Goal: Task Accomplishment & Management: Use online tool/utility

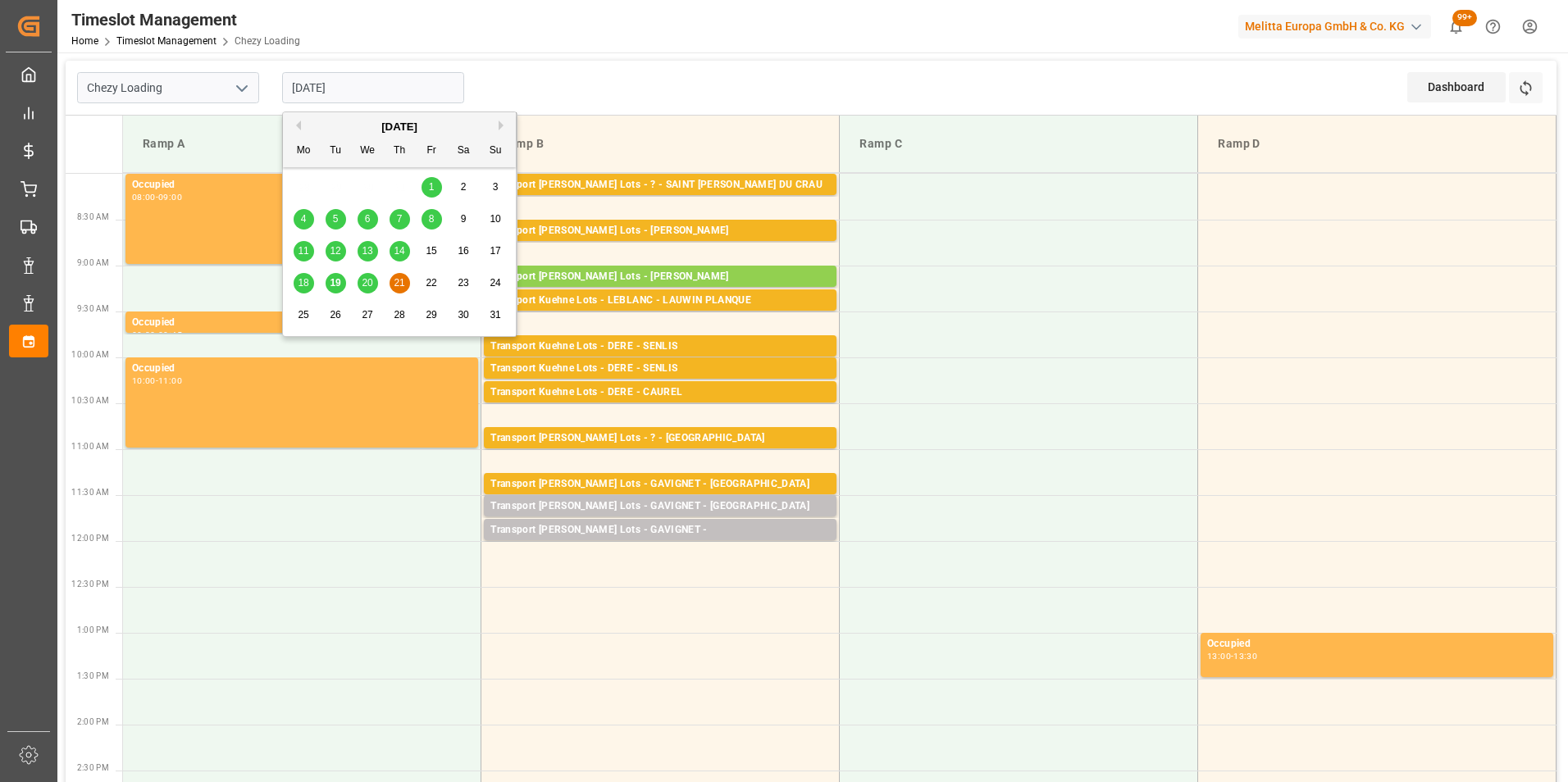
click at [313, 93] on input "21-08-2025" at bounding box center [373, 88] width 182 height 31
click at [330, 282] on span "19" at bounding box center [334, 283] width 11 height 12
type input "[DATE]"
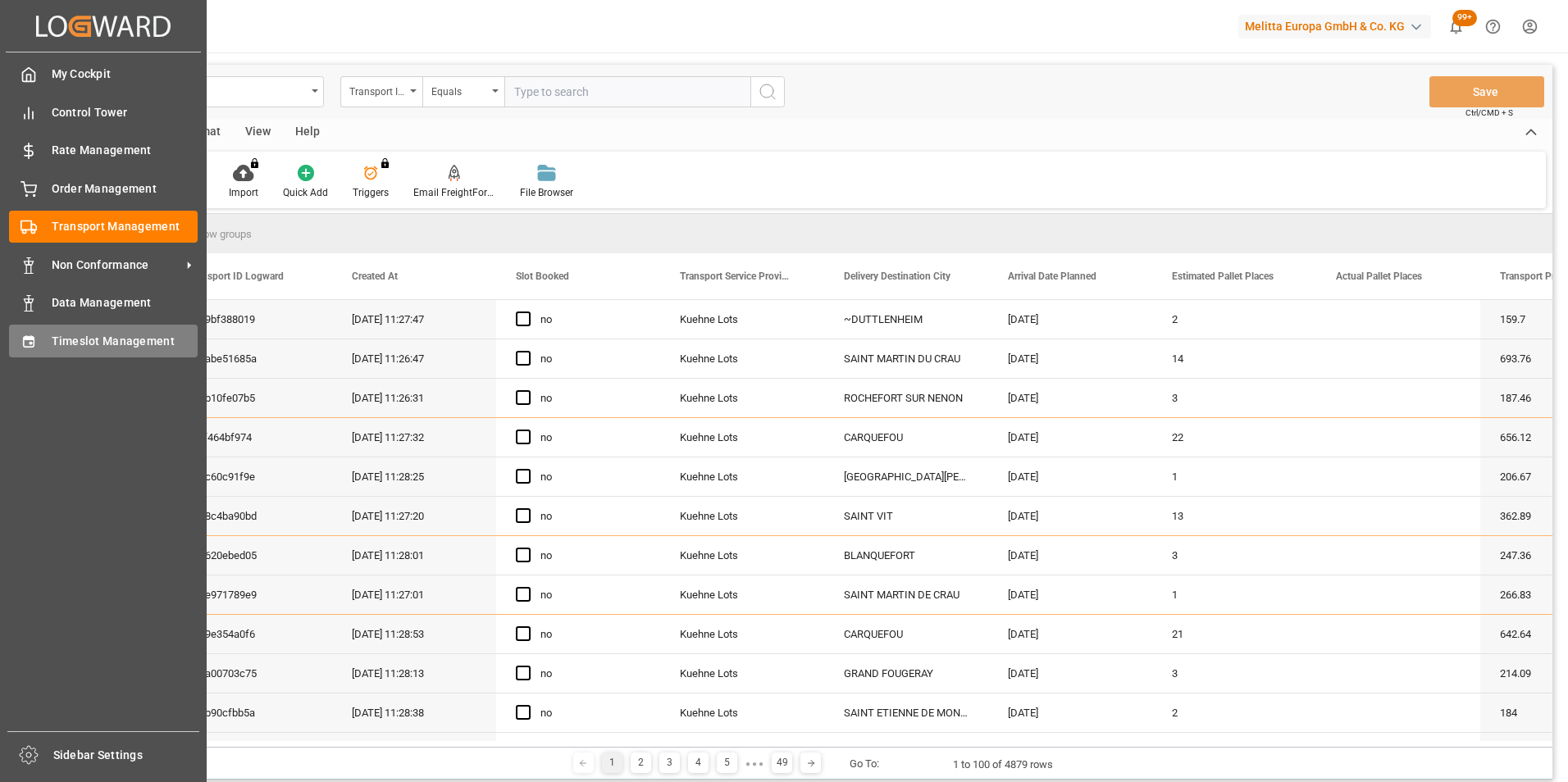
click at [82, 344] on span "Timeslot Management" at bounding box center [125, 342] width 147 height 18
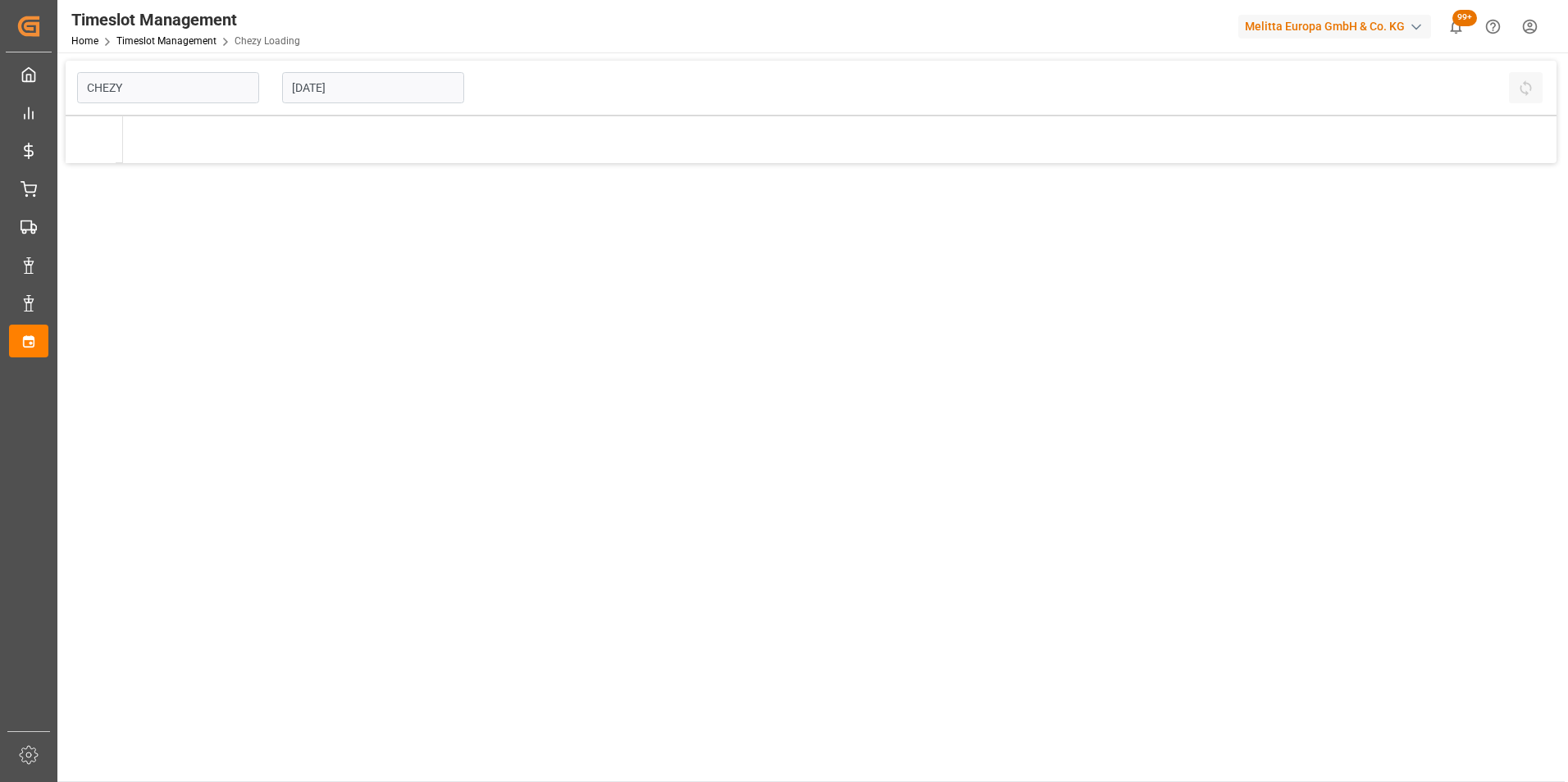
type input "Chezy Loading"
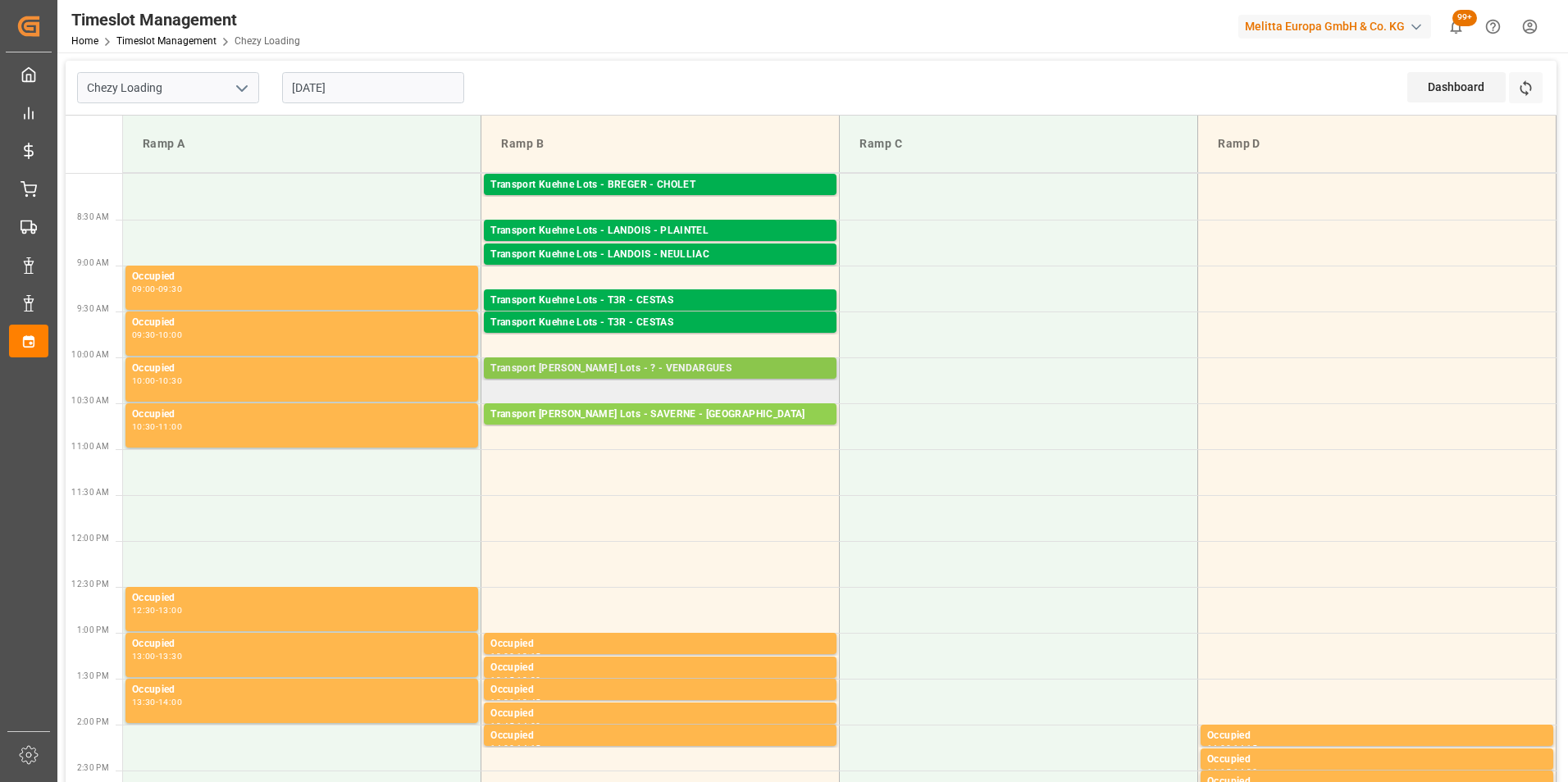
click at [625, 368] on div "Transport [PERSON_NAME] Lots - ? - VENDARGUES" at bounding box center [660, 368] width 339 height 17
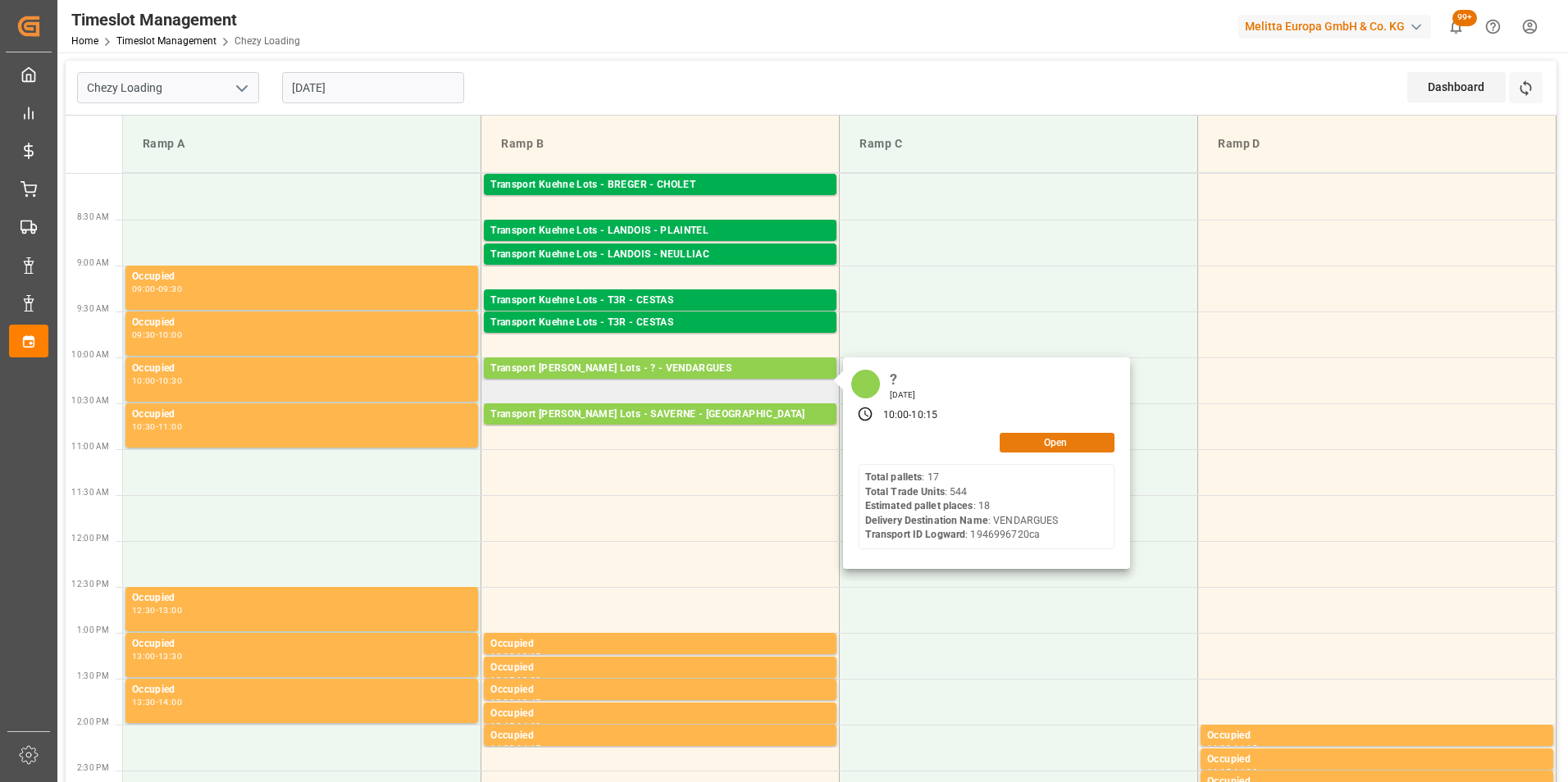
click at [1040, 452] on div "Open" at bounding box center [986, 443] width 256 height 20
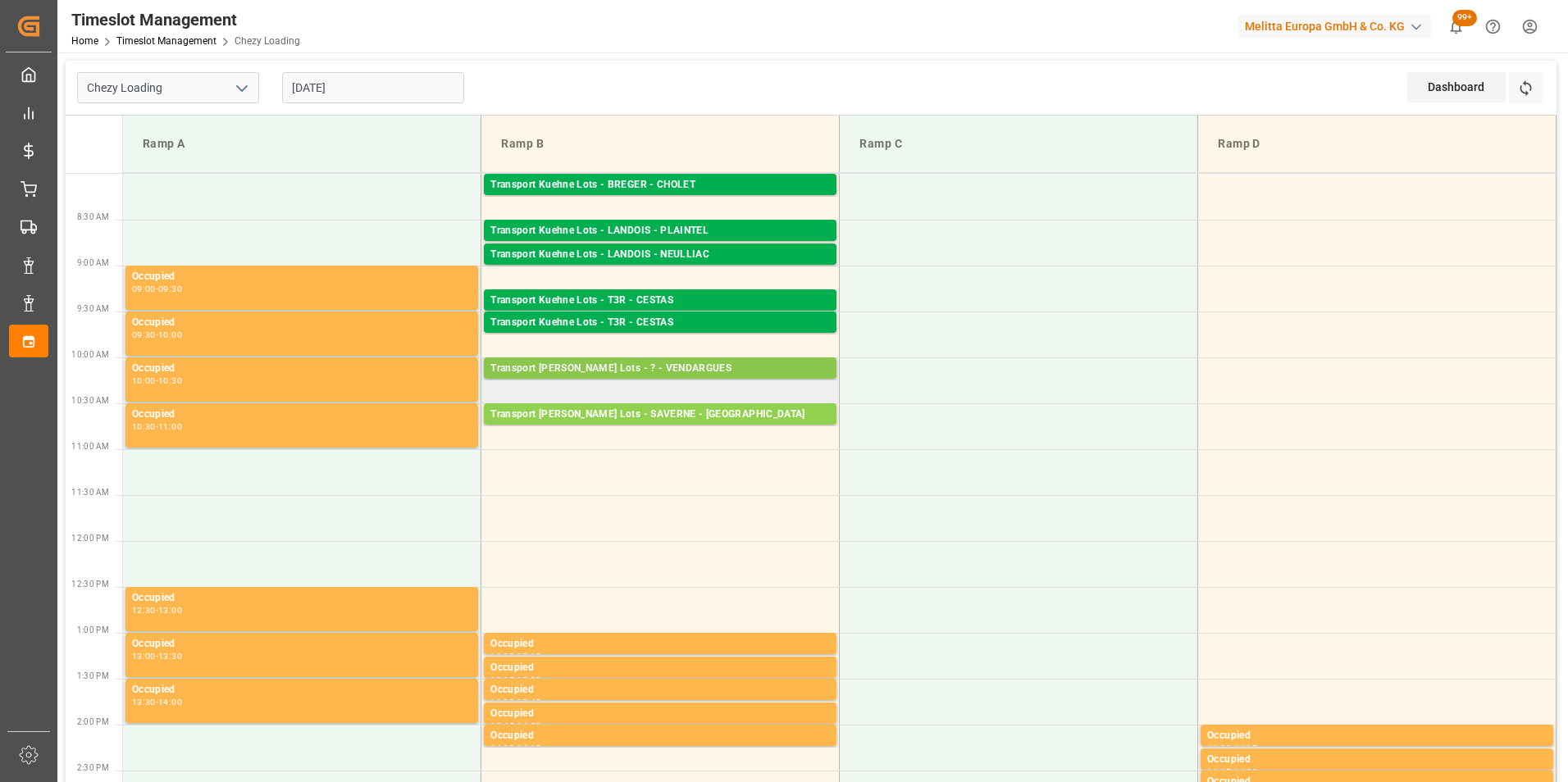
click at [686, 369] on div "Transport Kuehne Lots - ? - VENDARGUES" at bounding box center [660, 368] width 339 height 17
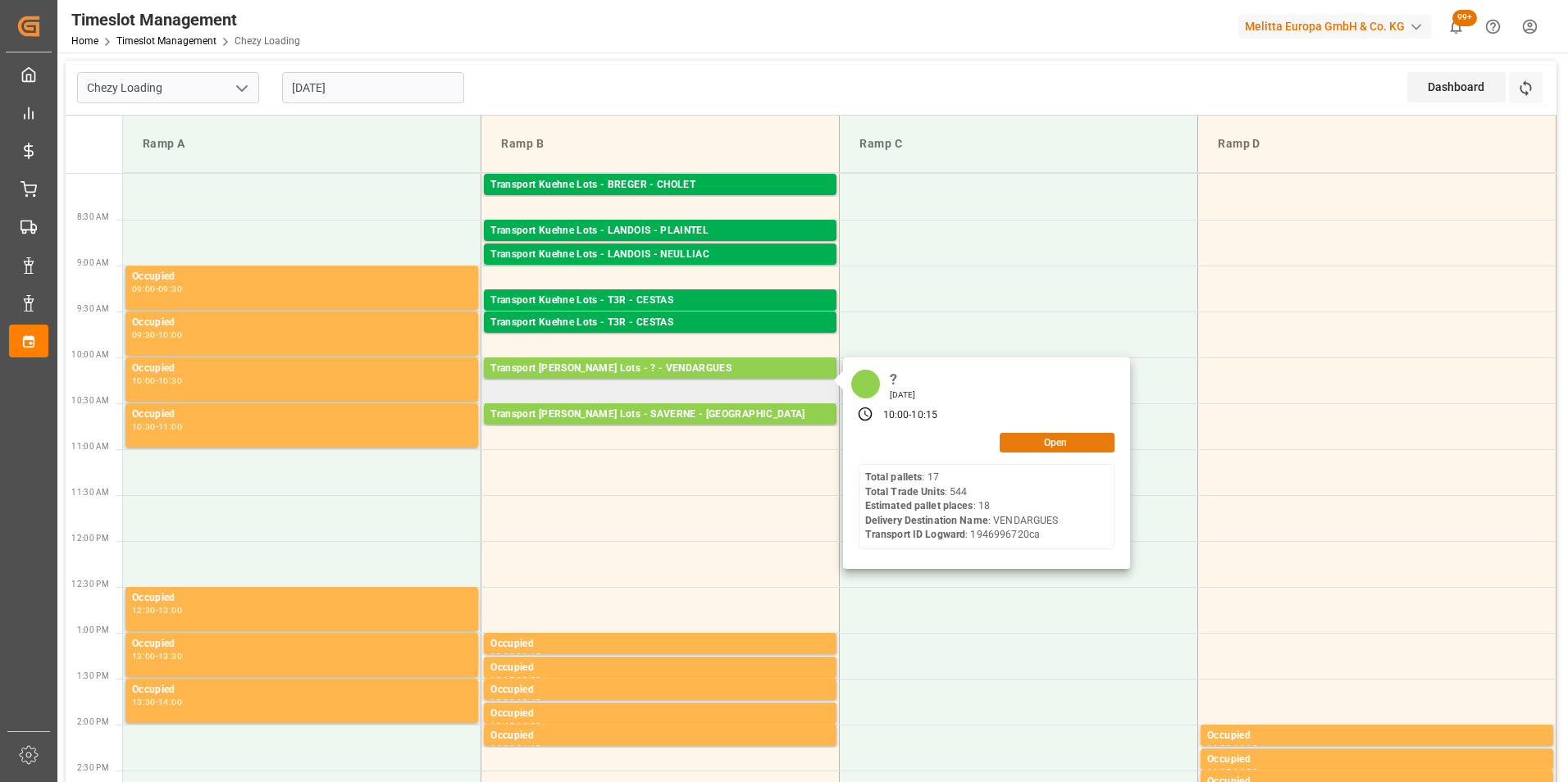
click at [1024, 439] on button "Open" at bounding box center [1056, 443] width 115 height 20
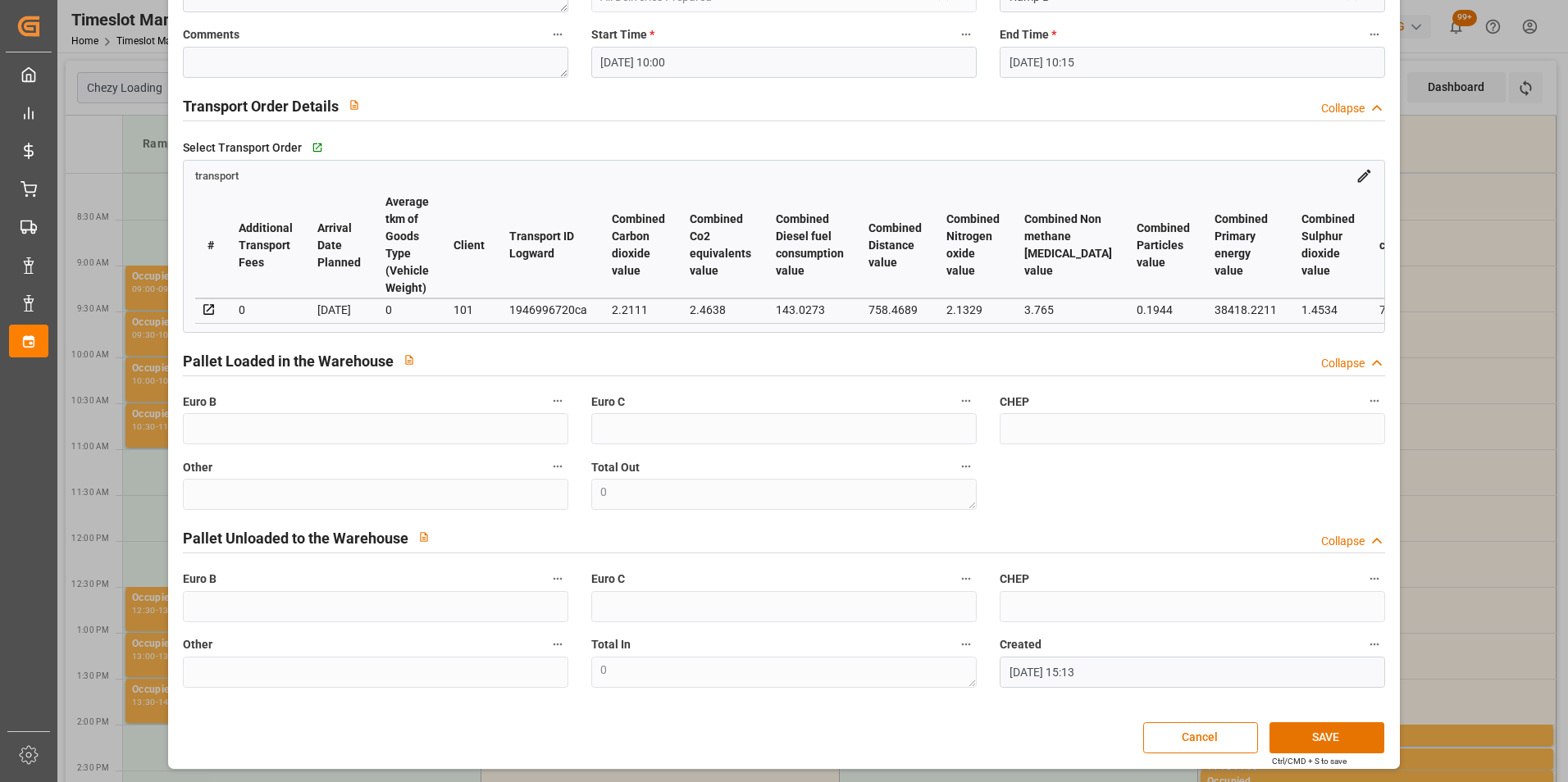
click at [1409, 299] on div "Update Appointment code d7cb12ea2334 Trucking company * ? Business Partner (for…" at bounding box center [784, 391] width 1568 height 782
click at [1437, 295] on div "Update Appointment code d7cb12ea2334 Trucking company * ? Business Partner (for…" at bounding box center [784, 391] width 1568 height 782
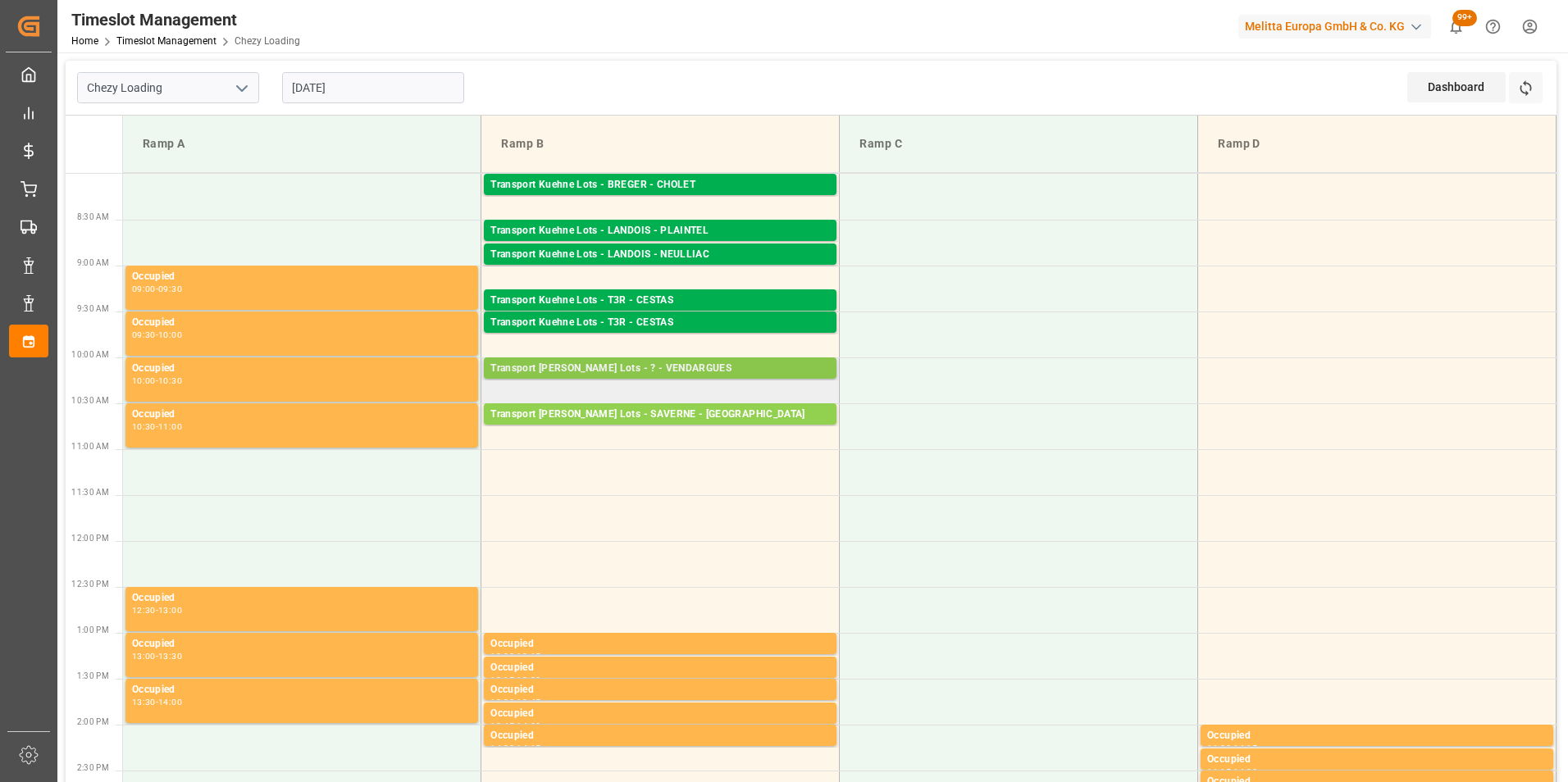
click at [664, 369] on div "Transport Kuehne Lots - ? - VENDARGUES" at bounding box center [660, 368] width 339 height 17
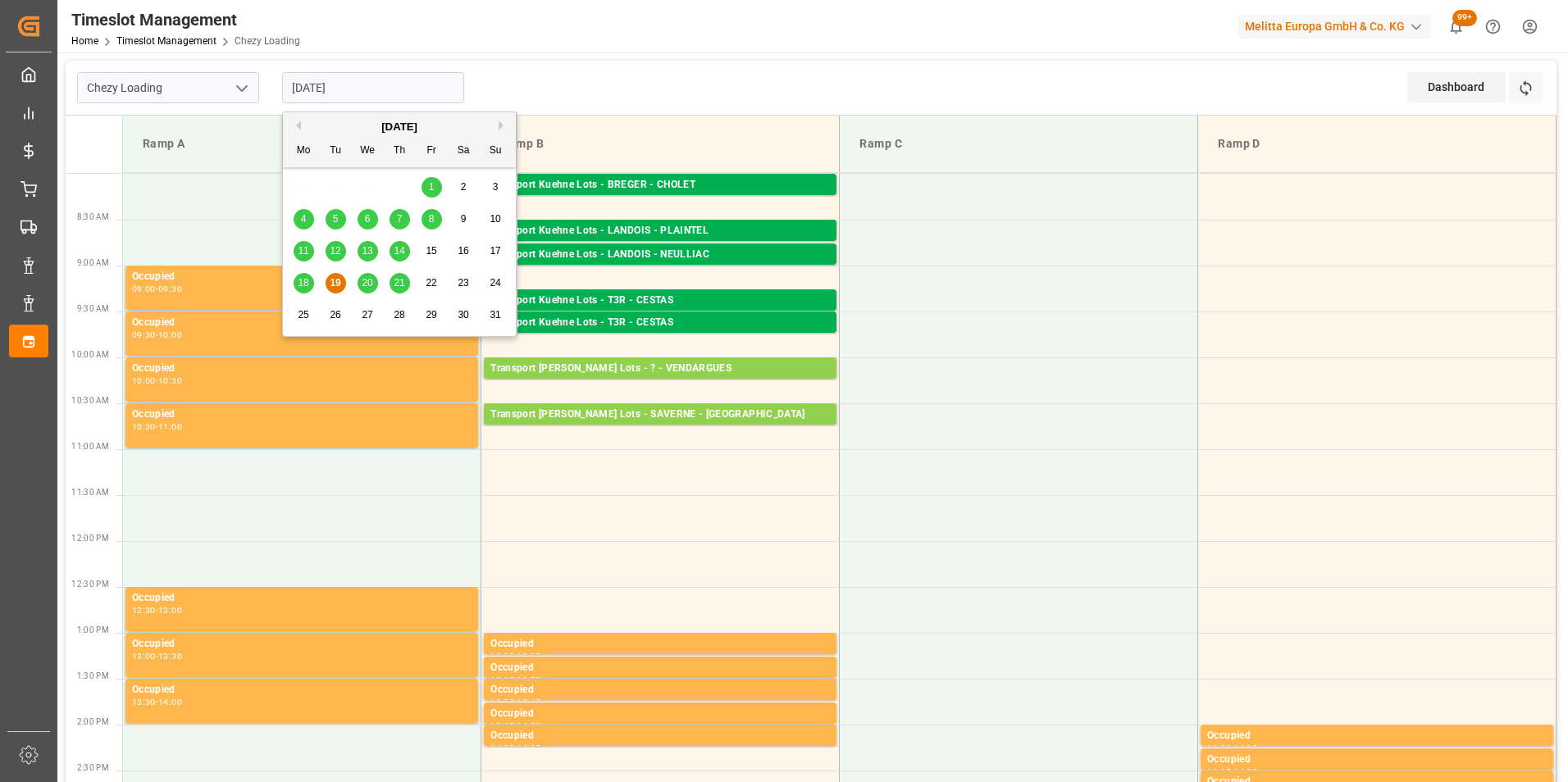
click at [342, 89] on input "19-08-2025" at bounding box center [373, 88] width 182 height 31
click at [360, 281] on div "20" at bounding box center [368, 283] width 21 height 20
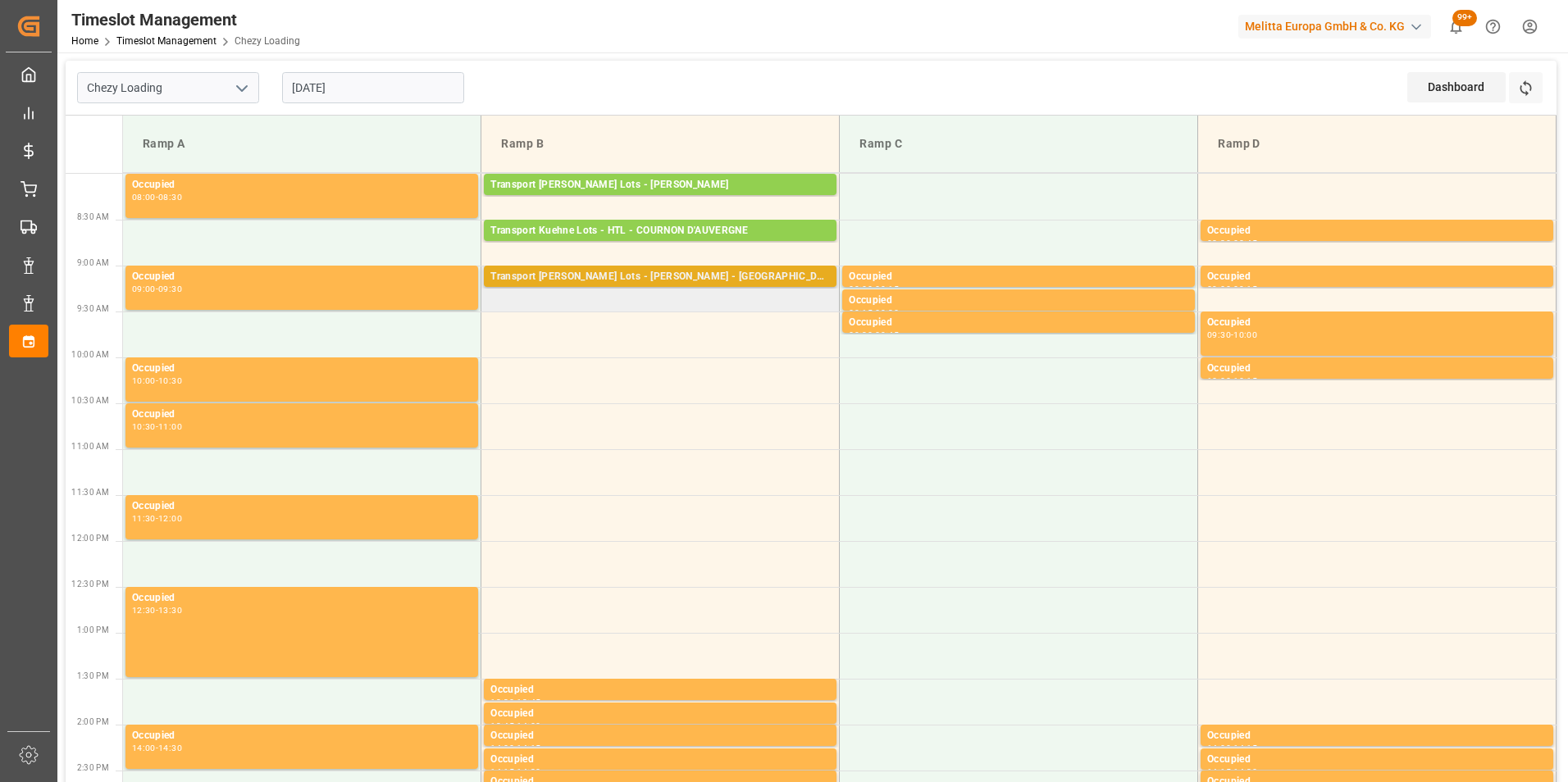
click at [657, 273] on div "Transport Kuehne Lots - PEDRETTI - SAINT MARTIN DE CRAU" at bounding box center [660, 276] width 339 height 17
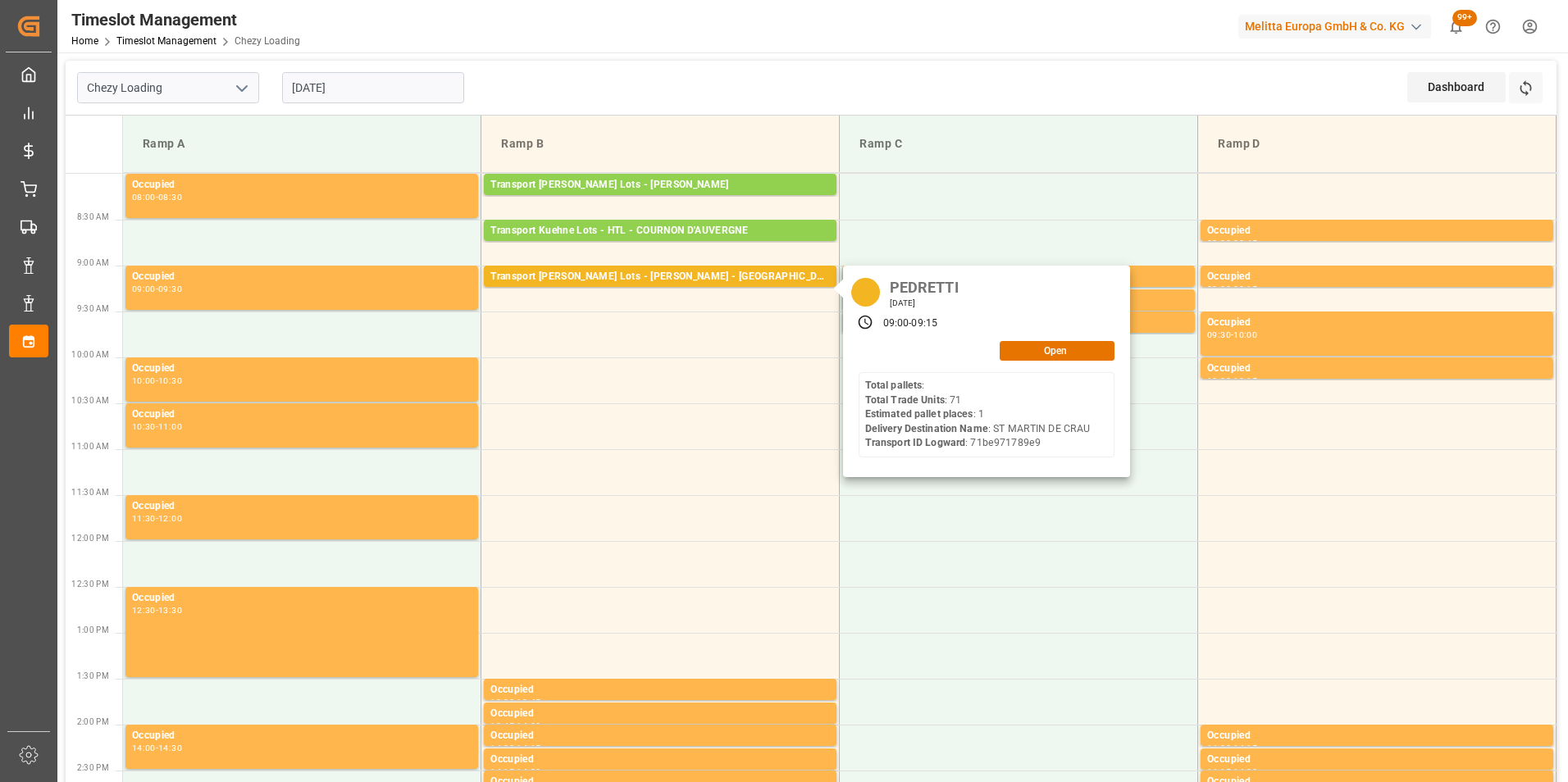
click at [359, 87] on input "20-08-2025" at bounding box center [373, 88] width 182 height 31
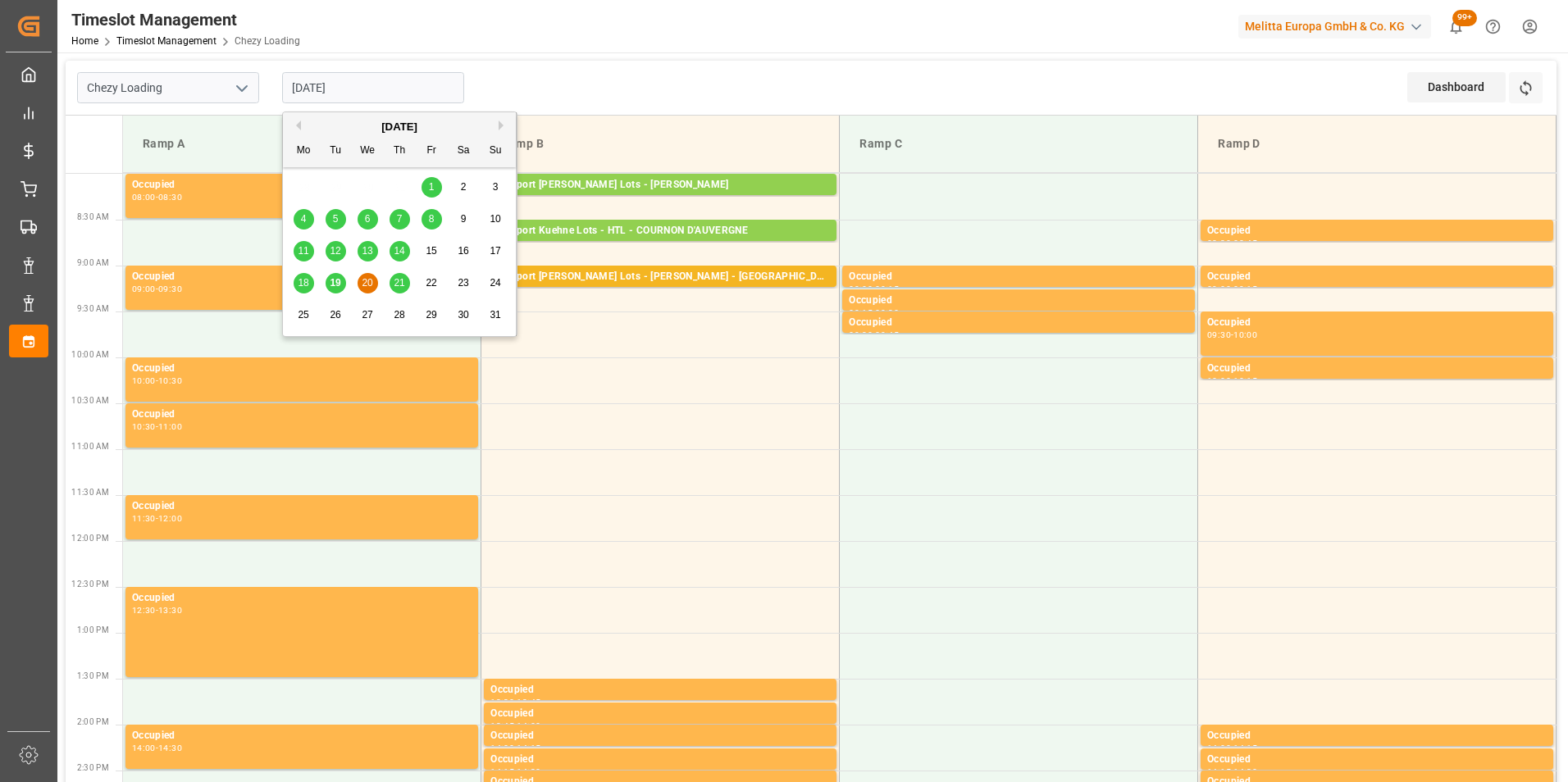
click at [340, 278] on span "19" at bounding box center [334, 283] width 11 height 12
type input "19-08-2025"
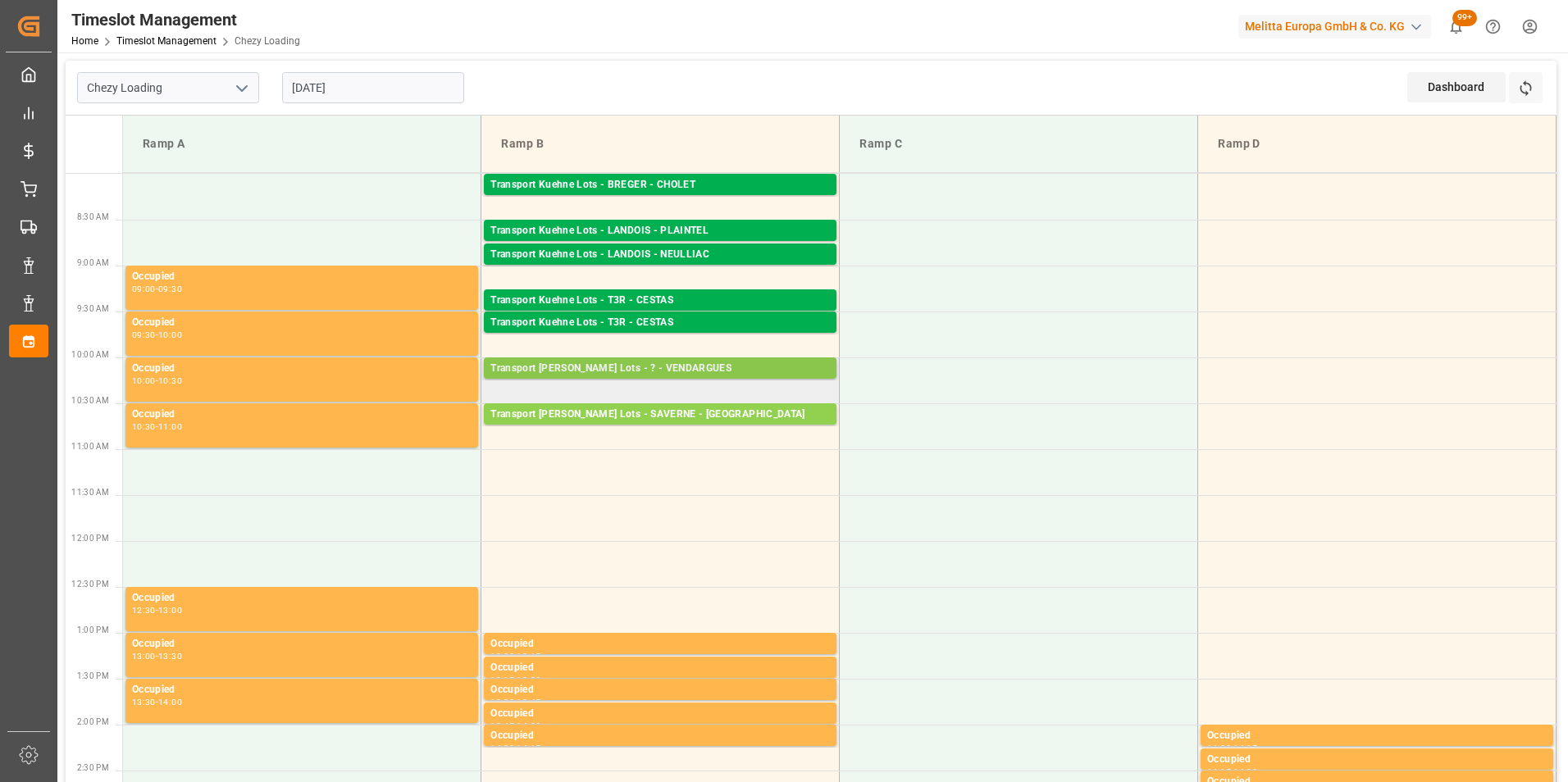
click at [696, 366] on div "Transport Kuehne Lots - ? - VENDARGUES" at bounding box center [660, 368] width 339 height 17
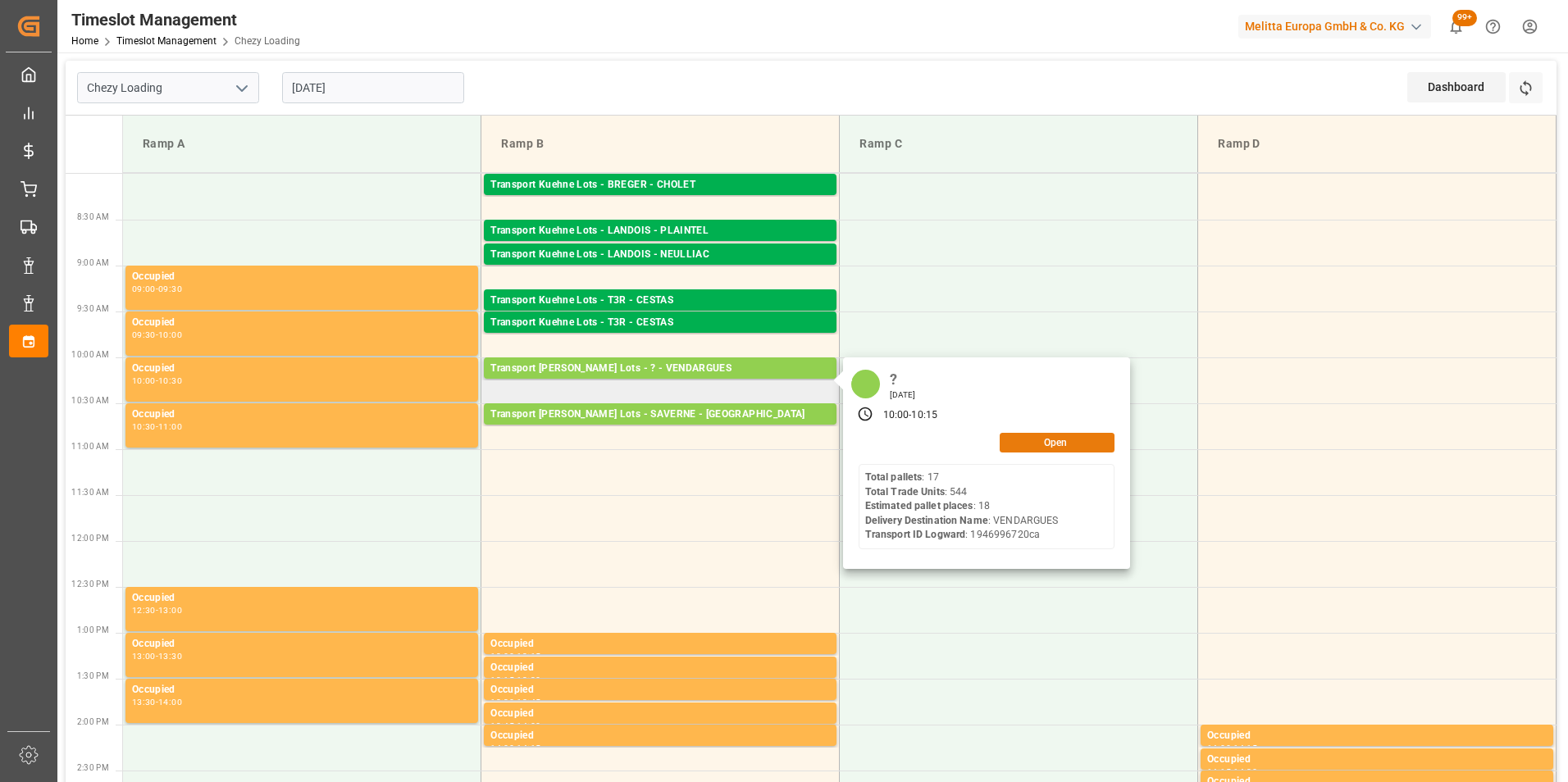
click at [1054, 437] on button "Open" at bounding box center [1056, 443] width 115 height 20
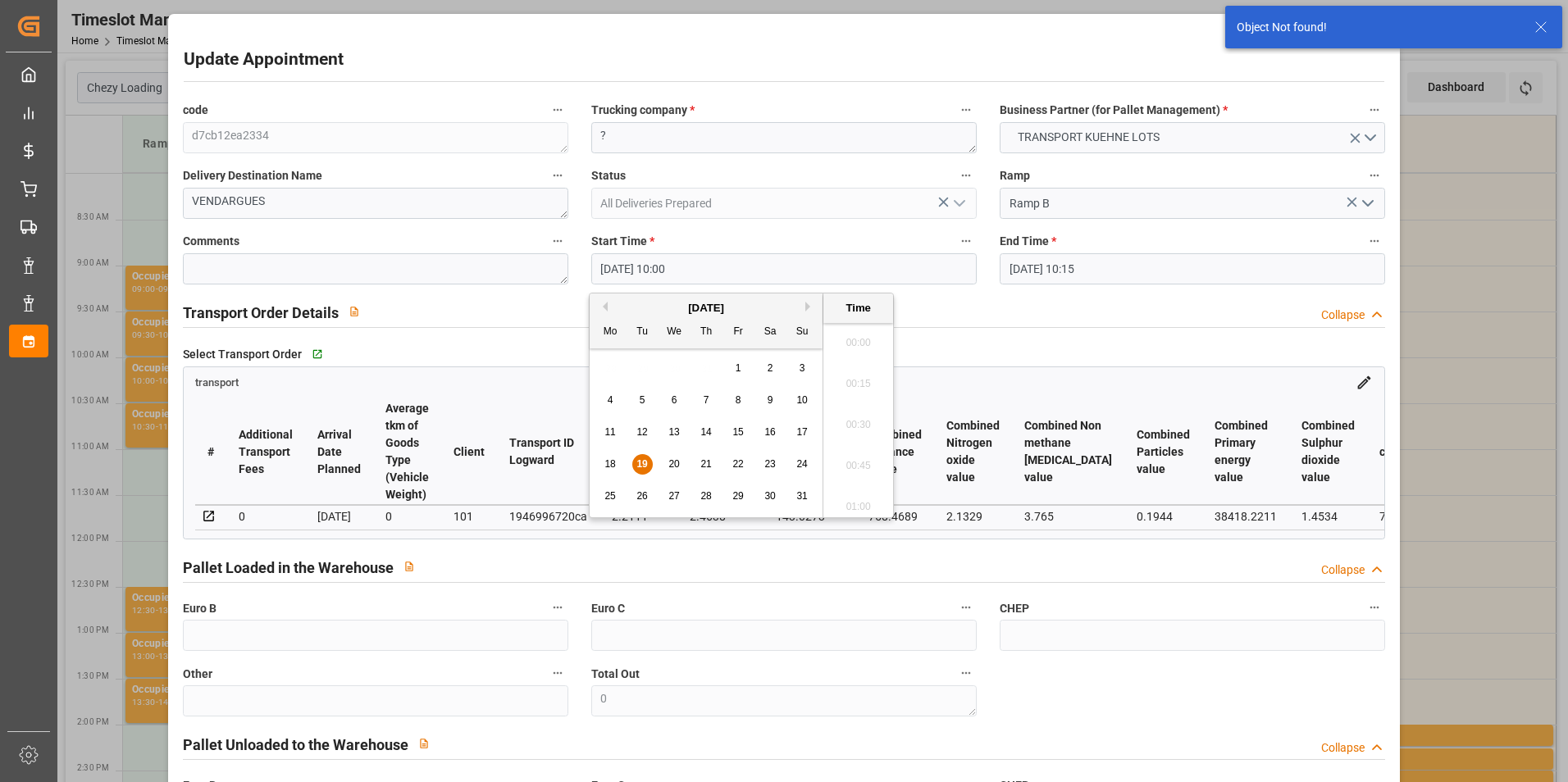
click at [658, 270] on input "19-08-2025 10:00" at bounding box center [783, 269] width 385 height 31
click at [673, 459] on span "20" at bounding box center [673, 464] width 11 height 12
type input "20-08-2025 10:00"
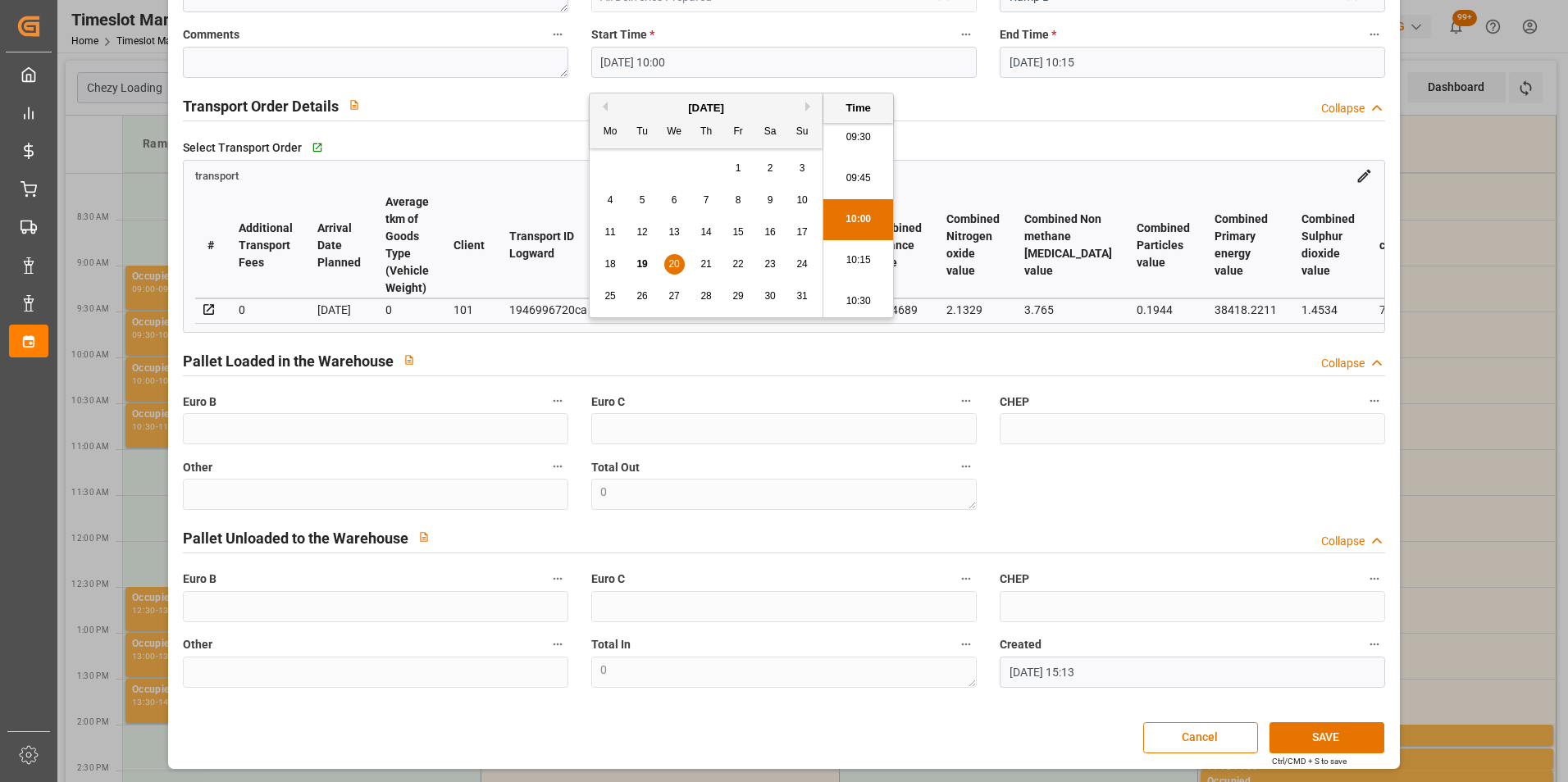
scroll to position [0, 0]
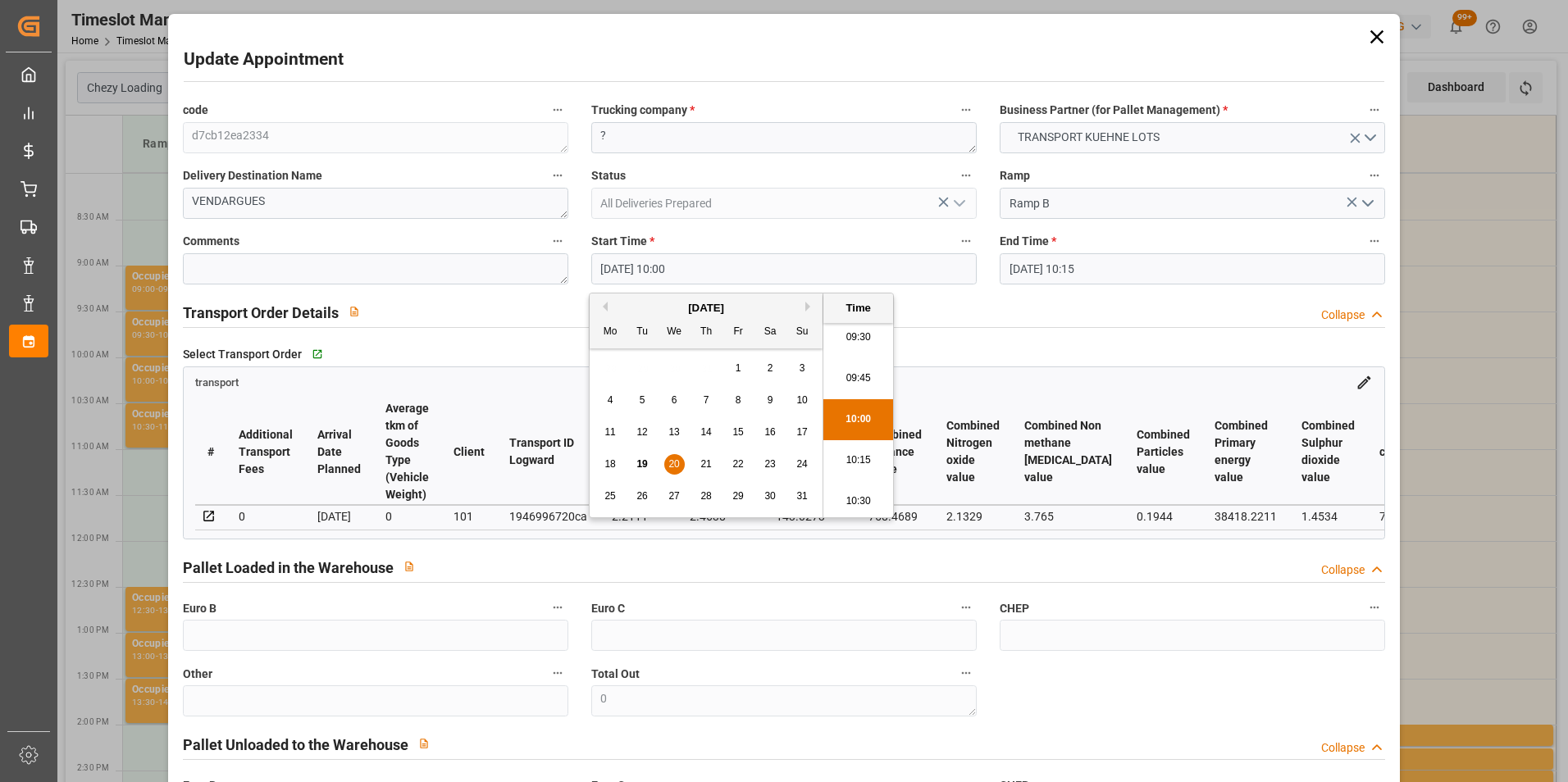
click at [1042, 272] on input "19-08-2025 10:15" at bounding box center [1192, 269] width 385 height 31
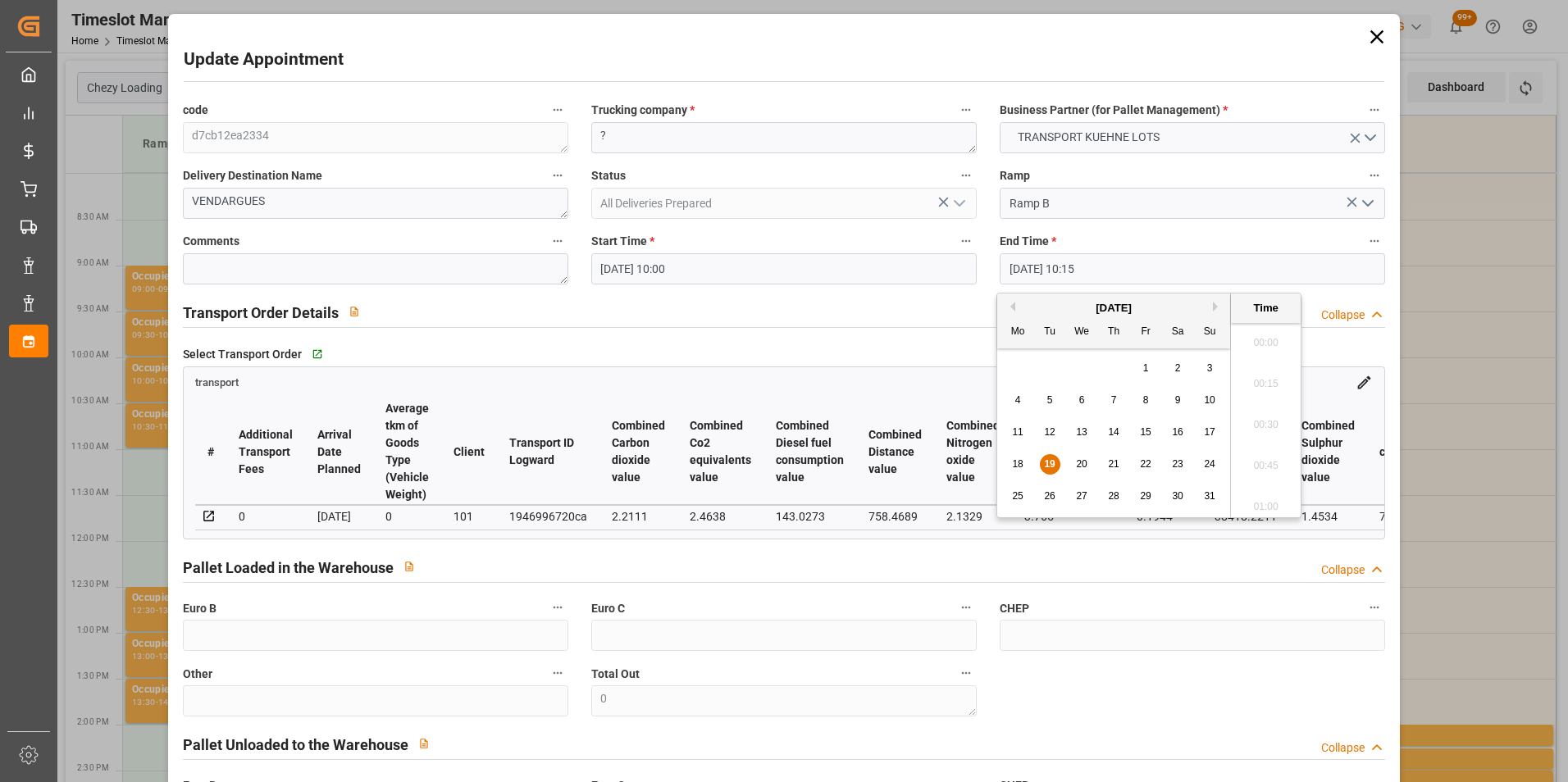
scroll to position [1605, 0]
click at [1086, 461] on span "20" at bounding box center [1081, 464] width 11 height 12
type input "20-08-2025 10:15"
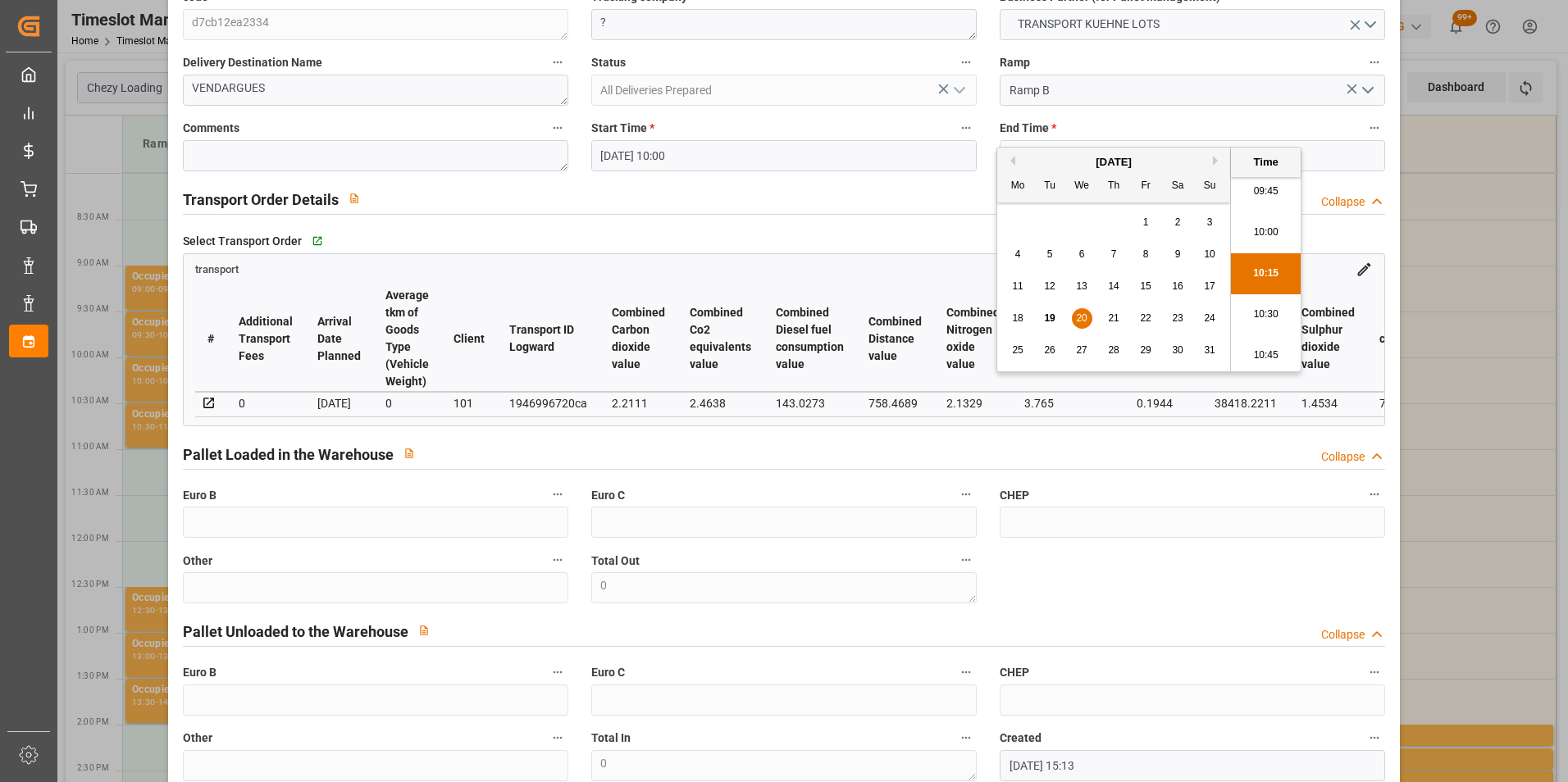
scroll to position [213, 0]
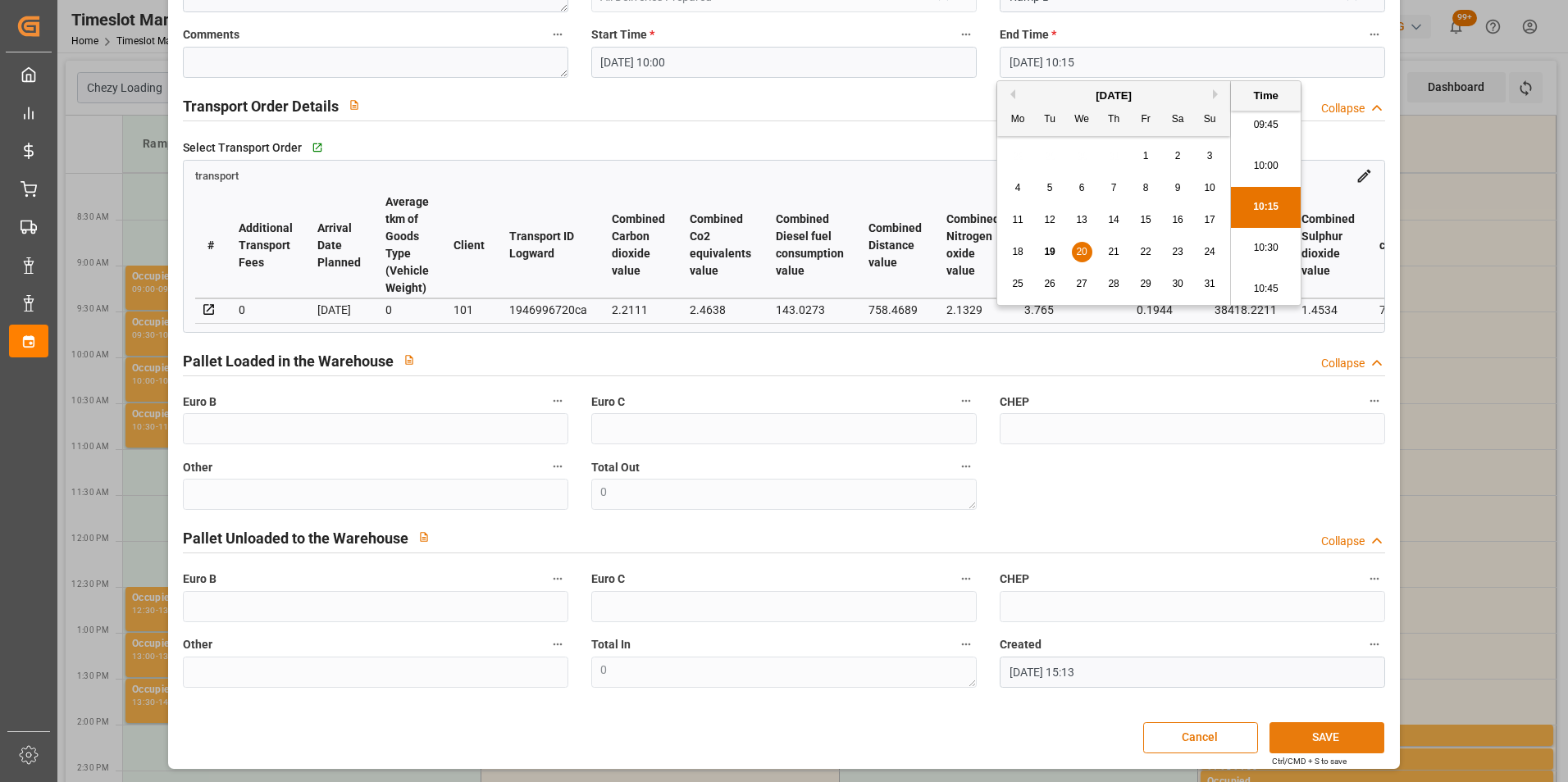
click at [1296, 724] on button "SAVE" at bounding box center [1326, 738] width 115 height 31
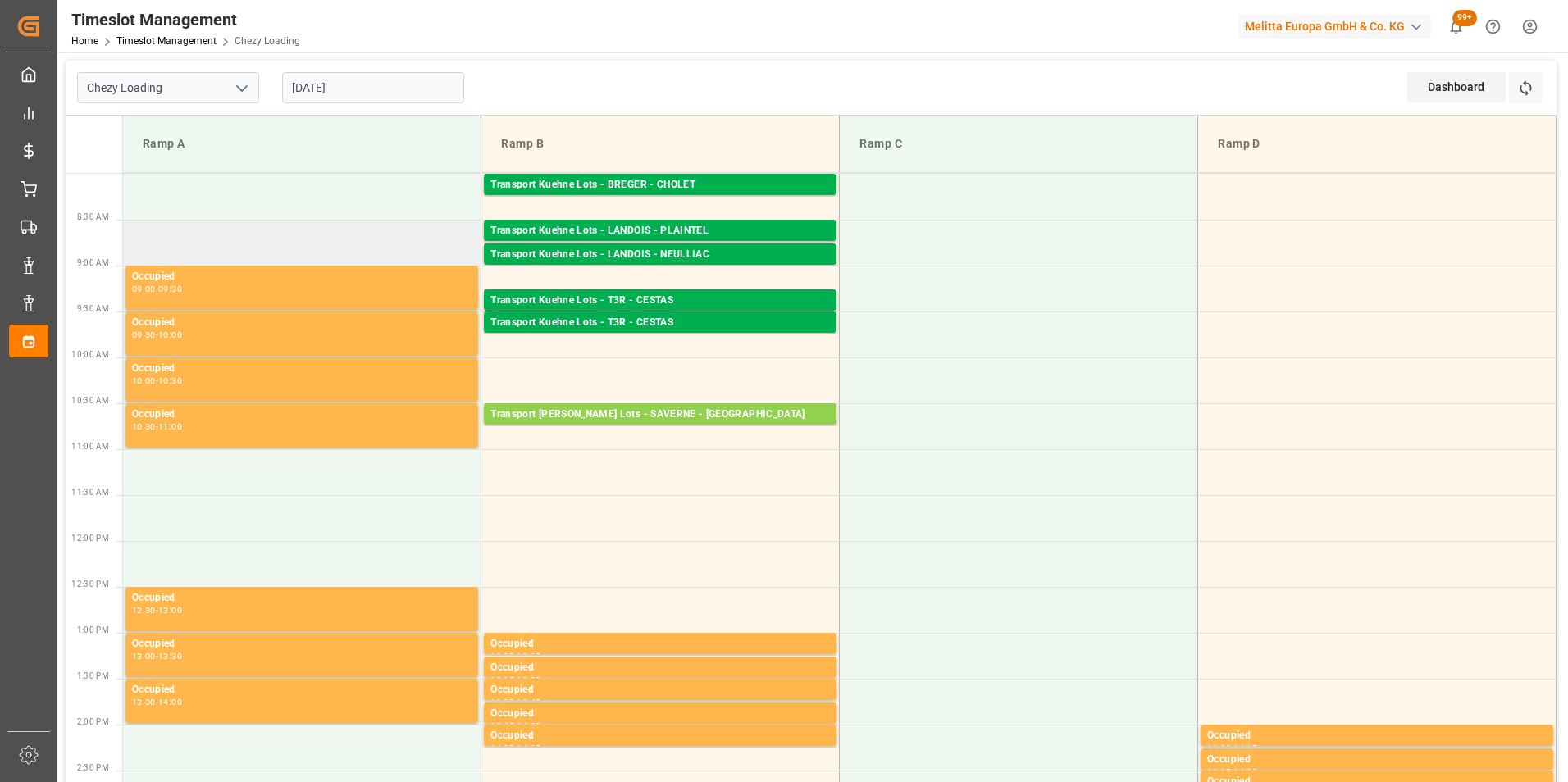
drag, startPoint x: 325, startPoint y: 264, endPoint x: 373, endPoint y: 262, distance: 48.0
click at [325, 264] on td at bounding box center [303, 242] width 359 height 46
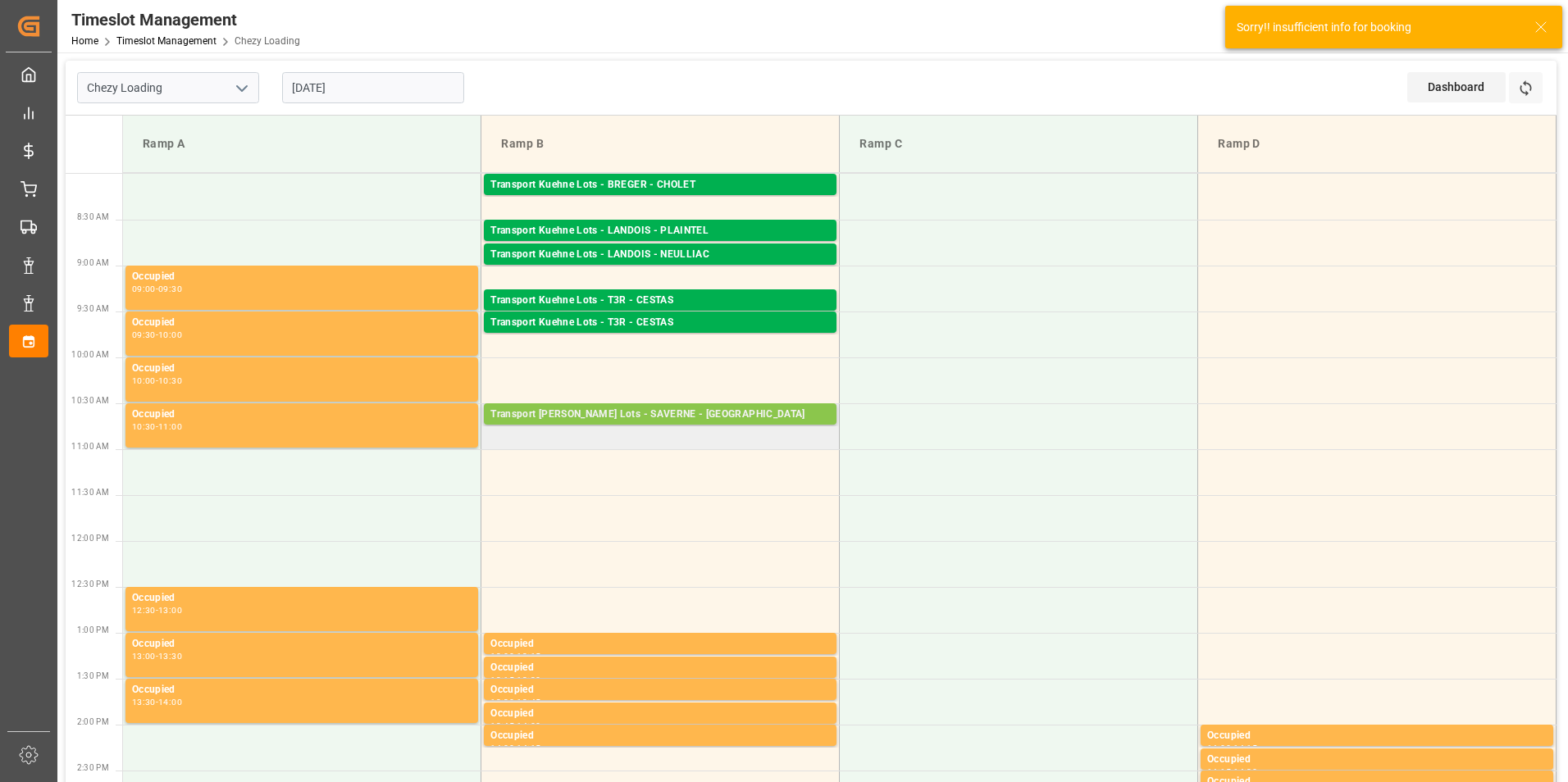
click at [662, 424] on div "Transport Kuehne Lots - SAVERNE - SARREBOURG Pallets: 2,TU: ,City: SARREBOURG,A…" at bounding box center [660, 415] width 358 height 23
click at [743, 416] on div "Transport Kuehne Lots - SAVERNE - SARREBOURG" at bounding box center [660, 415] width 339 height 17
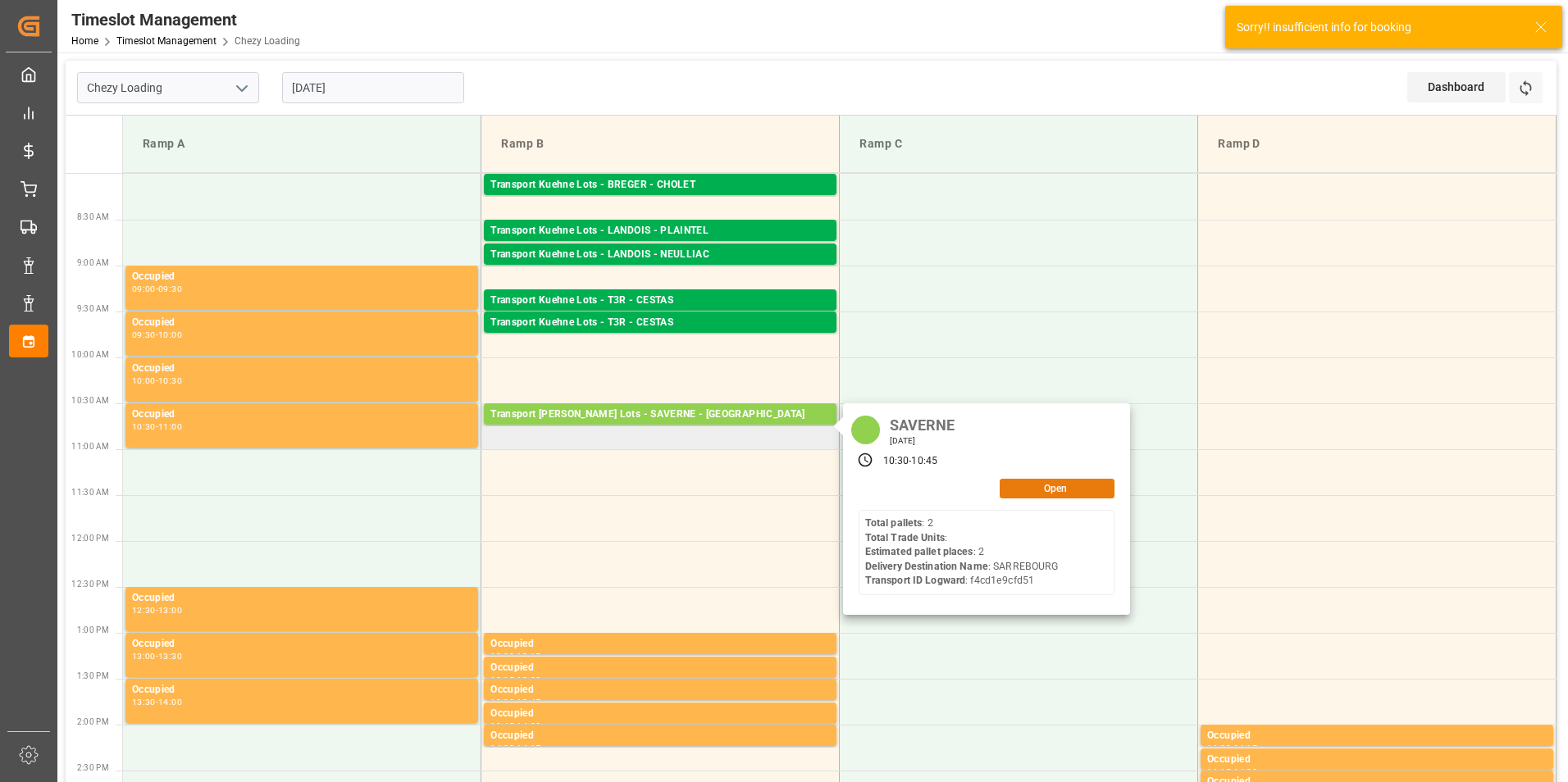
click at [1031, 493] on button "Open" at bounding box center [1056, 489] width 115 height 20
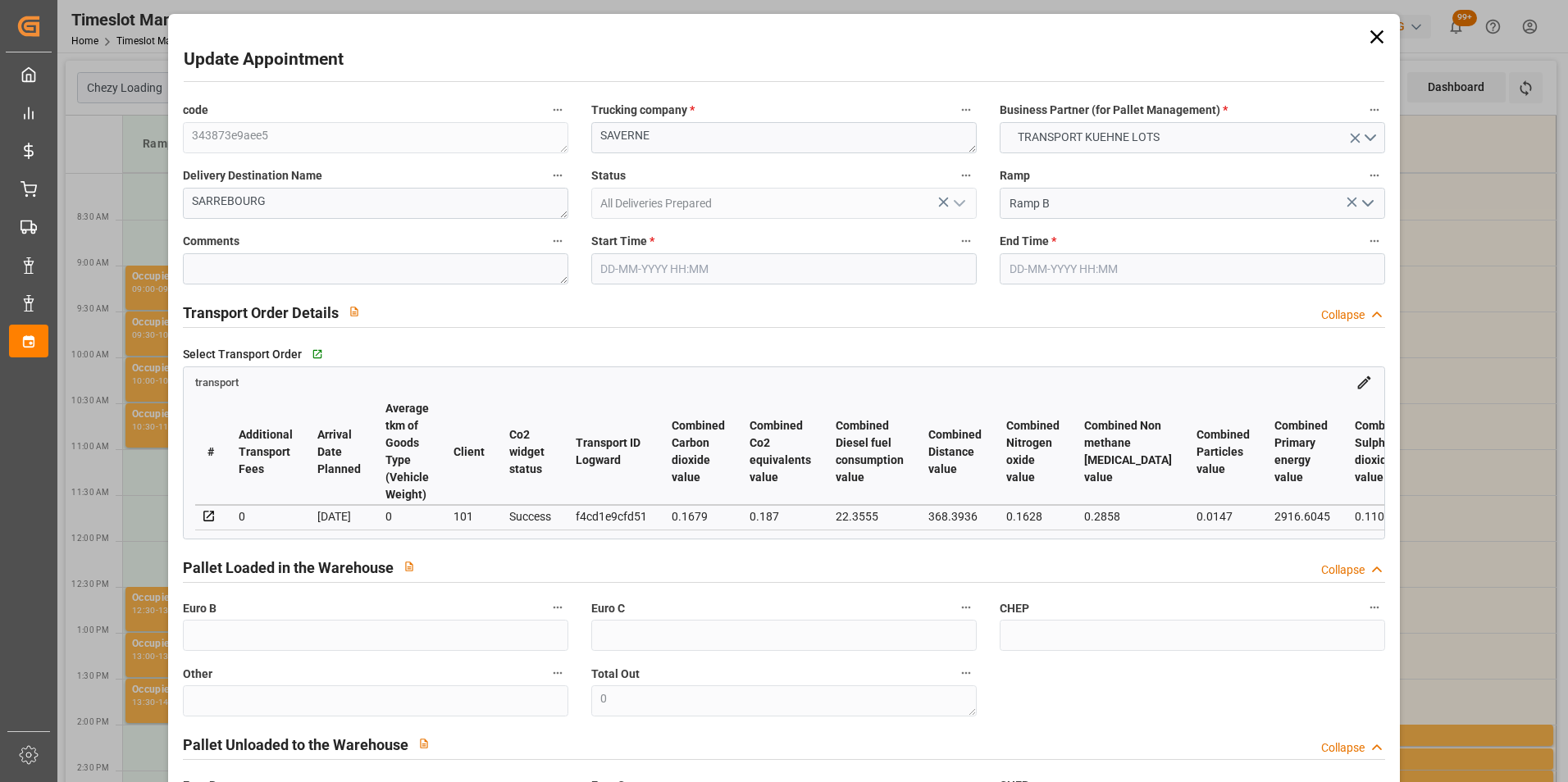
type input "19-08-2025 10:30"
type input "19-08-2025 10:45"
type input "11-08-2025 15:06"
type input "11-08-2025 12:11"
type input "20-08-2025"
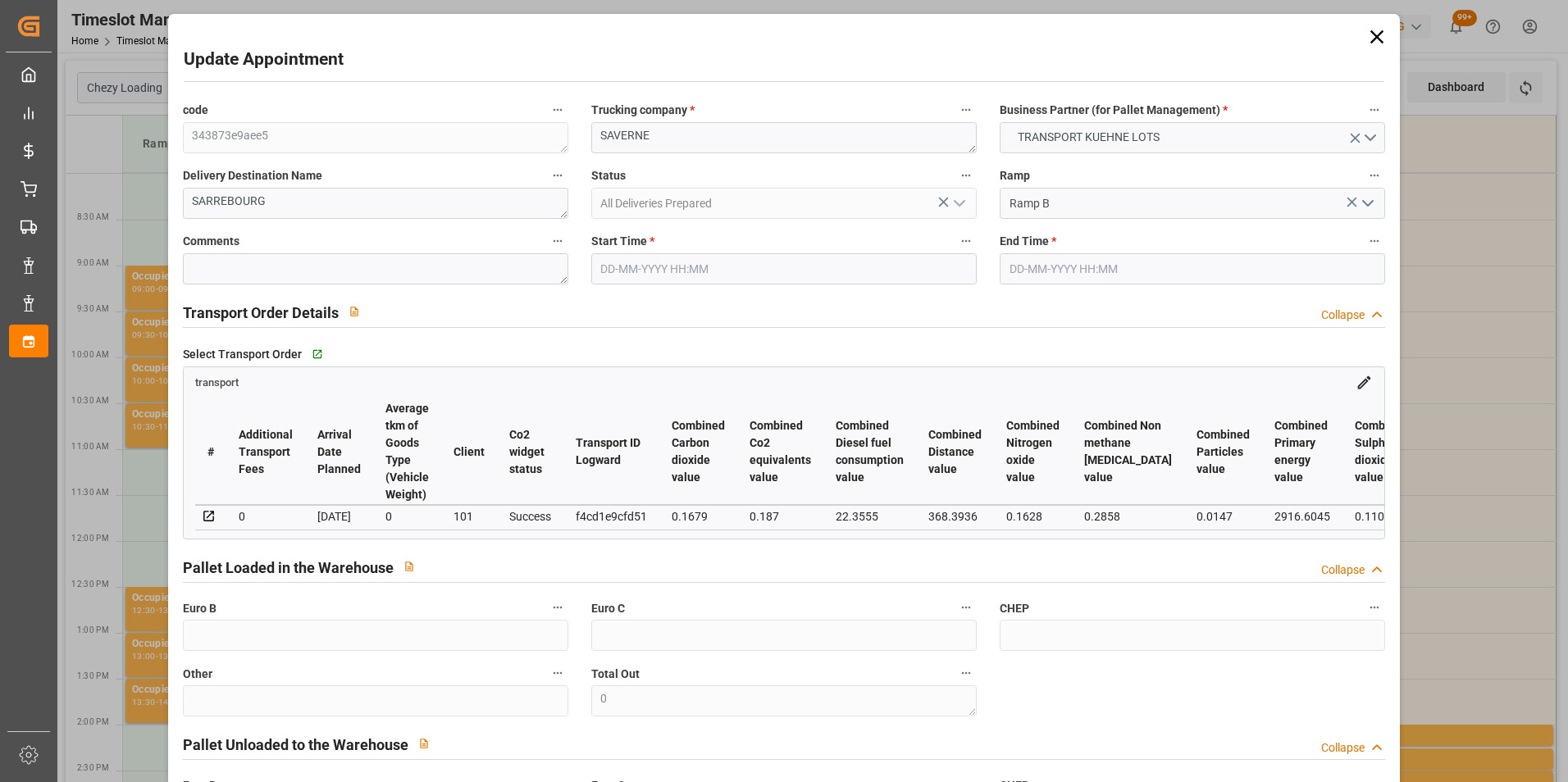
type input "[DATE]"
type input "18-08-2025"
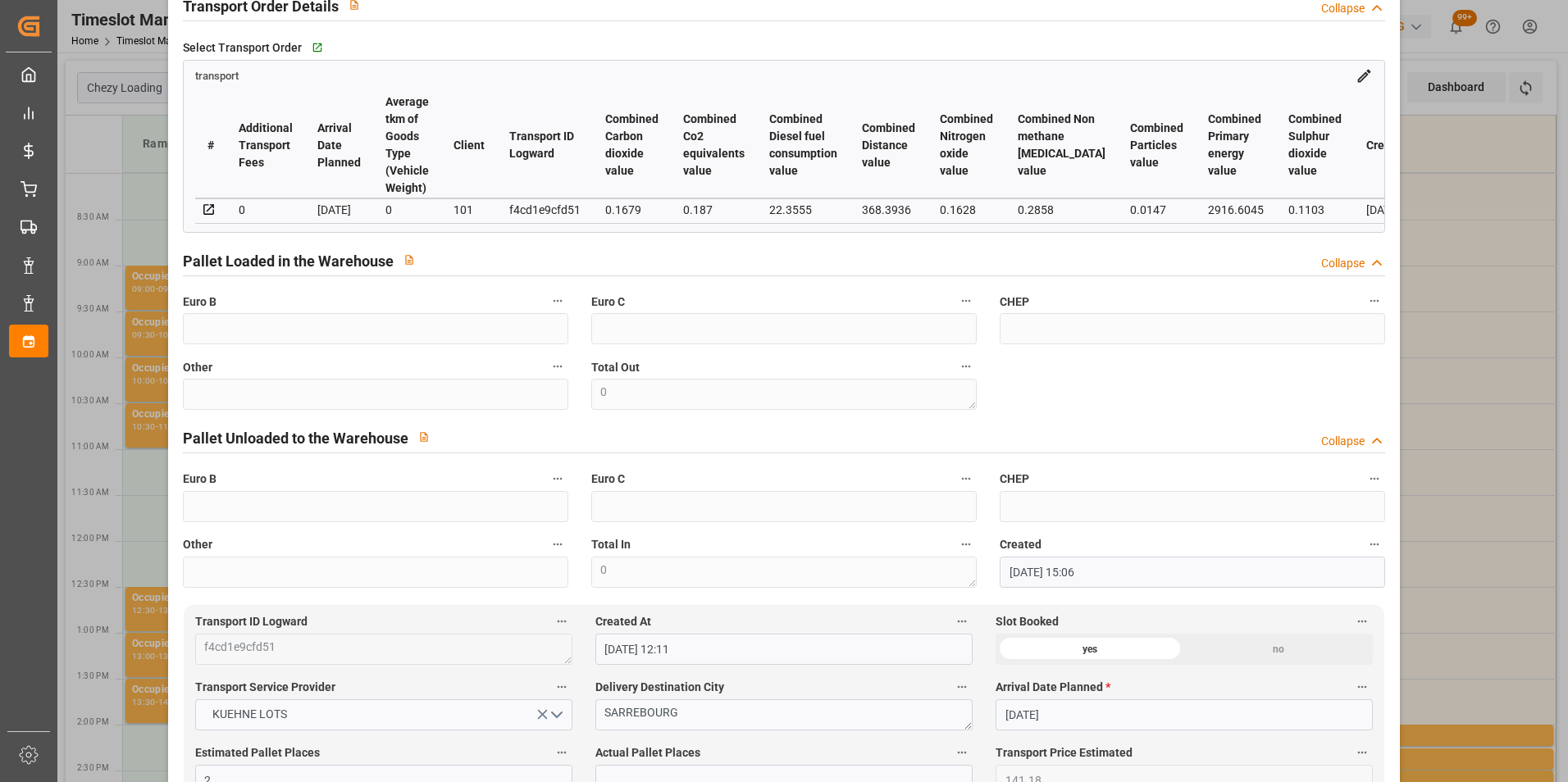
scroll to position [492, 0]
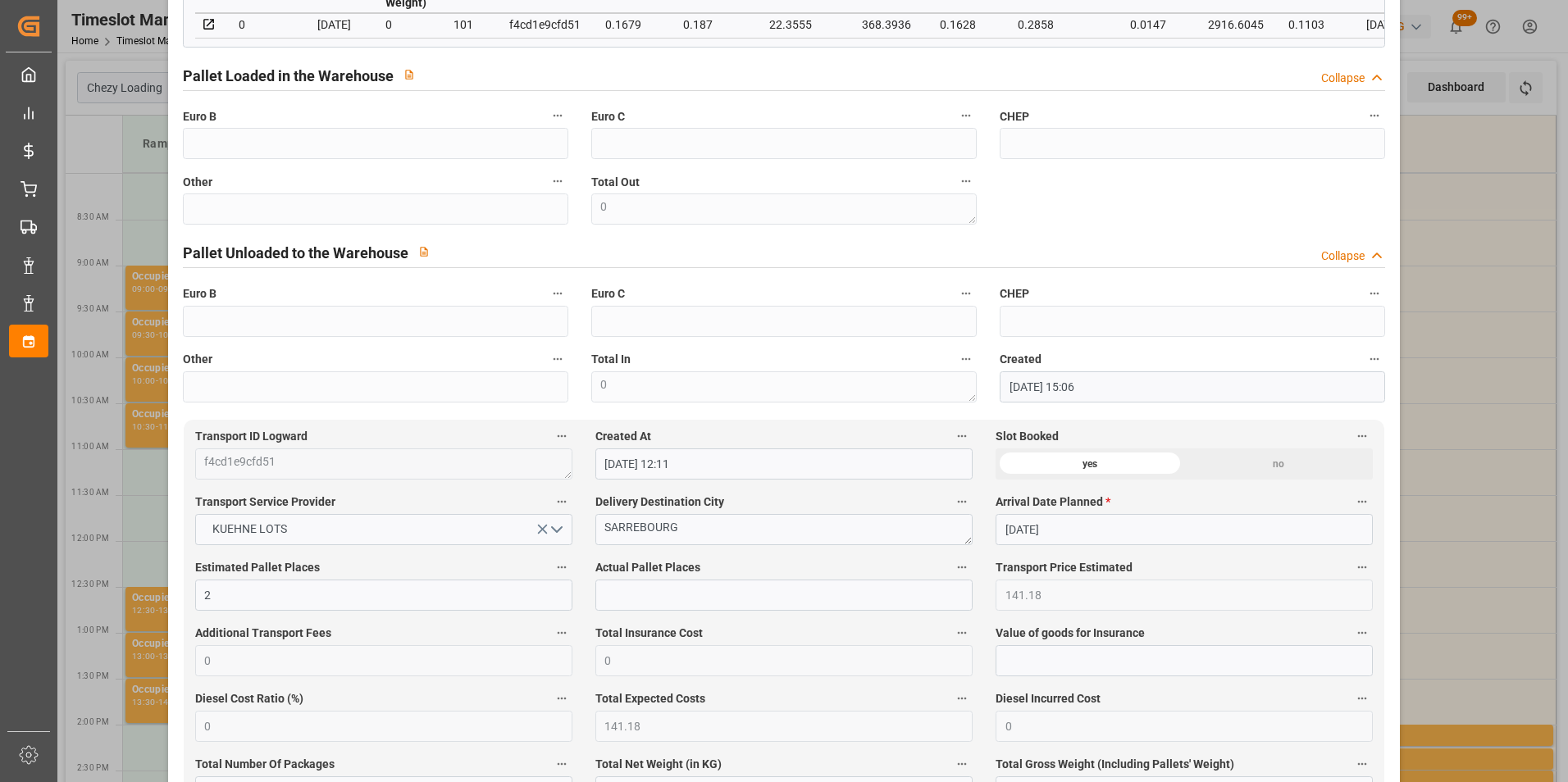
click at [1450, 173] on div "Update Appointment code 343873e9aee5 Trucking company * SAVERNE Business Partne…" at bounding box center [784, 391] width 1568 height 782
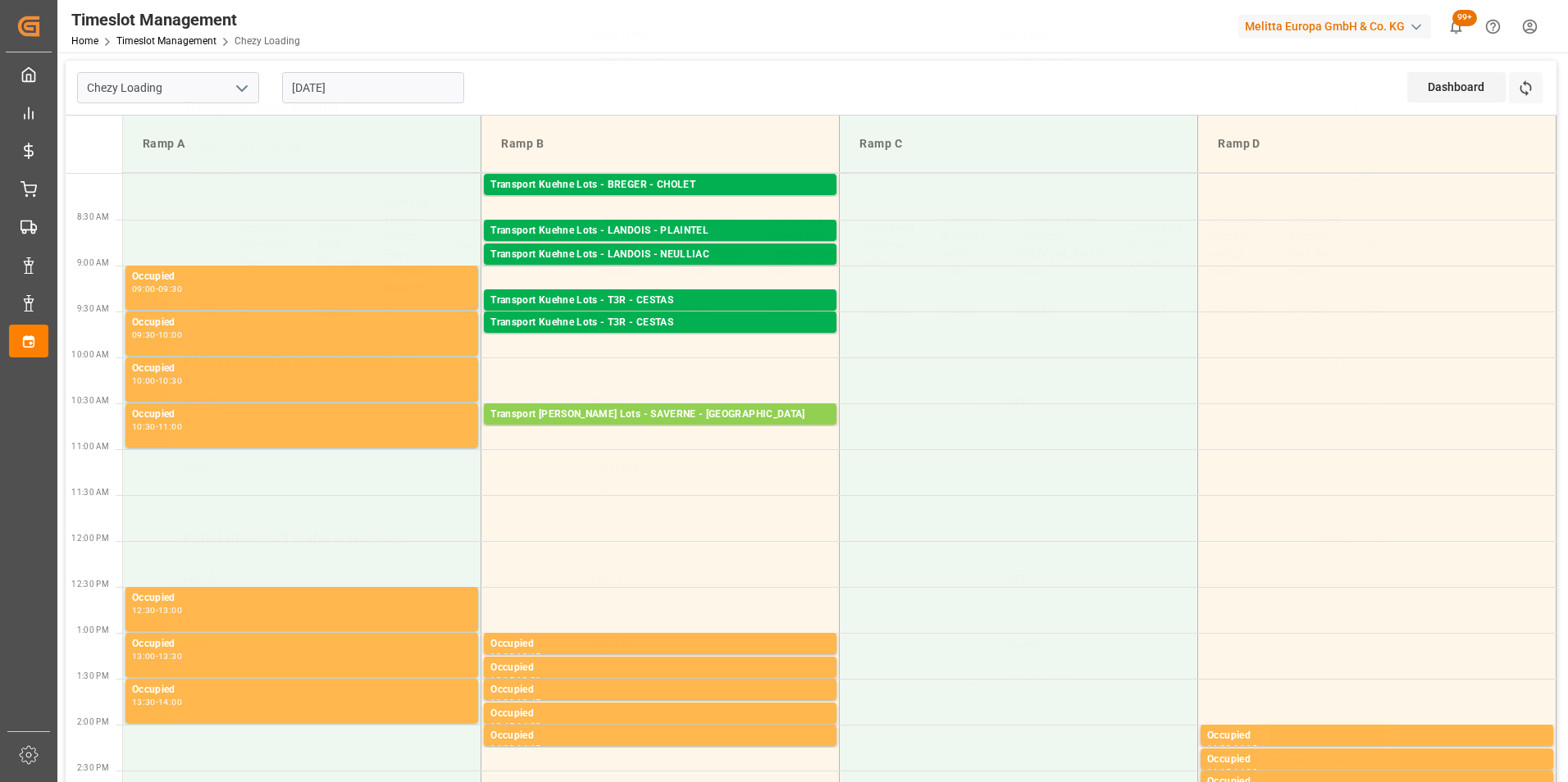
scroll to position [213, 0]
click at [348, 83] on input "[DATE]" at bounding box center [373, 88] width 182 height 31
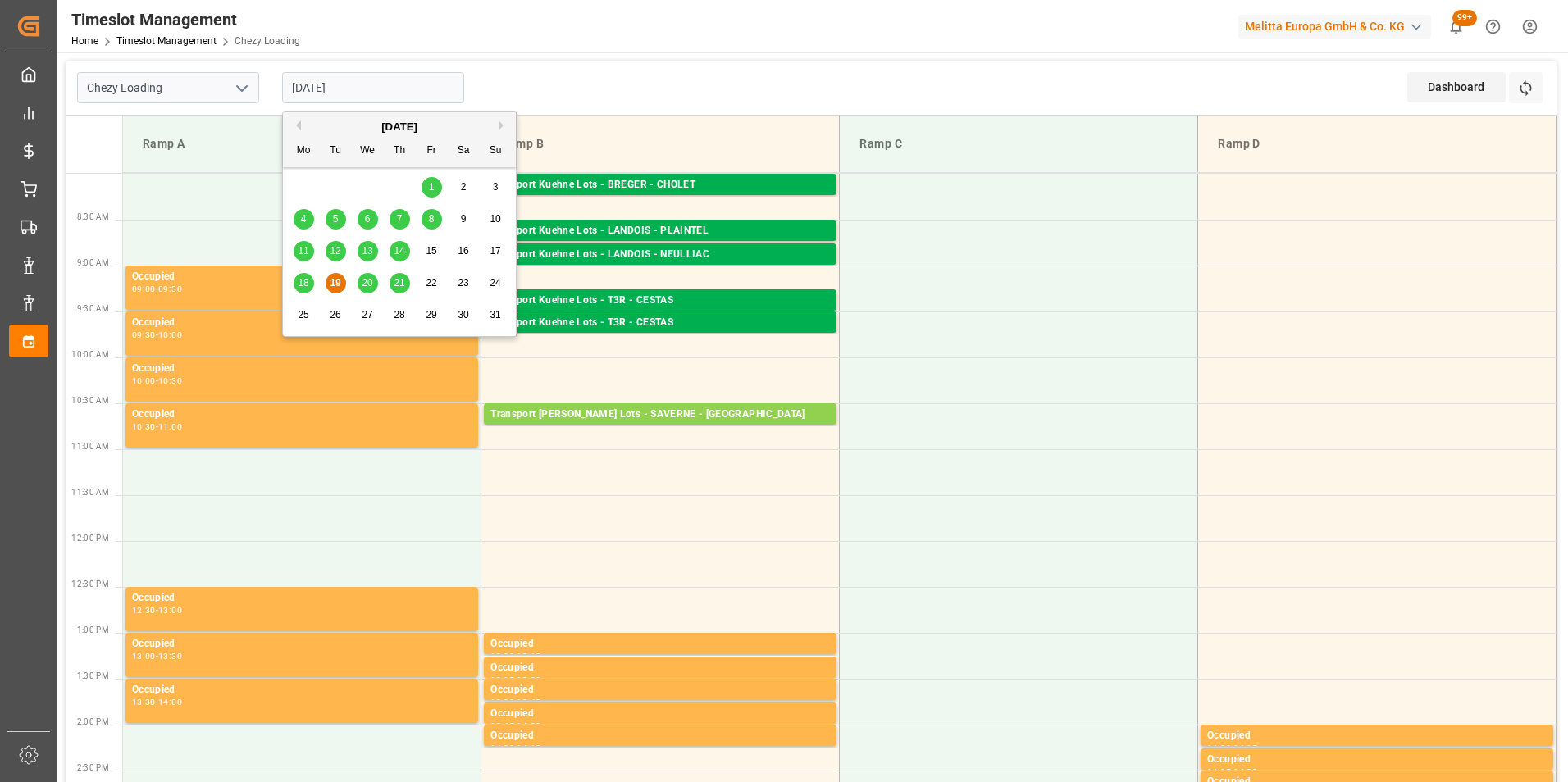
click at [395, 281] on span "21" at bounding box center [399, 283] width 11 height 12
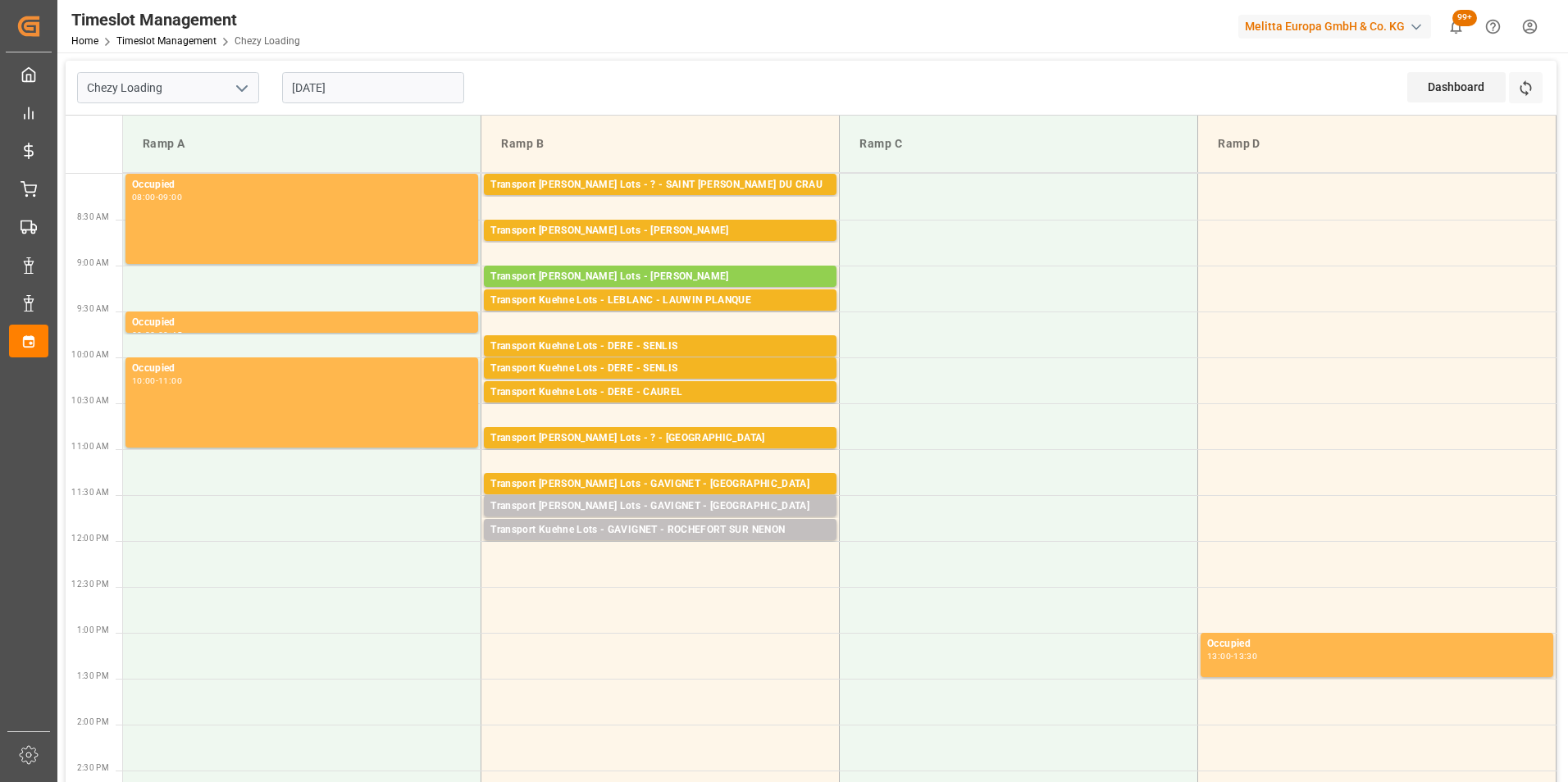
click at [369, 88] on input "[DATE]" at bounding box center [373, 88] width 182 height 31
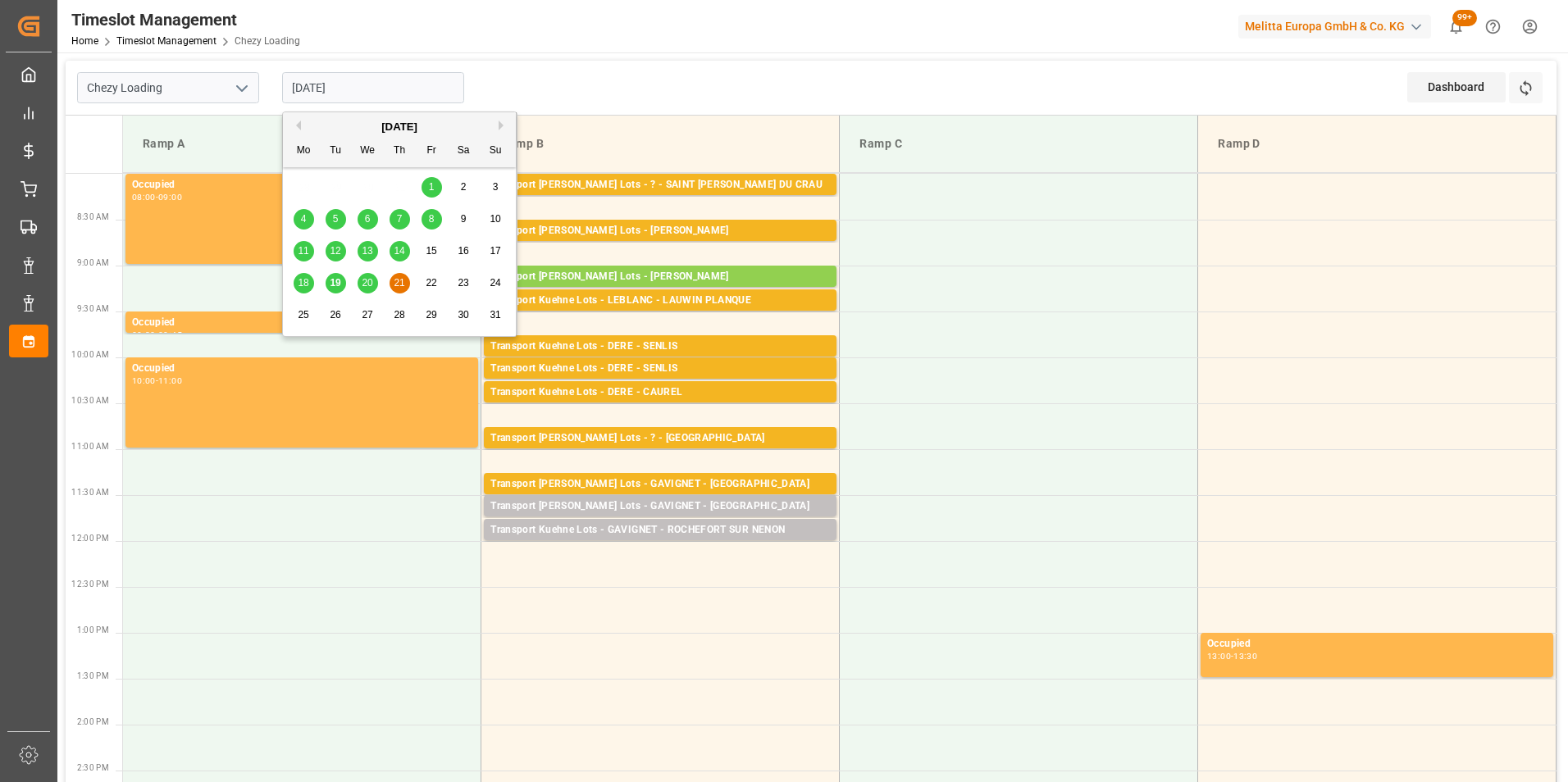
click at [369, 277] on span "20" at bounding box center [367, 283] width 11 height 12
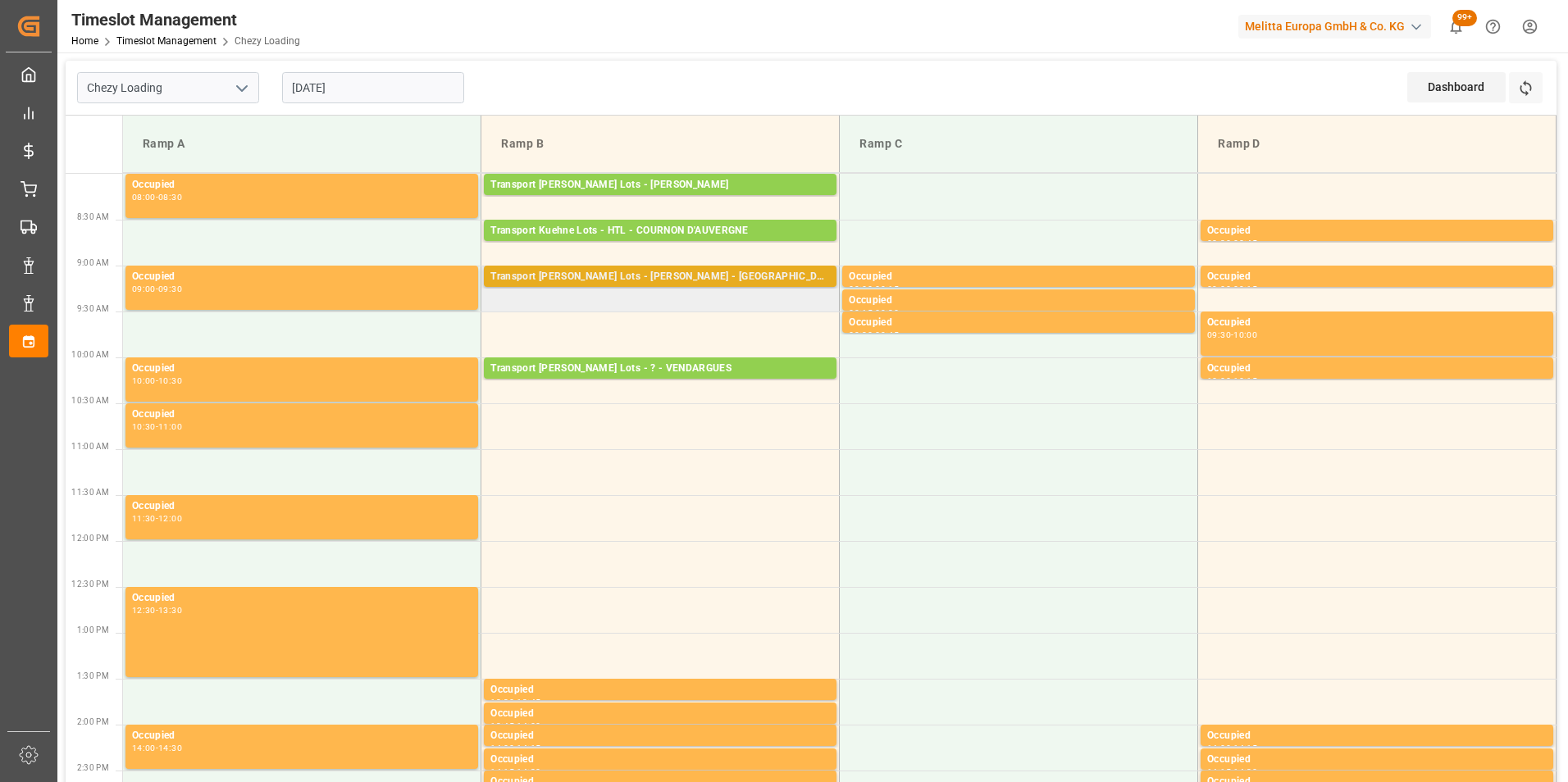
click at [711, 277] on div "Transport Kuehne Lots - PEDRETTI - SAINT MARTIN DE CRAU" at bounding box center [660, 276] width 339 height 17
click at [789, 272] on div "Transport Kuehne Lots - PEDRETTI - SAINT MARTIN DE CRAU" at bounding box center [660, 276] width 339 height 17
click at [365, 83] on input "20-08-2025" at bounding box center [373, 88] width 182 height 31
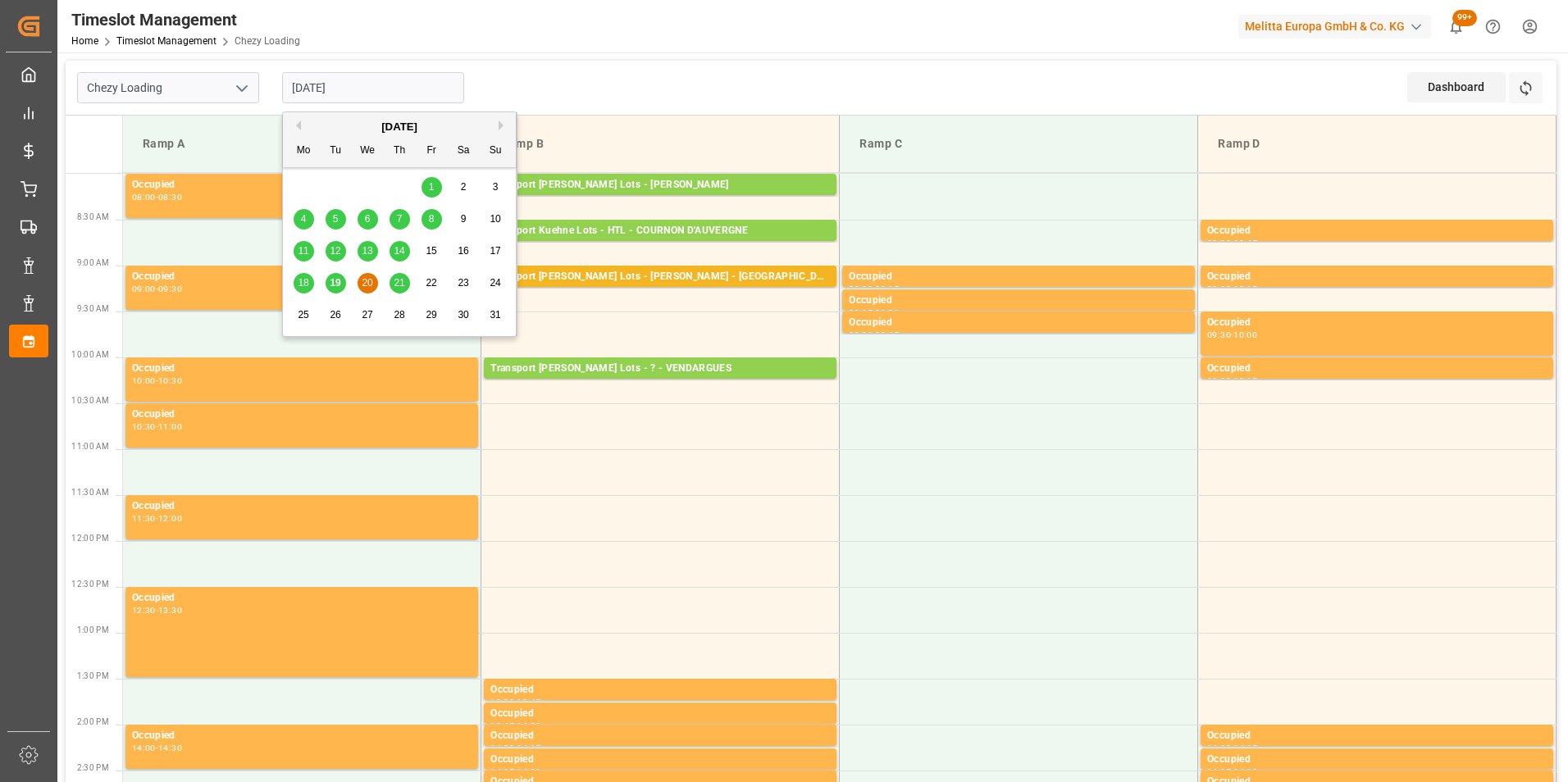
click at [334, 278] on span "19" at bounding box center [334, 283] width 11 height 12
type input "[DATE]"
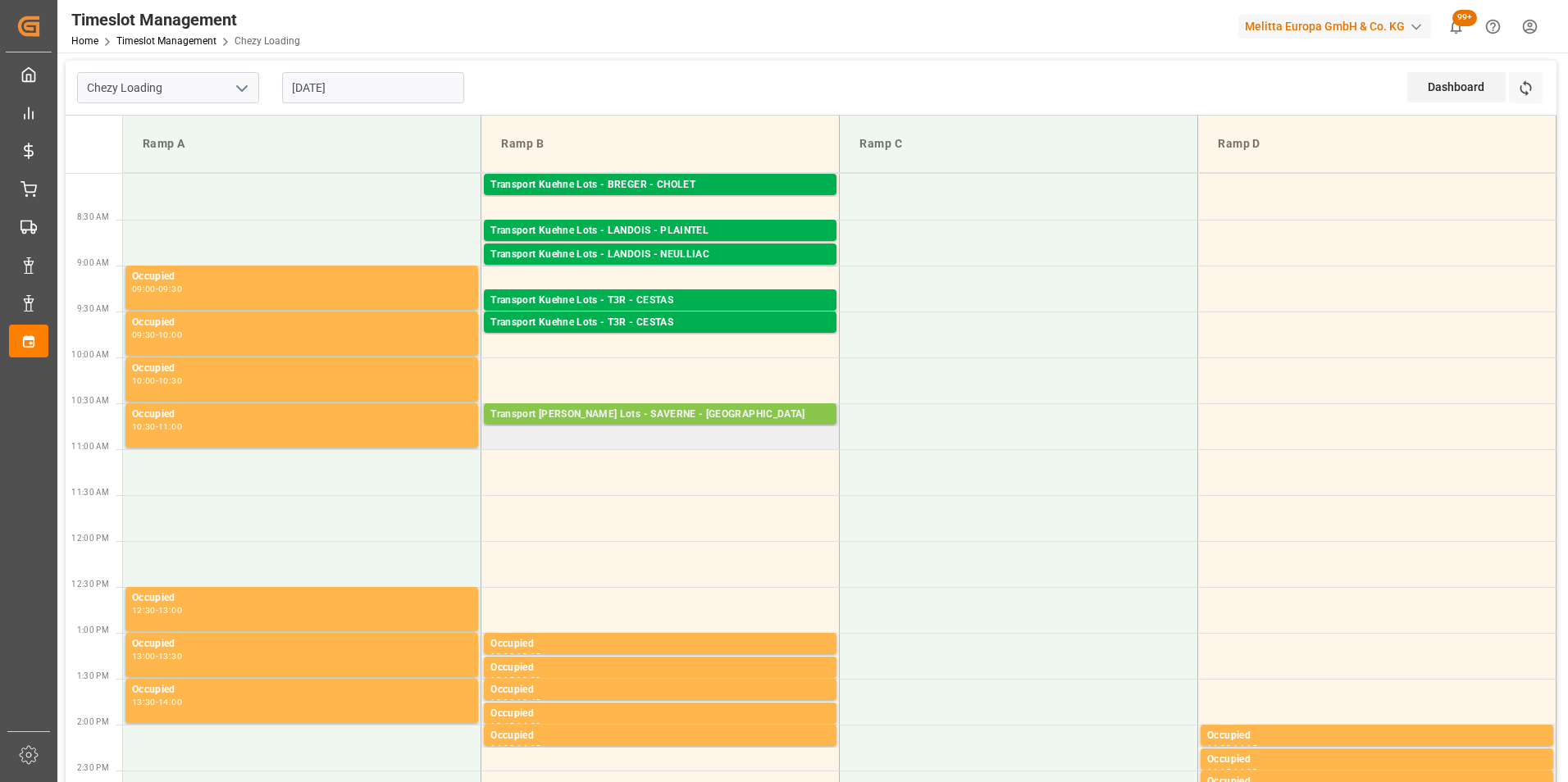
click at [697, 415] on div "Transport Kuehne Lots - SAVERNE - SARREBOURG" at bounding box center [660, 415] width 339 height 17
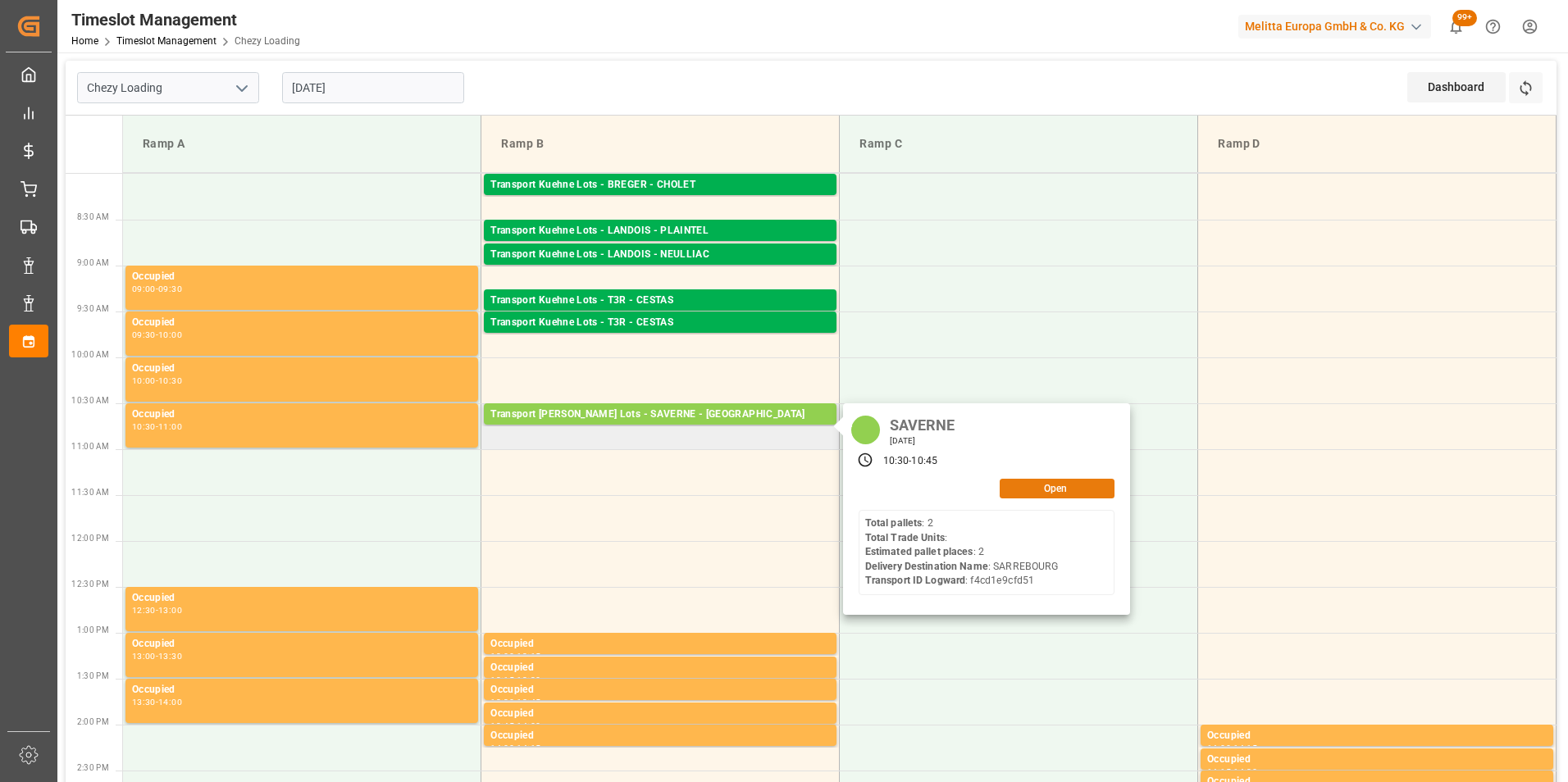
click at [1016, 490] on button "Open" at bounding box center [1056, 489] width 115 height 20
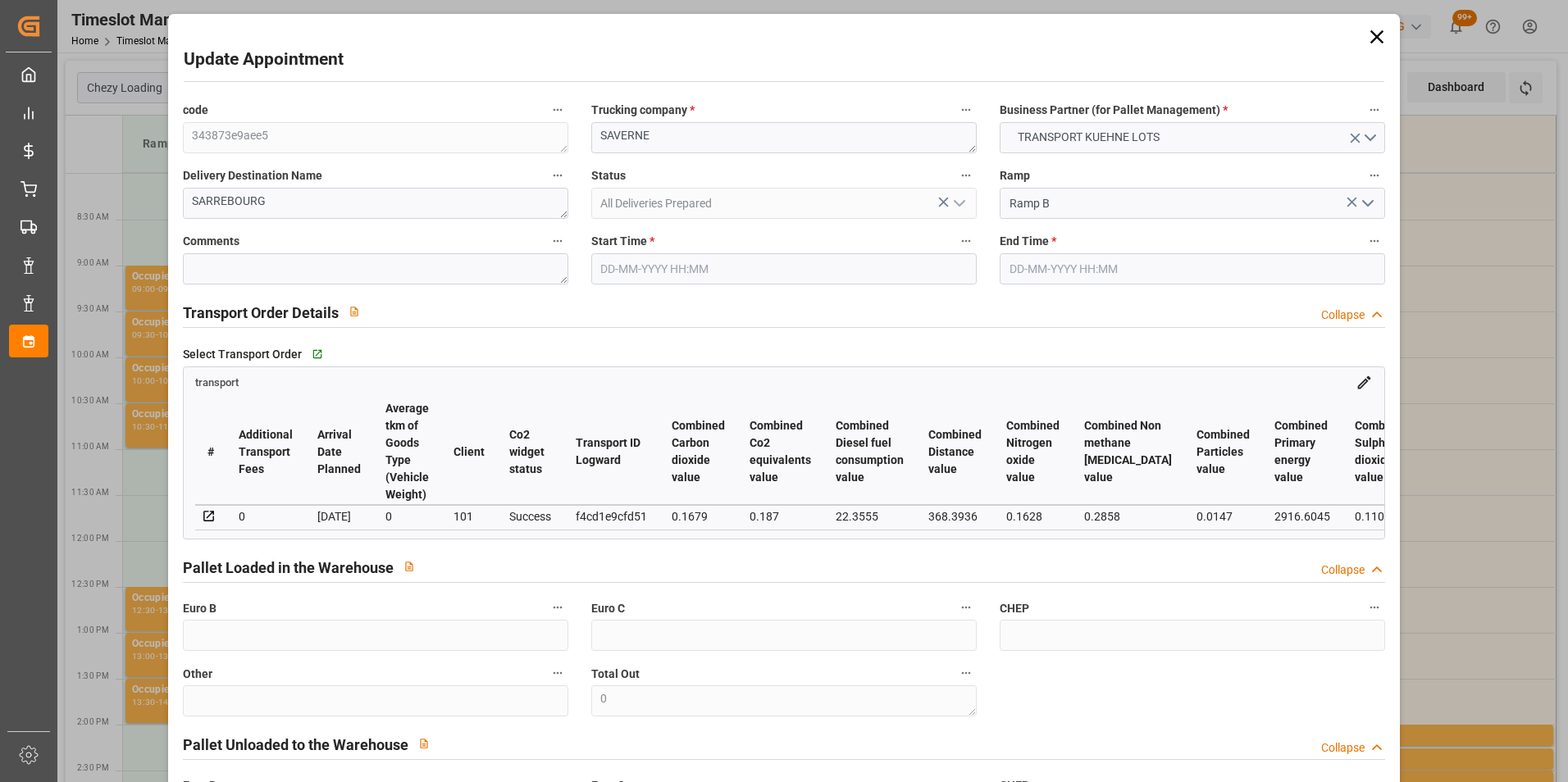
type input "2"
type input "141.18"
type input "0"
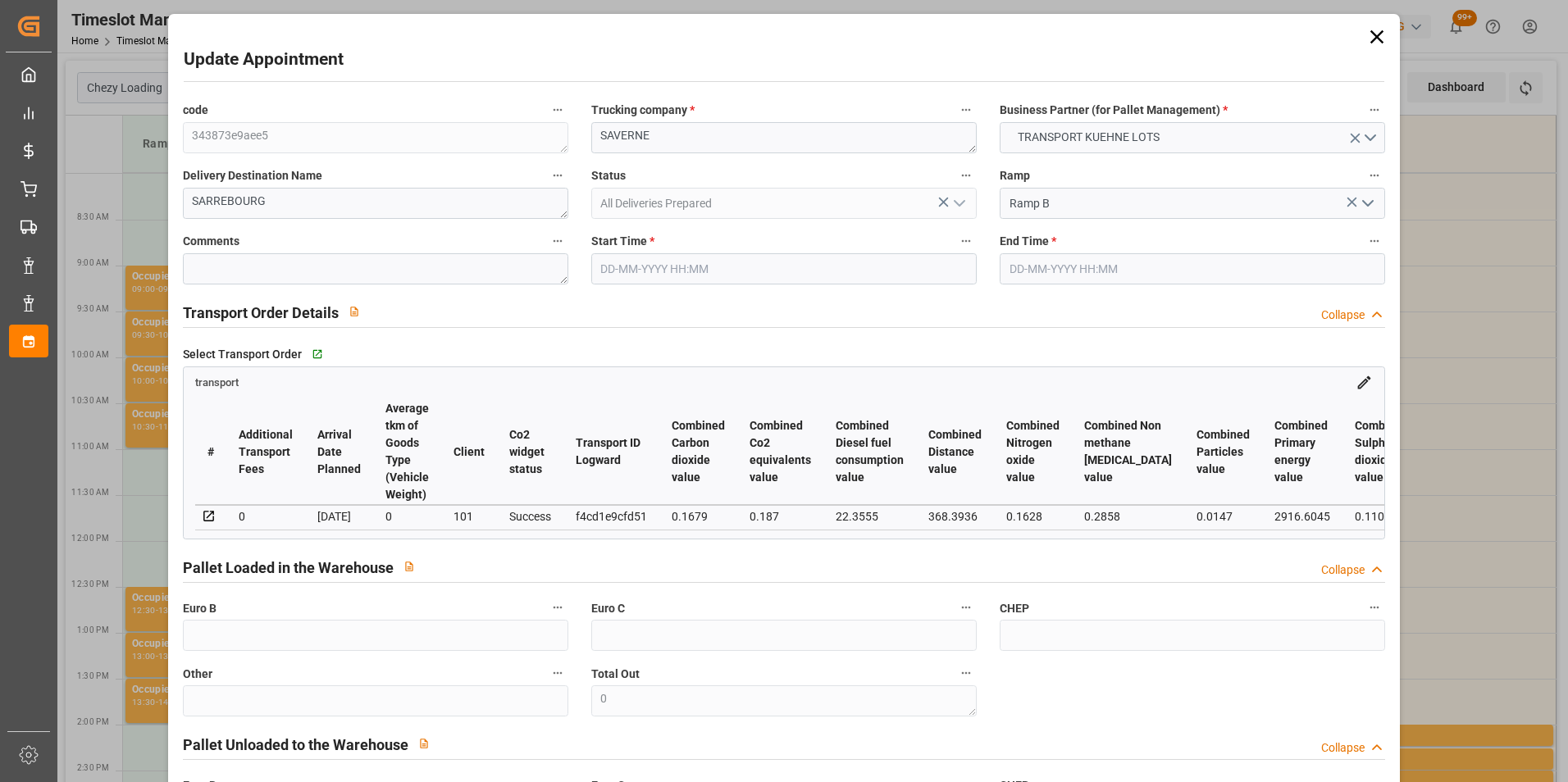
type input "141.18"
type input "0"
type input "2"
type input "865.728"
type input "970"
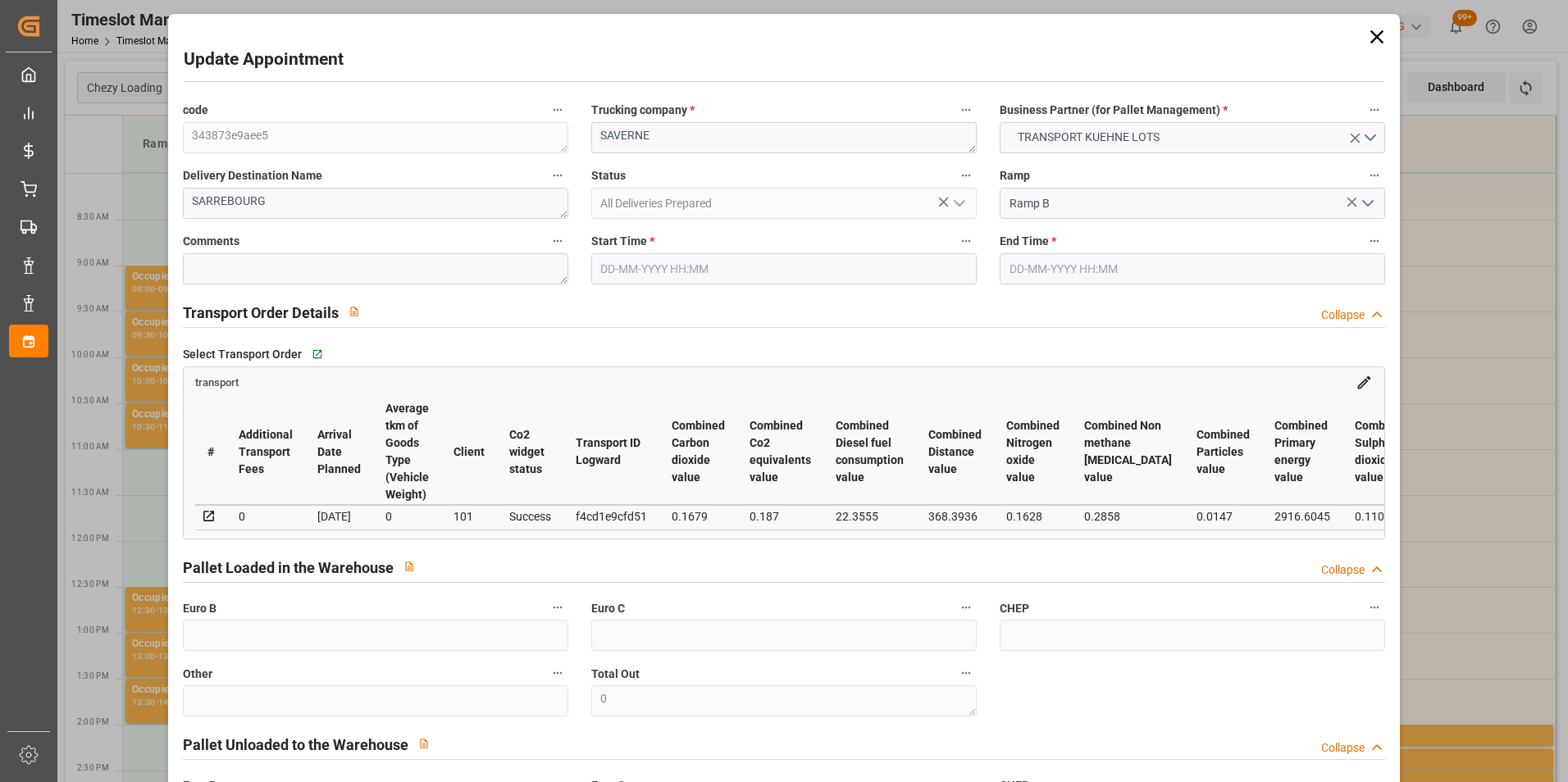
type input "2515.2"
type input "57"
type input "2"
type input "0"
type input "2"
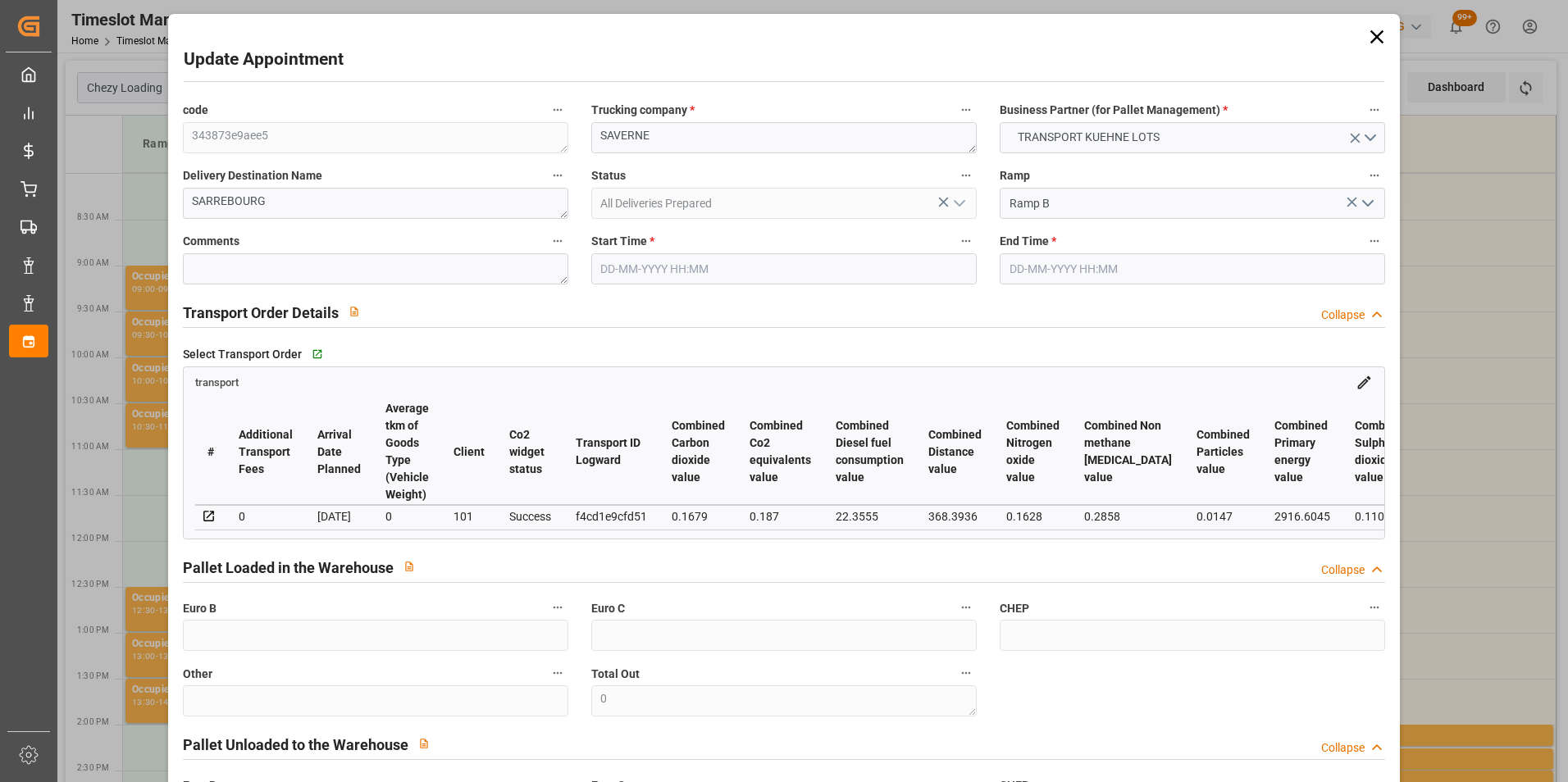
type input "101"
type input "874.176"
type input "0"
type input "4710.8598"
type input "0"
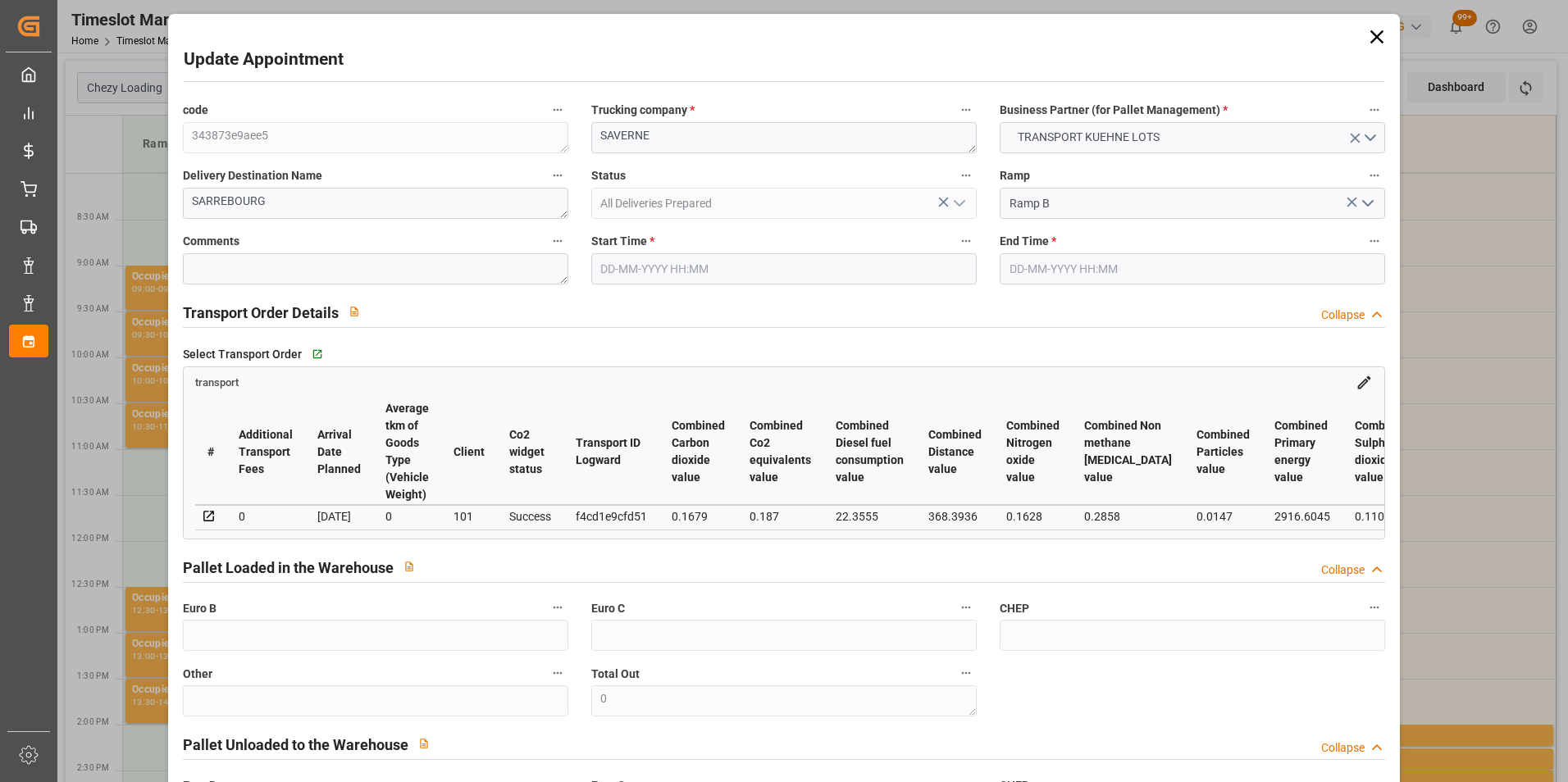
type input "0"
type input "21"
type input "35"
type input "19-08-2025 10:30"
type input "19-08-2025 10:45"
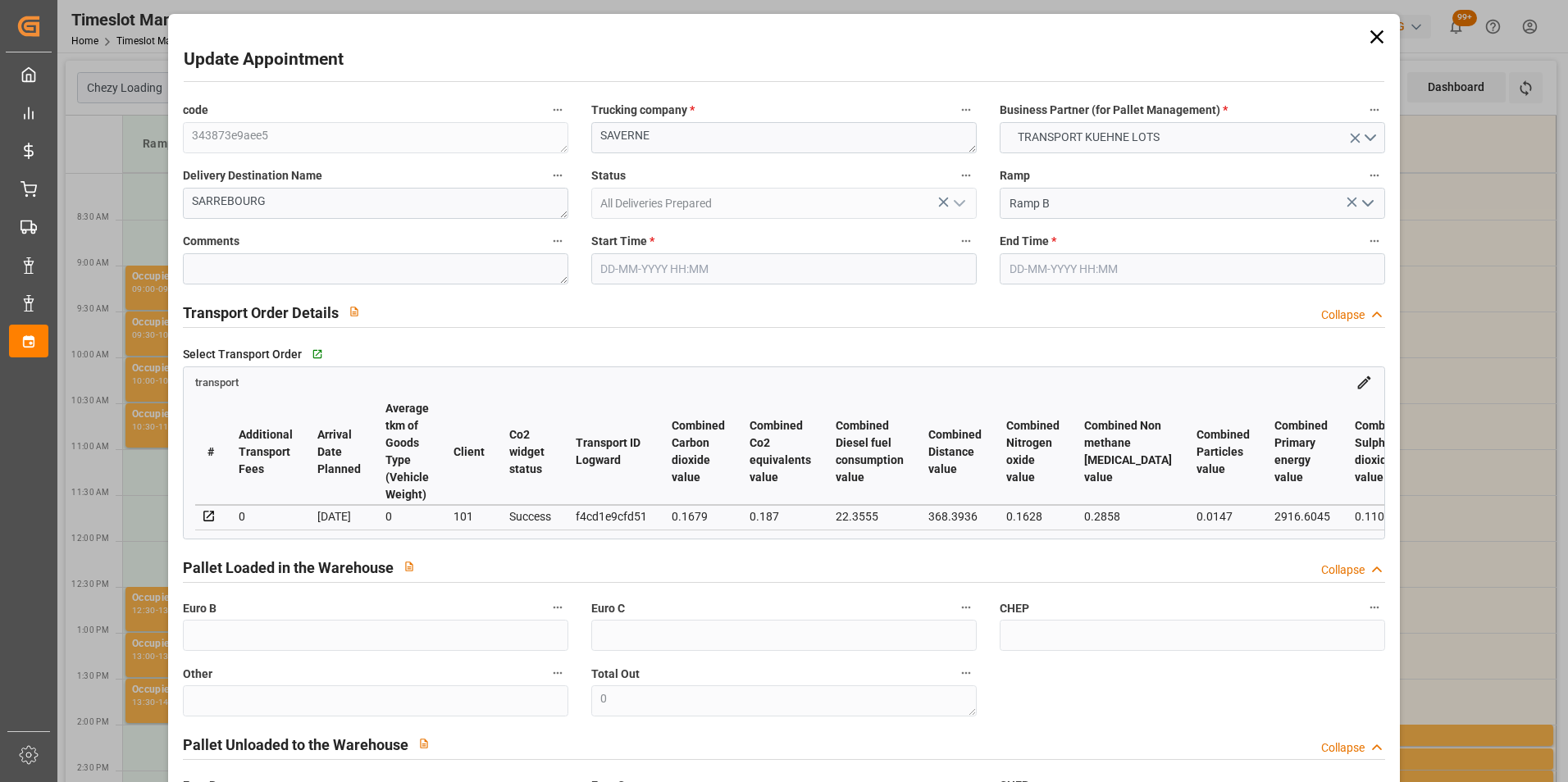
type input "11-08-2025 15:06"
type input "11-08-2025 12:11"
type input "20-08-2025"
type input "19-08-2025"
type input "18-08-2025"
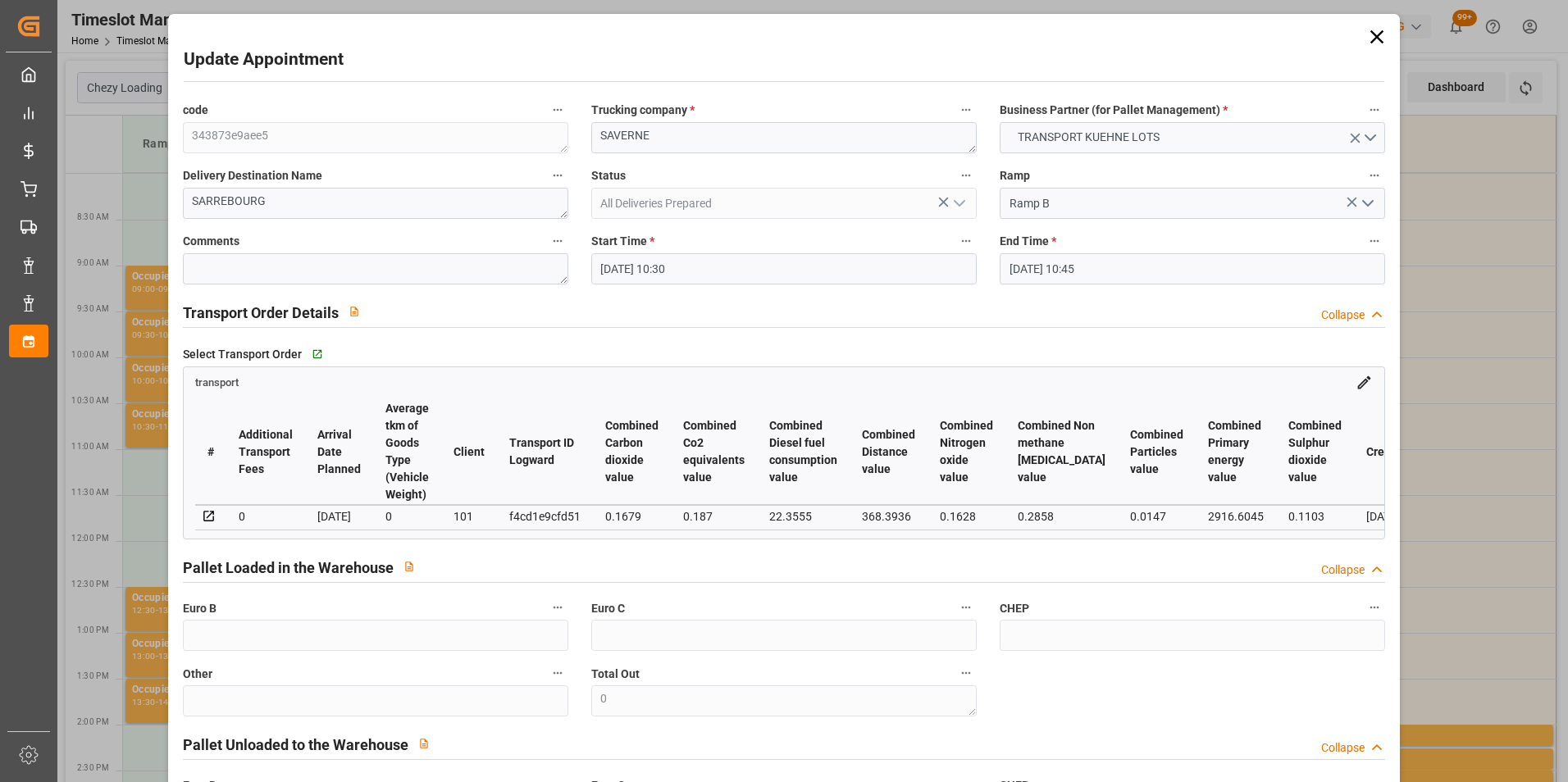
click at [656, 266] on input "19-08-2025 10:30" at bounding box center [783, 269] width 385 height 31
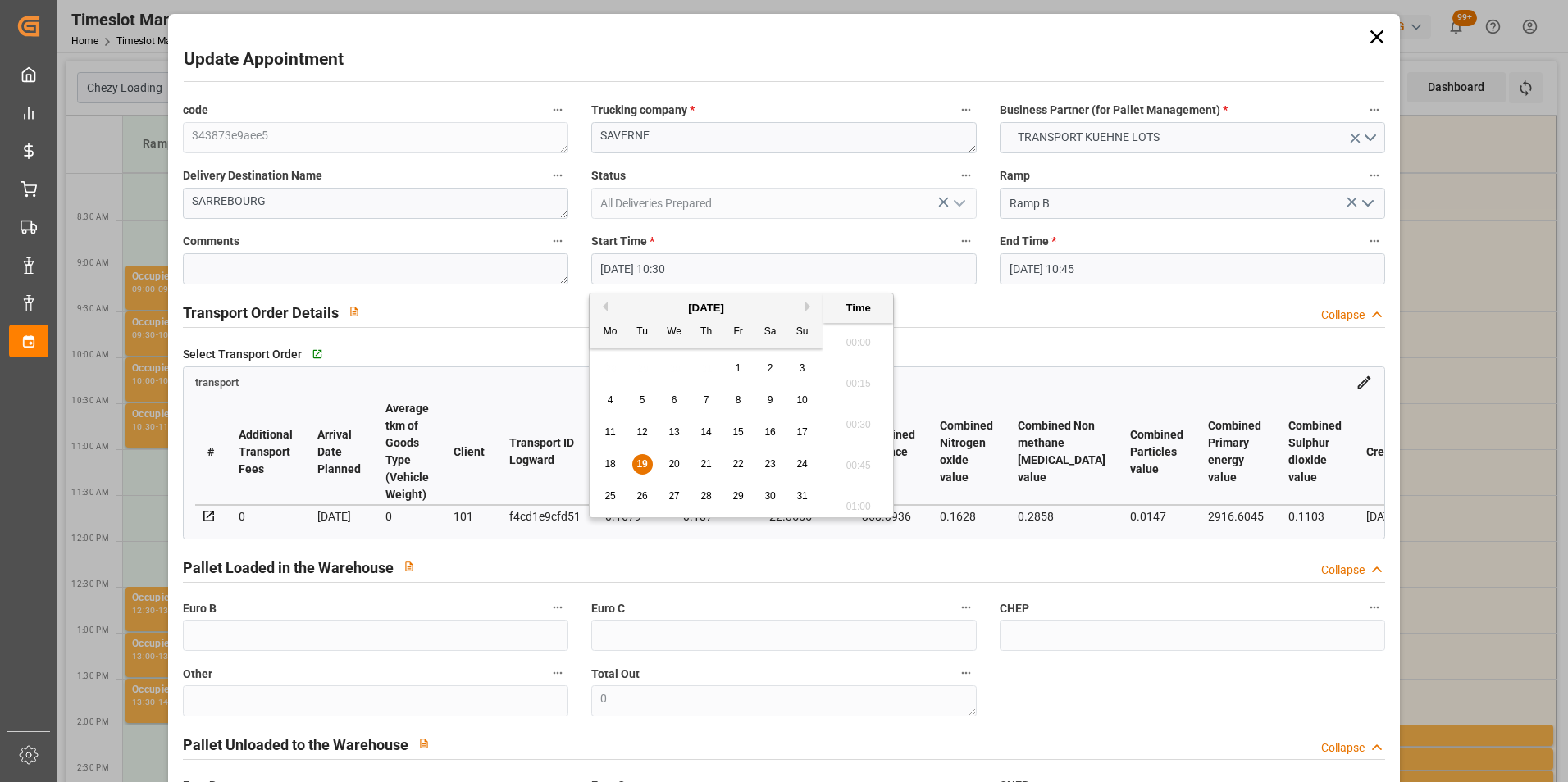
scroll to position [1645, 0]
click at [674, 464] on span "20" at bounding box center [673, 464] width 11 height 12
click at [858, 417] on li "09:30" at bounding box center [858, 419] width 70 height 41
type input "20-08-2025 09:30"
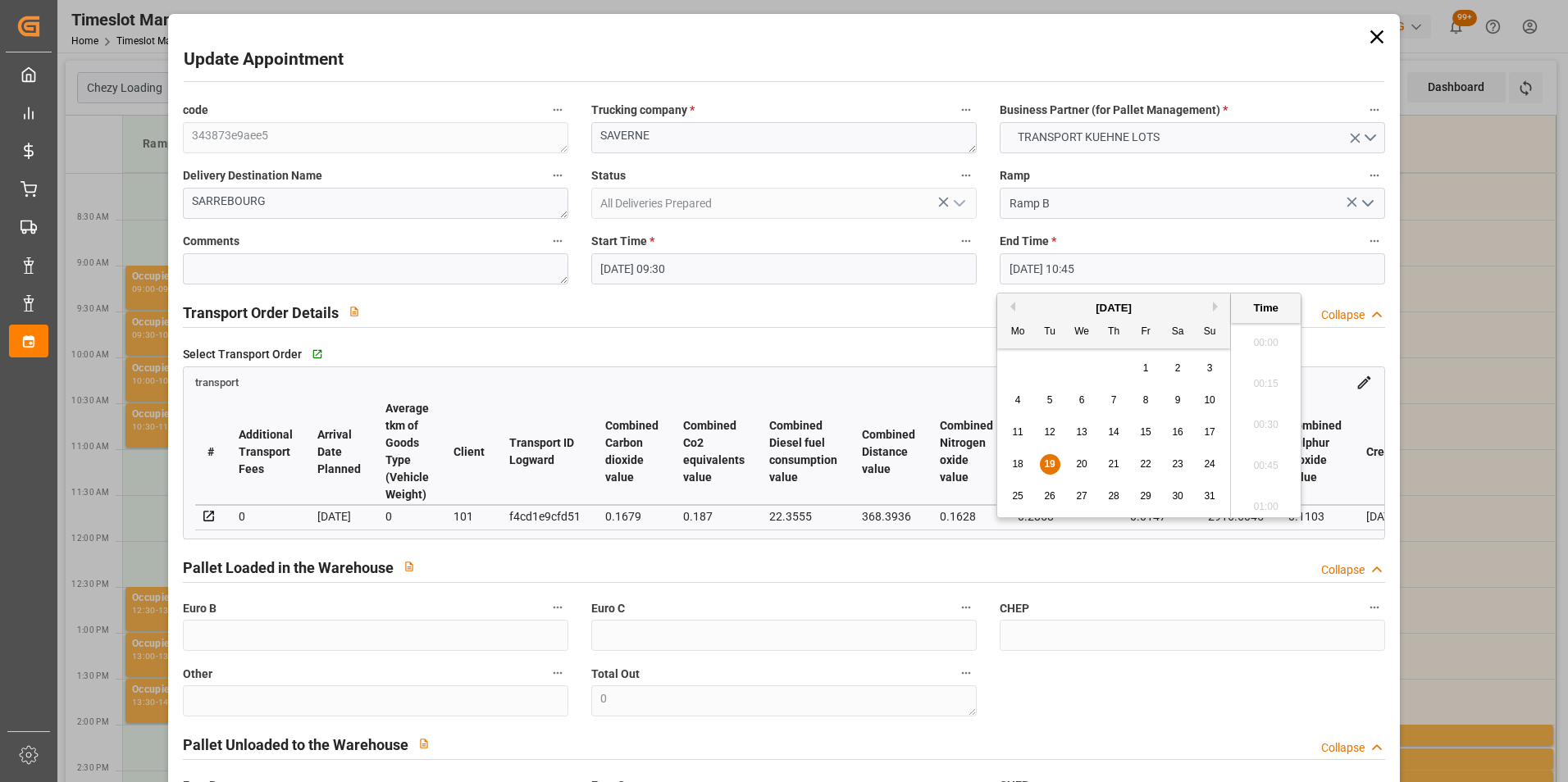
click at [1035, 264] on input "19-08-2025 10:45" at bounding box center [1192, 269] width 385 height 31
click at [1074, 460] on div "20" at bounding box center [1082, 464] width 21 height 20
click at [1262, 490] on li "09:45" at bounding box center [1265, 502] width 70 height 41
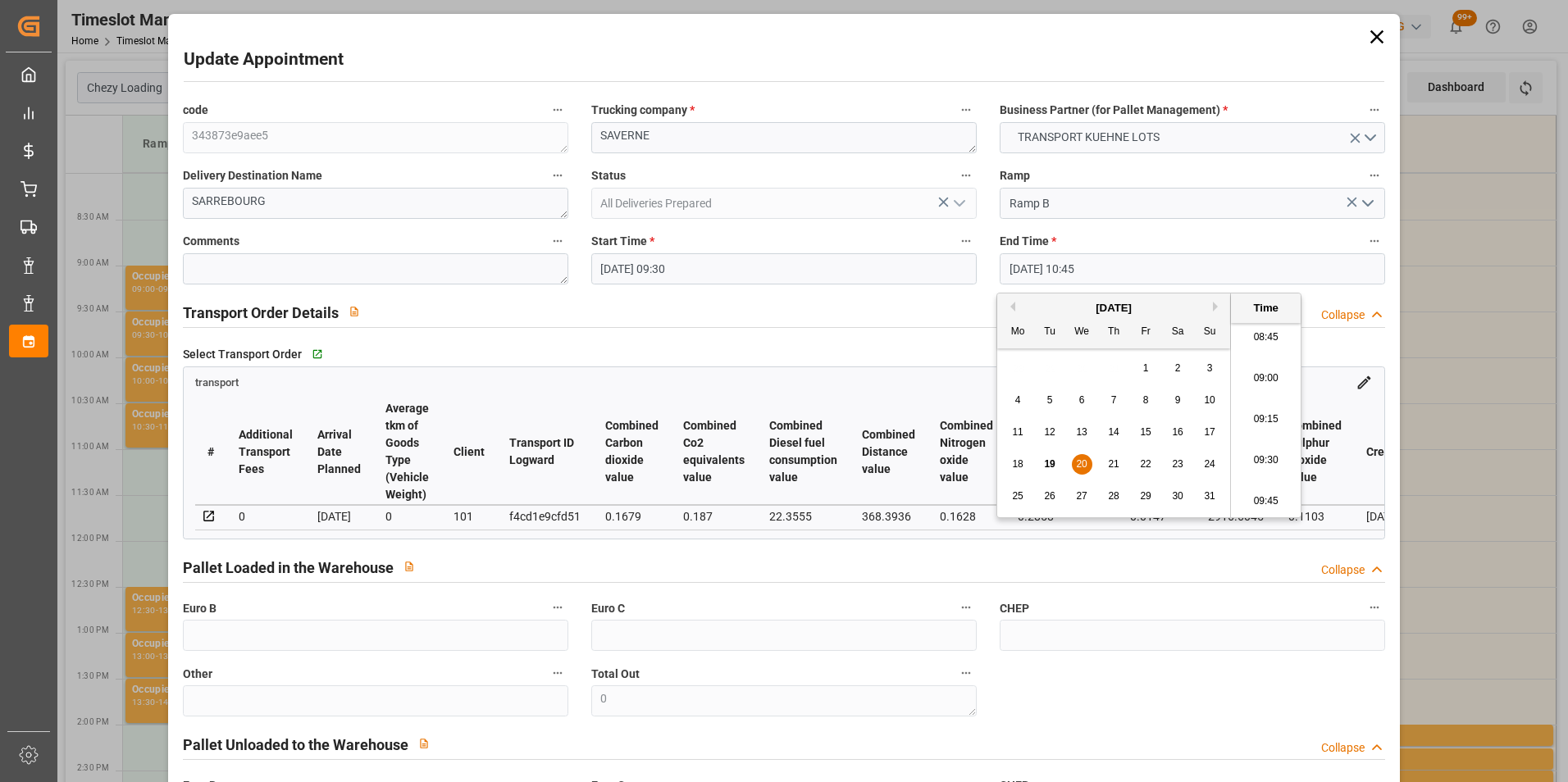
type input "20-08-2025 09:45"
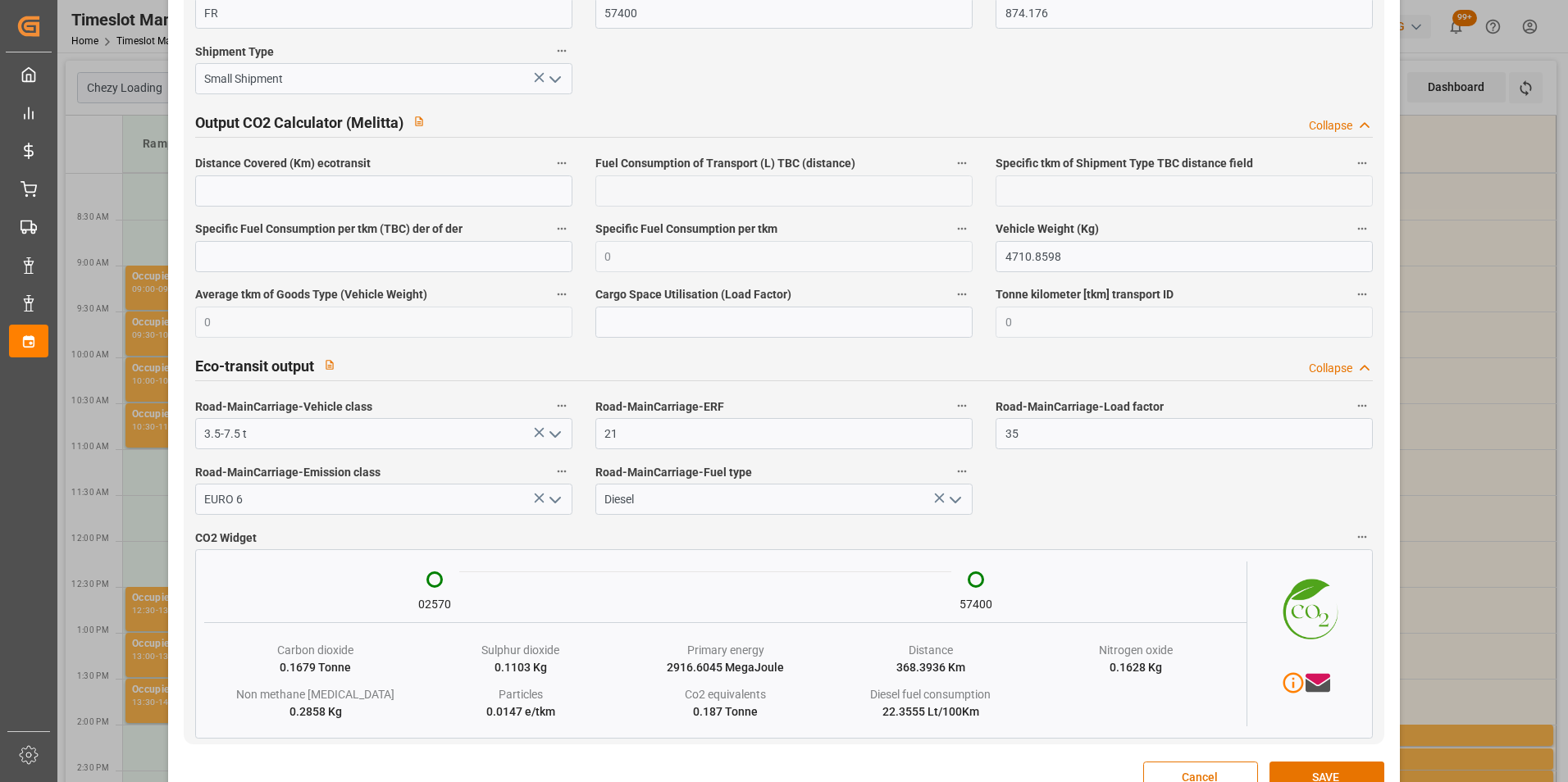
scroll to position [2675, 0]
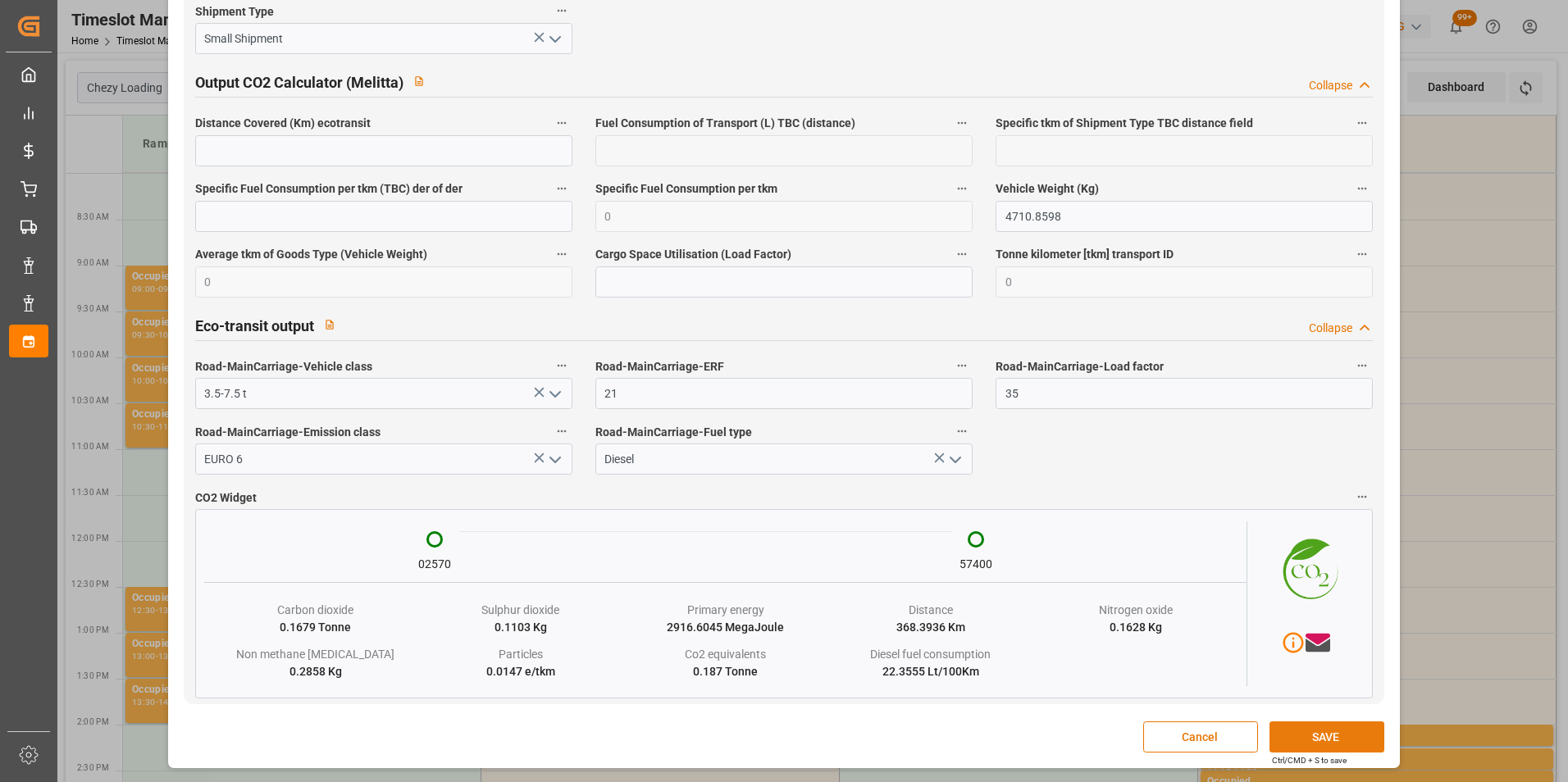
click at [1295, 728] on button "SAVE" at bounding box center [1326, 737] width 115 height 31
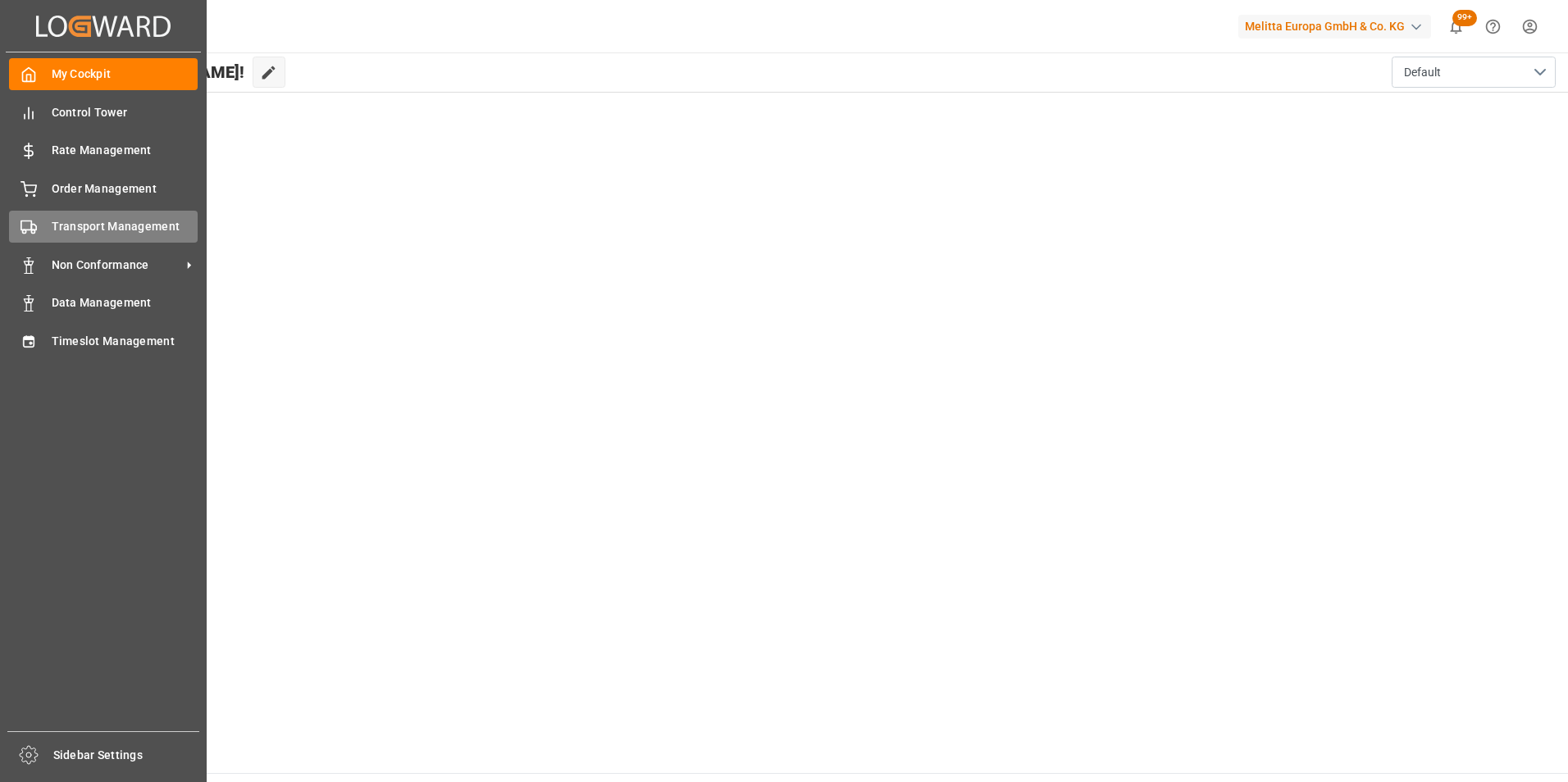
click at [80, 228] on span "Transport Management" at bounding box center [125, 227] width 147 height 18
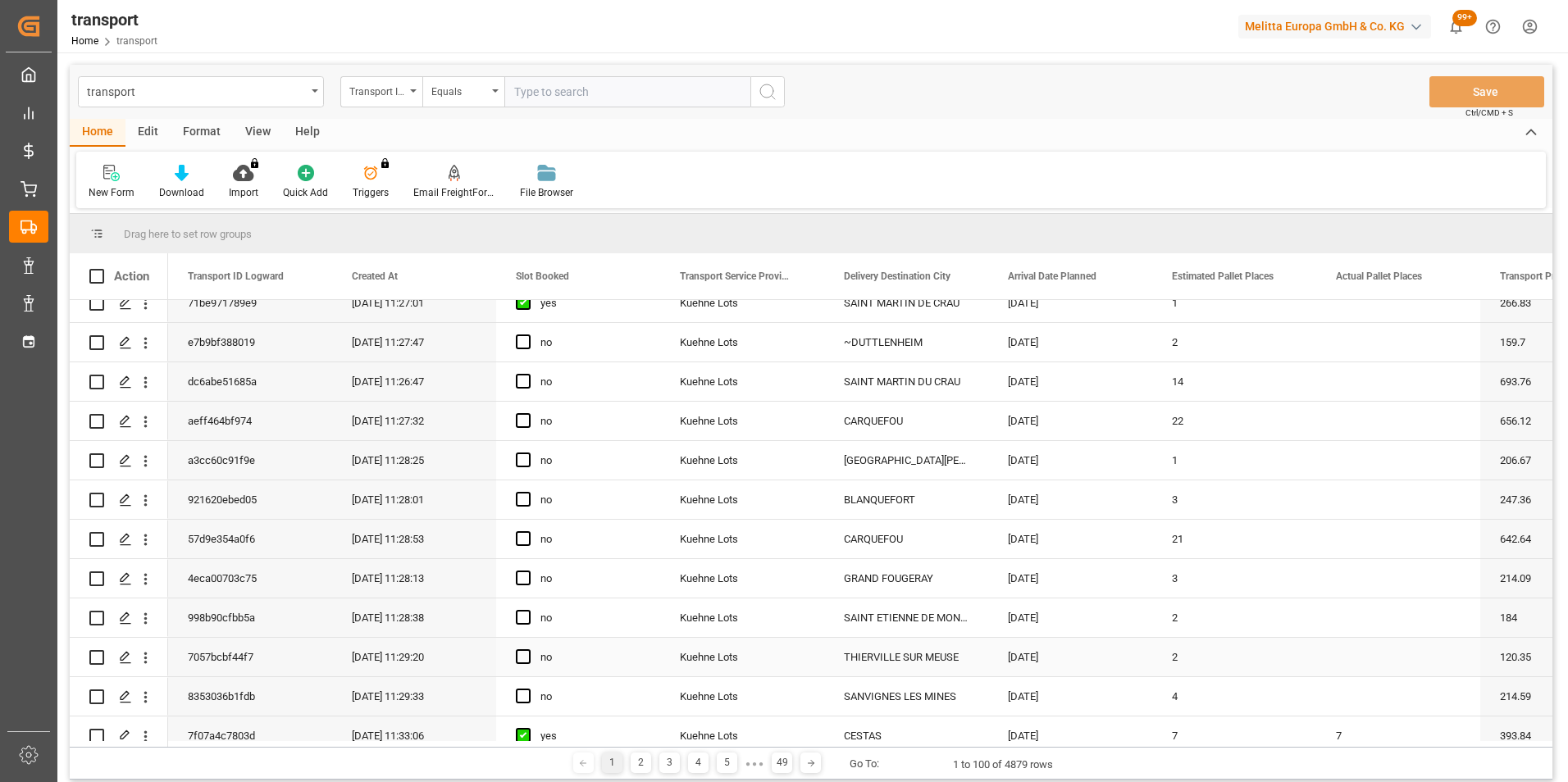
scroll to position [82, 0]
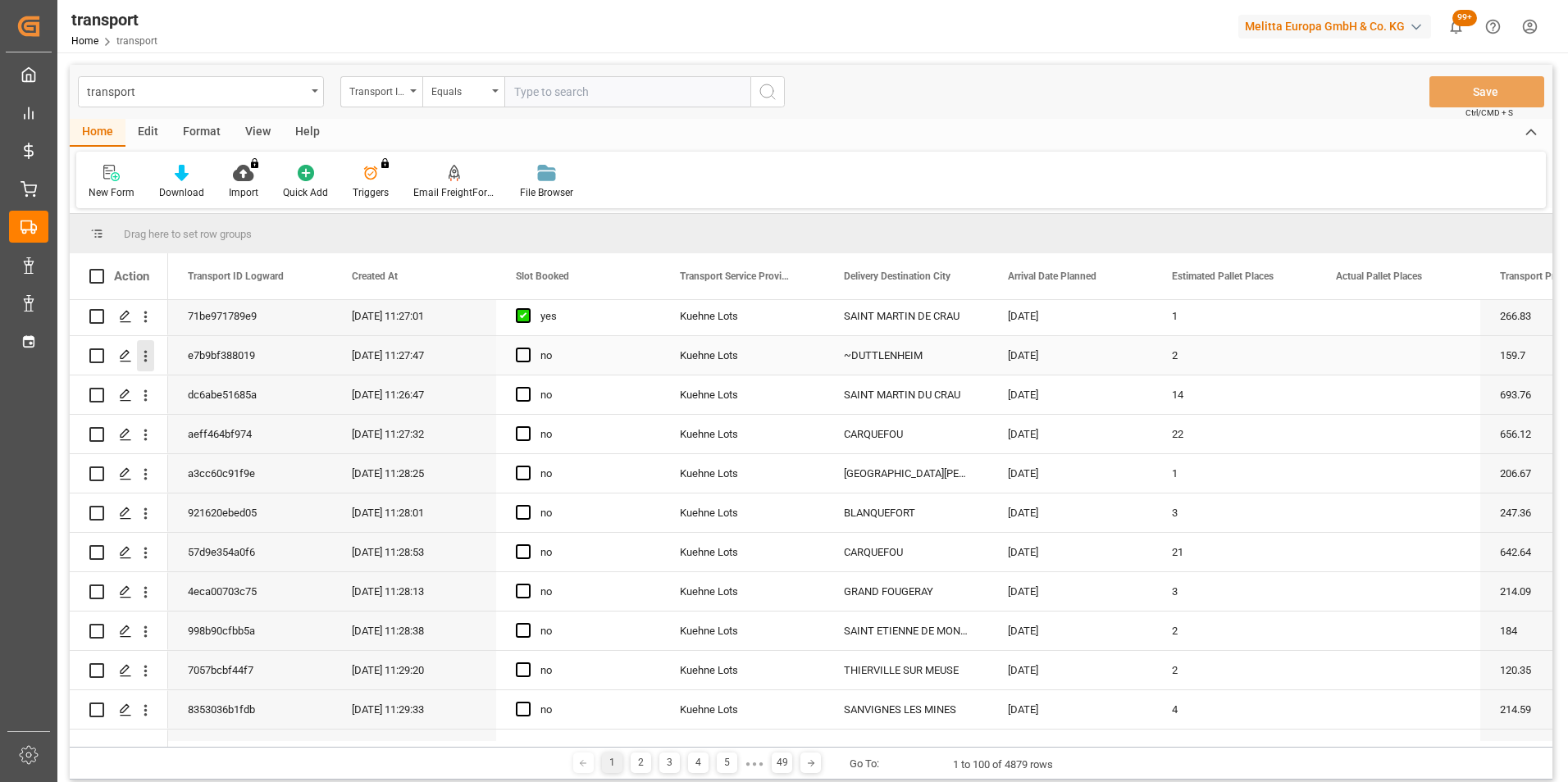
click at [141, 355] on icon "open menu" at bounding box center [146, 357] width 18 height 18
click at [248, 392] on span "Open in new tab" at bounding box center [253, 391] width 149 height 18
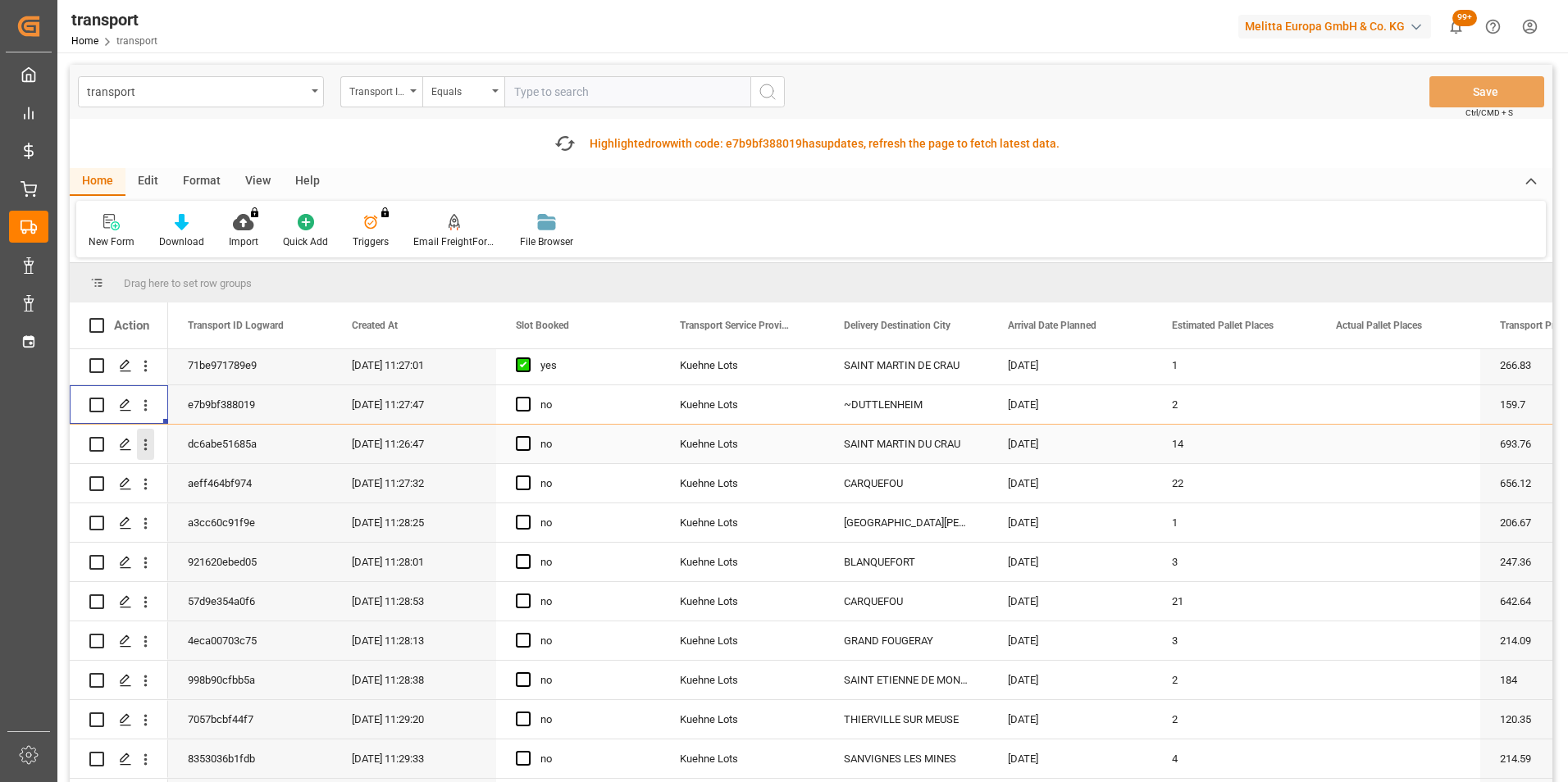
click at [144, 448] on icon "open menu" at bounding box center [146, 445] width 18 height 18
click at [220, 474] on span "Open in new tab" at bounding box center [253, 479] width 149 height 18
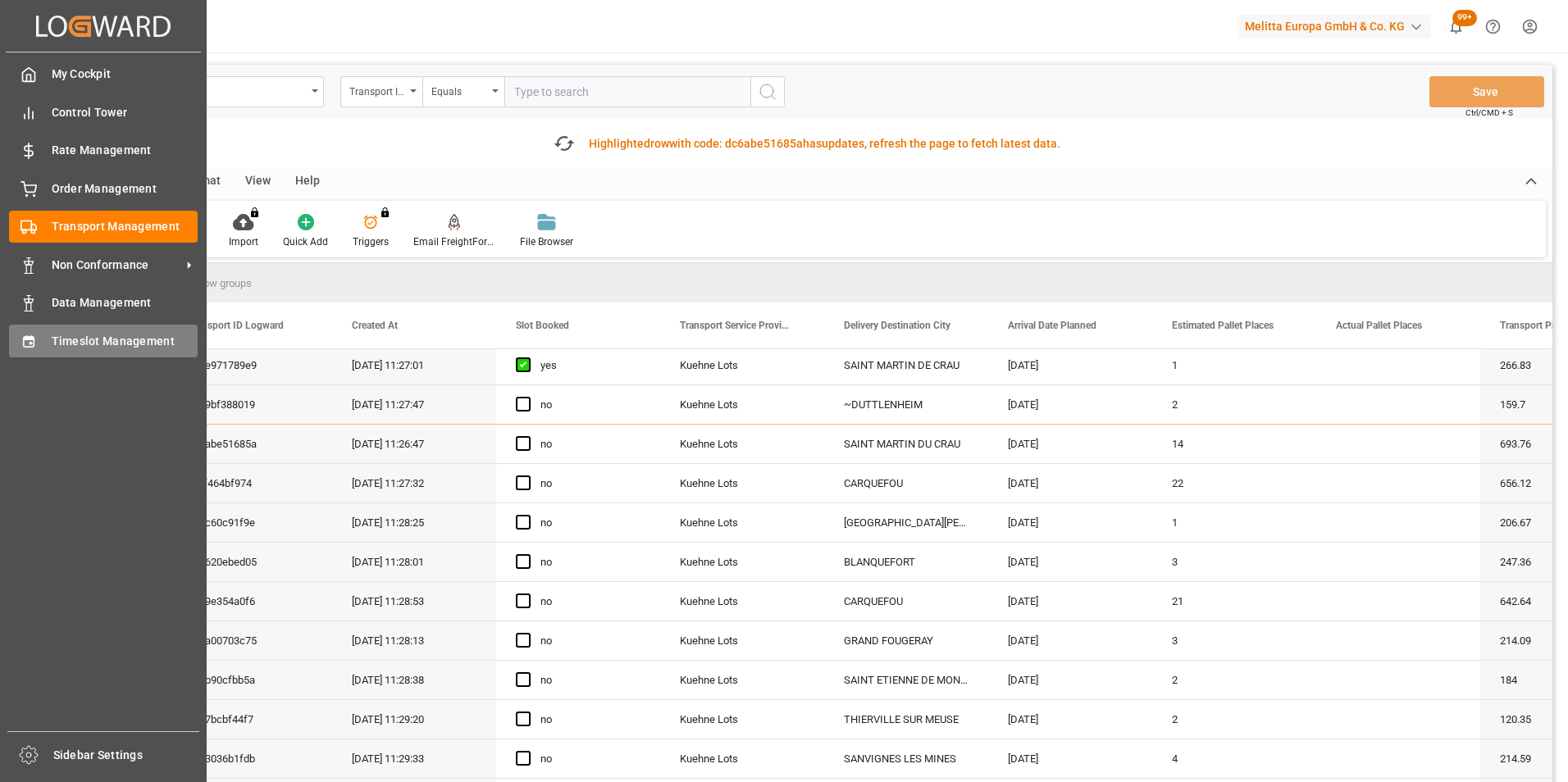
click at [83, 333] on span "Timeslot Management" at bounding box center [125, 342] width 147 height 18
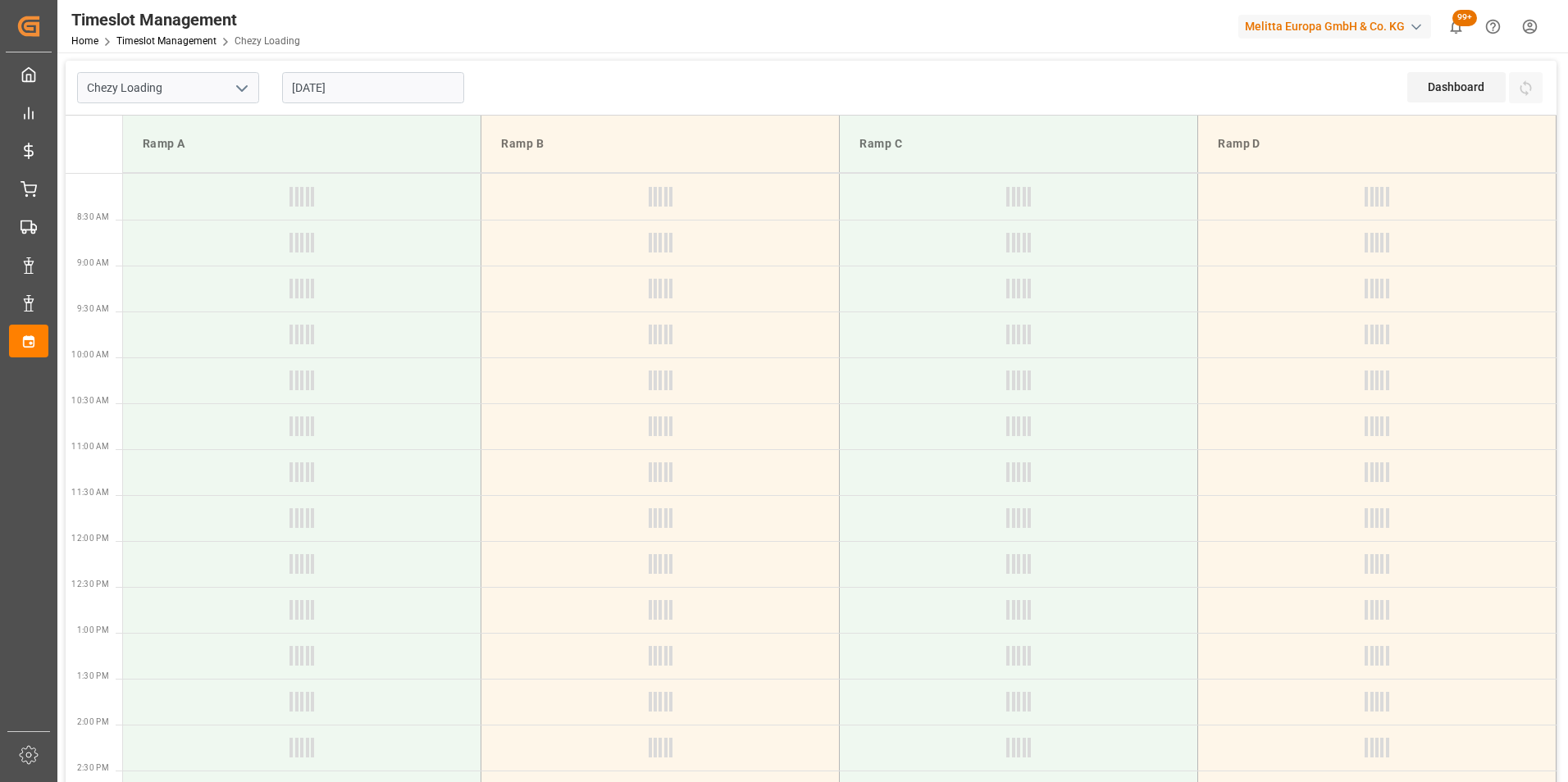
type input "Chezy Loading"
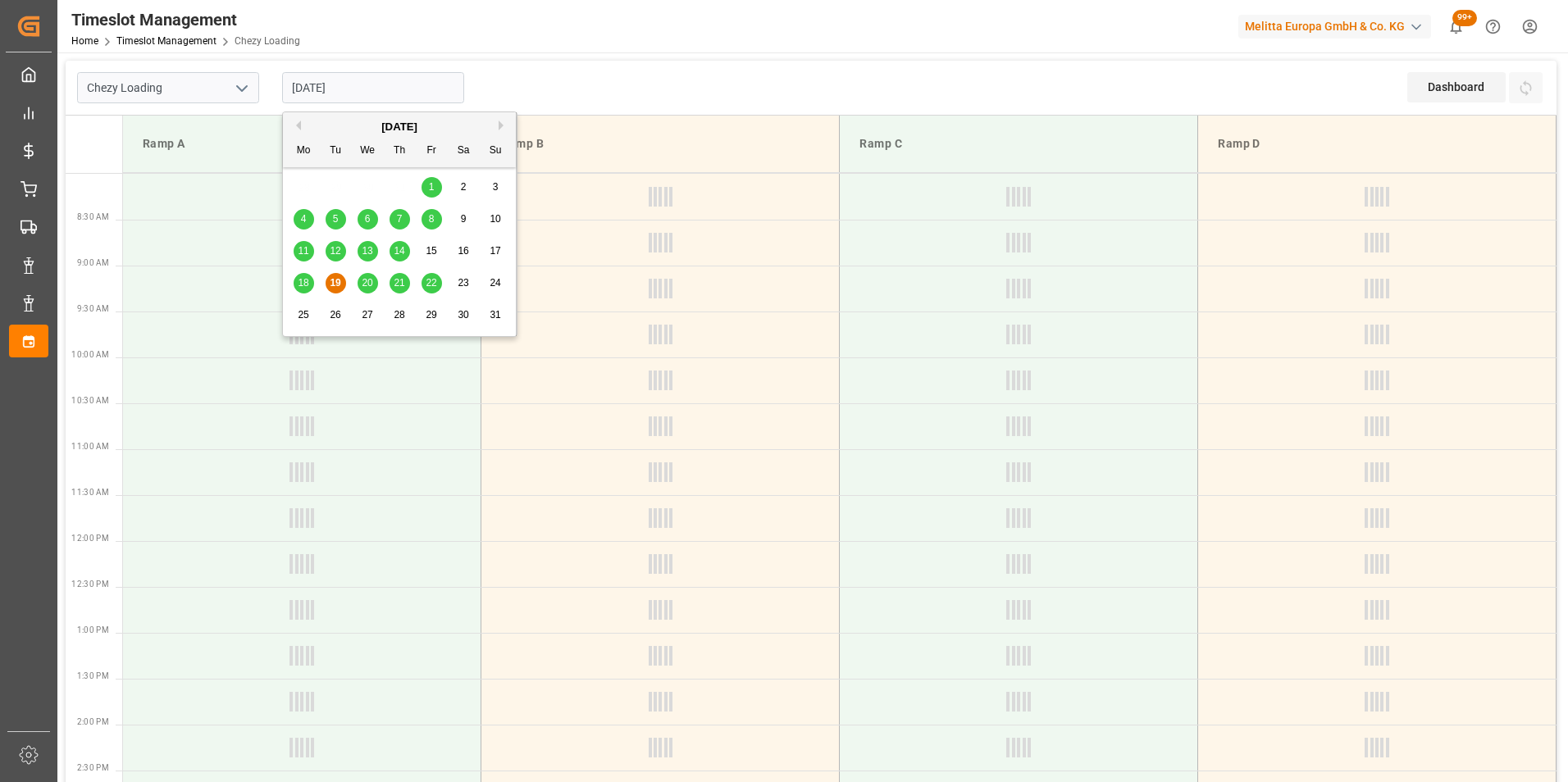
click at [324, 88] on input "19-08-2025" at bounding box center [373, 88] width 182 height 31
click at [394, 283] on span "21" at bounding box center [399, 283] width 11 height 12
type input "[DATE]"
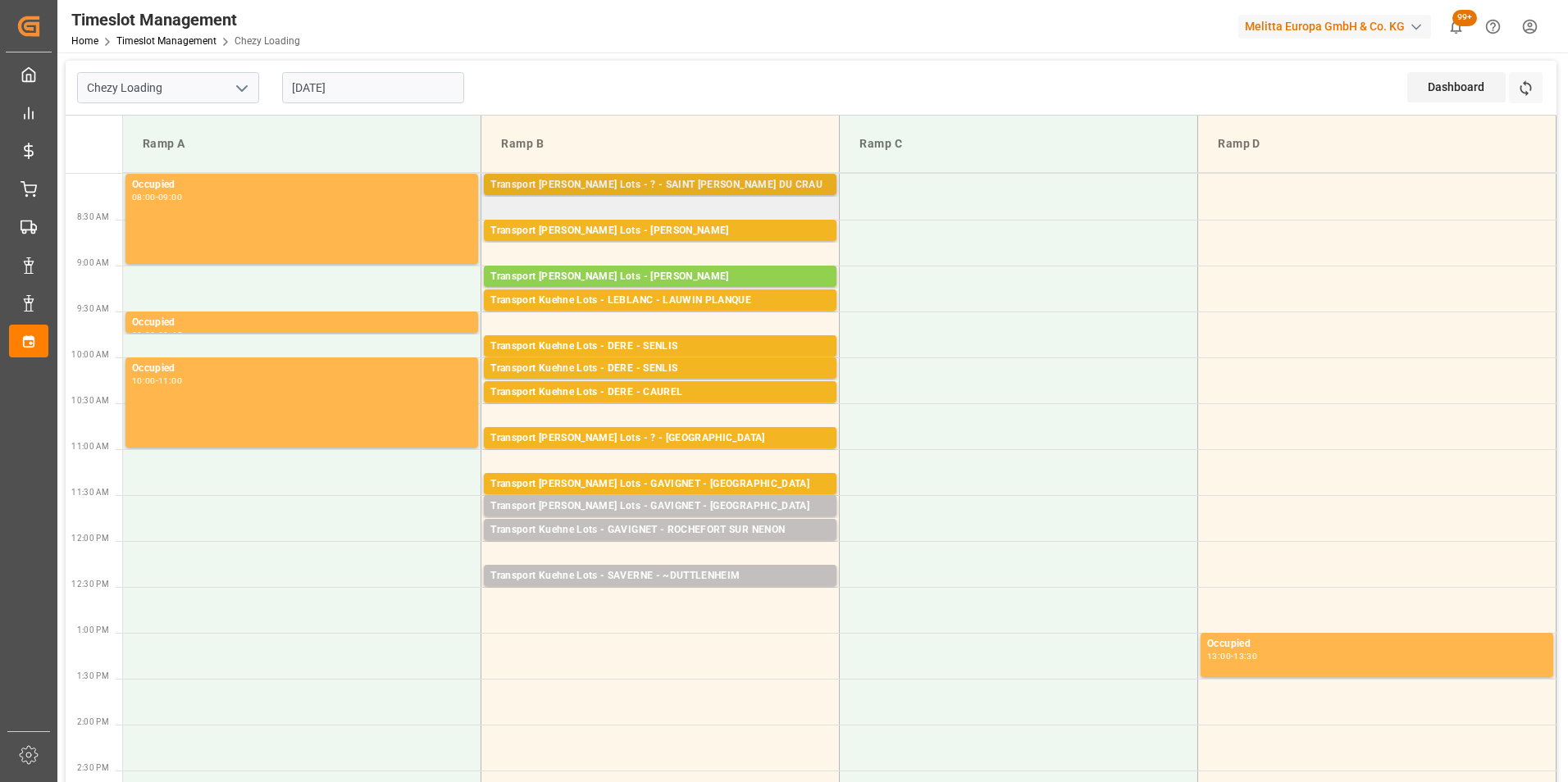
click at [720, 183] on div "Transport [PERSON_NAME] Lots - ? - SAINT [PERSON_NAME] DU CRAU" at bounding box center [660, 185] width 339 height 17
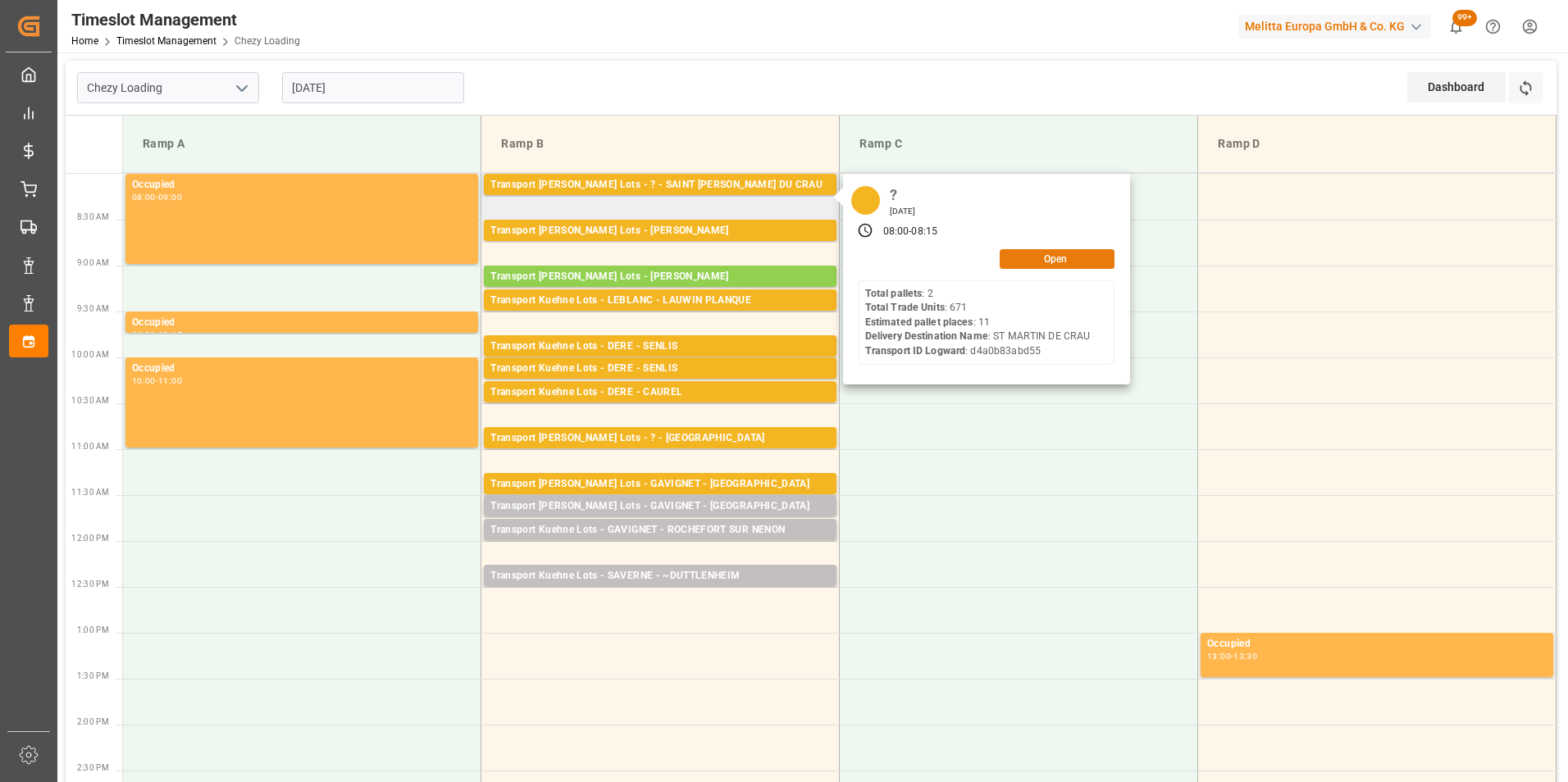
click at [1029, 256] on button "Open" at bounding box center [1056, 259] width 115 height 20
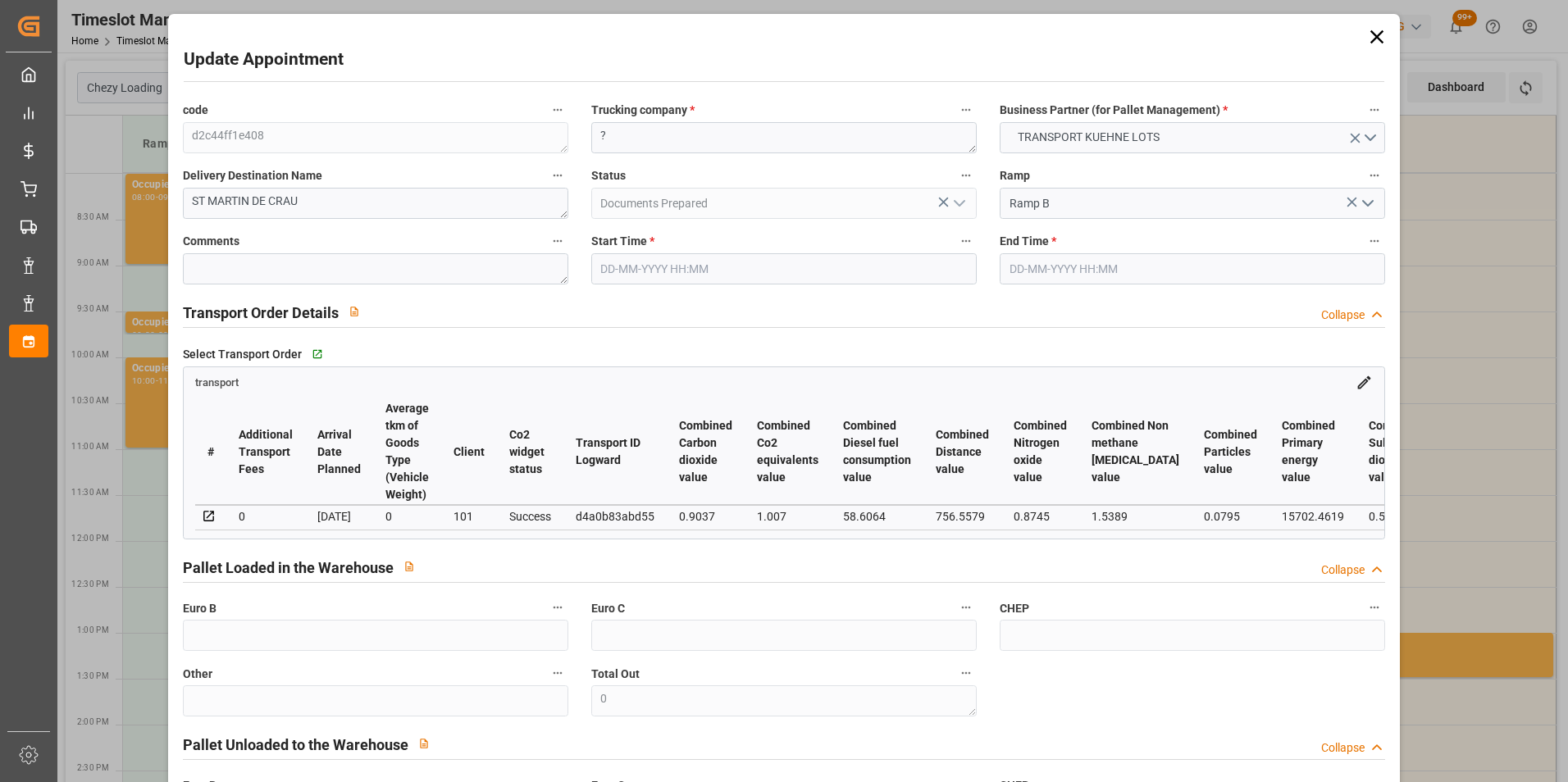
type input "21-08-2025 08:00"
type input "21-08-2025 08:15"
type input "12-08-2025 15:06"
type input "12-08-2025 12:19"
type input "20-08-2025"
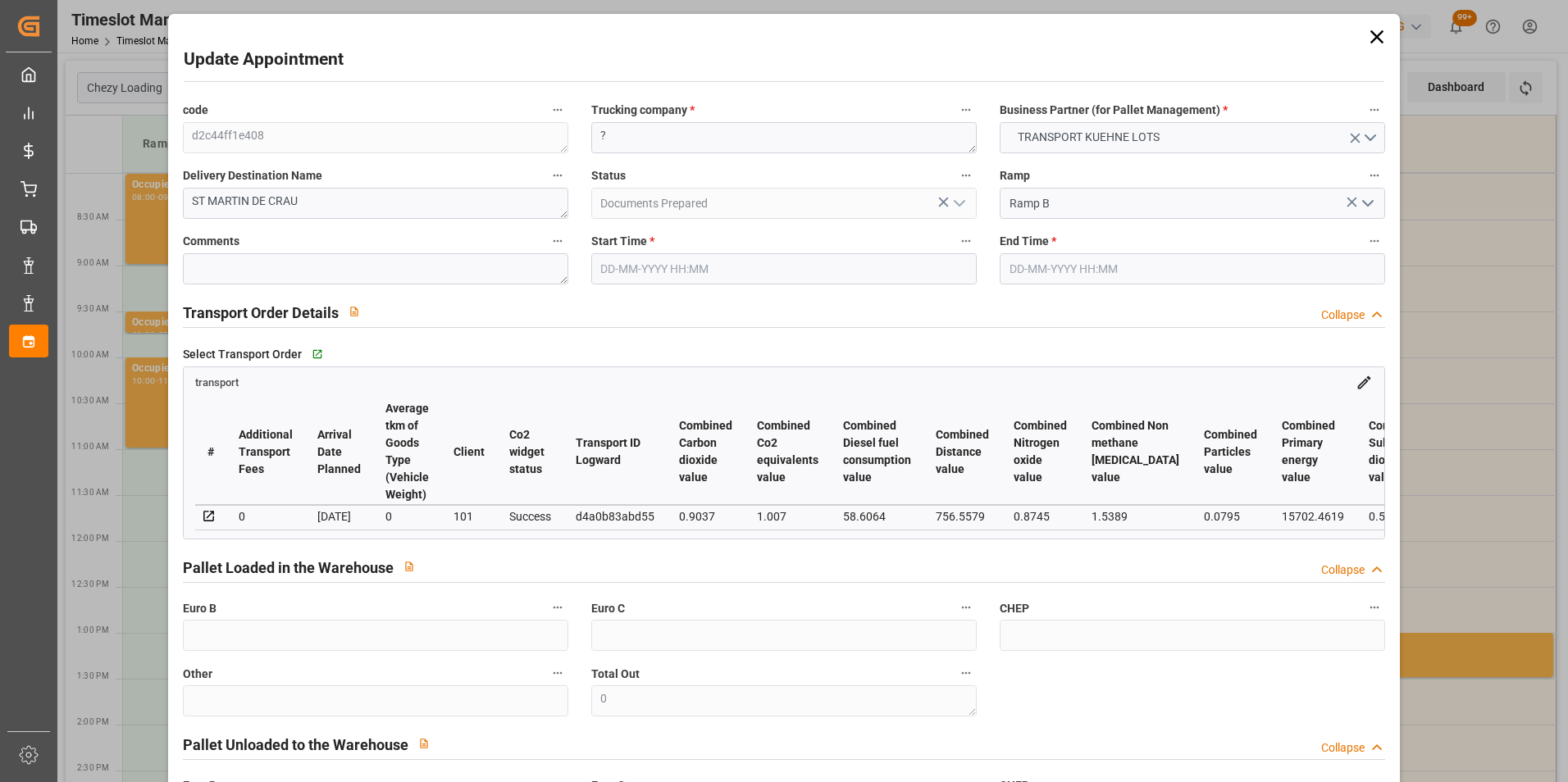
type input "18-08-2025"
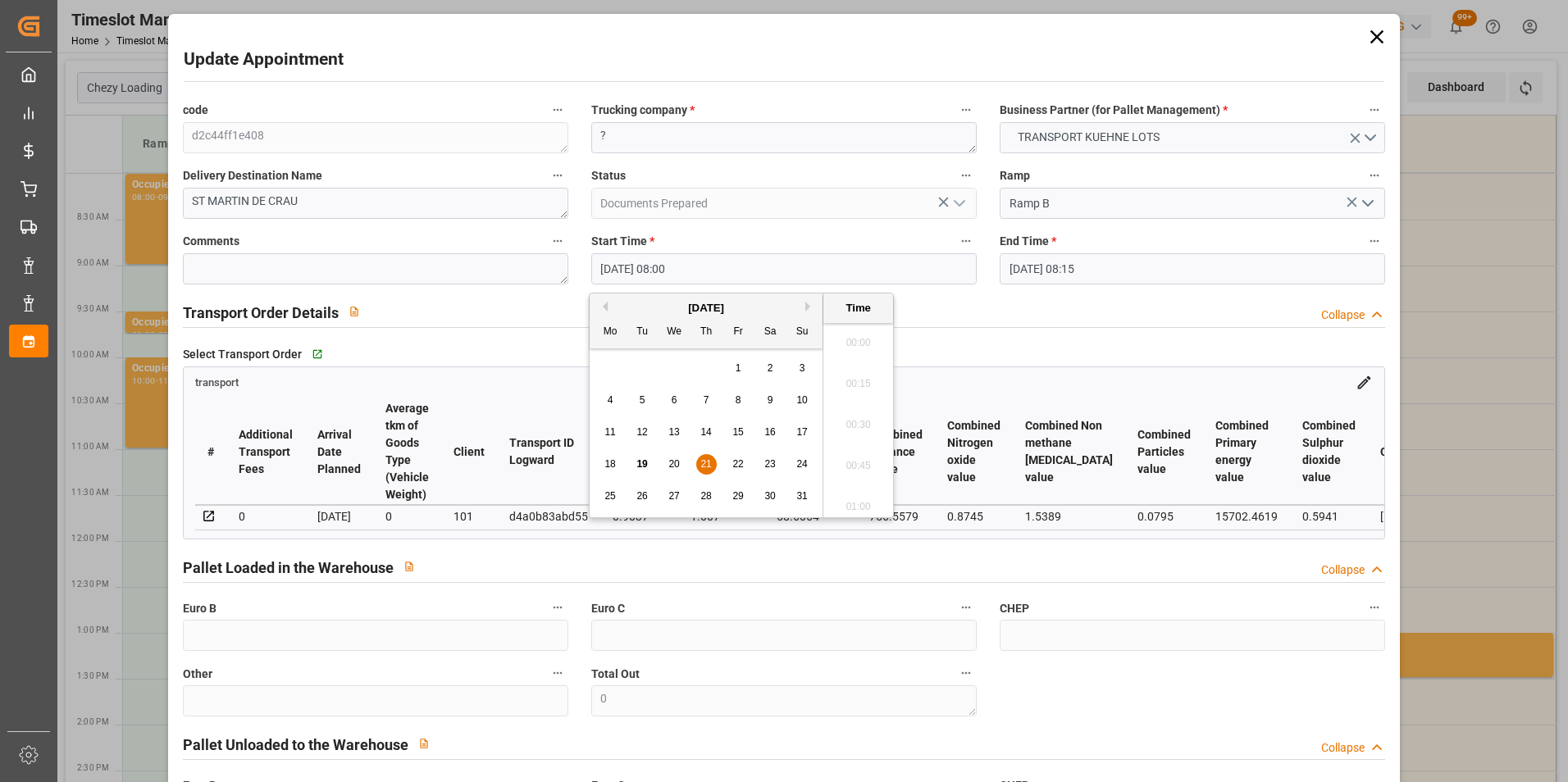
click at [670, 264] on input "21-08-2025 08:00" at bounding box center [783, 269] width 385 height 31
click at [700, 460] on div "21" at bounding box center [706, 464] width 21 height 20
click at [858, 454] on li "08:15" at bounding box center [858, 461] width 70 height 41
type input "21-08-2025 08:15"
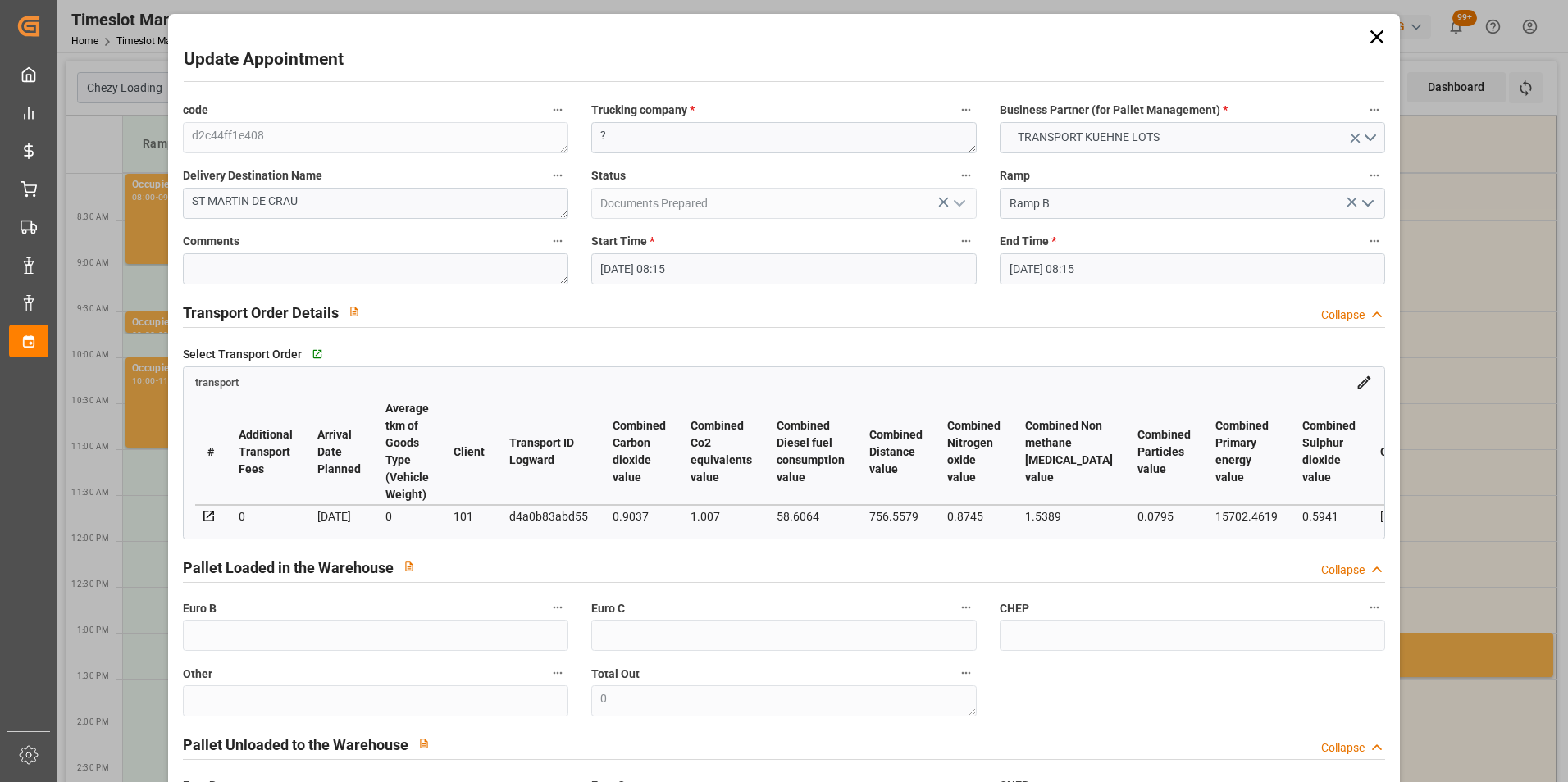
click at [1018, 267] on input "21-08-2025 08:15" at bounding box center [1192, 269] width 385 height 31
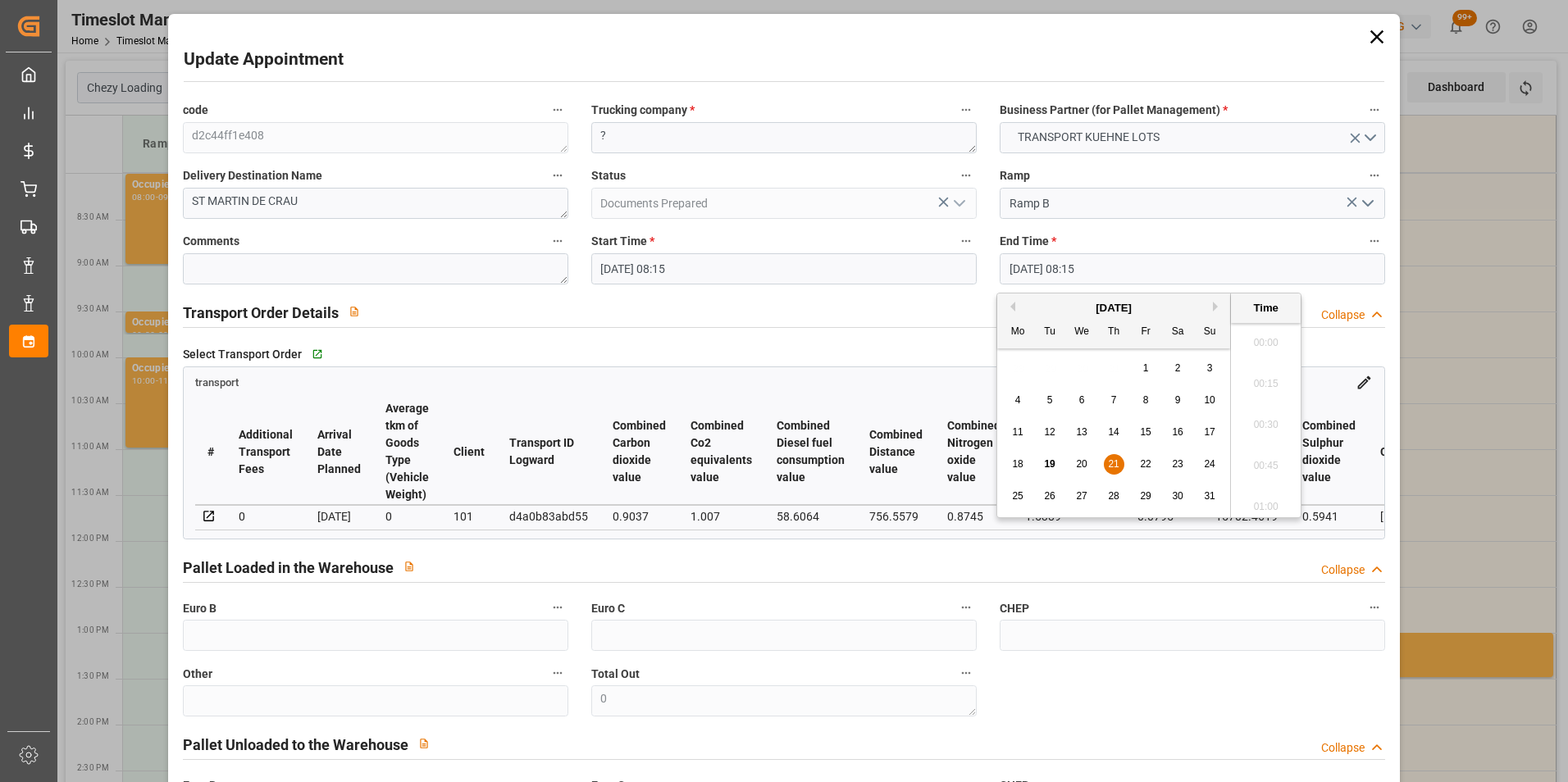
scroll to position [1277, 0]
click at [1114, 460] on span "21" at bounding box center [1112, 464] width 11 height 12
click at [1250, 462] on li "08:30" at bounding box center [1265, 461] width 70 height 41
type input "21-08-2025 08:30"
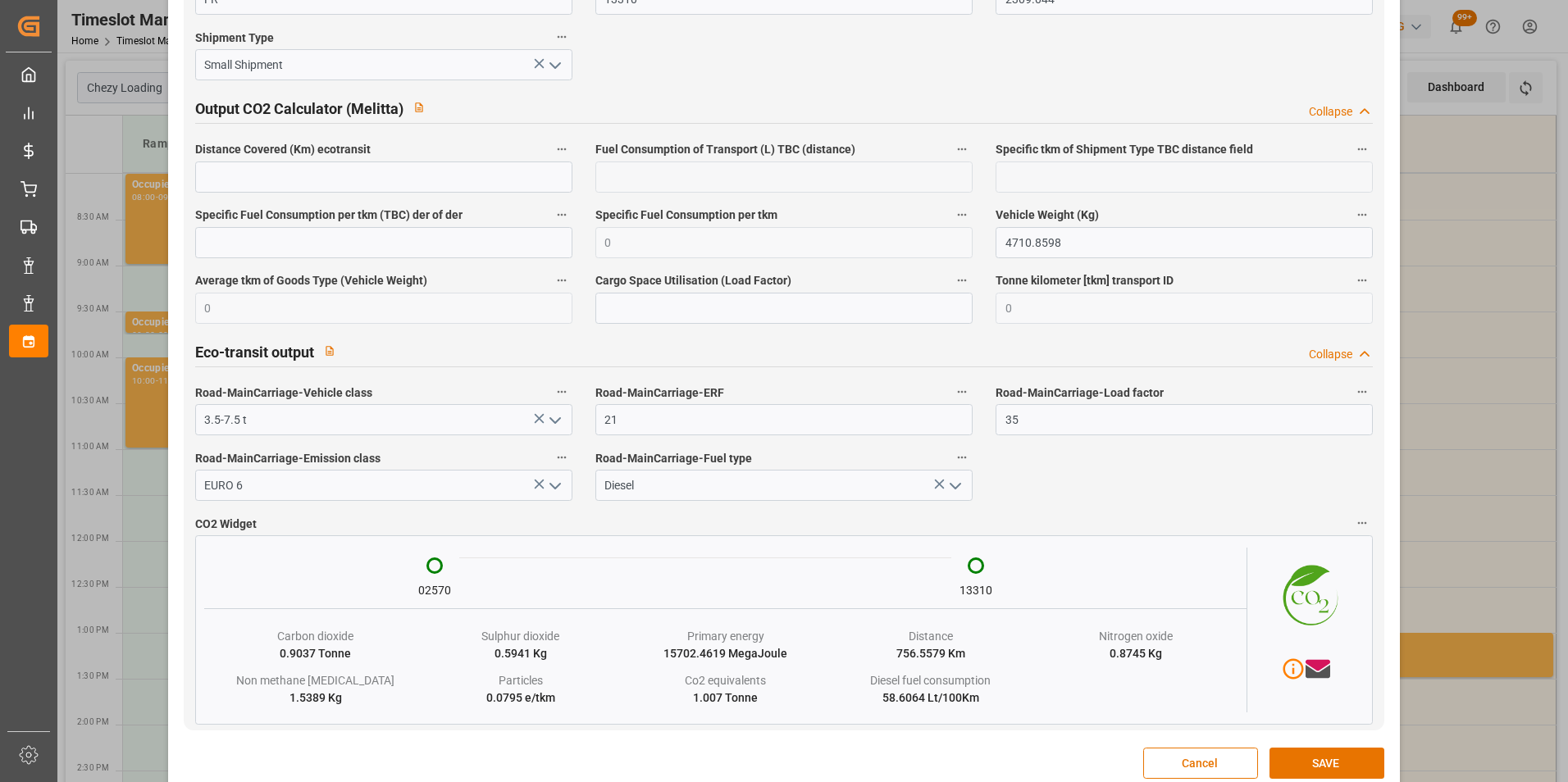
scroll to position [2700, 0]
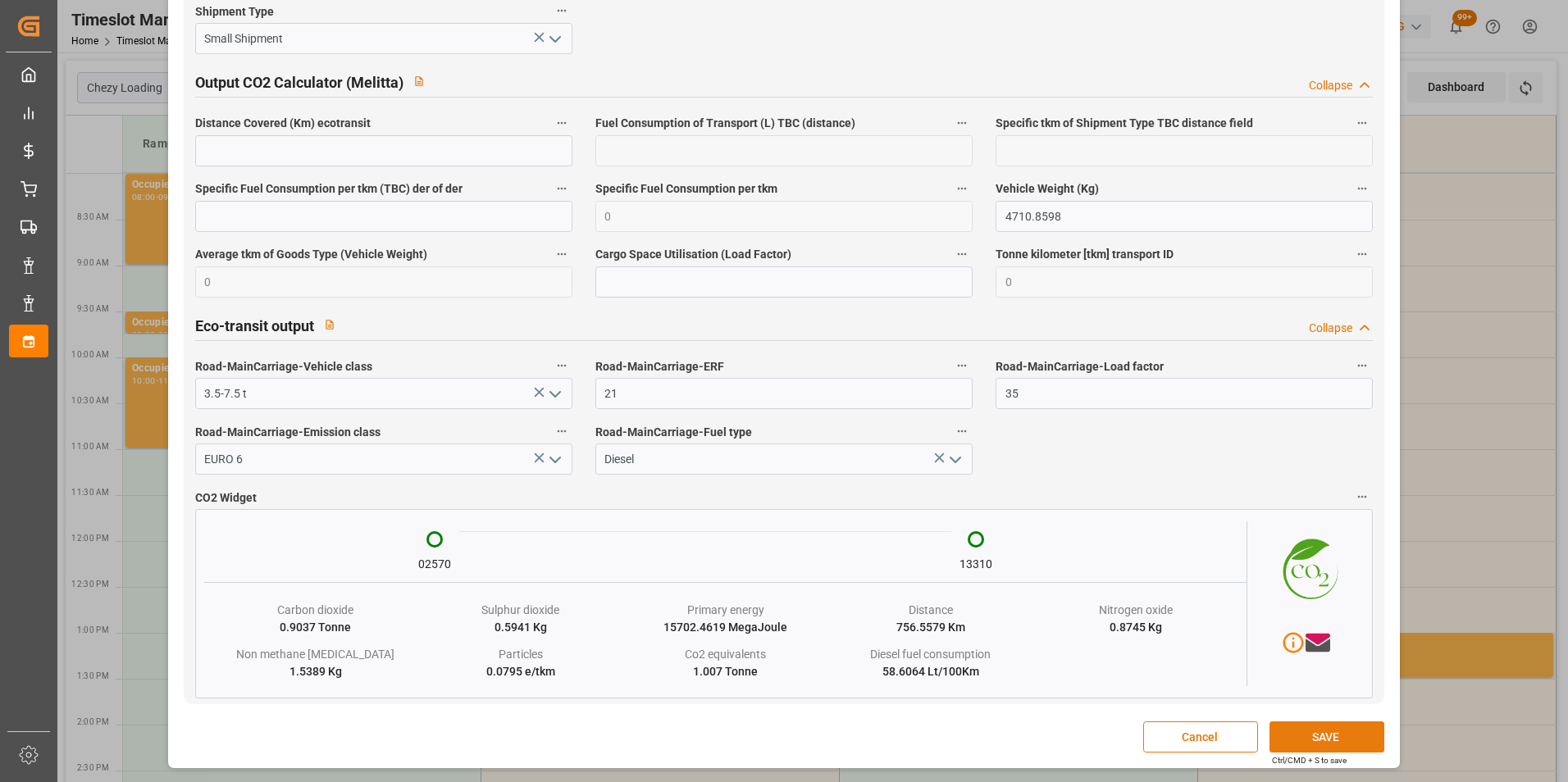
click at [1303, 733] on button "SAVE" at bounding box center [1326, 737] width 115 height 31
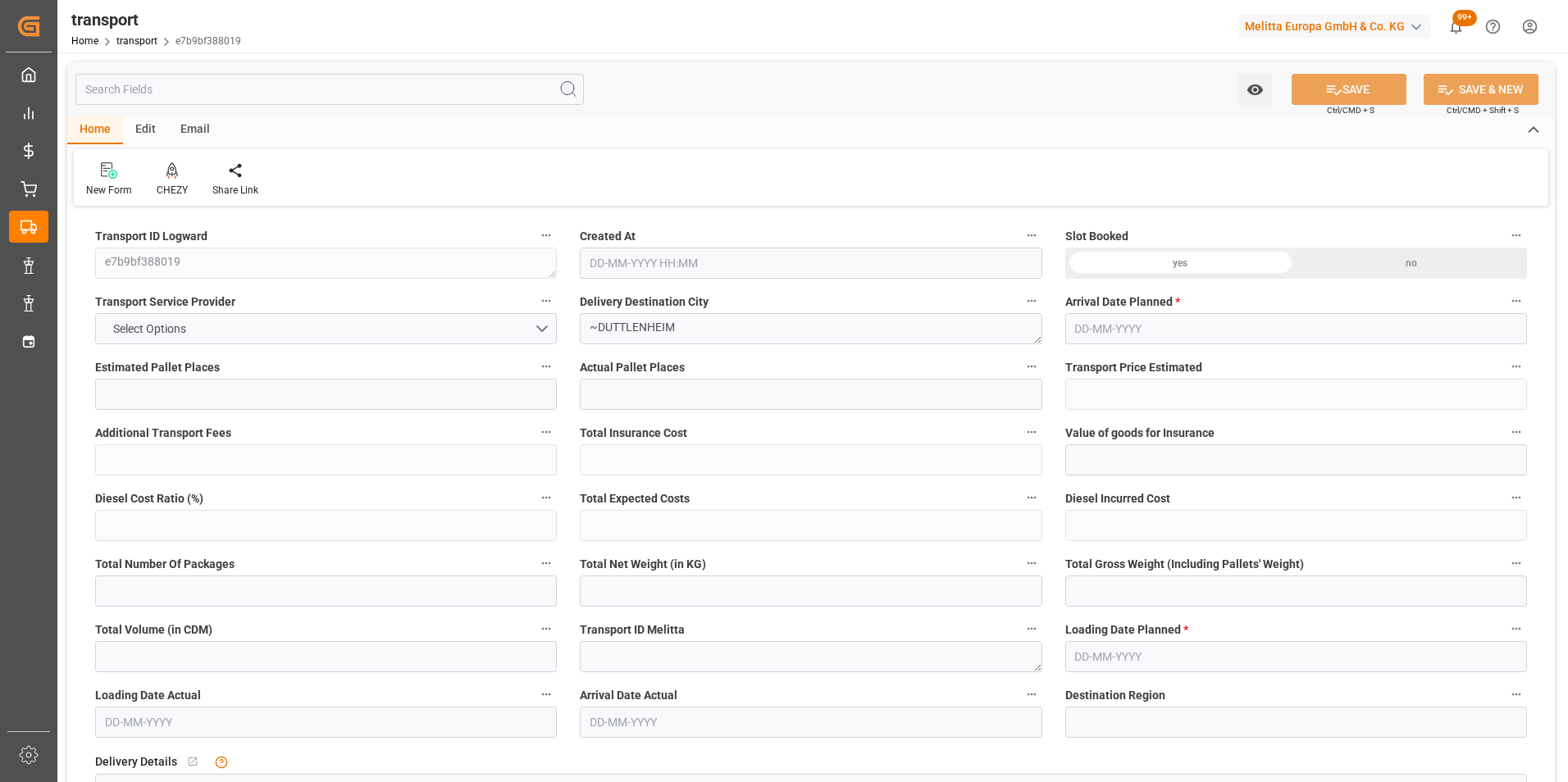
type input "2"
type input "159.7"
type input "0"
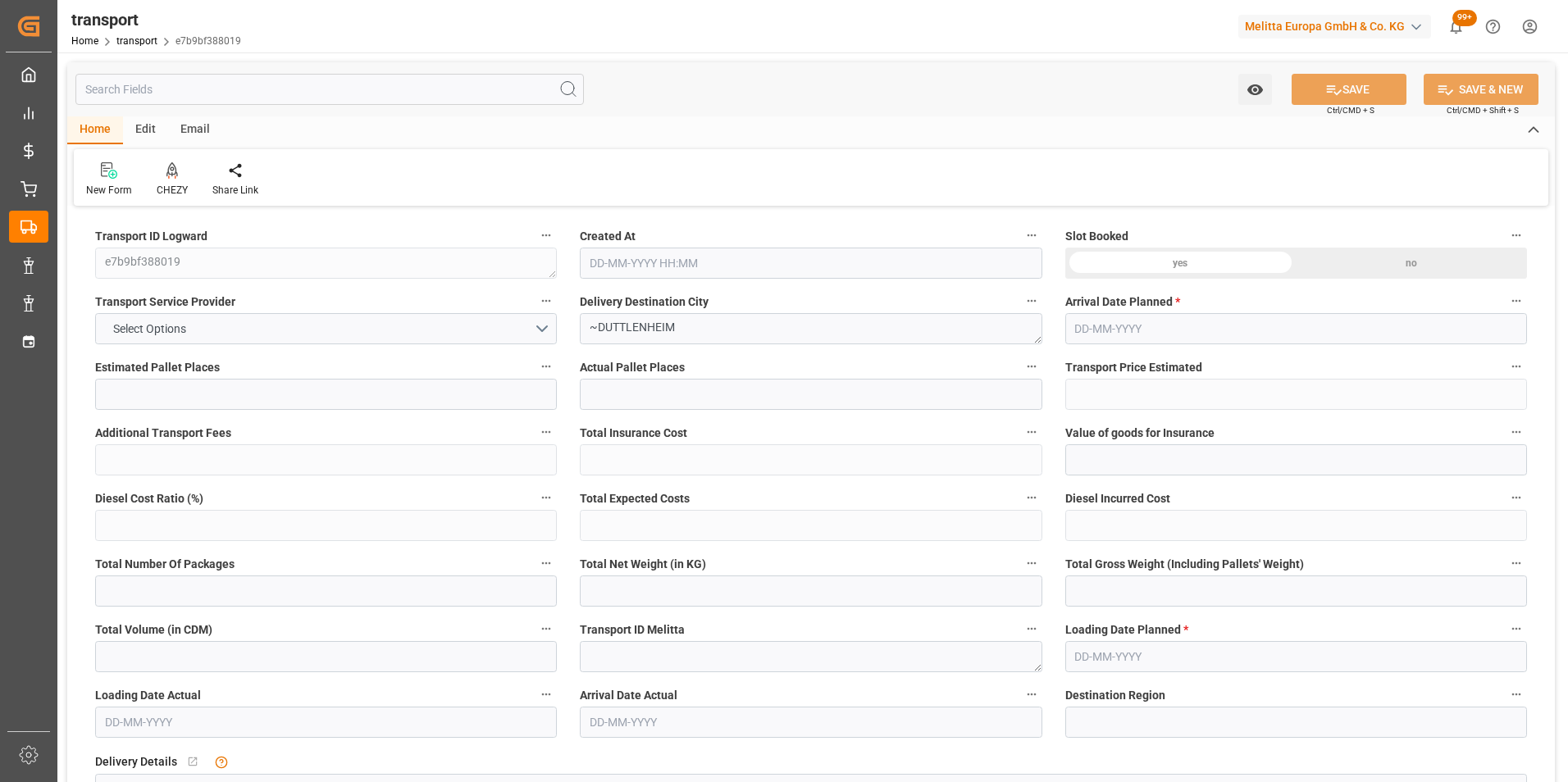
type input "159.7"
type input "0"
type input "178.798"
type input "269.838"
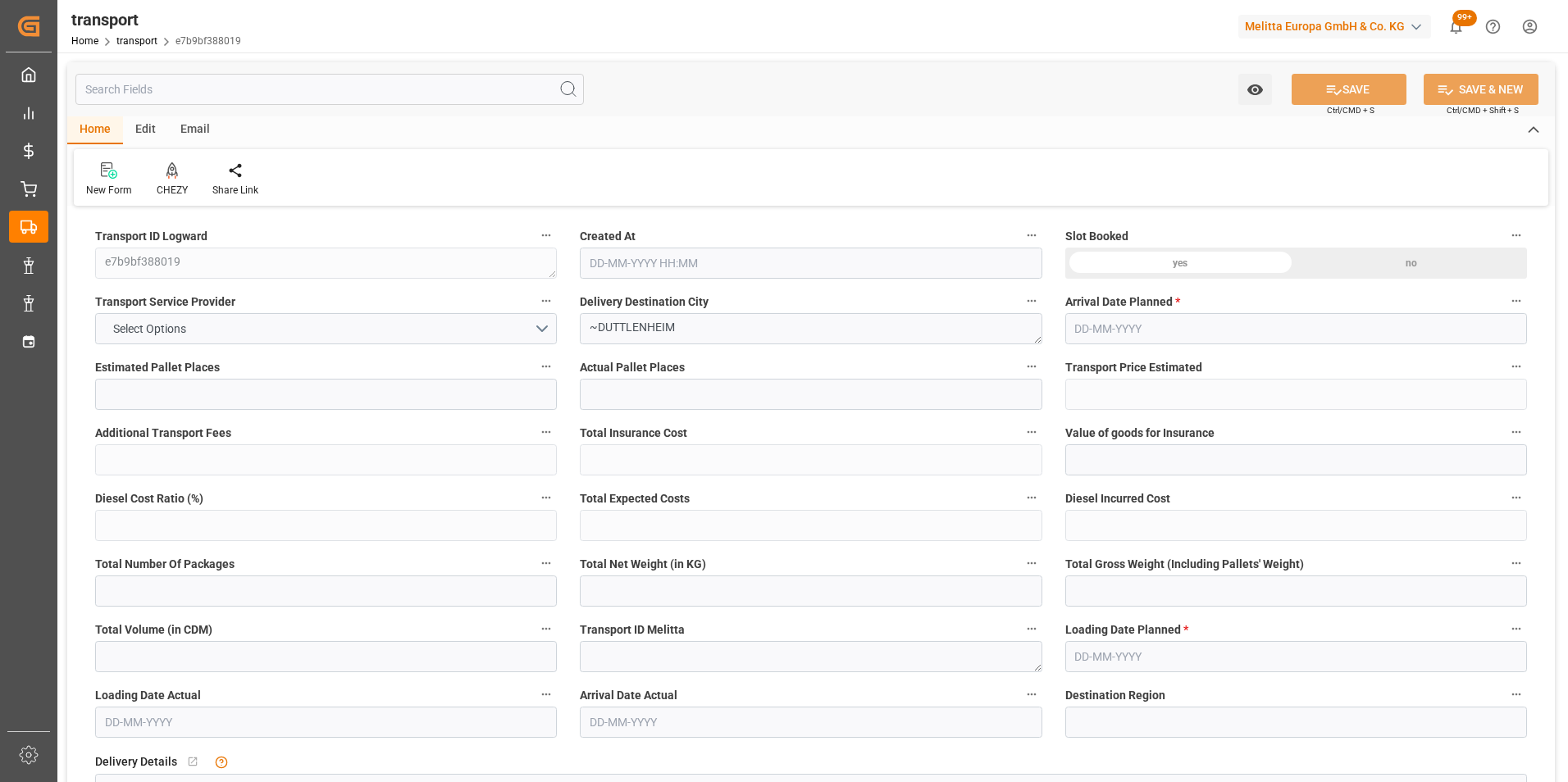
type input "1263.011"
type input "67"
type input "1"
type input "74"
type input "2"
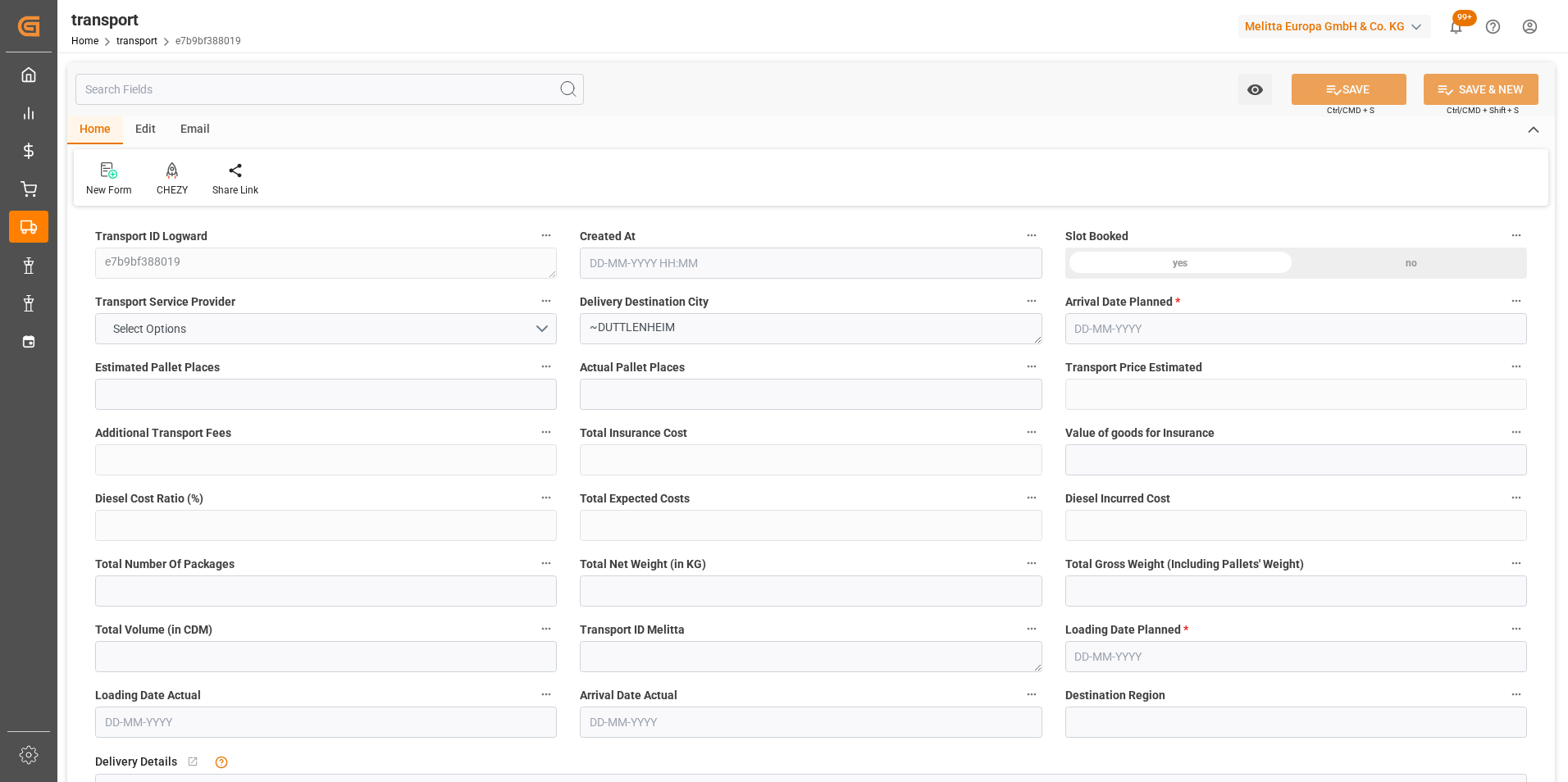
type input "101"
type input "219.998"
type input "0"
type input "4710.8598"
type input "0"
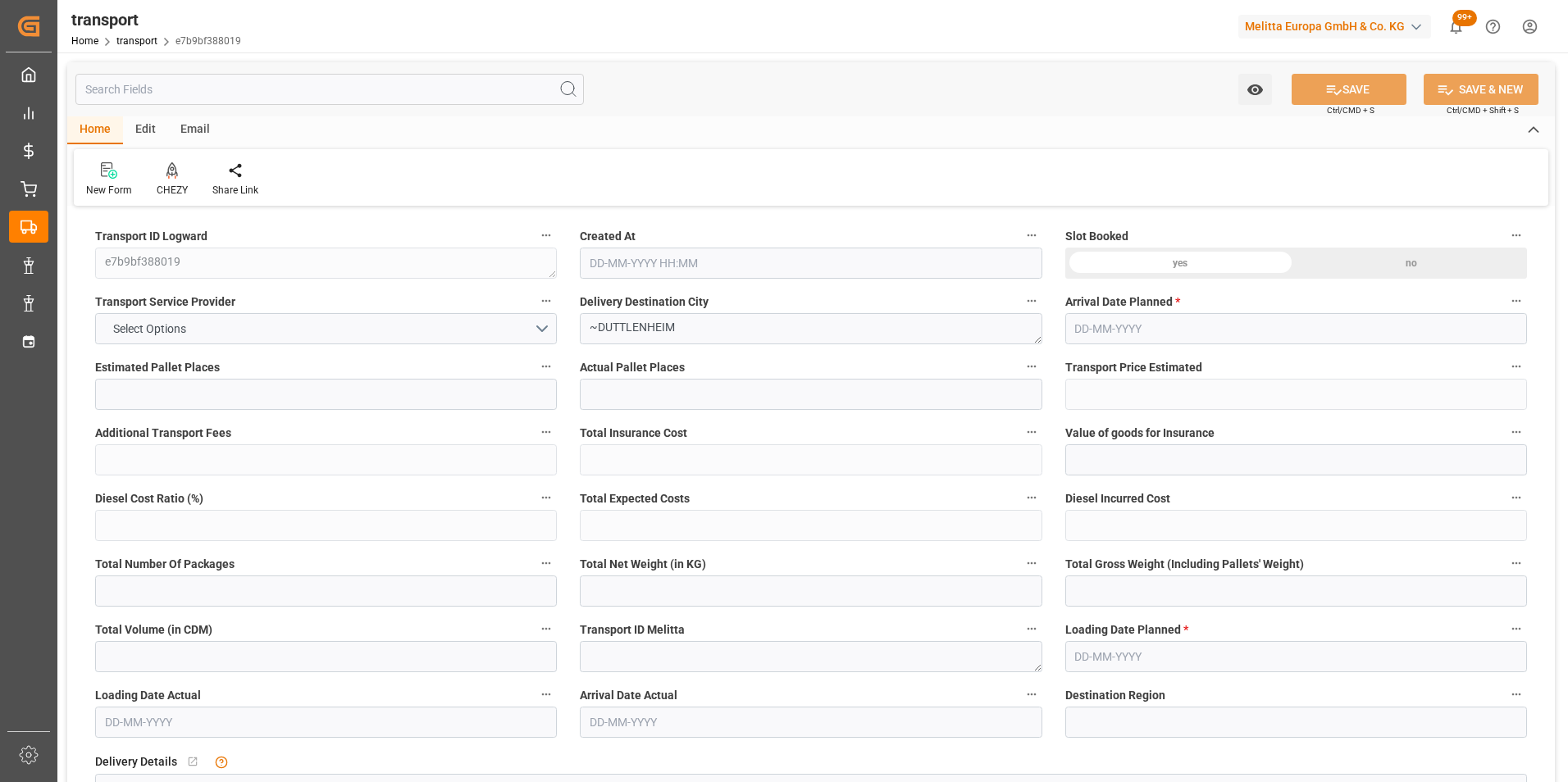
type input "0"
type input "21"
type input "35"
type input "19-08-2025 11:27"
type input "25-08-2025"
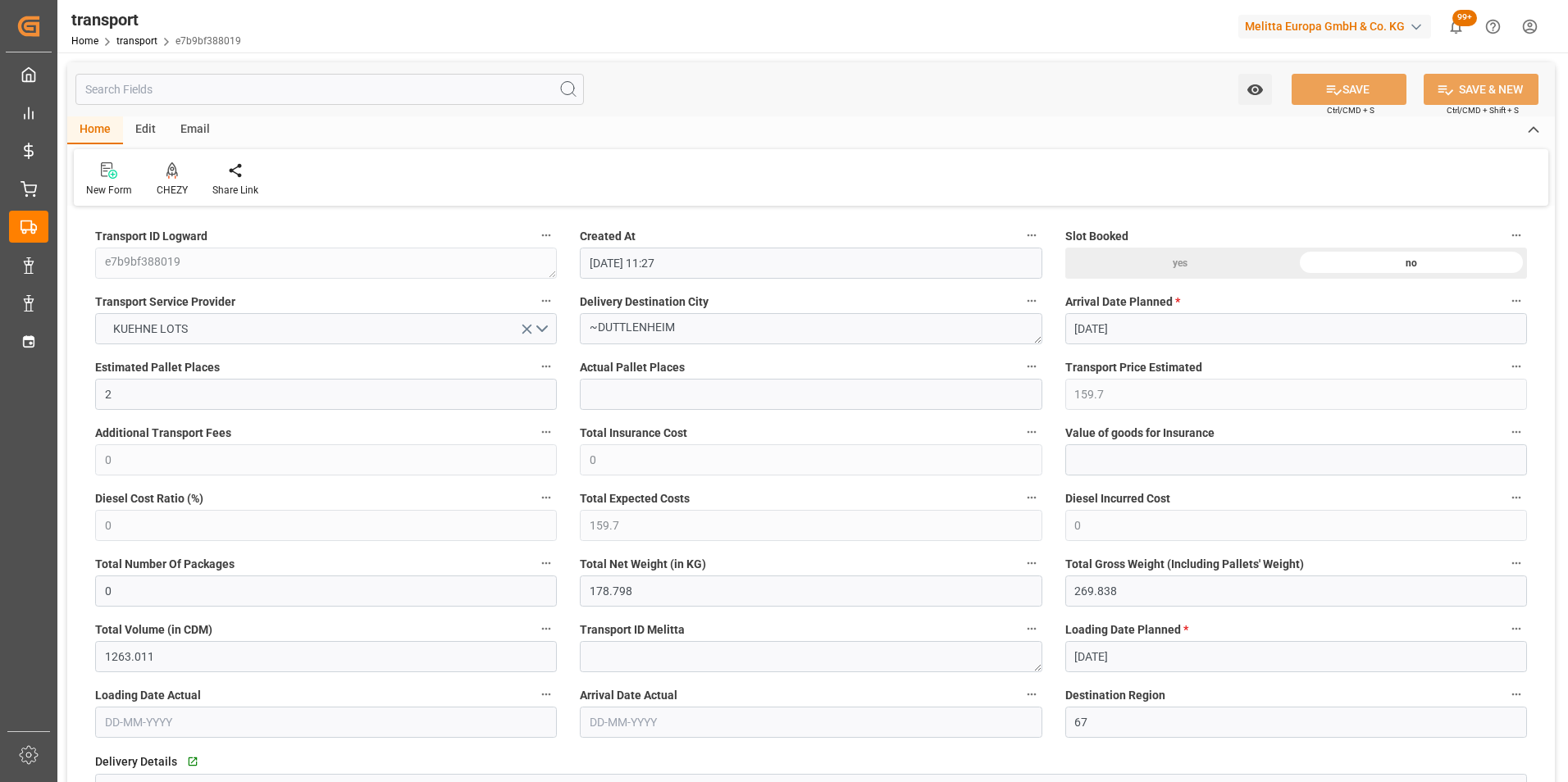
type input "[DATE]"
click at [170, 173] on icon at bounding box center [172, 171] width 12 height 17
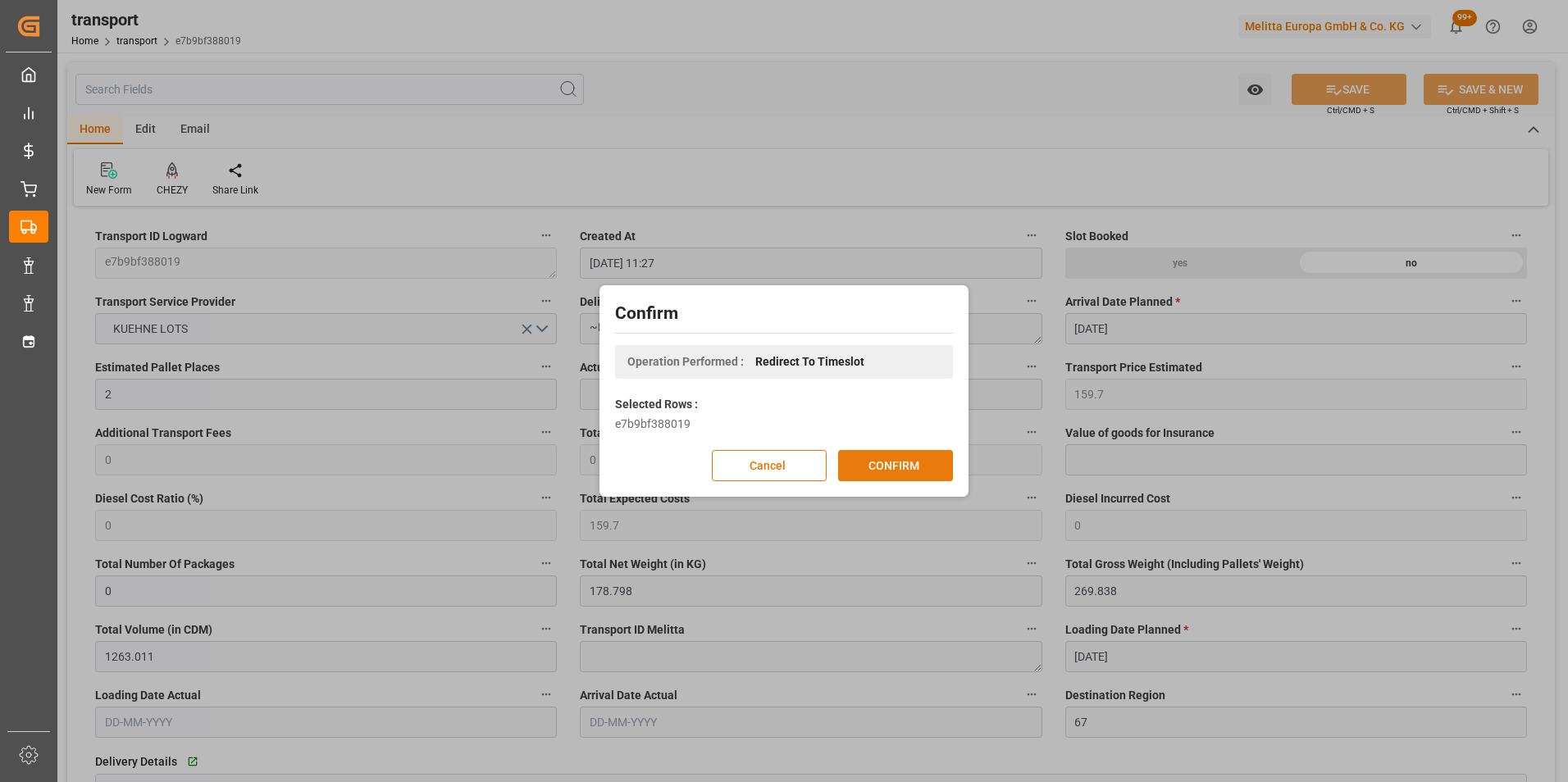
click at [887, 470] on button "CONFIRM" at bounding box center [895, 465] width 115 height 31
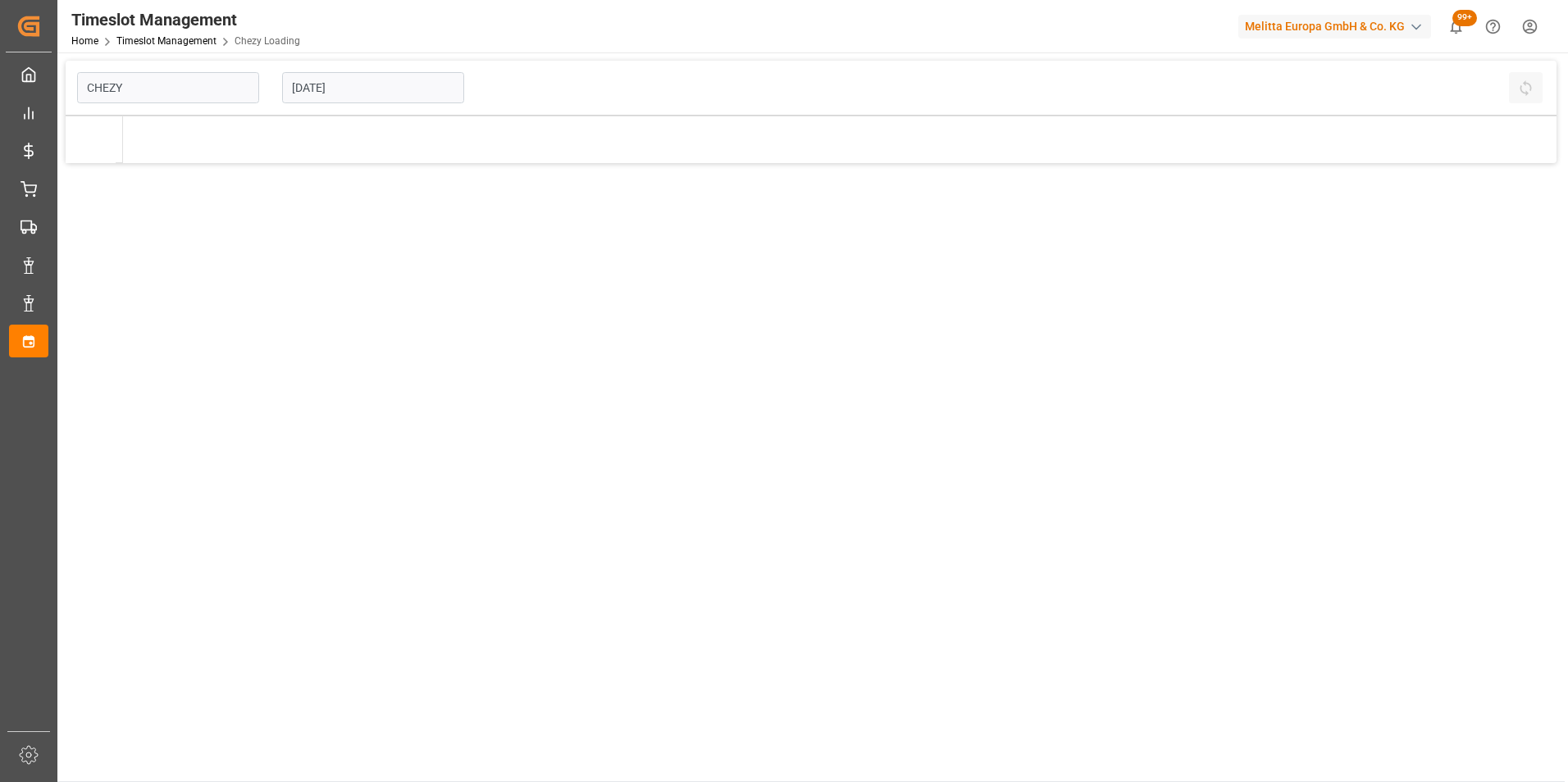
type input "Chezy Loading"
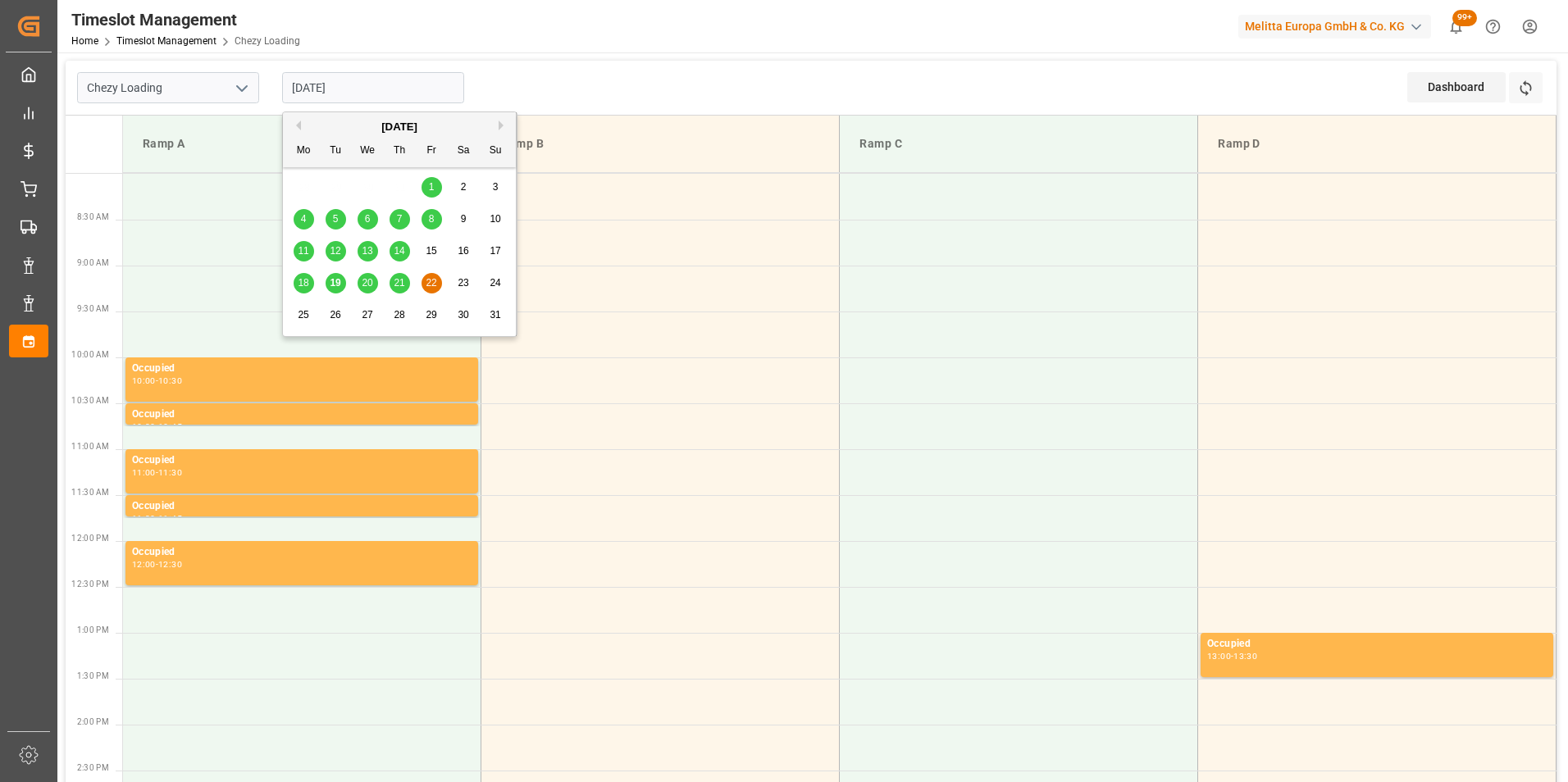
click at [336, 87] on input "[DATE]" at bounding box center [373, 88] width 182 height 31
click at [400, 278] on span "21" at bounding box center [399, 283] width 11 height 12
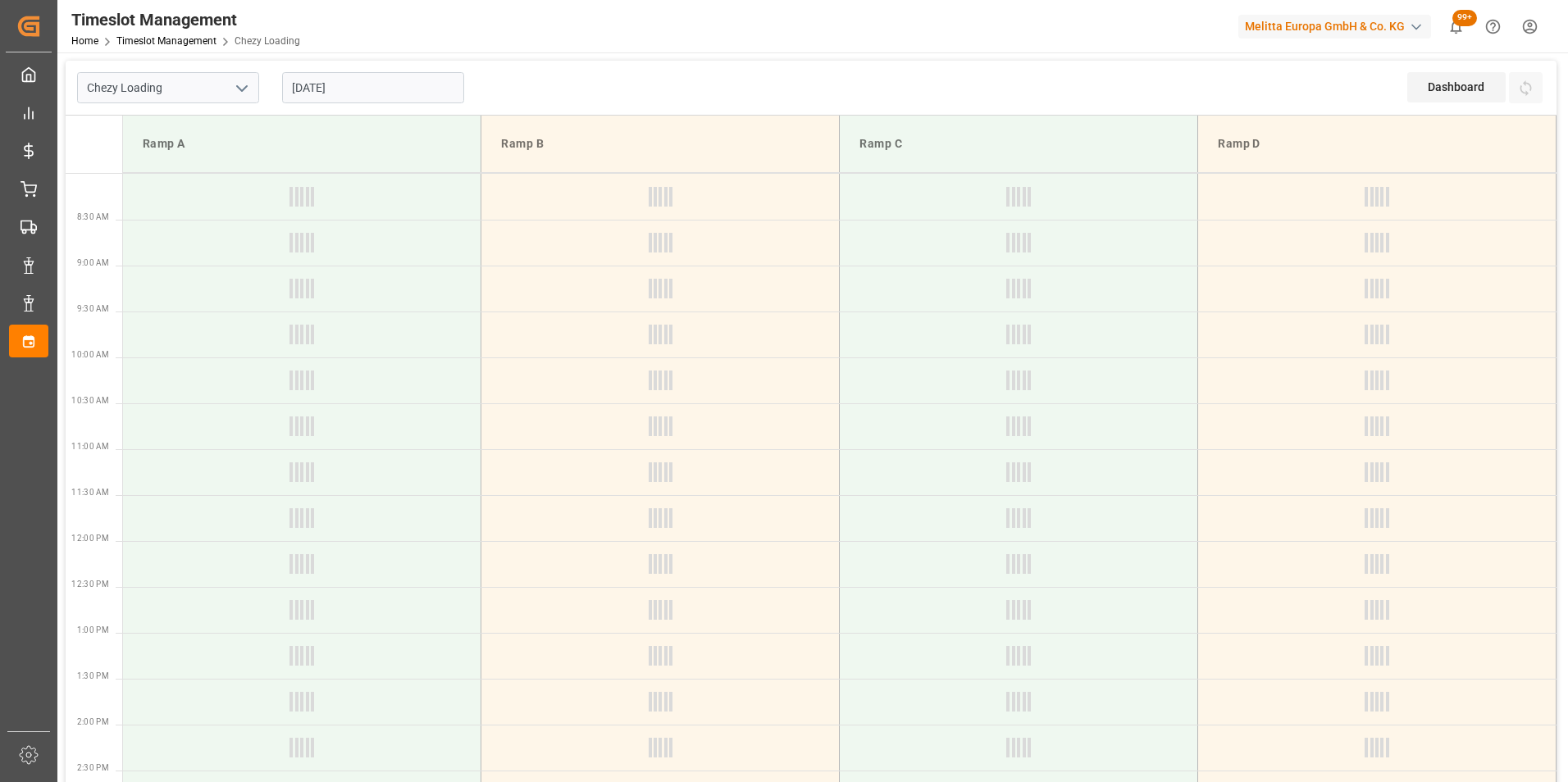
type input "[DATE]"
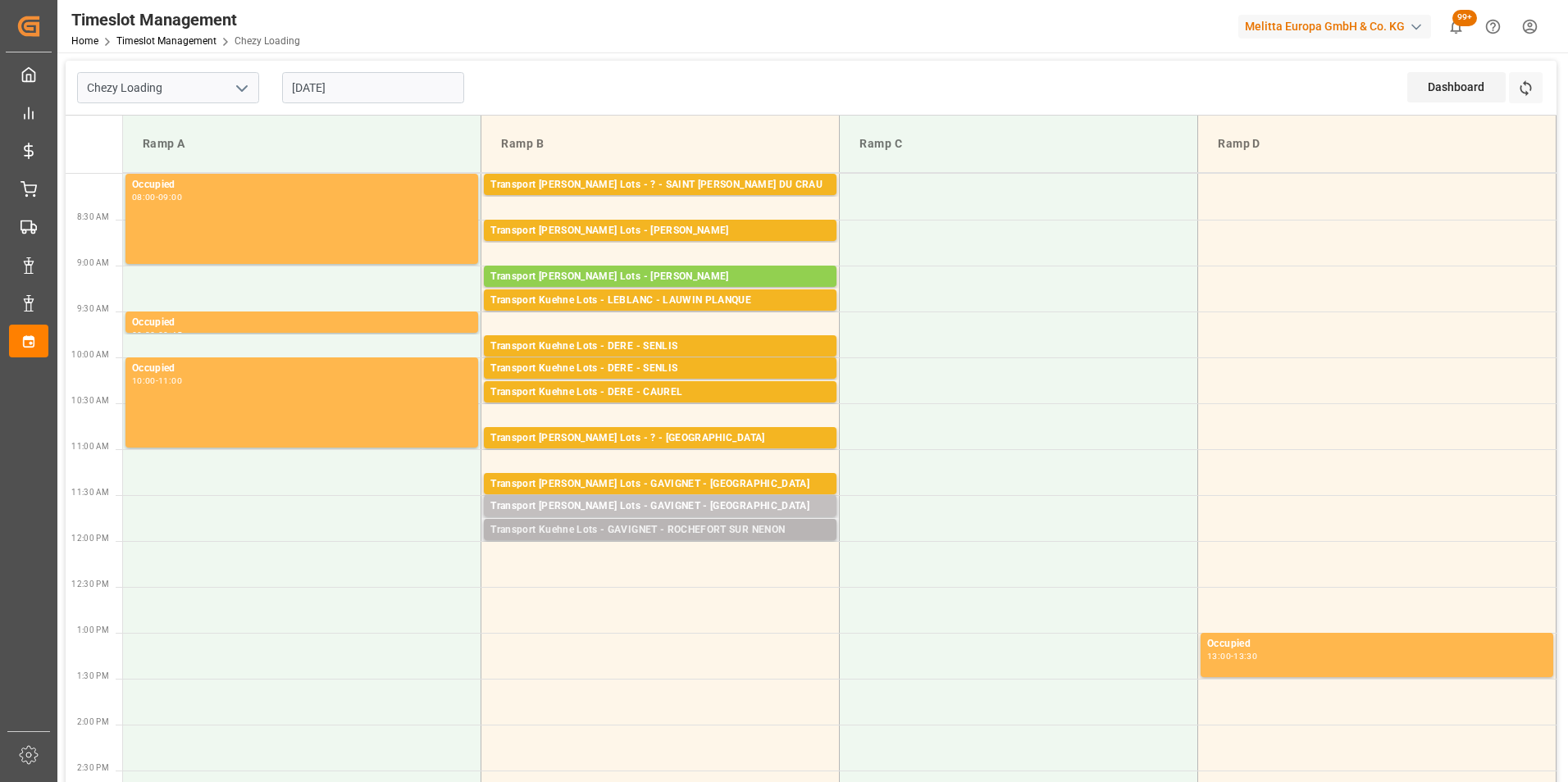
click at [675, 528] on div "Transport Kuehne Lots - GAVIGNET - ROCHEFORT SUR NENON" at bounding box center [660, 530] width 339 height 17
click at [675, 554] on td at bounding box center [661, 563] width 359 height 46
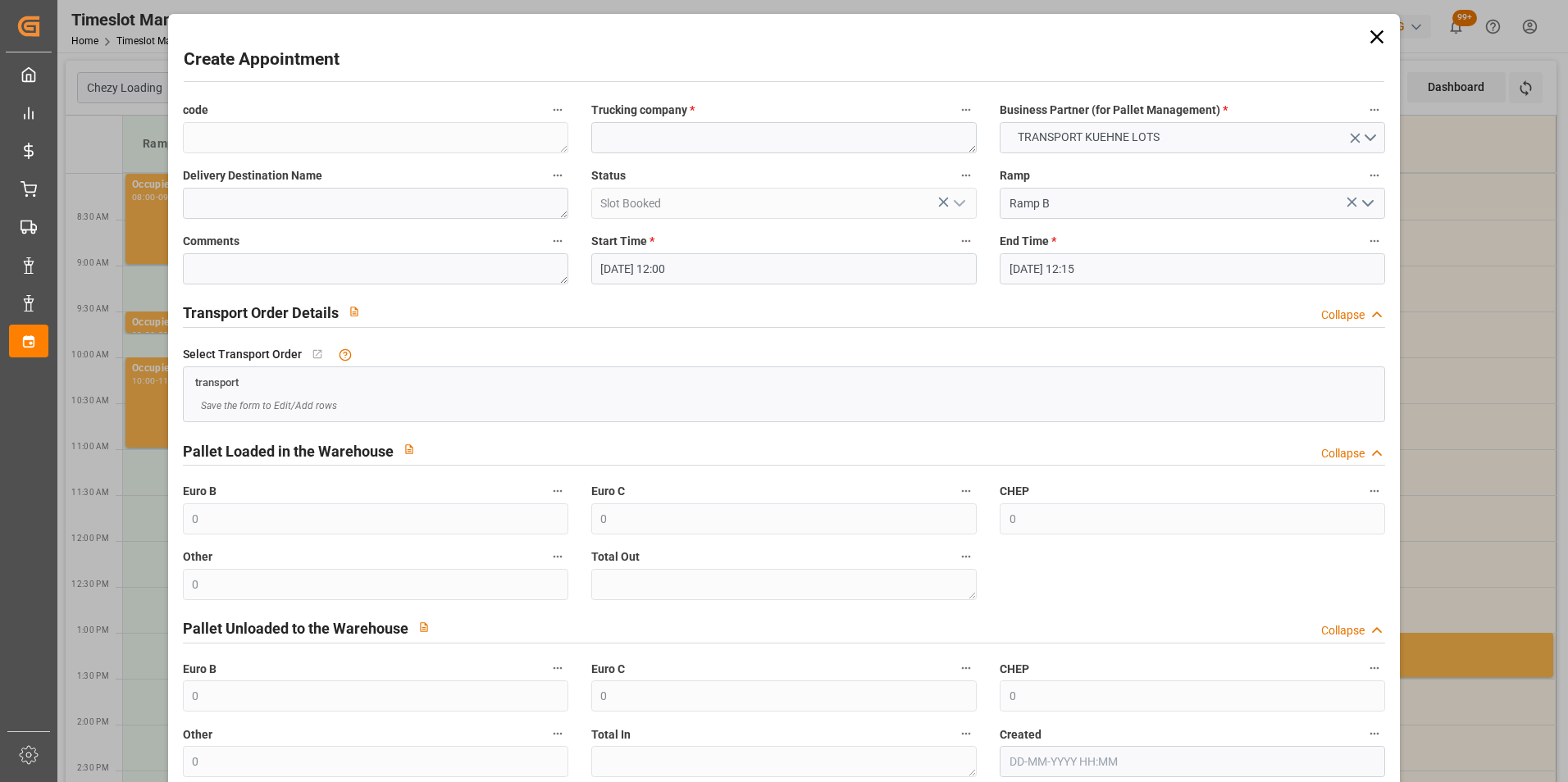
click at [651, 264] on input "[DATE] 12:00" at bounding box center [783, 269] width 385 height 31
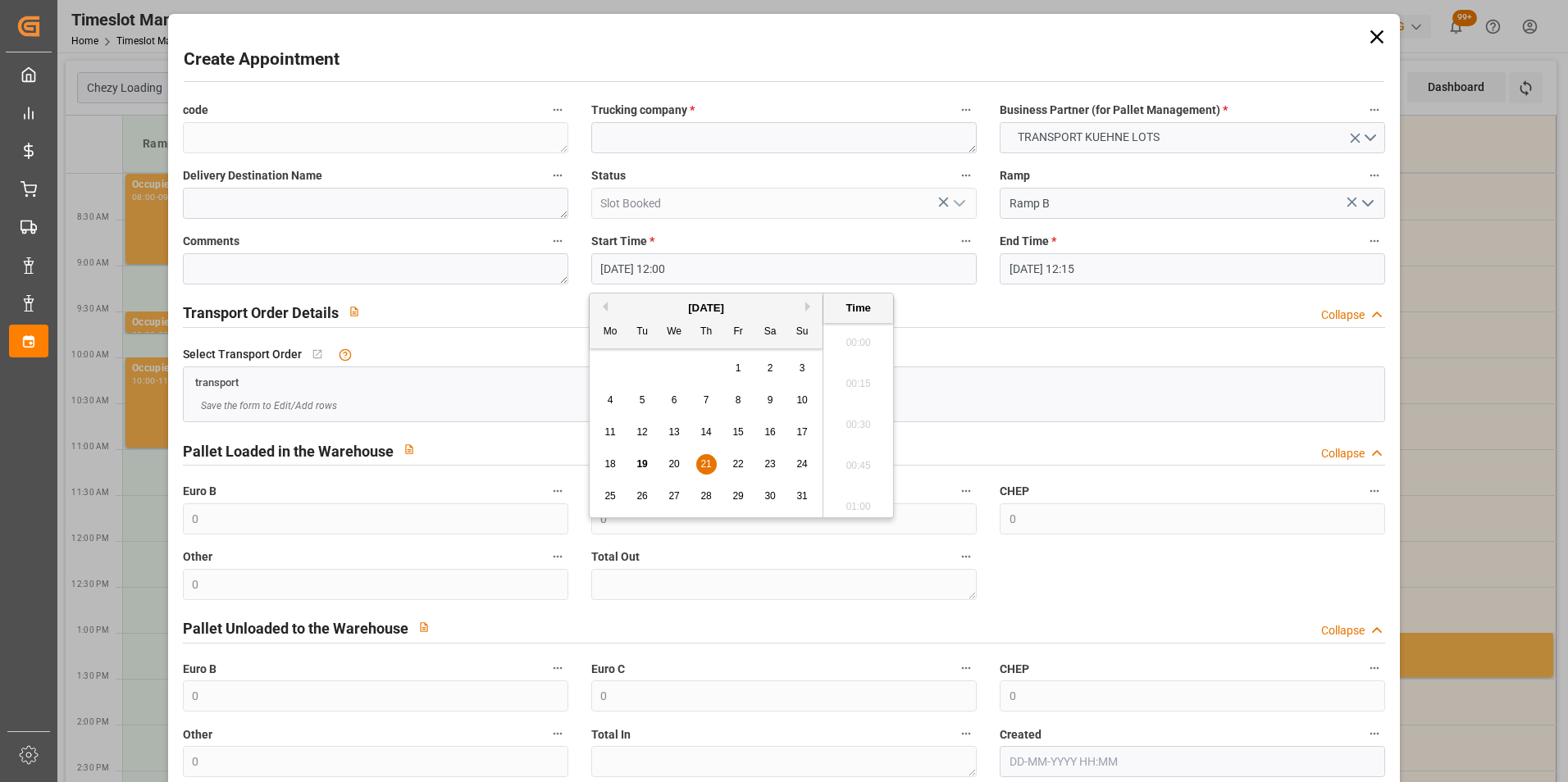
scroll to position [1891, 0]
click at [706, 460] on span "21" at bounding box center [706, 464] width 11 height 12
drag, startPoint x: 846, startPoint y: 458, endPoint x: 883, endPoint y: 429, distance: 47.0
click at [847, 458] on li "12:15" at bounding box center [858, 461] width 70 height 41
type input "[DATE] 12:15"
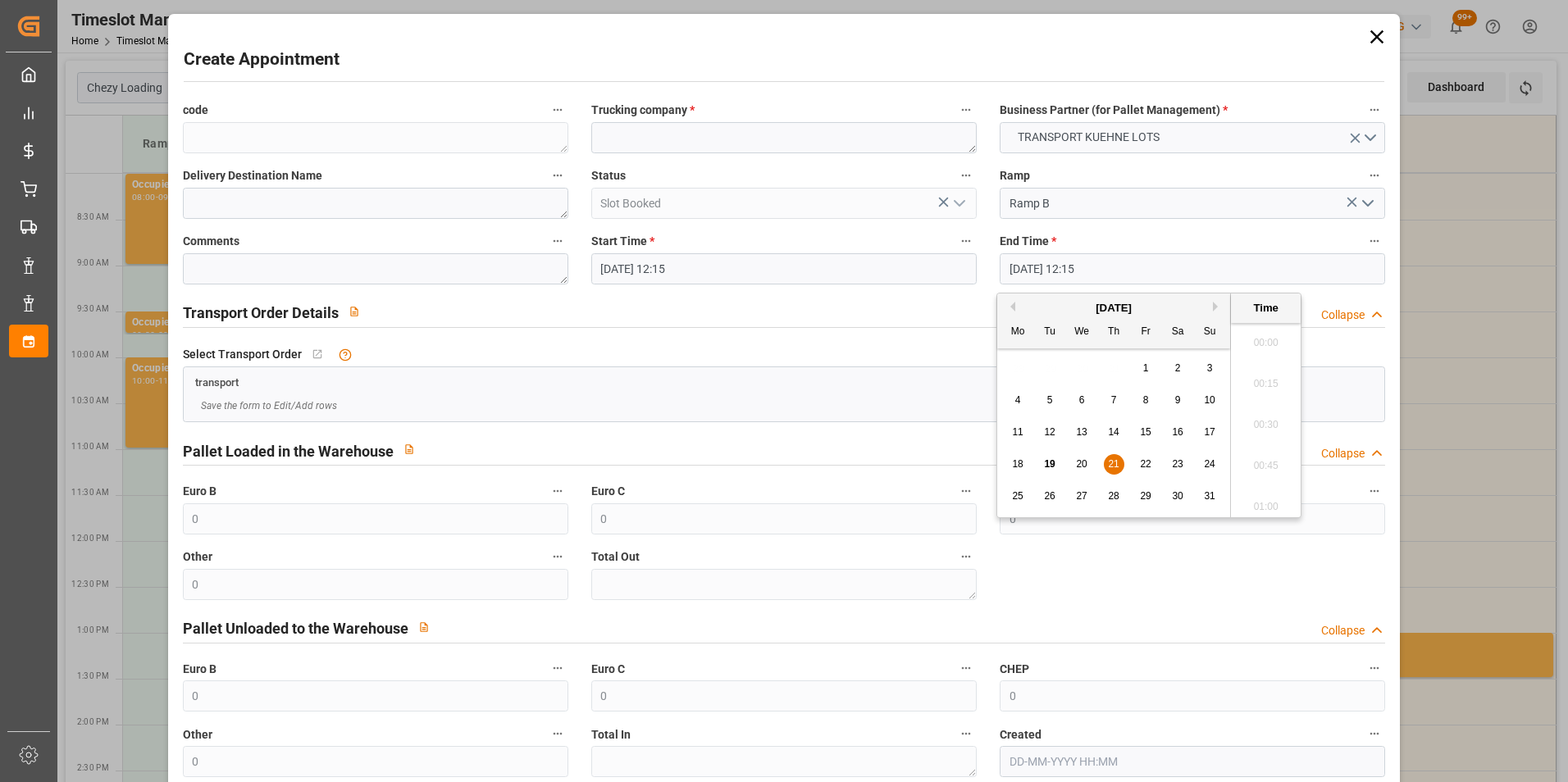
click at [1022, 265] on input "[DATE] 12:15" at bounding box center [1192, 269] width 385 height 31
click at [1109, 463] on span "21" at bounding box center [1112, 464] width 11 height 12
click at [1252, 457] on li "12:30" at bounding box center [1265, 461] width 70 height 41
type input "[DATE] 12:30"
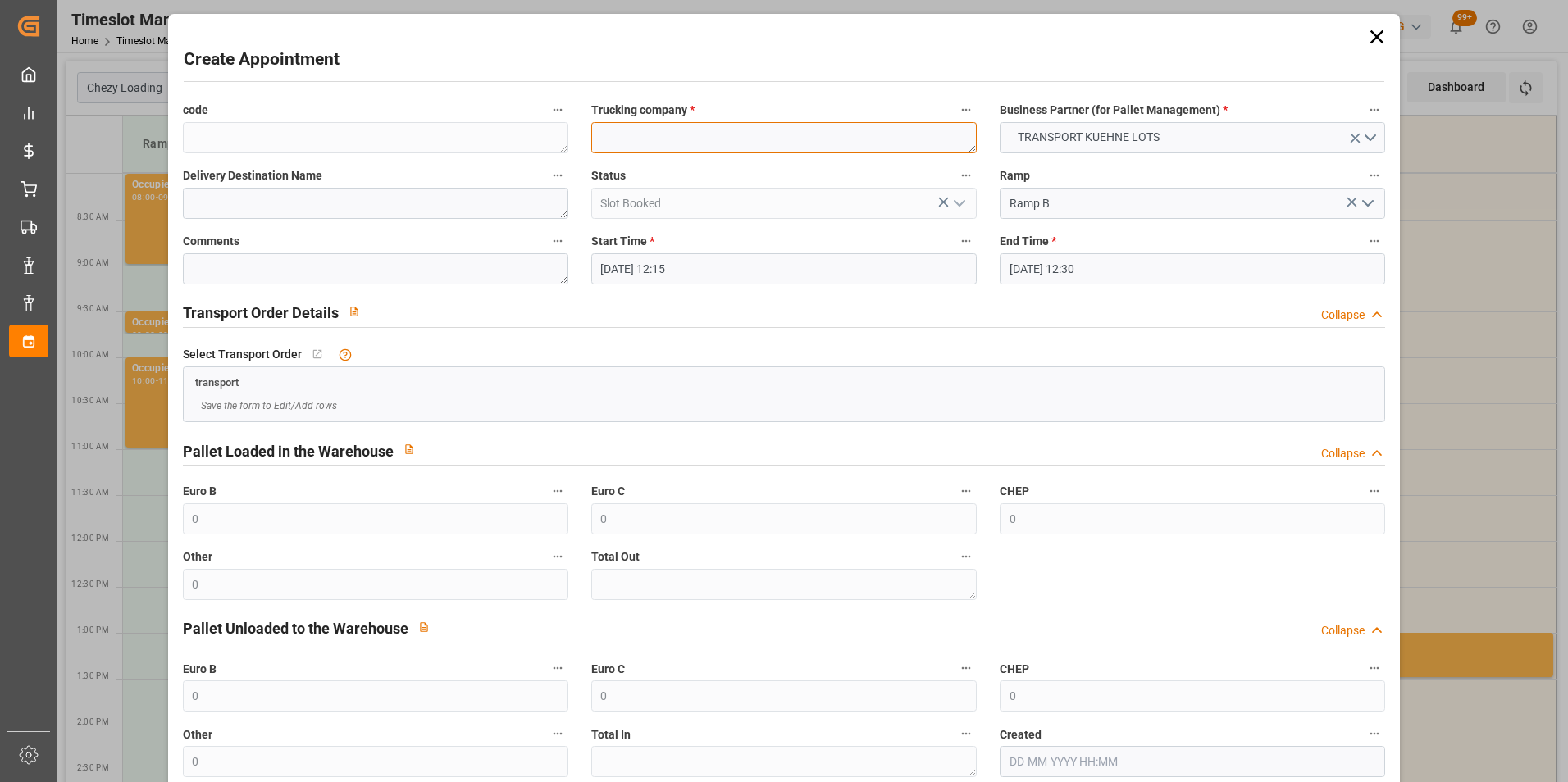
click at [662, 134] on textarea at bounding box center [783, 138] width 385 height 31
type textarea "SAVERNE"
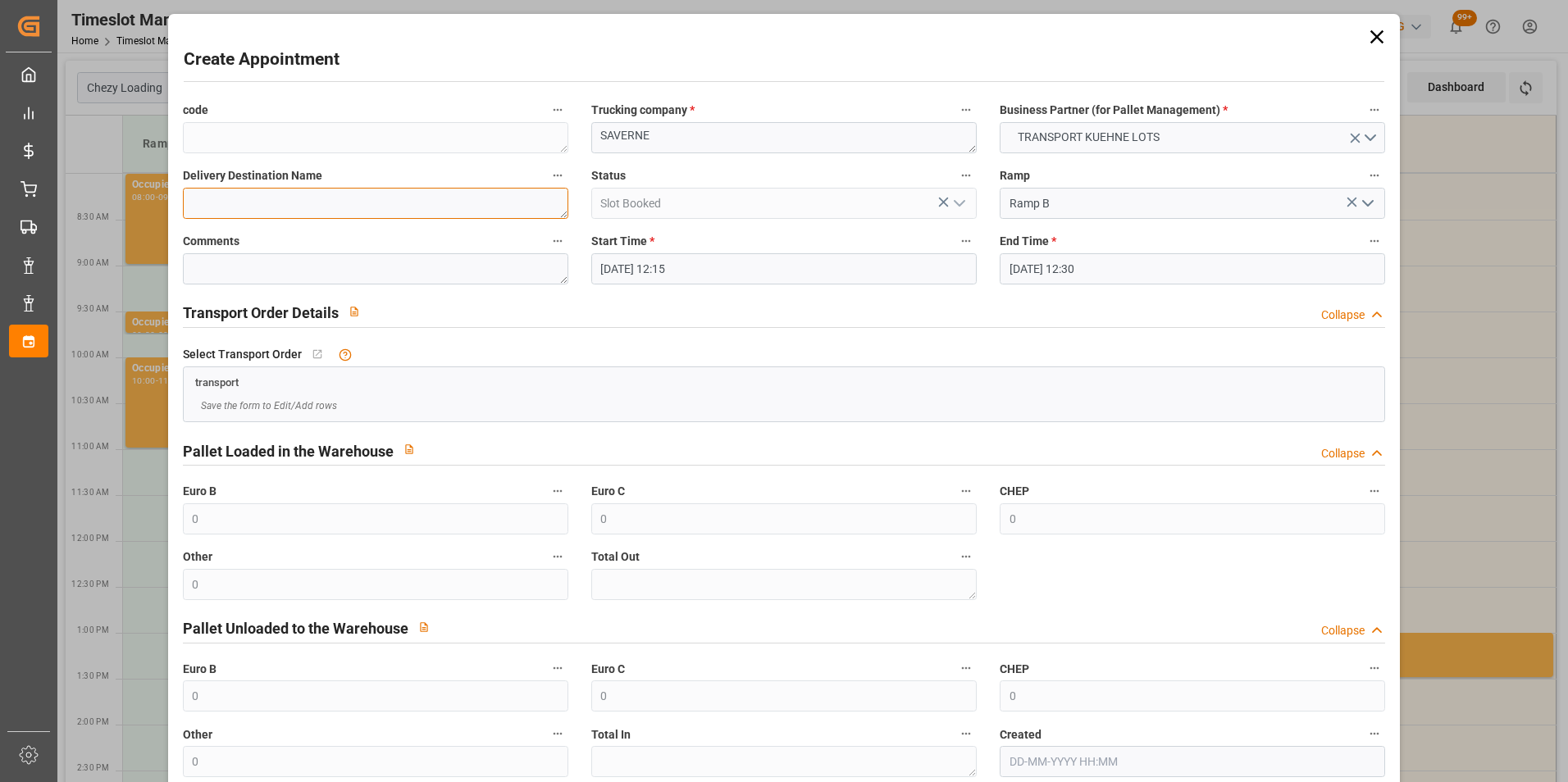
click at [247, 200] on textarea at bounding box center [375, 204] width 385 height 31
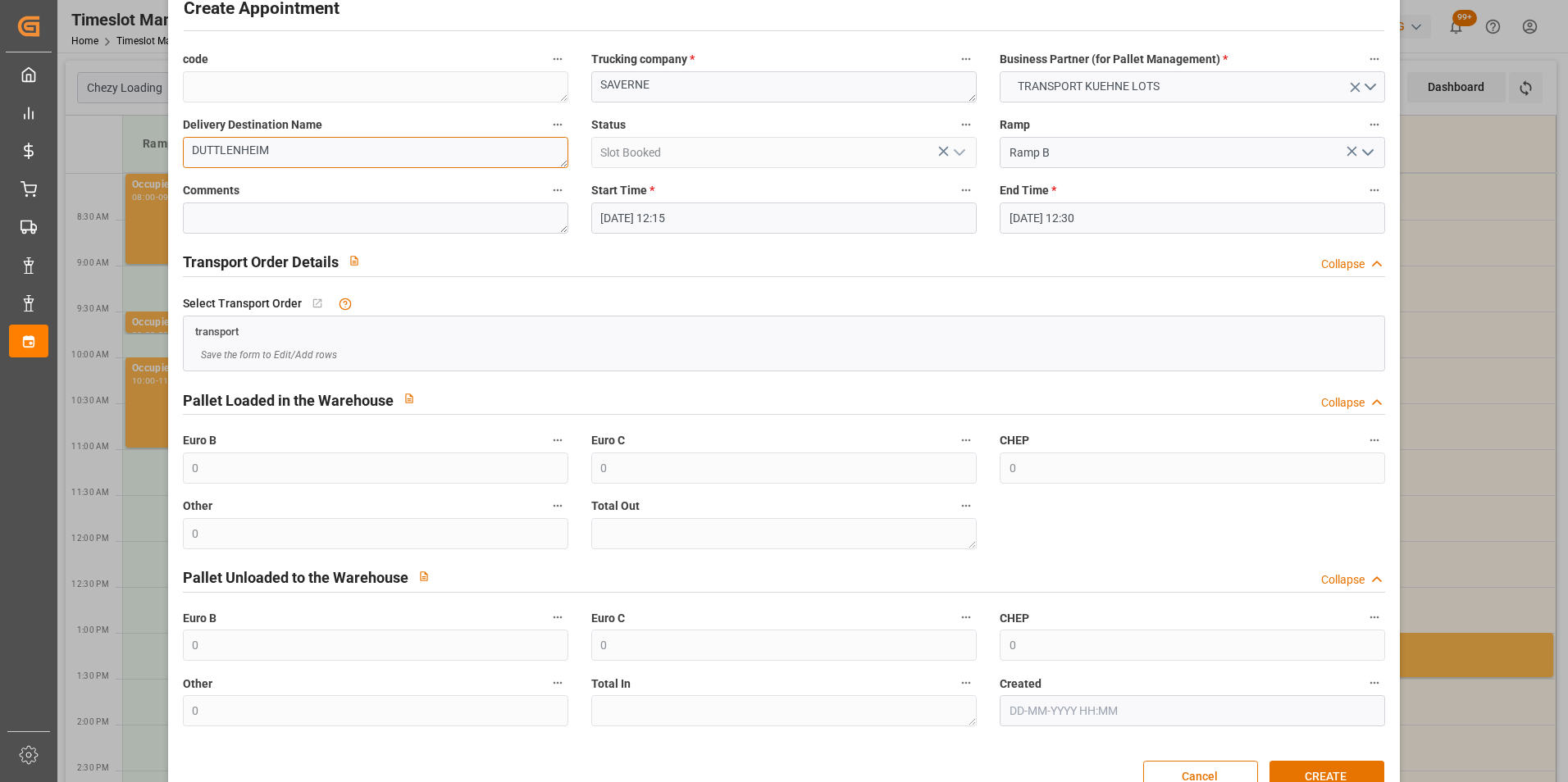
scroll to position [90, 0]
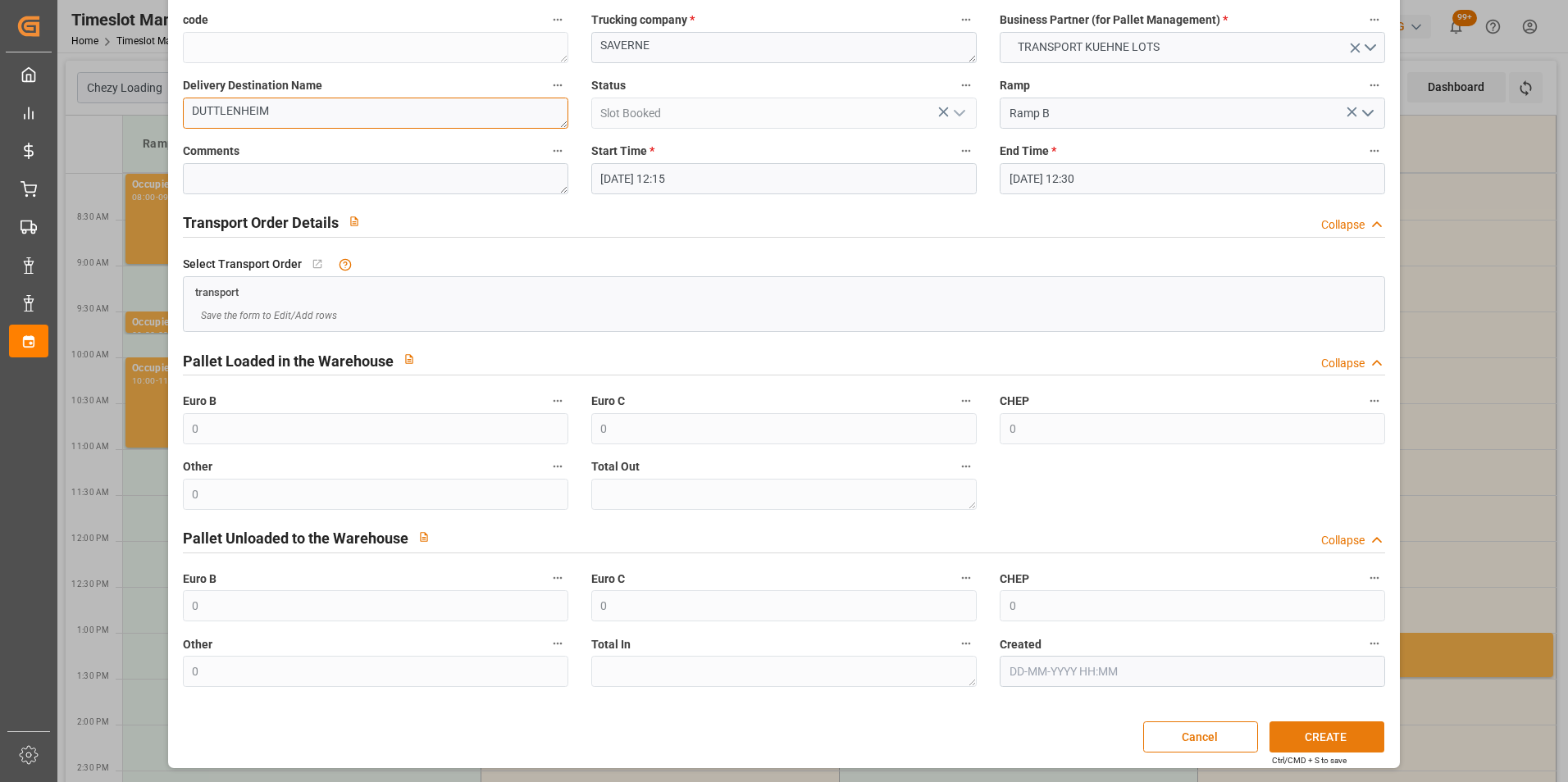
type textarea "DUTTLENHEIM"
click at [1305, 732] on button "CREATE" at bounding box center [1326, 737] width 115 height 31
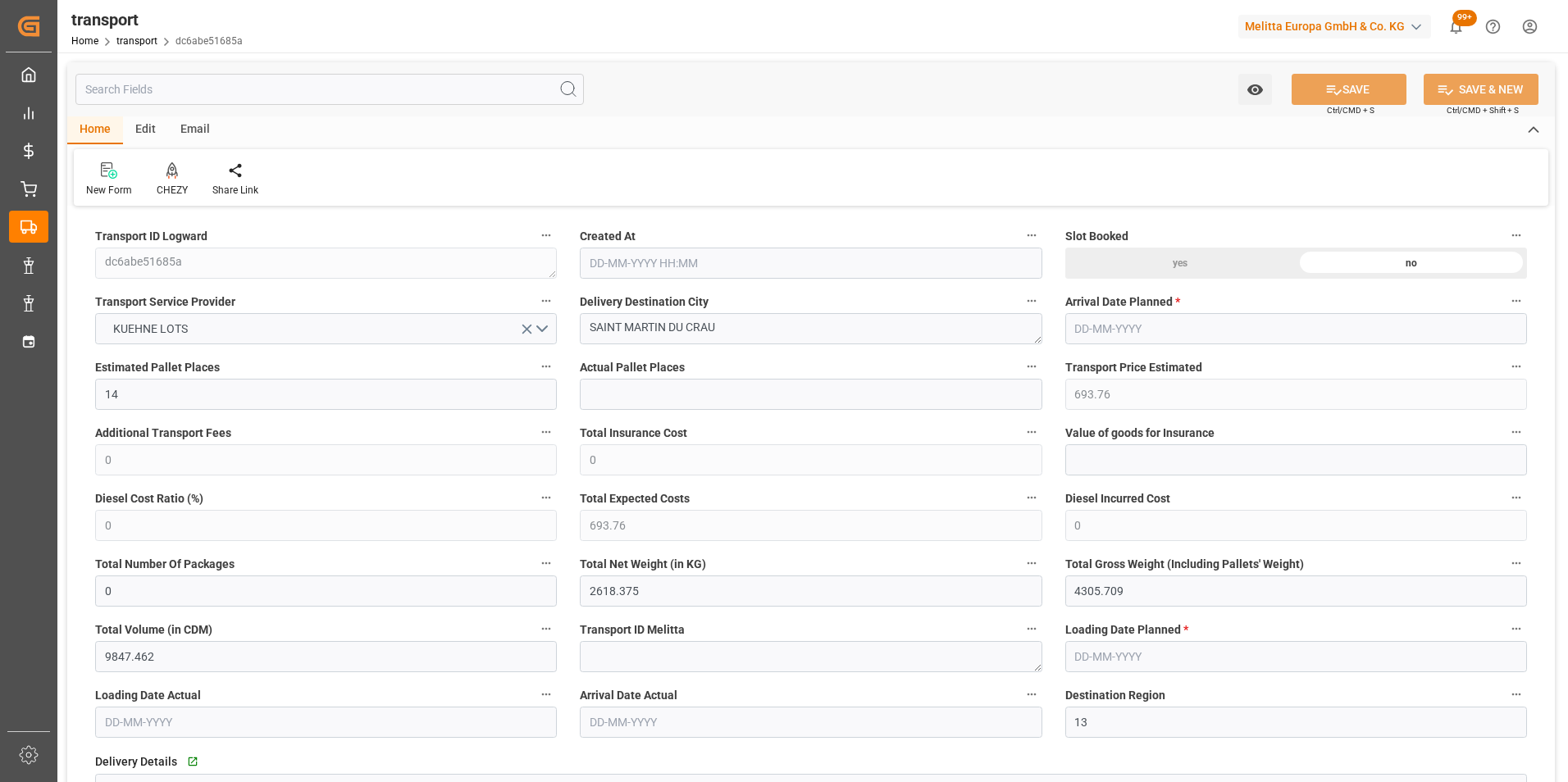
type input "[DATE] 11:26"
type input "[DATE]"
click at [172, 178] on icon at bounding box center [172, 171] width 12 height 17
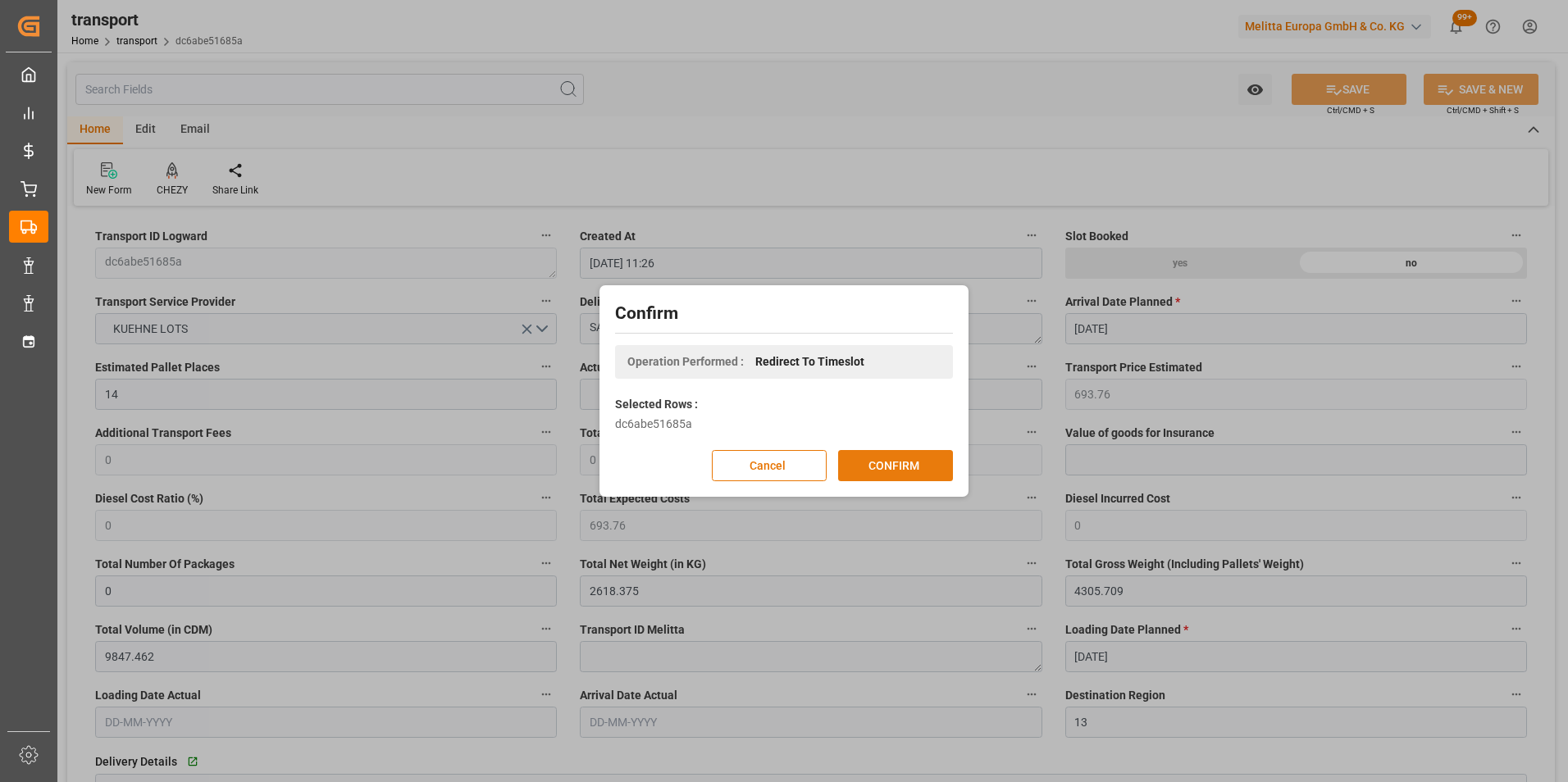
click at [915, 469] on button "CONFIRM" at bounding box center [895, 465] width 115 height 31
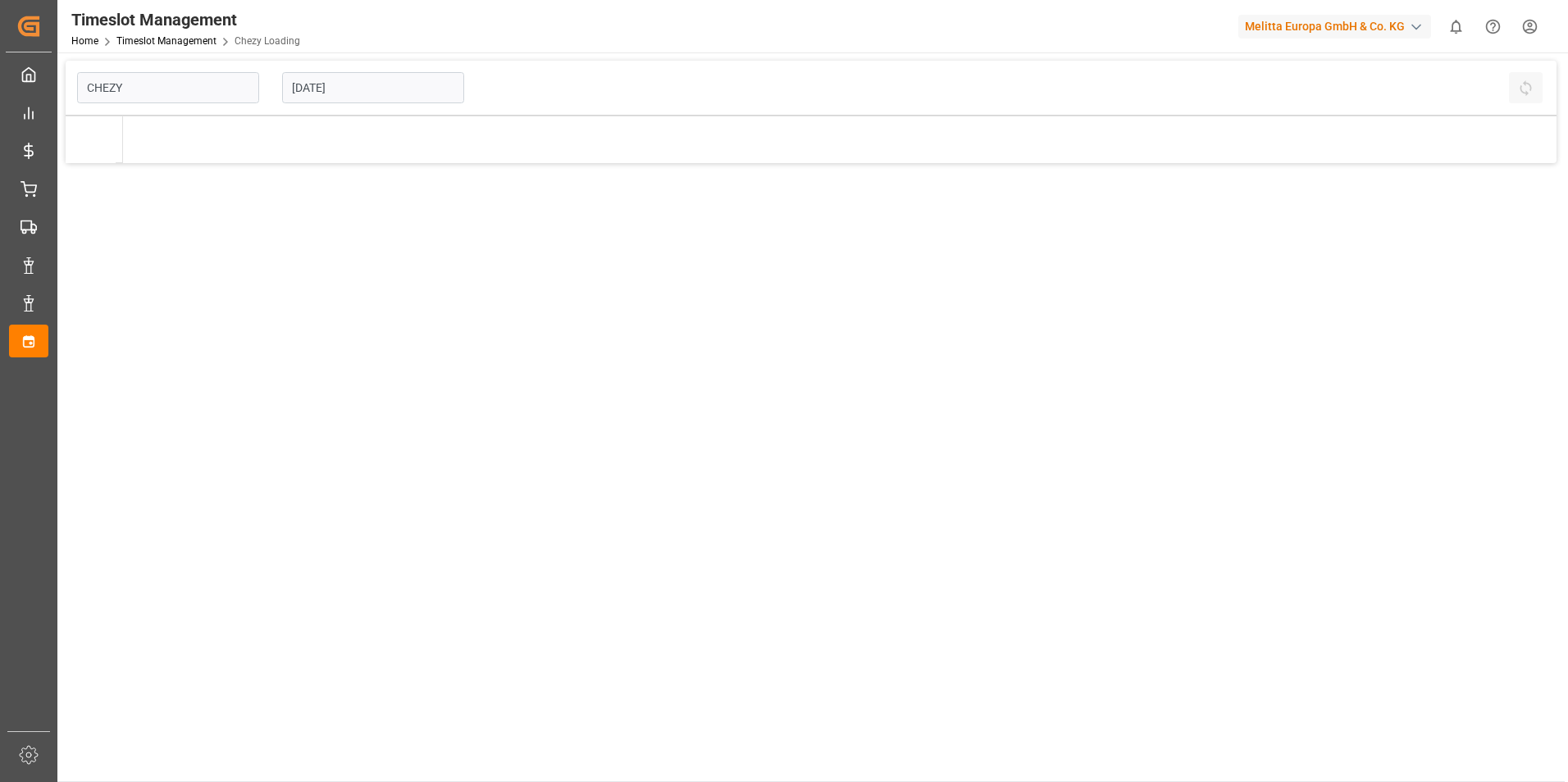
type input "Chezy Loading"
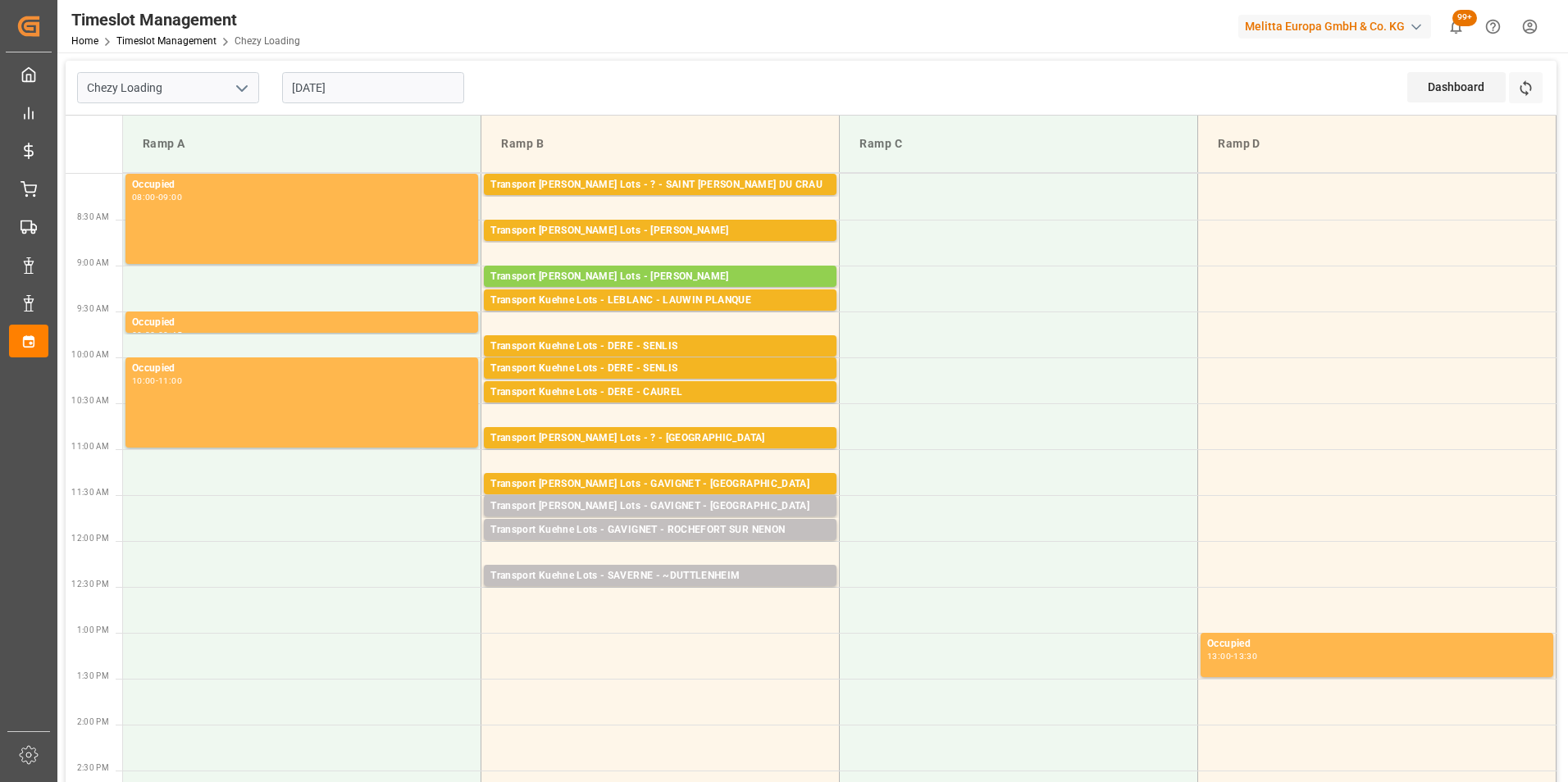
click at [318, 88] on input "[DATE]" at bounding box center [373, 88] width 182 height 31
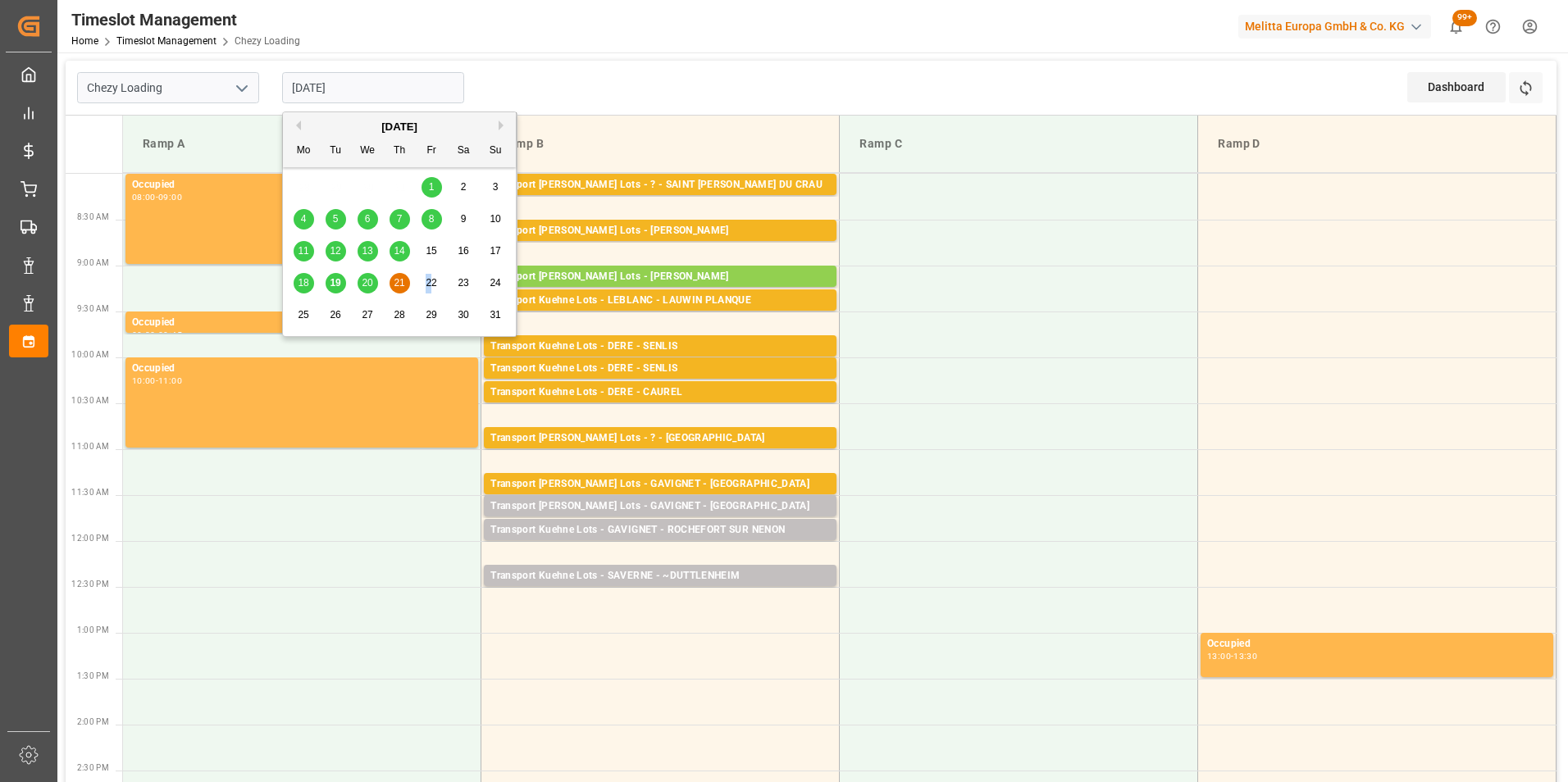
click at [429, 280] on span "22" at bounding box center [430, 283] width 11 height 12
type input "[DATE]"
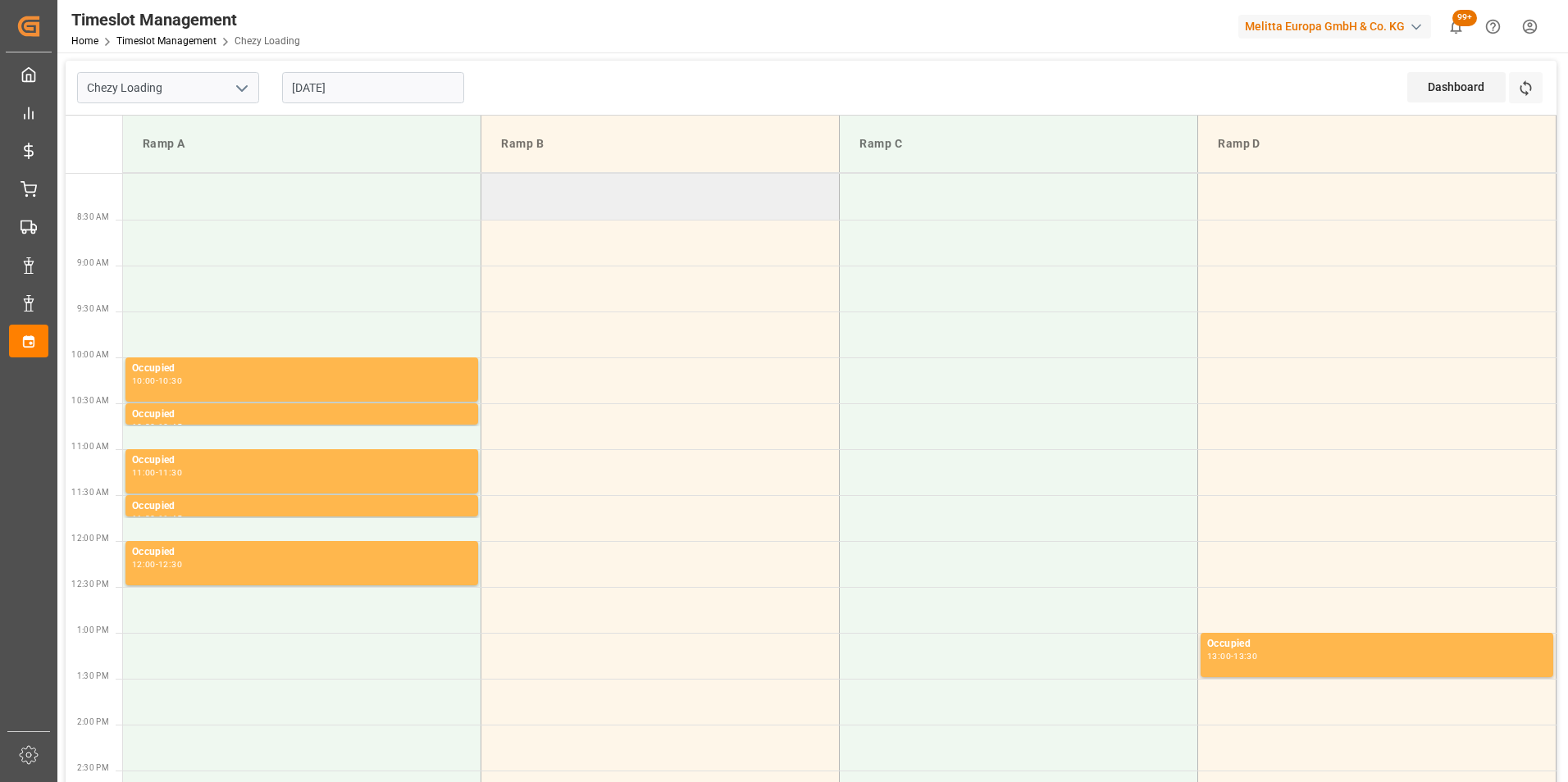
click at [683, 191] on td at bounding box center [661, 196] width 359 height 46
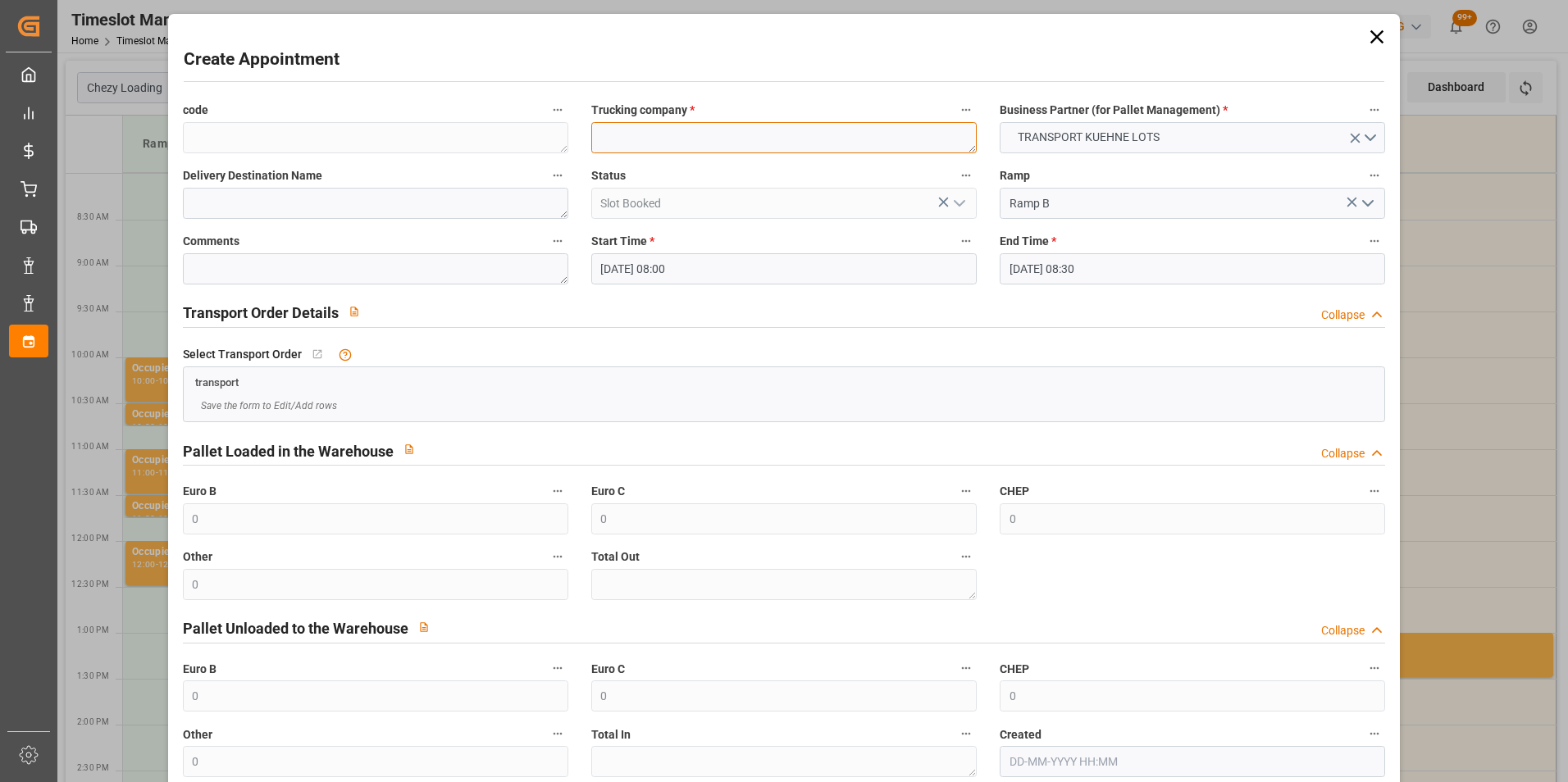
click at [662, 143] on textarea at bounding box center [783, 138] width 385 height 31
type textarea "?"
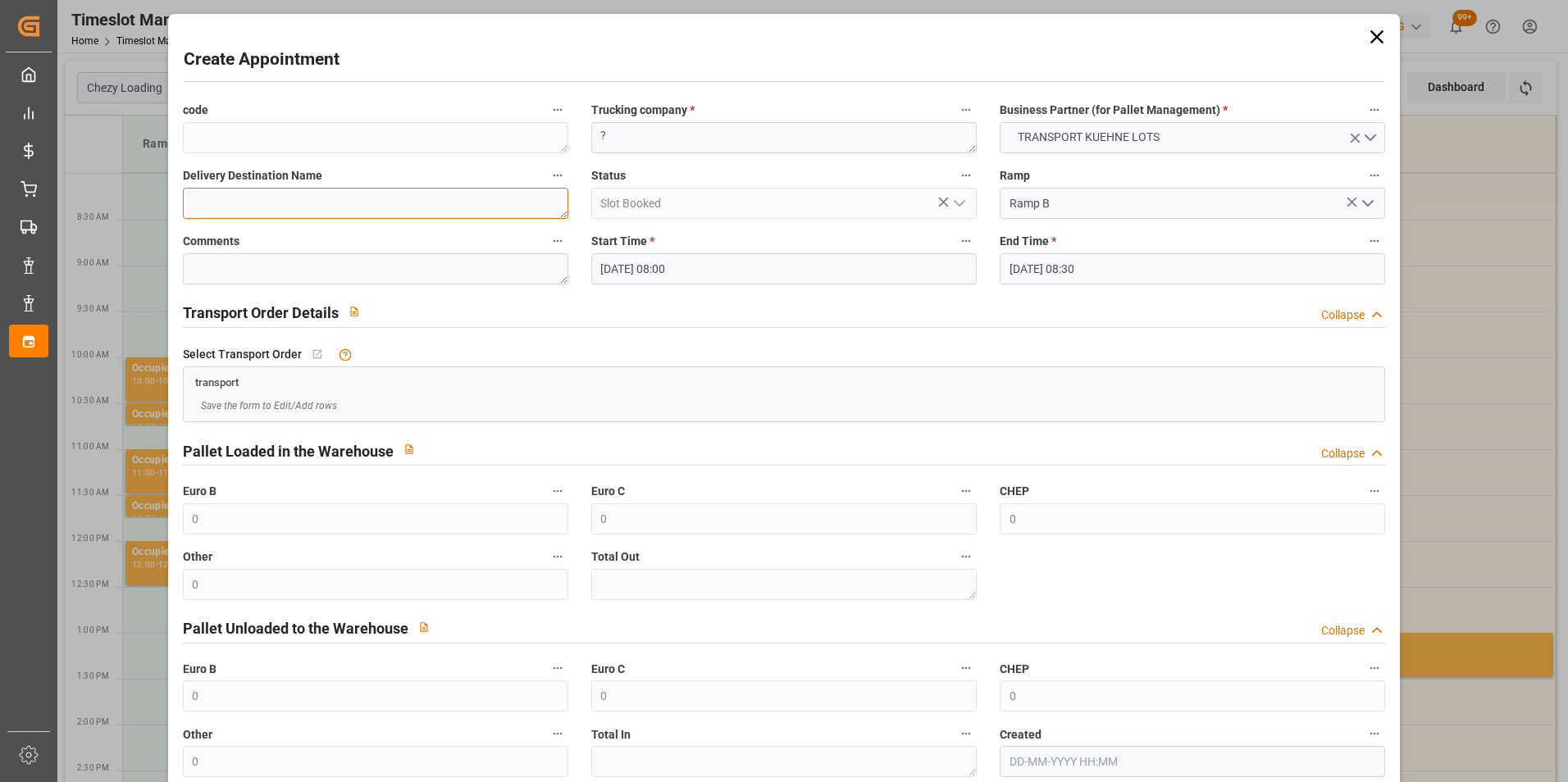
click at [363, 205] on textarea at bounding box center [375, 204] width 385 height 31
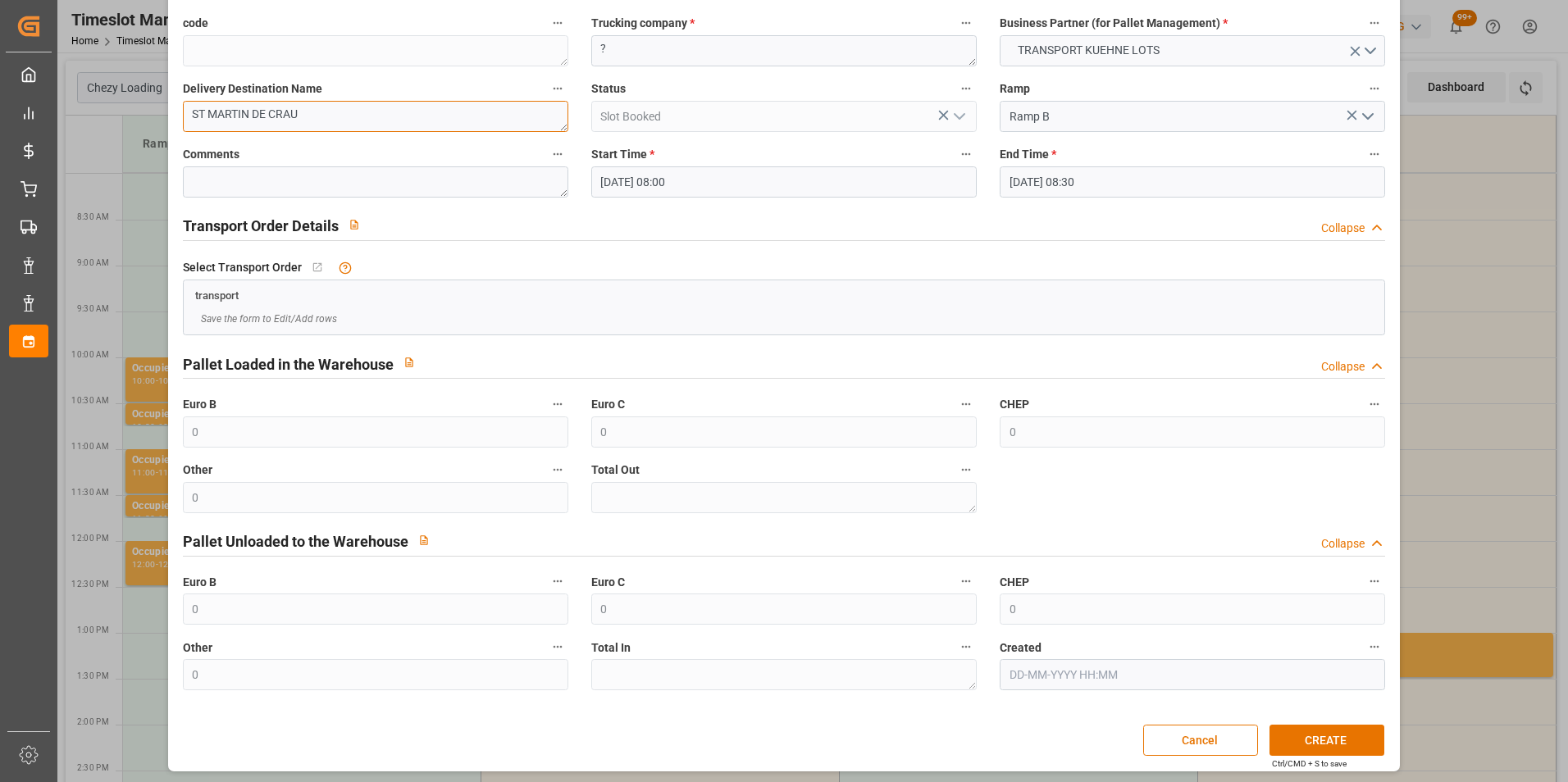
scroll to position [90, 0]
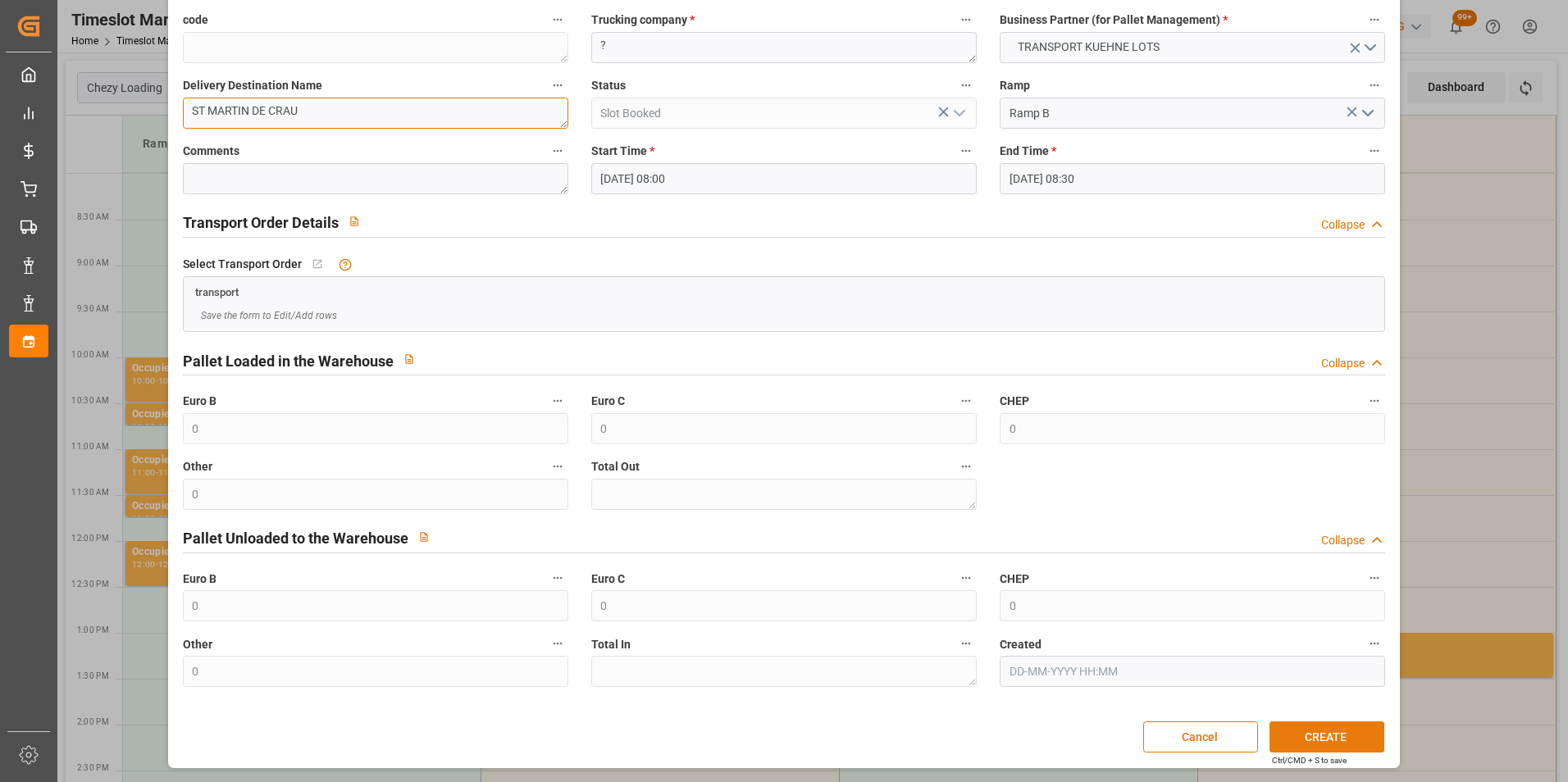
type textarea "ST MARTIN DE CRAU"
click at [1317, 744] on button "CREATE" at bounding box center [1326, 737] width 115 height 31
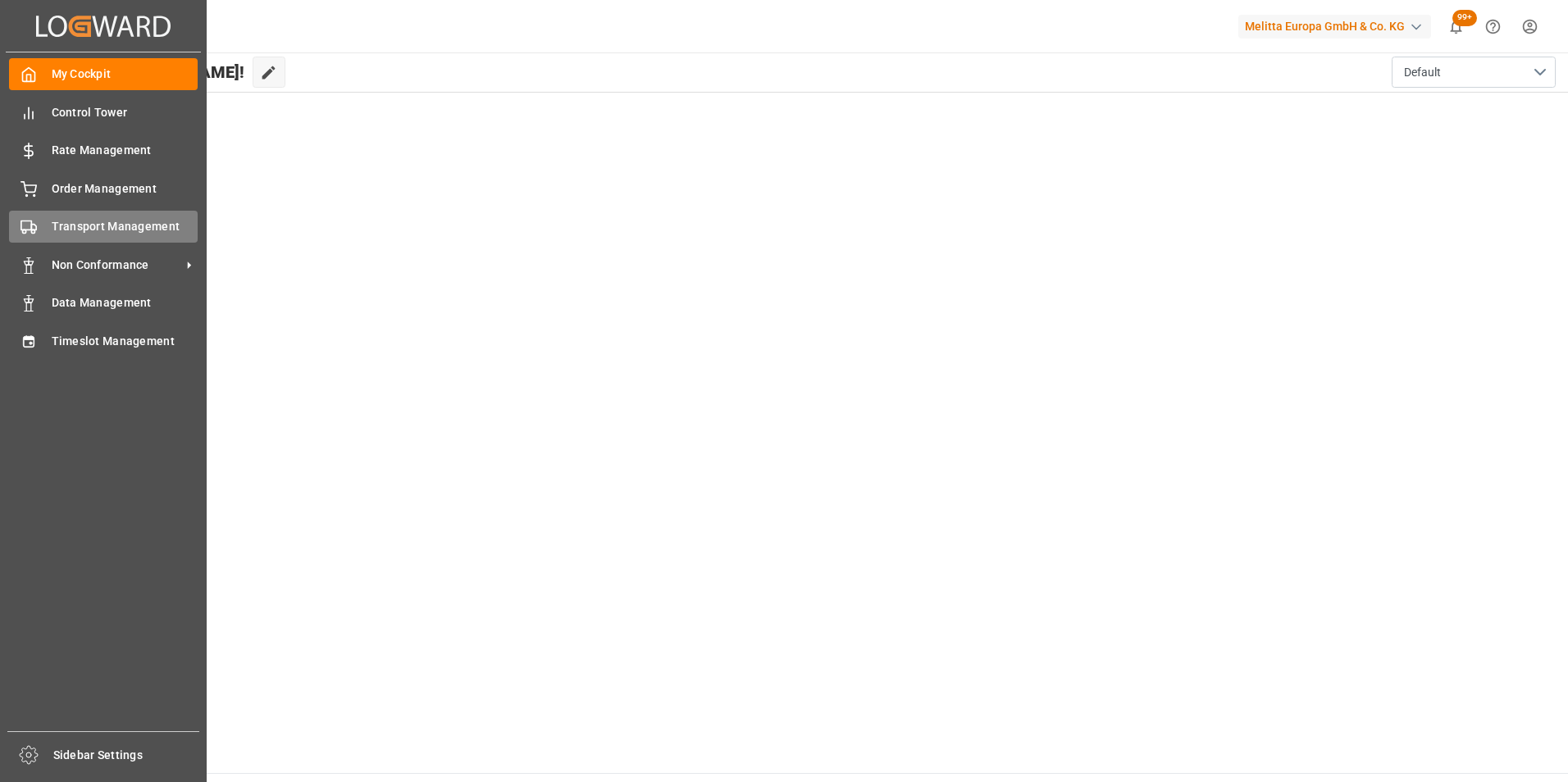
click at [74, 240] on div "Transport Management Transport Management" at bounding box center [103, 226] width 188 height 32
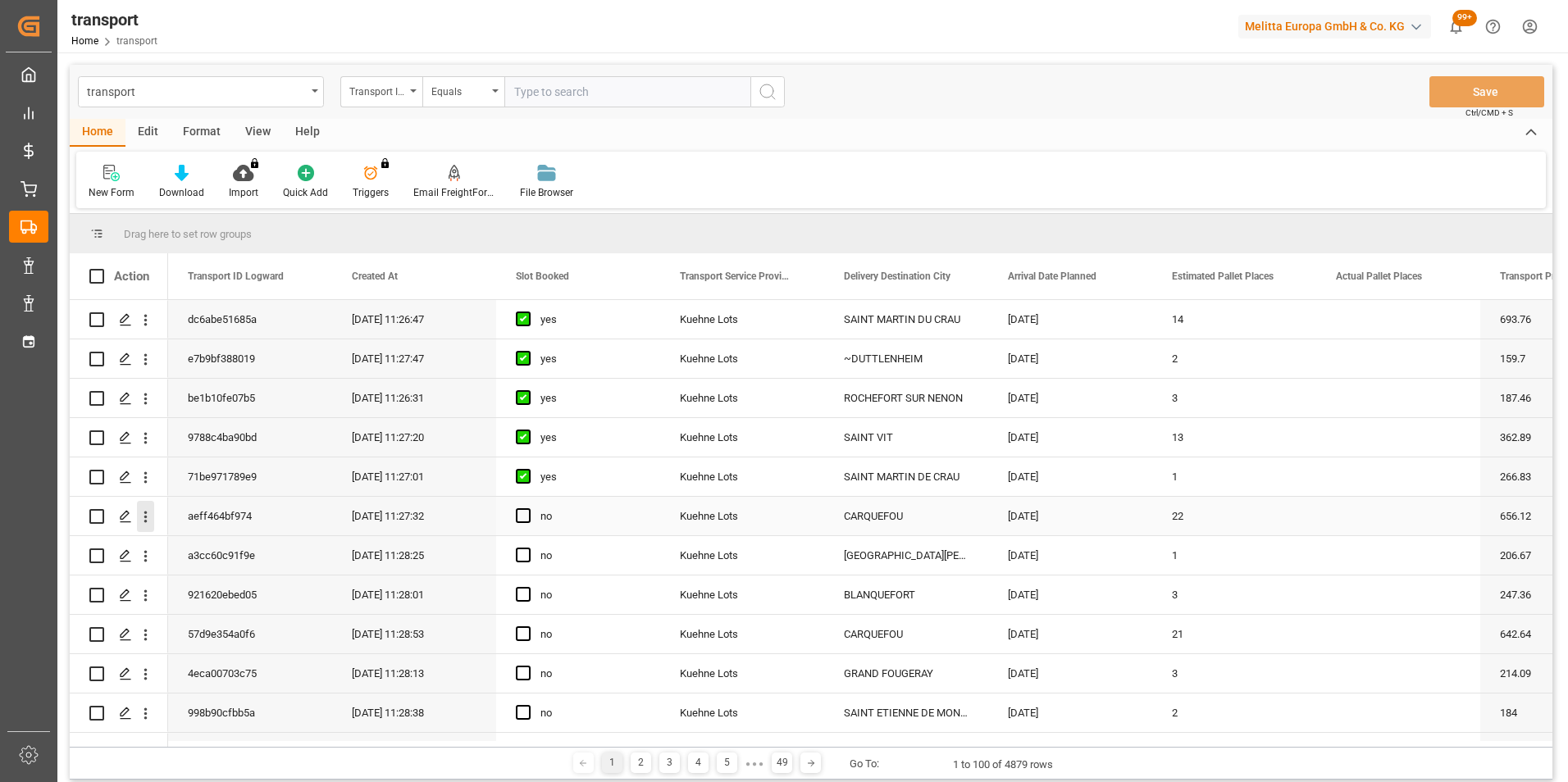
click at [143, 514] on icon "open menu" at bounding box center [146, 517] width 18 height 18
click at [217, 550] on span "Open in new tab" at bounding box center [253, 552] width 149 height 18
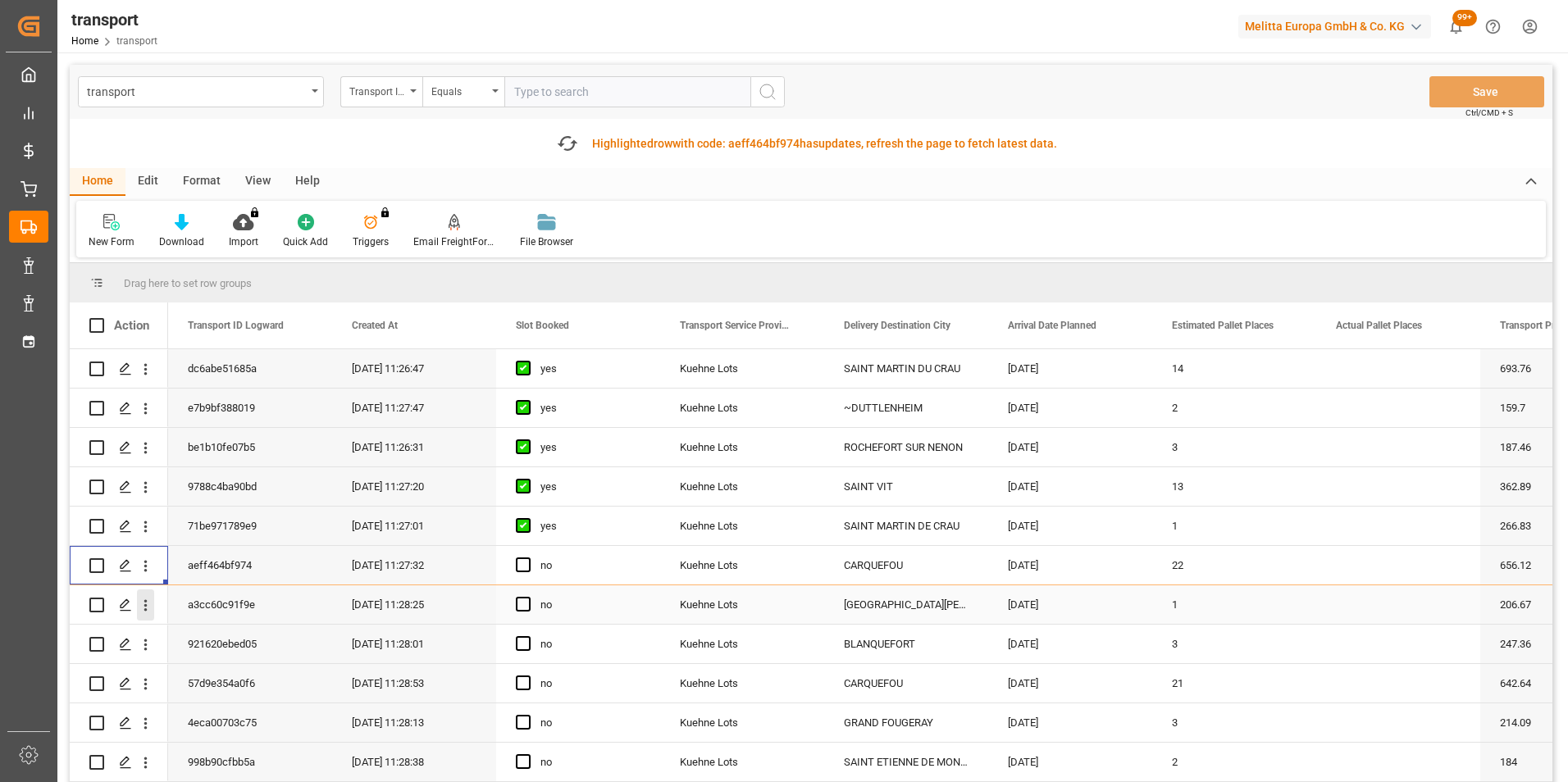
click at [142, 606] on icon "open menu" at bounding box center [146, 606] width 18 height 18
click at [255, 638] on span "Open in new tab" at bounding box center [253, 640] width 149 height 18
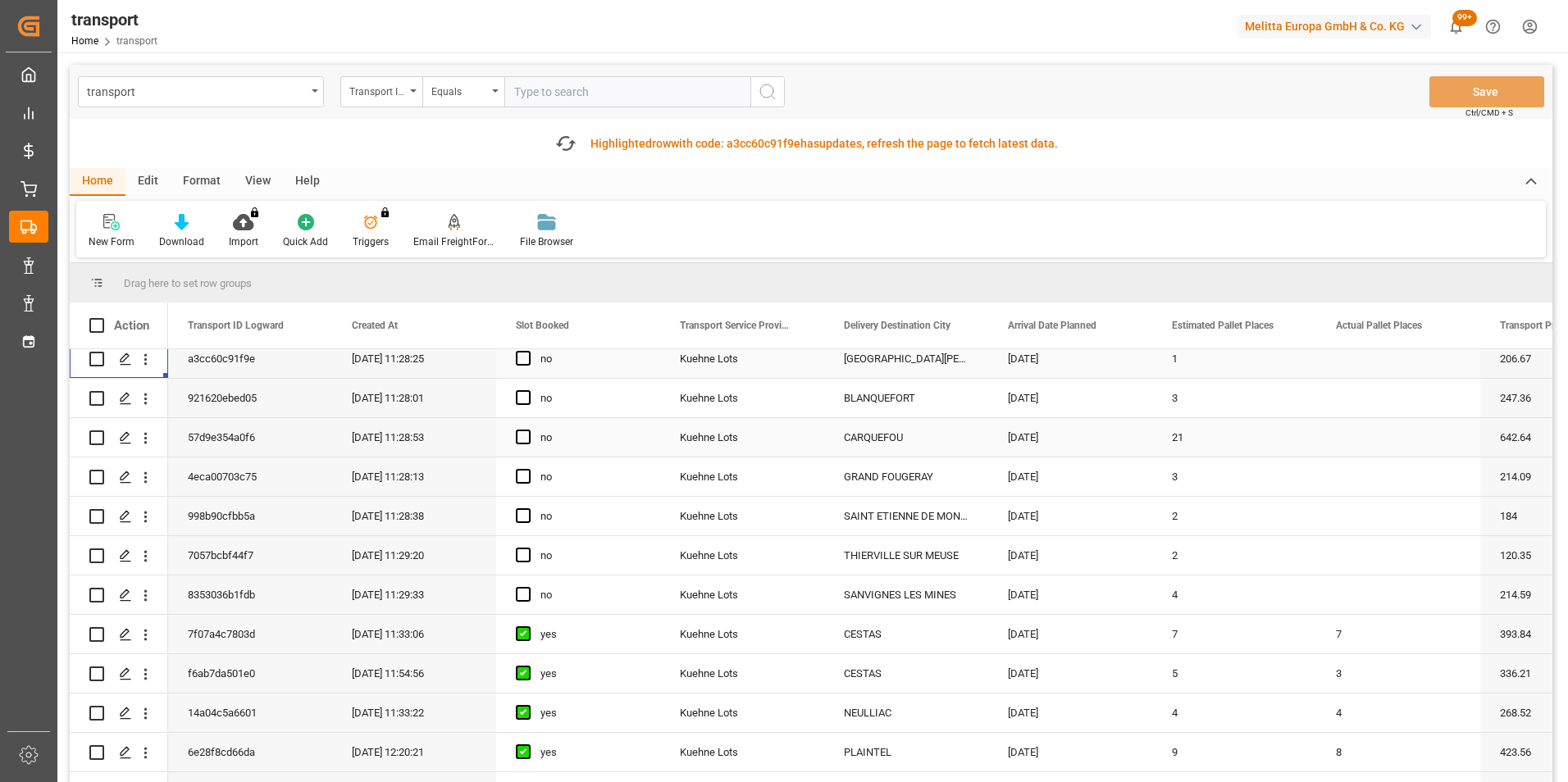
scroll to position [164, 0]
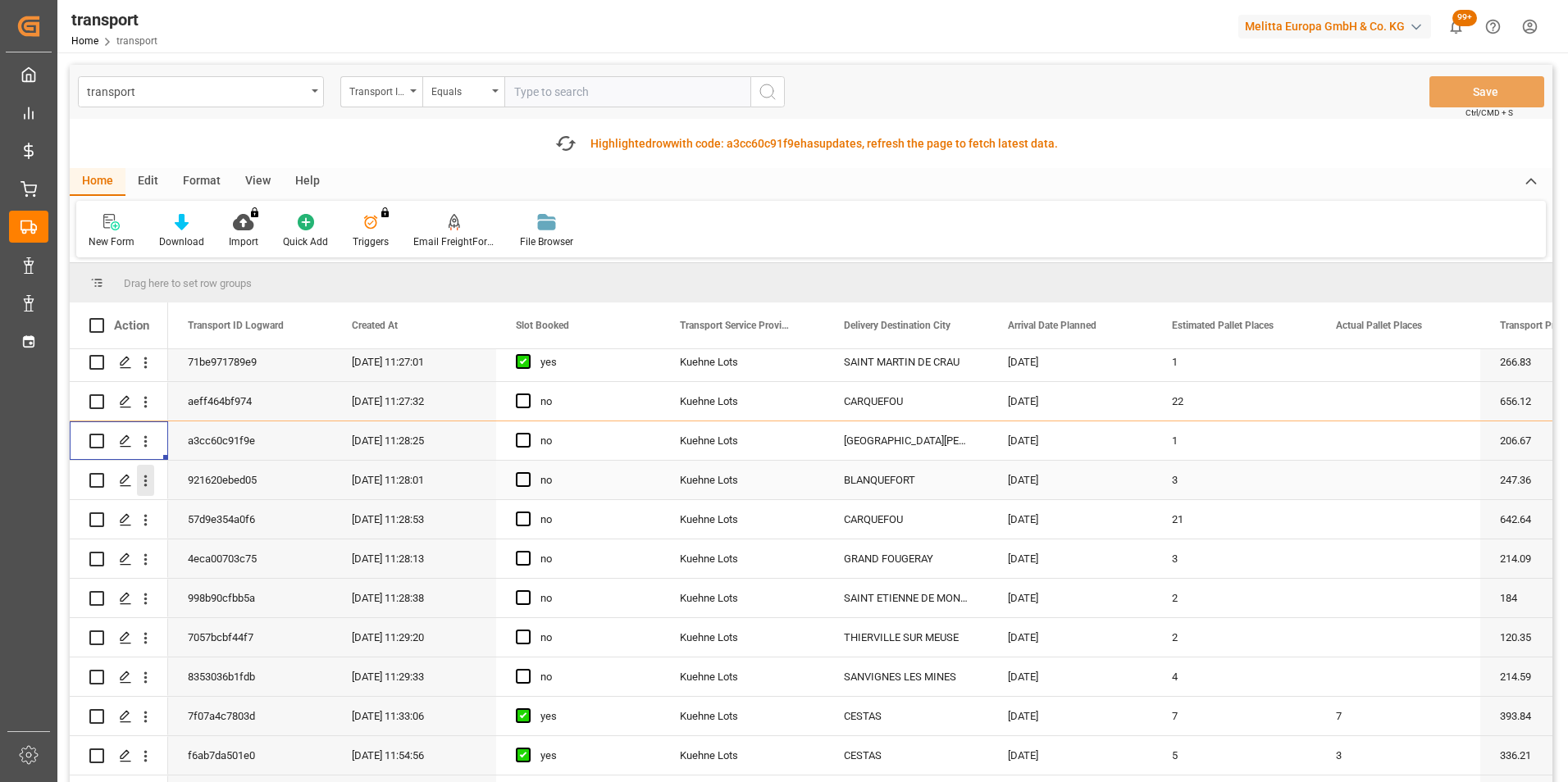
click at [144, 481] on icon "open menu" at bounding box center [145, 481] width 3 height 12
click at [230, 514] on span "Open in new tab" at bounding box center [253, 515] width 149 height 18
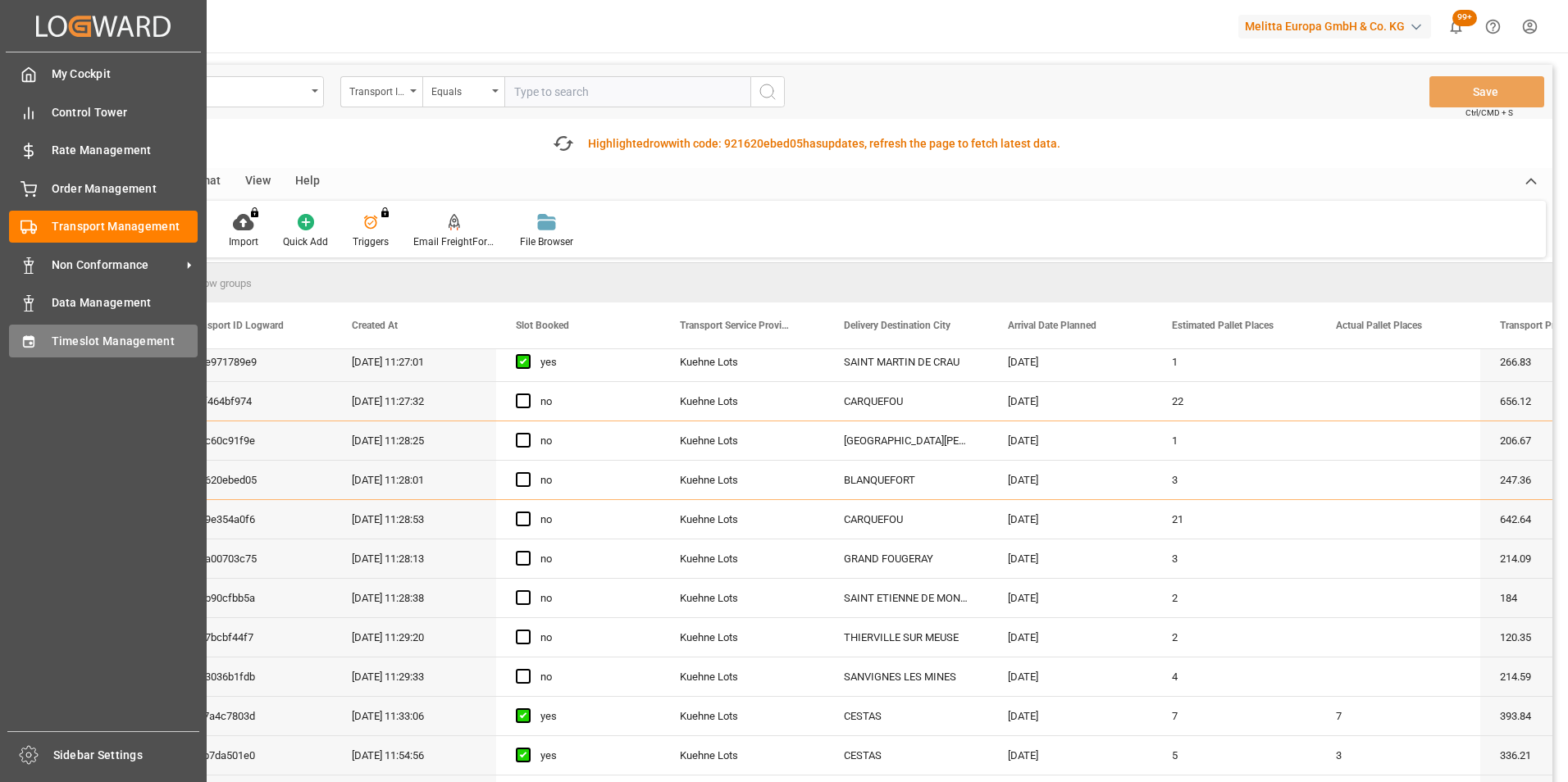
click at [94, 340] on span "Timeslot Management" at bounding box center [125, 342] width 147 height 18
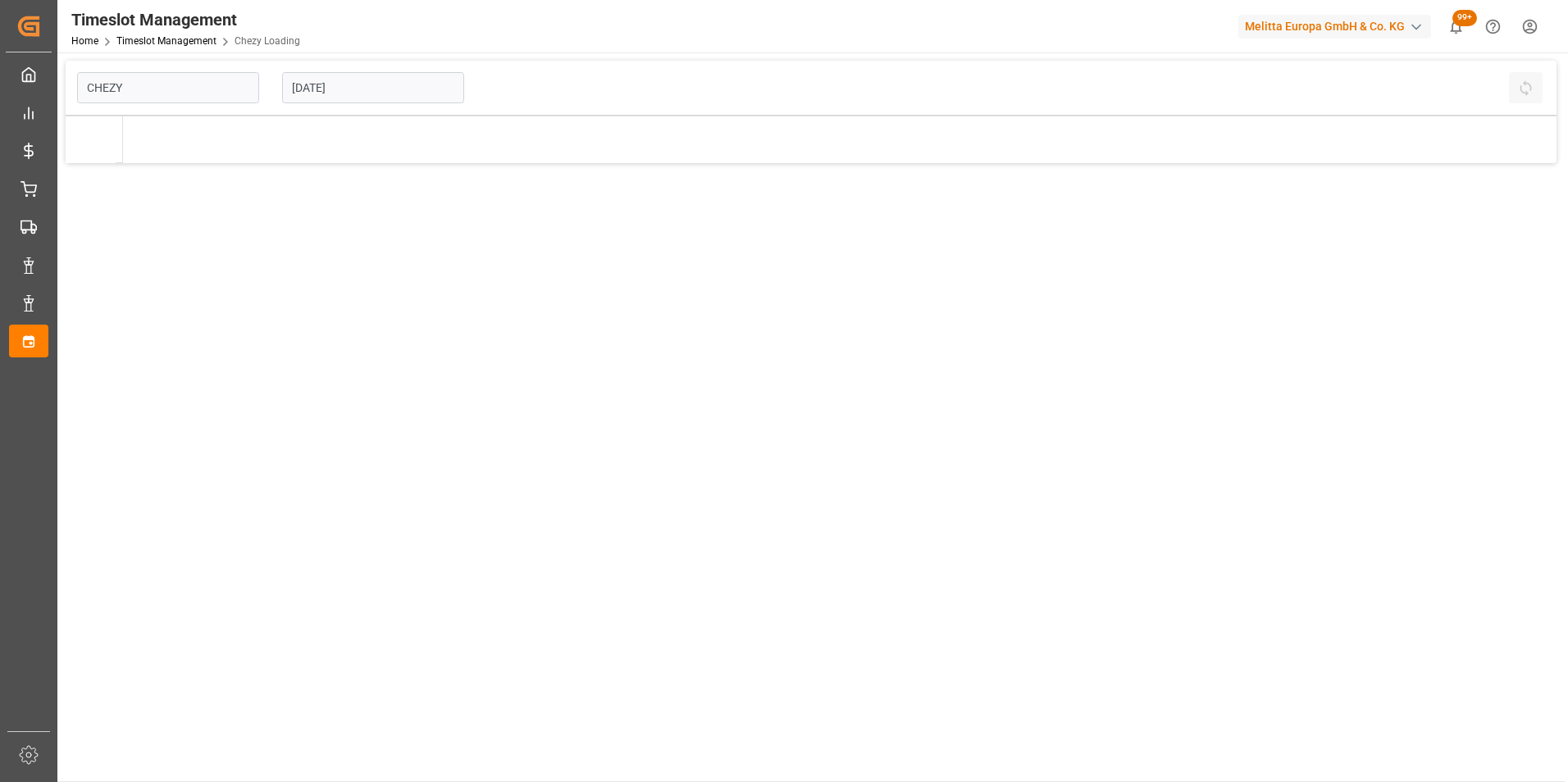
type input "Chezy Loading"
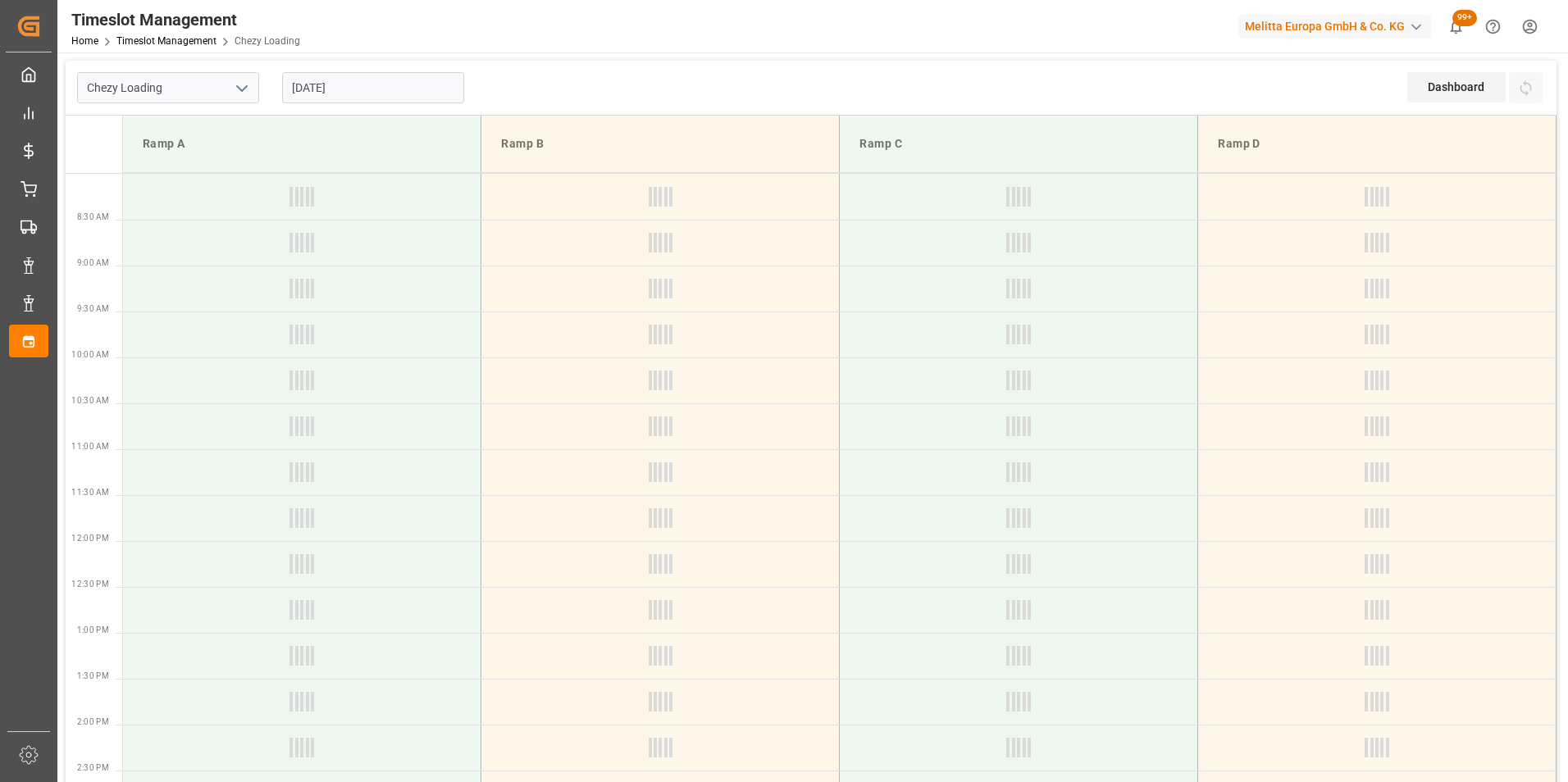
click at [344, 83] on input "19-08-2025" at bounding box center [373, 88] width 182 height 31
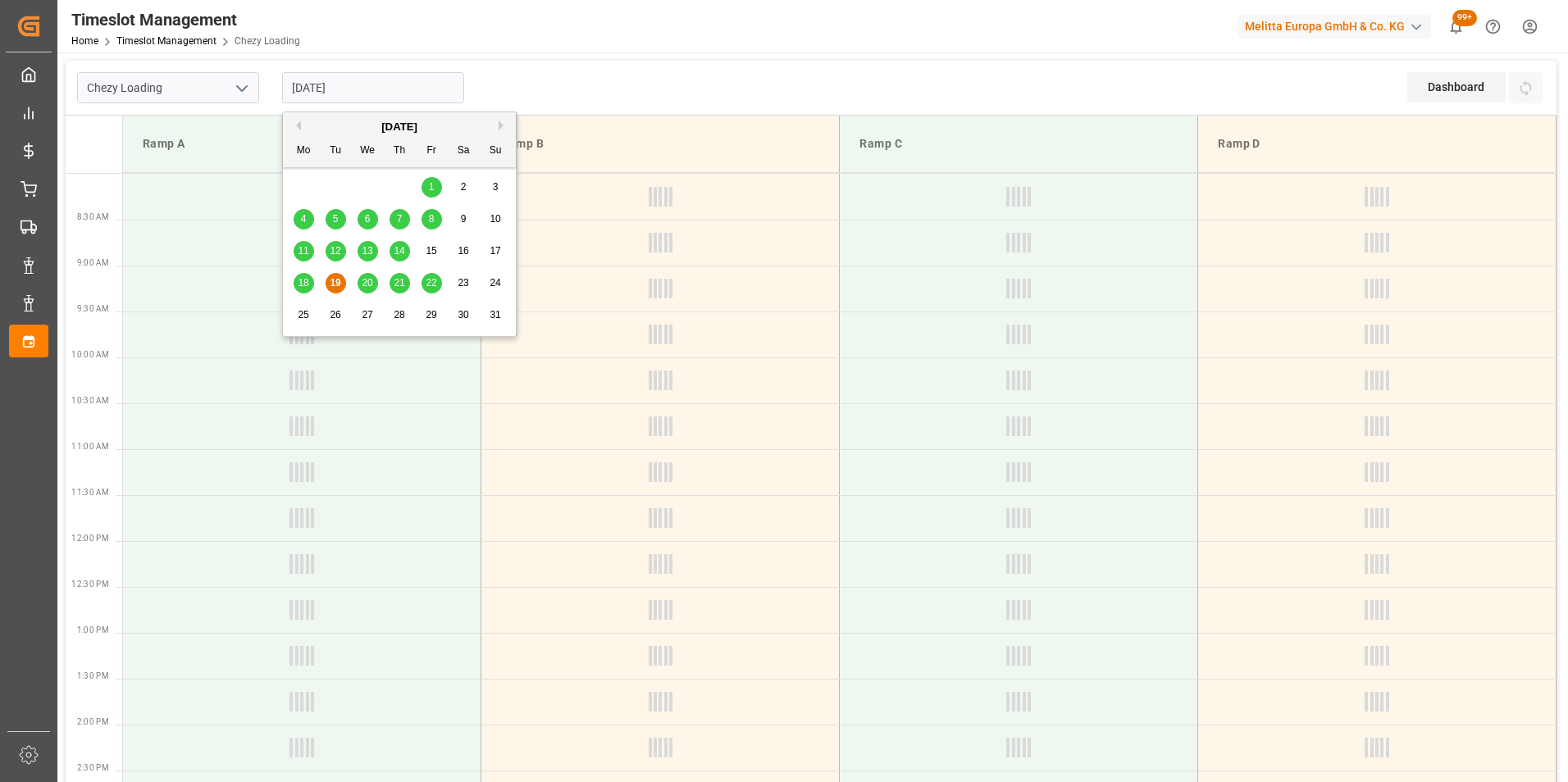
click at [399, 282] on span "21" at bounding box center [399, 283] width 11 height 12
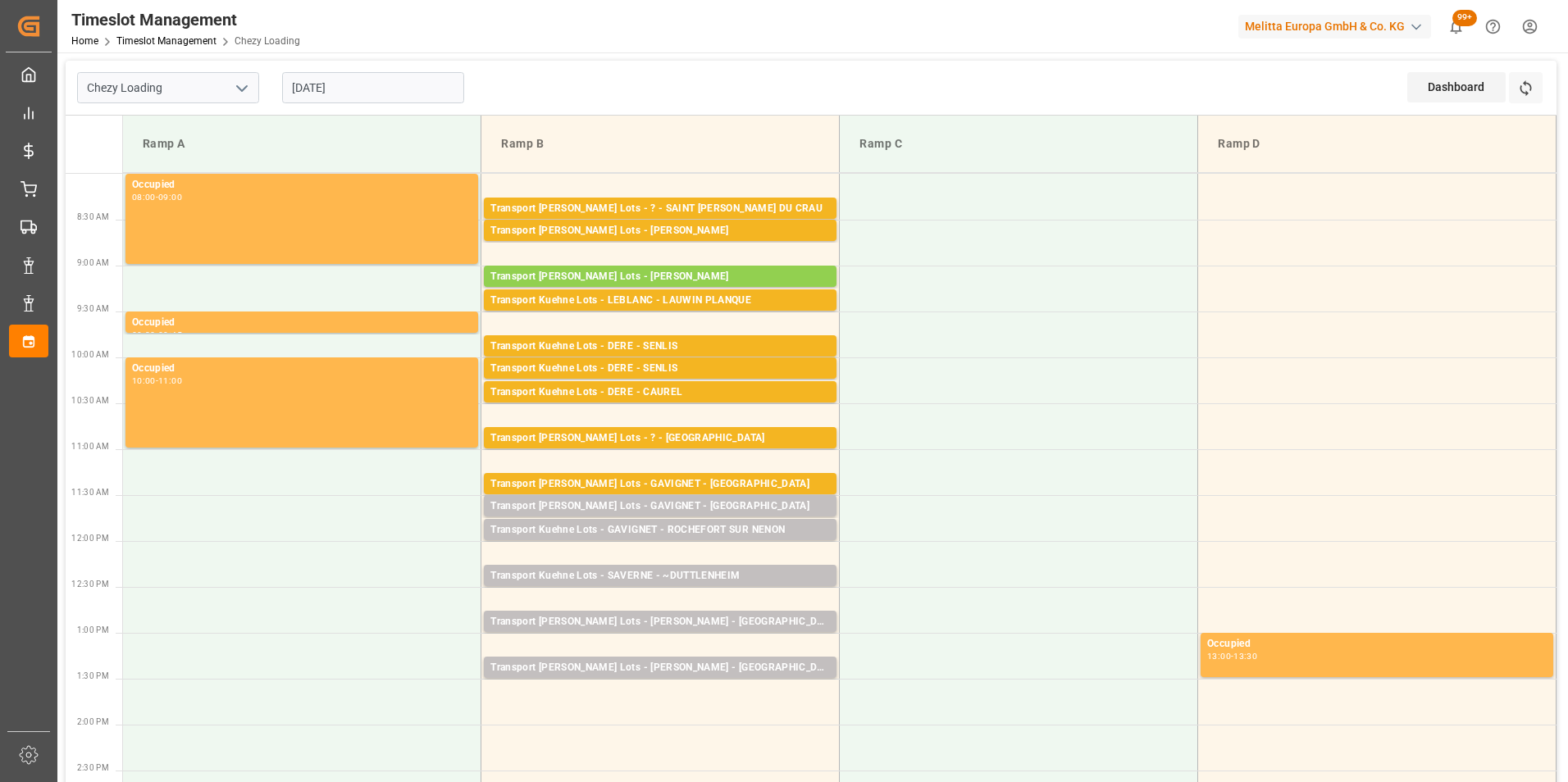
click at [393, 88] on input "[DATE]" at bounding box center [373, 88] width 182 height 31
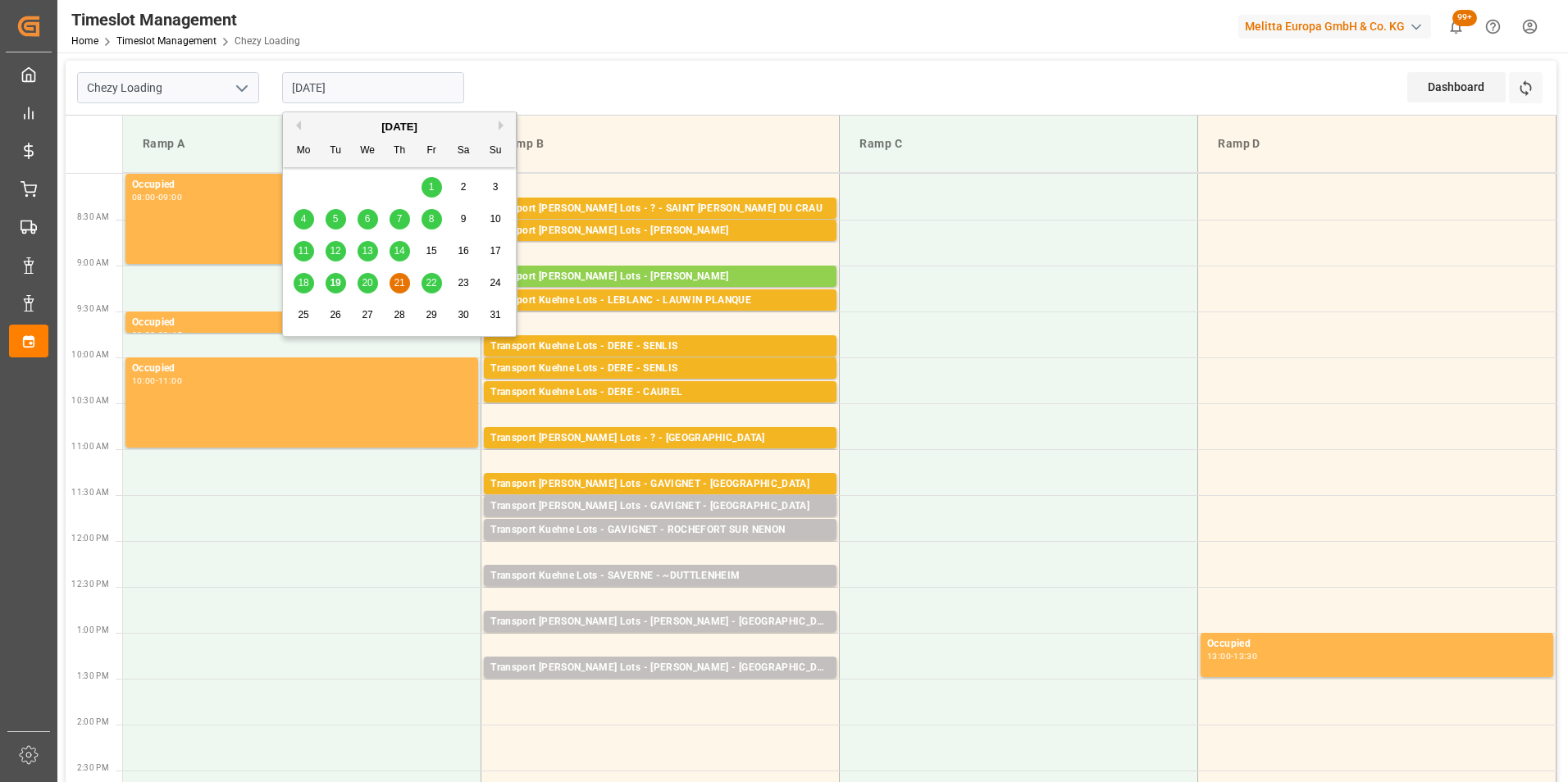
click at [435, 279] on span "22" at bounding box center [430, 283] width 11 height 12
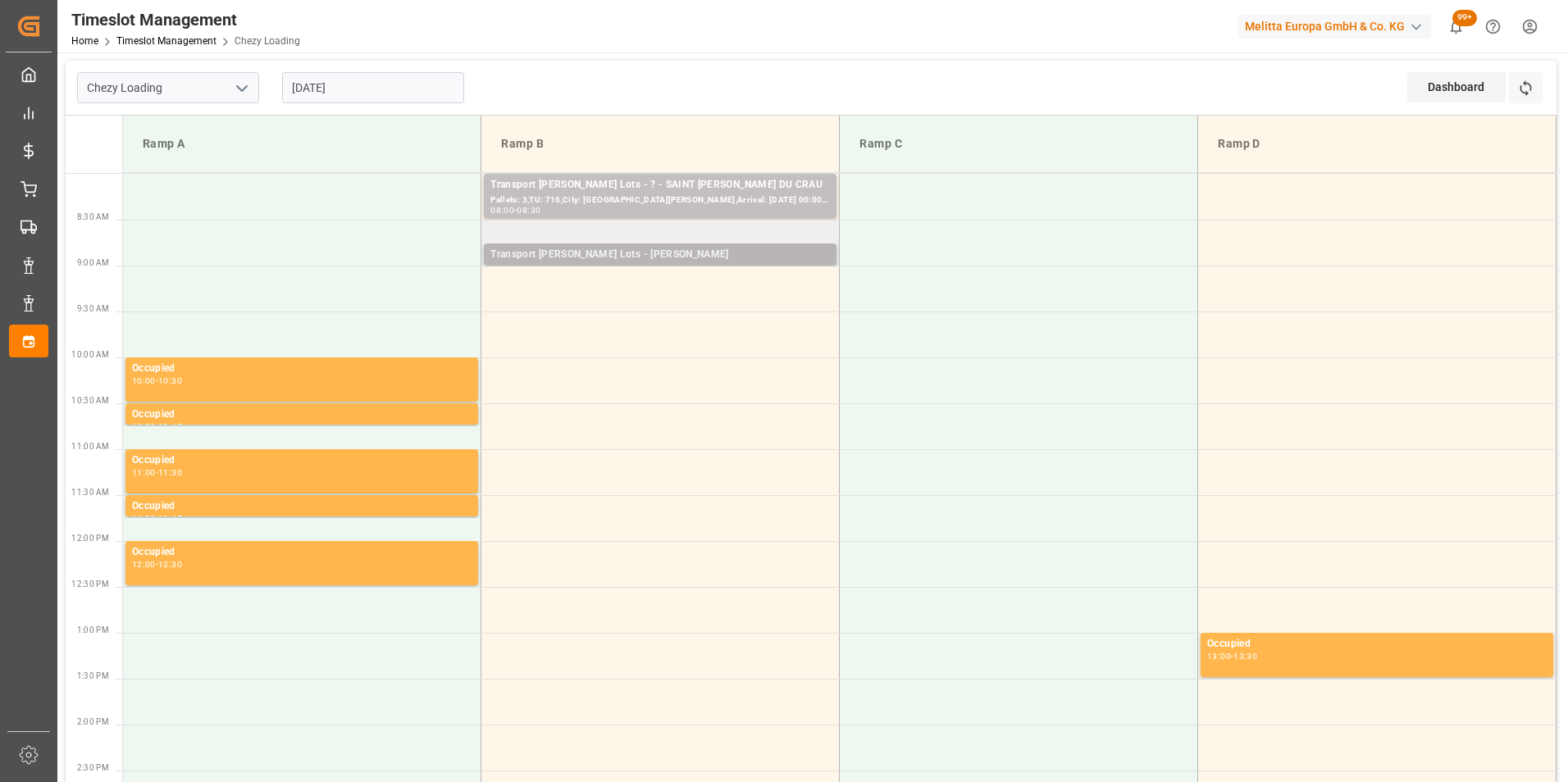
click at [680, 254] on div "Transport [PERSON_NAME] Lots - [PERSON_NAME]" at bounding box center [660, 255] width 339 height 17
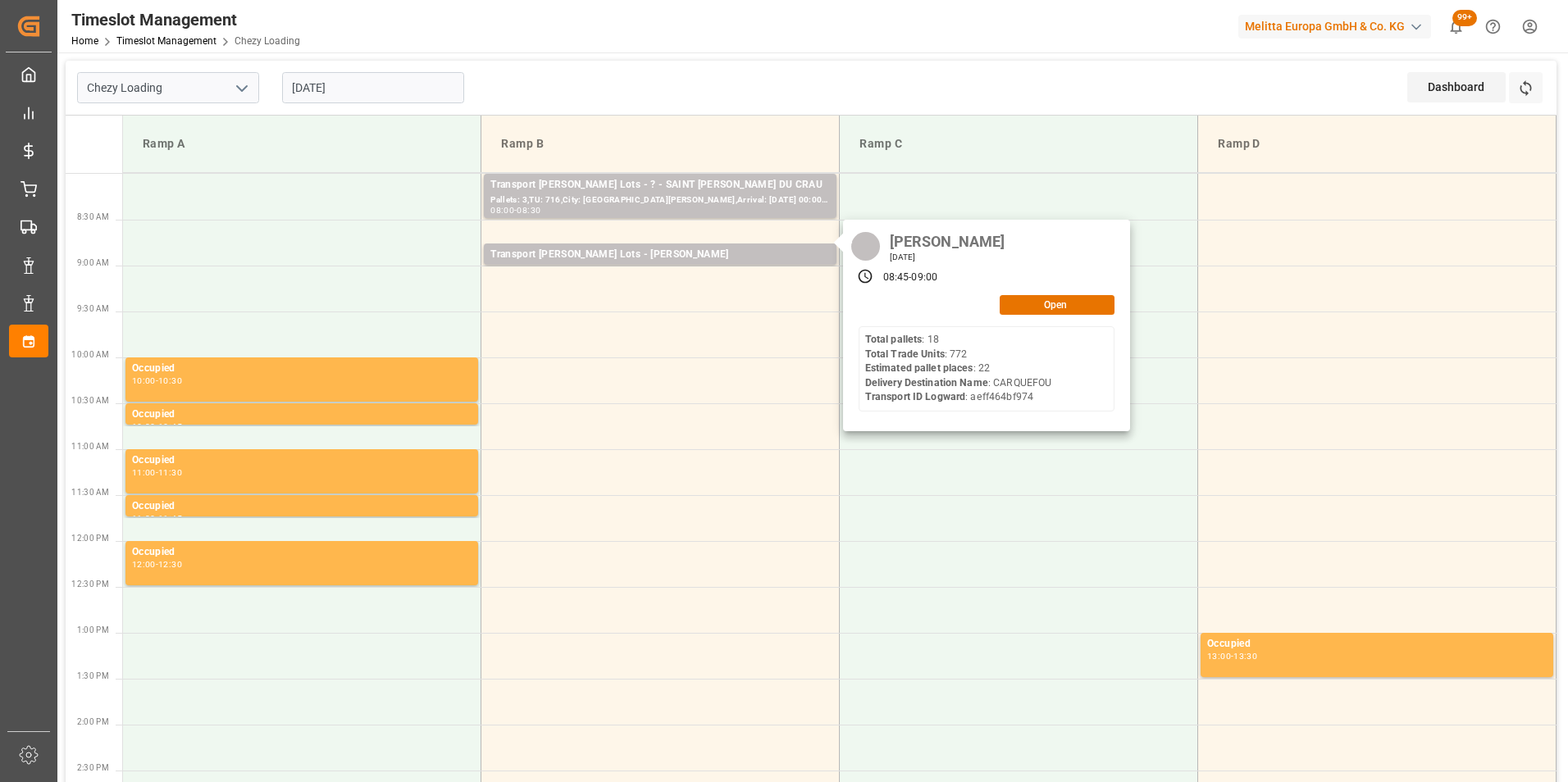
click at [357, 94] on input "[DATE]" at bounding box center [373, 88] width 182 height 31
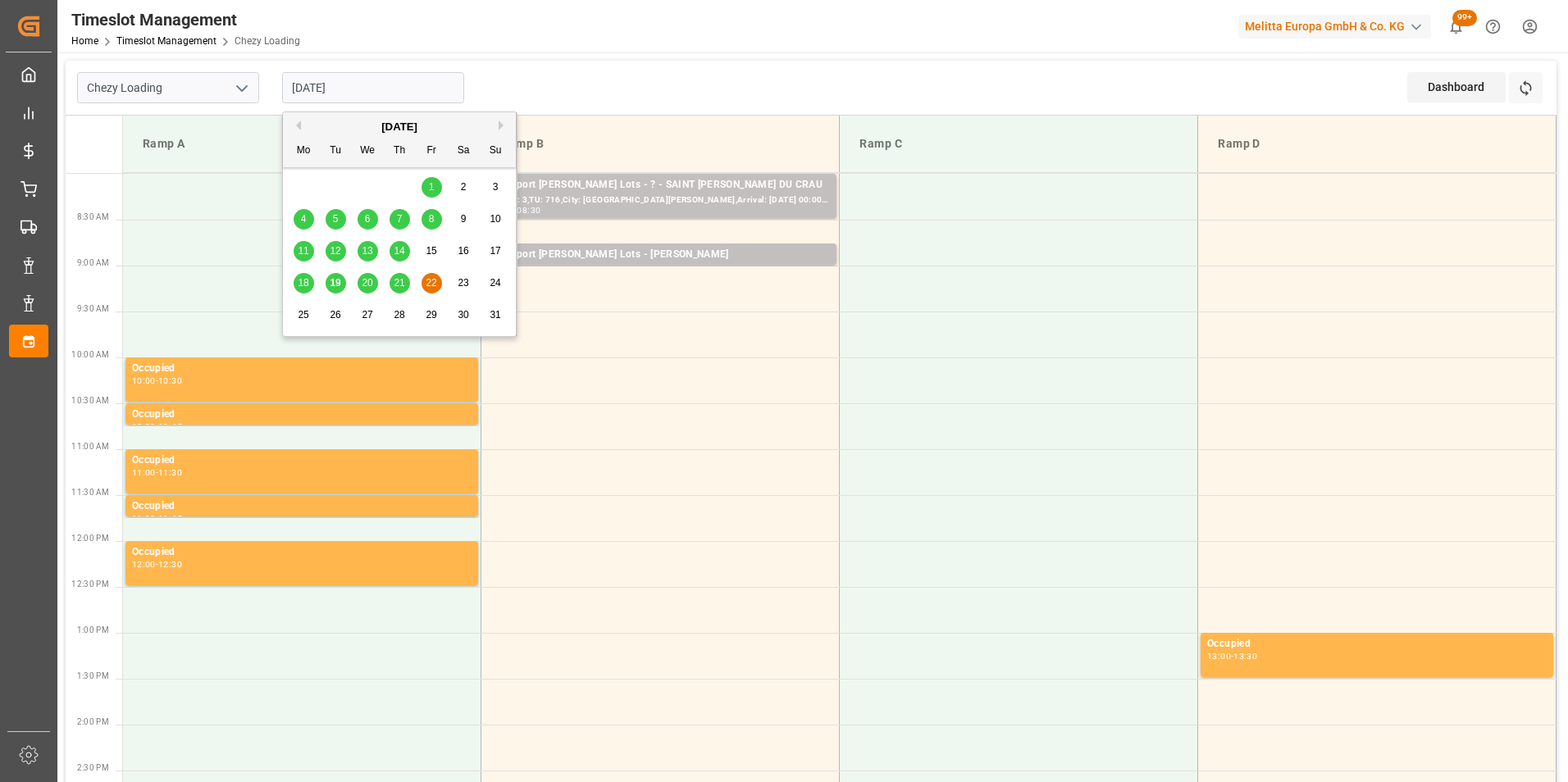
click at [396, 283] on span "21" at bounding box center [399, 283] width 11 height 12
type input "[DATE]"
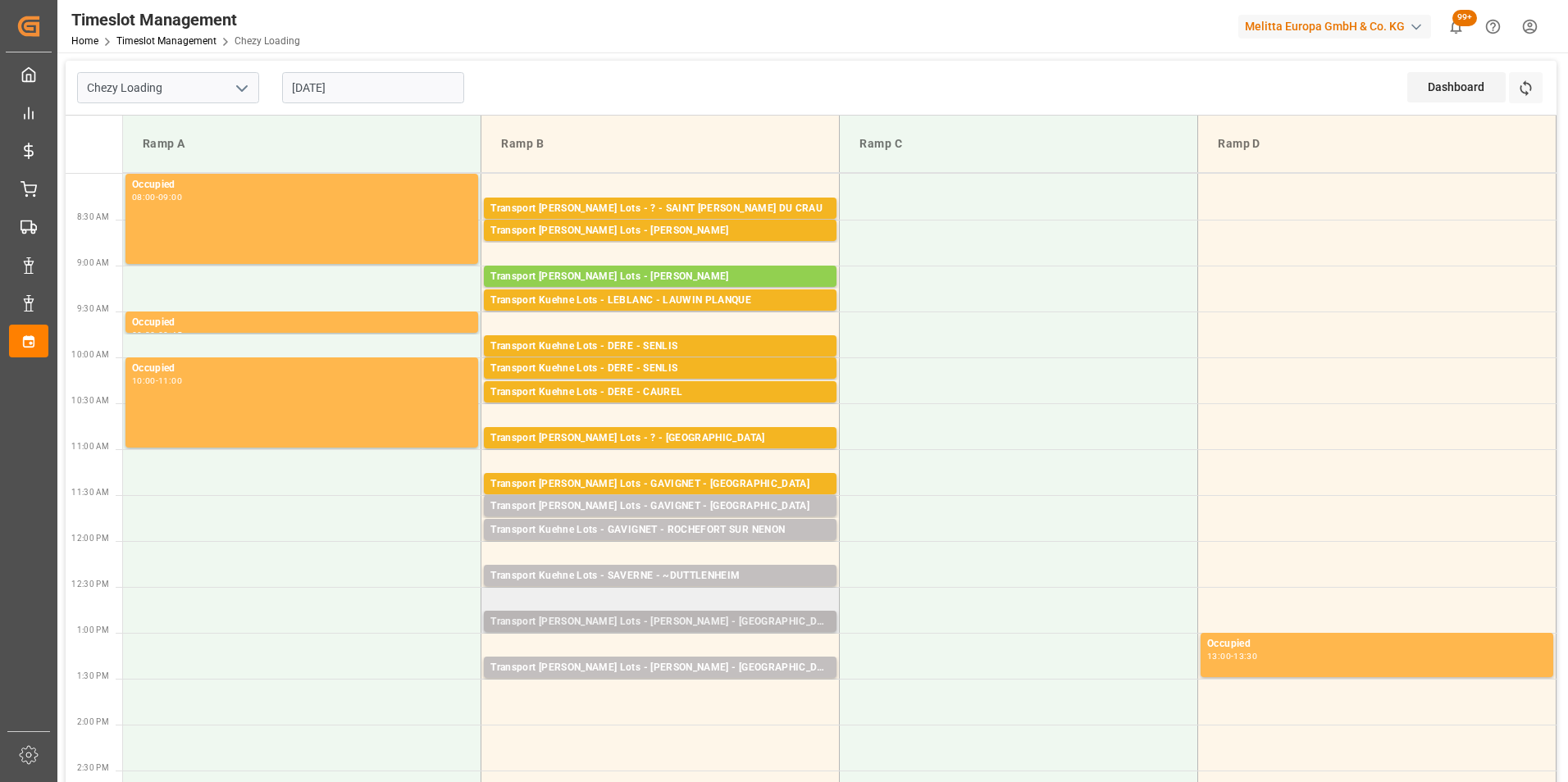
click at [726, 625] on div "Transport Kuehne Lots - LEBLANC - MONT DE MARSAN" at bounding box center [660, 622] width 339 height 17
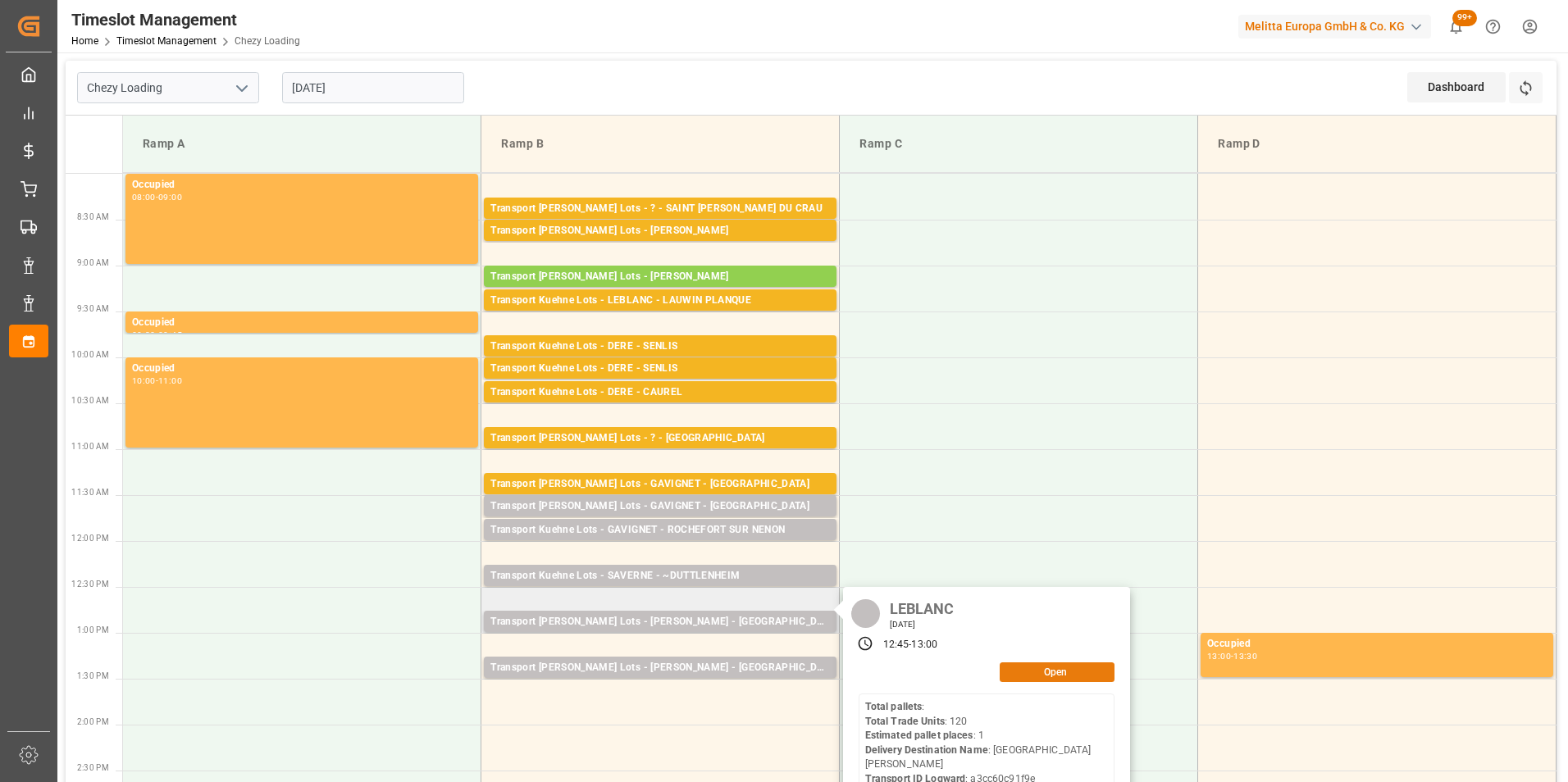
click at [1060, 675] on button "Open" at bounding box center [1056, 672] width 115 height 20
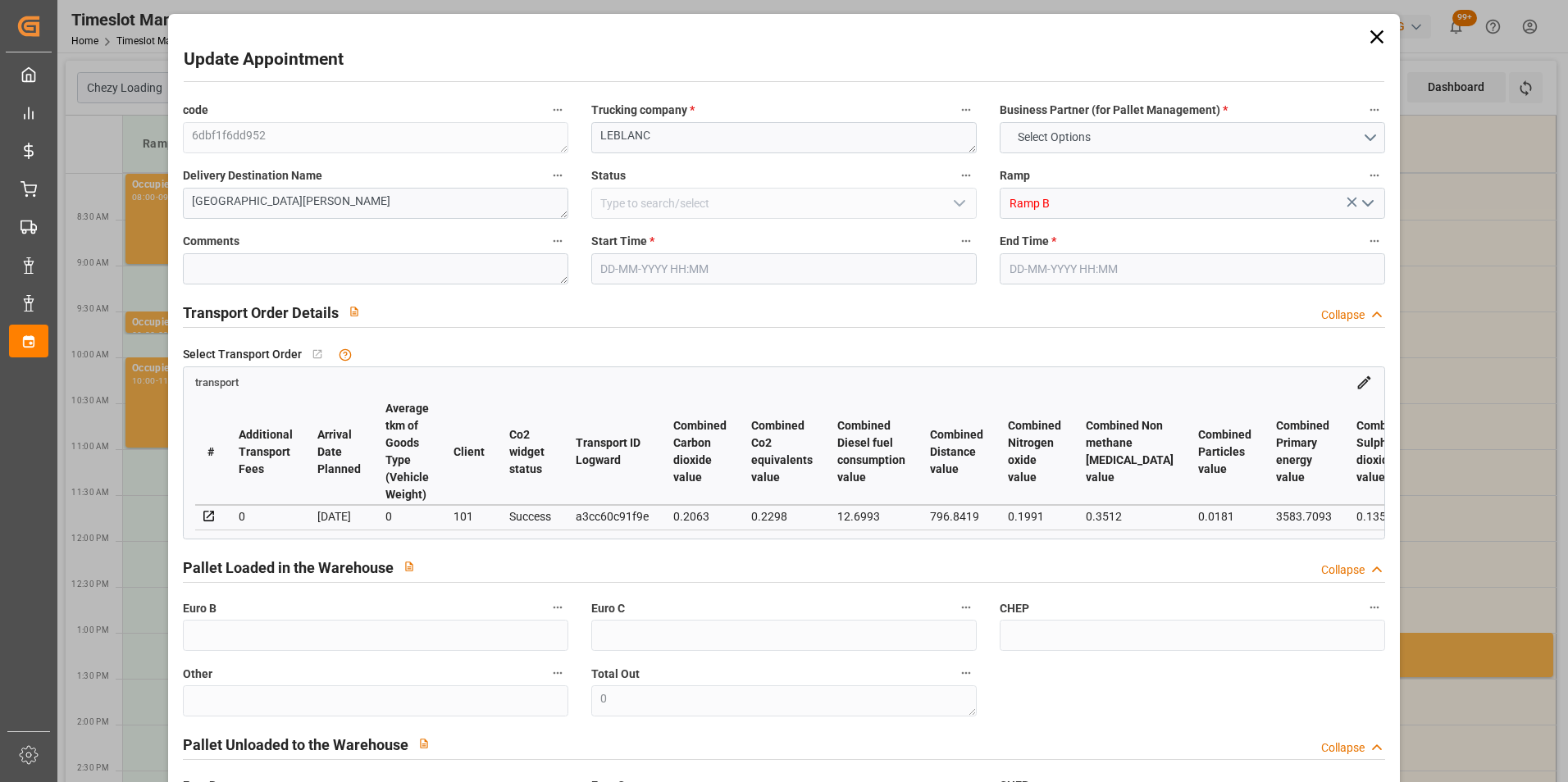
type input "1"
type input "206.67"
type input "0"
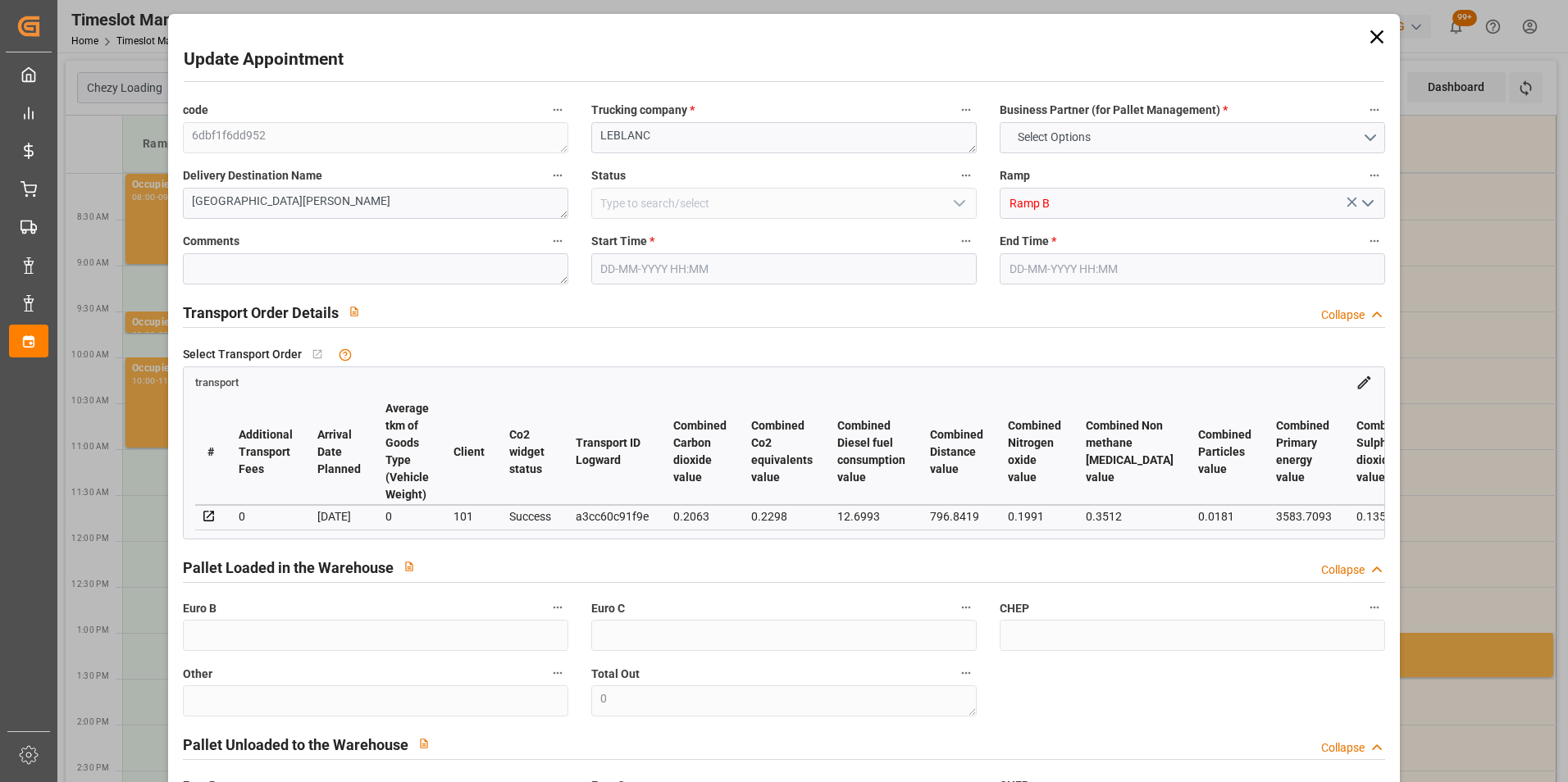
type input "206.67"
type input "0"
type input "488.544"
type input "517.688"
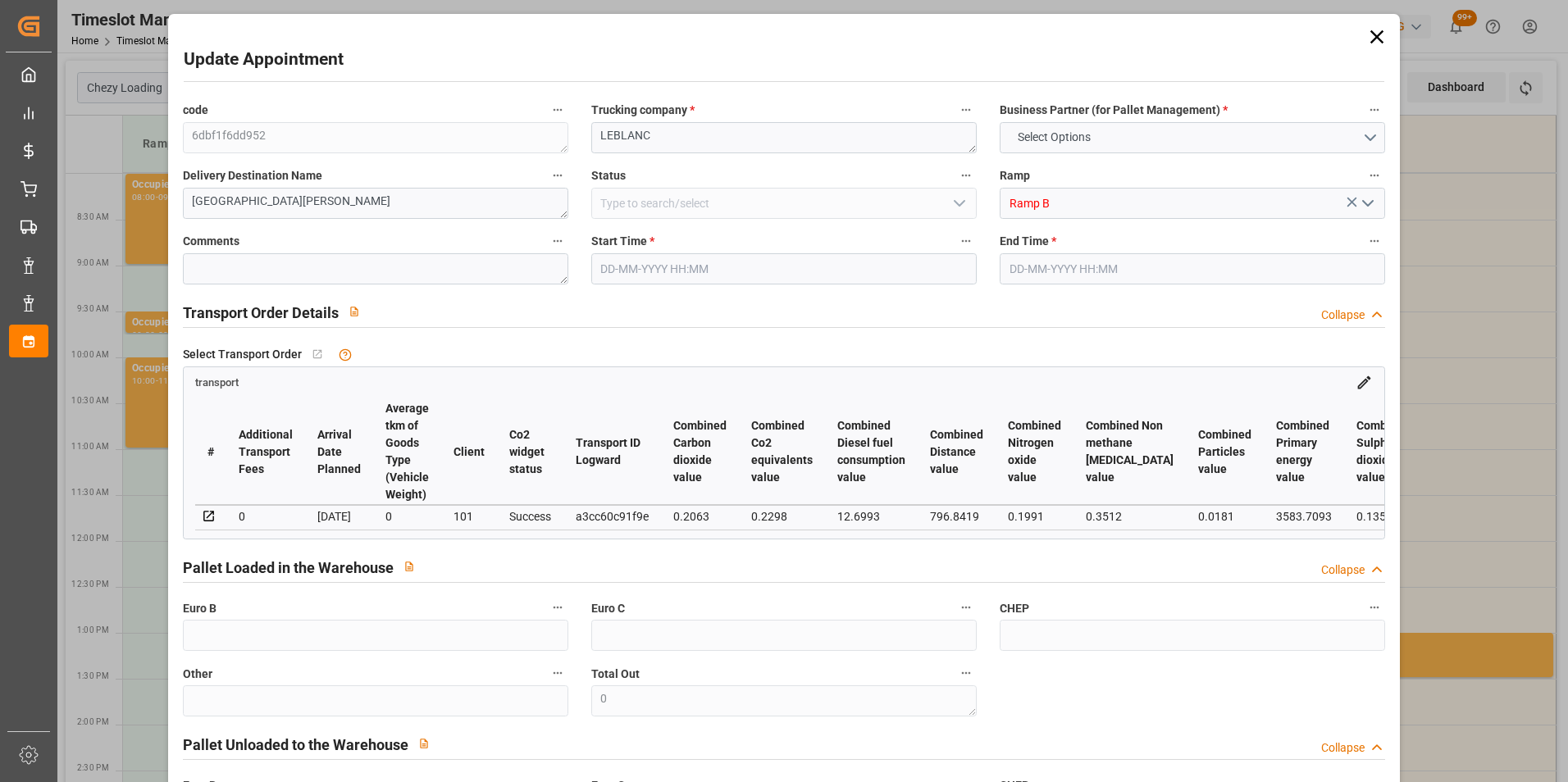
type input "1164.4"
type input "40"
type input "0"
type input "120"
type input "1"
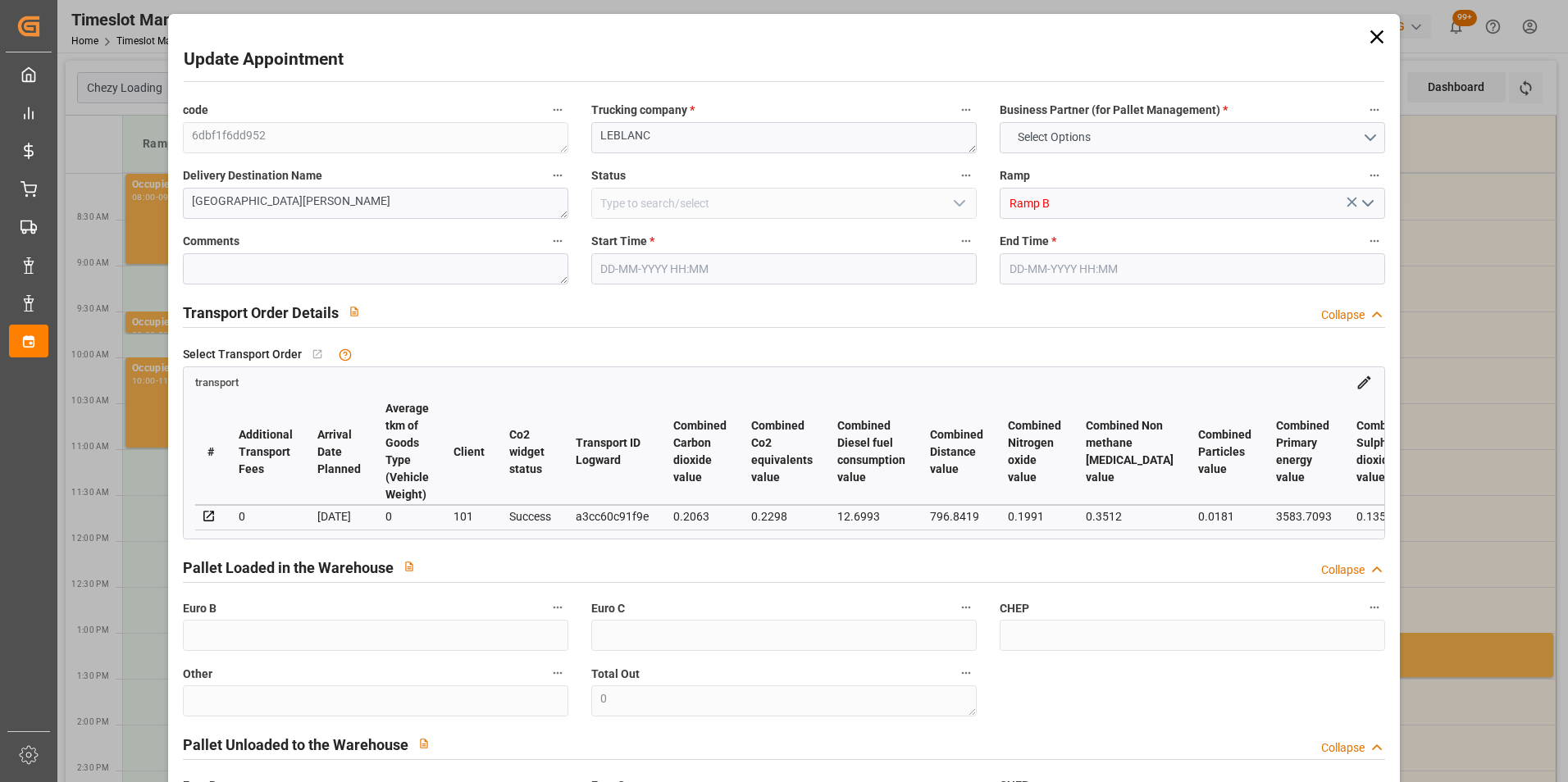
type input "101"
type input "494.688"
type input "0"
type input "4710.8598"
type input "0"
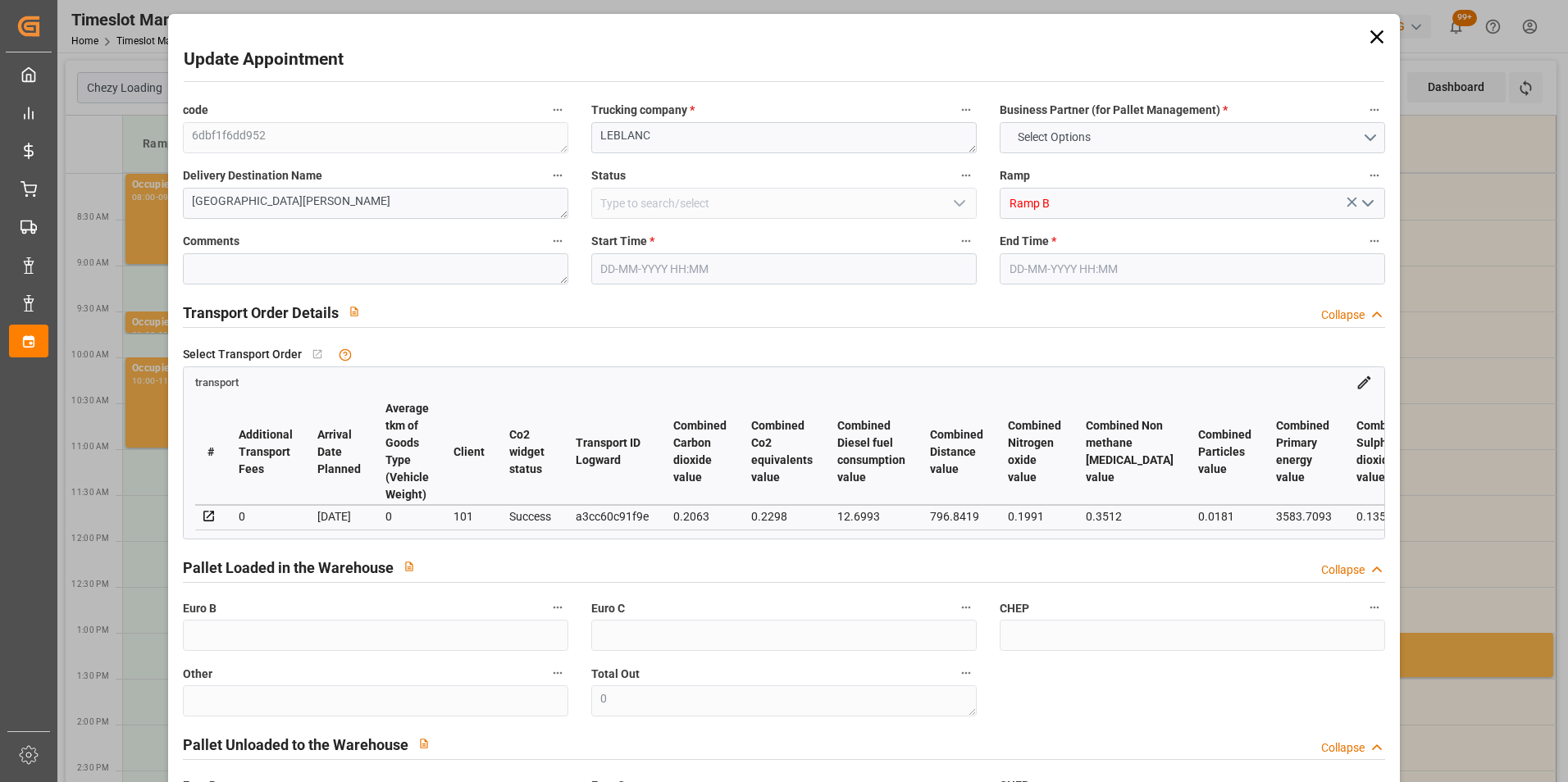
type input "0"
type input "21"
type input "35"
type input "21-08-2025 12:45"
type input "[DATE] 13:00"
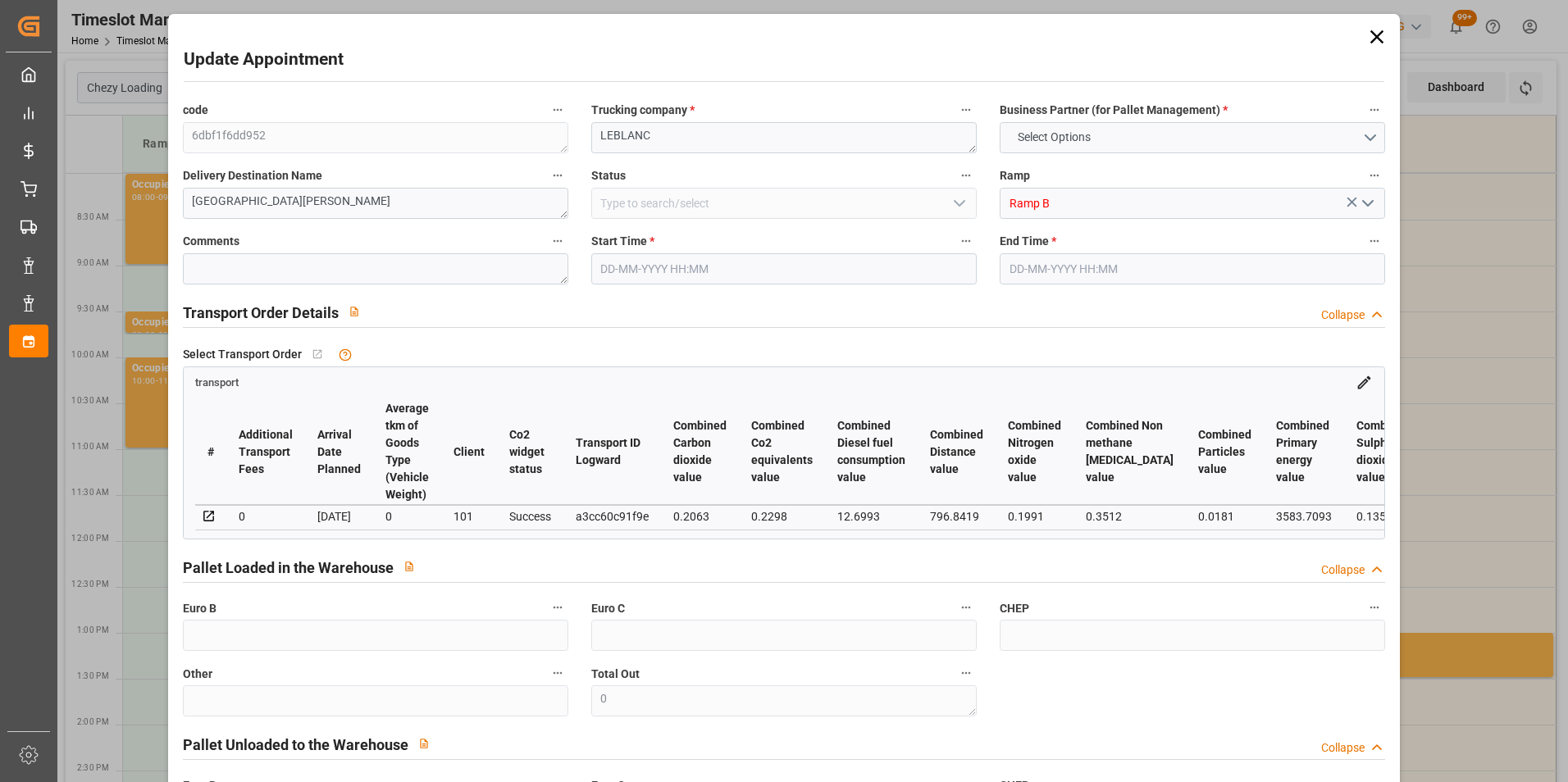
type input "19-08-2025 15:09"
type input "19-08-2025 11:28"
type input "26-08-2025"
type input "[DATE]"
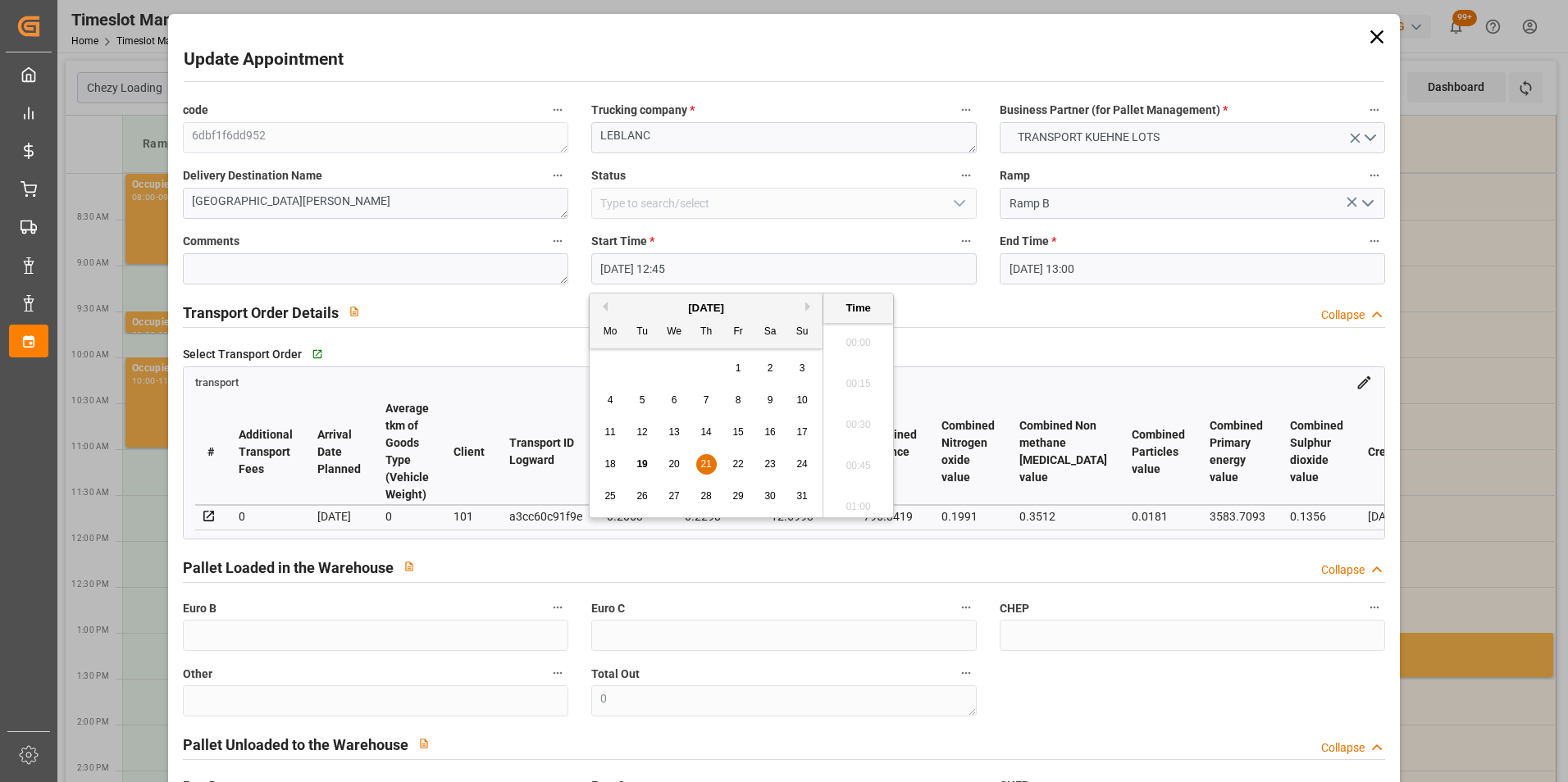
click at [653, 268] on input "21-08-2025 12:45" at bounding box center [783, 269] width 385 height 31
click at [730, 460] on div "22" at bounding box center [738, 464] width 21 height 20
click at [855, 418] on li "09:15" at bounding box center [858, 419] width 70 height 41
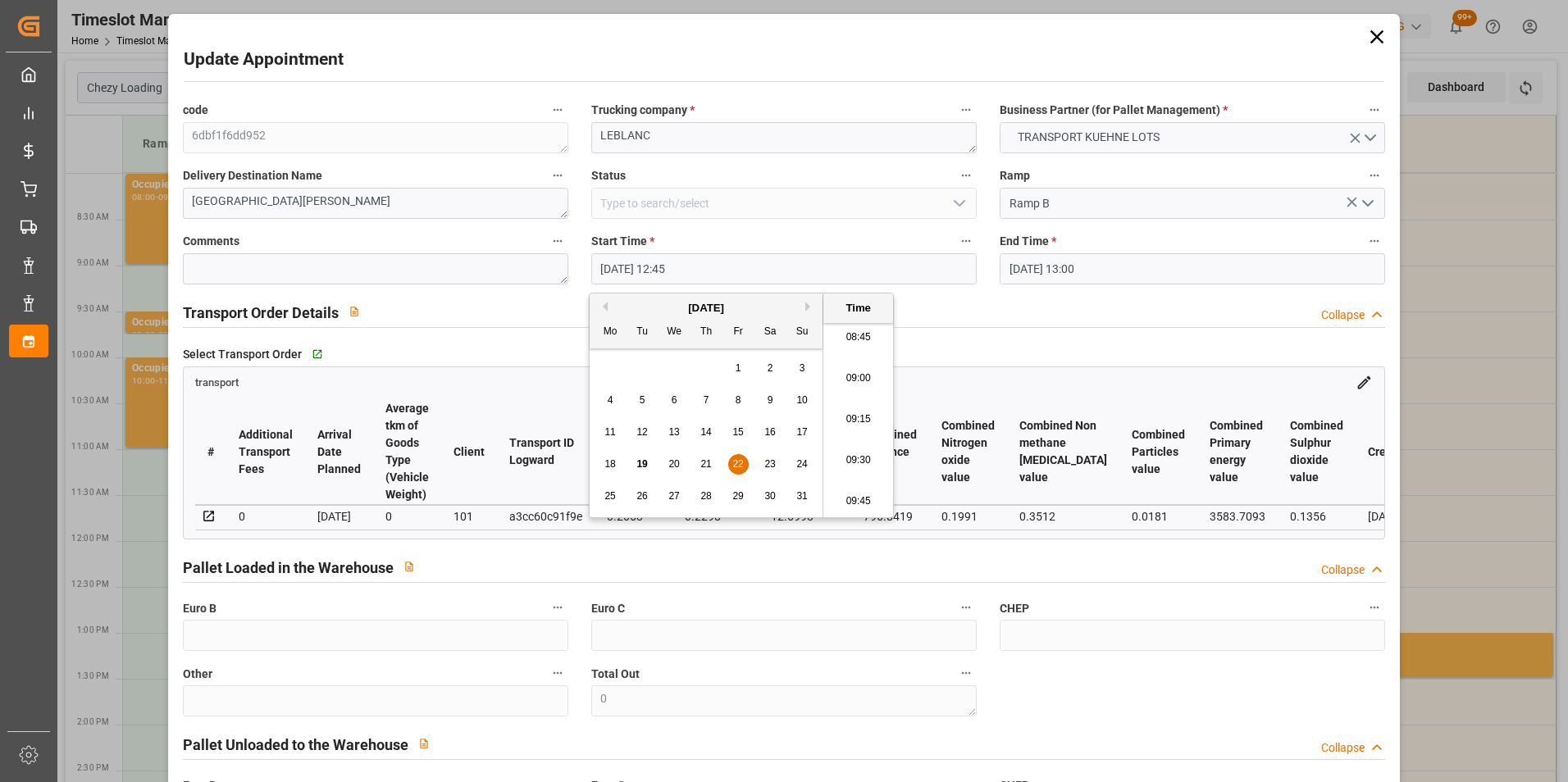
type input "22-08-2025 09:15"
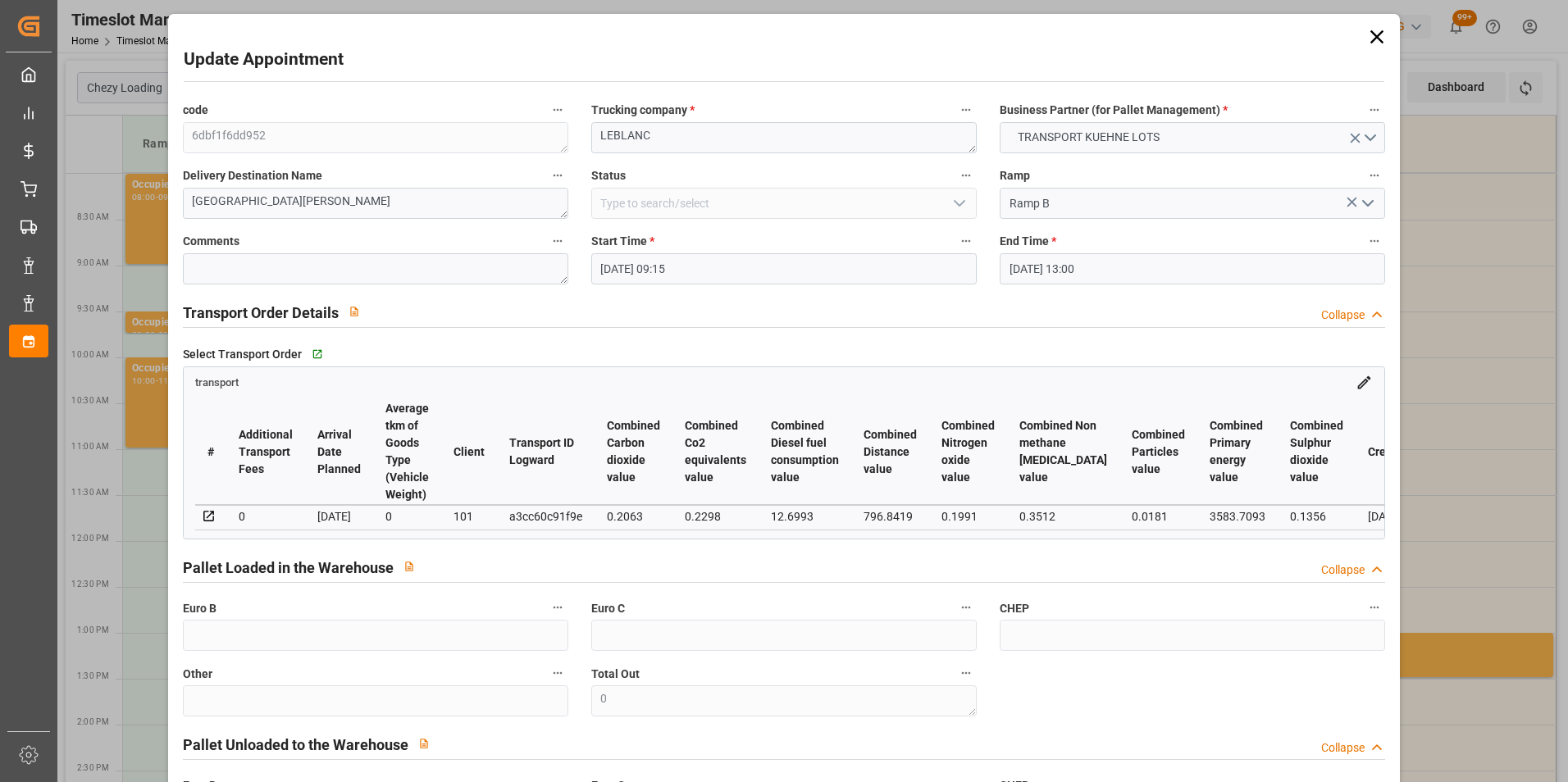
click at [1015, 267] on input "21-08-2025 13:00" at bounding box center [1192, 269] width 385 height 31
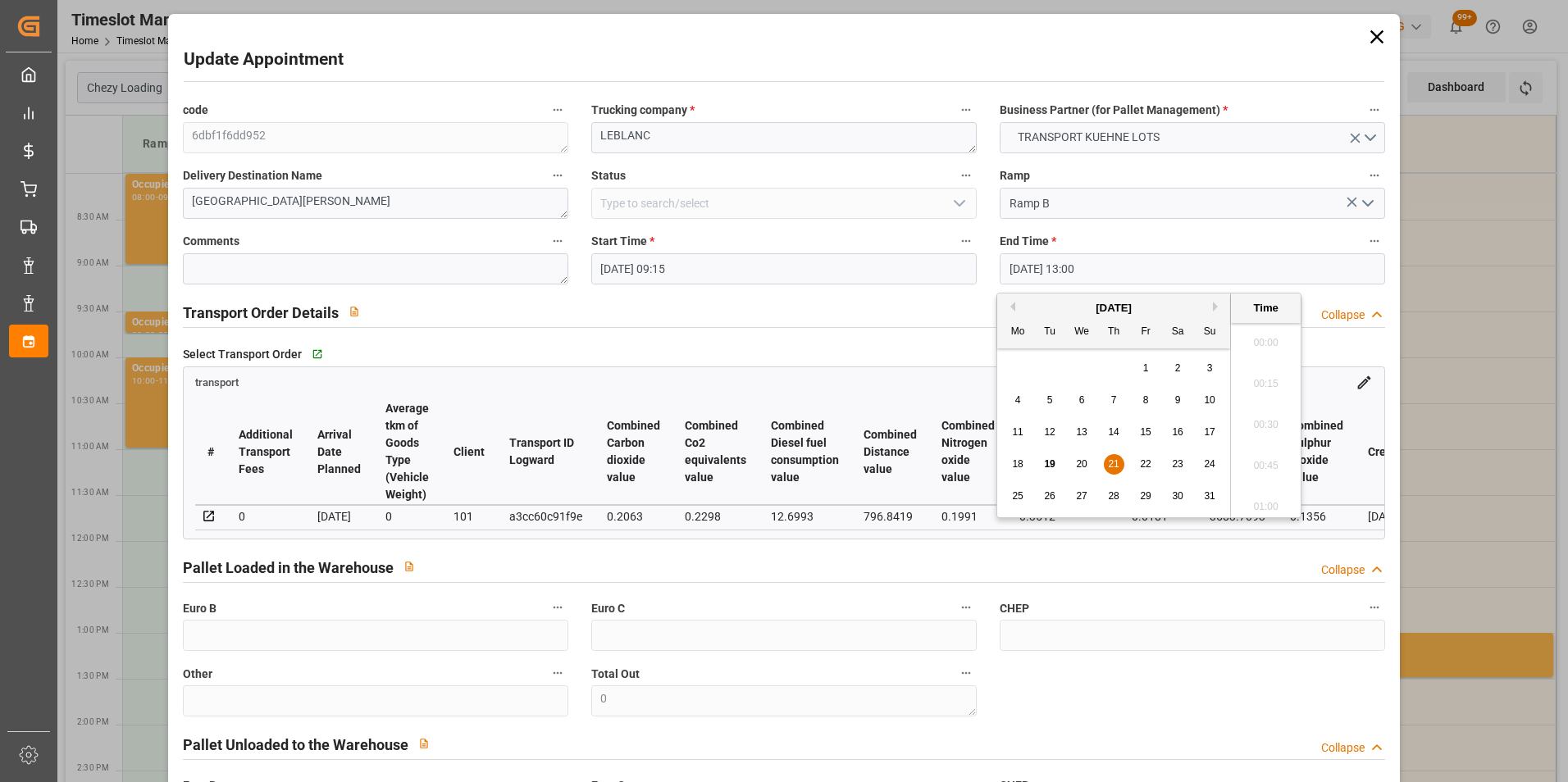
scroll to position [2056, 0]
click at [1142, 462] on span "22" at bounding box center [1145, 464] width 11 height 12
click at [1267, 420] on li "09:30" at bounding box center [1265, 419] width 70 height 41
type input "22-08-2025 09:30"
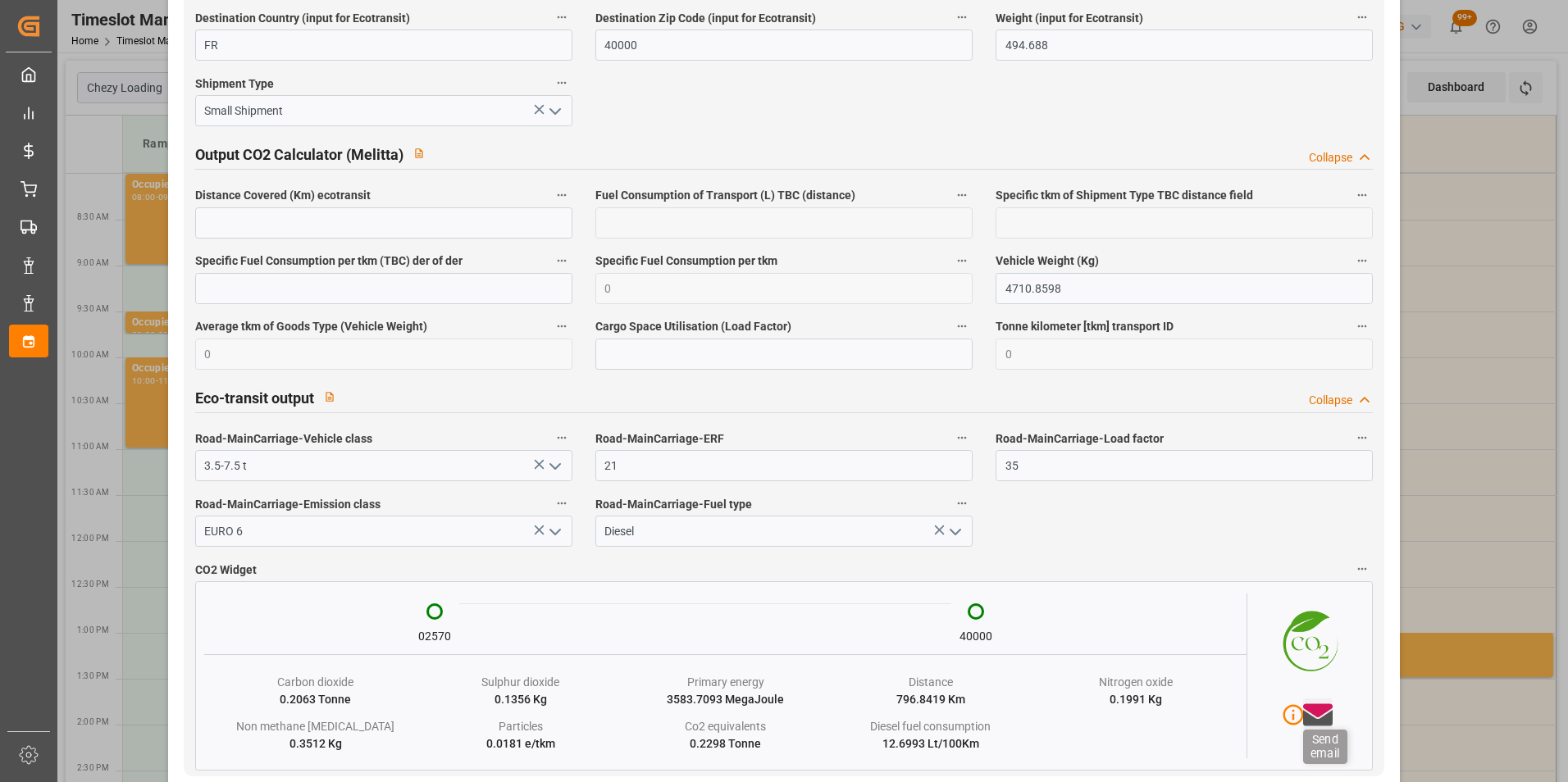
scroll to position [2675, 0]
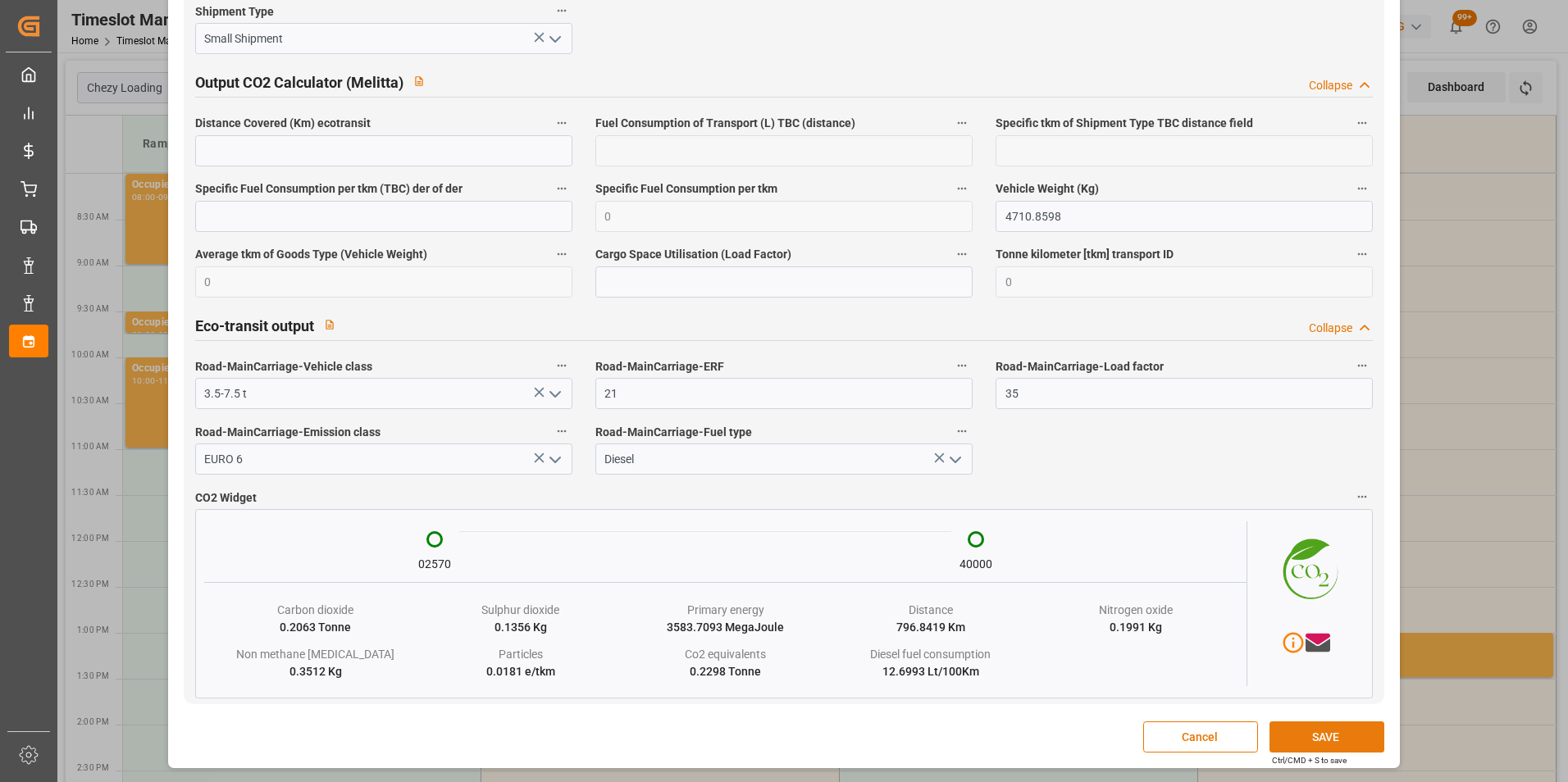
click at [1313, 734] on button "SAVE" at bounding box center [1326, 737] width 115 height 31
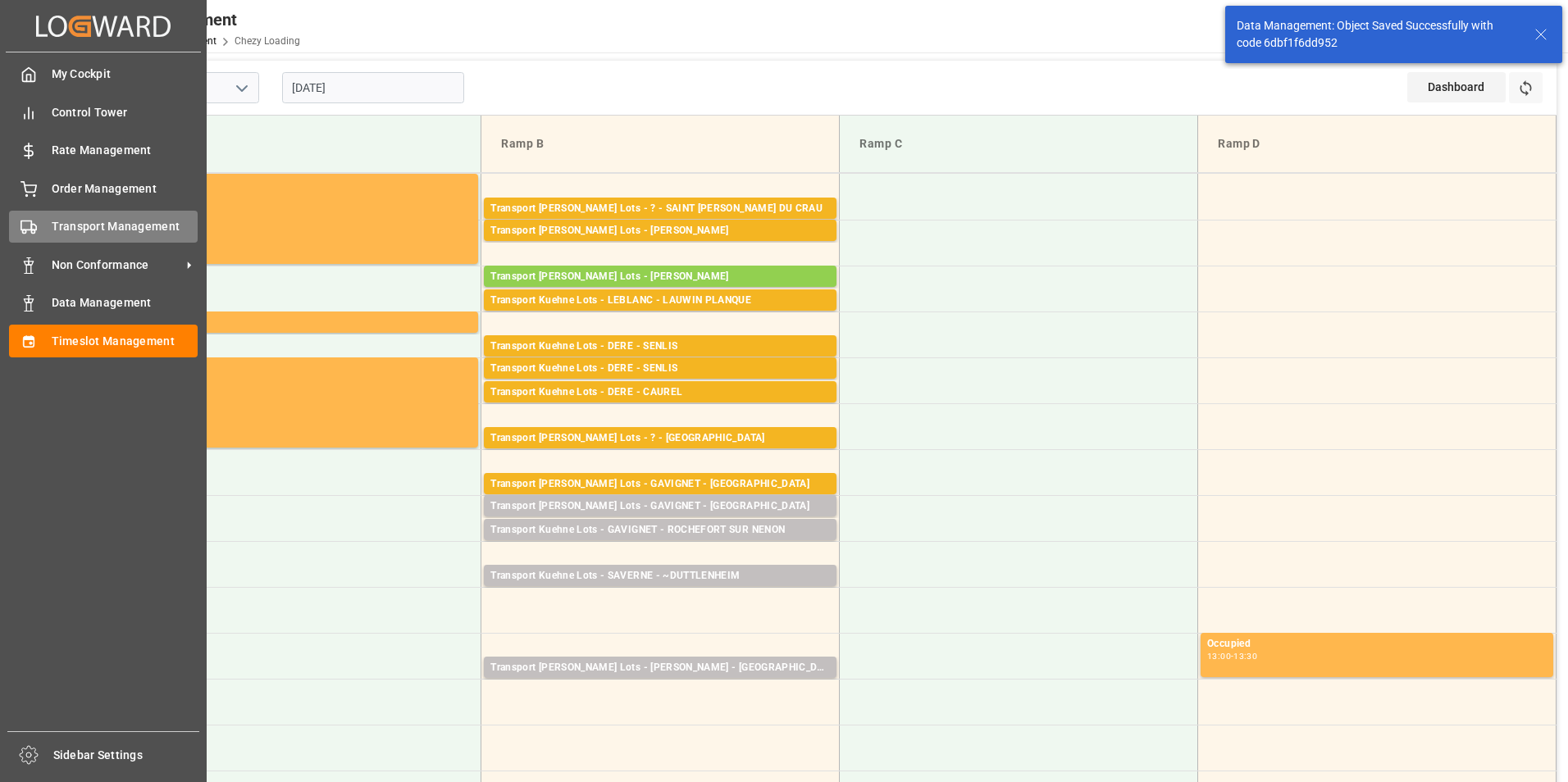
click at [77, 224] on span "Transport Management" at bounding box center [125, 227] width 147 height 18
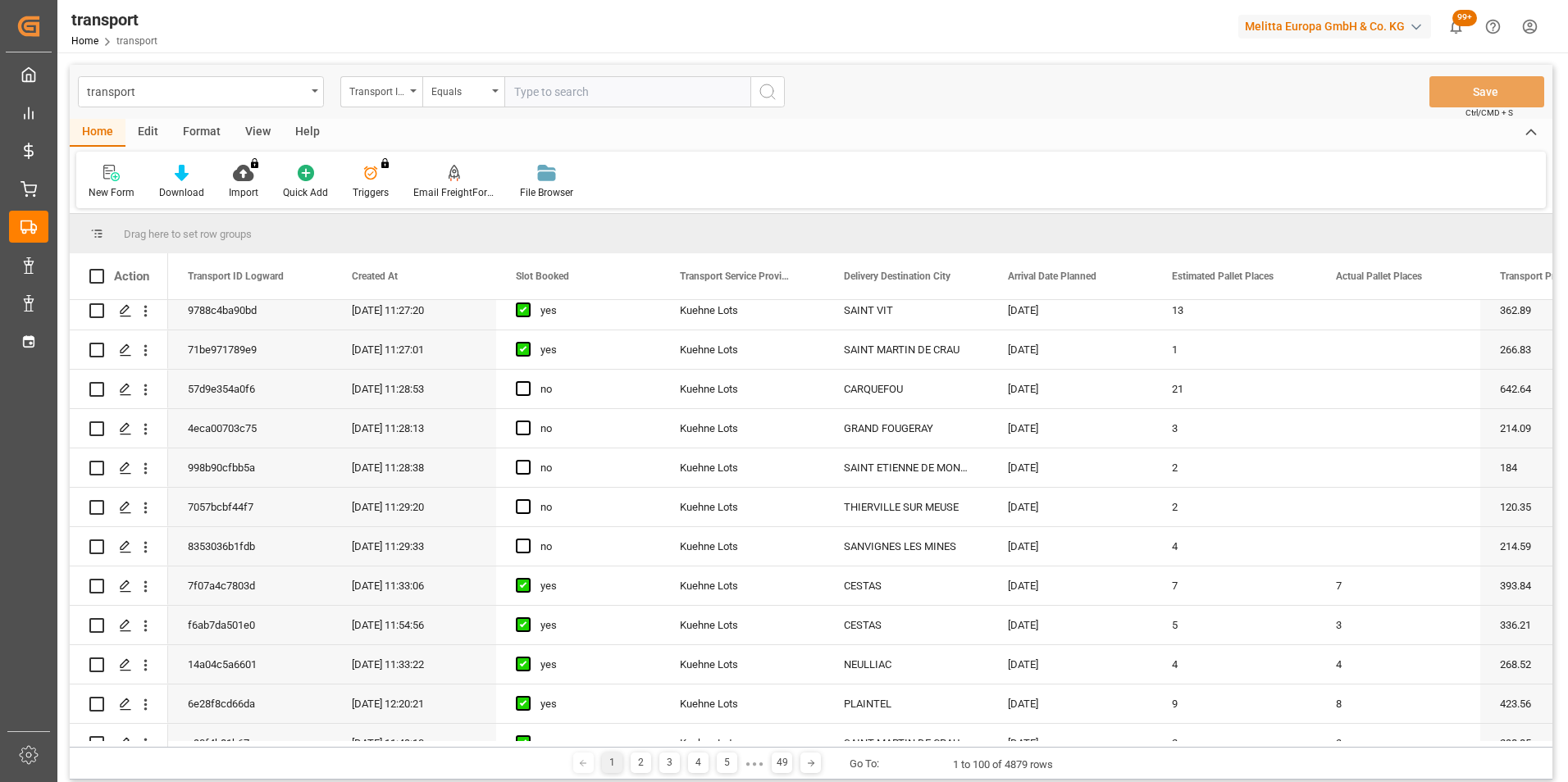
scroll to position [246, 0]
click at [148, 395] on icon "open menu" at bounding box center [146, 389] width 18 height 18
click at [233, 424] on span "Open in new tab" at bounding box center [253, 423] width 149 height 18
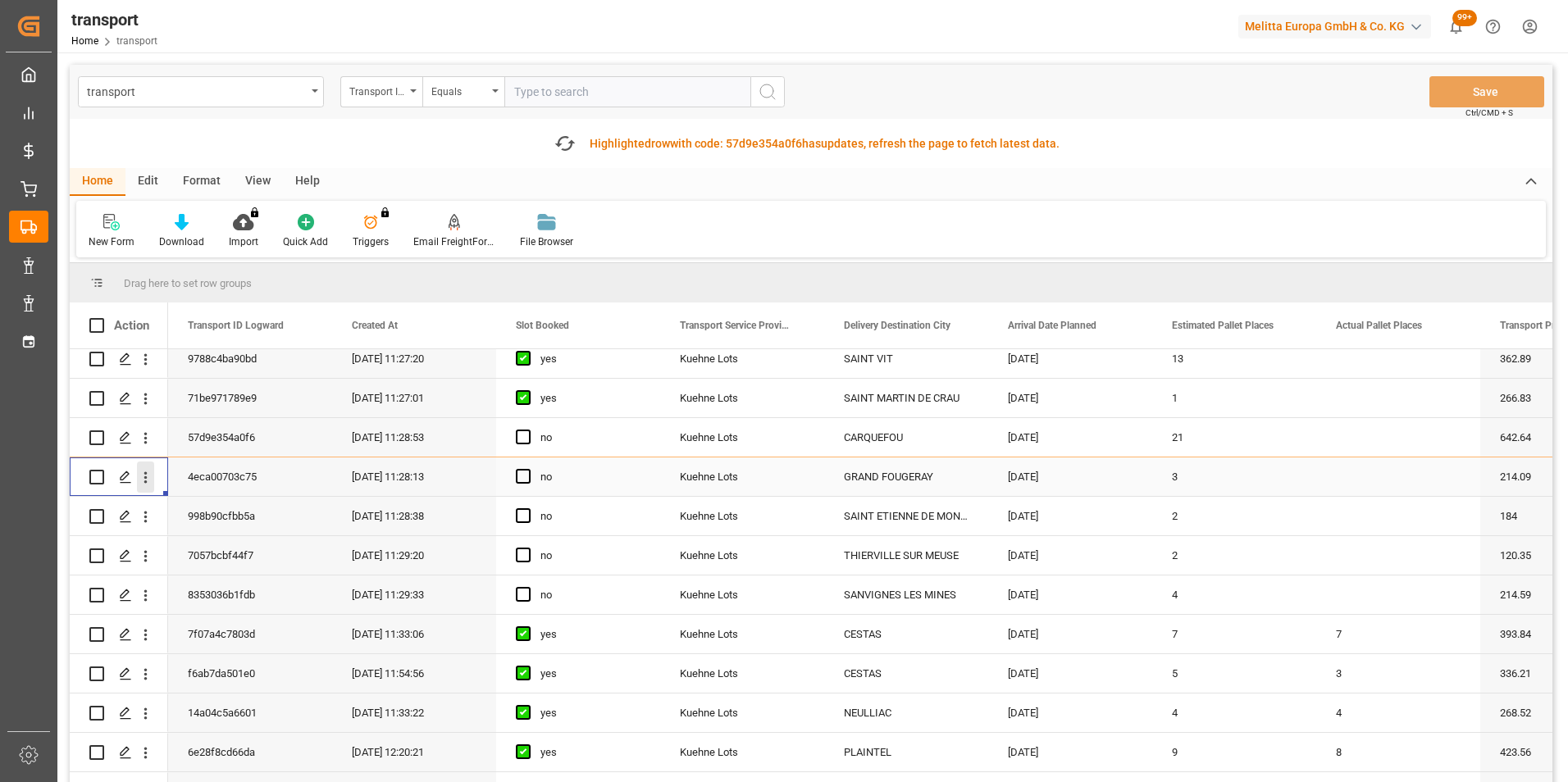
click at [146, 479] on icon "open menu" at bounding box center [146, 478] width 18 height 18
click at [238, 503] on div "Open in new tab" at bounding box center [239, 512] width 203 height 34
click at [143, 515] on icon "open menu" at bounding box center [146, 517] width 18 height 18
click at [226, 549] on span "Open in new tab" at bounding box center [253, 552] width 149 height 18
click at [147, 559] on icon "open menu" at bounding box center [146, 557] width 18 height 18
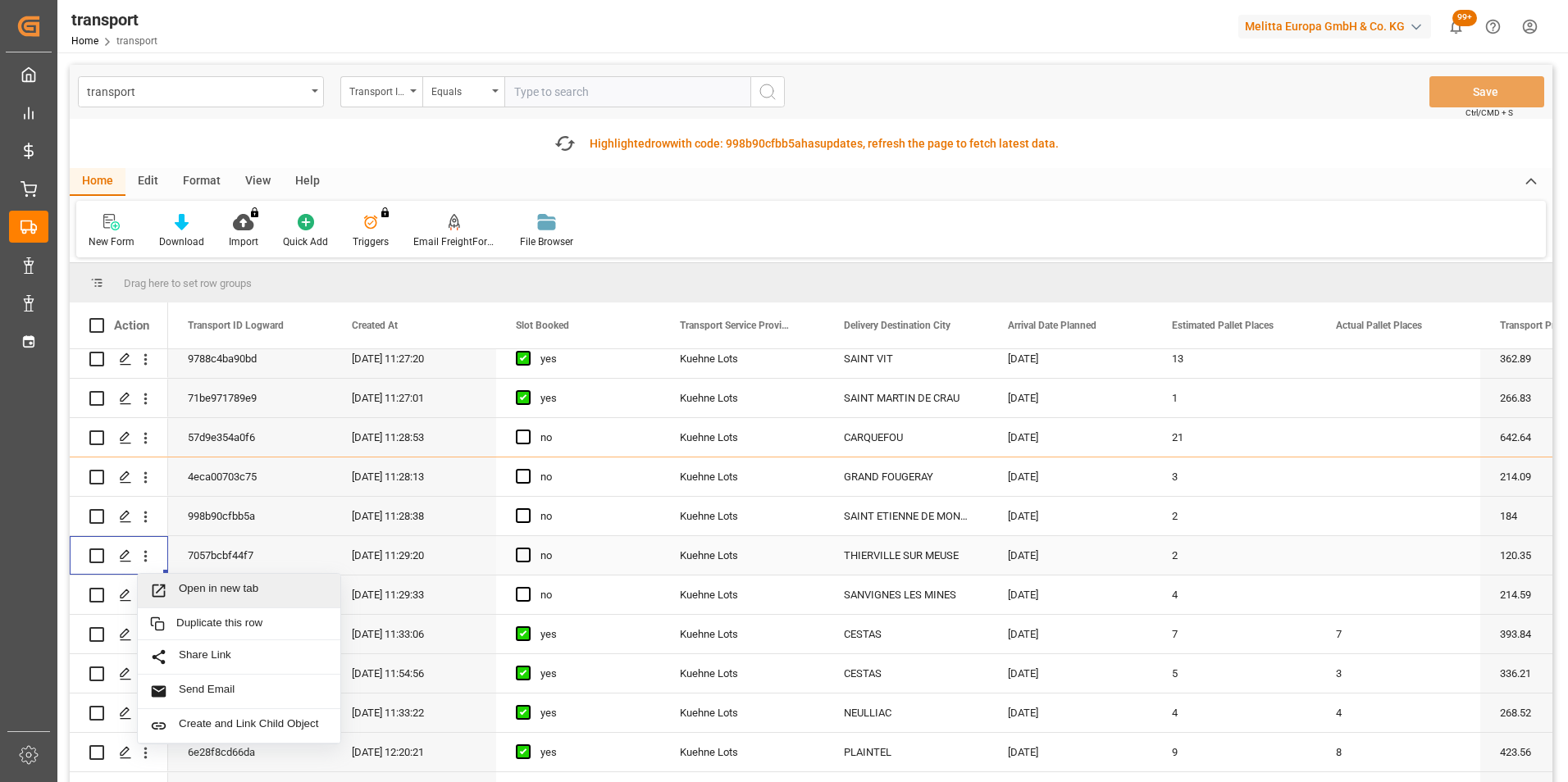
click at [201, 581] on div "Open in new tab" at bounding box center [239, 591] width 203 height 34
click at [214, 559] on div "7057bcbf44f7" at bounding box center [250, 555] width 164 height 38
click at [146, 556] on icon "open menu" at bounding box center [145, 557] width 3 height 12
click at [223, 590] on span "Open in new tab" at bounding box center [253, 591] width 149 height 18
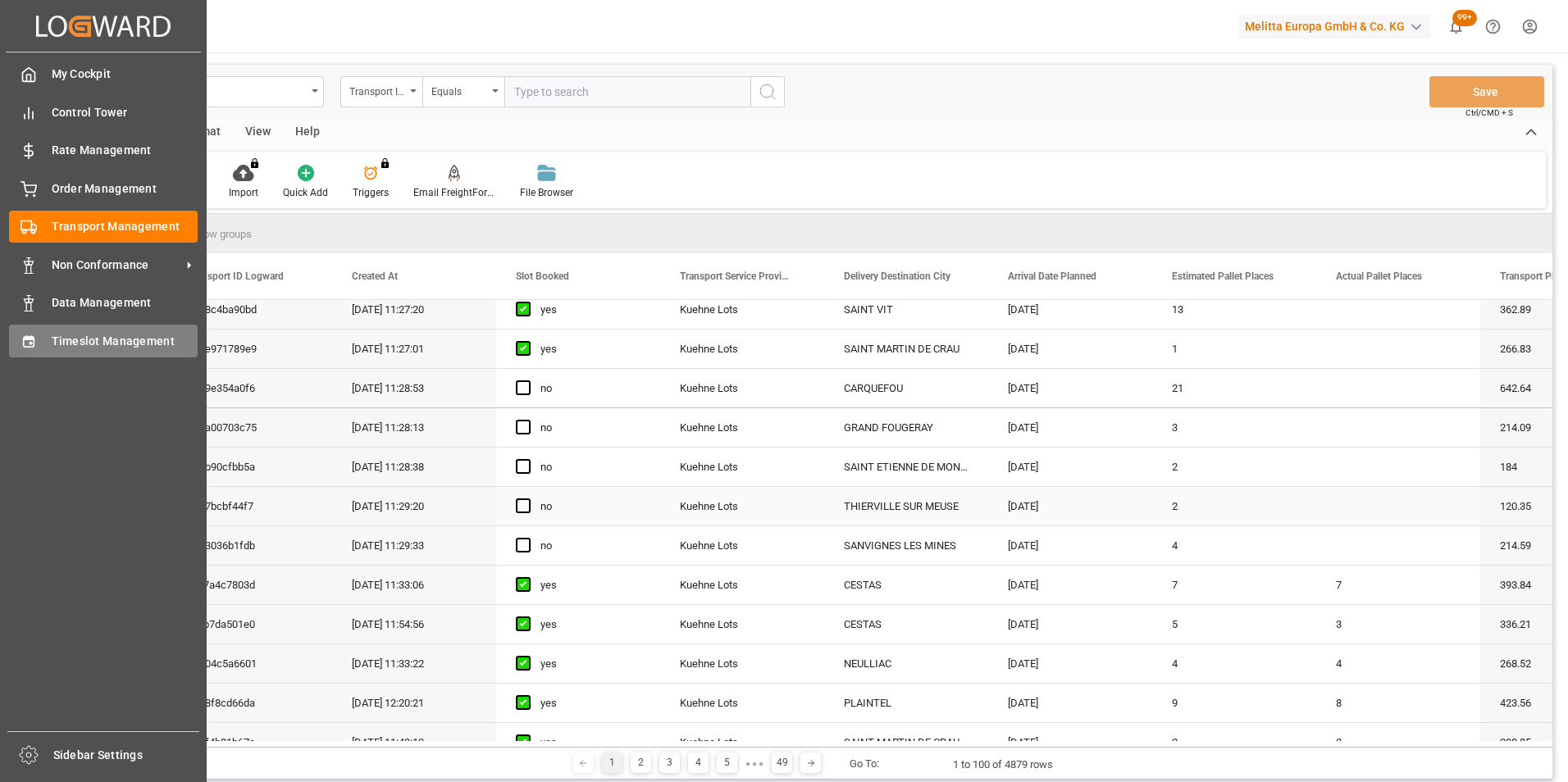
click at [103, 338] on span "Timeslot Management" at bounding box center [125, 342] width 147 height 18
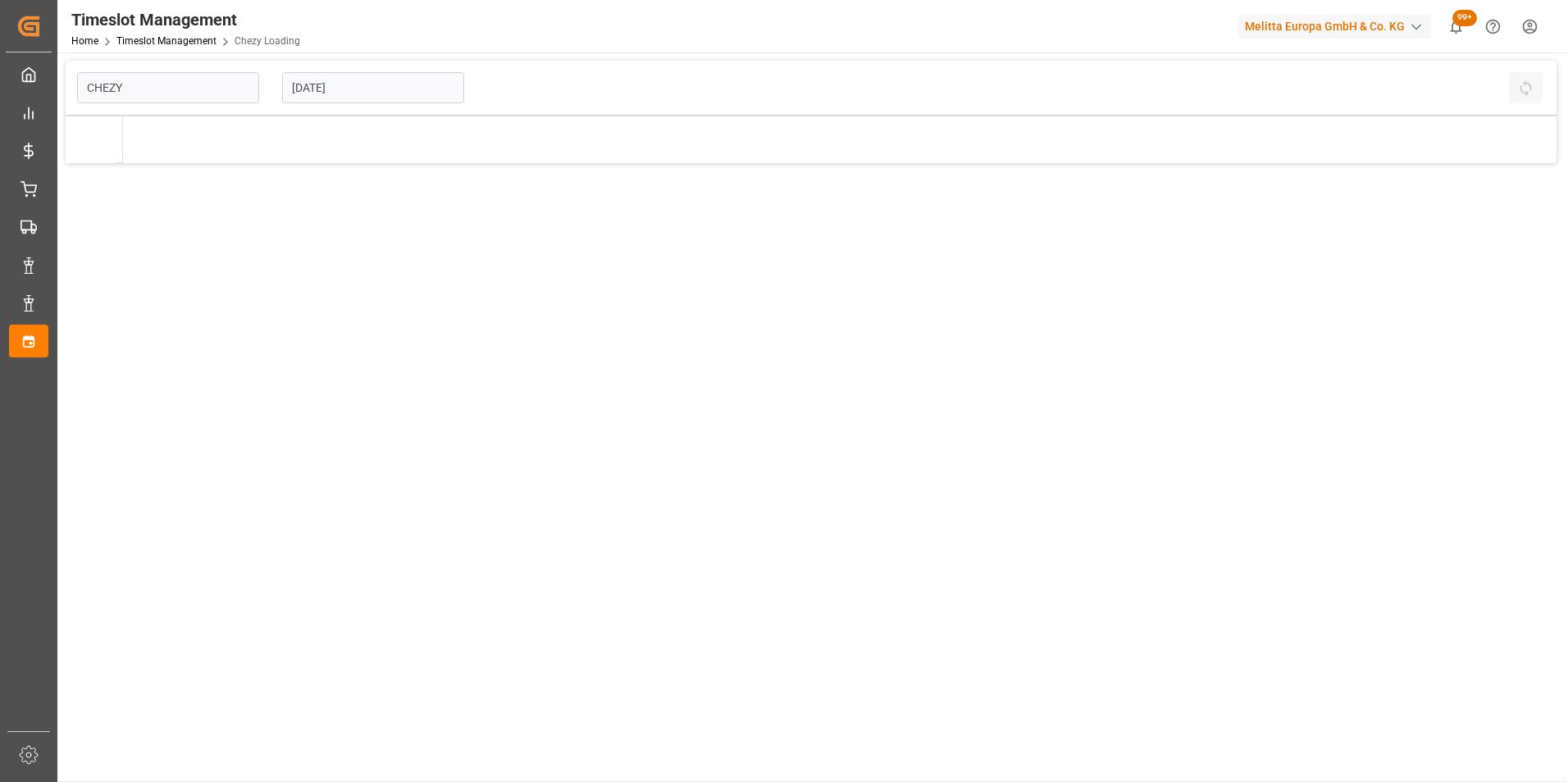
type input "Chezy Loading"
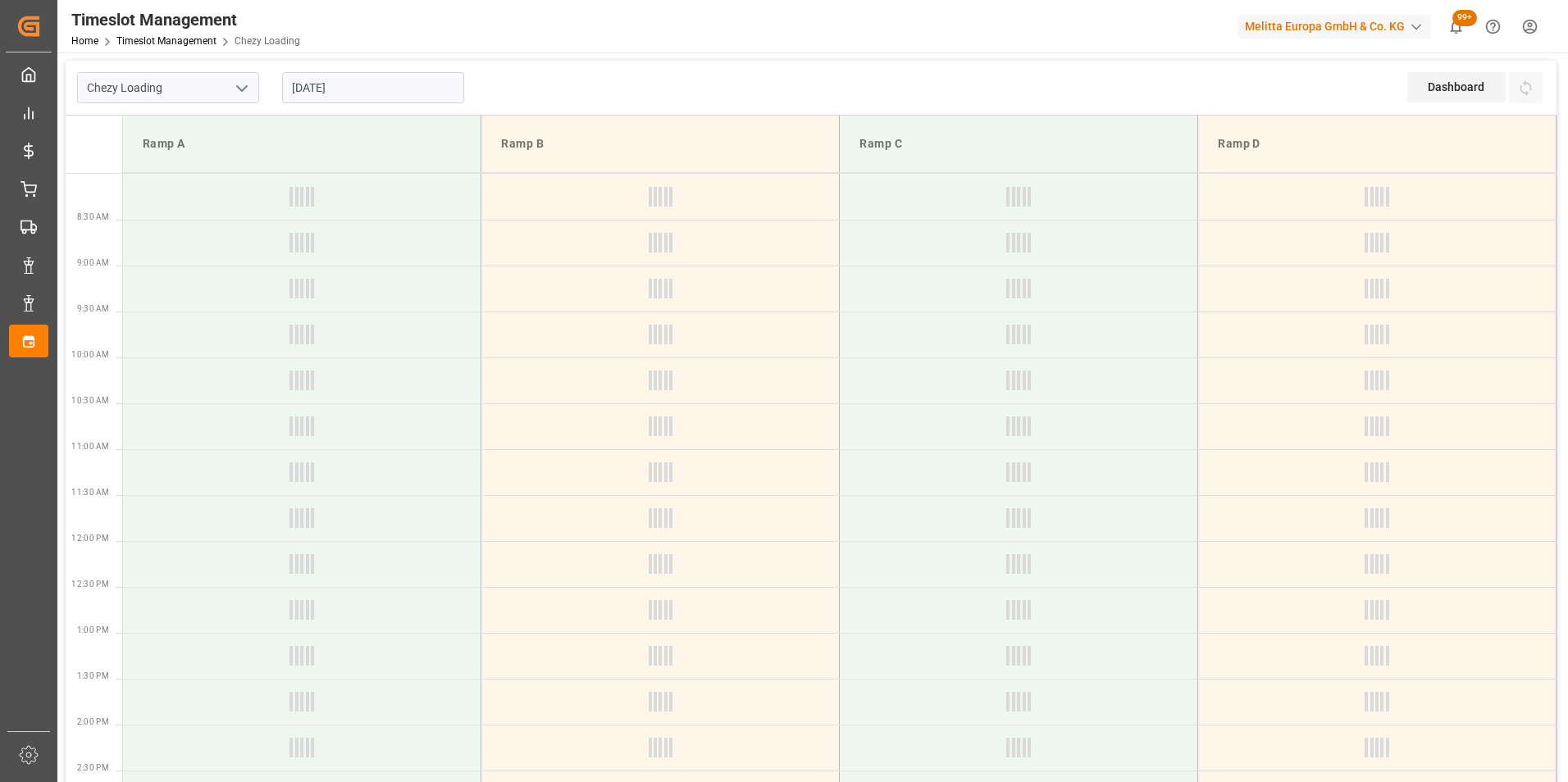
click at [305, 74] on input "19-08-2025" at bounding box center [373, 88] width 182 height 31
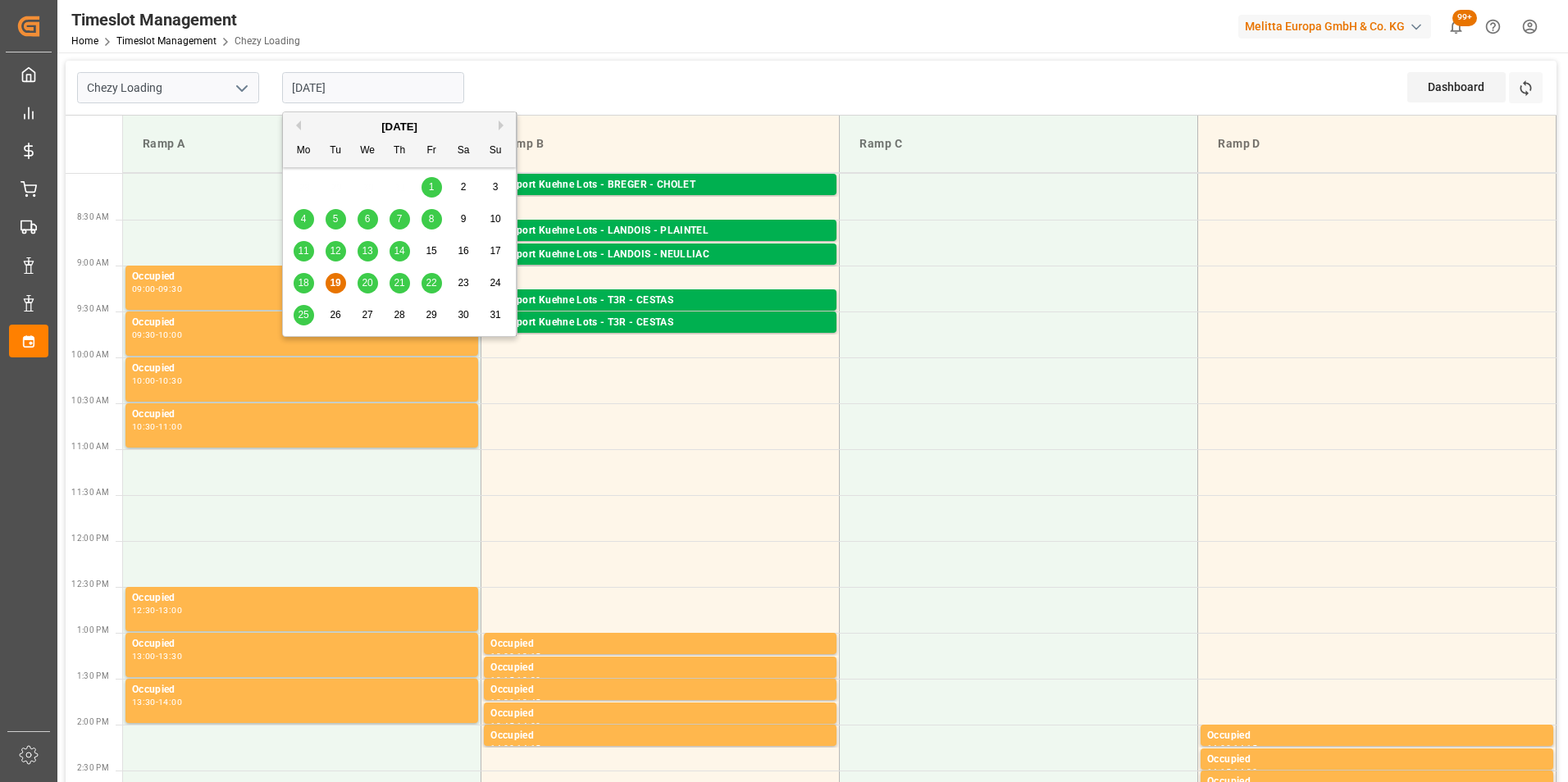
click at [437, 280] on div "22" at bounding box center [431, 283] width 21 height 20
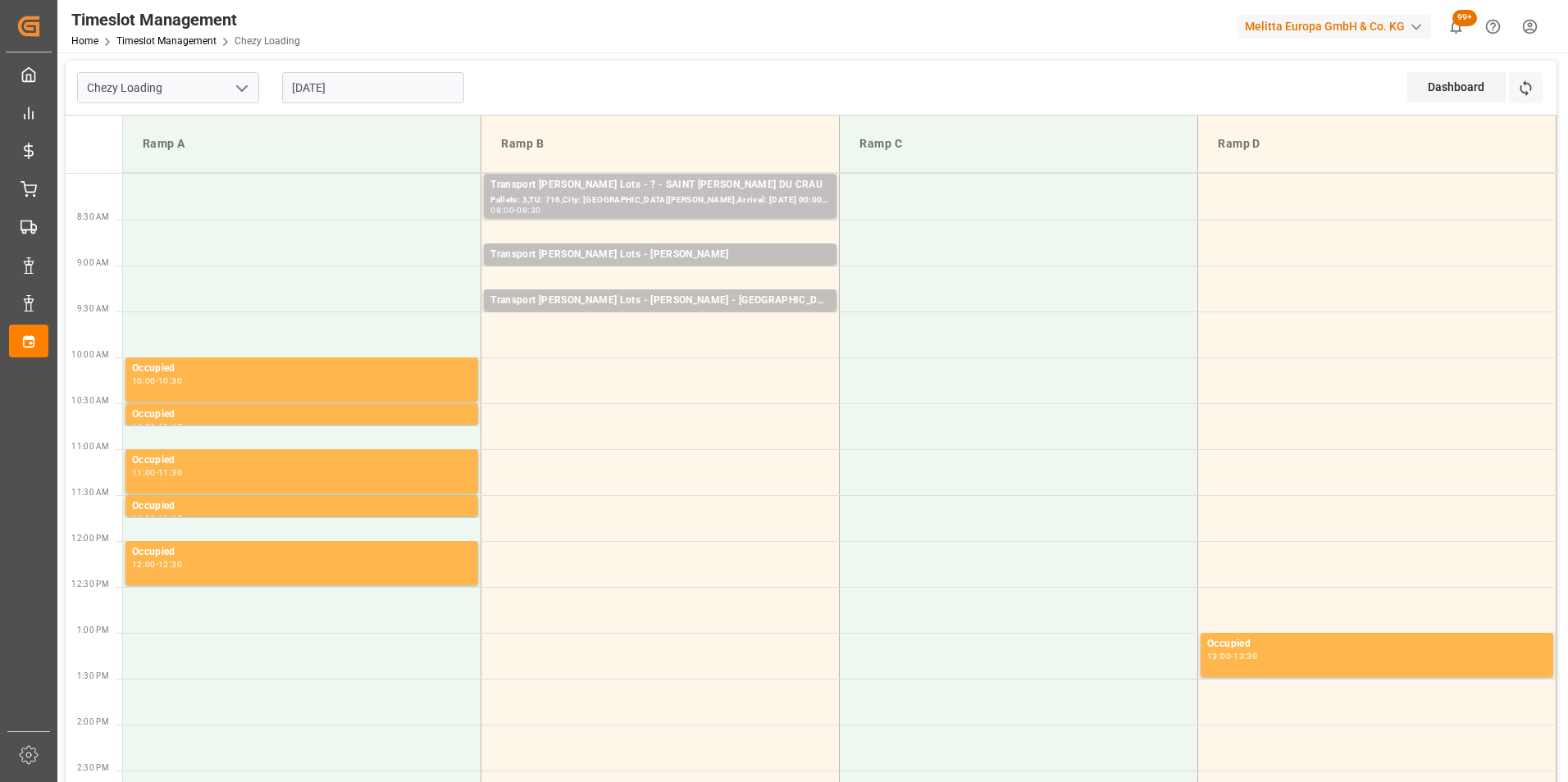
click at [350, 89] on input "[DATE]" at bounding box center [373, 88] width 182 height 31
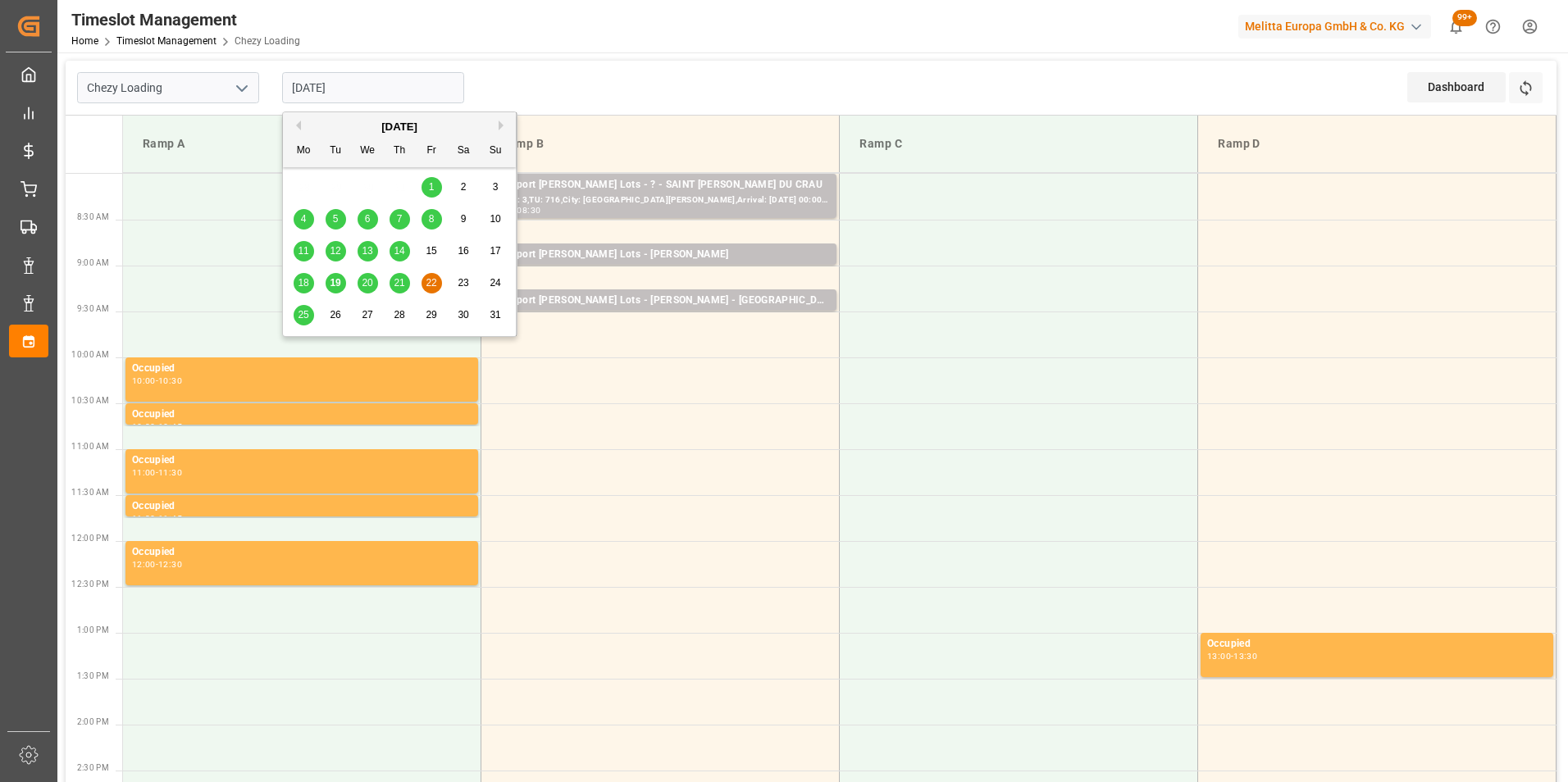
click at [396, 279] on span "21" at bounding box center [399, 283] width 11 height 12
type input "21-08-2025"
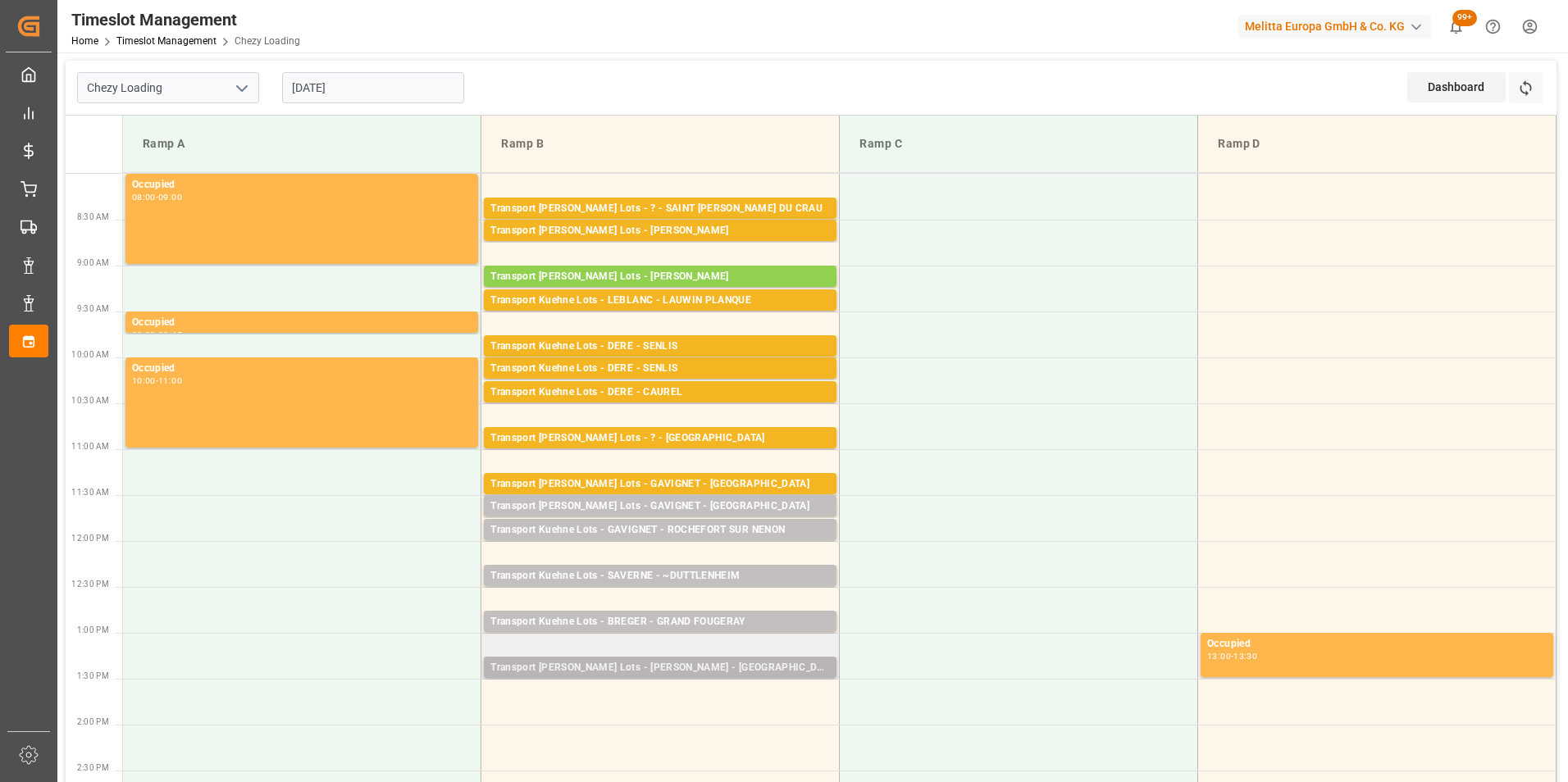
click at [675, 669] on div "Transport Kuehne Lots - LEBLANC - BLANQUEFORT" at bounding box center [660, 668] width 339 height 17
click at [671, 667] on div "Transport Kuehne Lots - LEBLANC - BLANQUEFORT" at bounding box center [660, 668] width 339 height 17
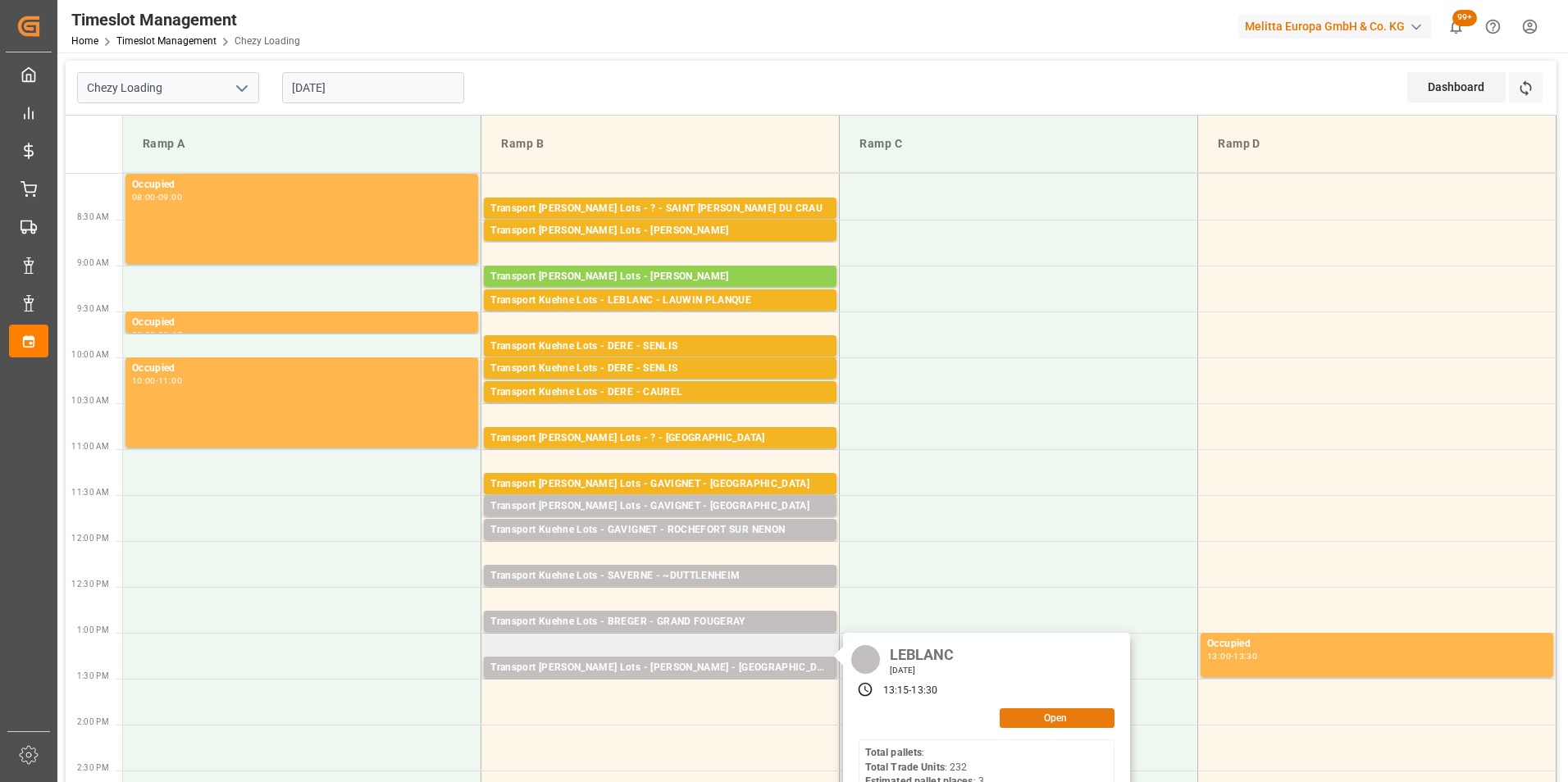
click at [1026, 721] on button "Open" at bounding box center [1056, 718] width 115 height 20
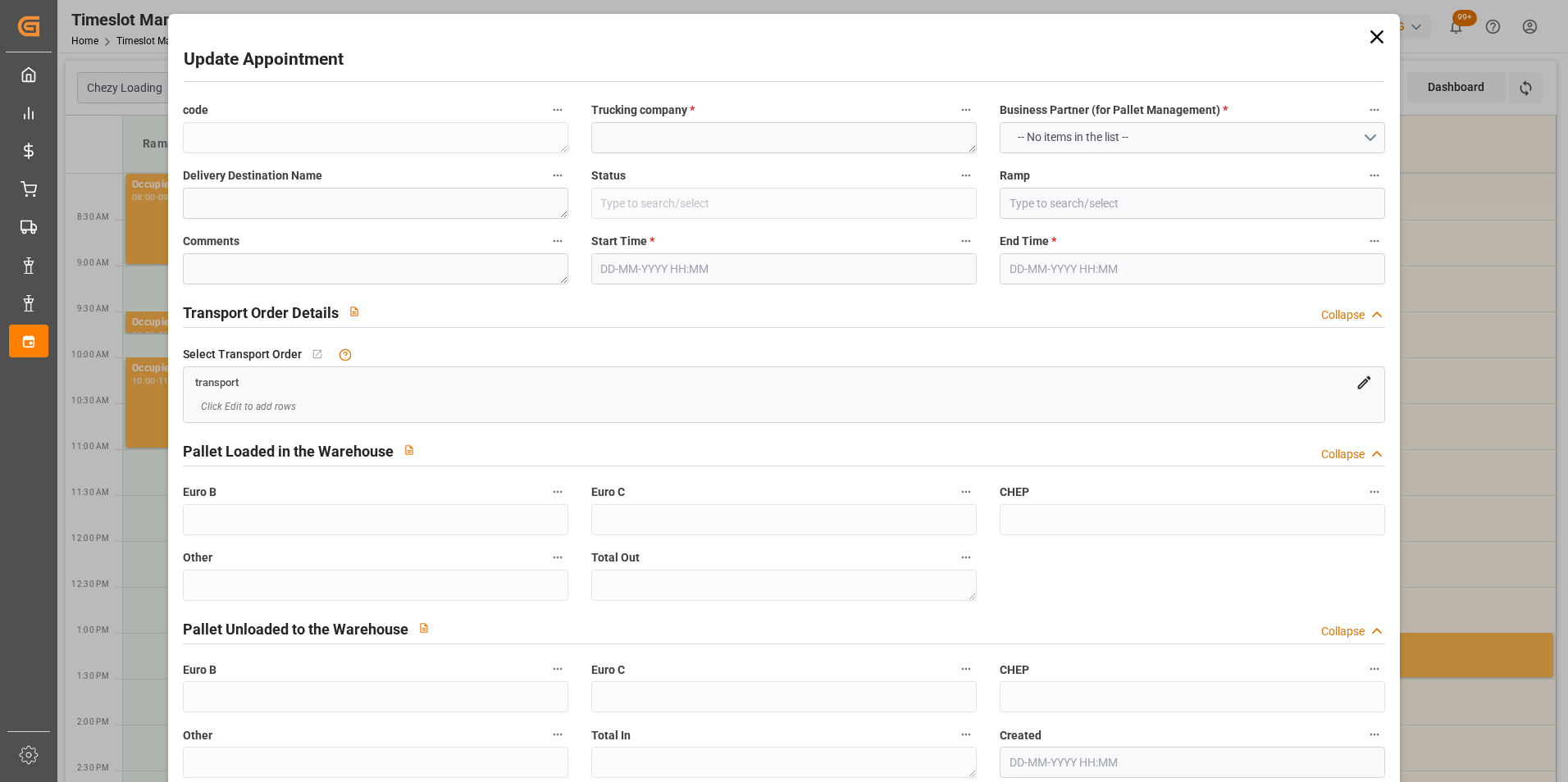
type textarea "85802d20b93d"
type textarea "LEBLANC"
type textarea "BLANQUEFORT"
type input "Ramp B"
type textarea "0"
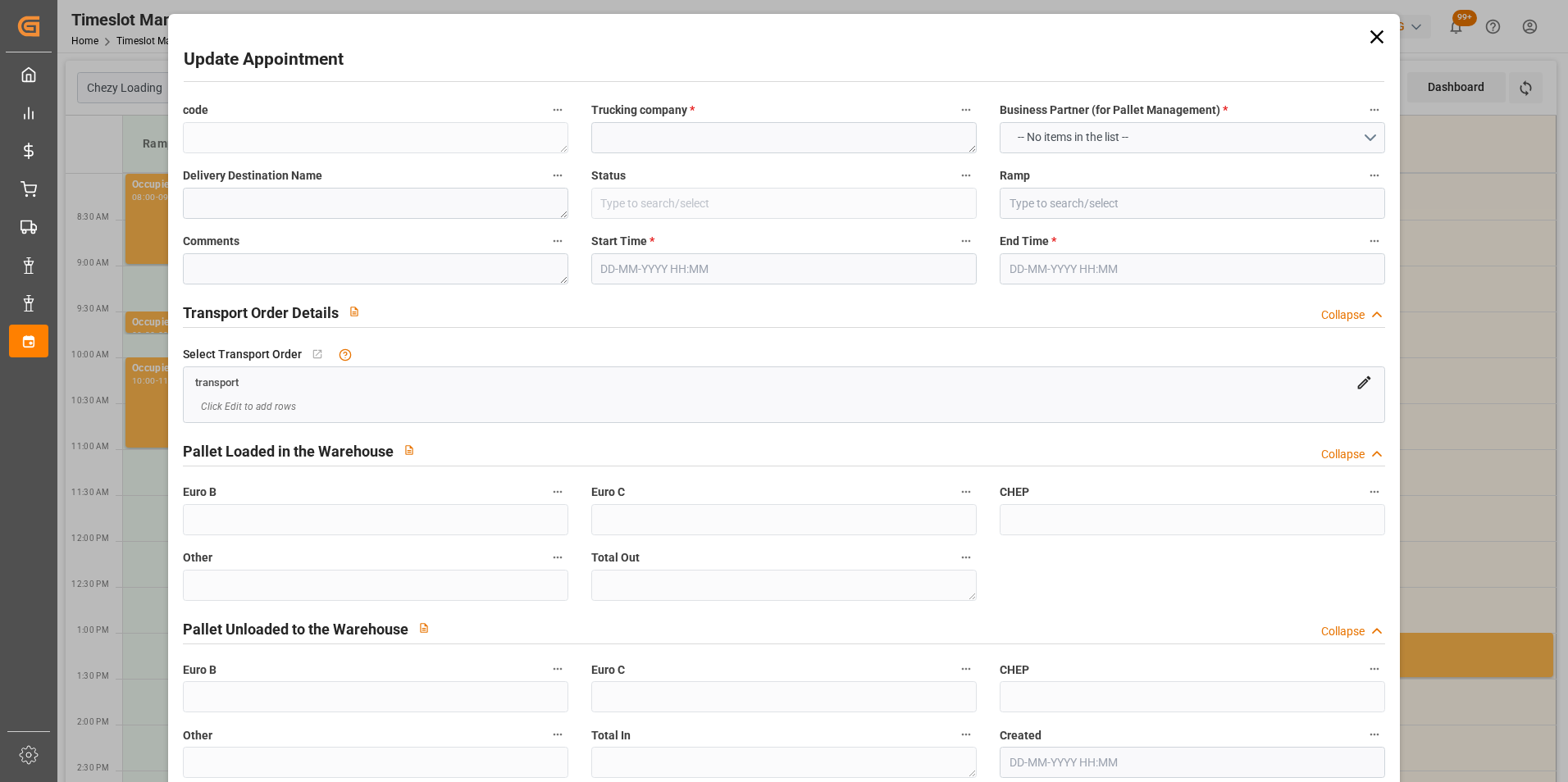
type textarea "0"
type textarea "921620ebed05"
type textarea "BLANQUEFORT"
type textarea "0000720058"
type textarea "85802d20b93d"
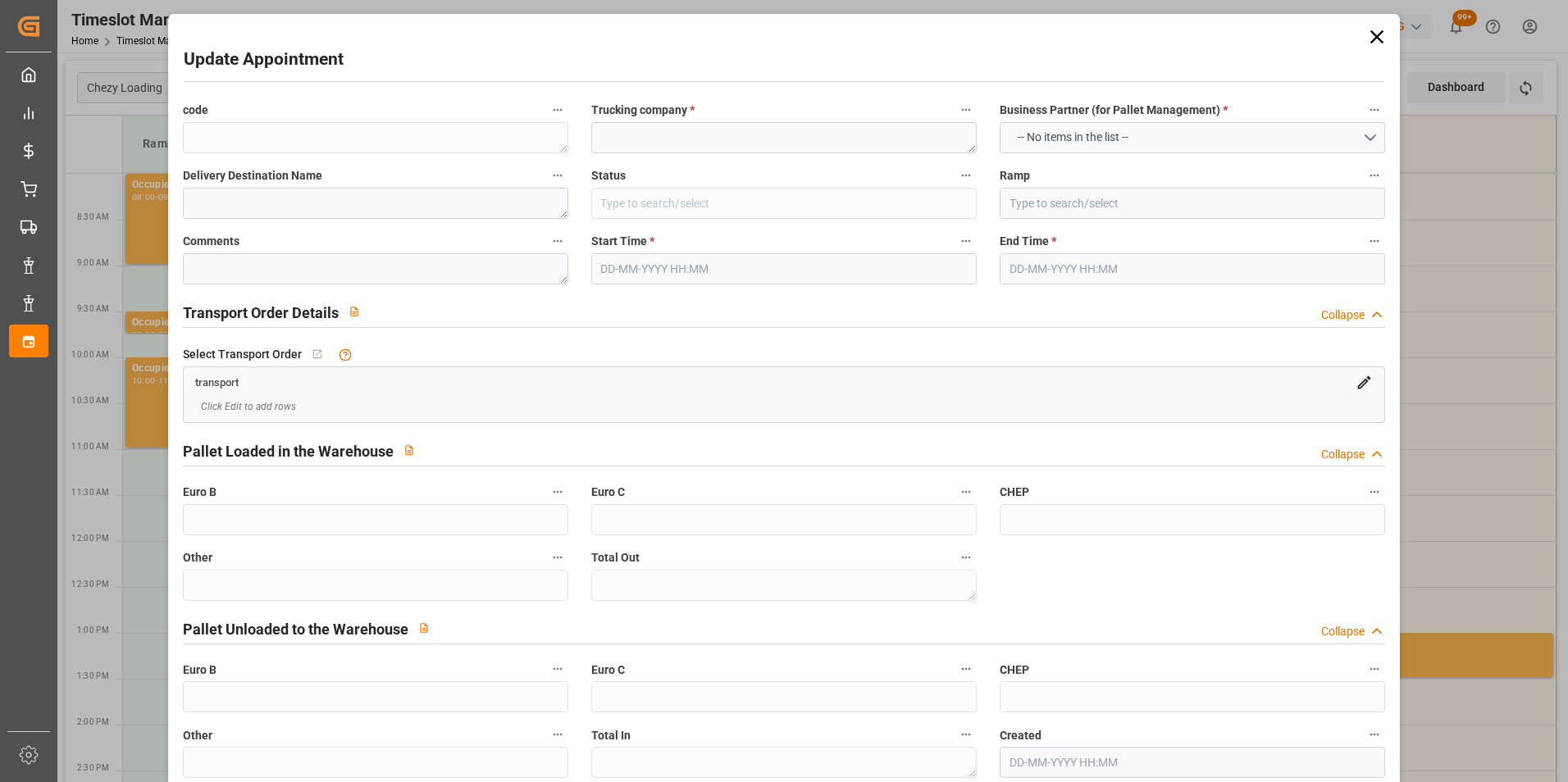
type textarea "FR-02570"
type textarea "FR"
type input "Road"
type input "FR"
type input "02570"
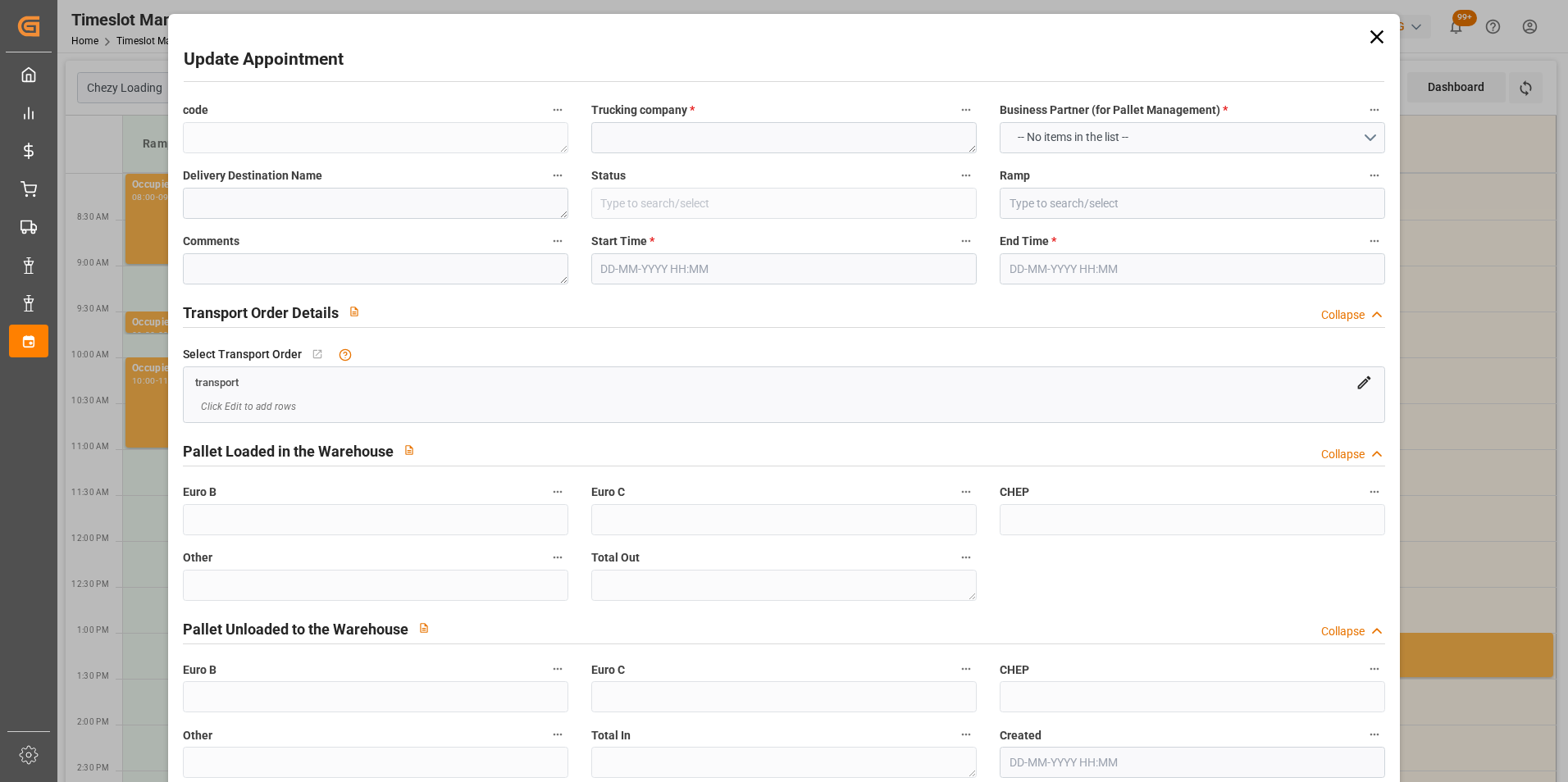
type input "FR"
type input "33291"
type input "Small Shipment"
type input "3.5-7.5 t"
type input "EURO 6"
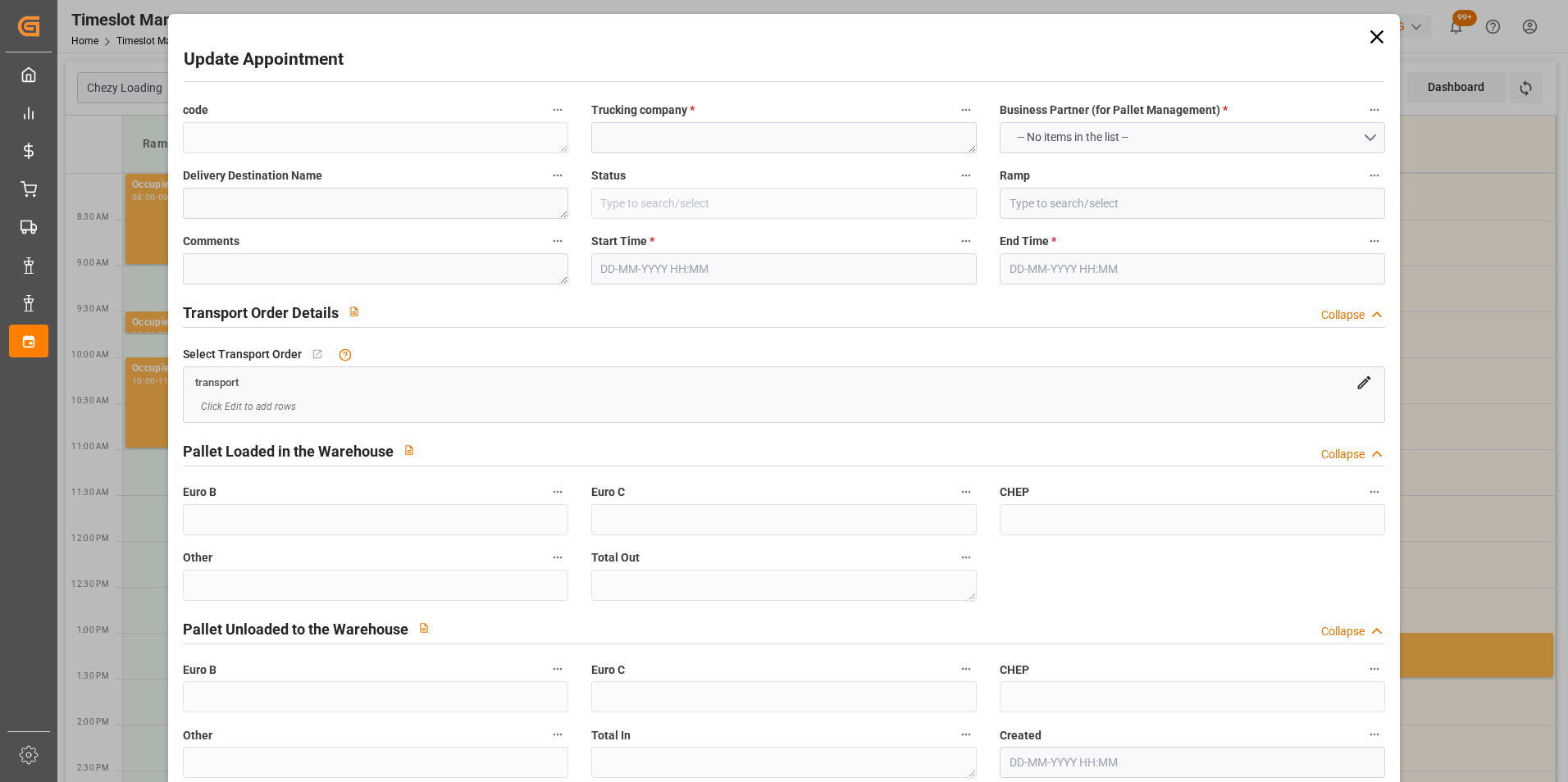
type input "Diesel"
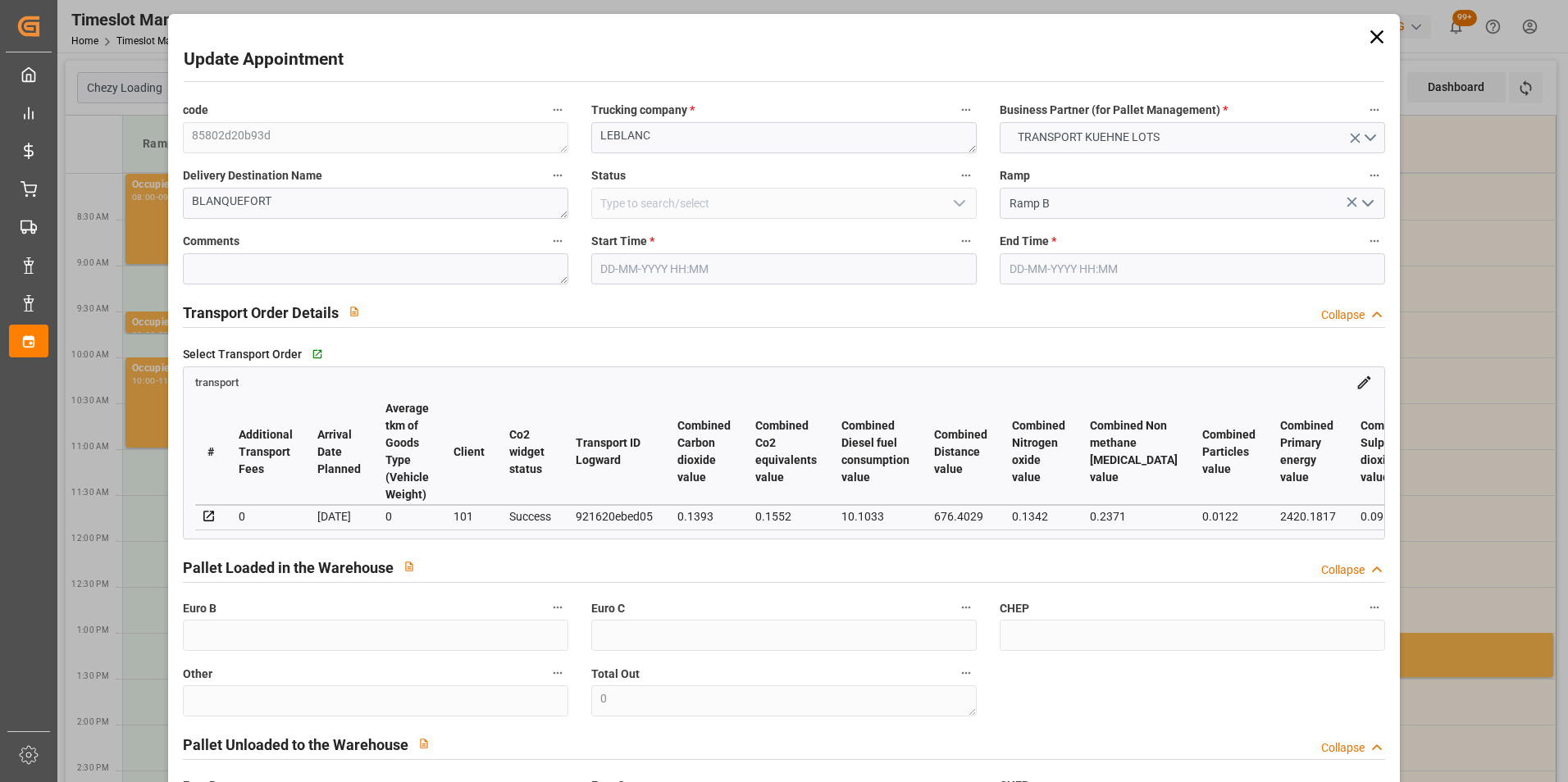
type input "3"
type input "247.36"
type input "0"
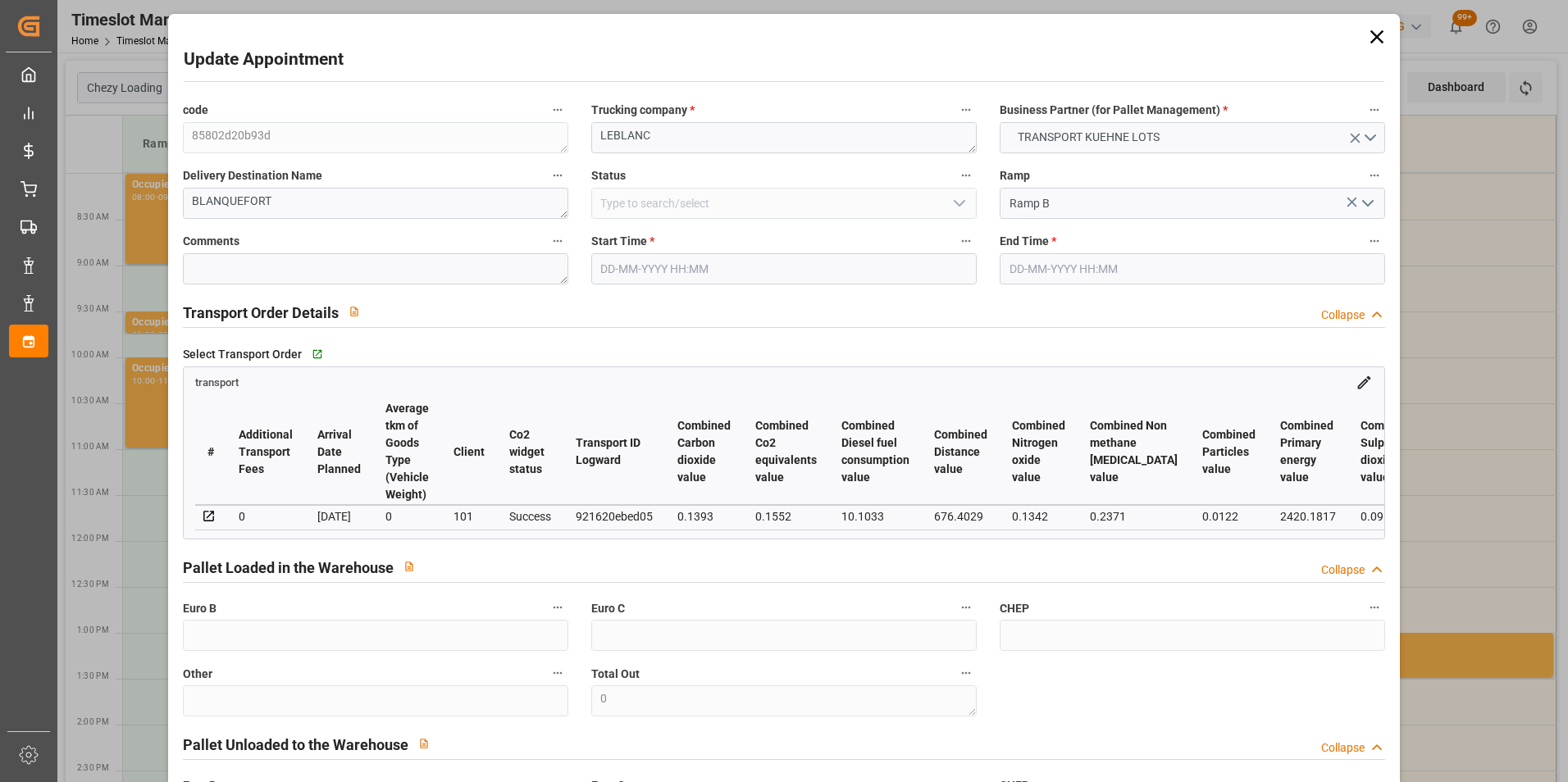
type input "247.36"
type input "0"
type input "318.547"
type input "622.912"
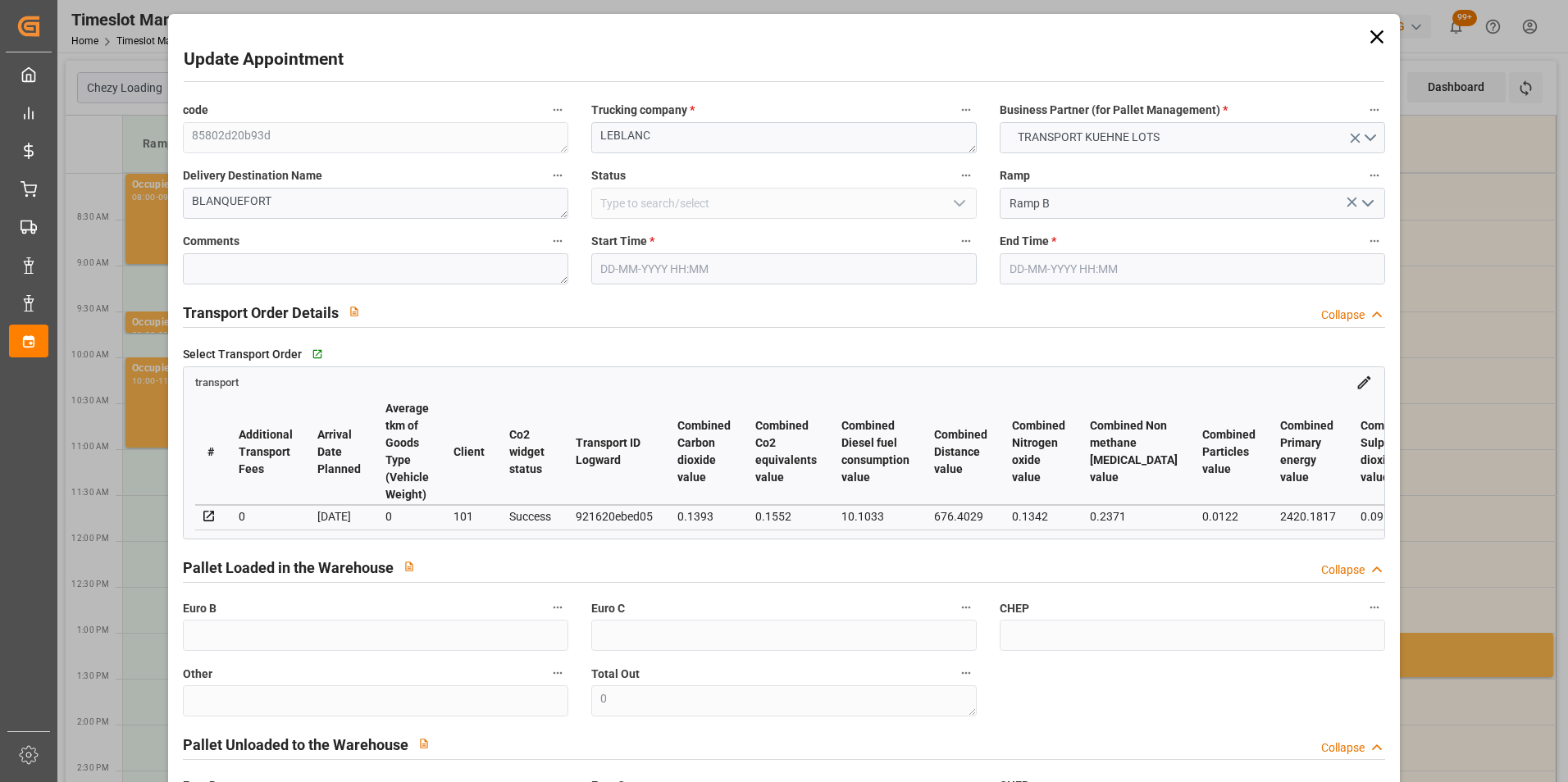
type input "1886.925"
type input "33"
type input "0"
type input "232"
type input "10"
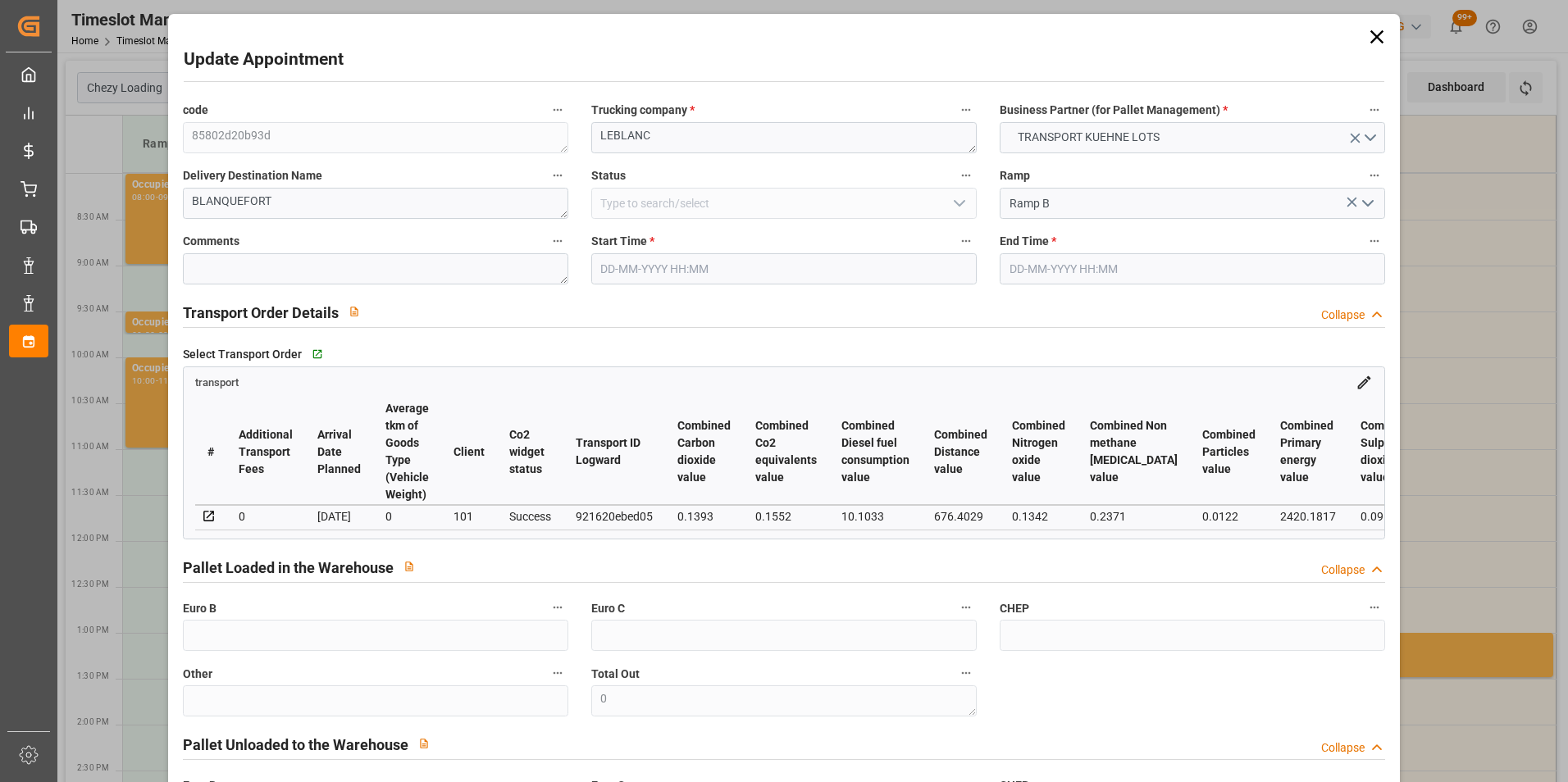
type input "101"
type input "392.912"
type input "0"
type input "4710.8598"
type input "0"
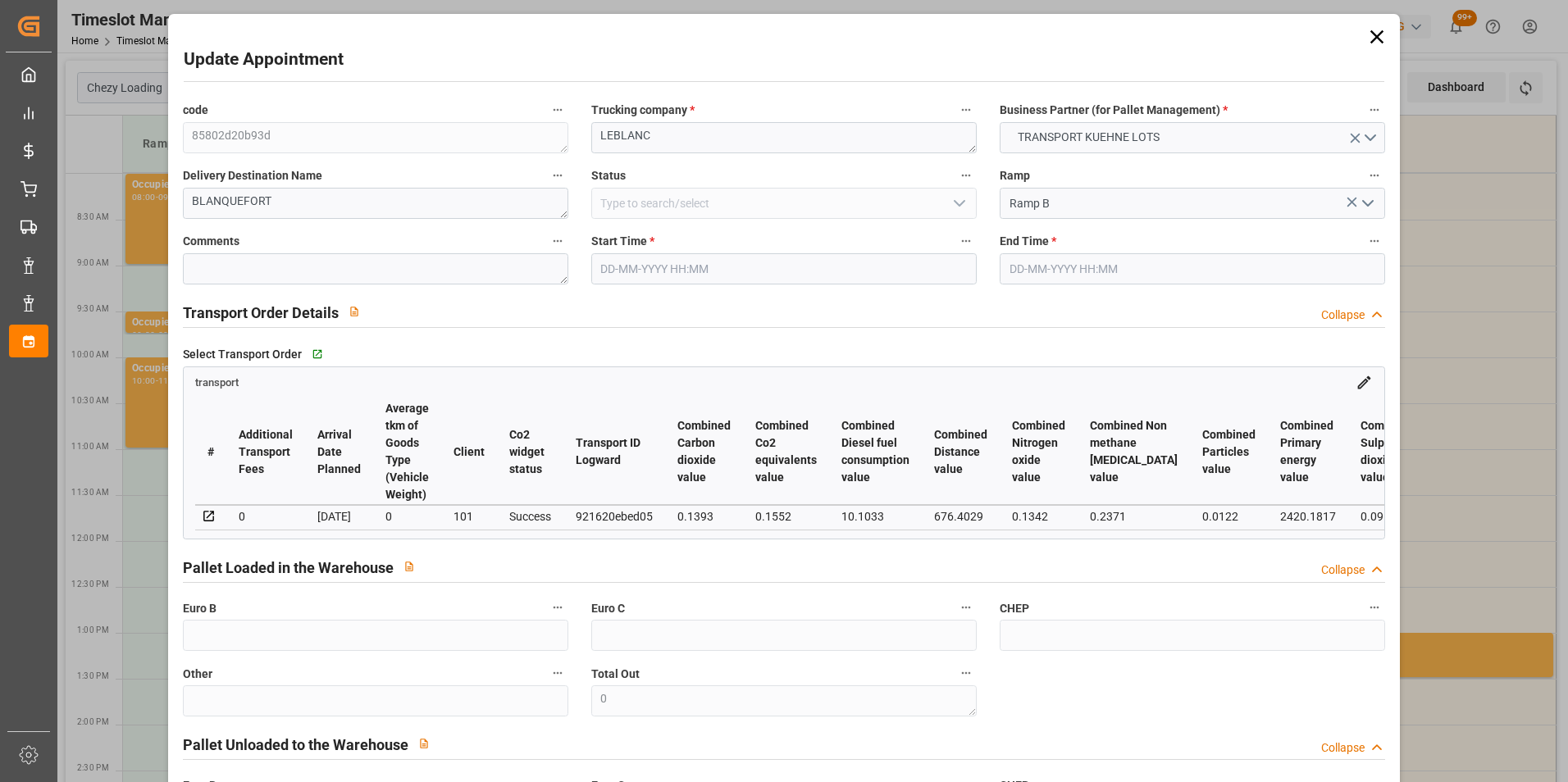
type input "0"
type input "21"
type input "35"
type input "21-08-2025 13:15"
type input "21-08-2025 13:30"
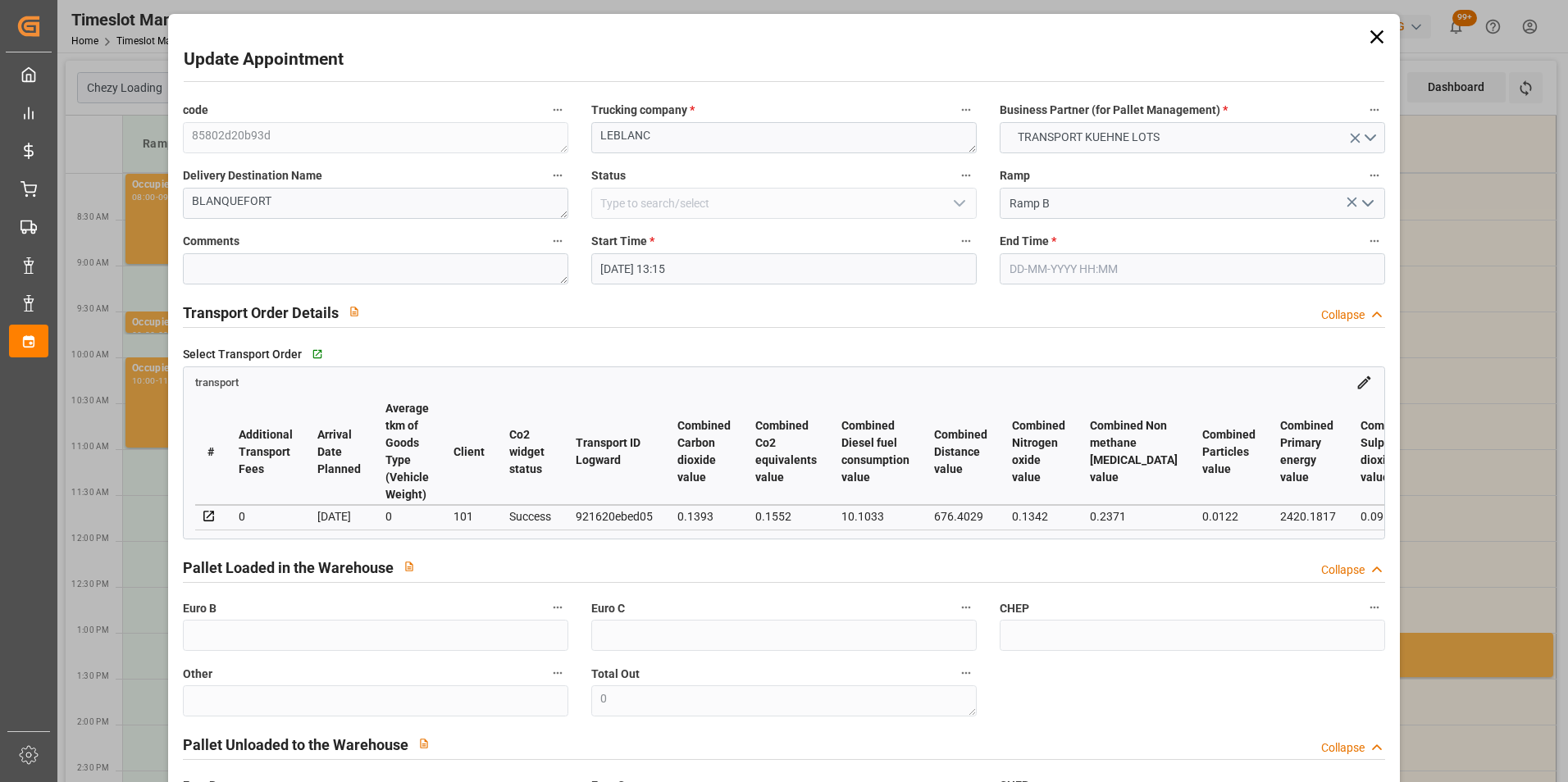
type input "19-08-2025 15:10"
type input "[DATE] 11:28"
type input "[DATE]"
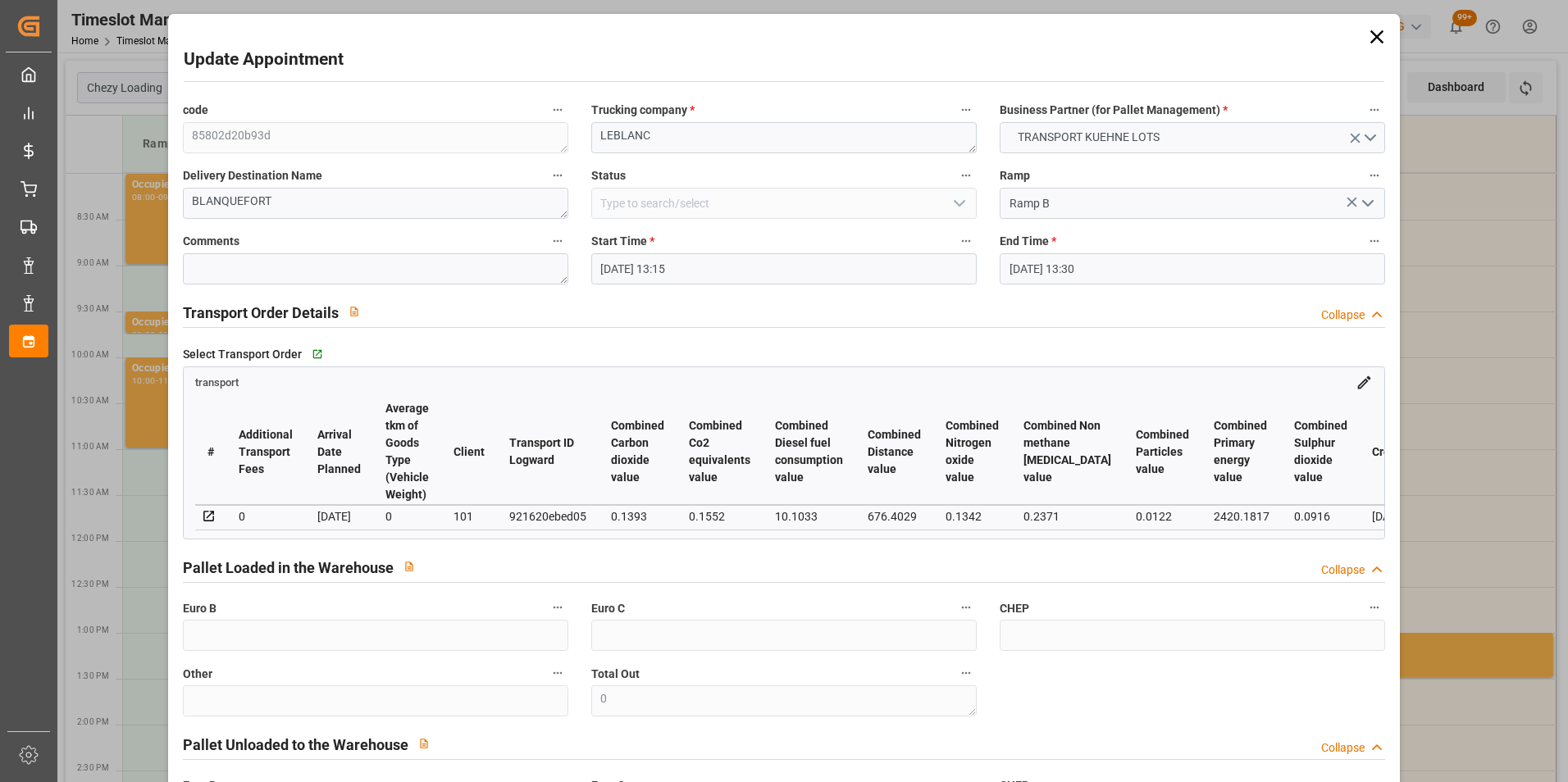
click at [634, 268] on input "21-08-2025 13:15" at bounding box center [783, 269] width 385 height 31
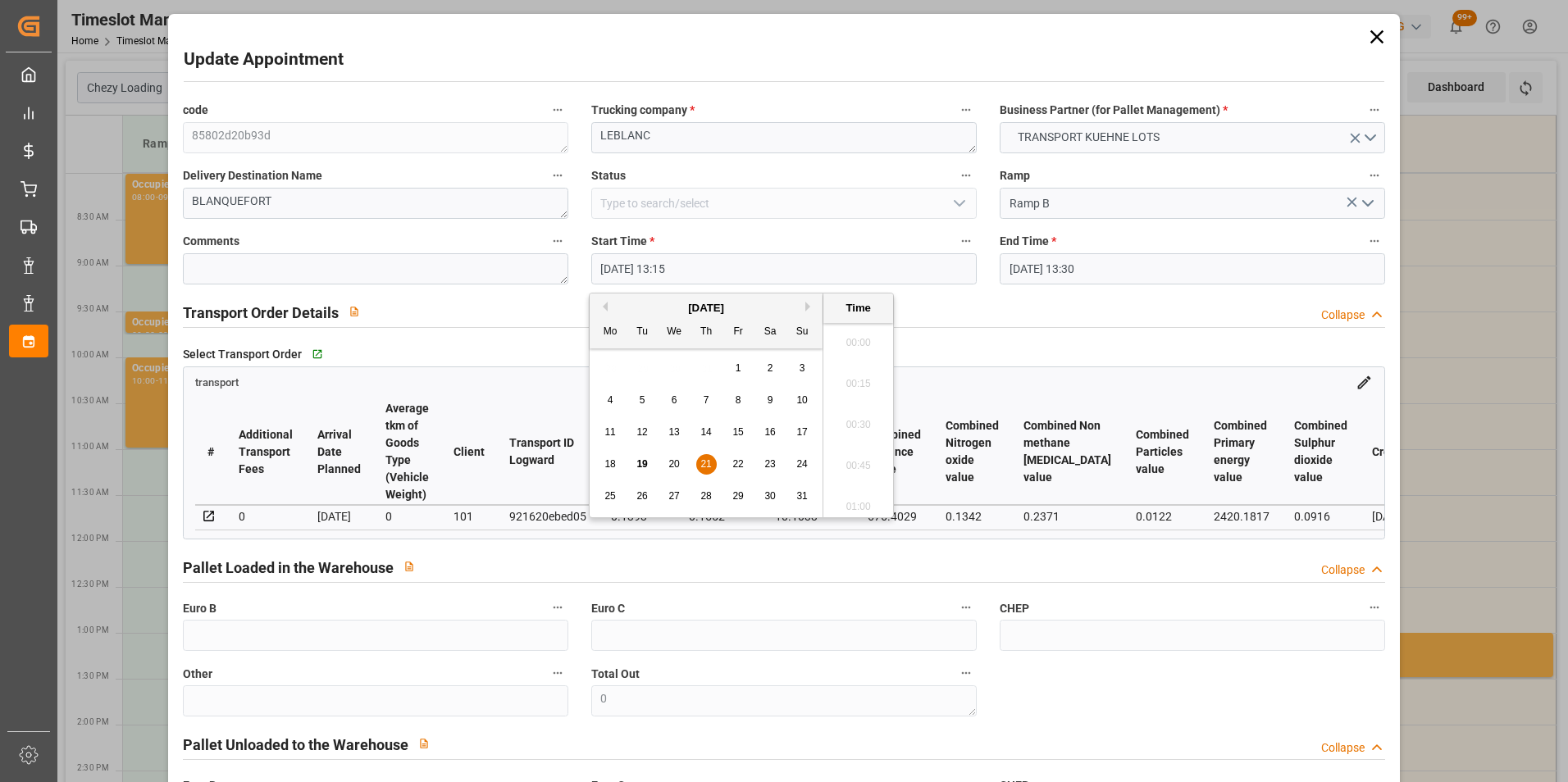
scroll to position [2097, 0]
click at [710, 465] on span "21" at bounding box center [706, 464] width 11 height 12
click at [856, 499] on li "13:45" at bounding box center [858, 502] width 70 height 41
type input "21-08-2025 13:45"
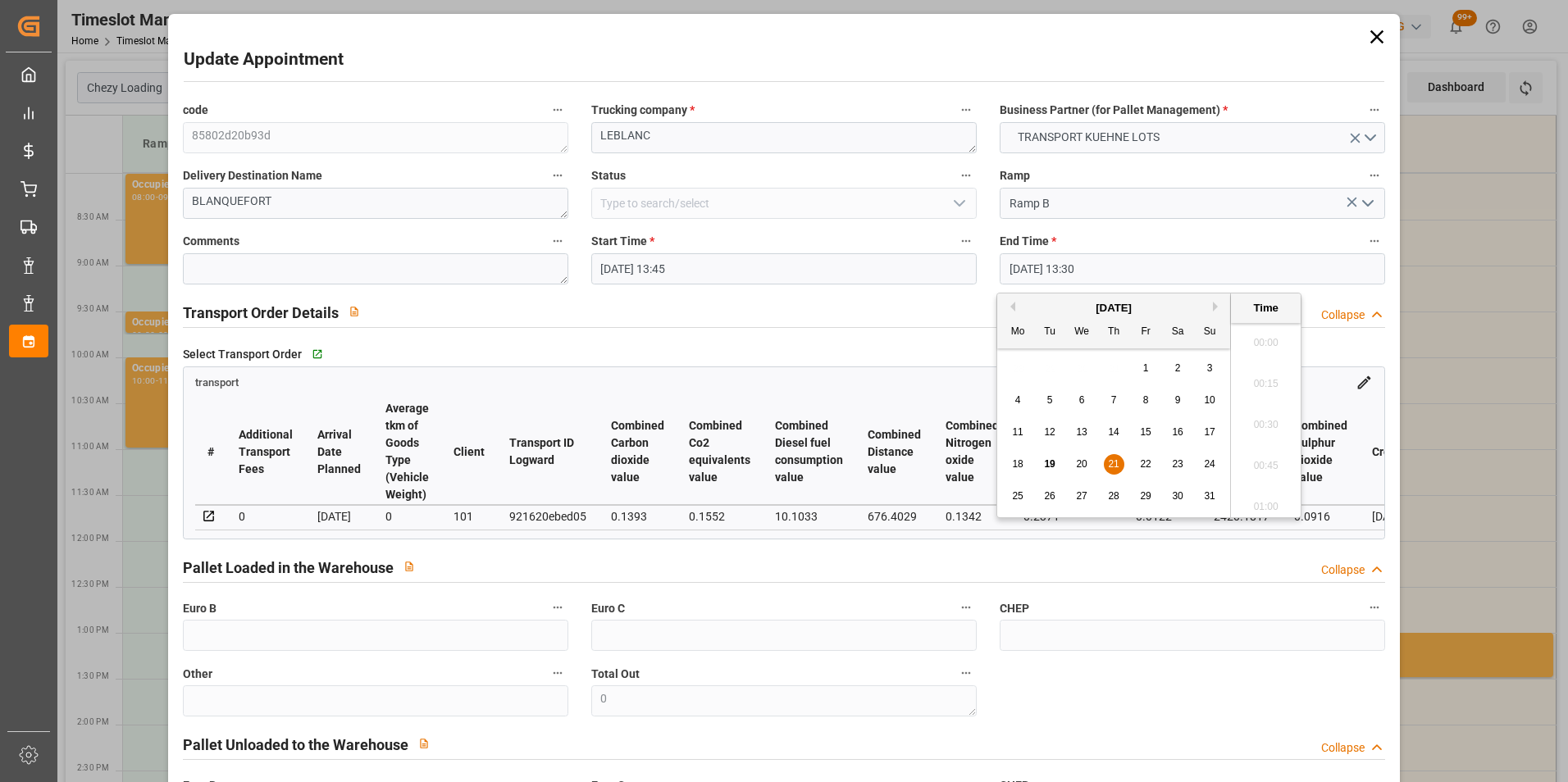
click at [1024, 273] on input "21-08-2025 13:30" at bounding box center [1192, 269] width 385 height 31
click at [1112, 464] on span "21" at bounding box center [1112, 464] width 11 height 12
click at [1248, 497] on li "14:00" at bounding box center [1265, 502] width 70 height 41
type input "21-08-2025 14:00"
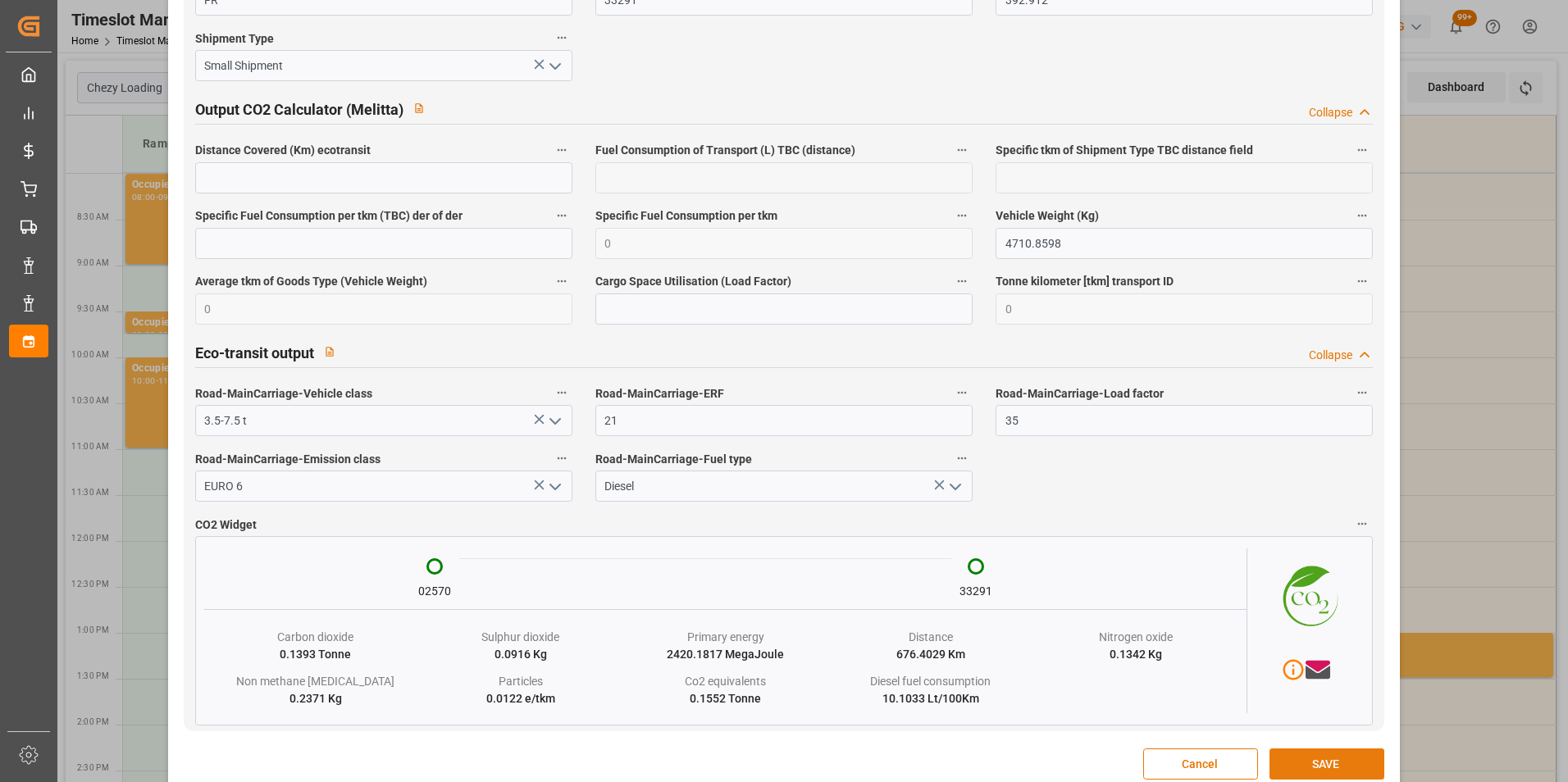
scroll to position [2675, 0]
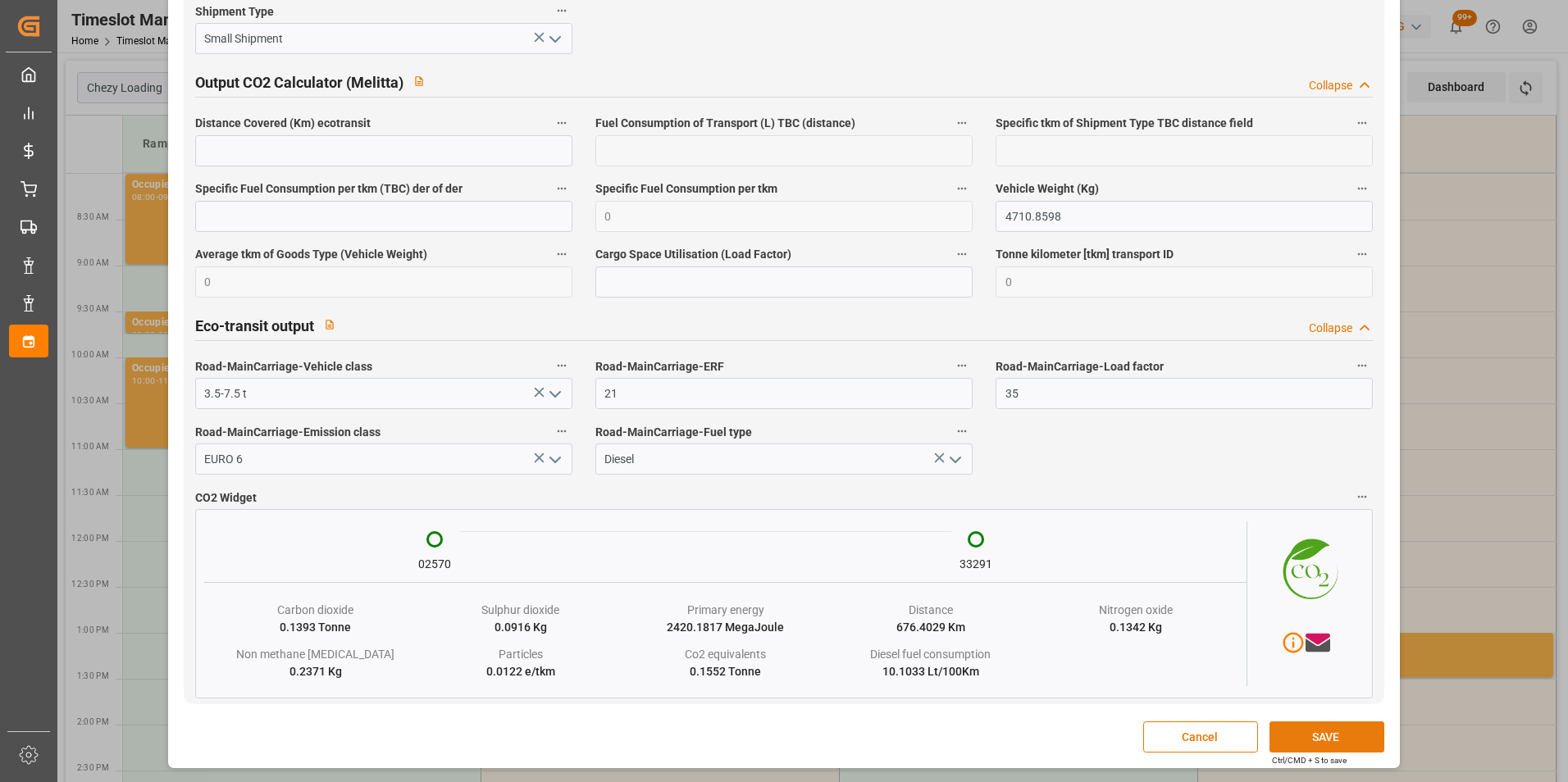
click at [1291, 735] on button "SAVE" at bounding box center [1326, 737] width 115 height 31
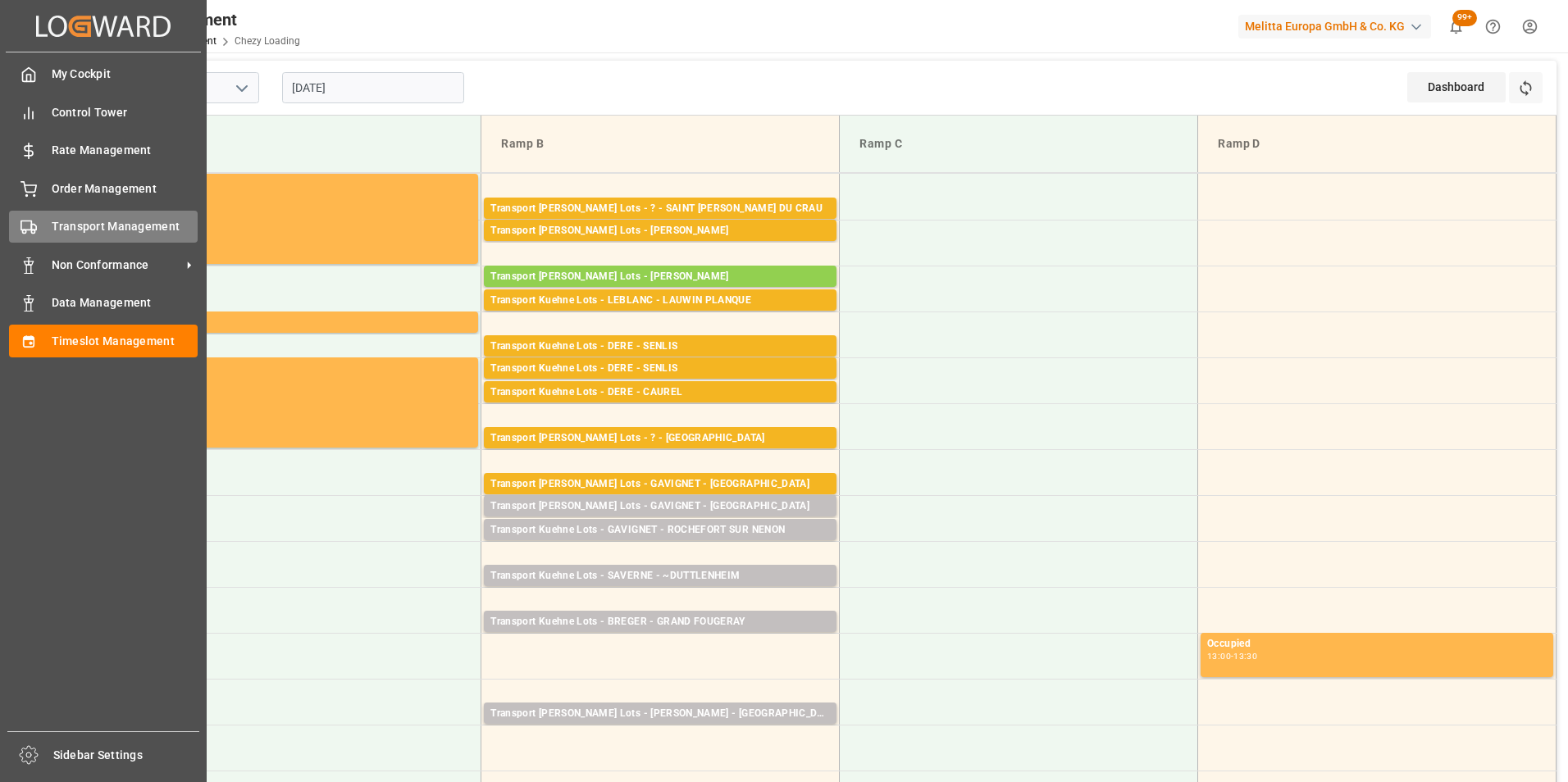
click at [75, 221] on span "Transport Management" at bounding box center [125, 227] width 147 height 18
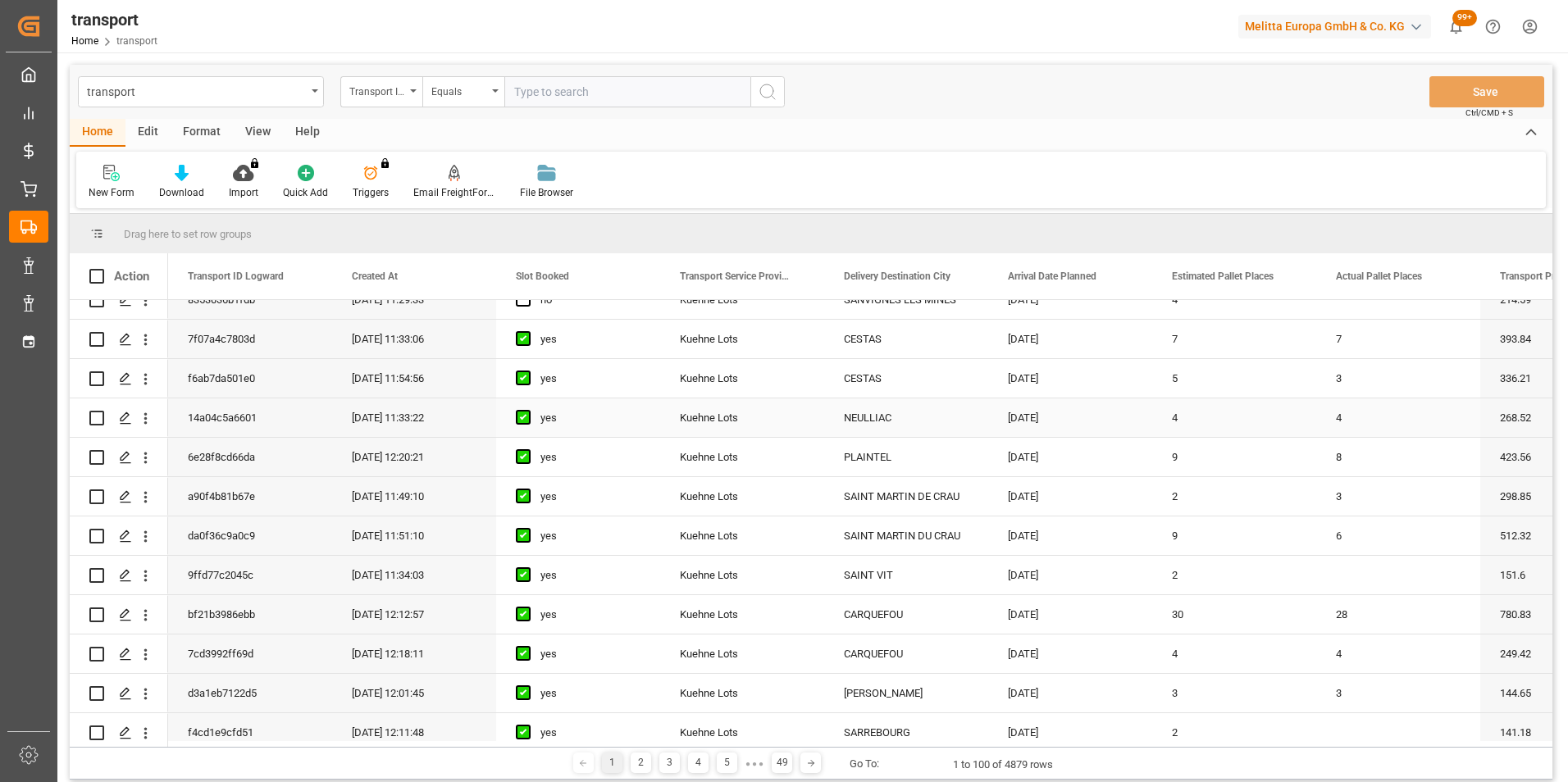
scroll to position [246, 0]
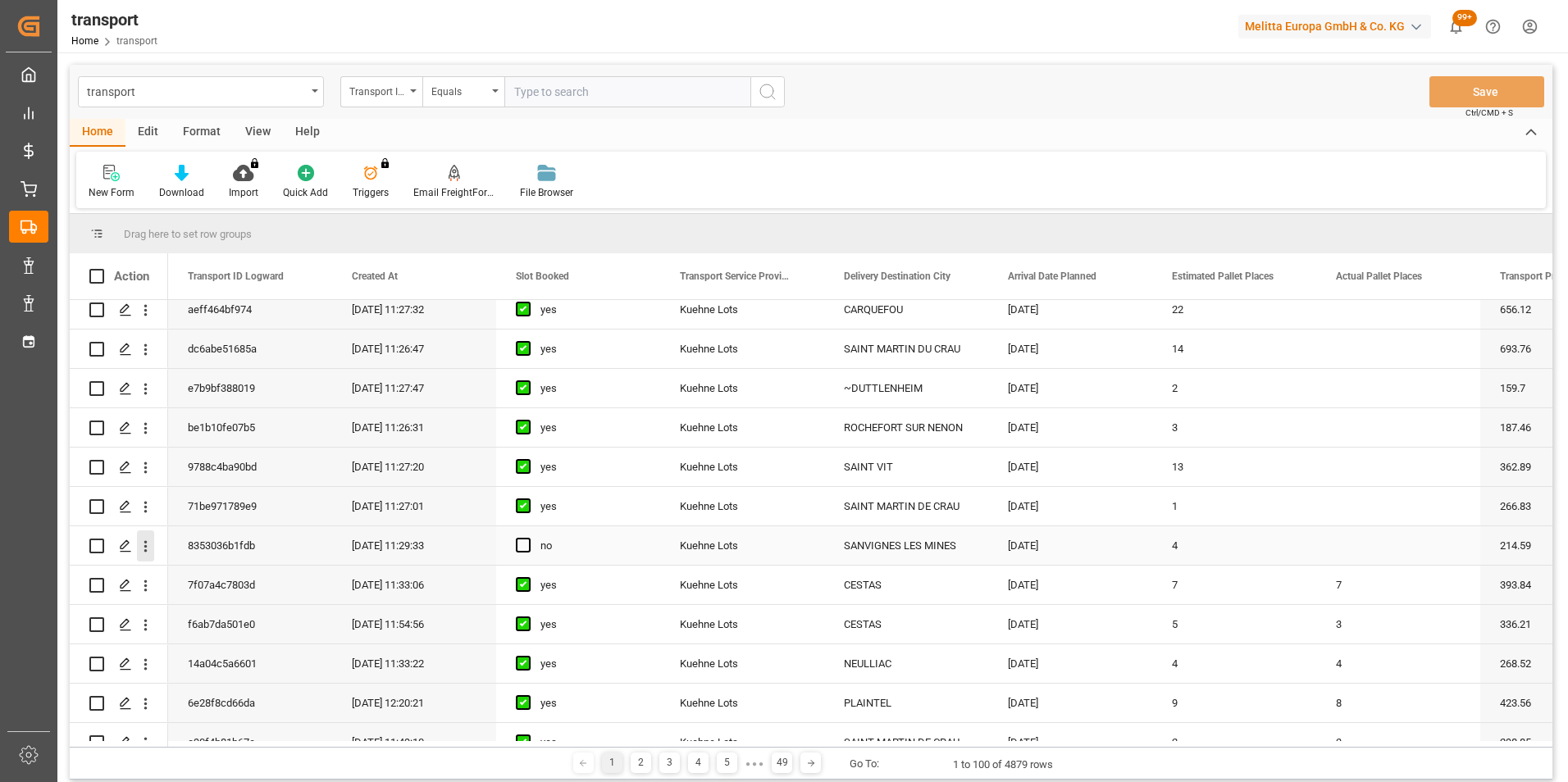
click at [141, 545] on icon "open menu" at bounding box center [146, 547] width 18 height 18
click at [215, 576] on span "Open in new tab" at bounding box center [253, 581] width 149 height 18
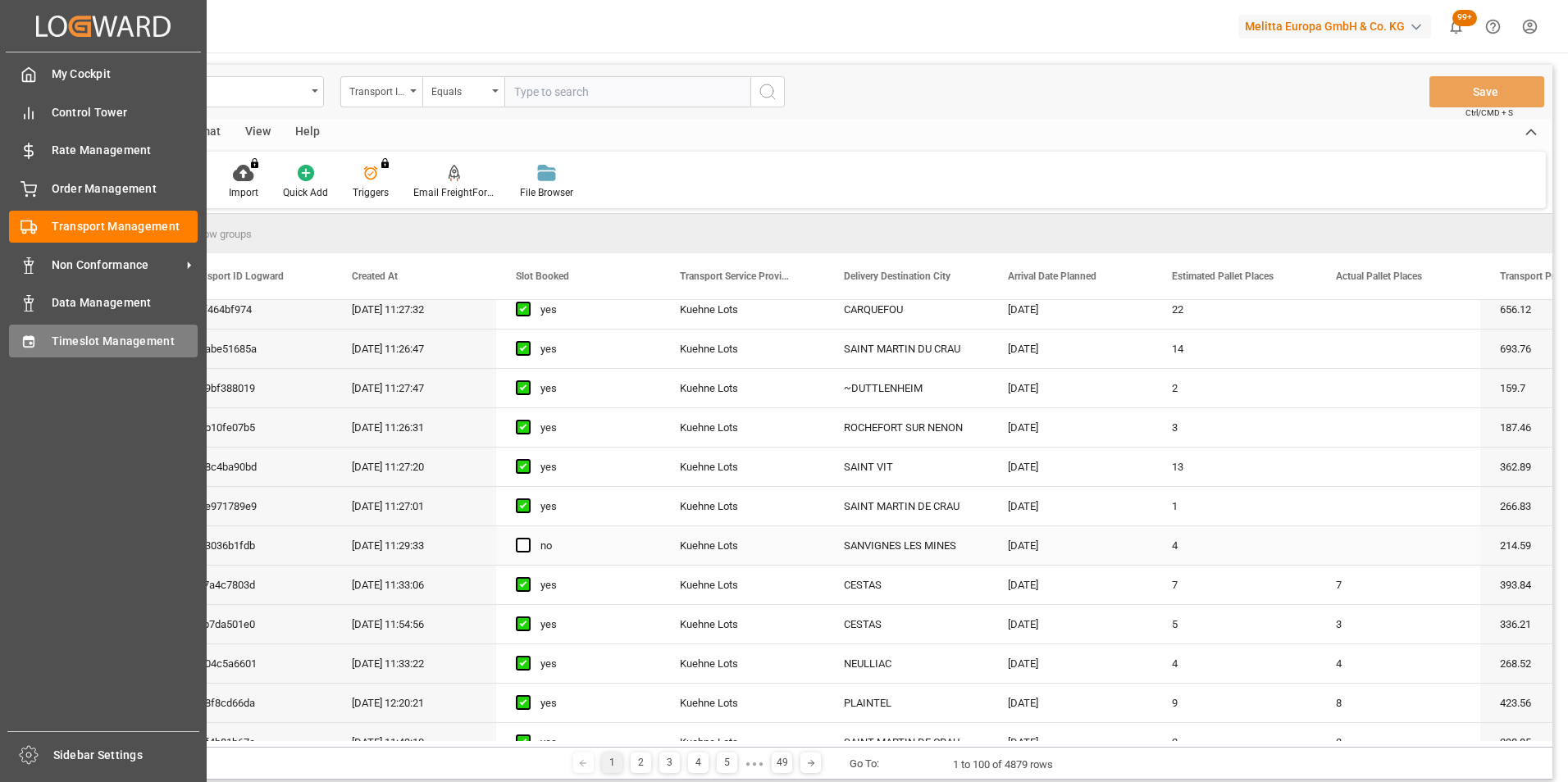
click at [126, 338] on span "Timeslot Management" at bounding box center [125, 342] width 147 height 18
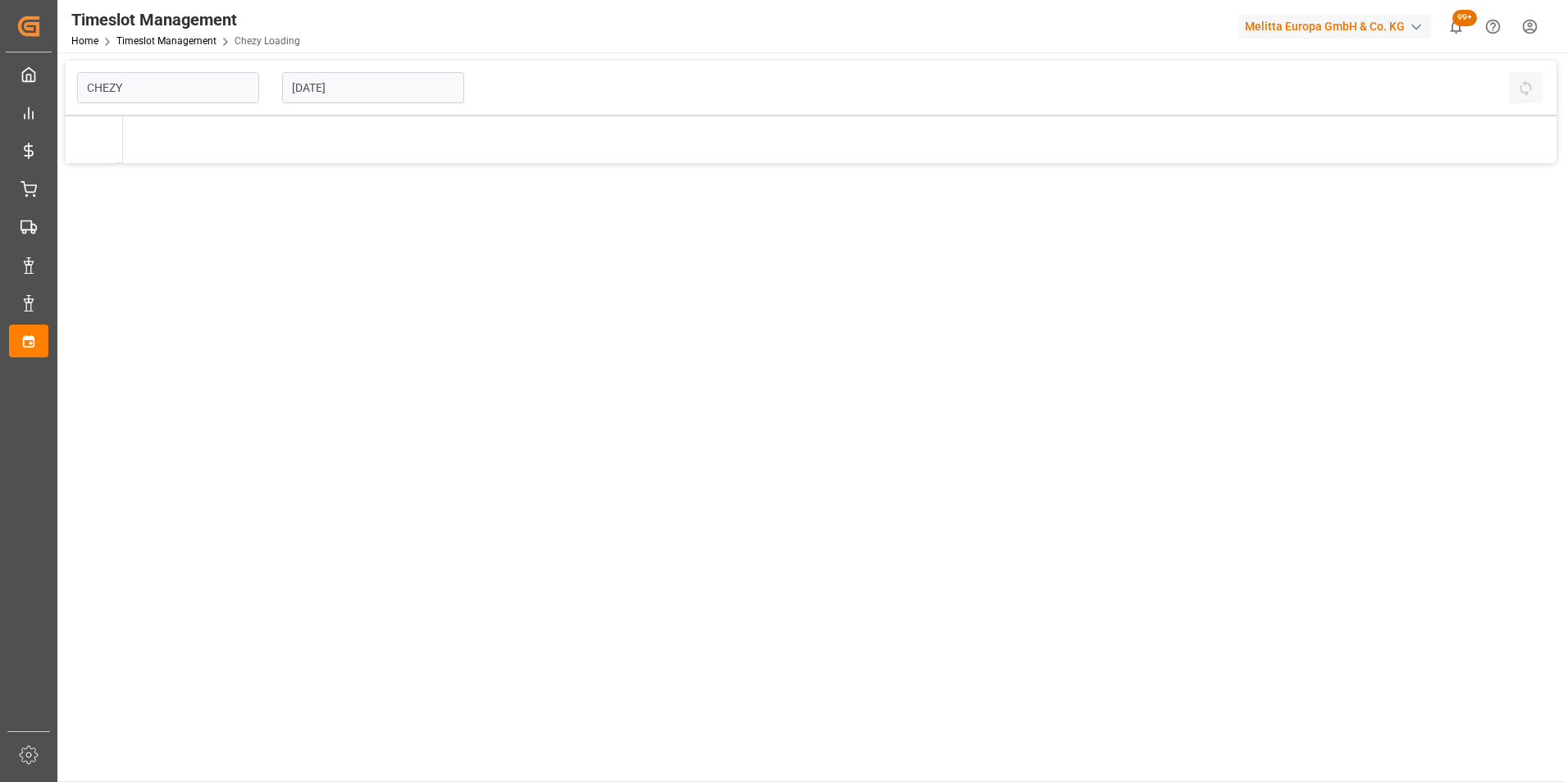
type input "Chezy Loading"
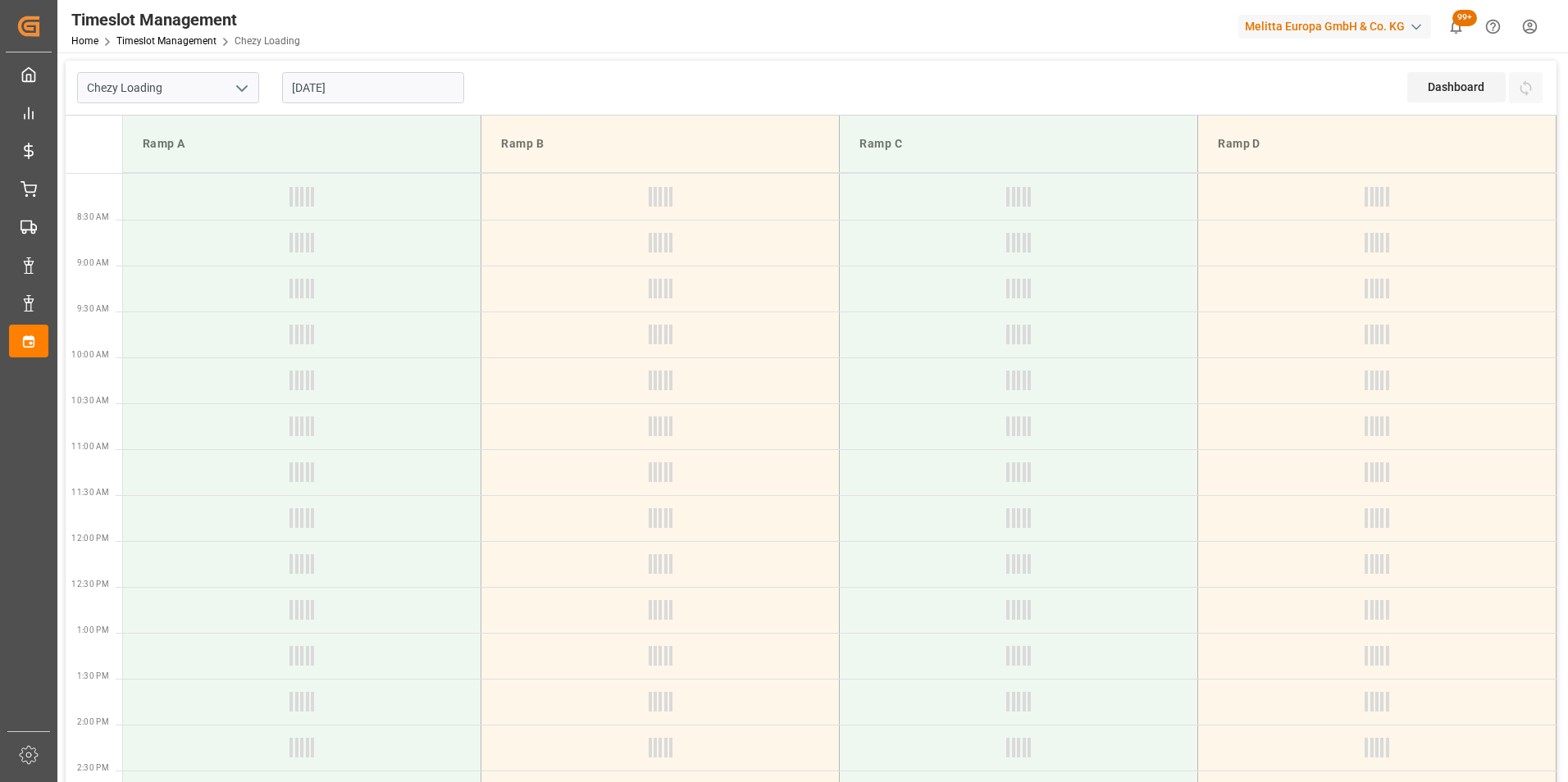
click at [334, 85] on input "19-08-2025" at bounding box center [373, 88] width 182 height 31
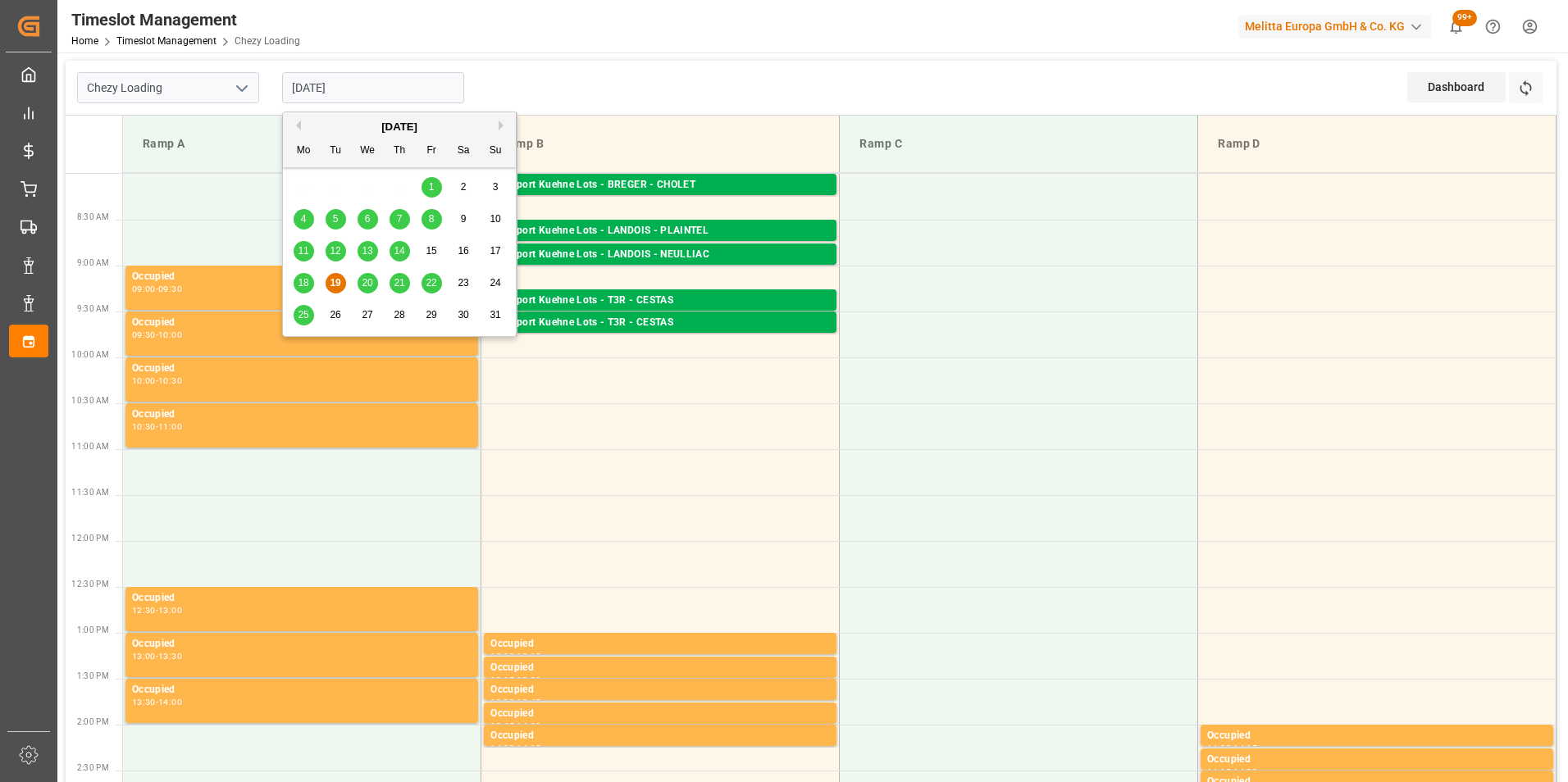
click at [400, 280] on span "21" at bounding box center [399, 283] width 11 height 12
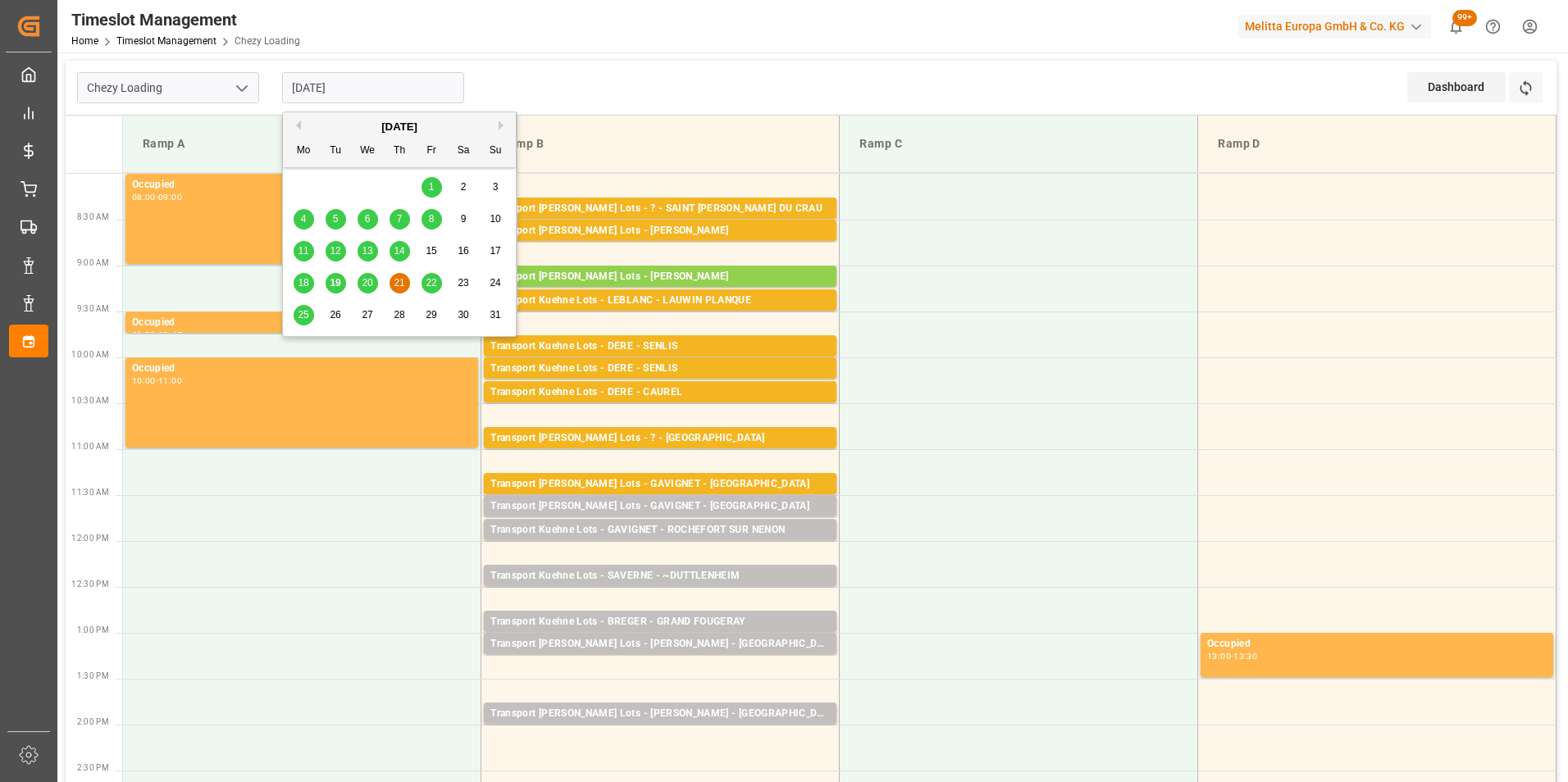
click at [323, 75] on input "21-08-2025" at bounding box center [373, 88] width 182 height 31
click at [367, 277] on span "20" at bounding box center [367, 283] width 11 height 12
type input "20-08-2025"
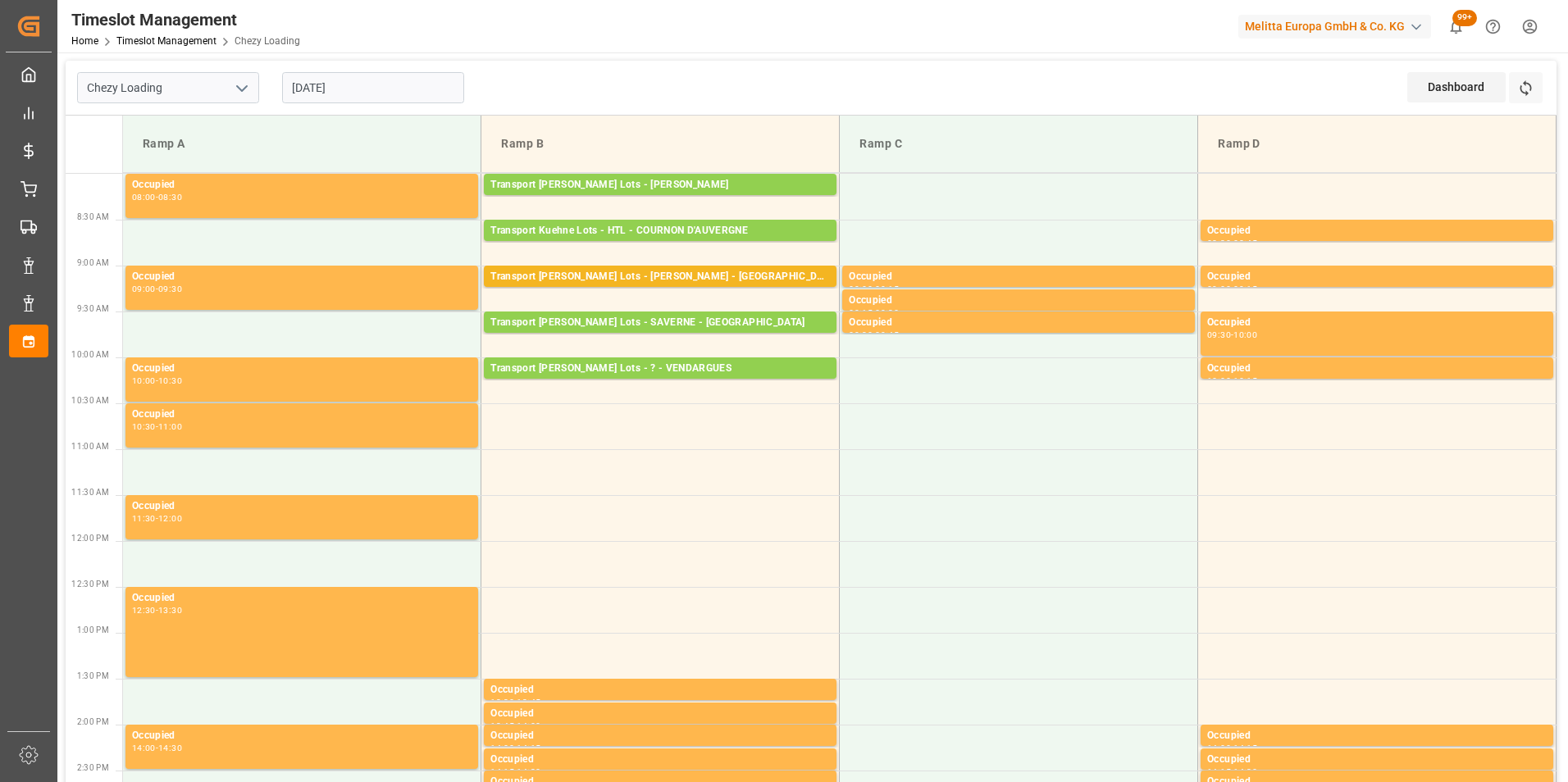
click at [318, 84] on input "20-08-2025" at bounding box center [373, 88] width 182 height 31
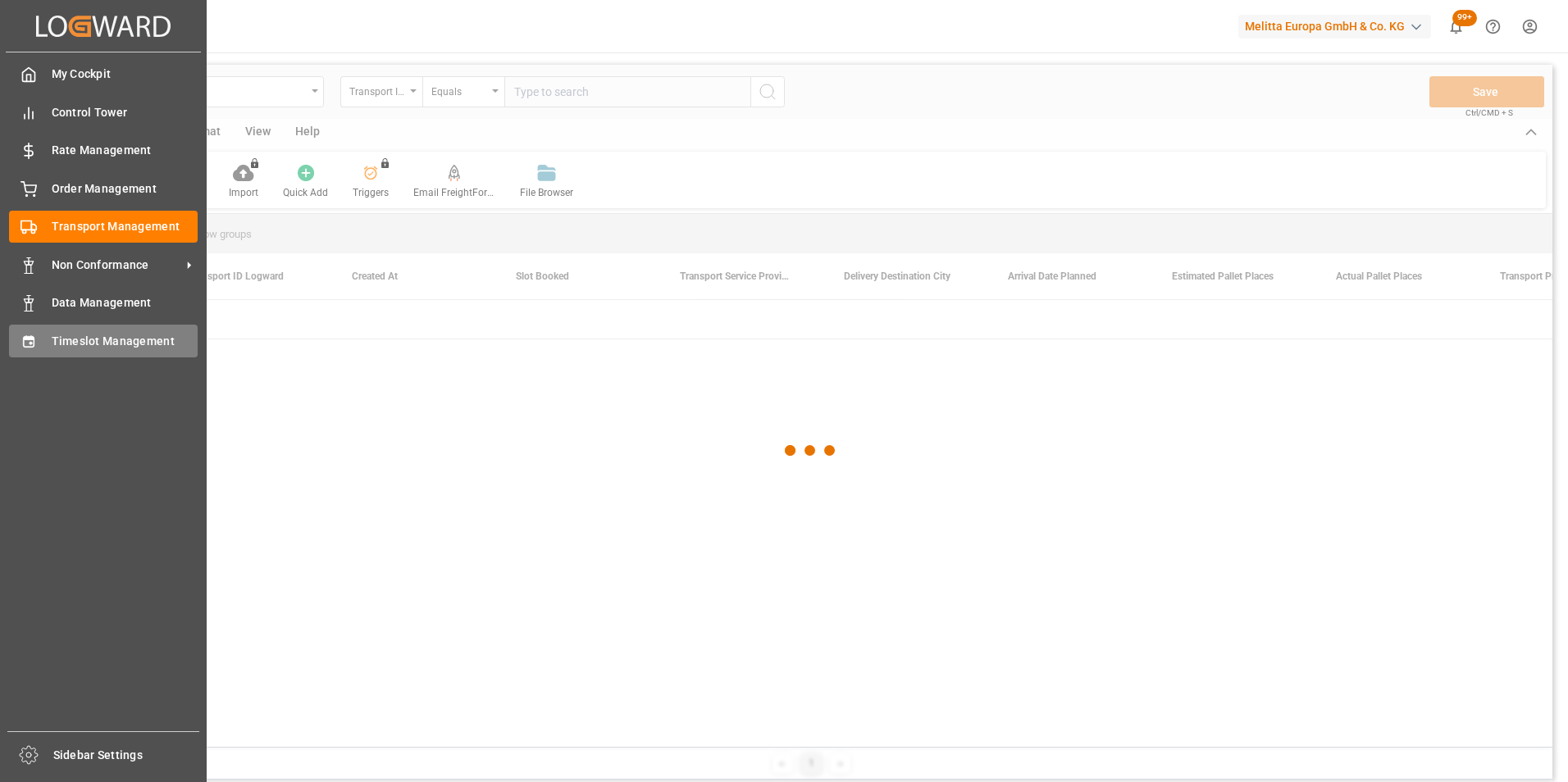
click at [111, 331] on div "Timeslot Management Timeslot Management" at bounding box center [103, 340] width 188 height 32
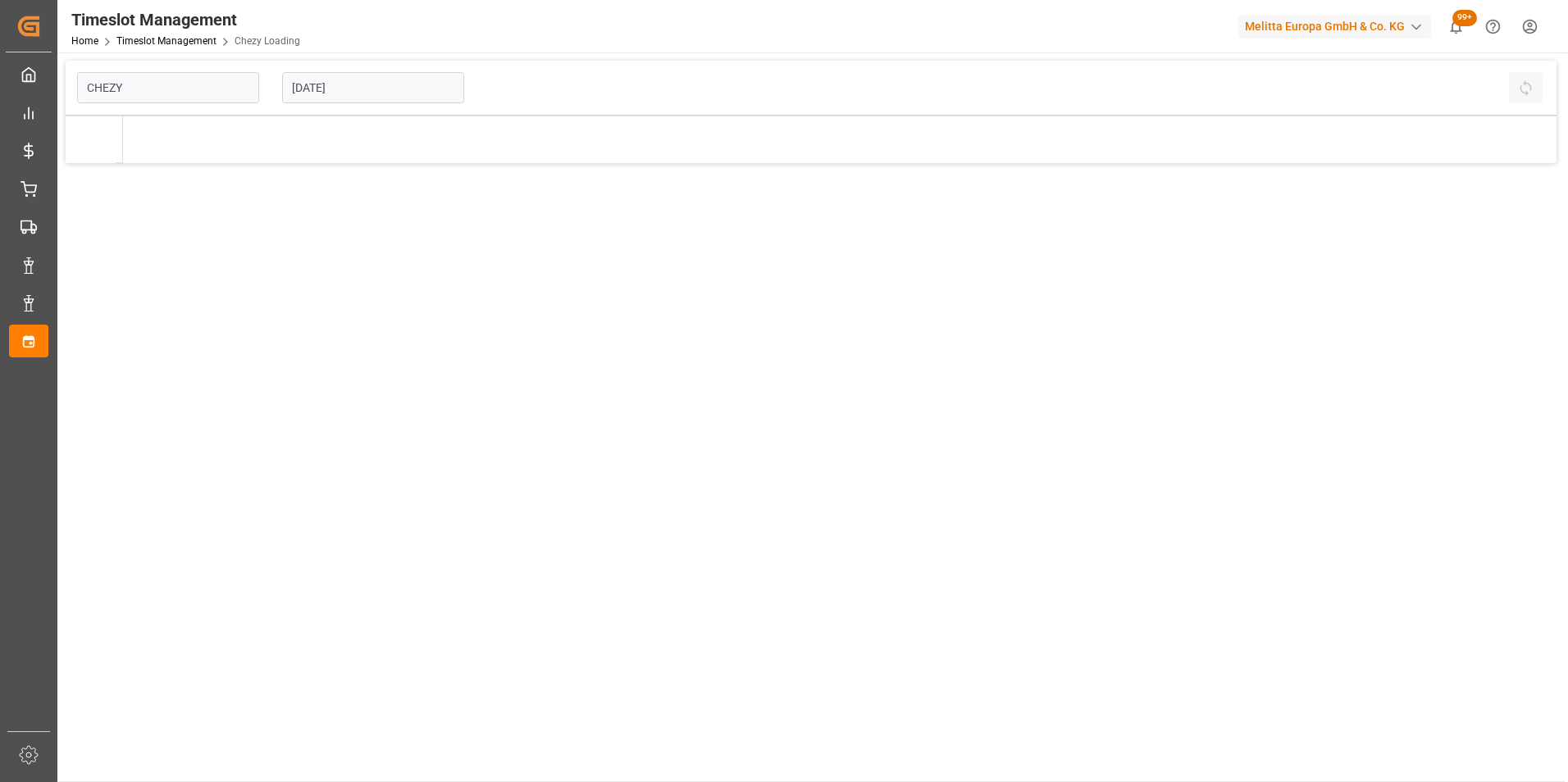
type input "Chezy Loading"
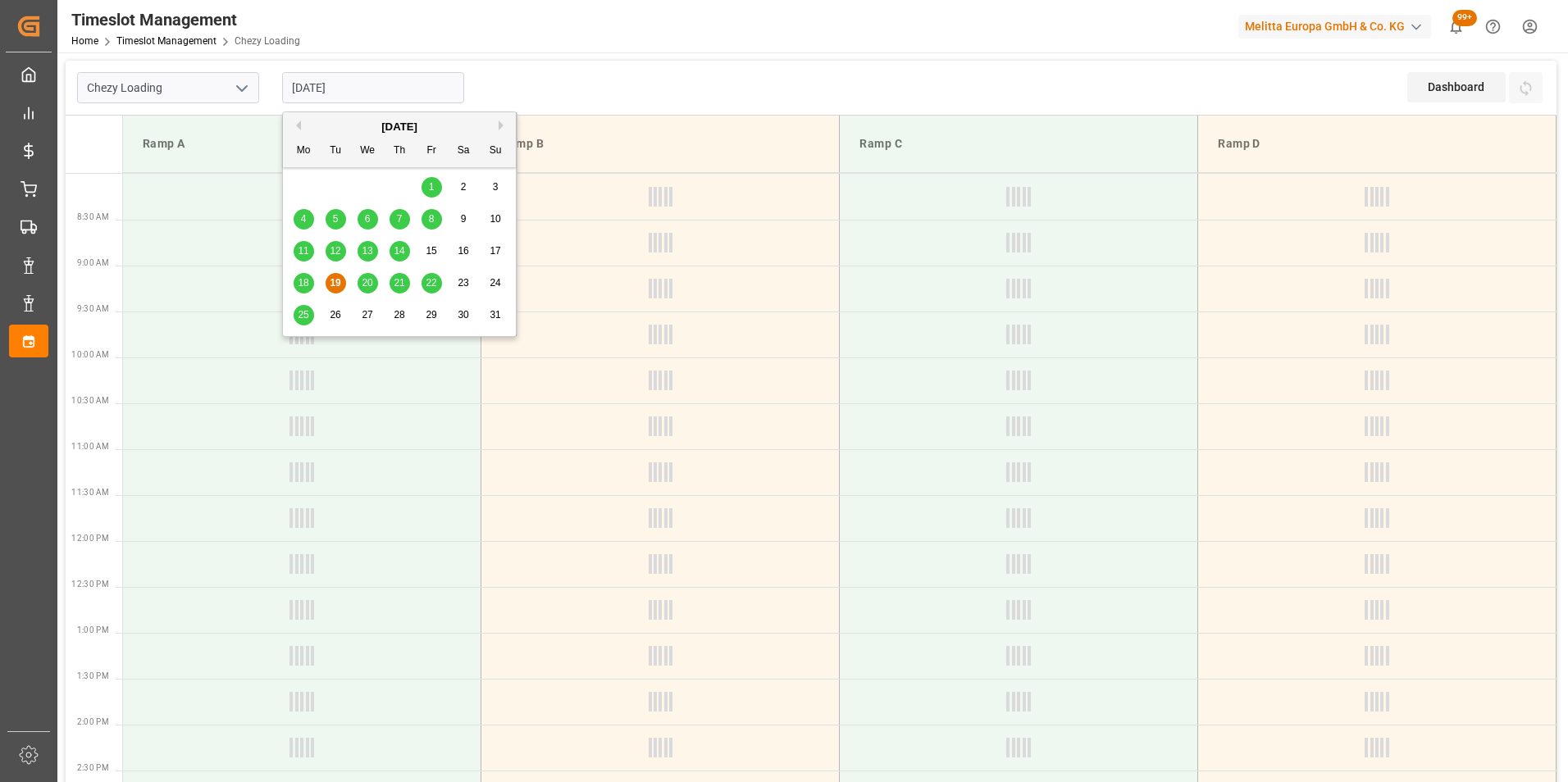
click at [336, 87] on input "19-08-2025" at bounding box center [373, 88] width 182 height 31
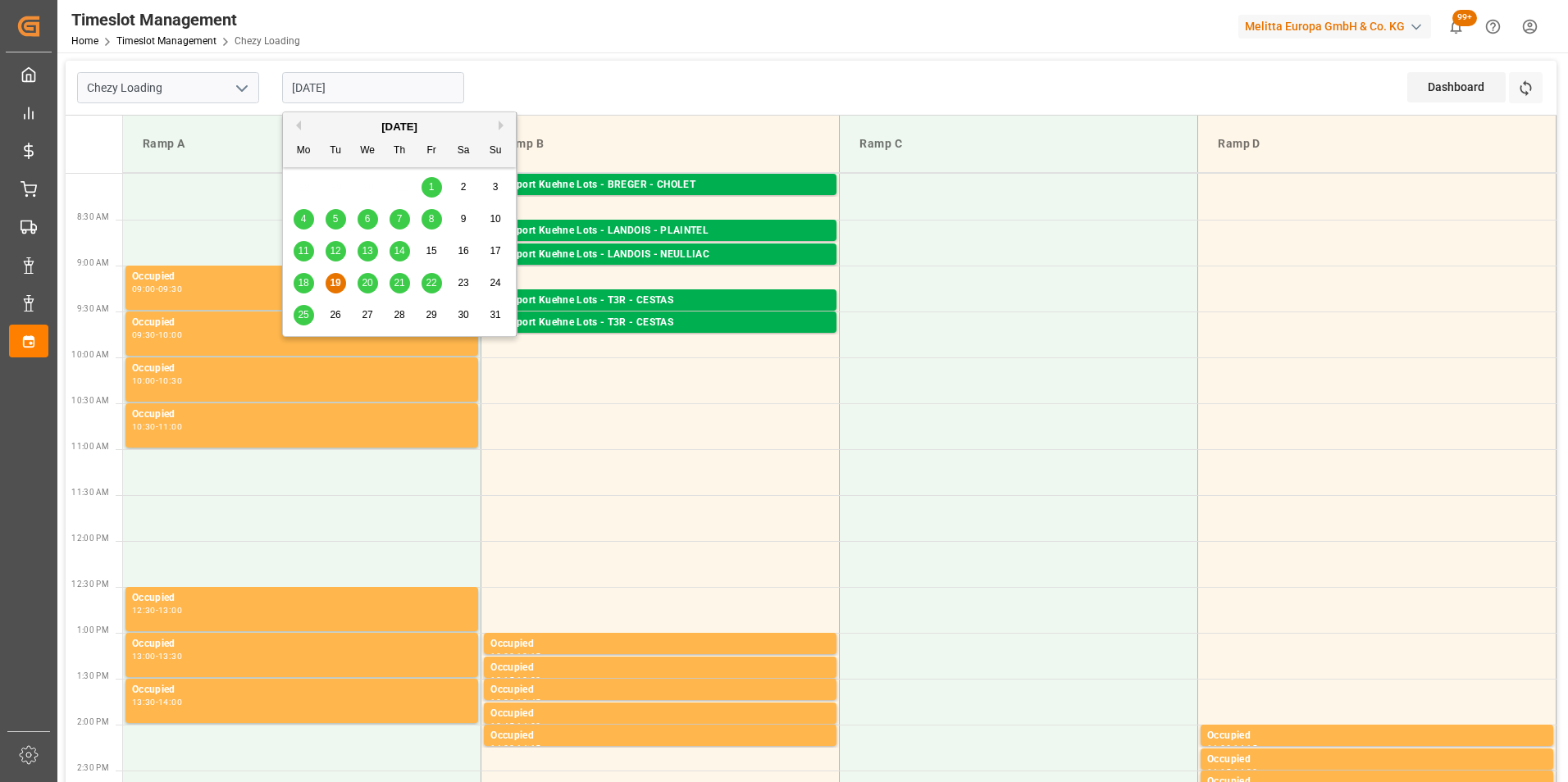
click at [397, 289] on span "21" at bounding box center [399, 283] width 11 height 12
type input "21-08-2025"
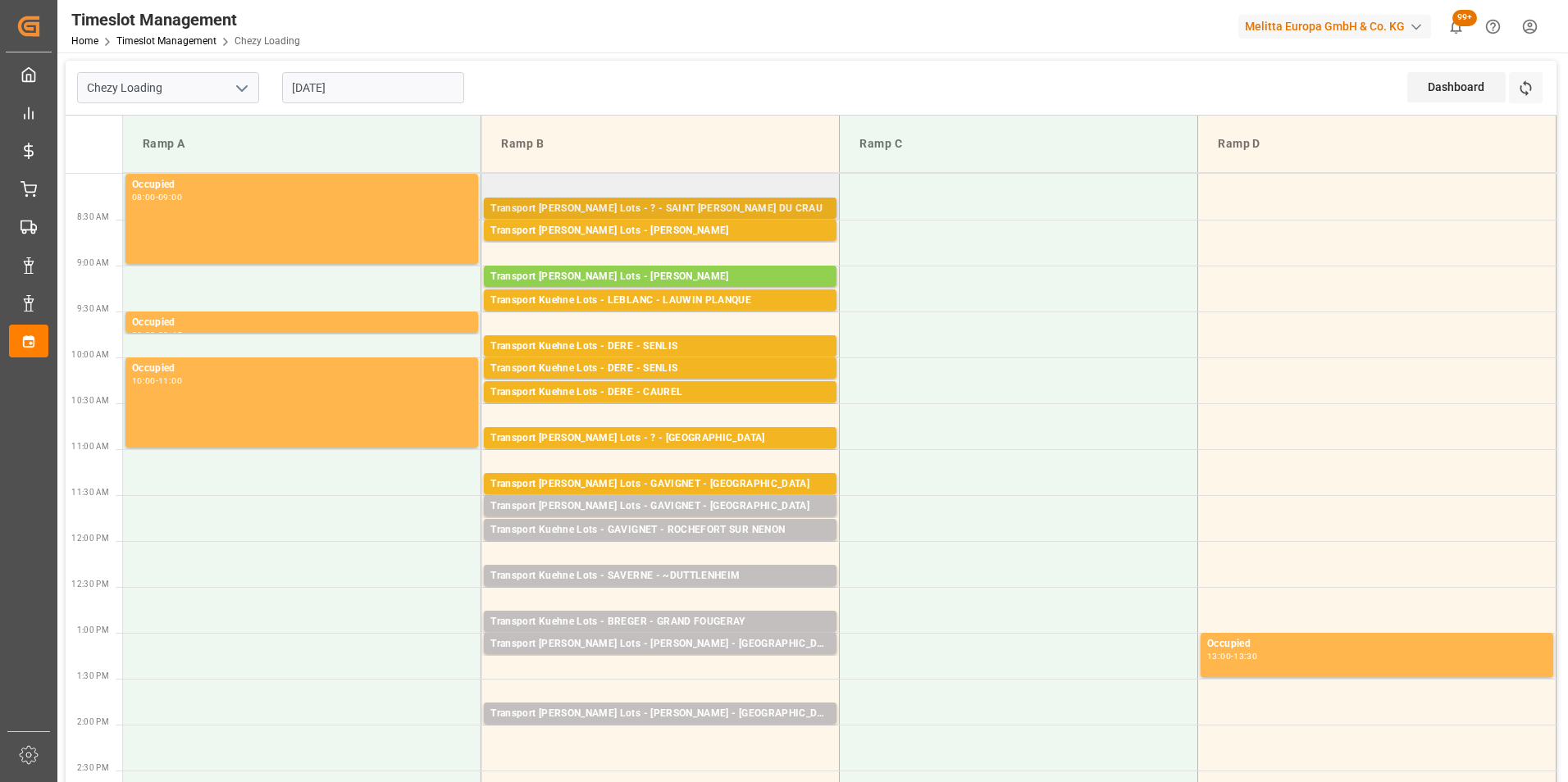
click at [662, 204] on div "Transport [PERSON_NAME] Lots - ? - SAINT [PERSON_NAME] DU CRAU" at bounding box center [660, 209] width 339 height 17
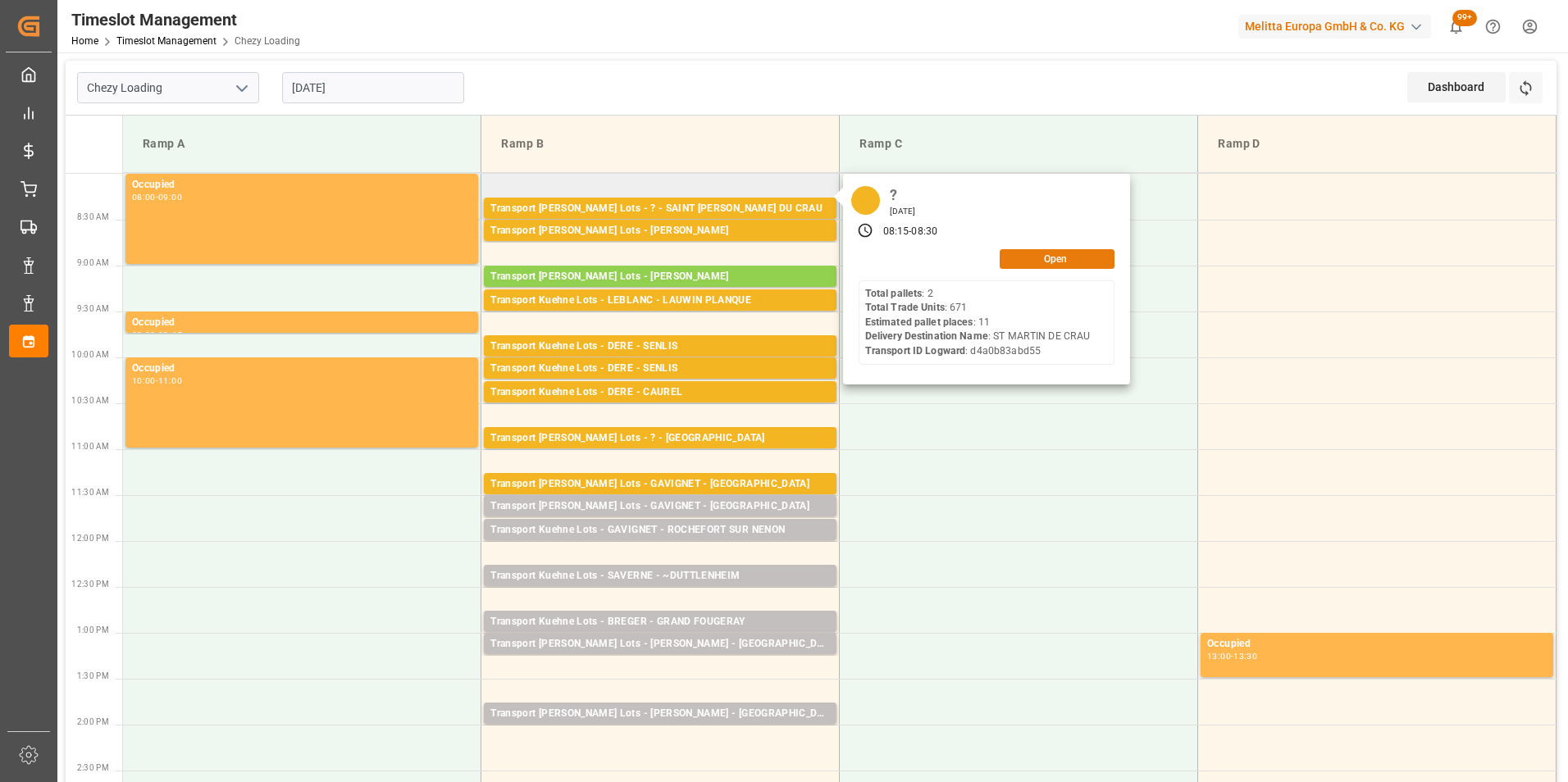
click at [1028, 255] on button "Open" at bounding box center [1056, 259] width 115 height 20
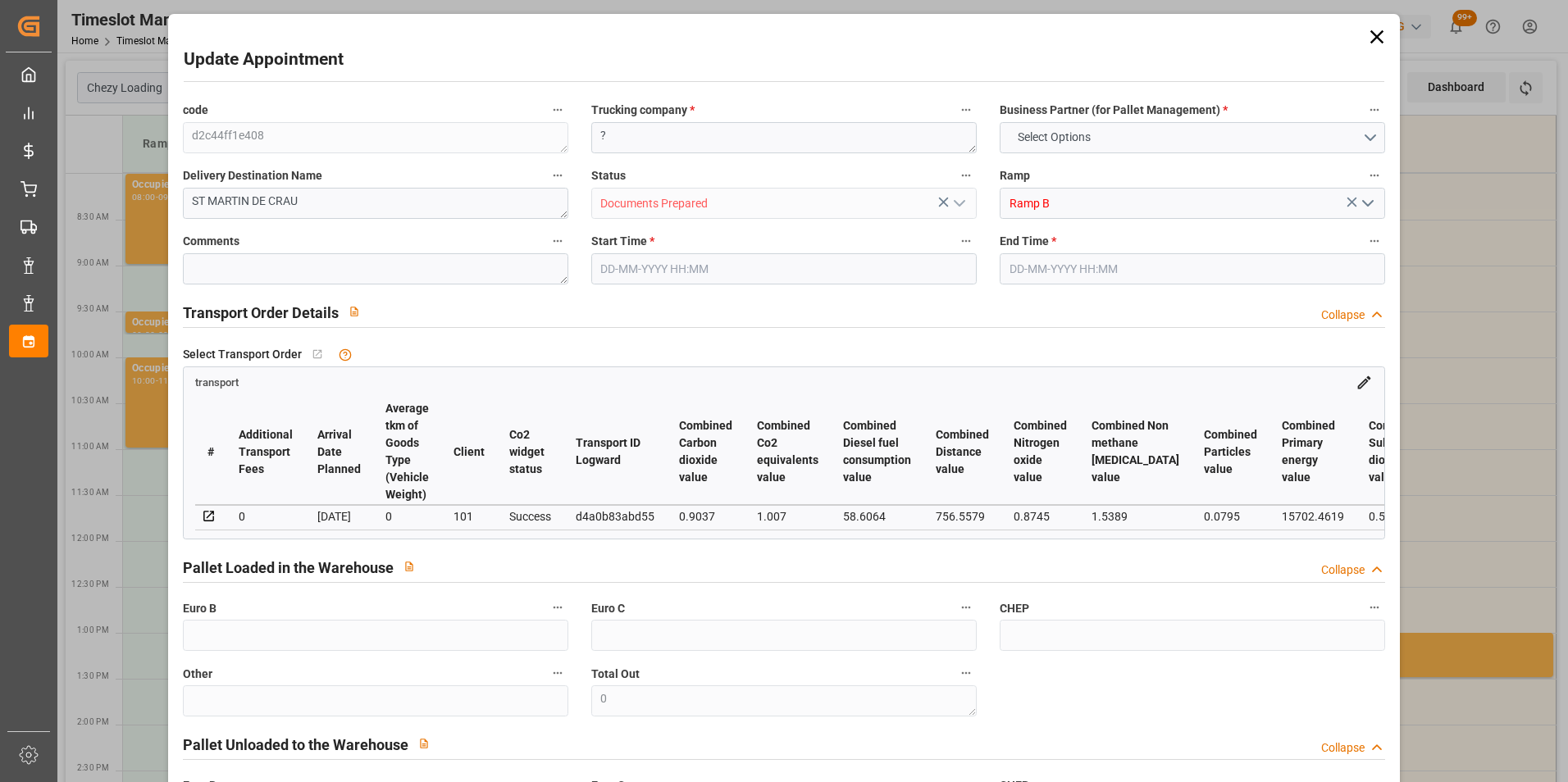
type input "11"
type input "597.7"
type input "0"
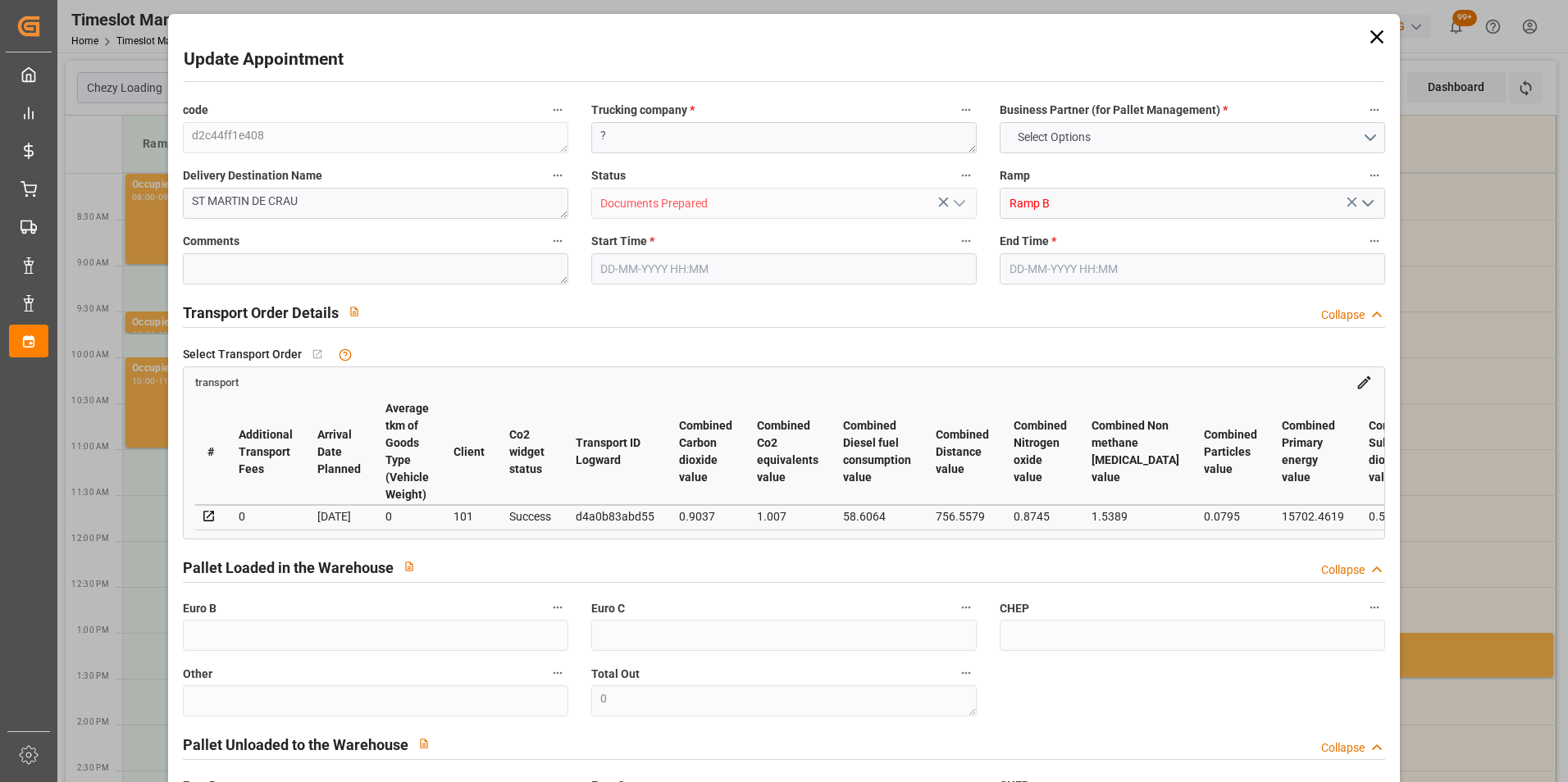
type input "597.7"
type input "0"
type input "2033.269"
type input "3403.876"
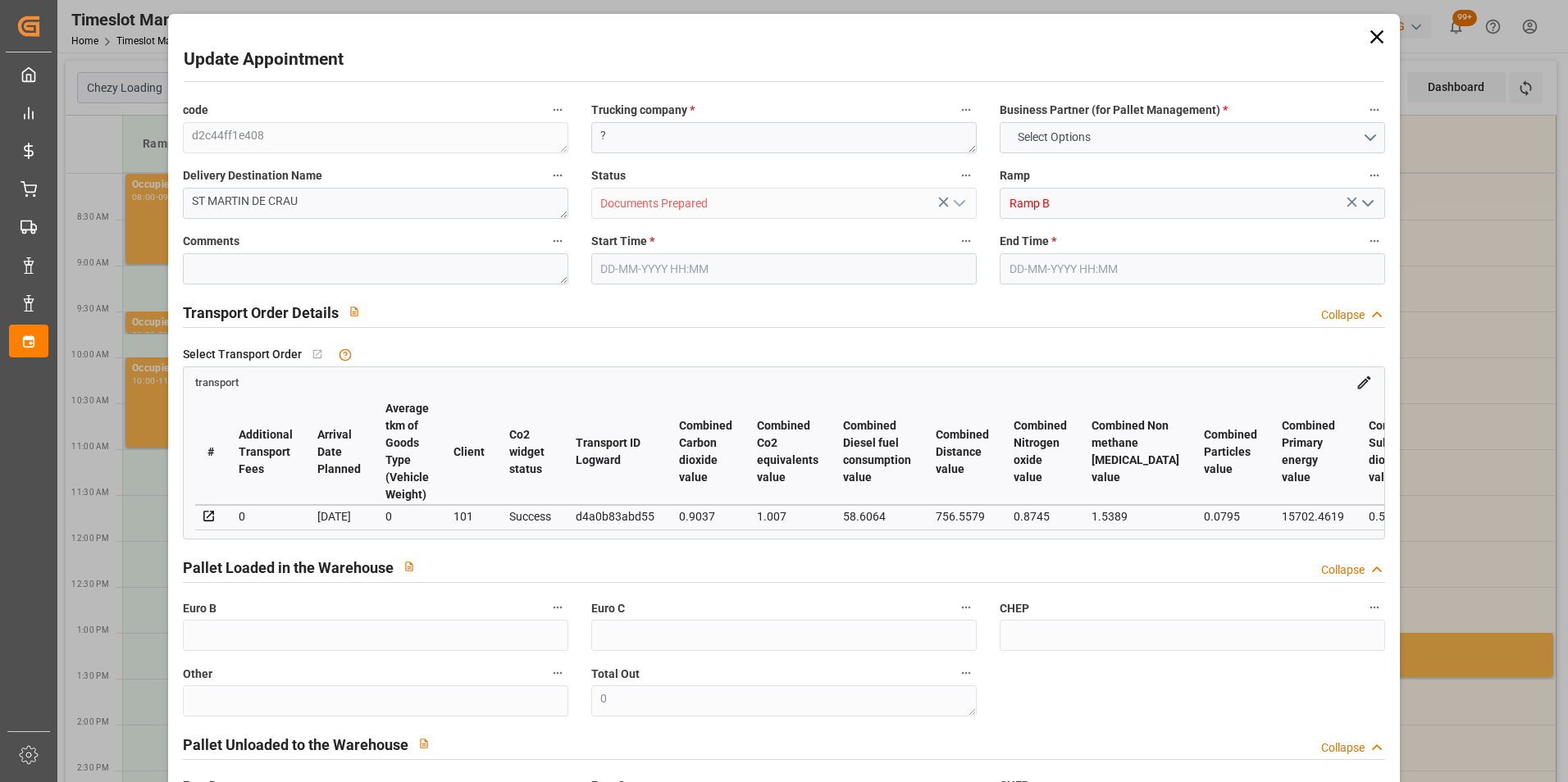
type input "7916.476"
type input "13"
type input "2"
type input "671"
type input "47"
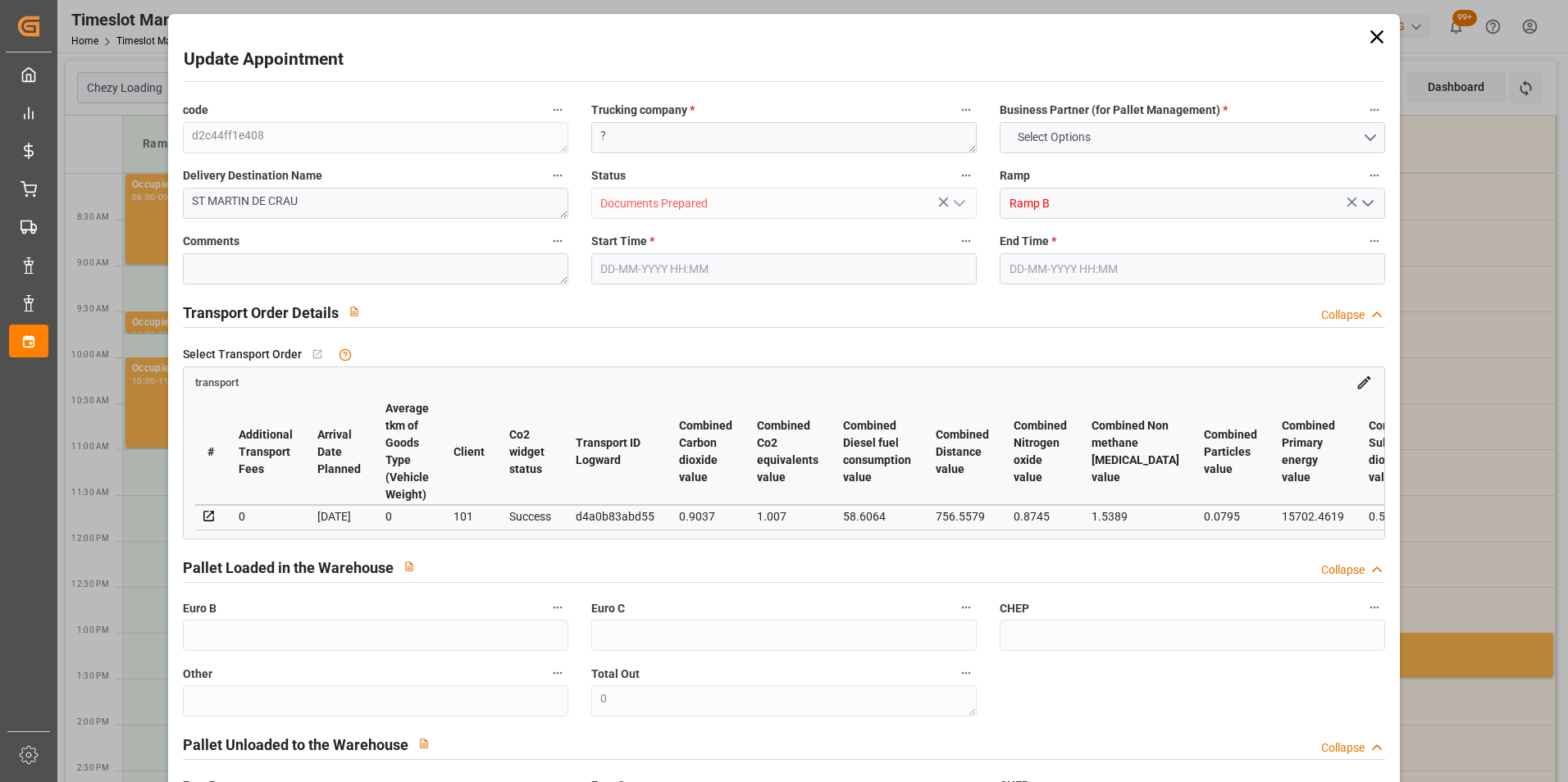
type input "101"
type input "2309.044"
type input "0"
type input "4710.8598"
type input "0"
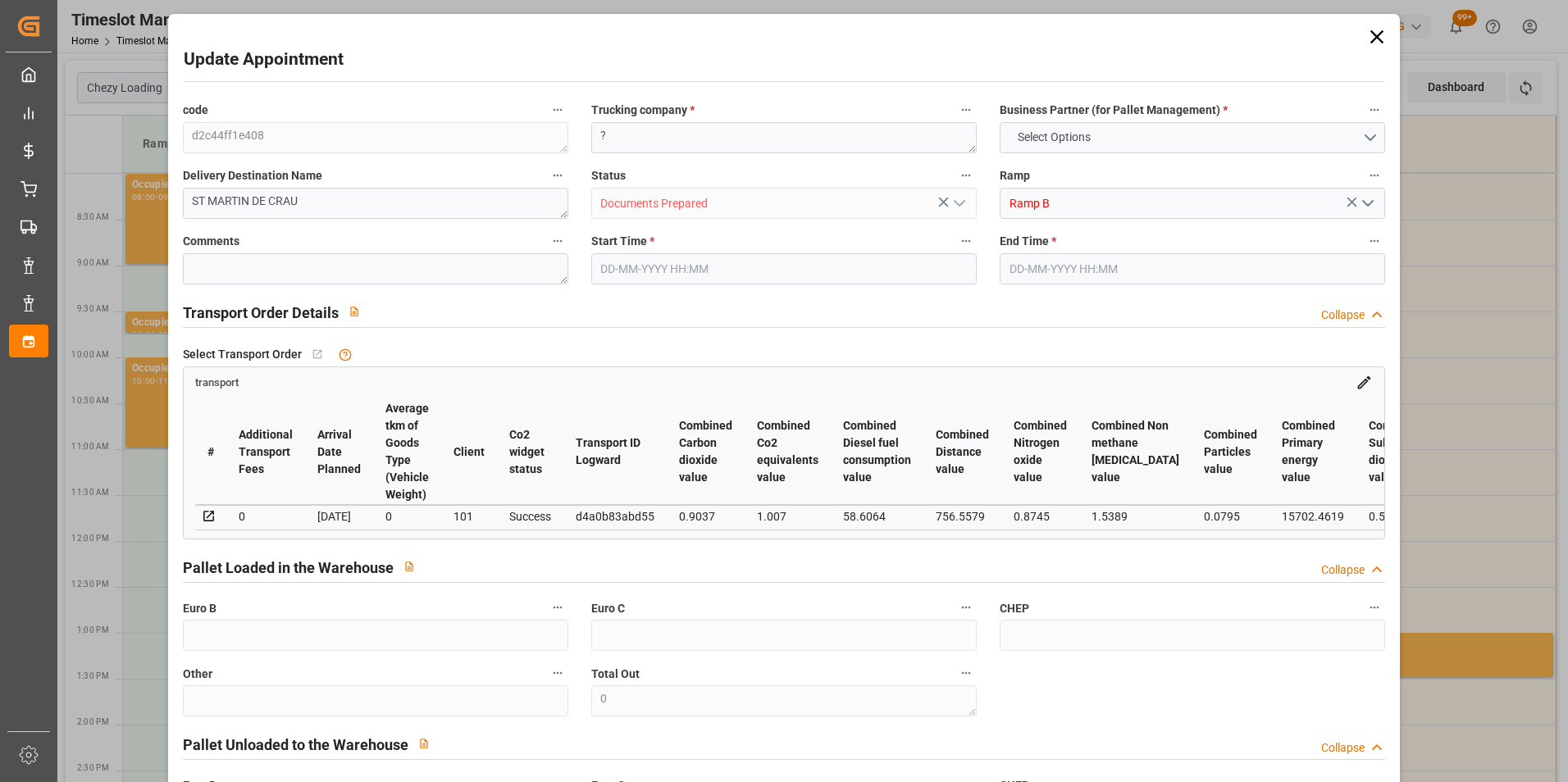
type input "0"
type input "21"
type input "35"
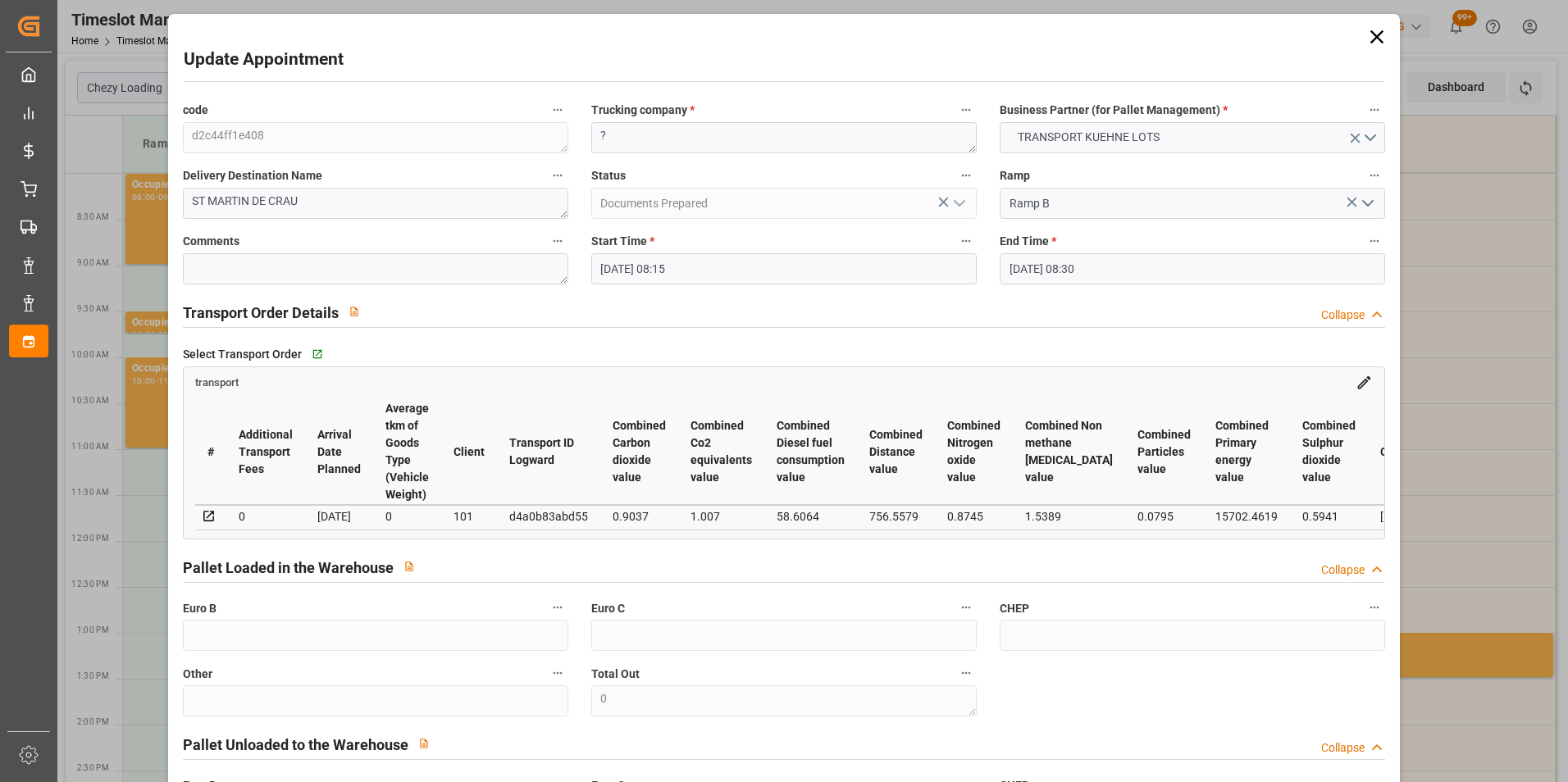
type input "21-08-2025 08:15"
type input "21-08-2025 08:30"
type input "12-08-2025 15:06"
type input "12-08-2025 12:19"
type input "20-08-2025"
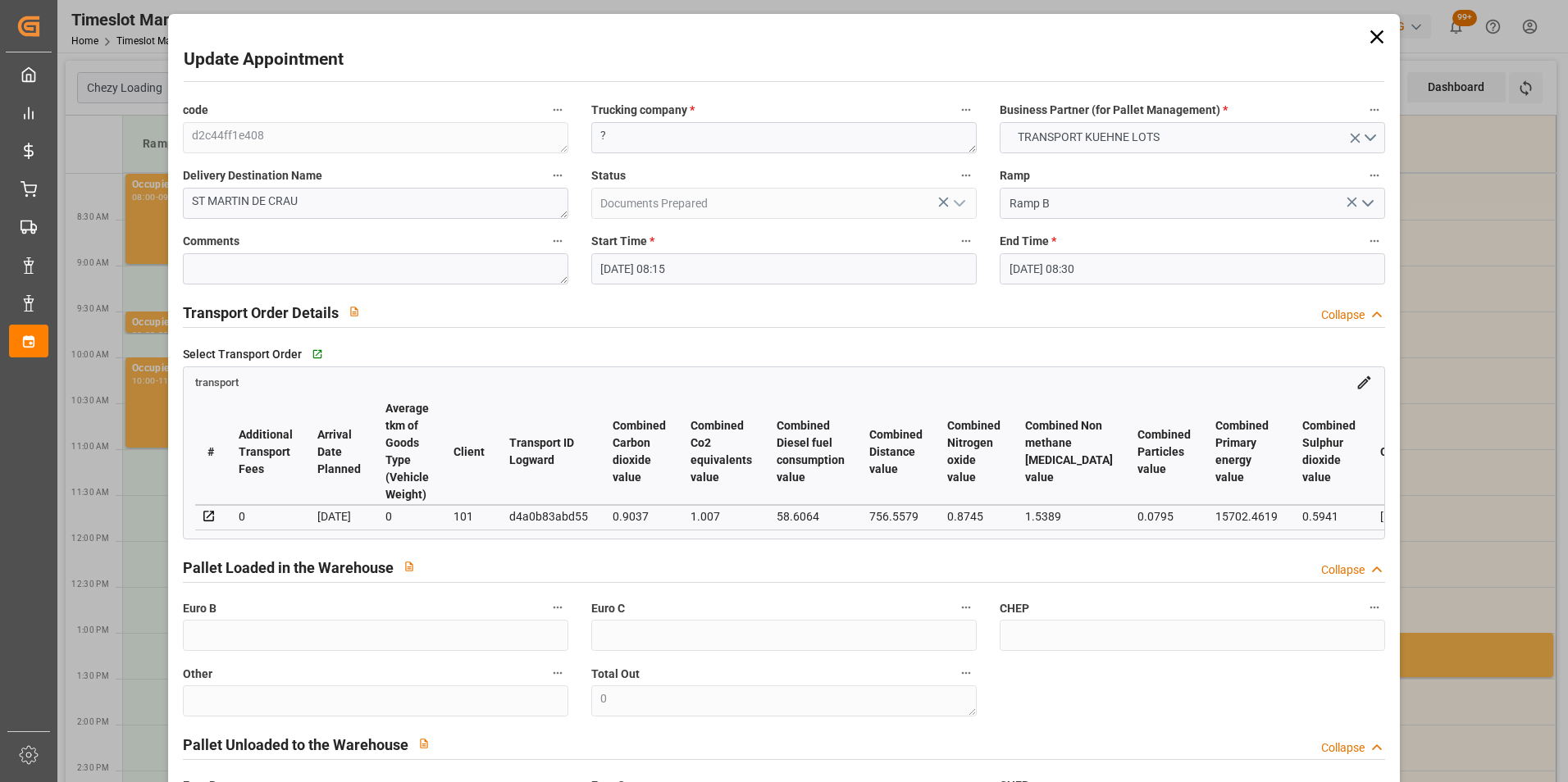
type input "[DATE]"
click at [637, 266] on input "21-08-2025 08:15" at bounding box center [783, 269] width 385 height 31
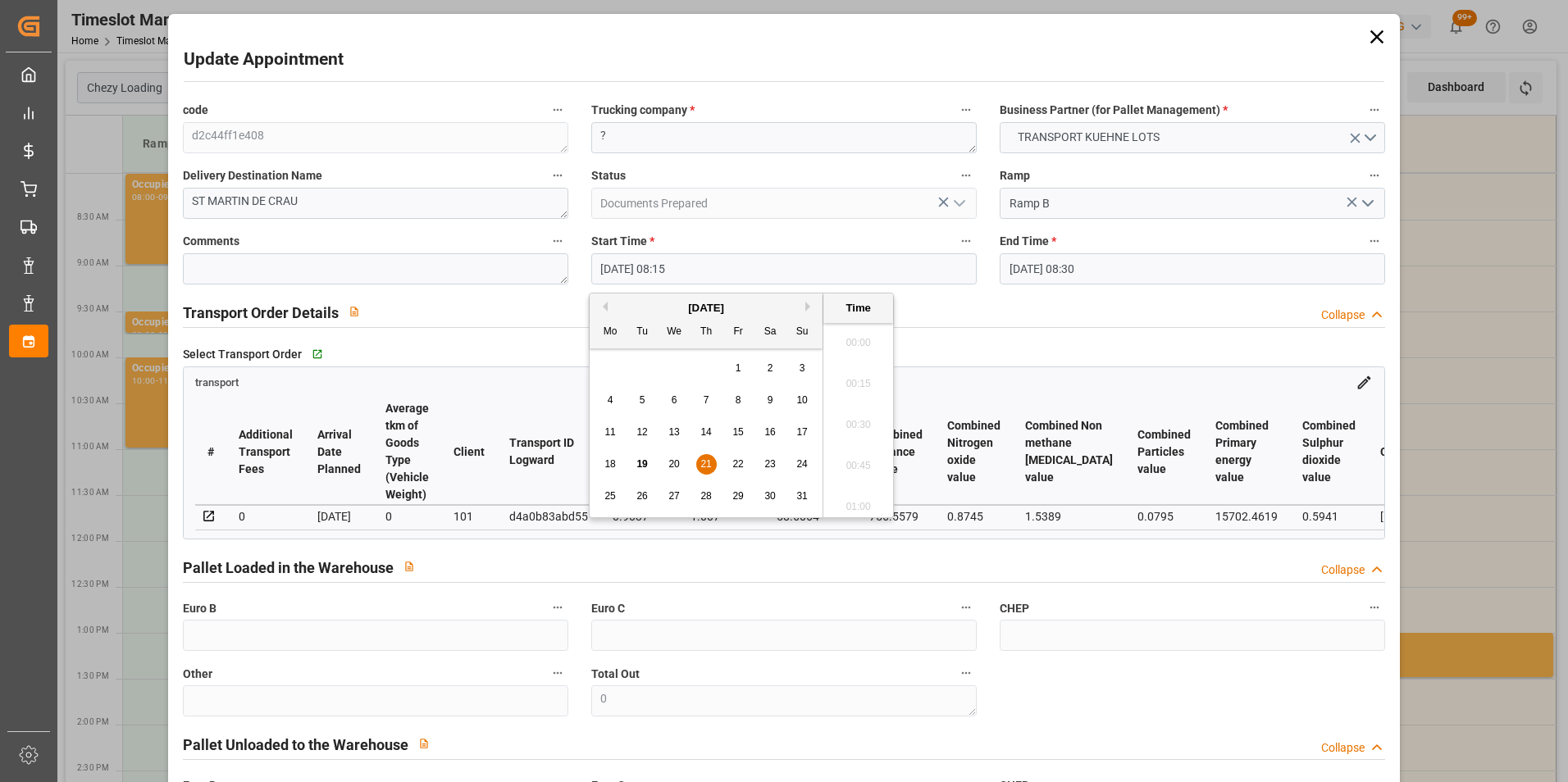
scroll to position [1277, 0]
click at [728, 460] on div "22" at bounding box center [738, 464] width 21 height 20
type input "22-08-2025 08:15"
click at [847, 419] on li "08:15" at bounding box center [858, 419] width 70 height 41
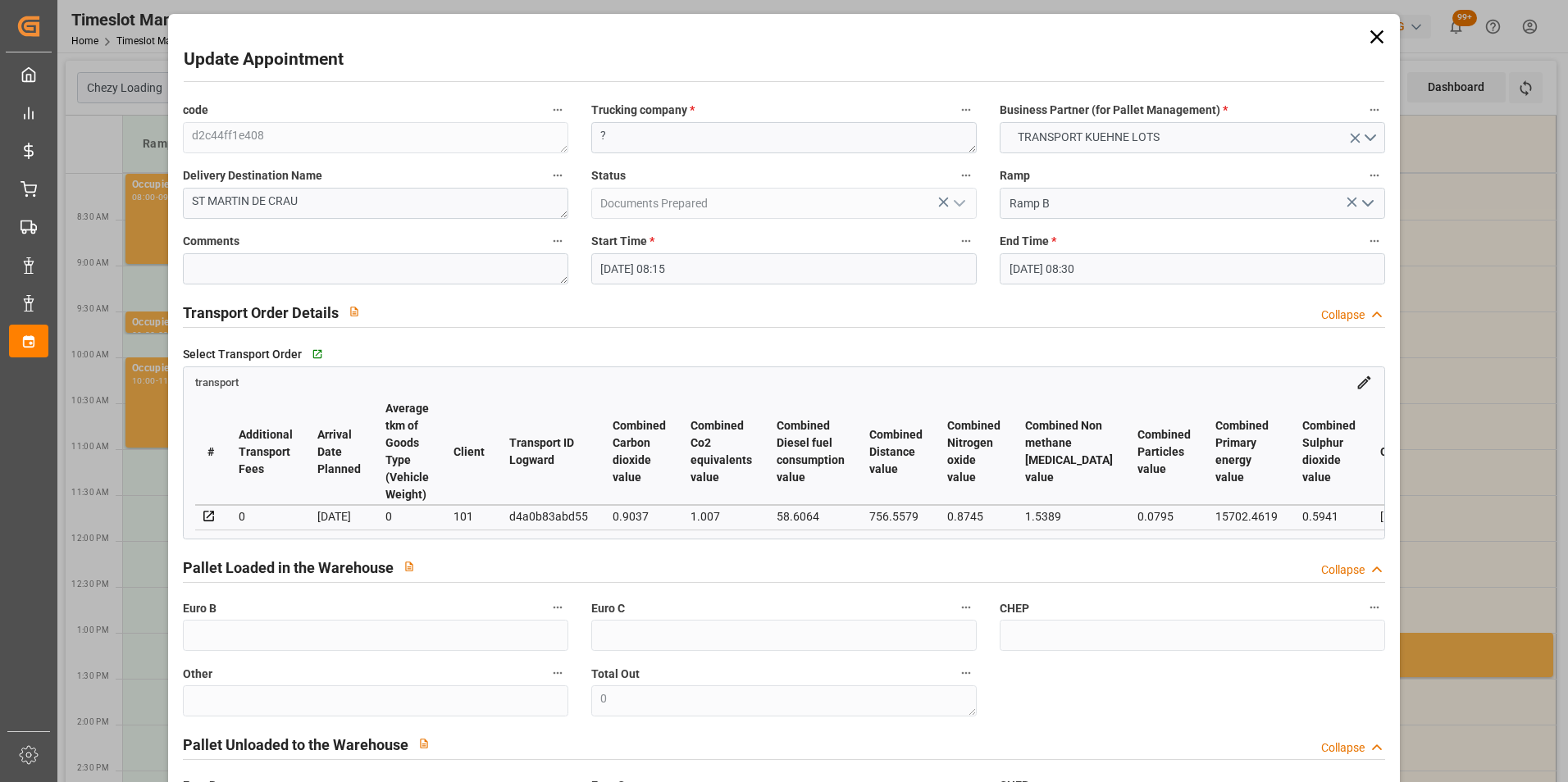
click at [1044, 269] on input "[DATE] 08:30" at bounding box center [1192, 269] width 385 height 31
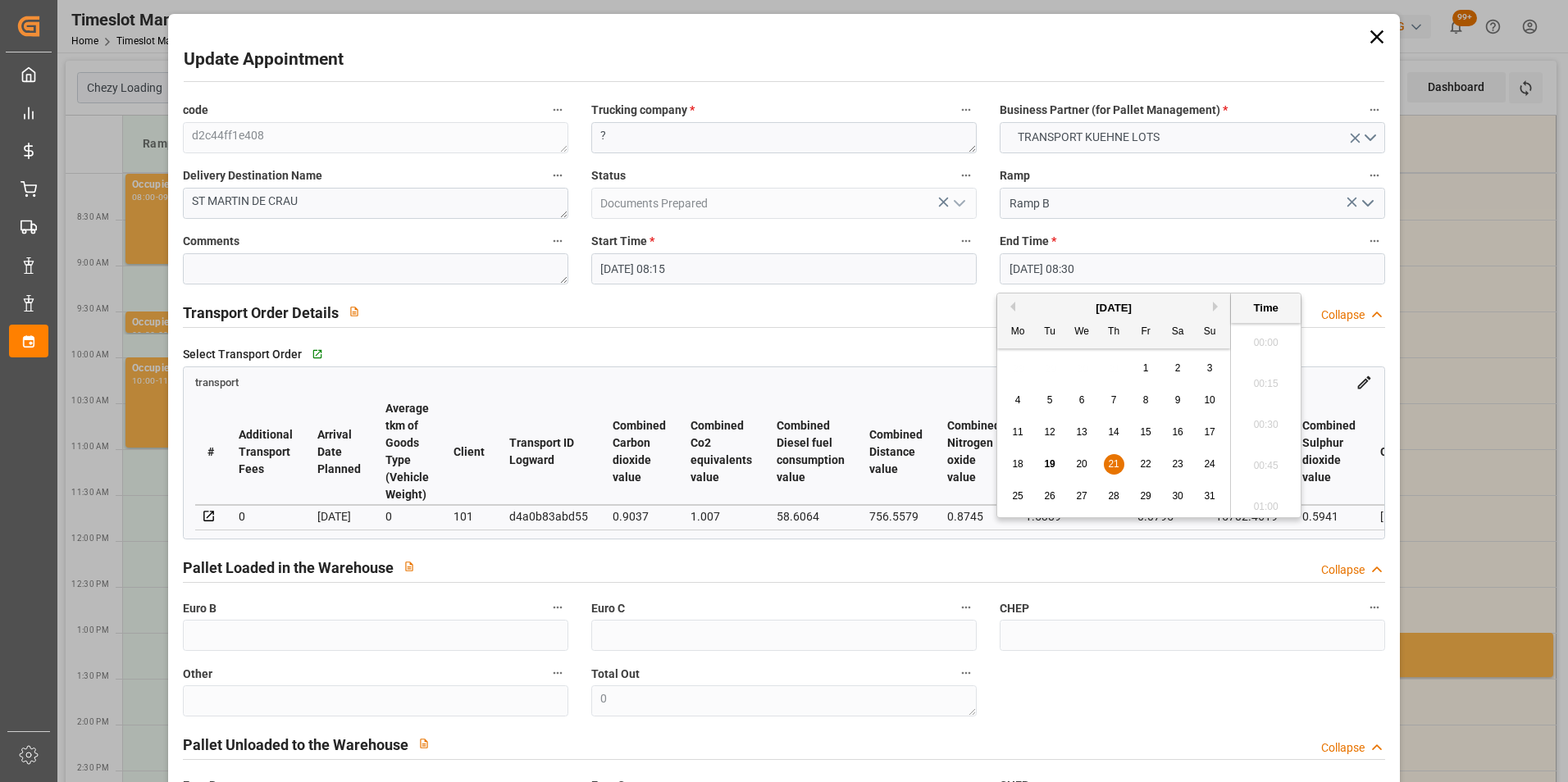
scroll to position [1318, 0]
click at [709, 136] on textarea "?" at bounding box center [783, 138] width 385 height 31
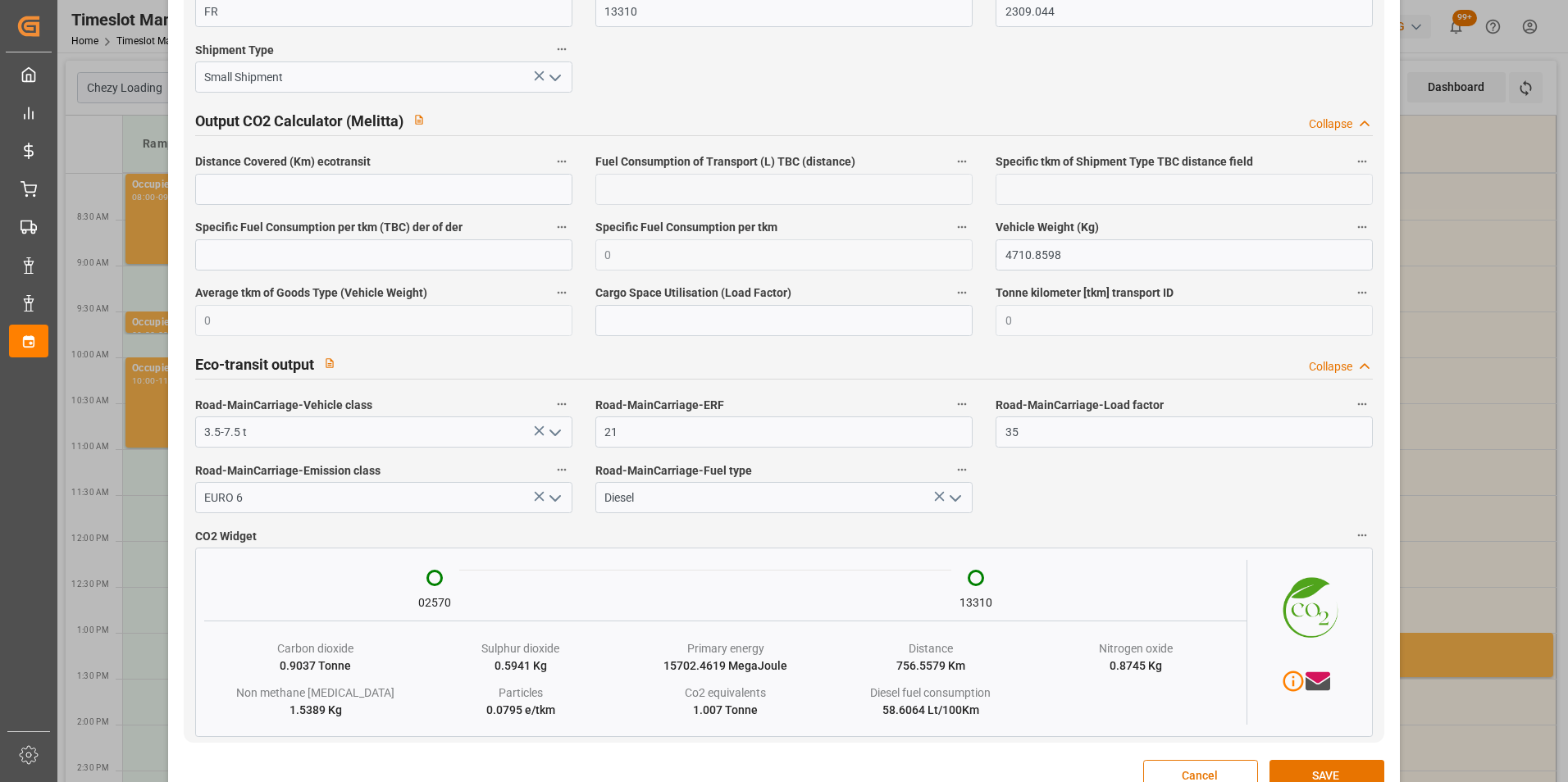
scroll to position [2700, 0]
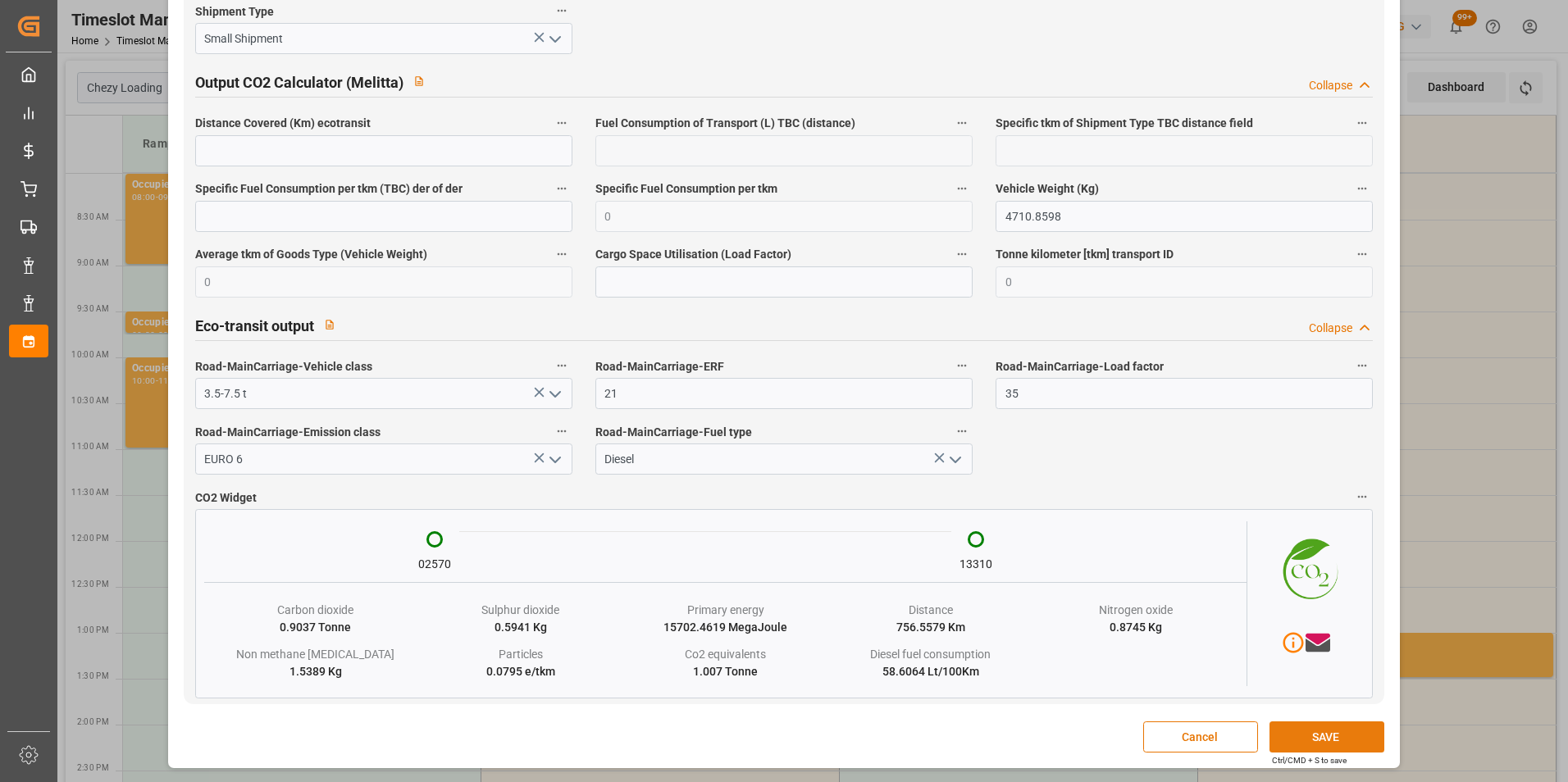
click at [1325, 745] on button "SAVE" at bounding box center [1326, 737] width 115 height 31
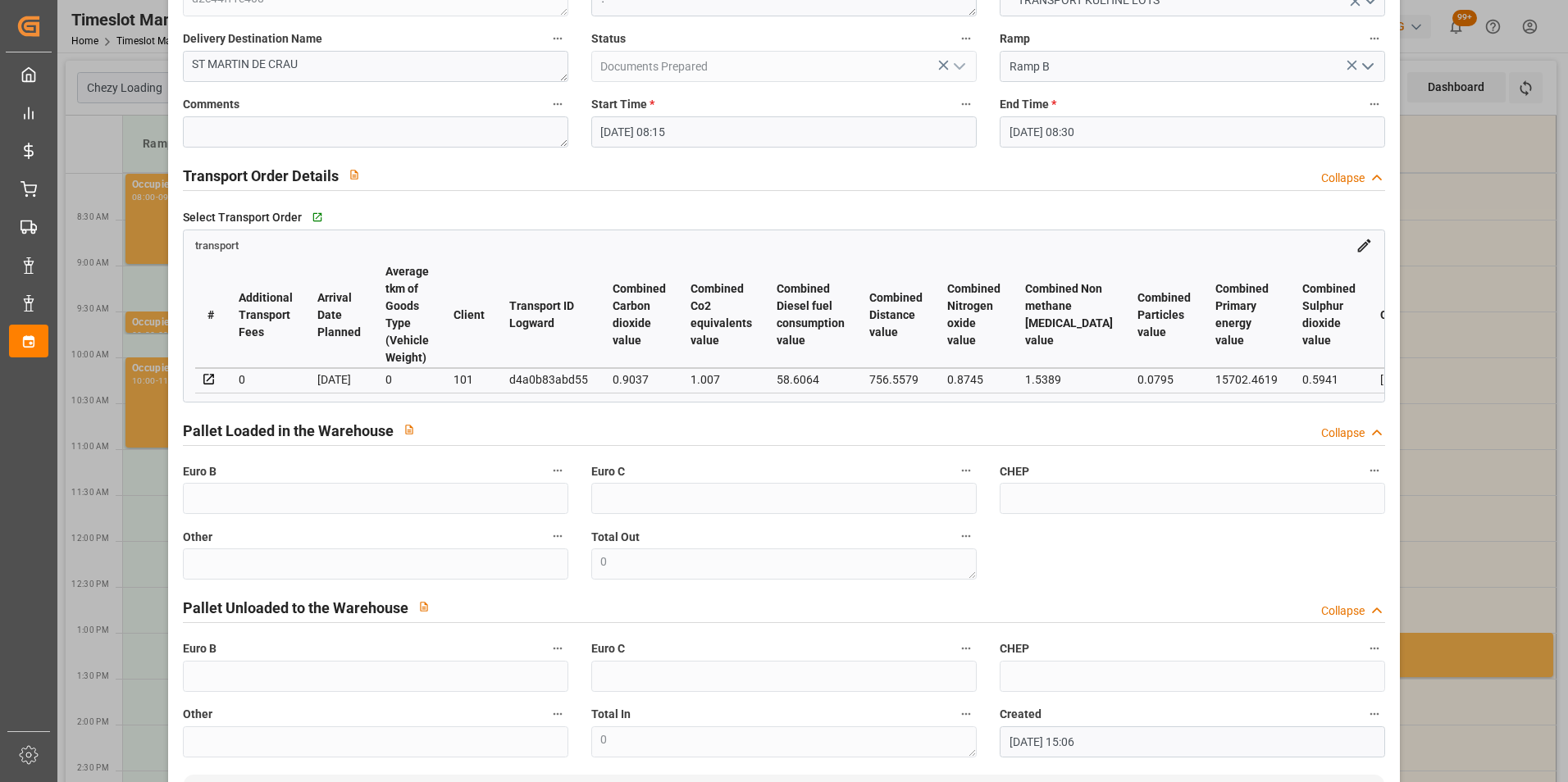
scroll to position [0, 0]
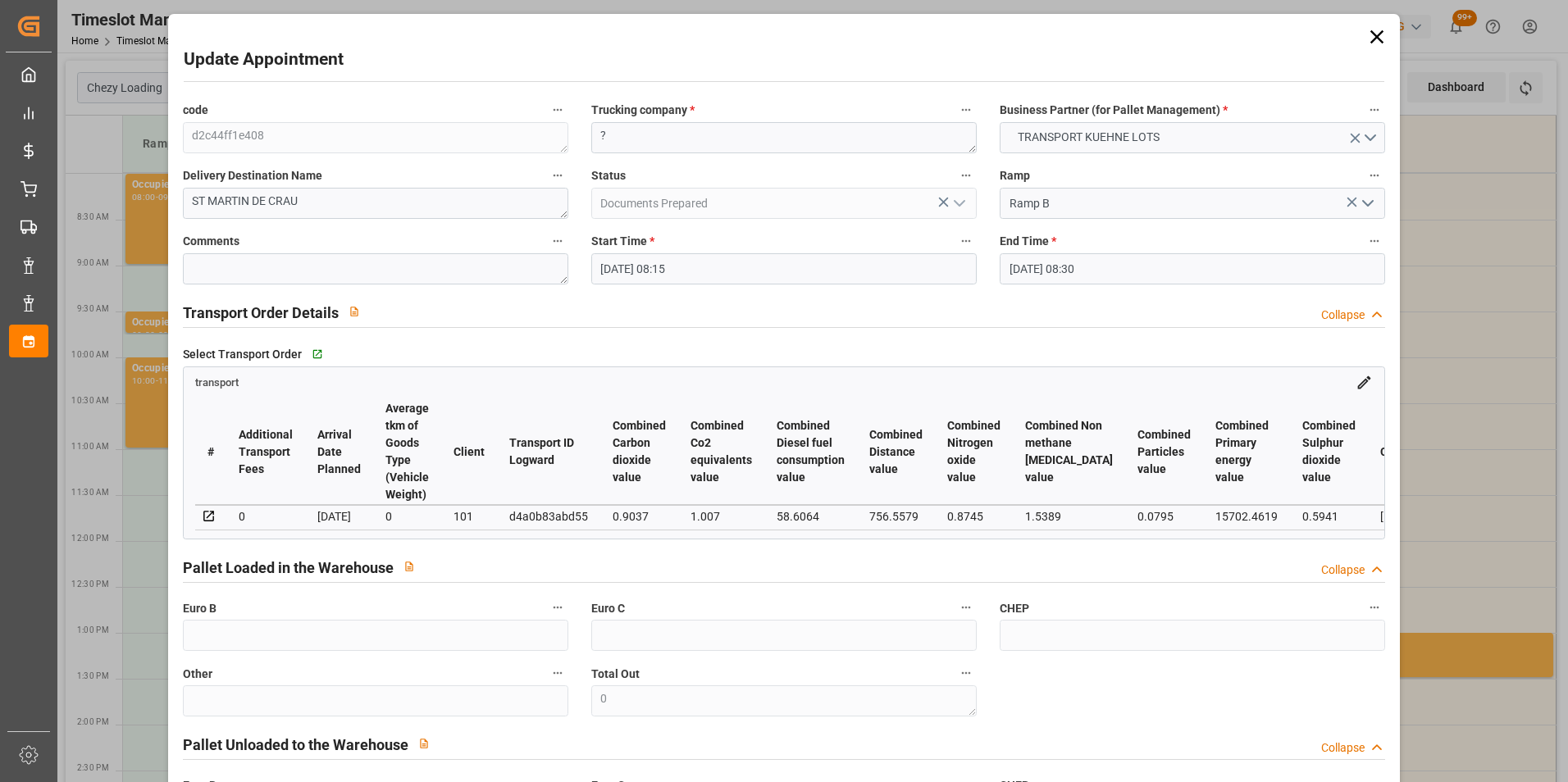
click at [1019, 273] on input "[DATE] 08:30" at bounding box center [1192, 269] width 385 height 31
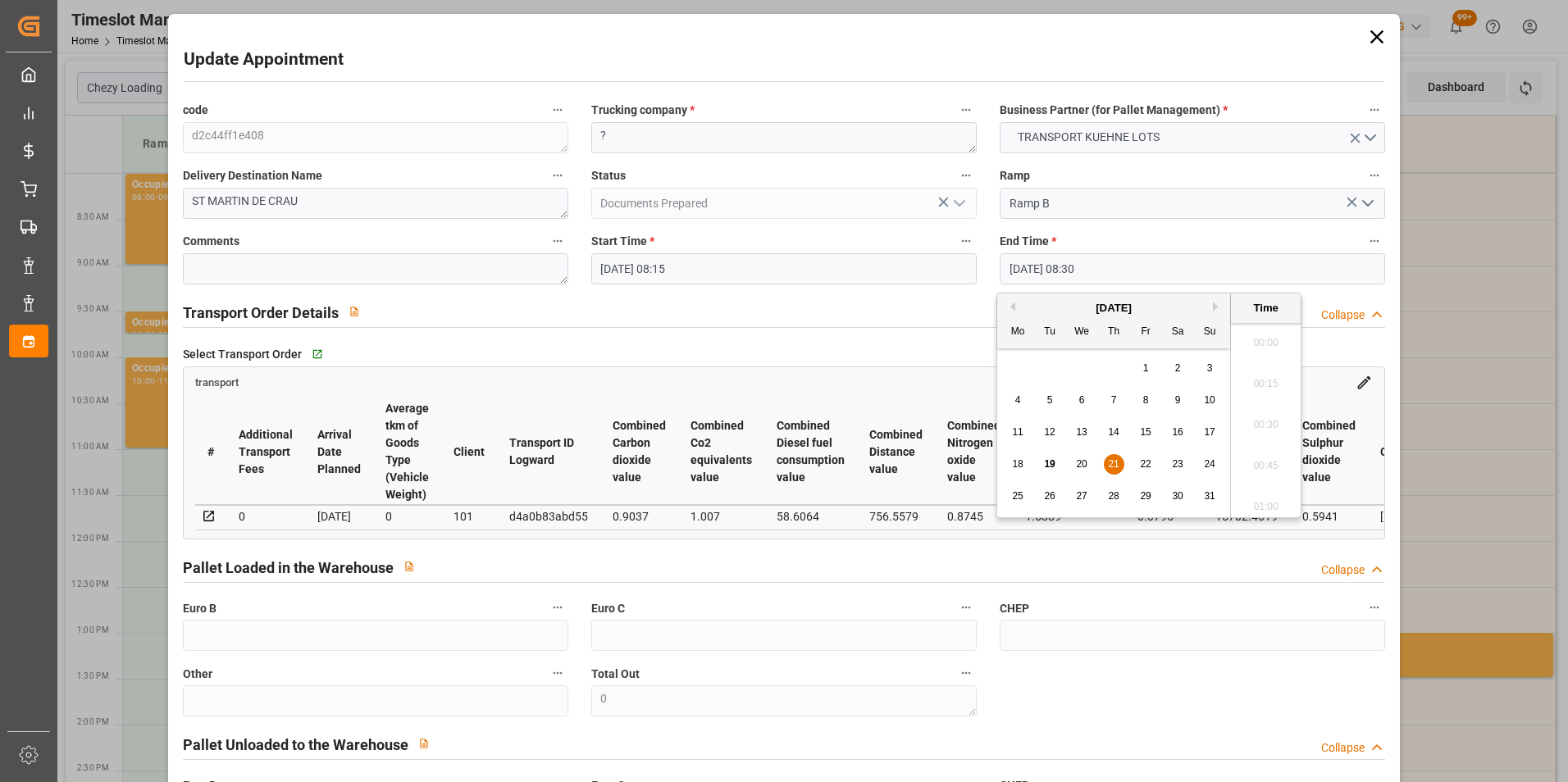
scroll to position [1318, 0]
click at [1146, 469] on span "22" at bounding box center [1145, 464] width 11 height 12
type input "22-08-2025 08:30"
click at [1273, 420] on li "08:30" at bounding box center [1265, 419] width 70 height 41
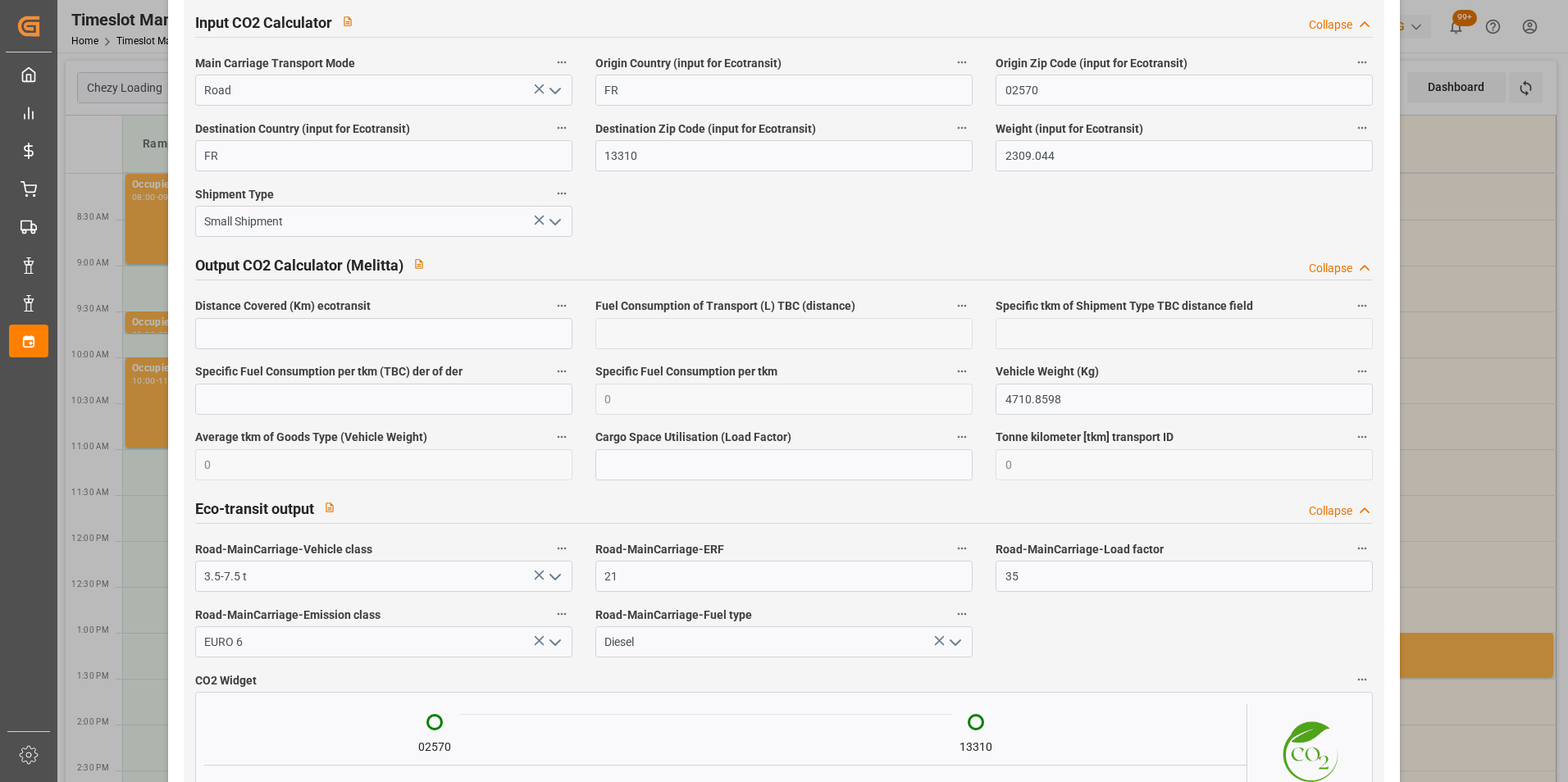
scroll to position [2700, 0]
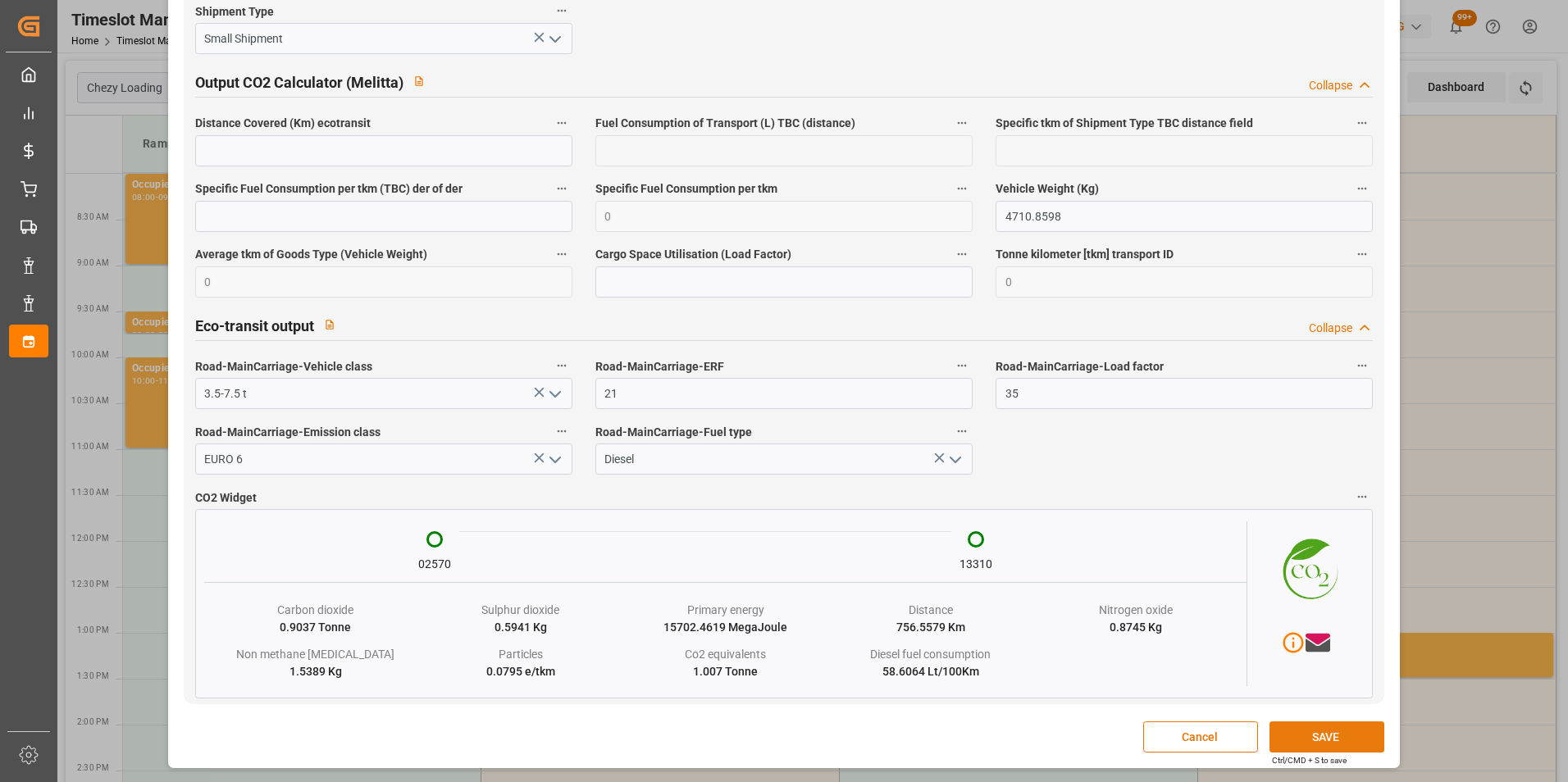
click at [1332, 739] on button "SAVE" at bounding box center [1326, 737] width 115 height 31
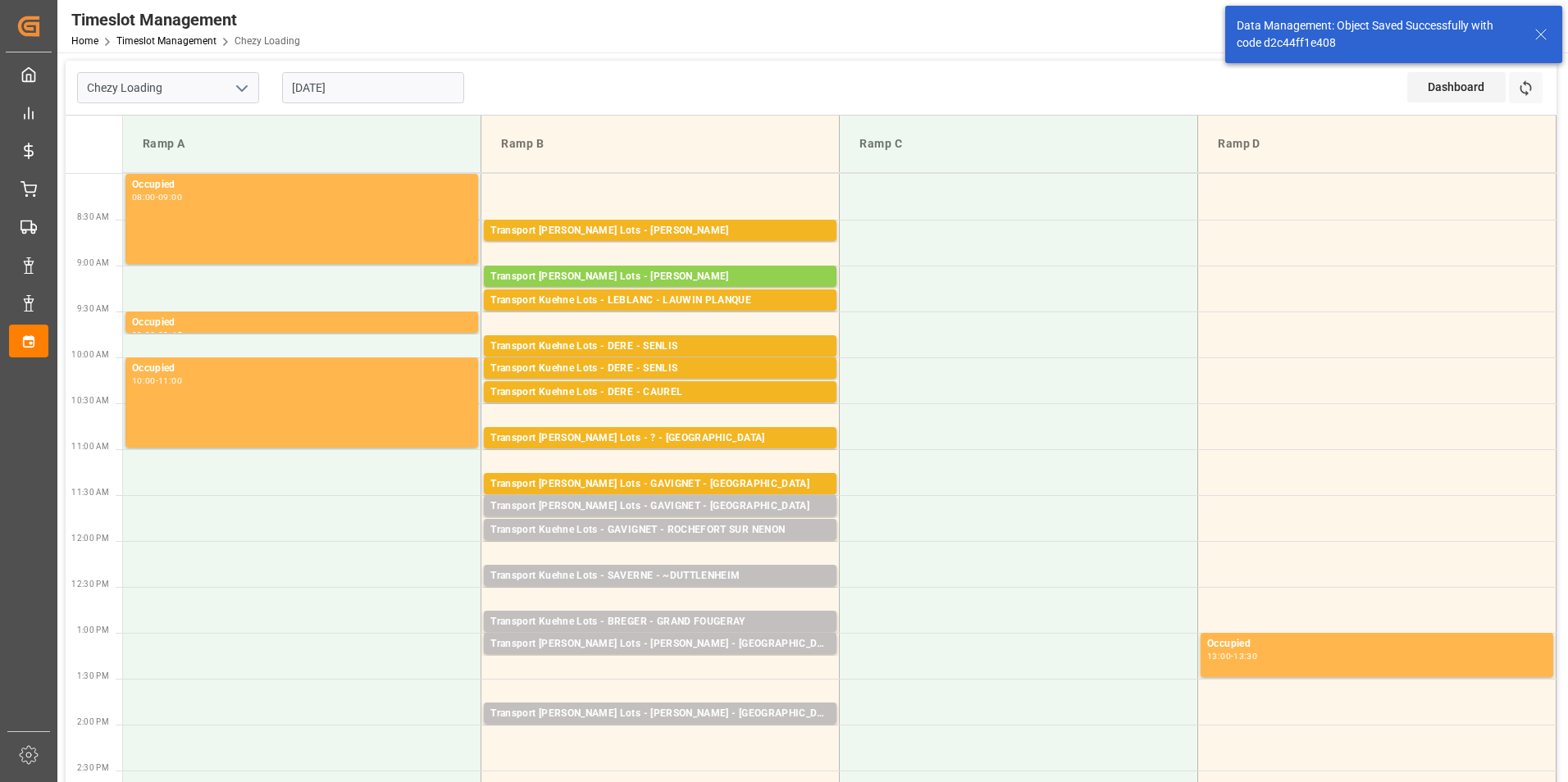
click at [362, 80] on input "[DATE]" at bounding box center [373, 88] width 182 height 31
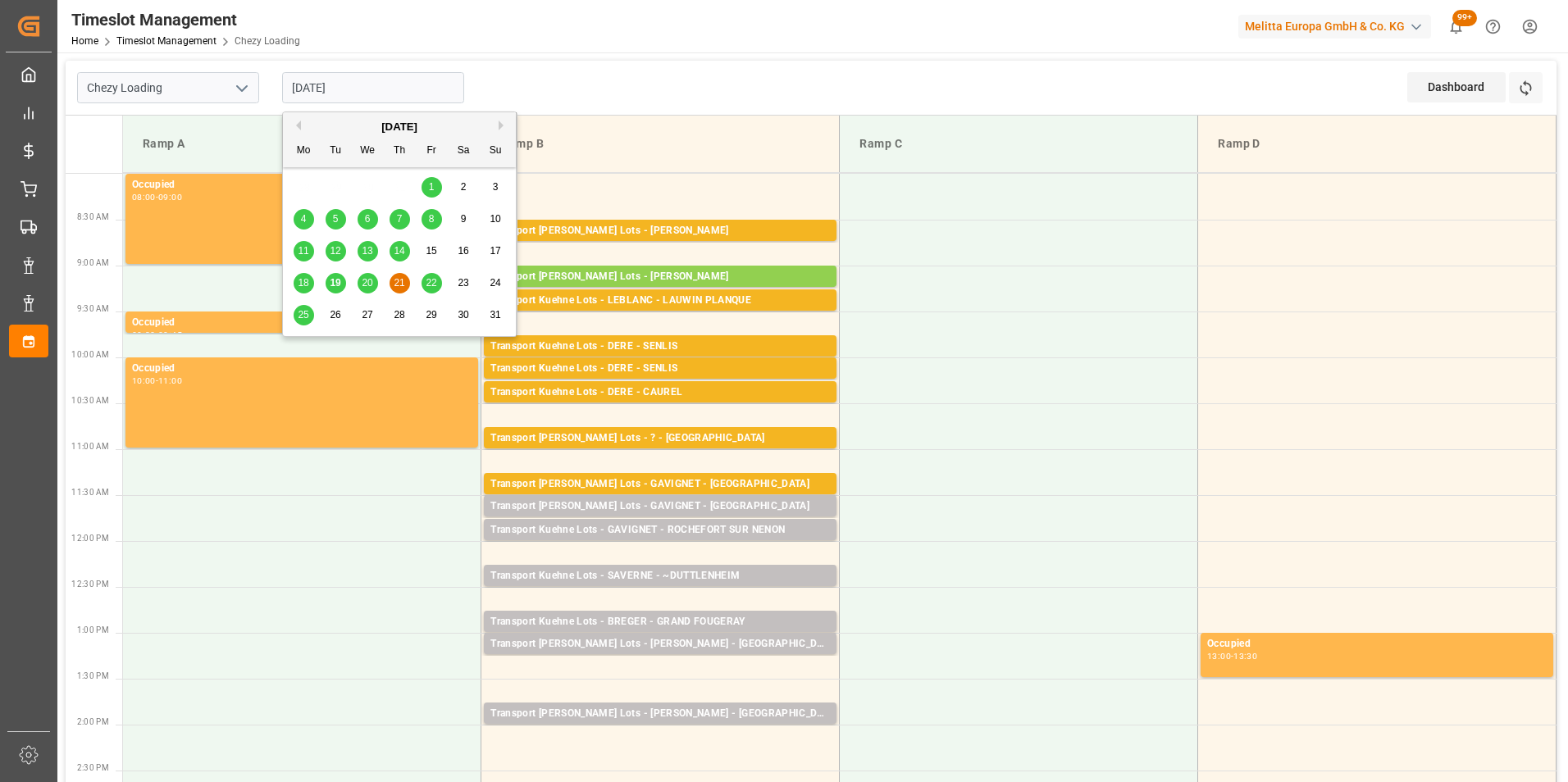
click at [427, 281] on span "22" at bounding box center [430, 283] width 11 height 12
type input "22-08-2025"
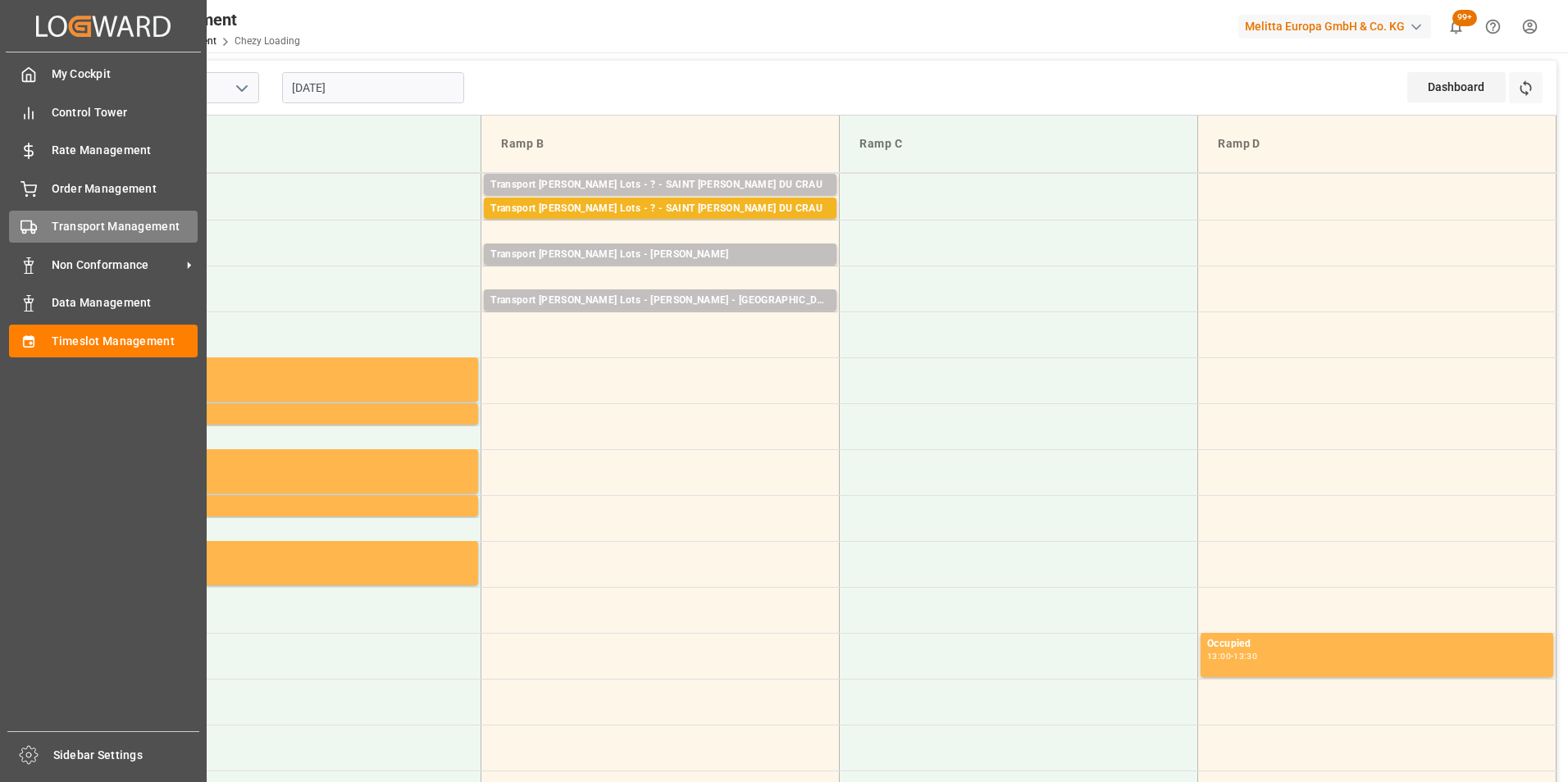
click at [122, 224] on span "Transport Management" at bounding box center [125, 227] width 147 height 18
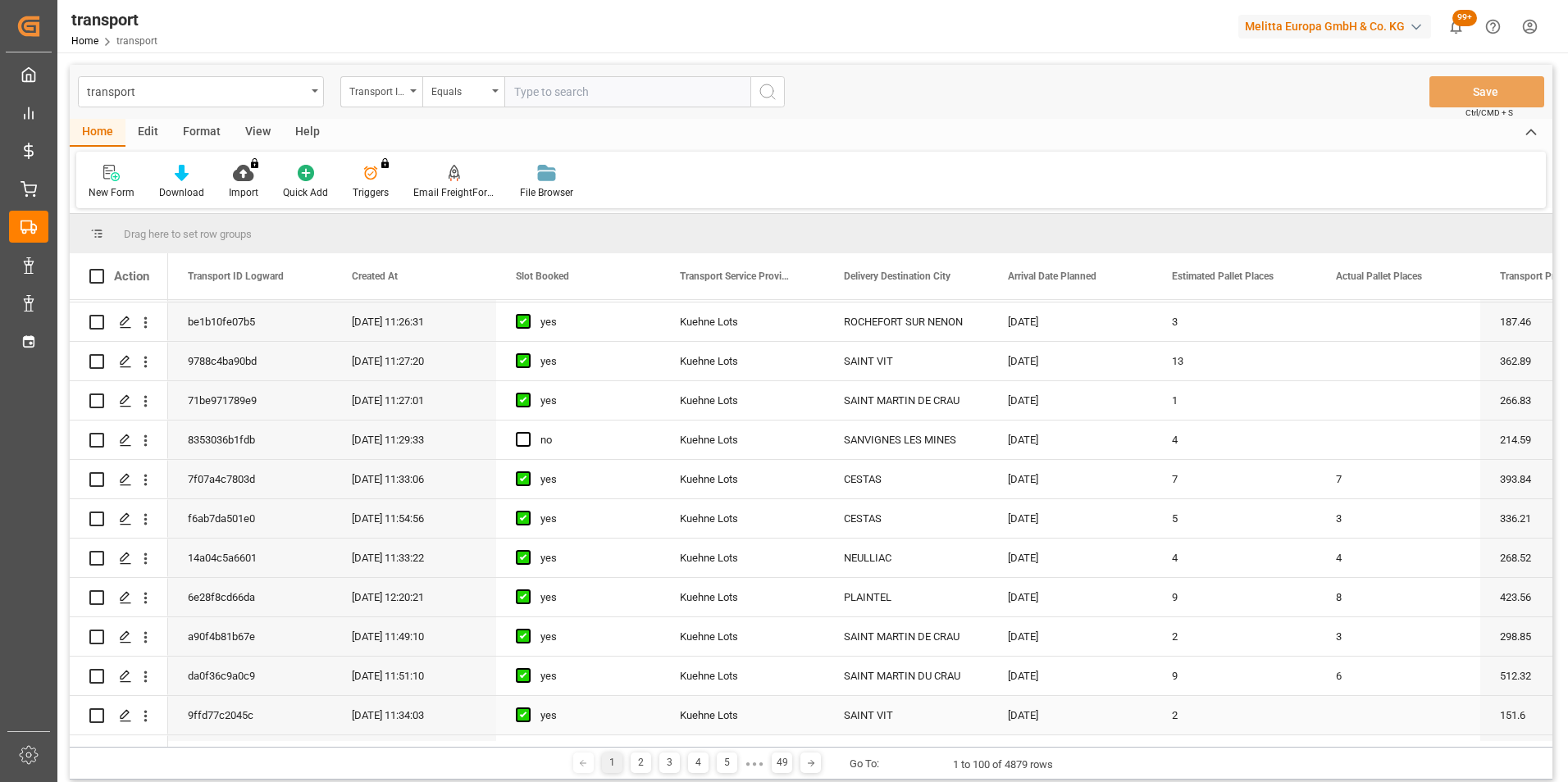
scroll to position [328, 0]
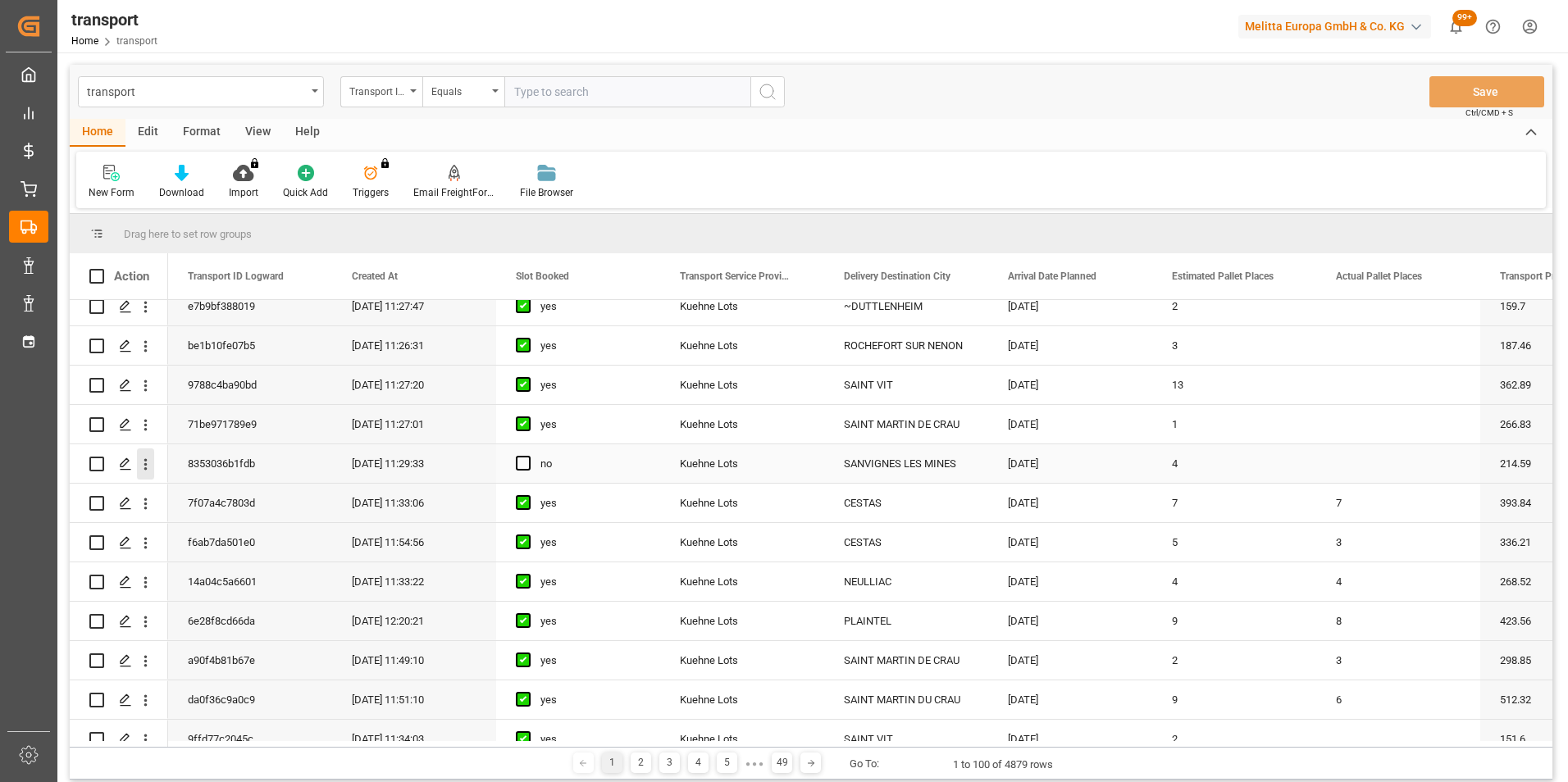
click at [145, 455] on button "open menu" at bounding box center [146, 464] width 18 height 31
click at [243, 493] on span "Open in new tab" at bounding box center [253, 499] width 149 height 18
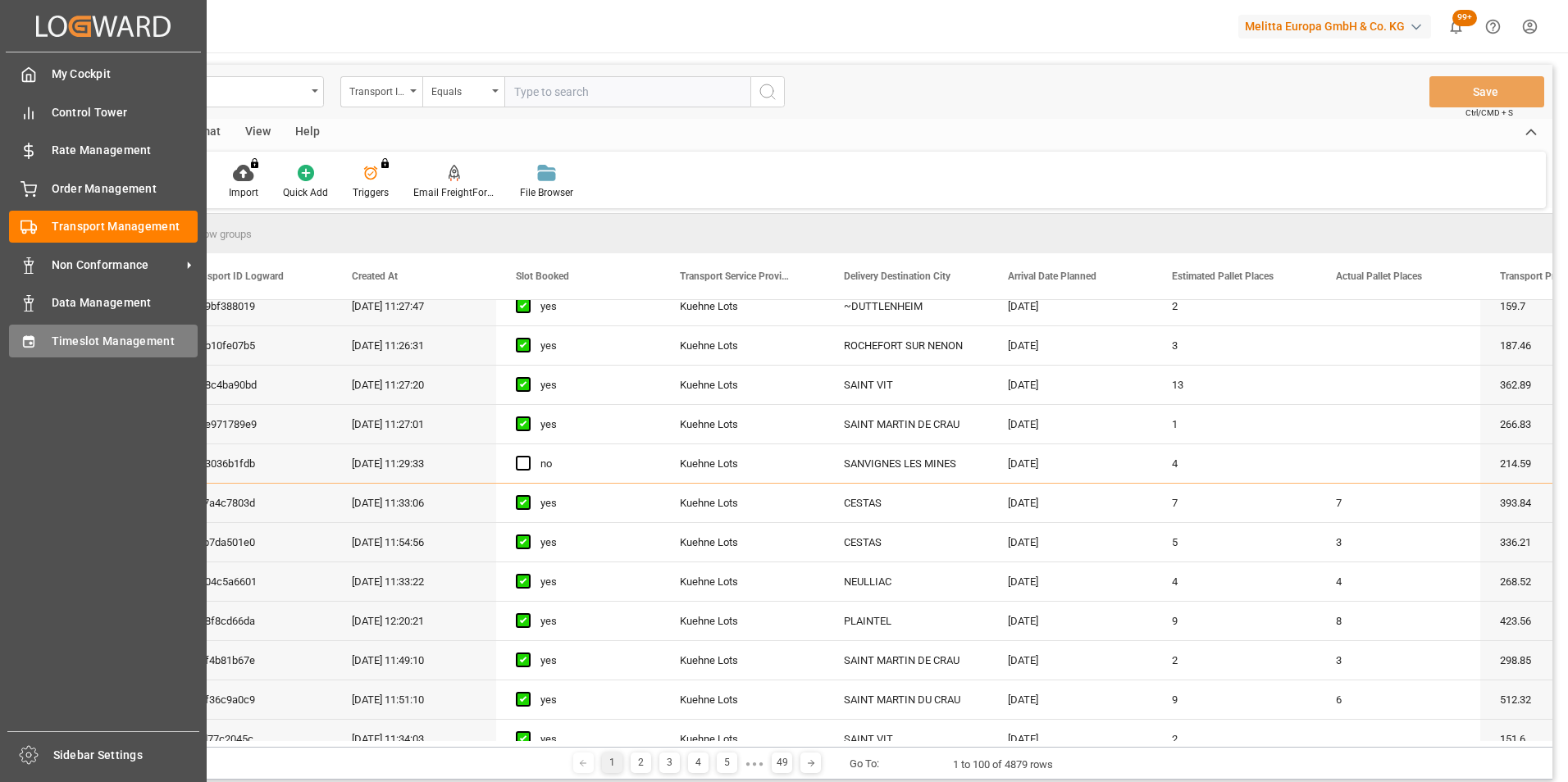
click at [88, 338] on span "Timeslot Management" at bounding box center [125, 342] width 147 height 18
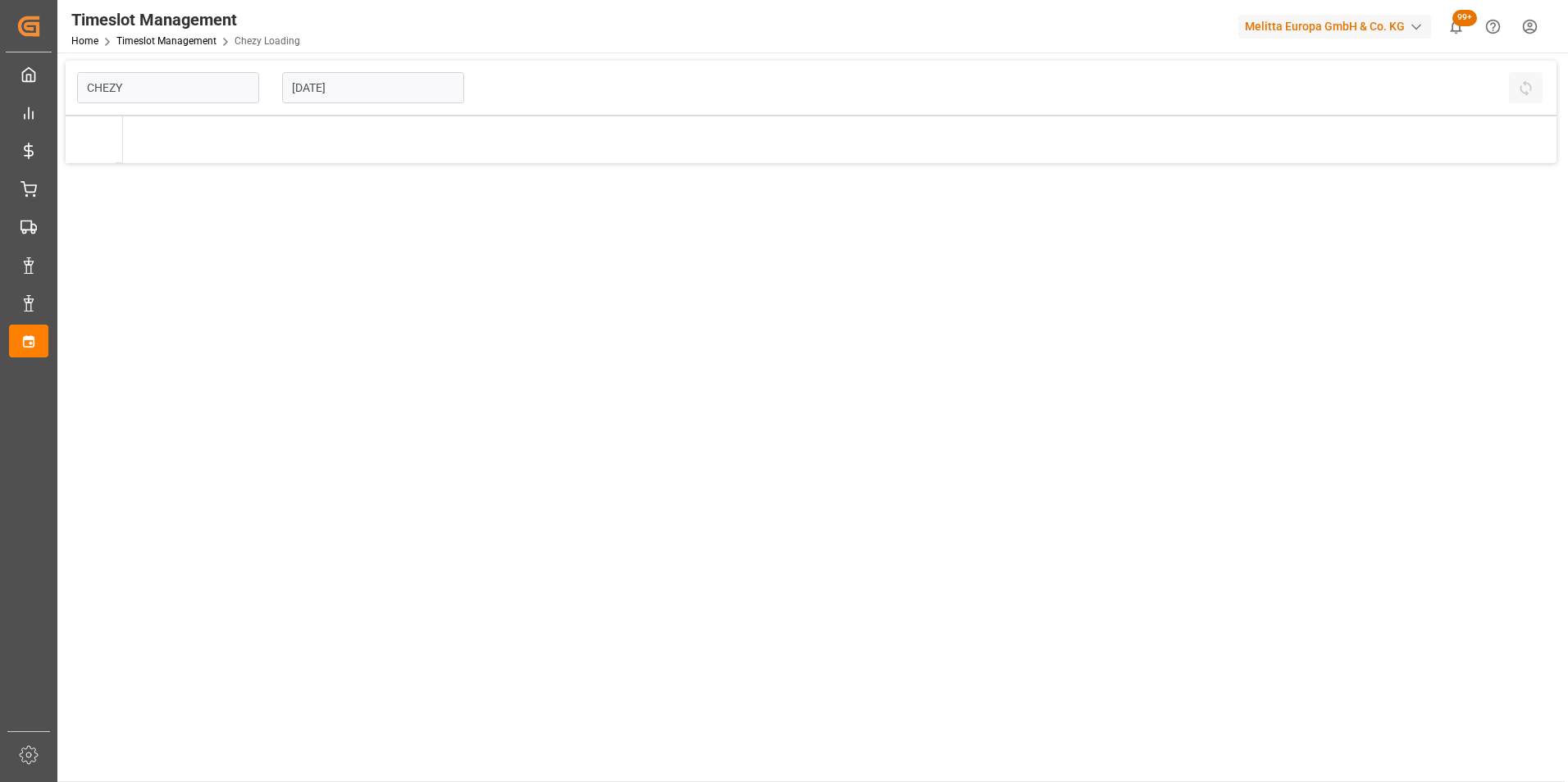
type input "Chezy Loading"
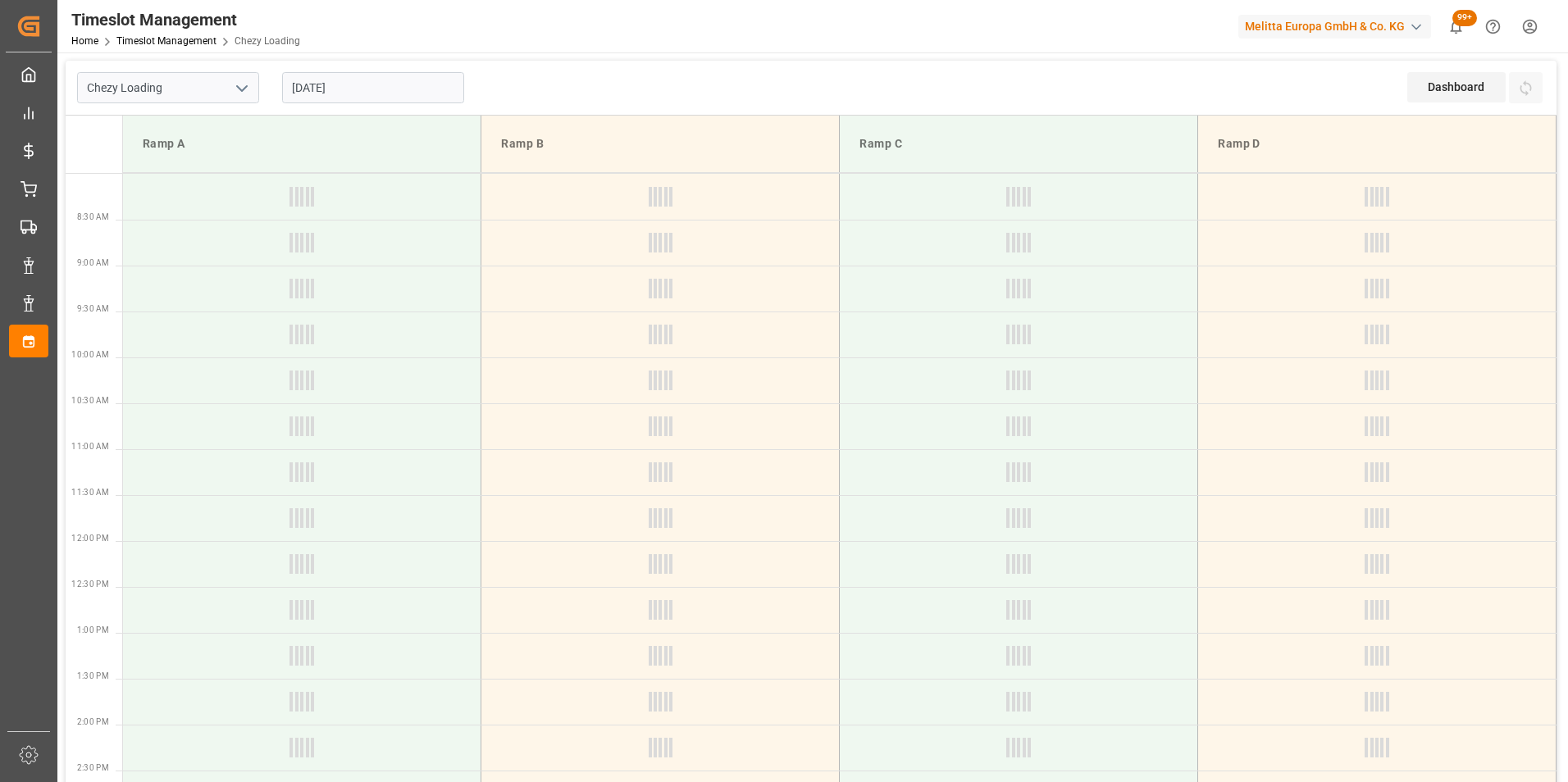
click at [325, 82] on input "19-08-2025" at bounding box center [373, 88] width 182 height 31
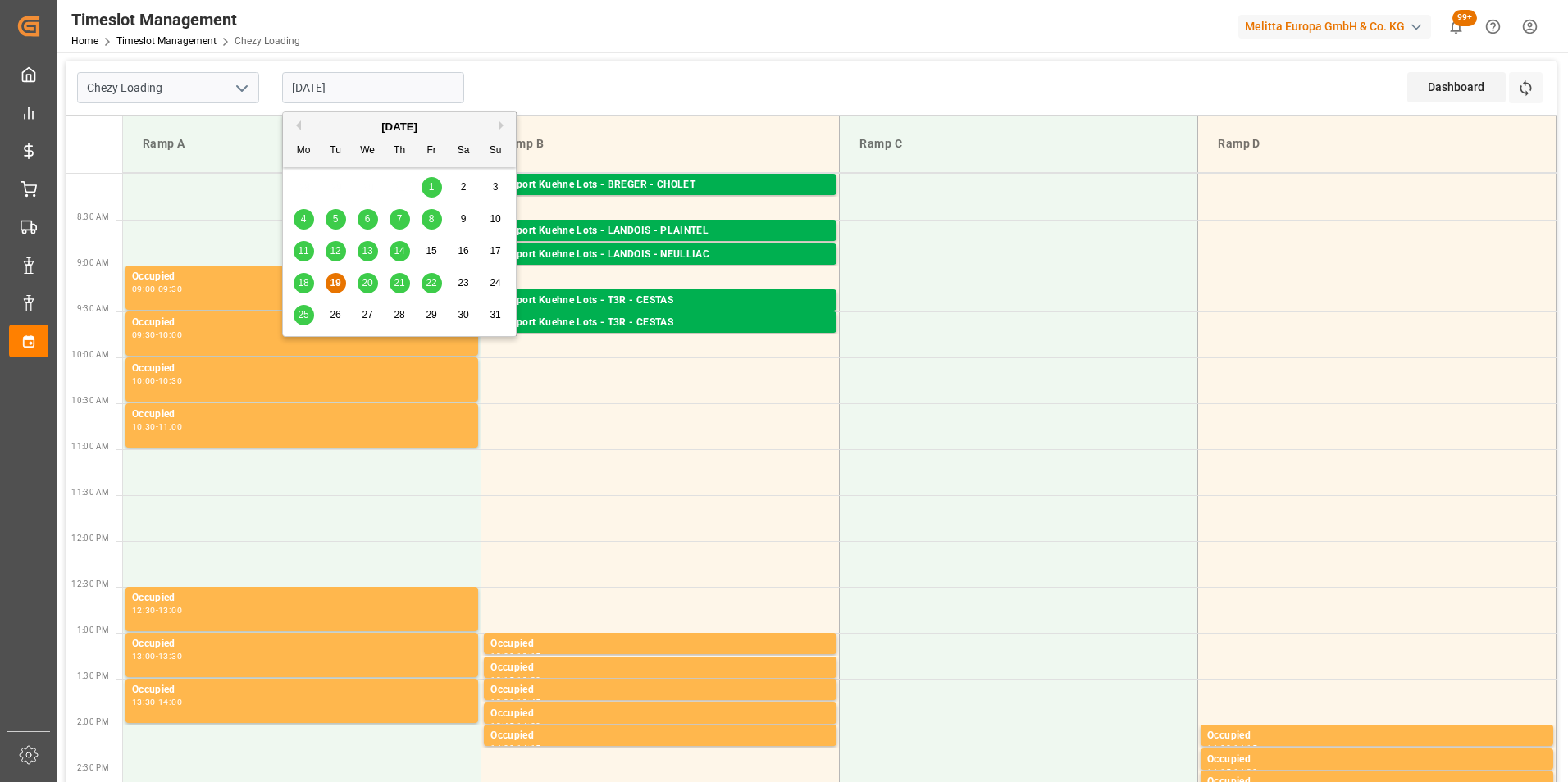
click at [301, 283] on span "18" at bounding box center [303, 283] width 11 height 12
type input "18-08-2025"
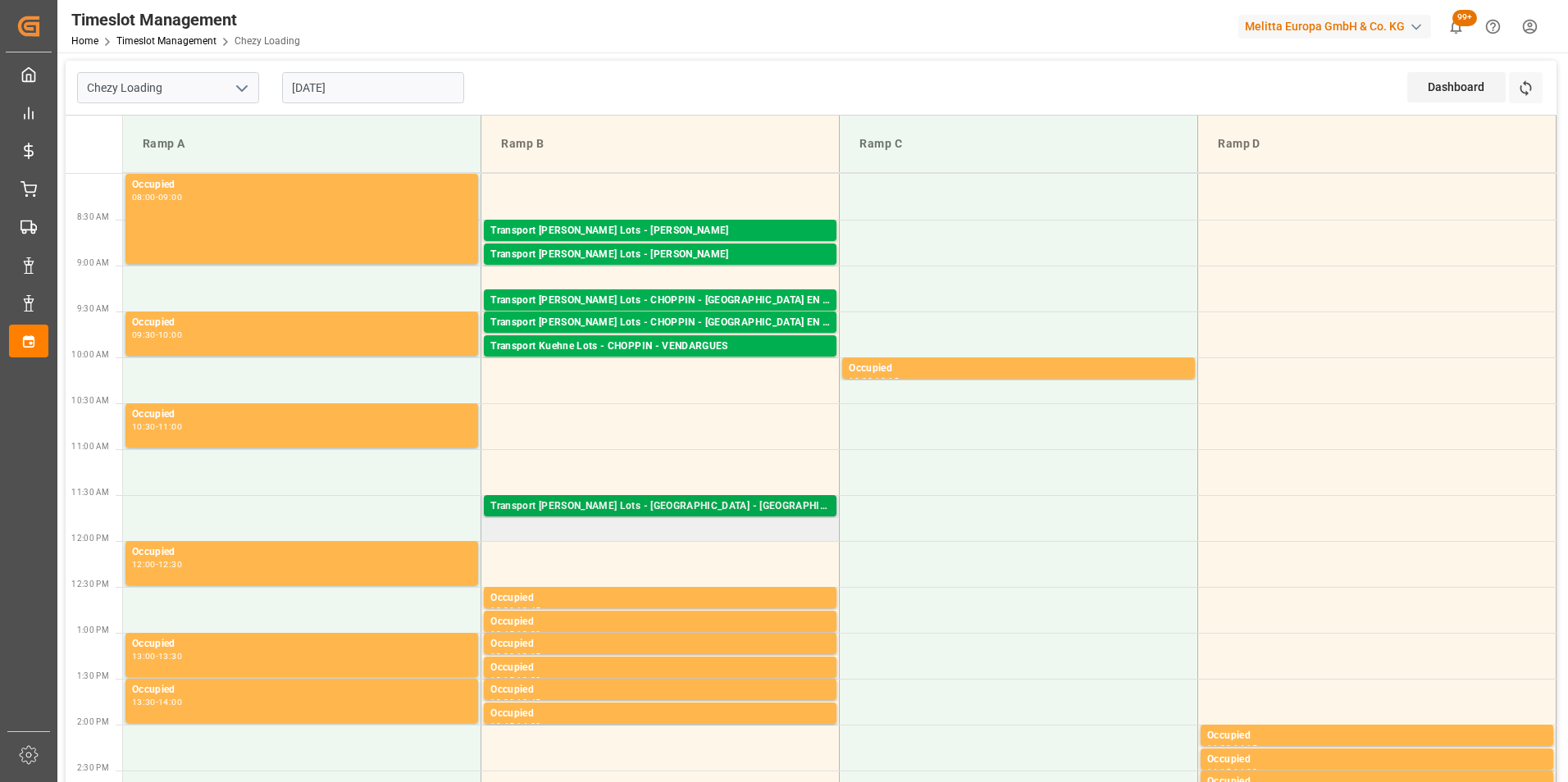
click at [683, 513] on div "Transport Kuehne Lots - FOURNIE - CASTELNAUDARY" at bounding box center [660, 507] width 339 height 17
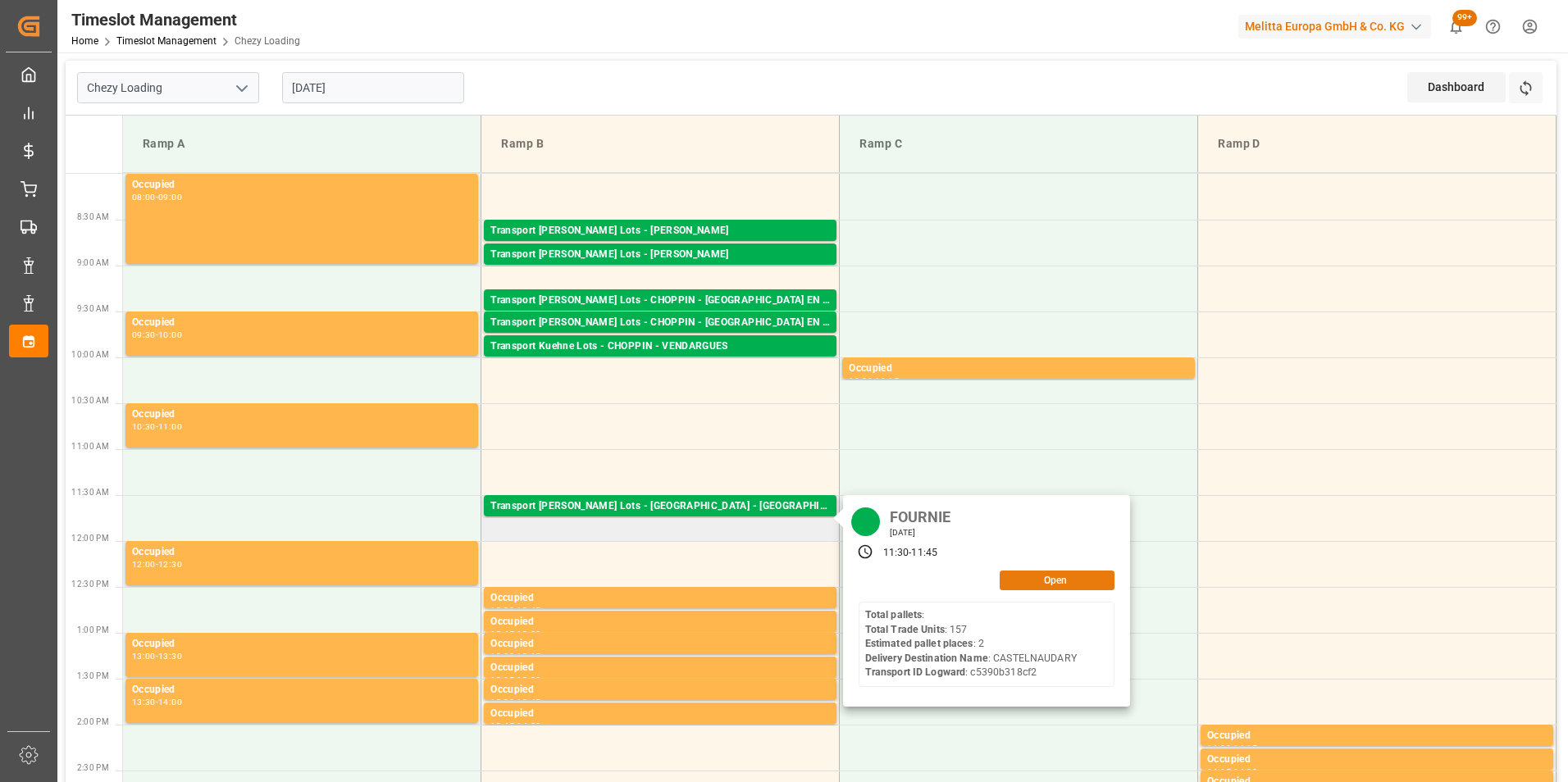
click at [1015, 585] on button "Open" at bounding box center [1056, 580] width 115 height 20
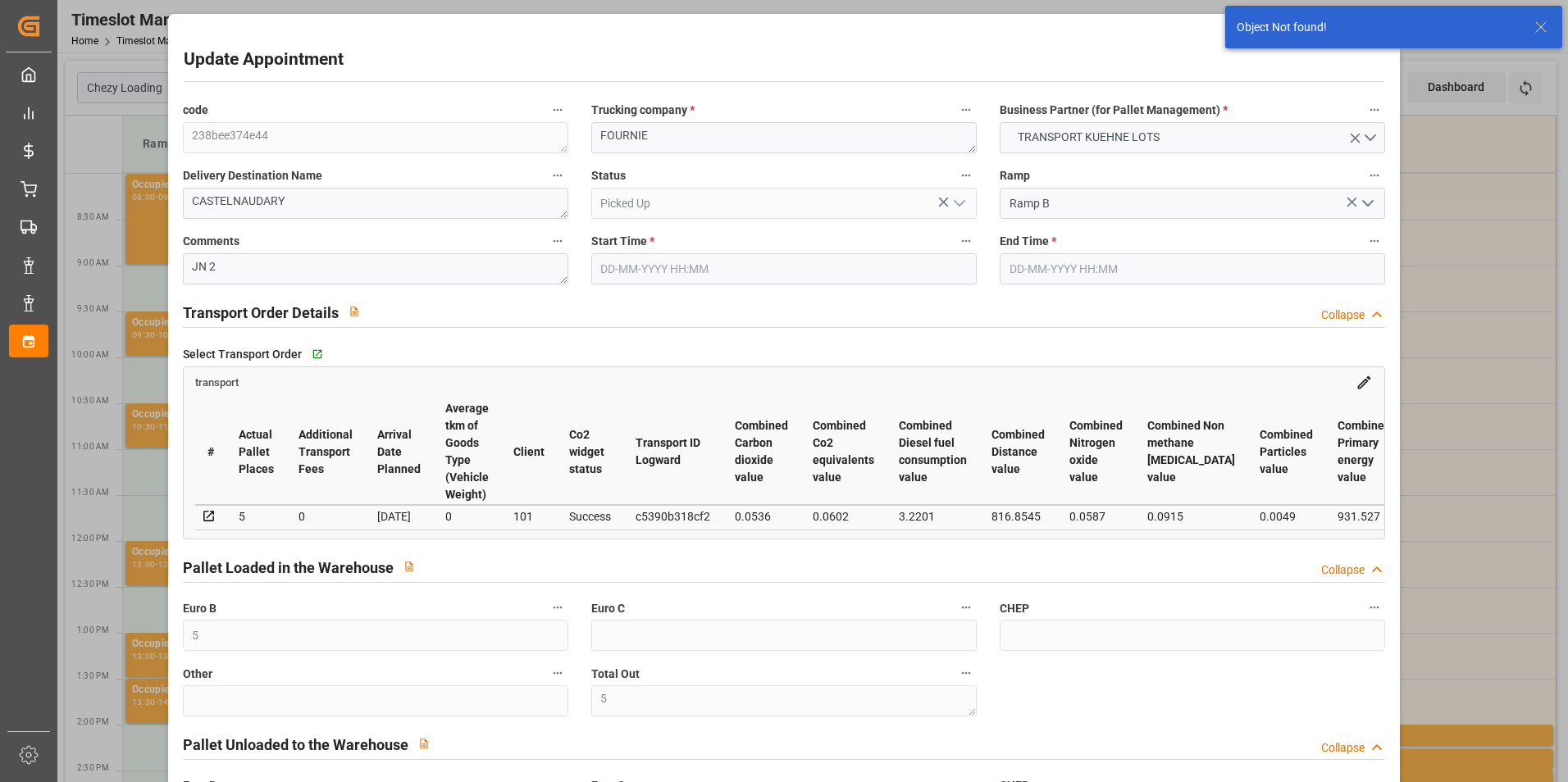
type input "18-08-2025 11:30"
type input "18-08-2025 11:45"
type input "14-08-2025 12:37"
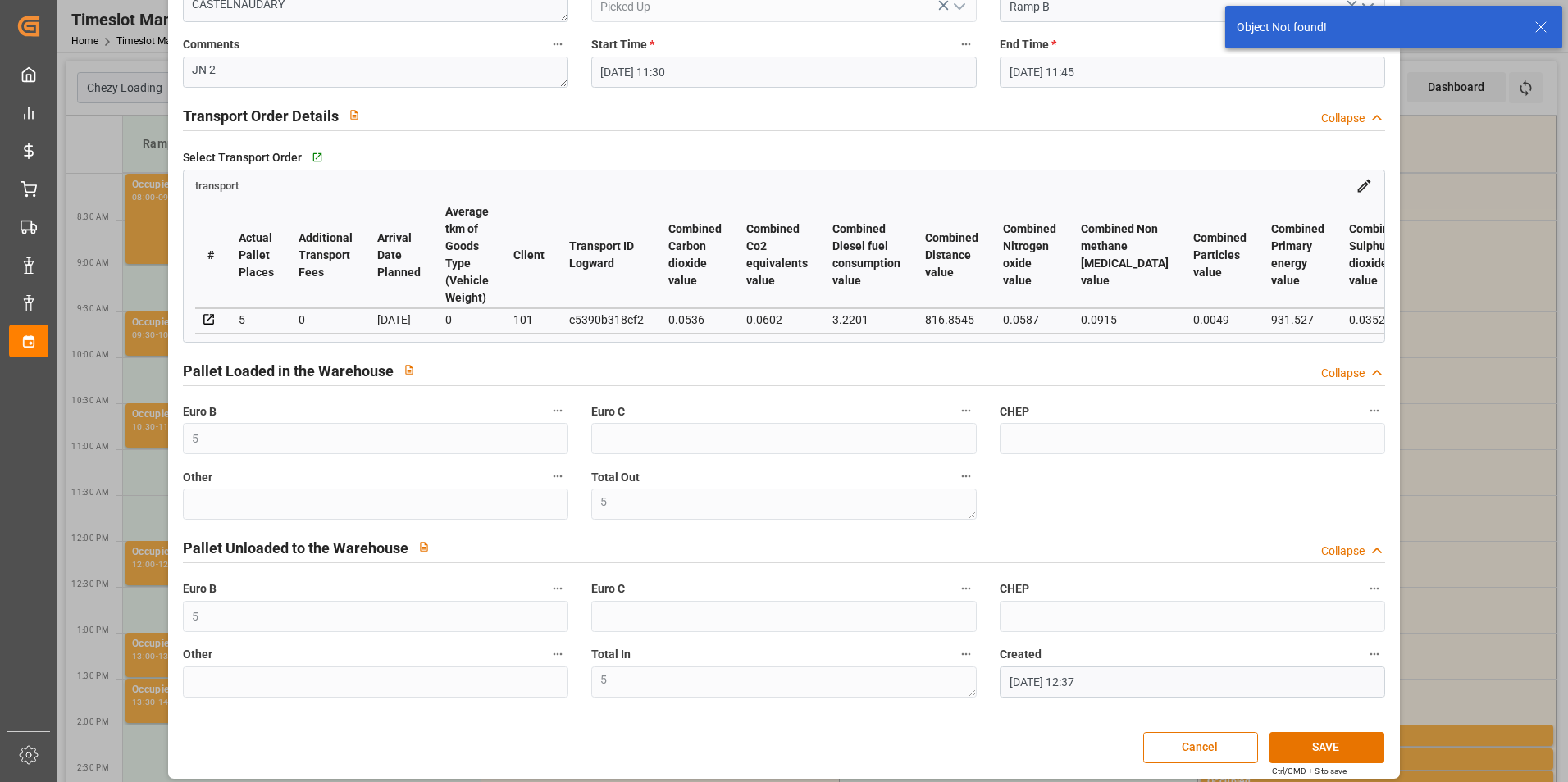
scroll to position [213, 0]
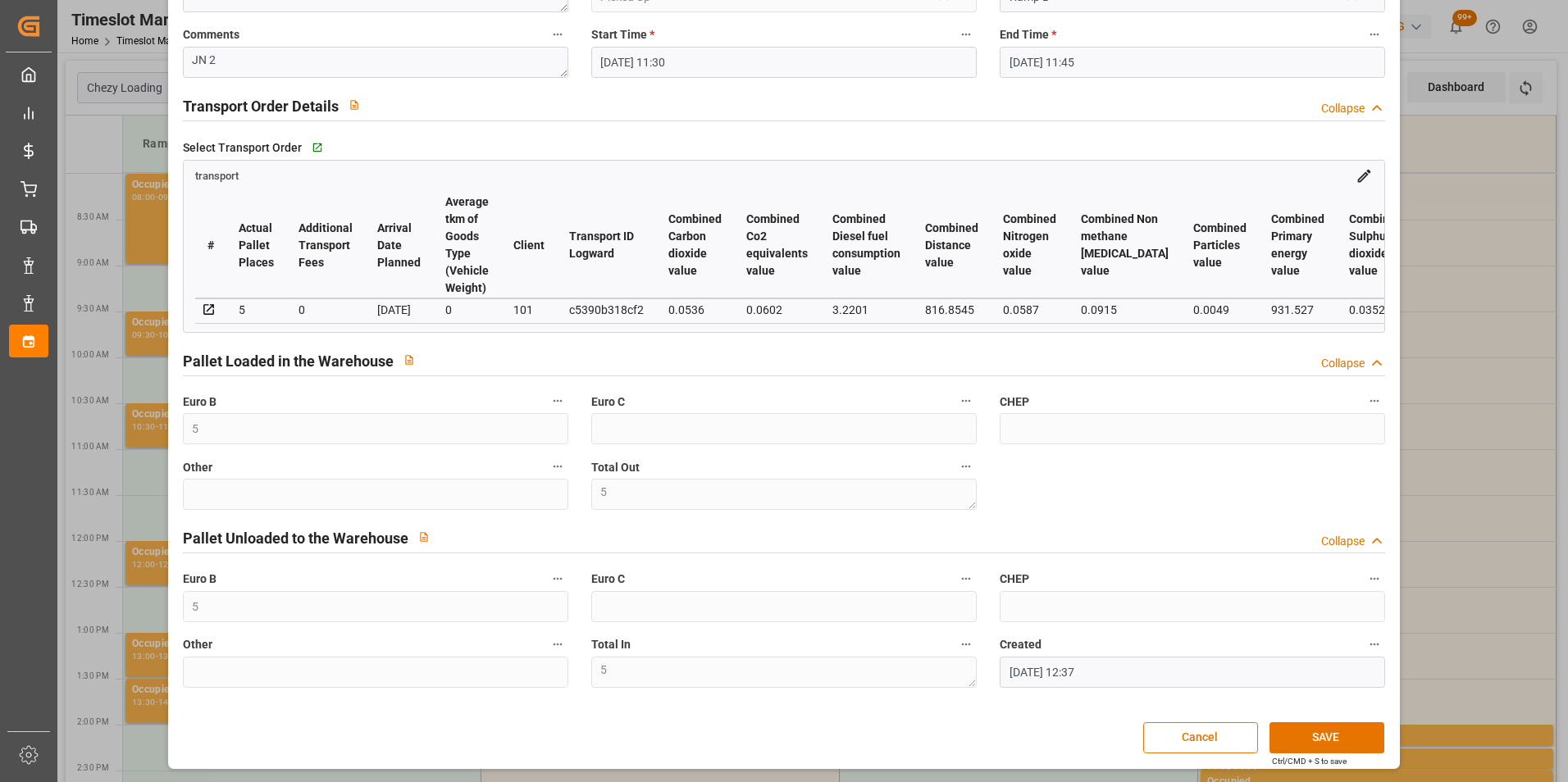
click at [1442, 419] on div "Update Appointment code 238bee374e44 Trucking company * FOURNIE Business Partne…" at bounding box center [784, 391] width 1568 height 782
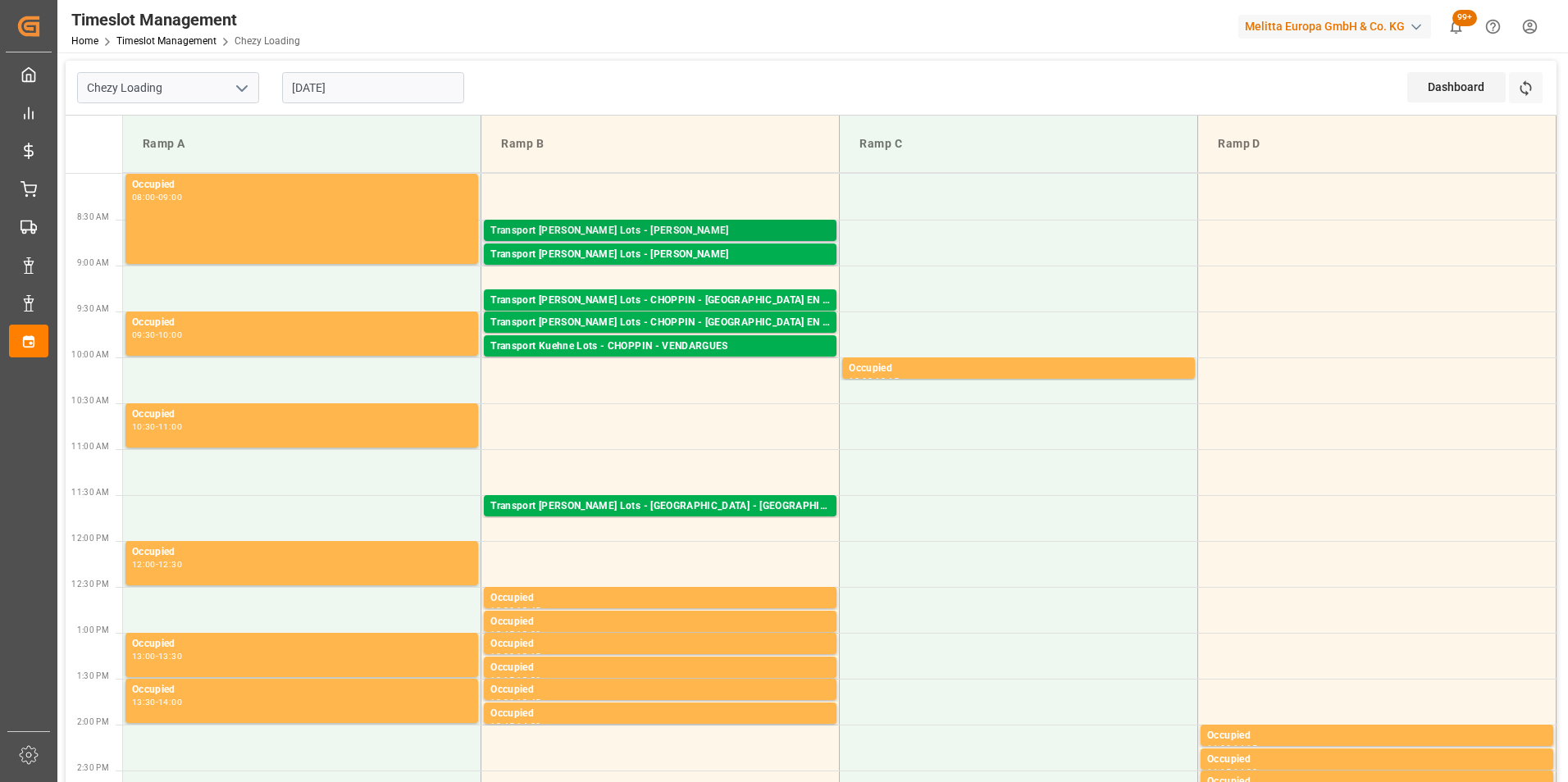
click at [743, 232] on div "Transport [PERSON_NAME] Lots - [PERSON_NAME]" at bounding box center [660, 231] width 339 height 17
click at [733, 247] on div "Transport [PERSON_NAME] Lots - [PERSON_NAME]" at bounding box center [660, 255] width 339 height 17
click at [747, 233] on div "Transport [PERSON_NAME] Lots - [PERSON_NAME]" at bounding box center [660, 231] width 339 height 17
click at [746, 254] on div "Transport [PERSON_NAME] Lots - [PERSON_NAME]" at bounding box center [660, 255] width 339 height 17
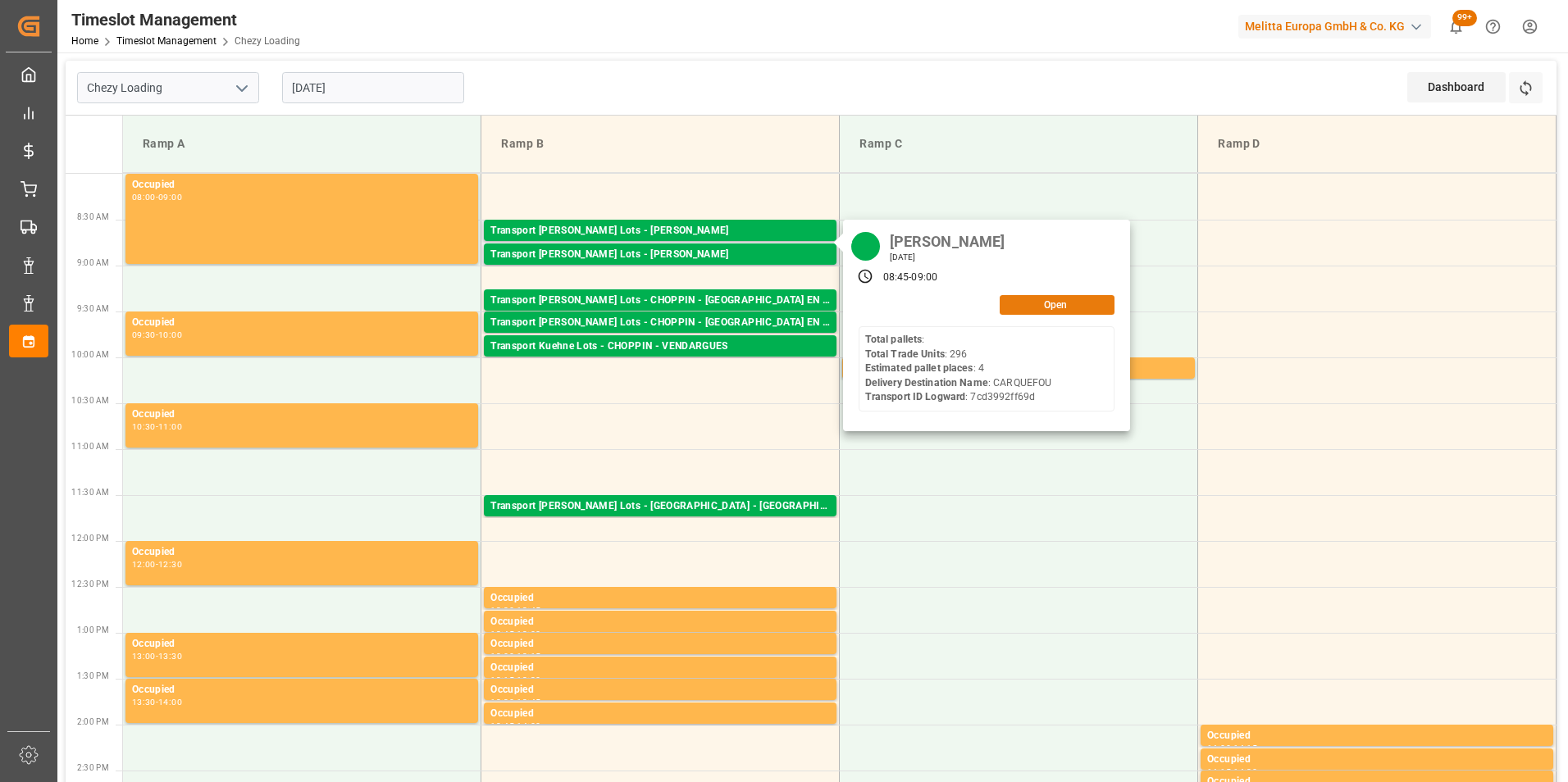
click at [1055, 313] on button "Open" at bounding box center [1056, 305] width 115 height 20
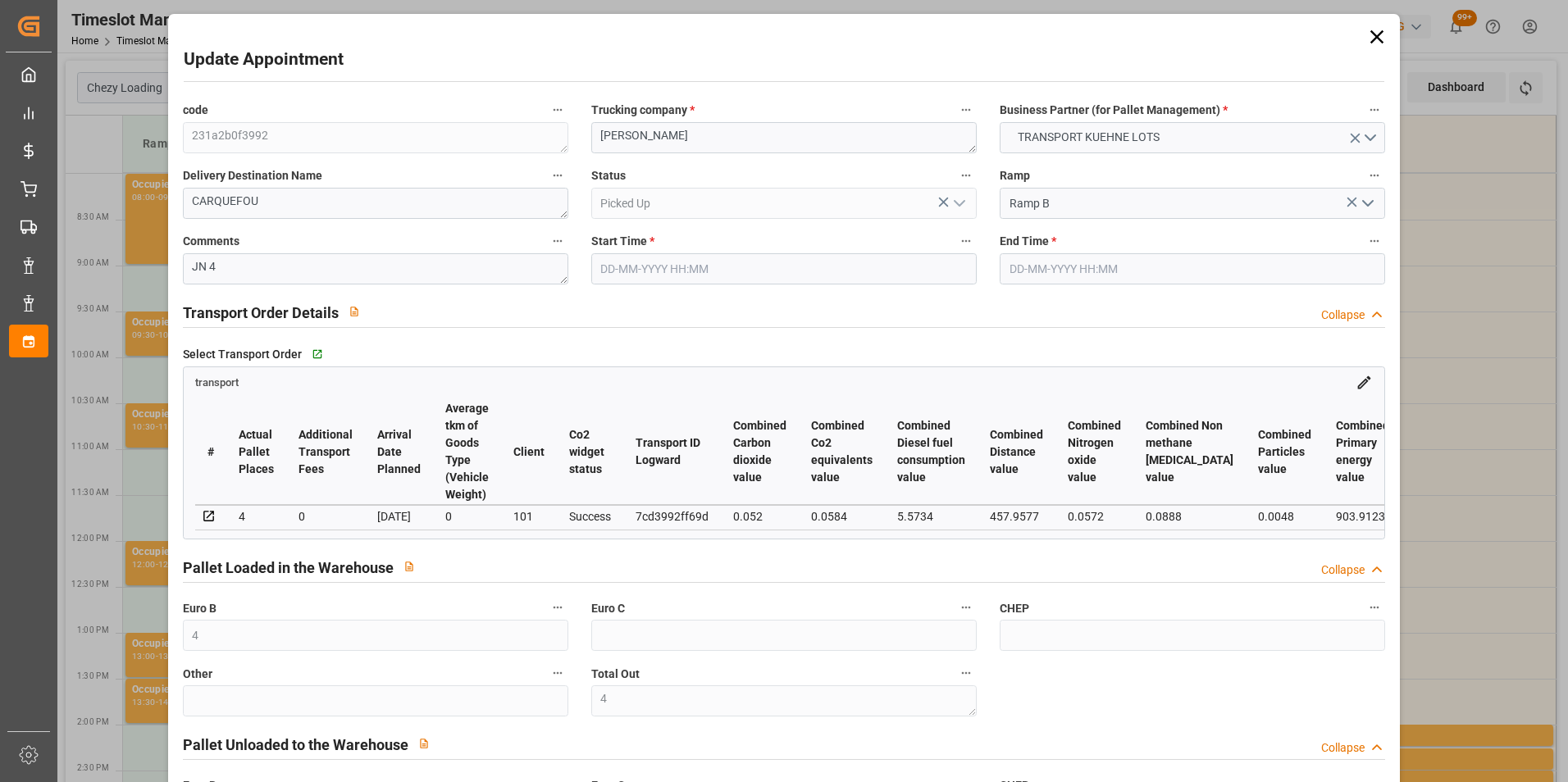
type input "18-08-2025 08:45"
type input "18-08-2025 09:00"
type input "12-08-2025 15:10"
type input "12-08-2025 12:18"
type input "19-08-2025"
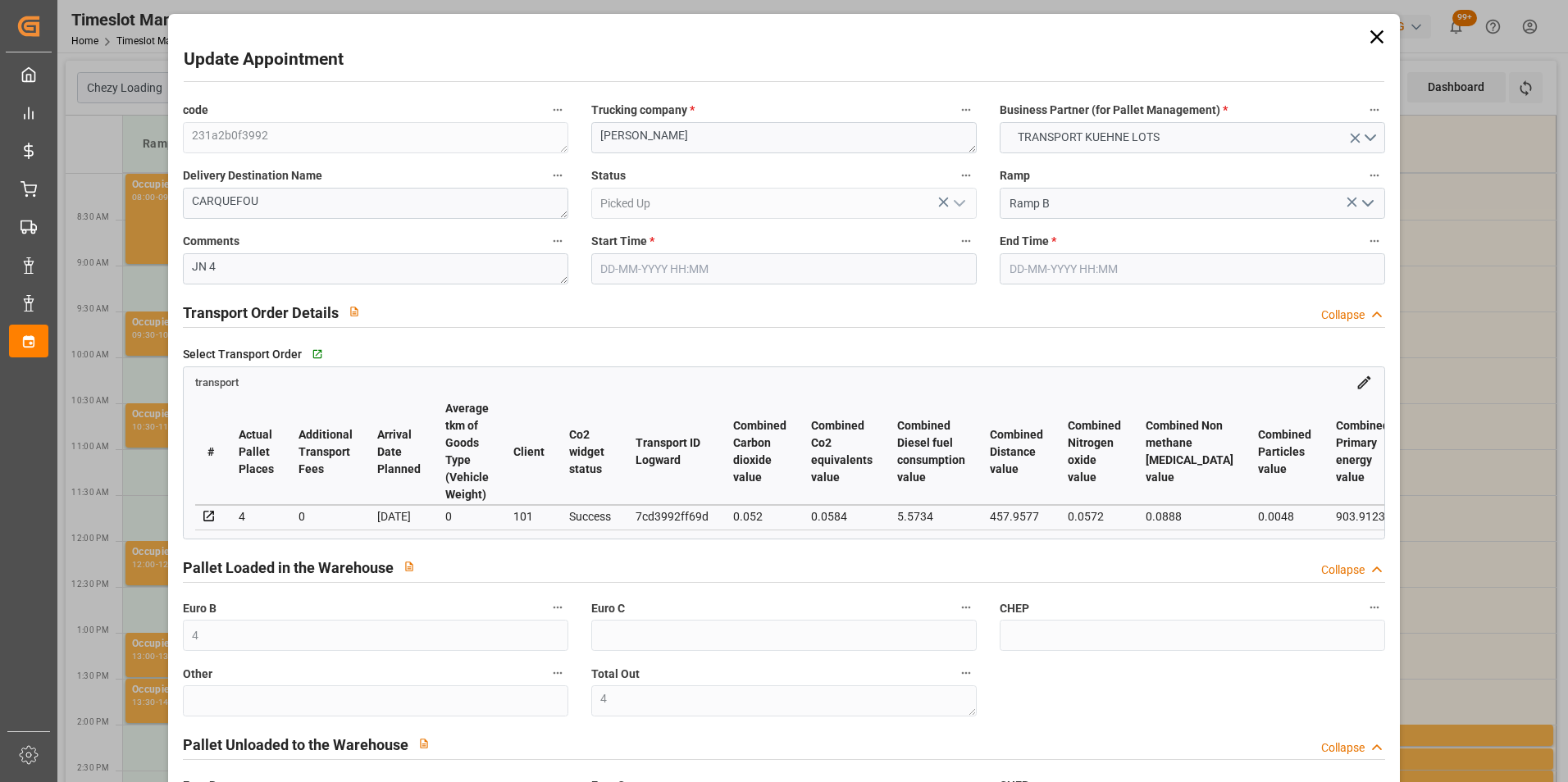
type input "14-08-2025"
type input "18-08-2025"
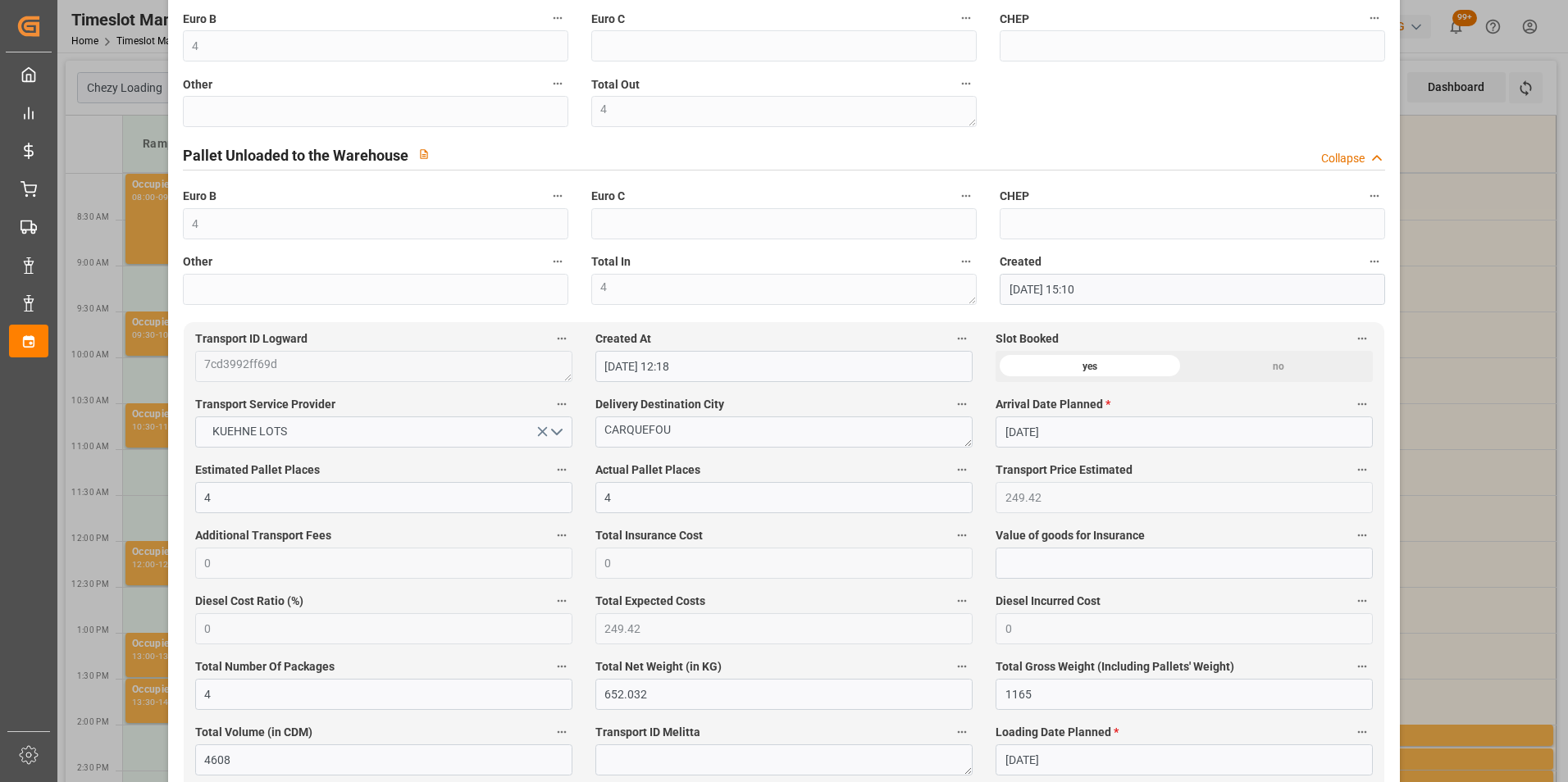
scroll to position [820, 0]
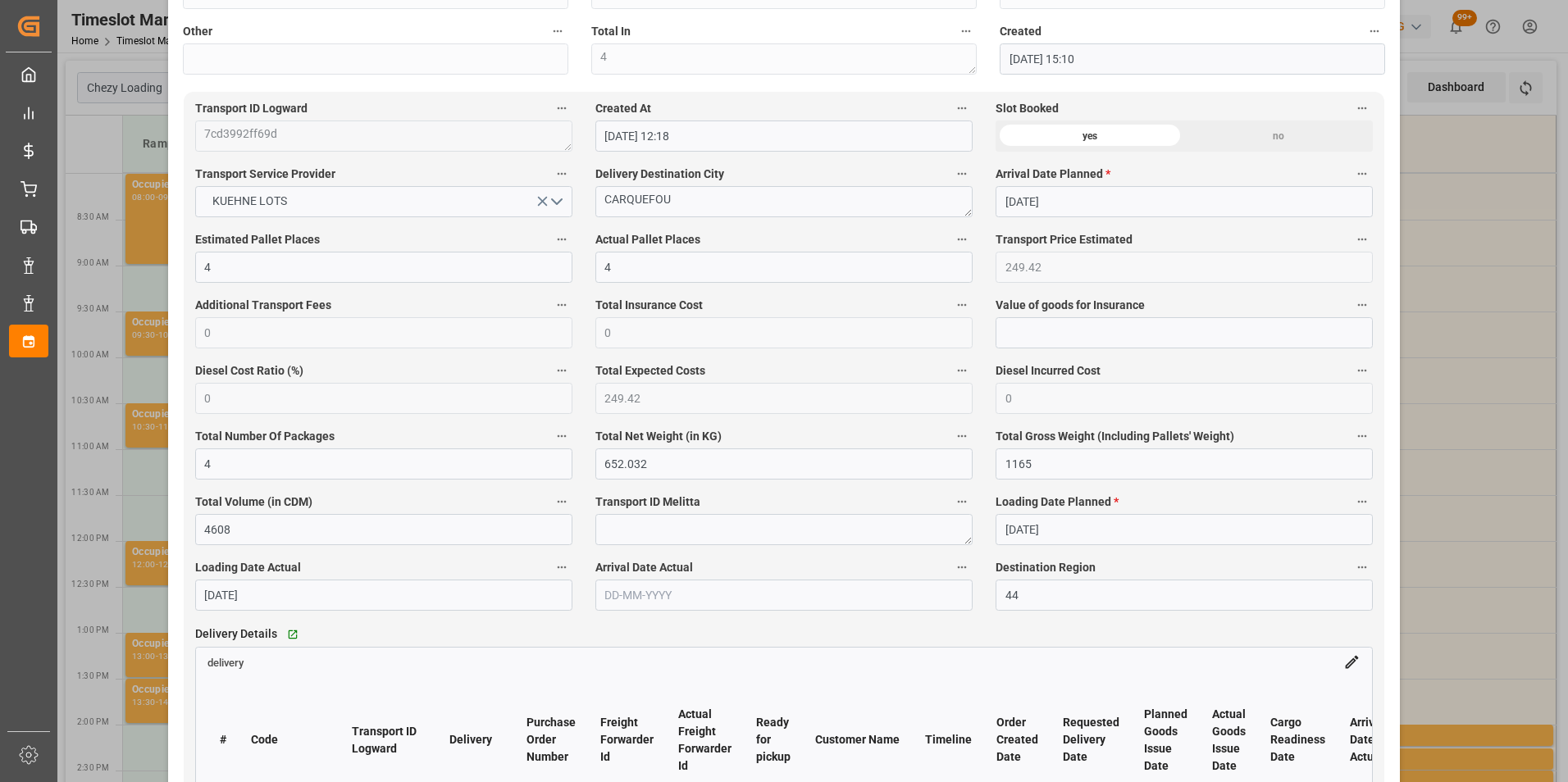
click at [1420, 411] on div "Update Appointment code 231a2b0f3992 Trucking company * ANTOINE Business Partne…" at bounding box center [784, 391] width 1568 height 782
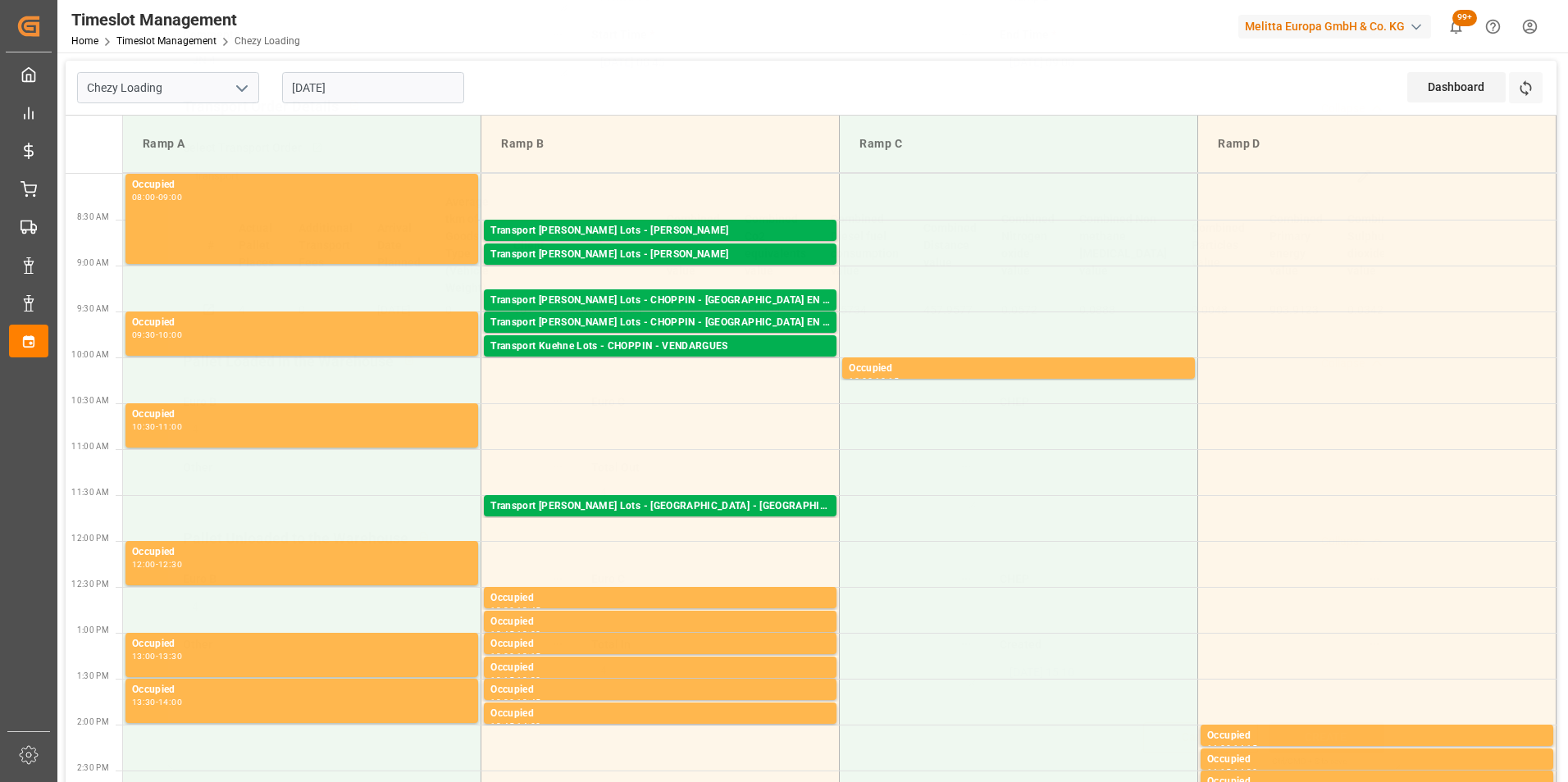
scroll to position [213, 0]
click at [725, 228] on div "Transport [PERSON_NAME] Lots - [PERSON_NAME]" at bounding box center [660, 231] width 339 height 17
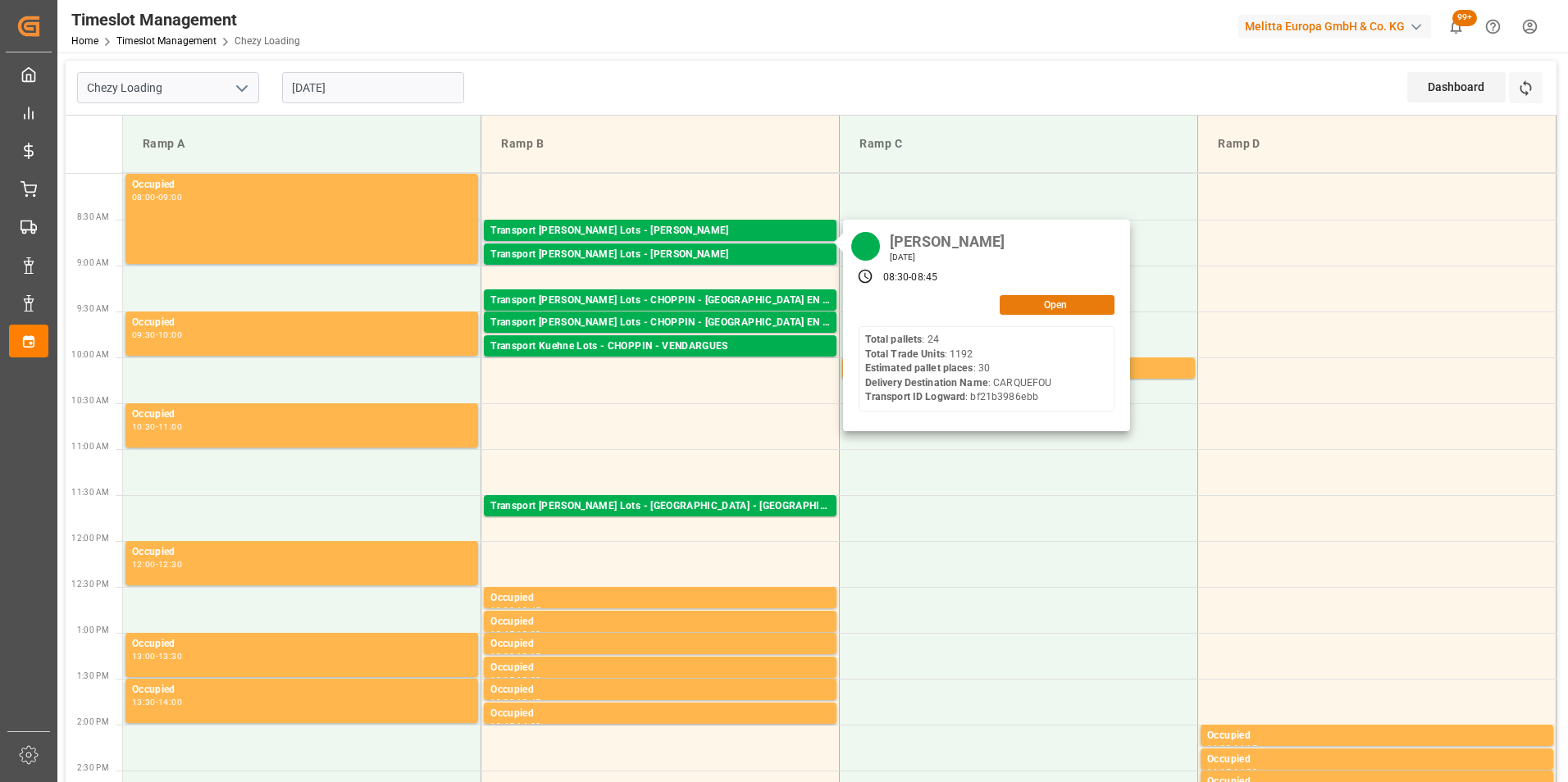
click at [1035, 304] on button "Open" at bounding box center [1056, 305] width 115 height 20
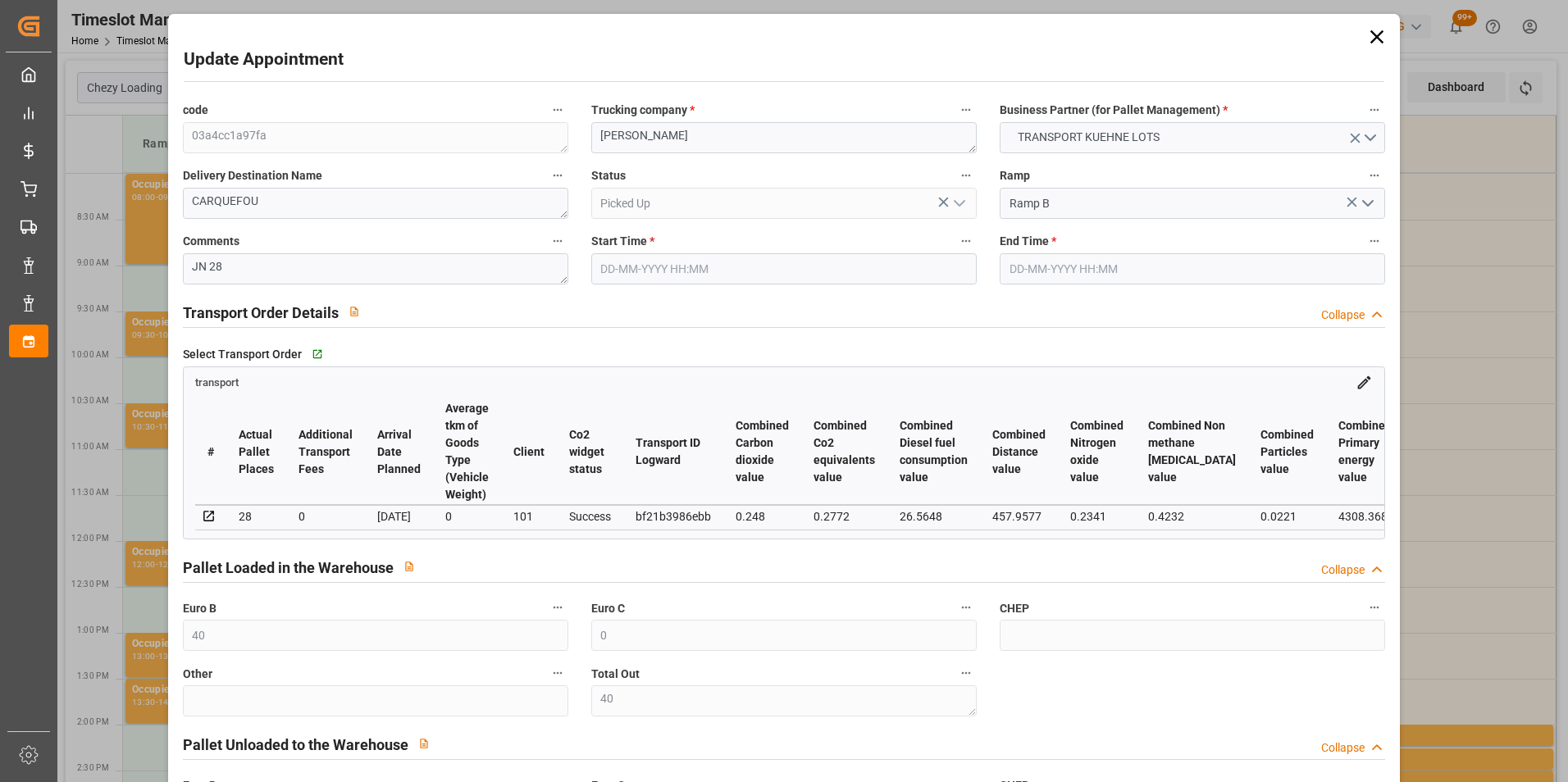
type input "18-08-2025 08:30"
type input "18-08-2025 08:45"
type input "11-08-2025 15:07"
type input "11-08-2025 12:12"
type input "19-08-2025"
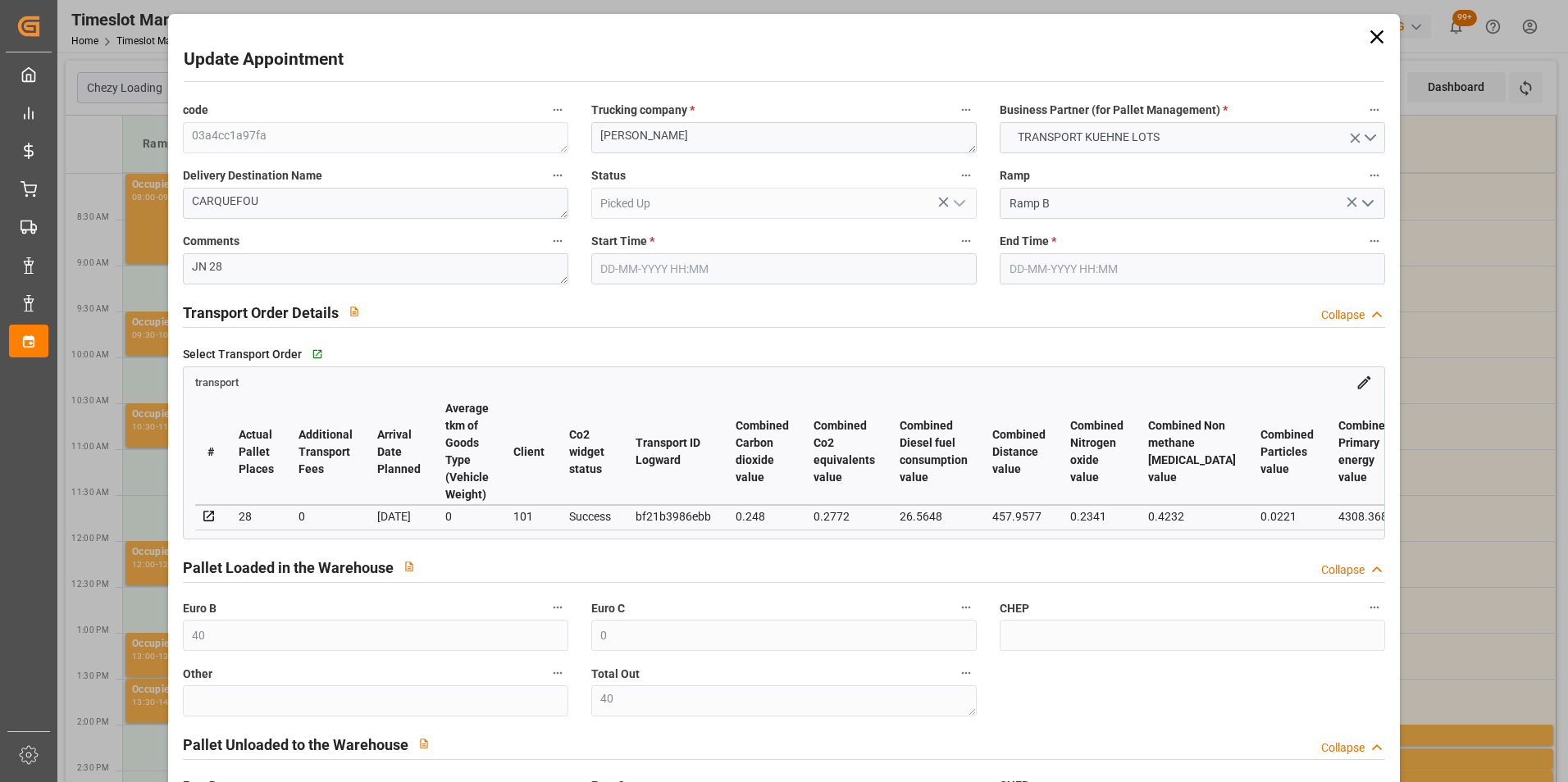
type input "14-08-2025"
type input "18-08-2025"
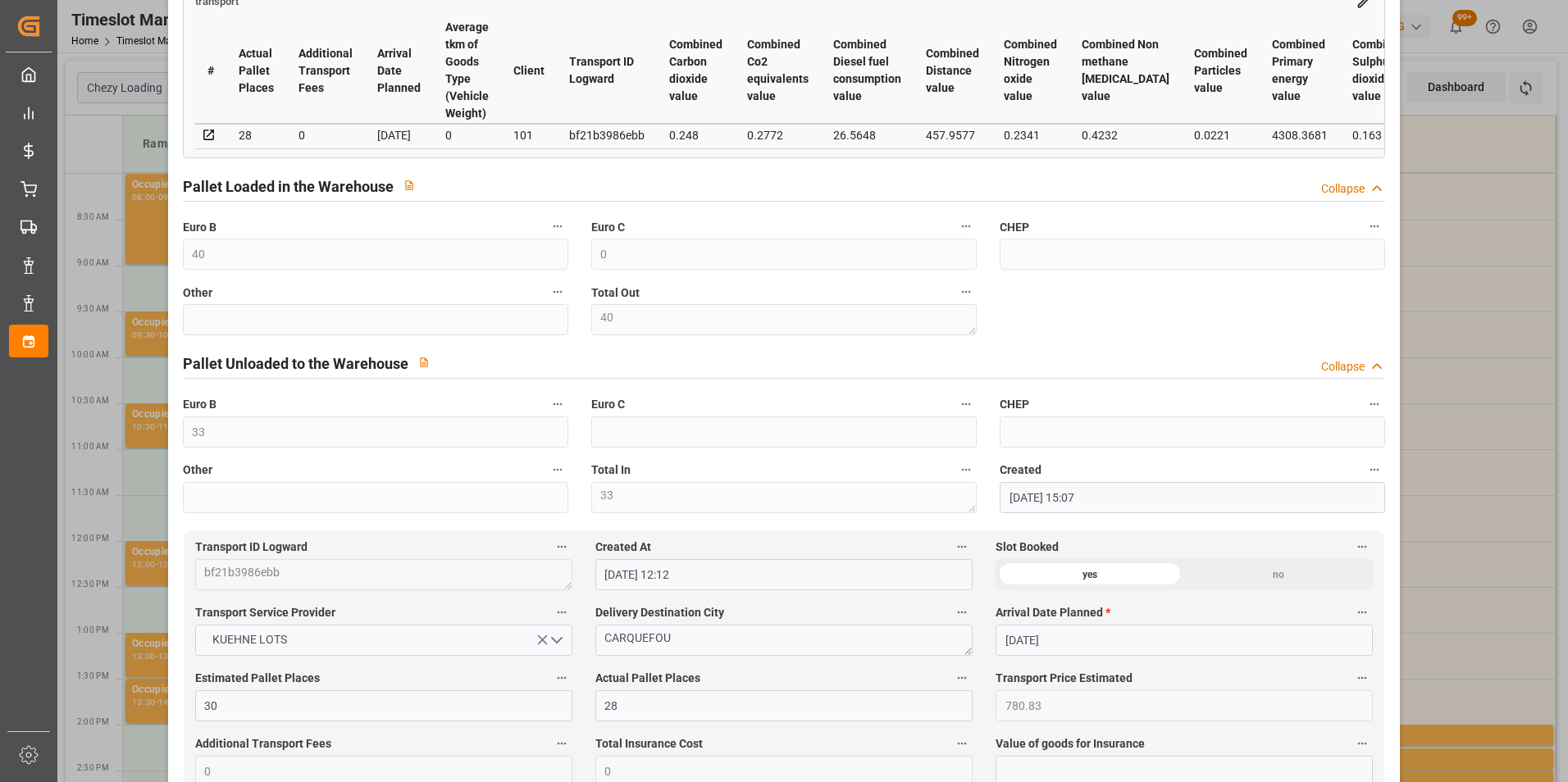
scroll to position [410, 0]
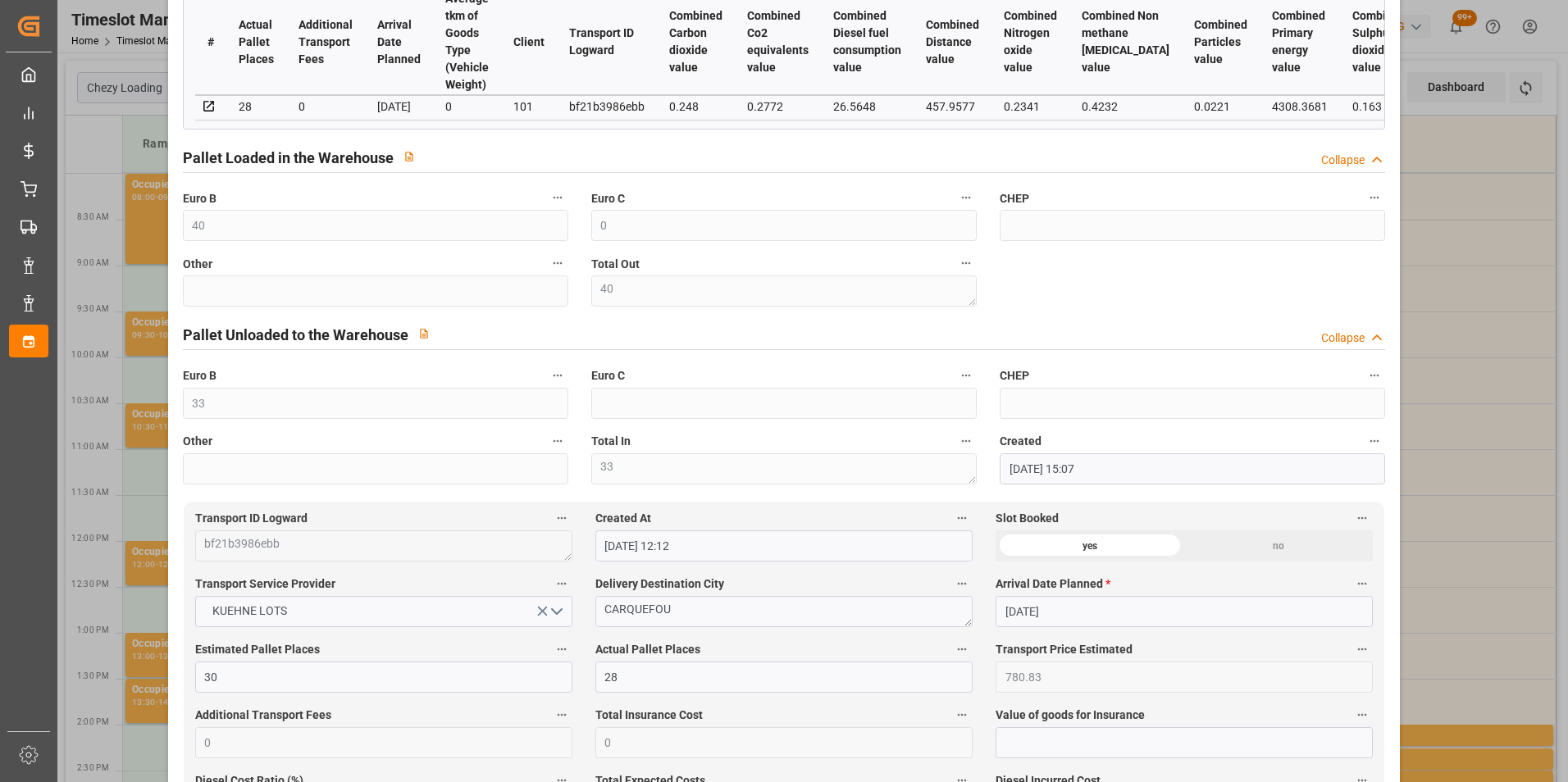
click at [1464, 306] on div "Update Appointment code 03a4cc1a97fa Trucking company * ANTOINE Business Partne…" at bounding box center [784, 391] width 1568 height 782
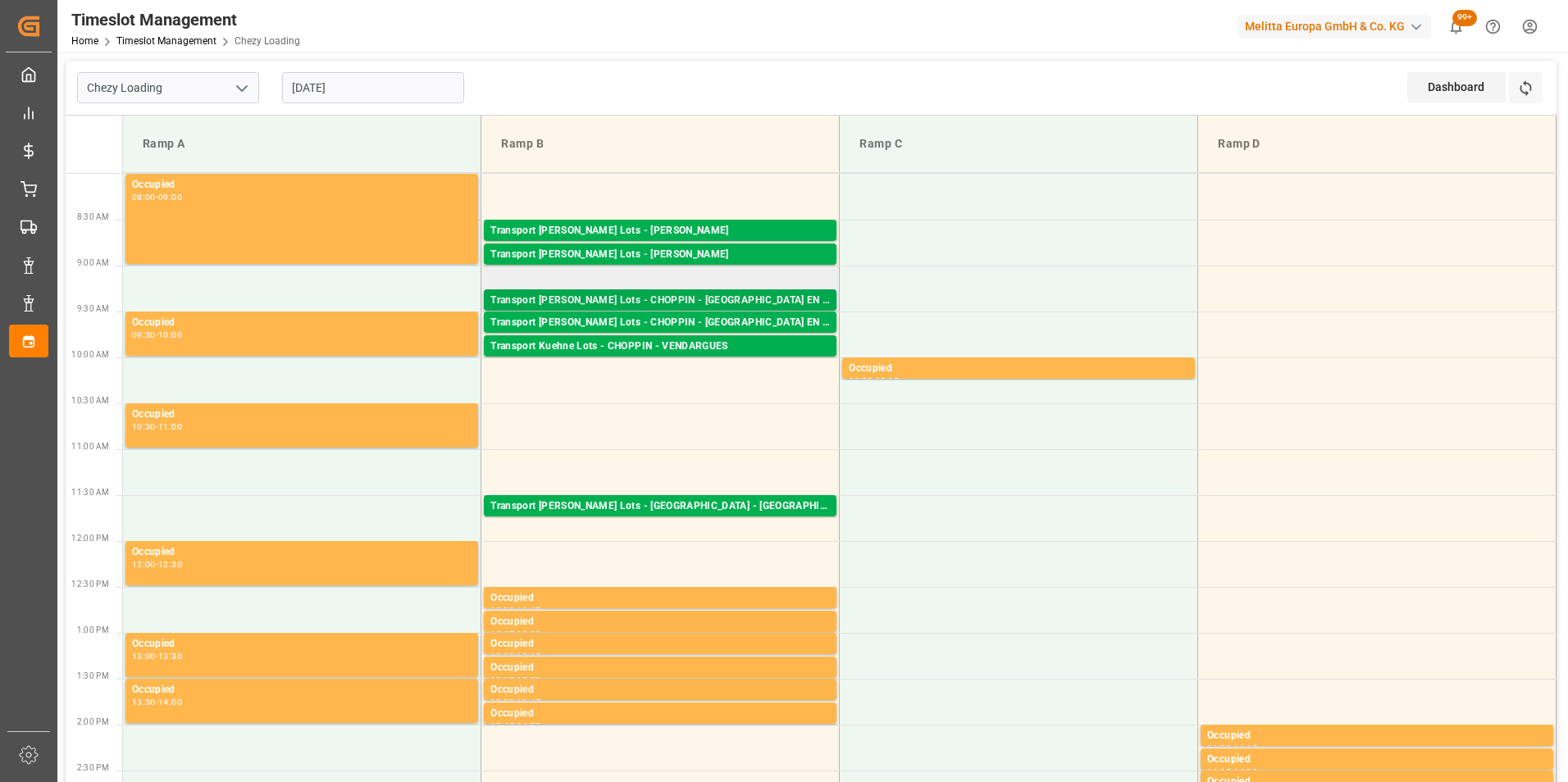
click at [703, 300] on div "Transport Kuehne Lots - CHOPPIN - AIX EN PROVENCE" at bounding box center [660, 301] width 339 height 17
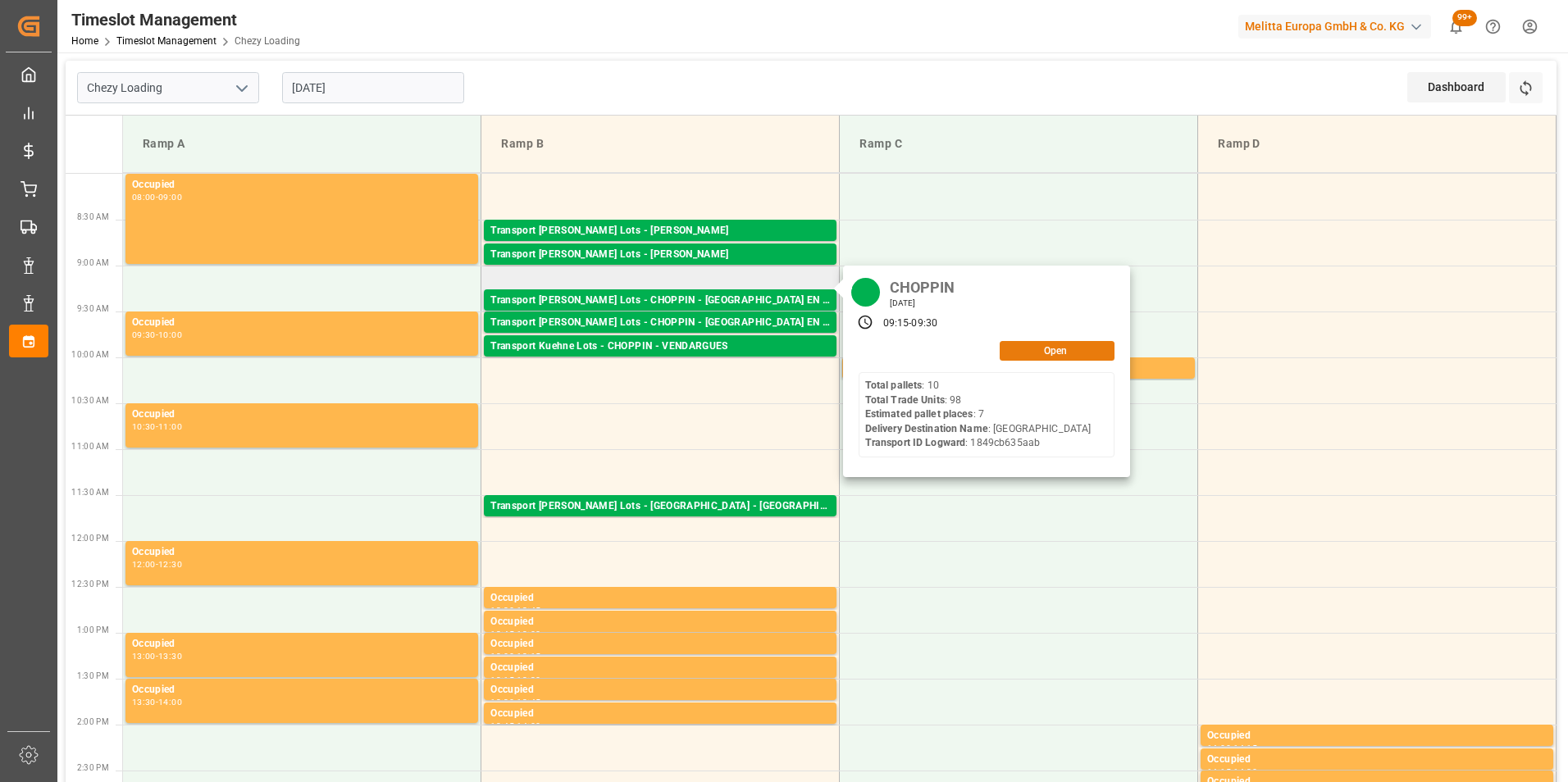
click at [1032, 347] on button "Open" at bounding box center [1056, 351] width 115 height 20
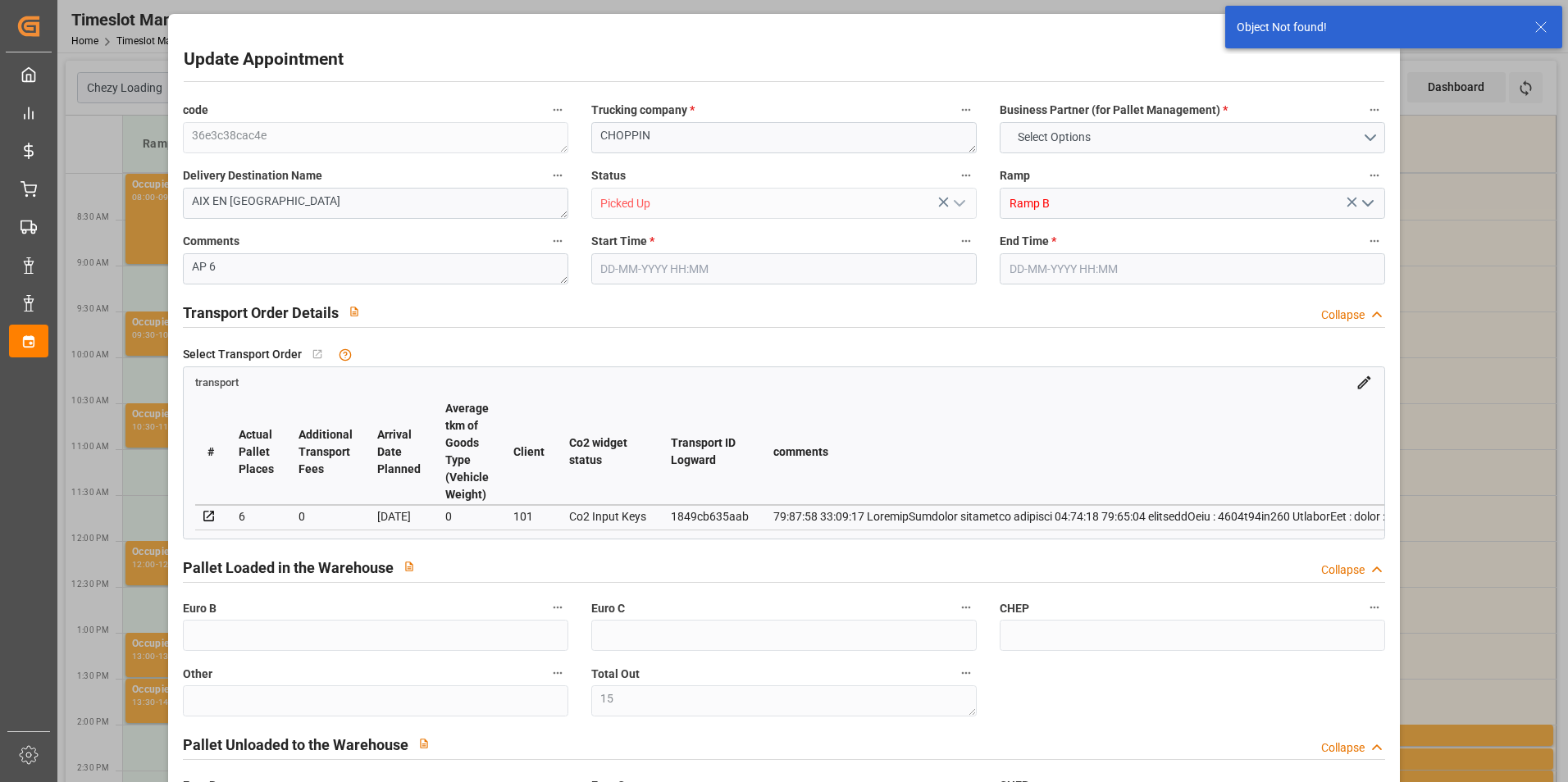
type input "15"
type input "18-08-2025 09:15"
type input "18-08-2025 09:30"
type input "13-08-2025 08:31"
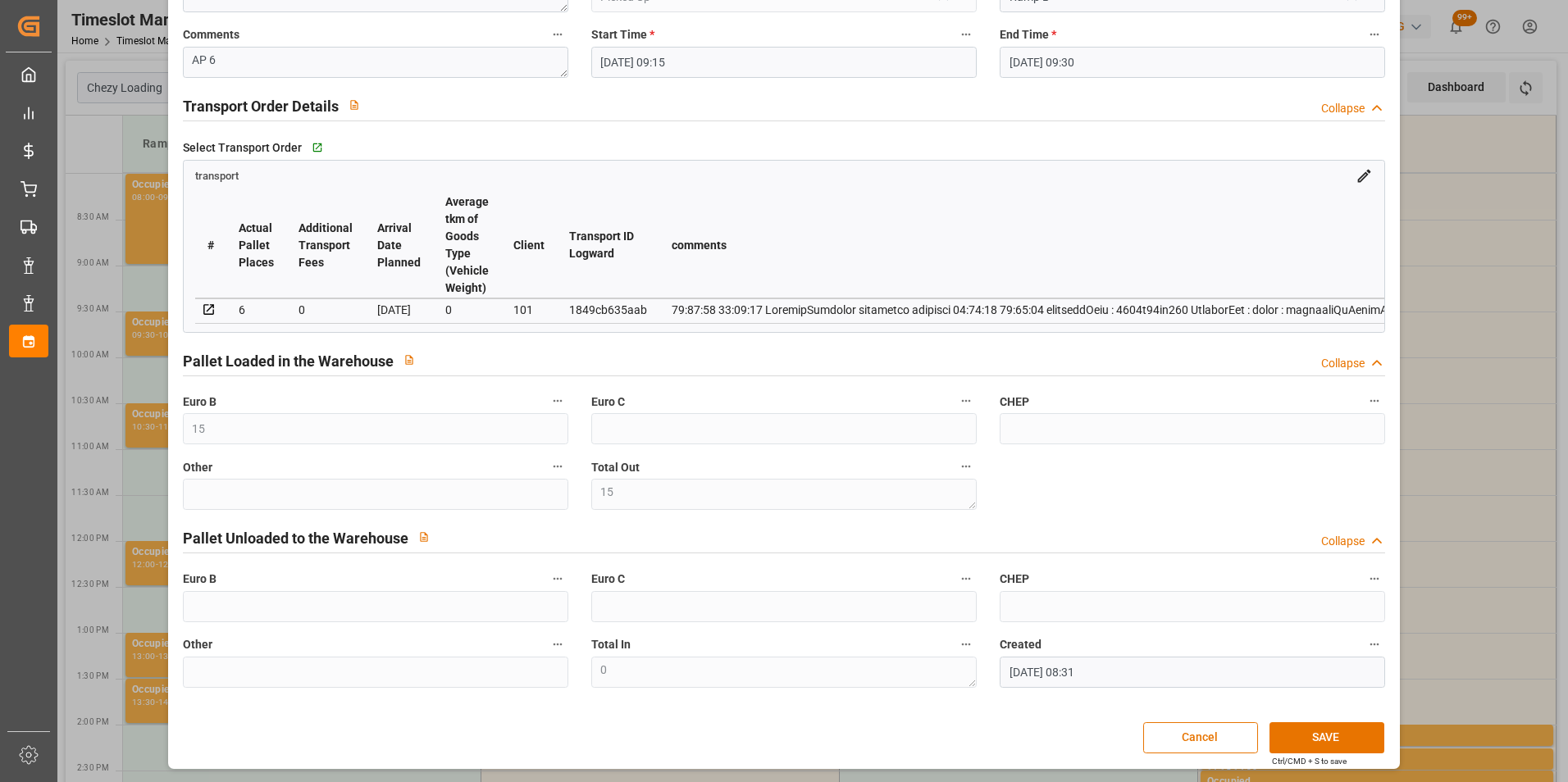
click at [1419, 446] on div "Update Appointment code 36e3c38cac4e Trucking company * CHOPPIN Business Partne…" at bounding box center [784, 391] width 1568 height 782
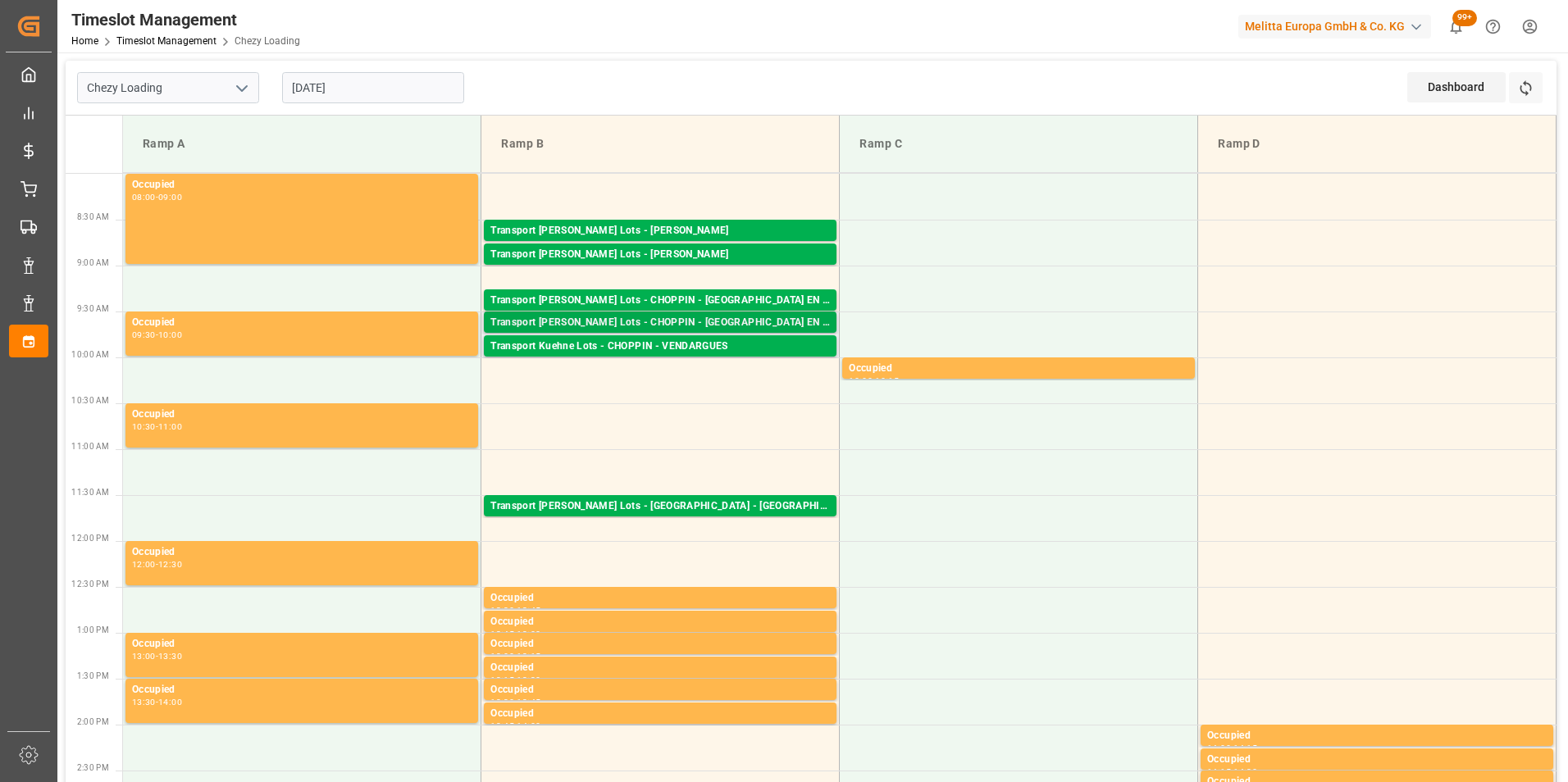
click at [715, 324] on div "Transport Kuehne Lots - CHOPPIN - AIX EN PROVENCE" at bounding box center [660, 322] width 339 height 17
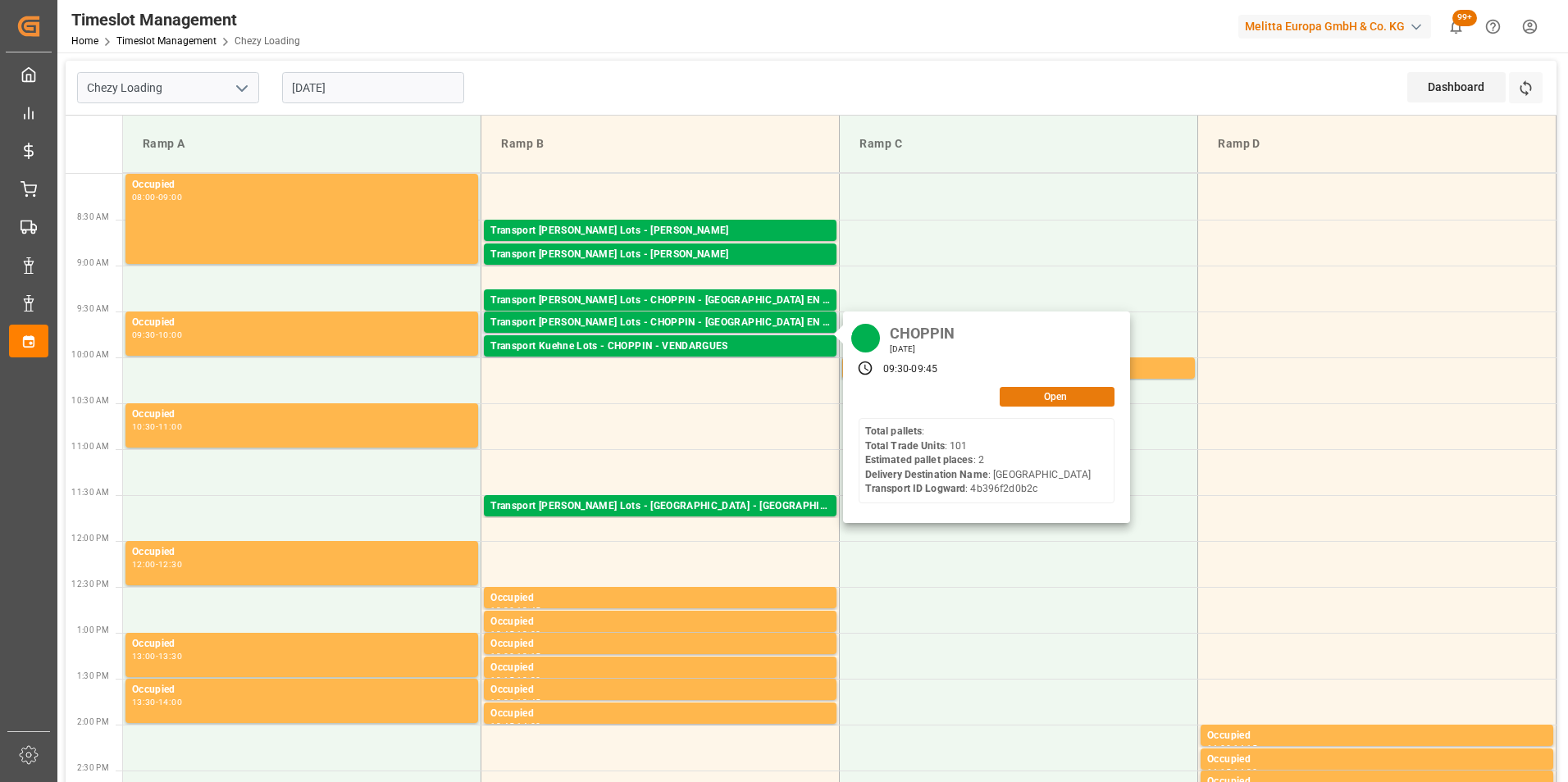
click at [1042, 398] on button "Open" at bounding box center [1056, 397] width 115 height 20
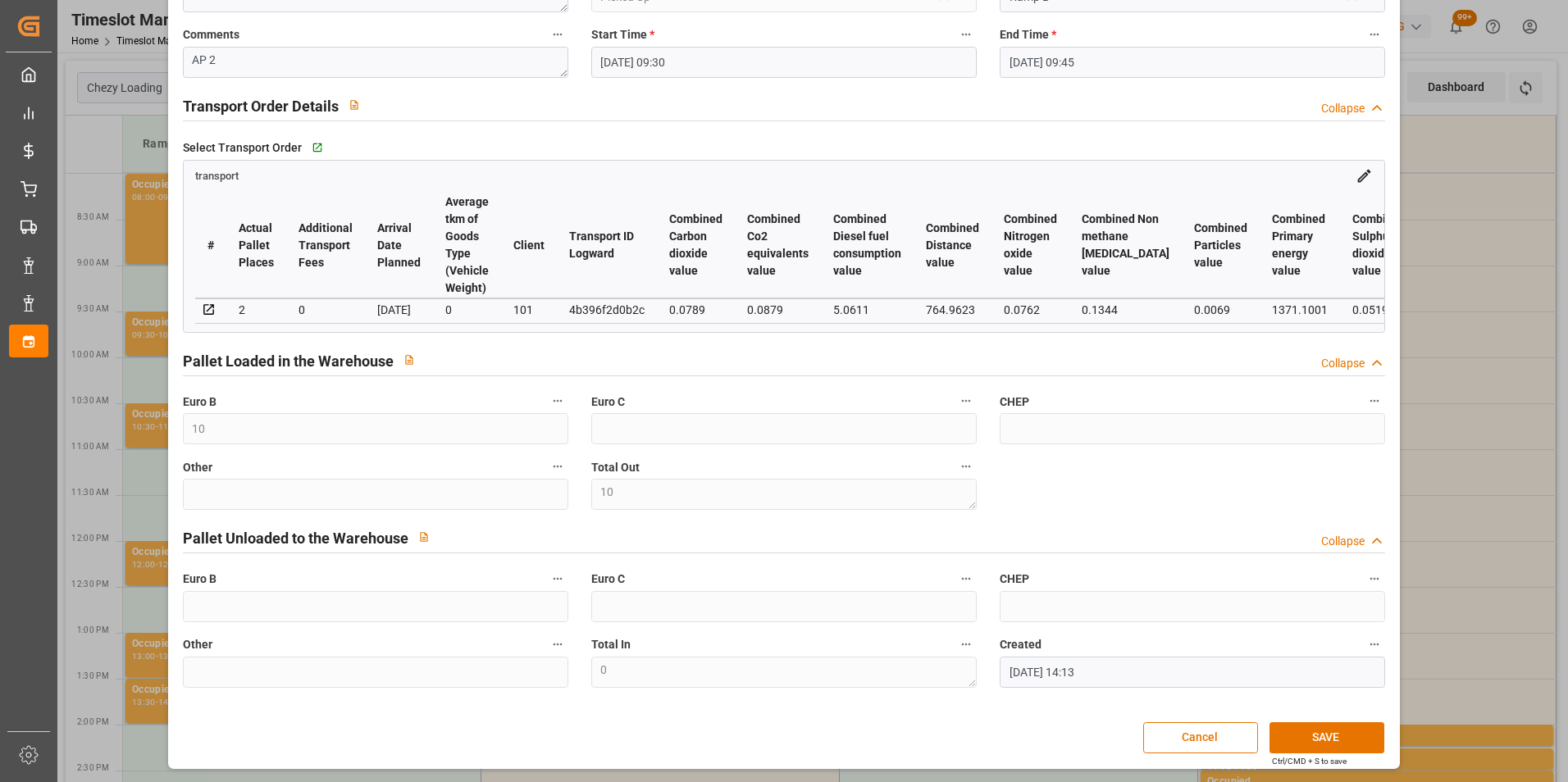
scroll to position [0, 0]
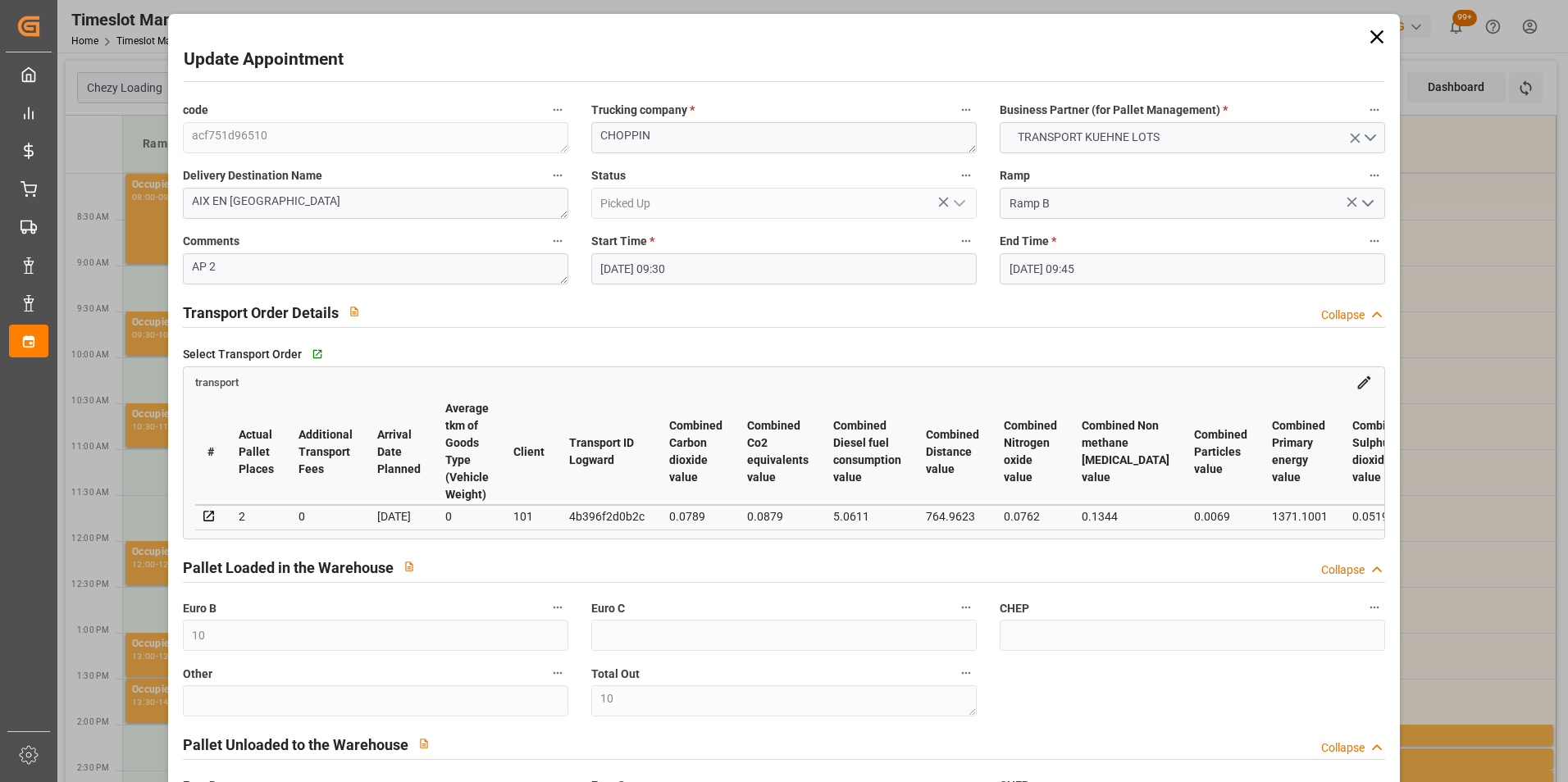
click at [1418, 301] on div "Update Appointment code acf751d96510 Trucking company * CHOPPIN Business Partne…" at bounding box center [784, 391] width 1568 height 782
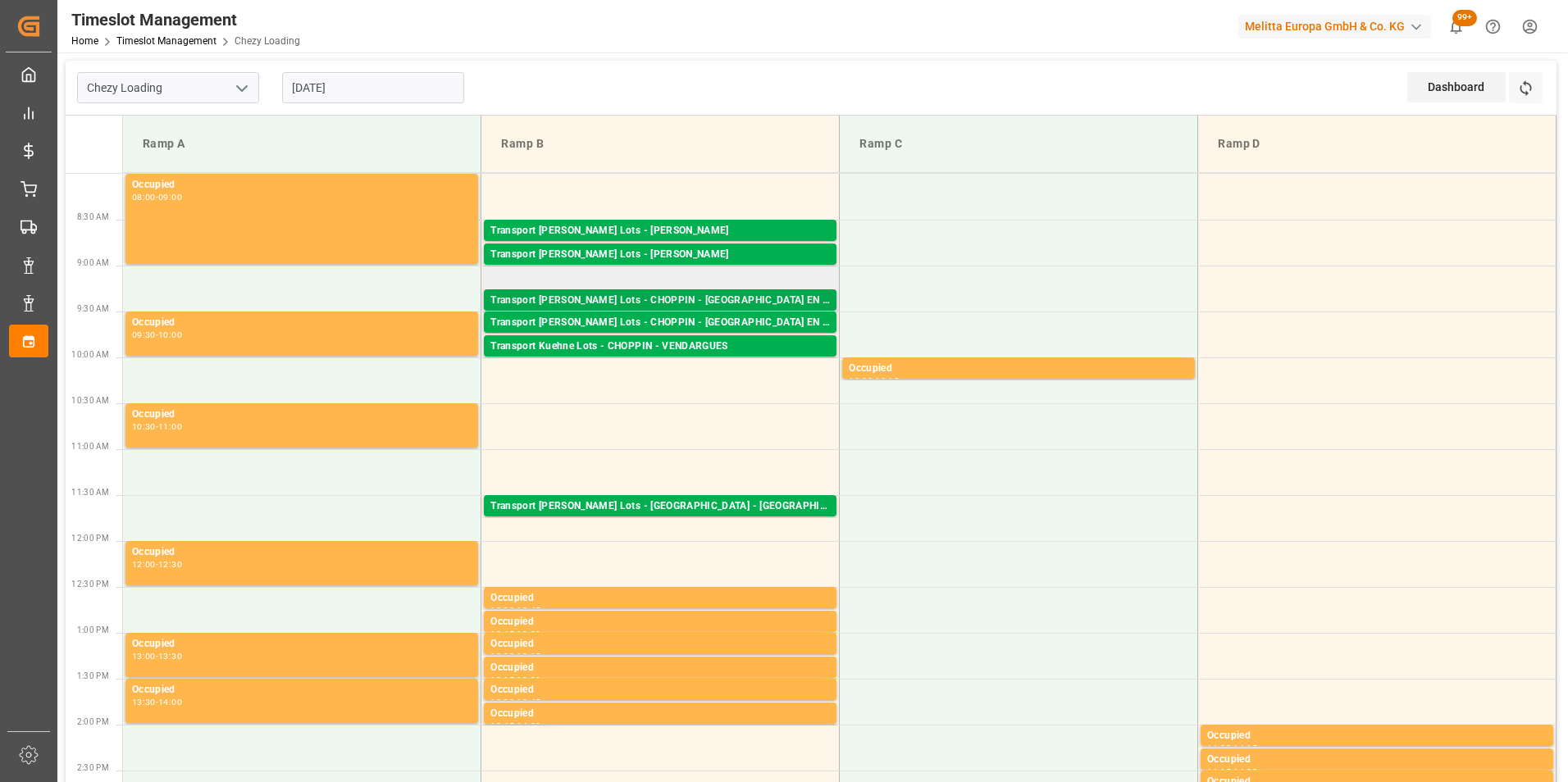
click at [716, 304] on div "Transport Kuehne Lots - CHOPPIN - AIX EN PROVENCE" at bounding box center [660, 301] width 339 height 17
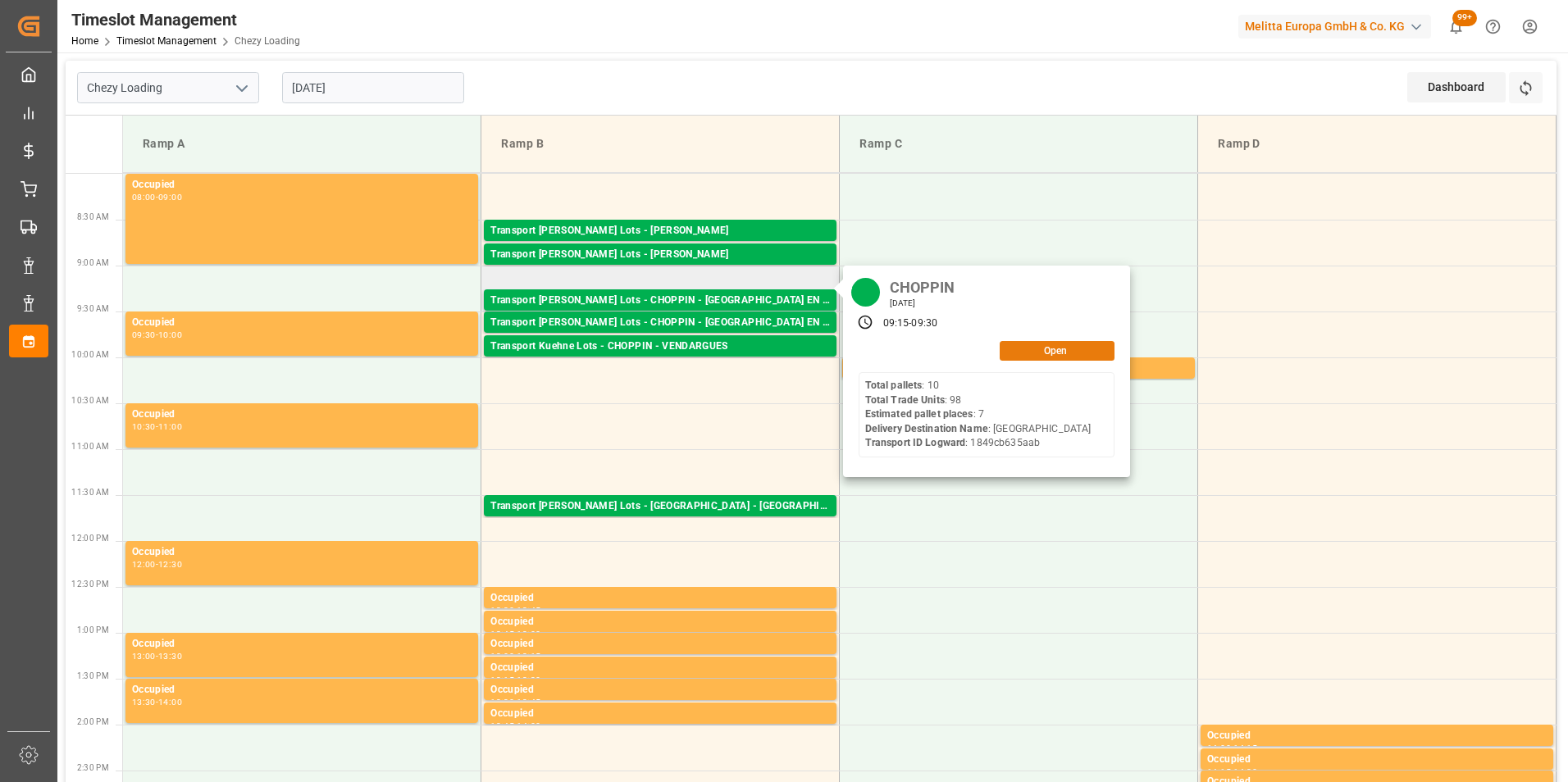
click at [1047, 358] on button "Open" at bounding box center [1056, 351] width 115 height 20
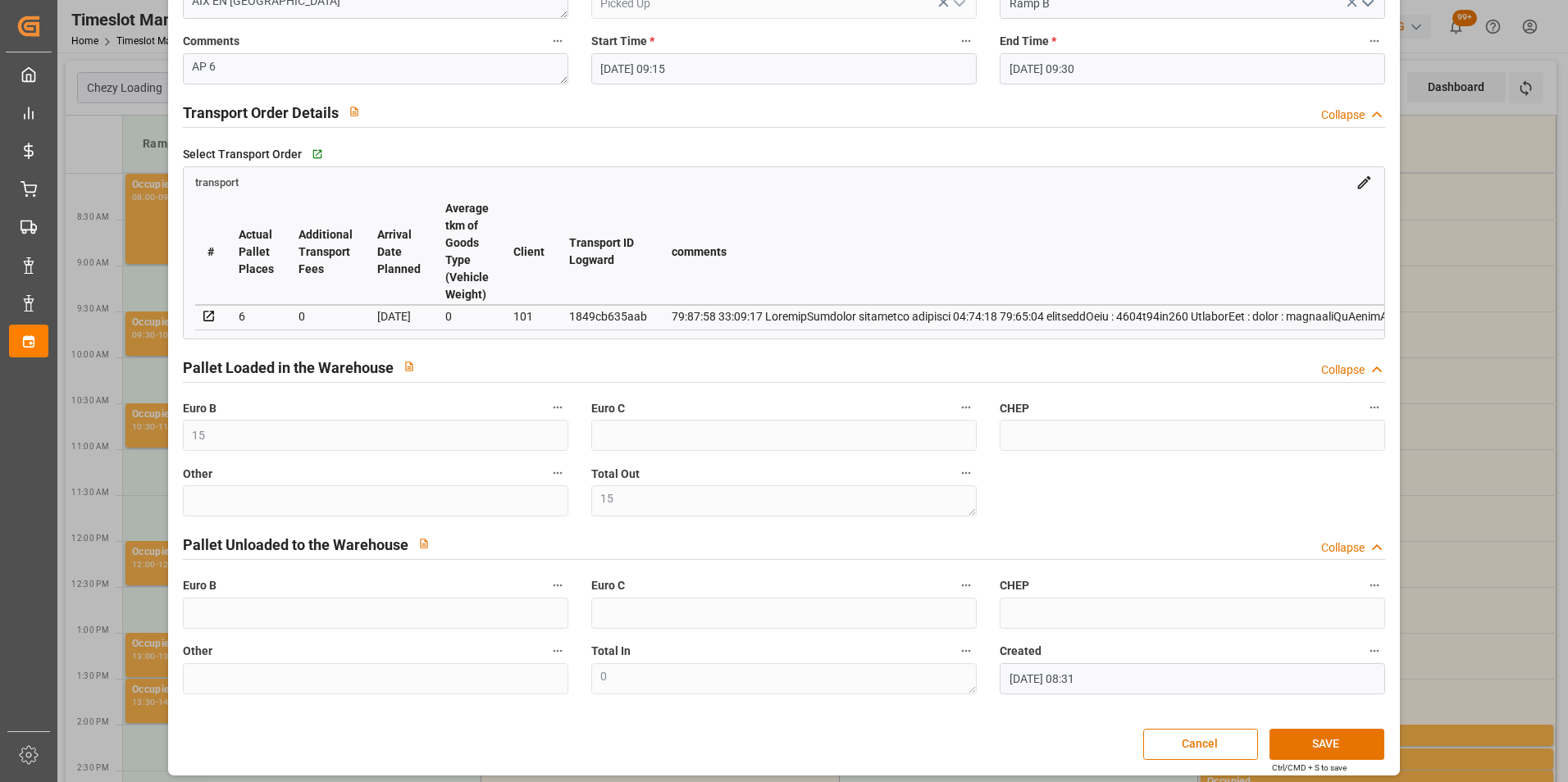
scroll to position [213, 0]
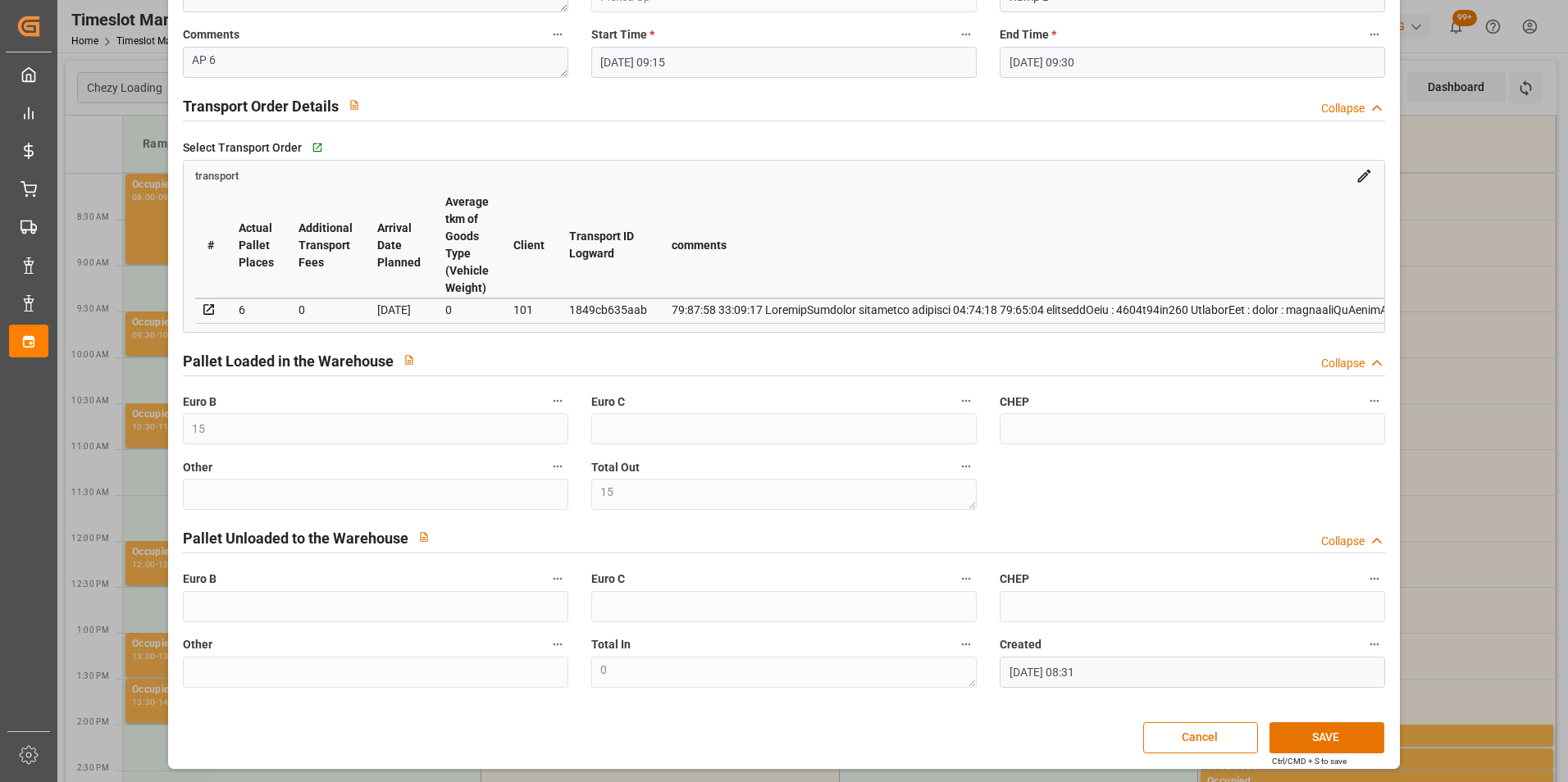
click at [1476, 445] on div "Update Appointment code 36e3c38cac4e Trucking company * CHOPPIN Business Partne…" at bounding box center [784, 391] width 1568 height 782
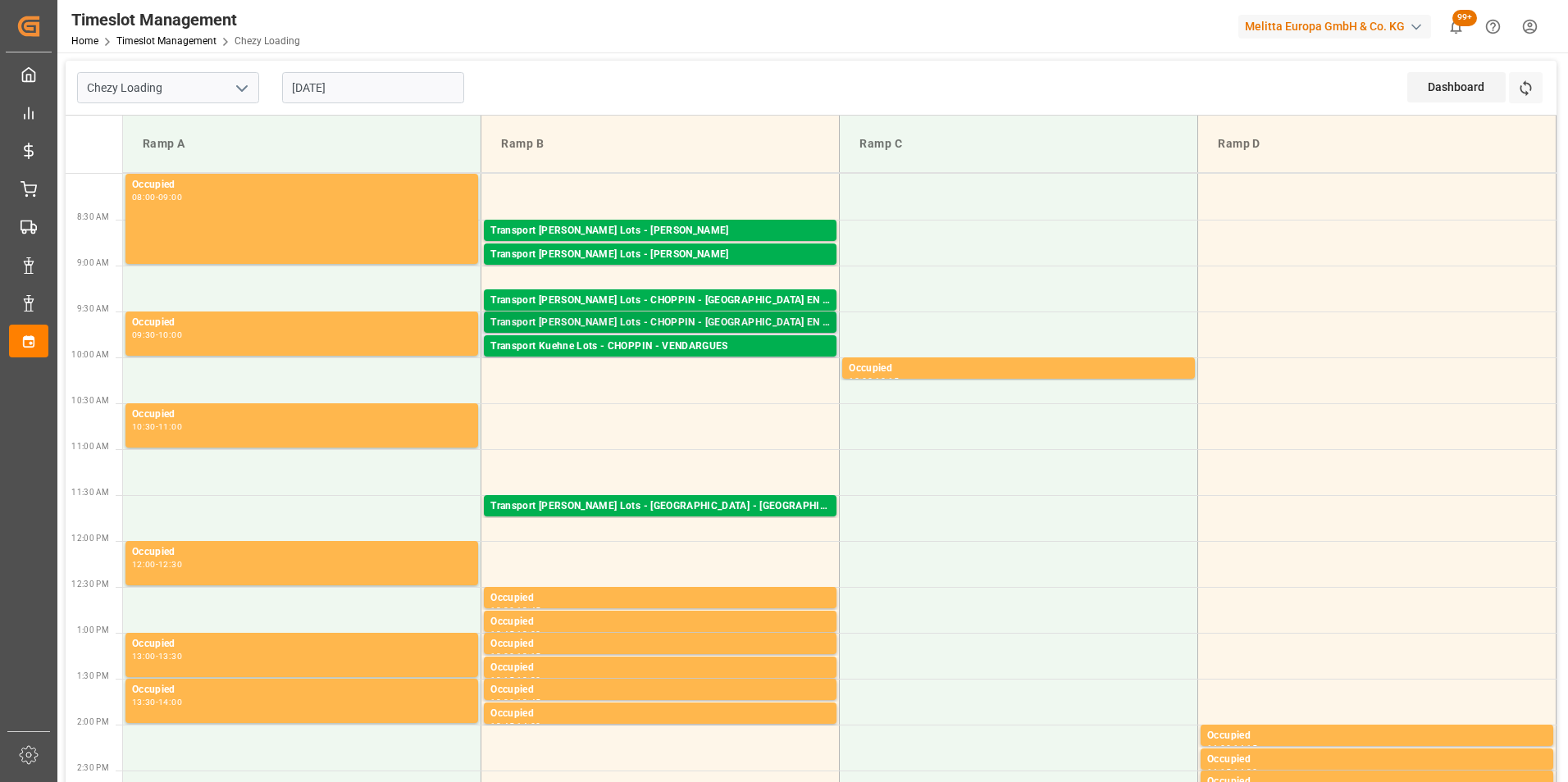
click at [725, 318] on div "Transport Kuehne Lots - CHOPPIN - AIX EN PROVENCE" at bounding box center [660, 322] width 339 height 17
click at [782, 299] on div "Transport Kuehne Lots - CHOPPIN - AIX EN PROVENCE" at bounding box center [660, 301] width 339 height 17
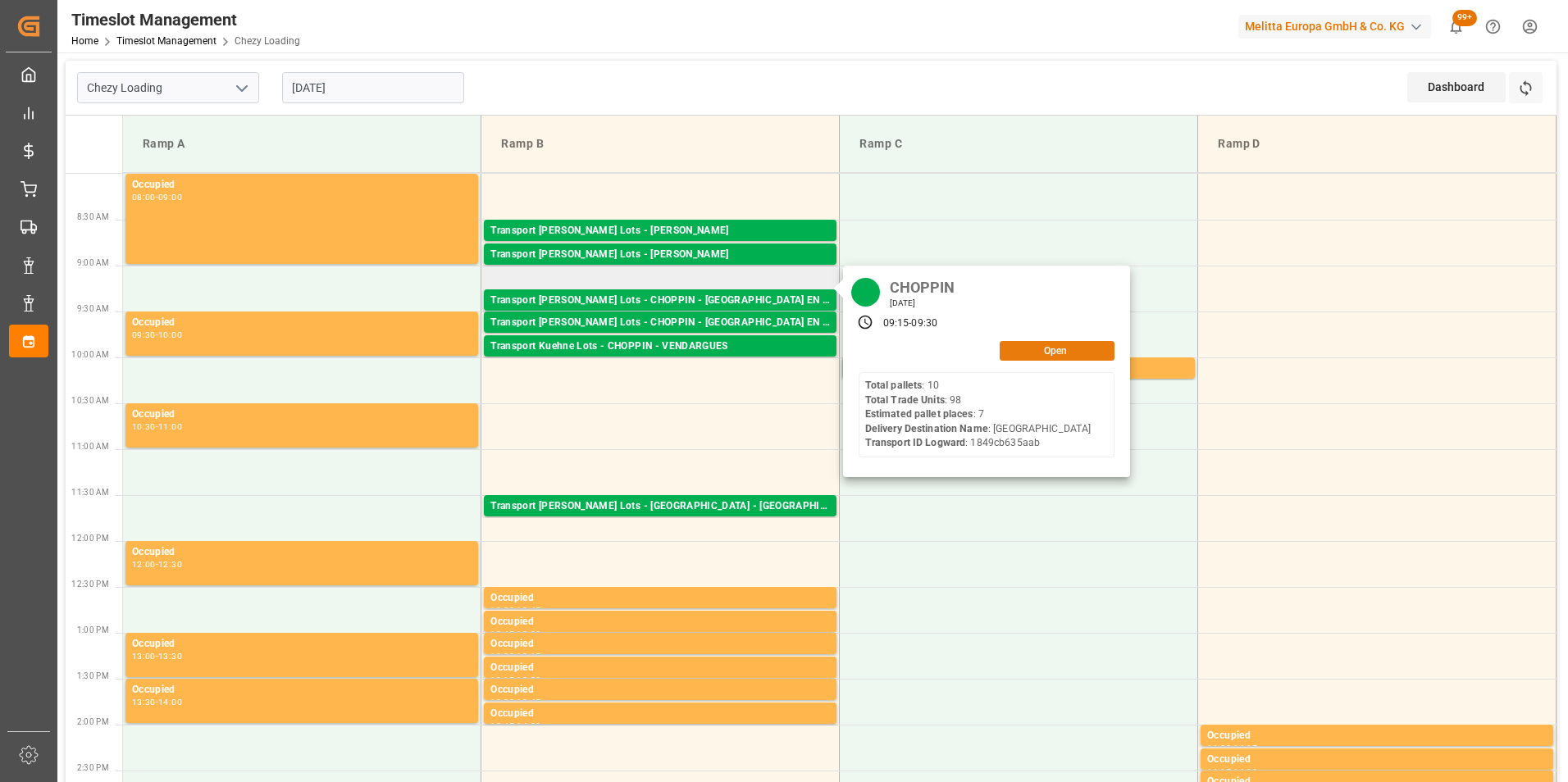
click at [1039, 360] on div "Open" at bounding box center [986, 351] width 256 height 20
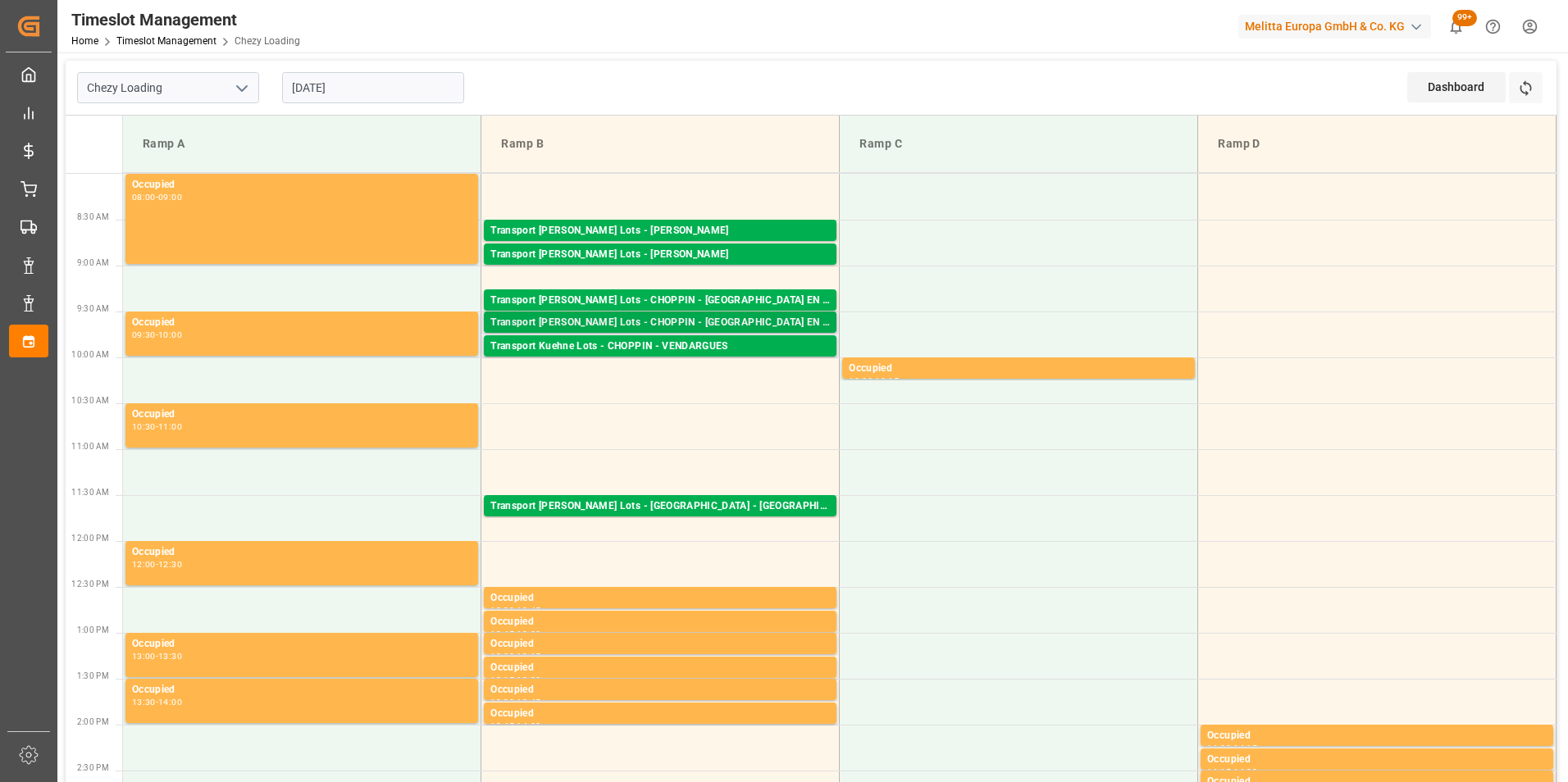
click at [775, 312] on div "Transport Kuehne Lots - CHOPPIN - AIX EN PROVENCE Pallets: ,TU: 101,City: AIX E…" at bounding box center [661, 322] width 353 height 22
click at [786, 299] on div "Transport Kuehne Lots - CHOPPIN - AIX EN PROVENCE" at bounding box center [660, 301] width 339 height 17
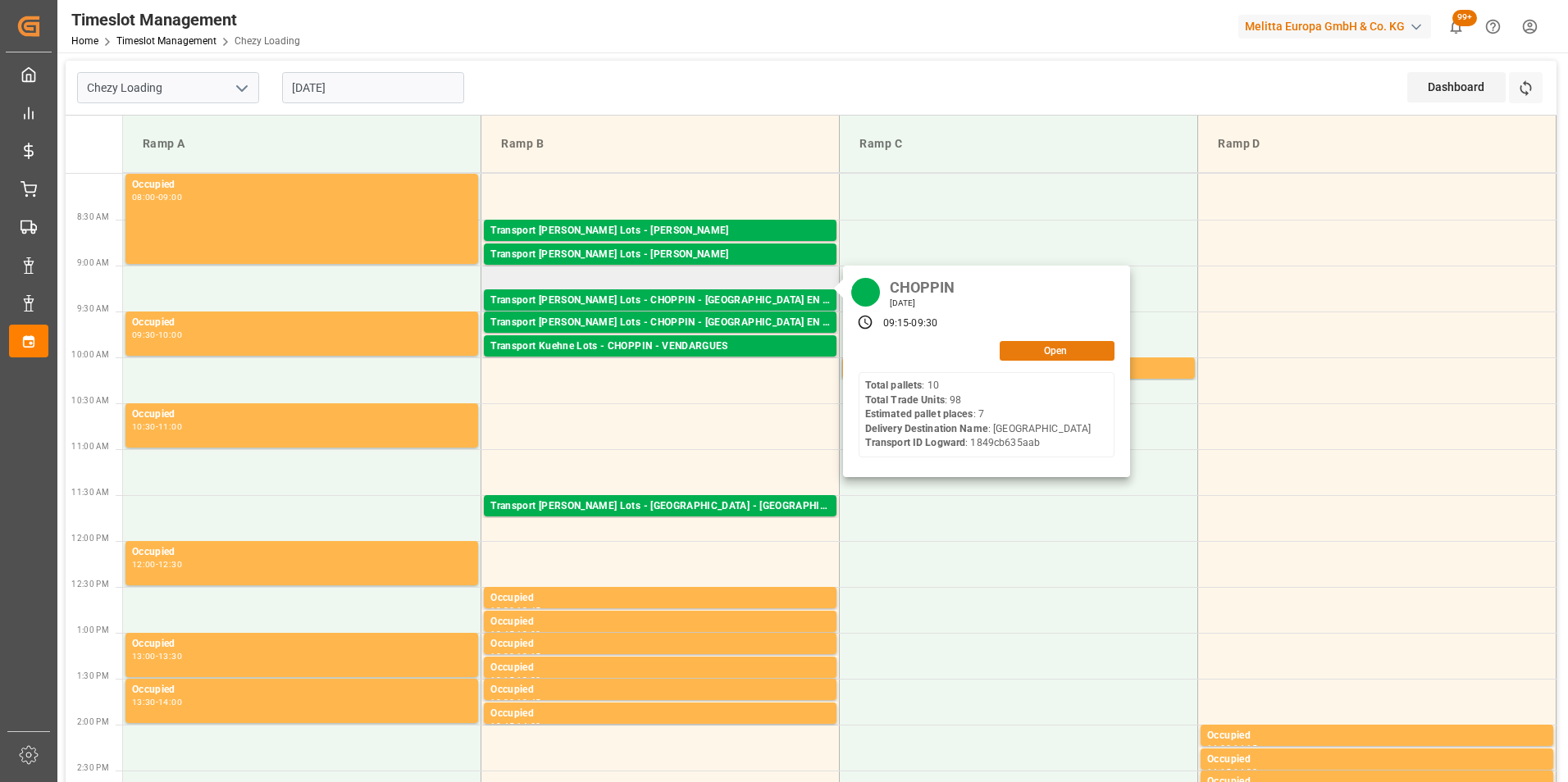
click at [1033, 350] on button "Open" at bounding box center [1056, 351] width 115 height 20
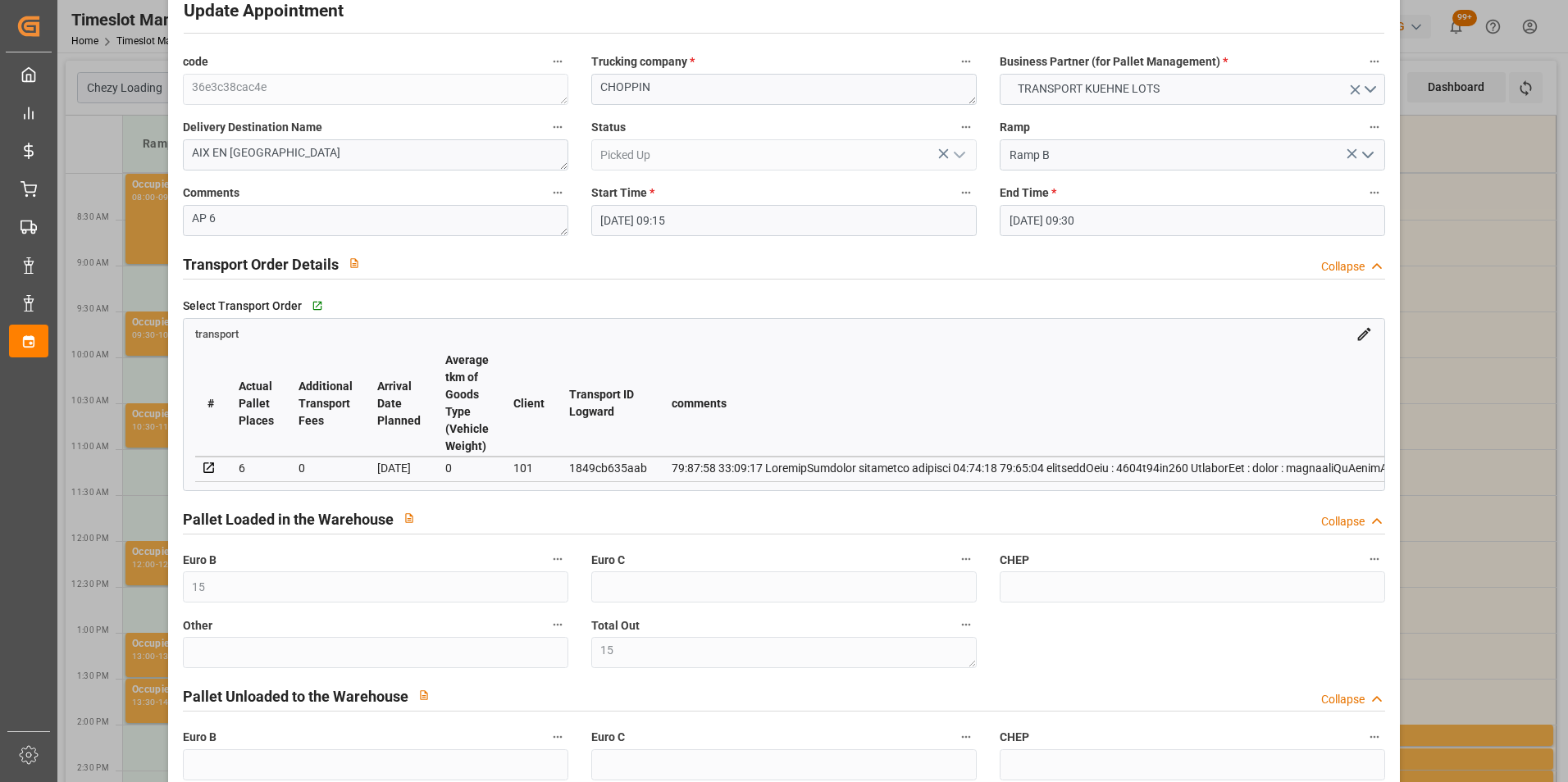
scroll to position [0, 0]
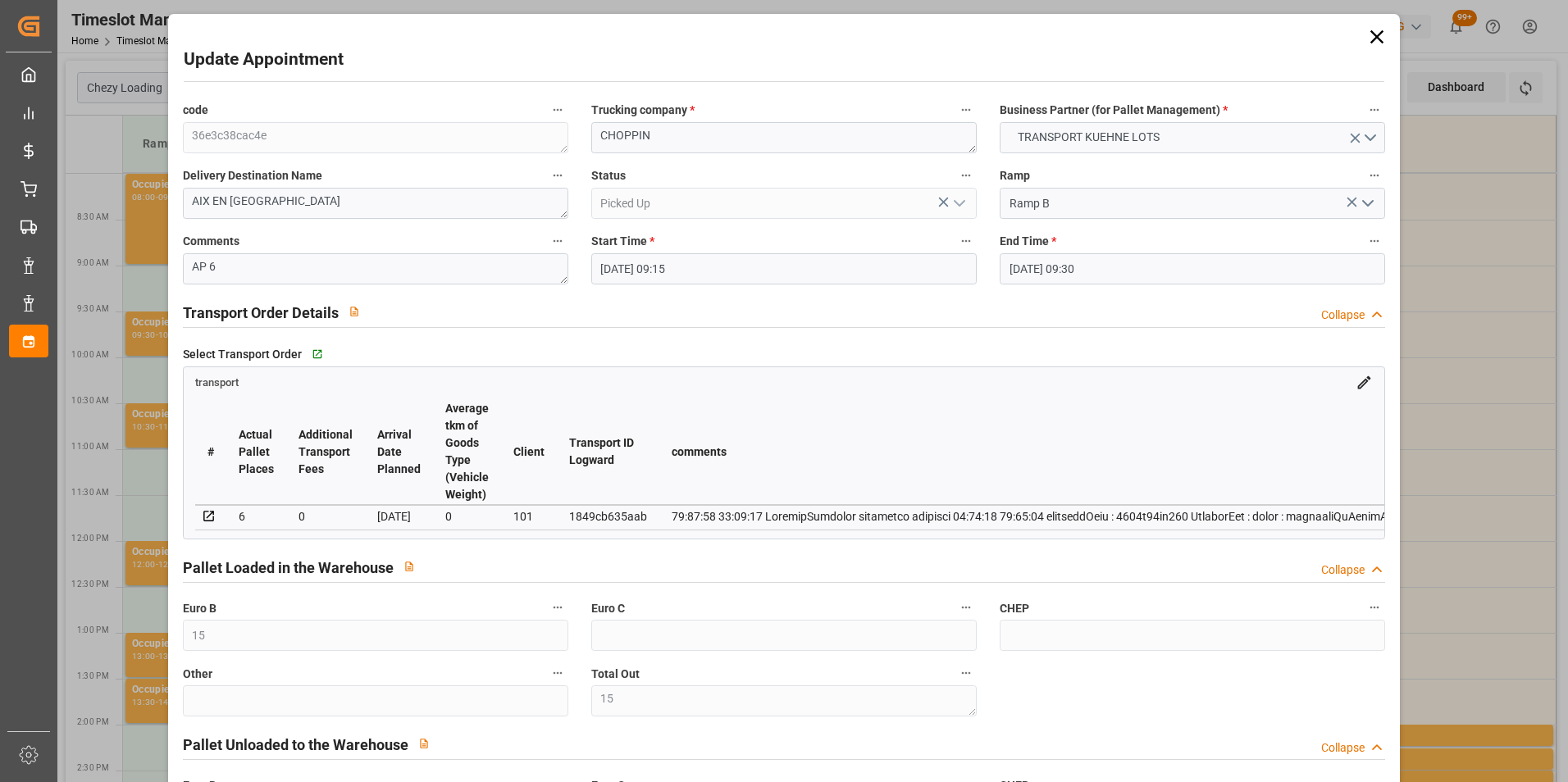
click at [1440, 390] on div "Update Appointment code 36e3c38cac4e Trucking company * CHOPPIN Business Partne…" at bounding box center [784, 391] width 1568 height 782
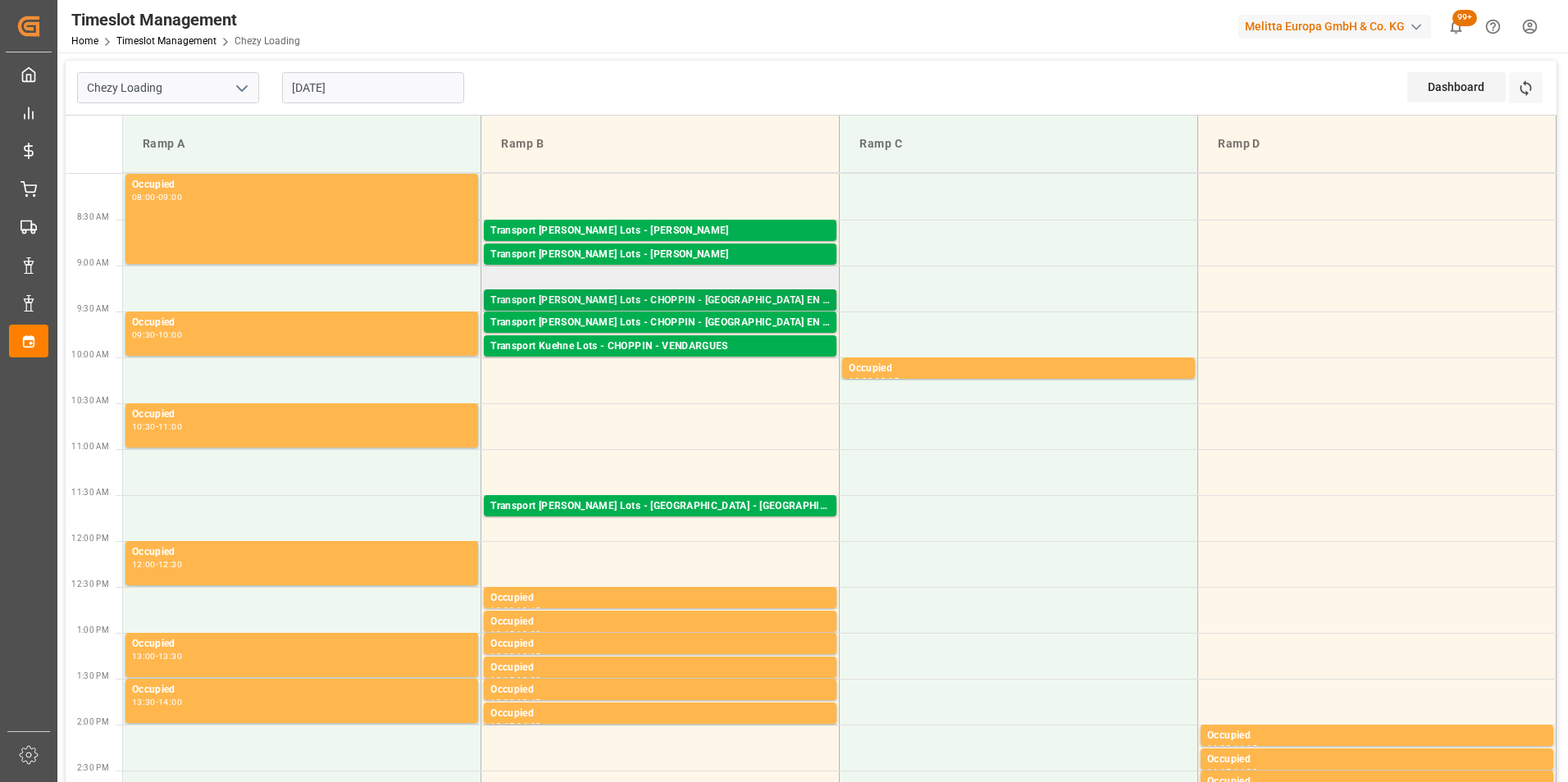
click at [753, 297] on div "Transport Kuehne Lots - CHOPPIN - AIX EN PROVENCE" at bounding box center [660, 301] width 339 height 17
click at [774, 319] on div "Transport Kuehne Lots - CHOPPIN - AIX EN PROVENCE" at bounding box center [660, 322] width 339 height 17
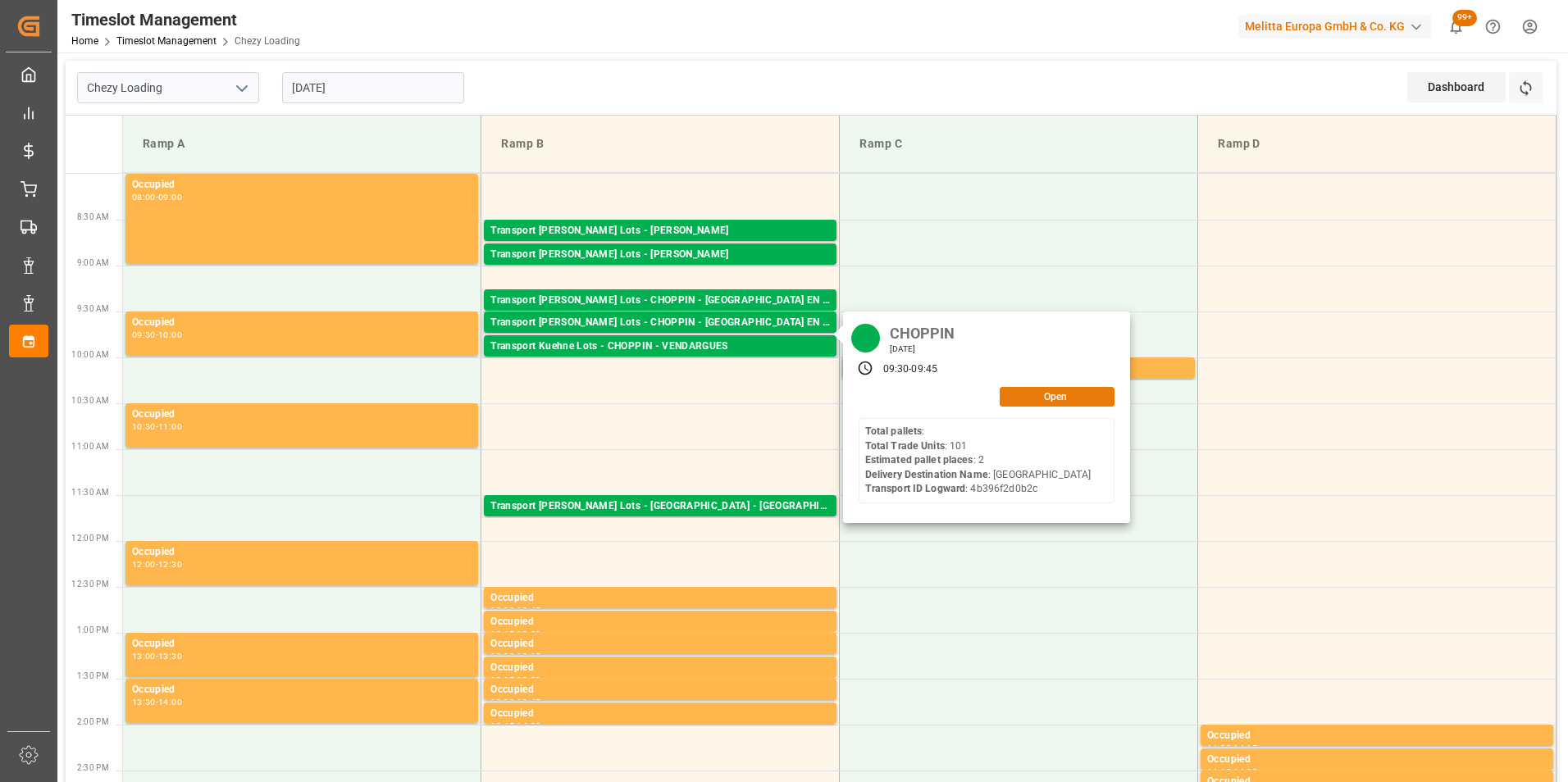
click at [1044, 395] on button "Open" at bounding box center [1056, 397] width 115 height 20
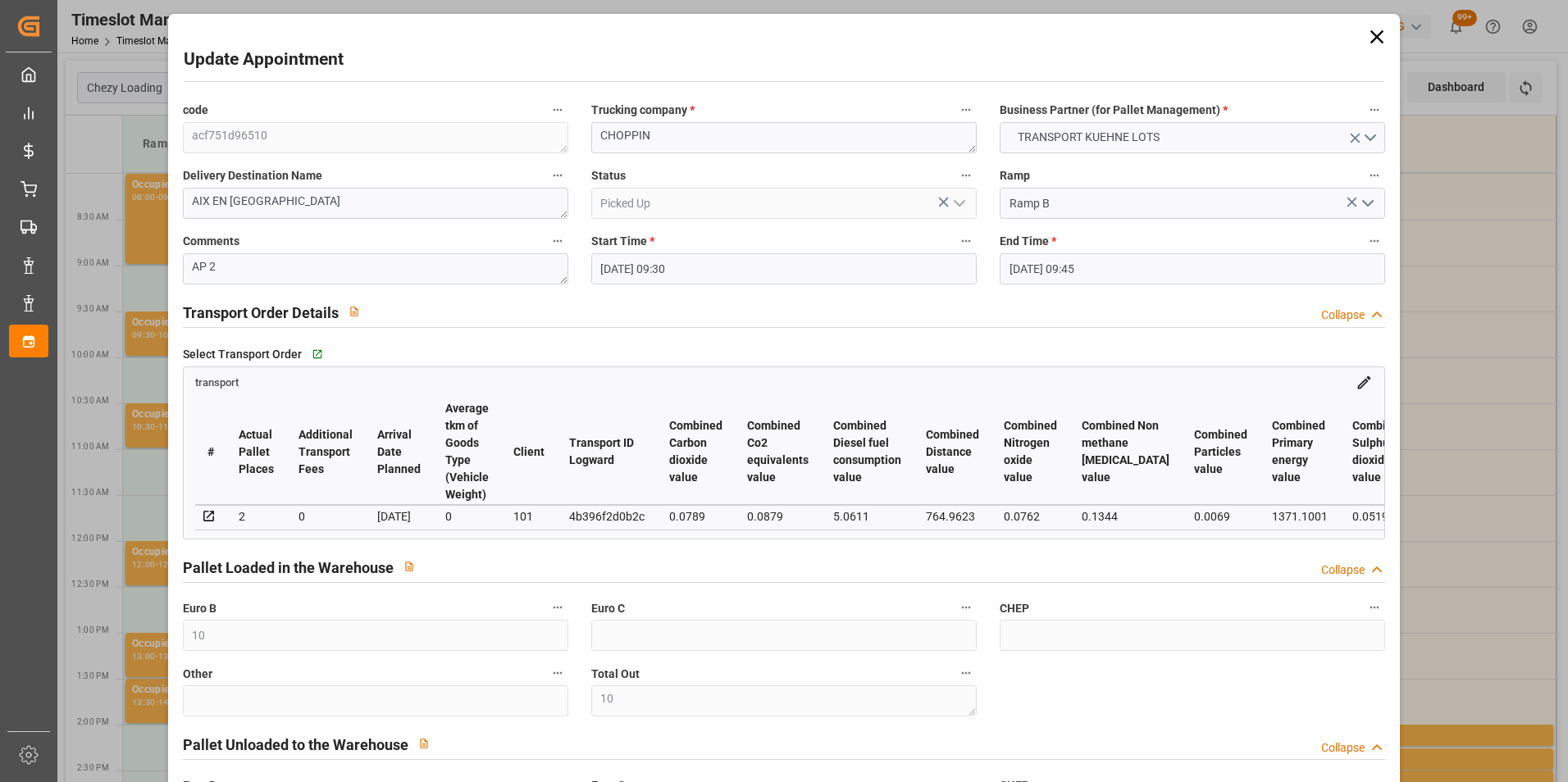
click at [1465, 379] on div "Update Appointment code acf751d96510 Trucking company * CHOPPIN Business Partne…" at bounding box center [784, 391] width 1568 height 782
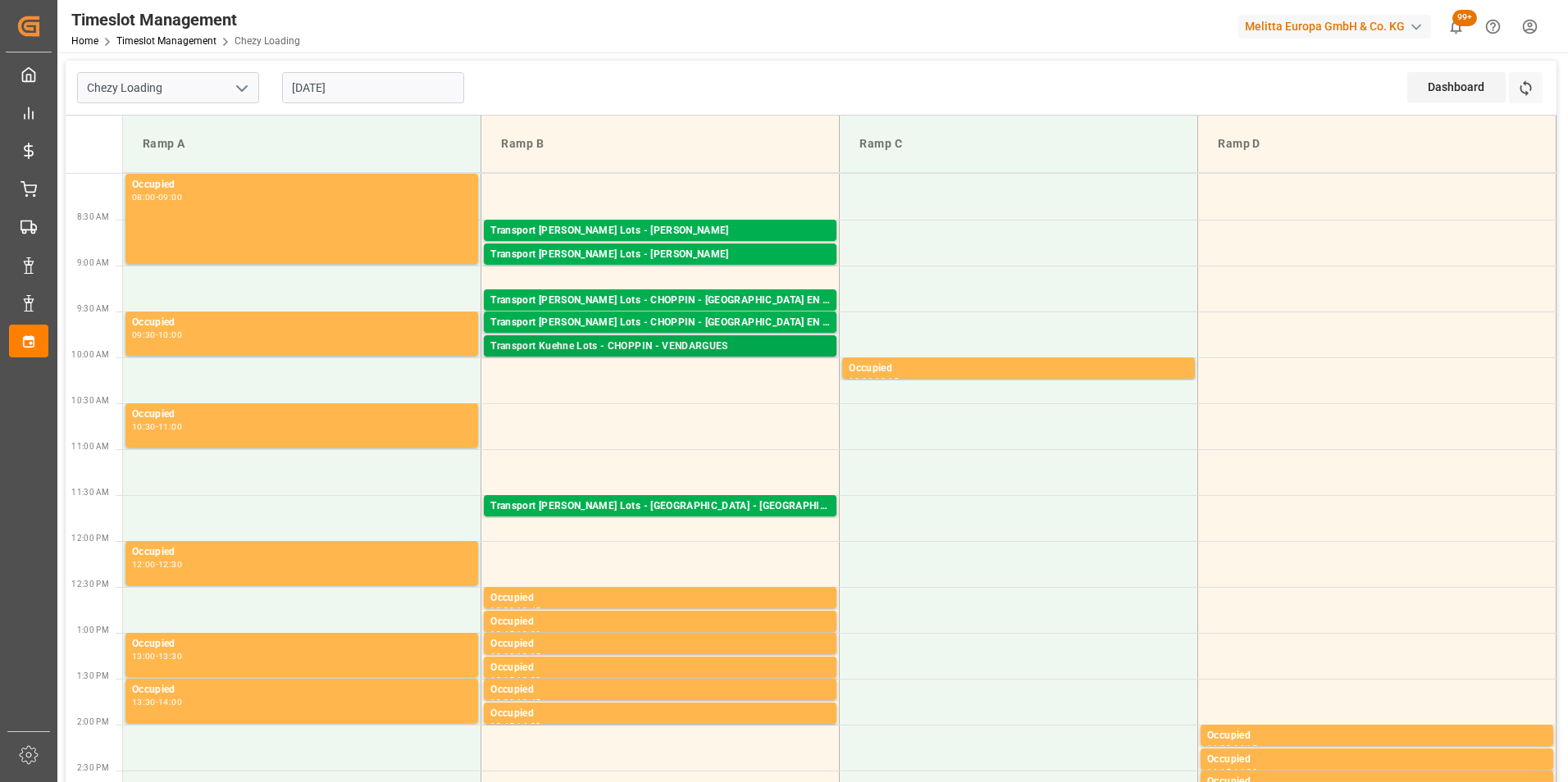
click at [703, 351] on div "Transport Kuehne Lots - CHOPPIN - VENDARGUES" at bounding box center [660, 347] width 339 height 17
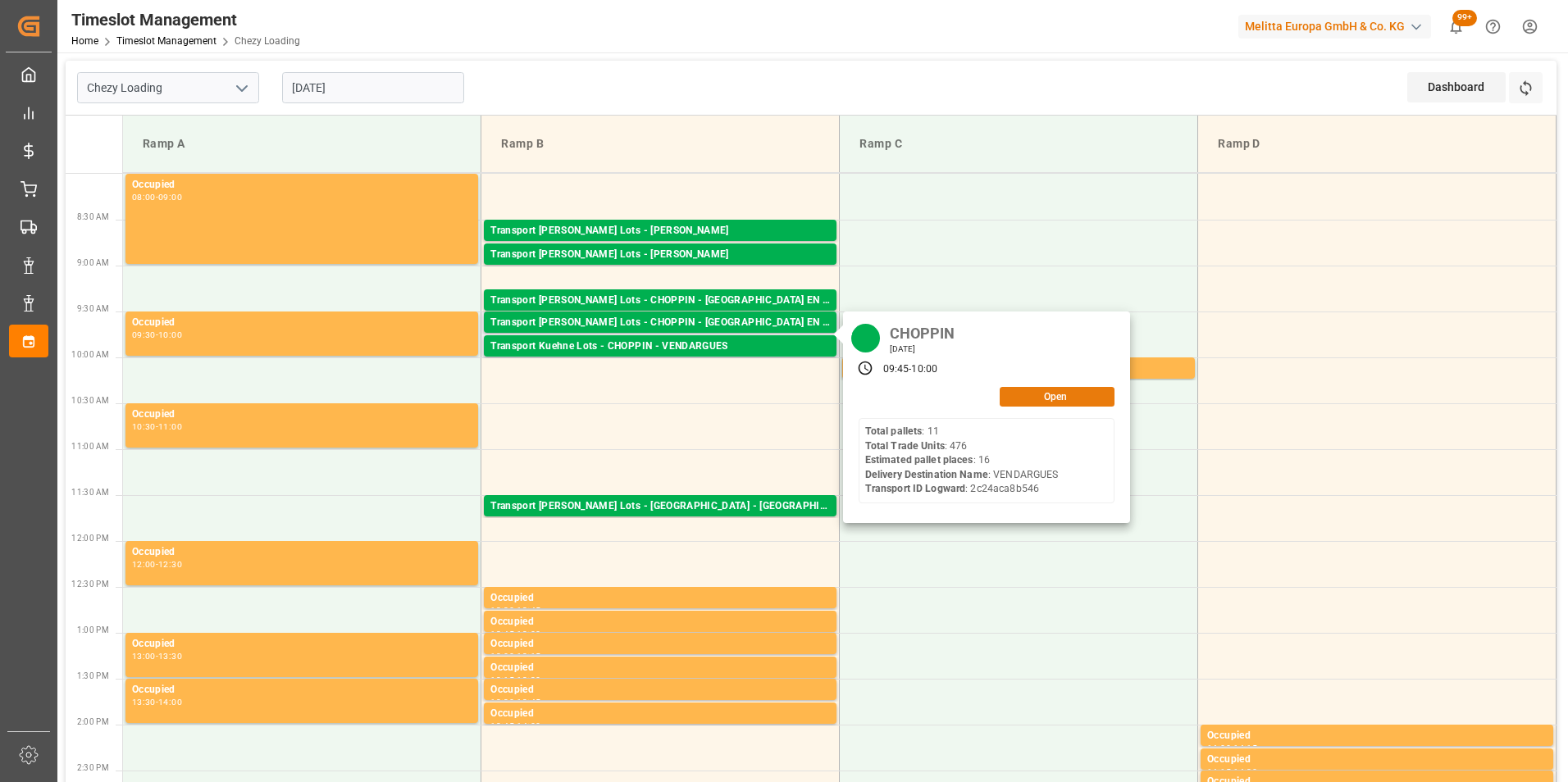
click at [1037, 389] on button "Open" at bounding box center [1056, 397] width 115 height 20
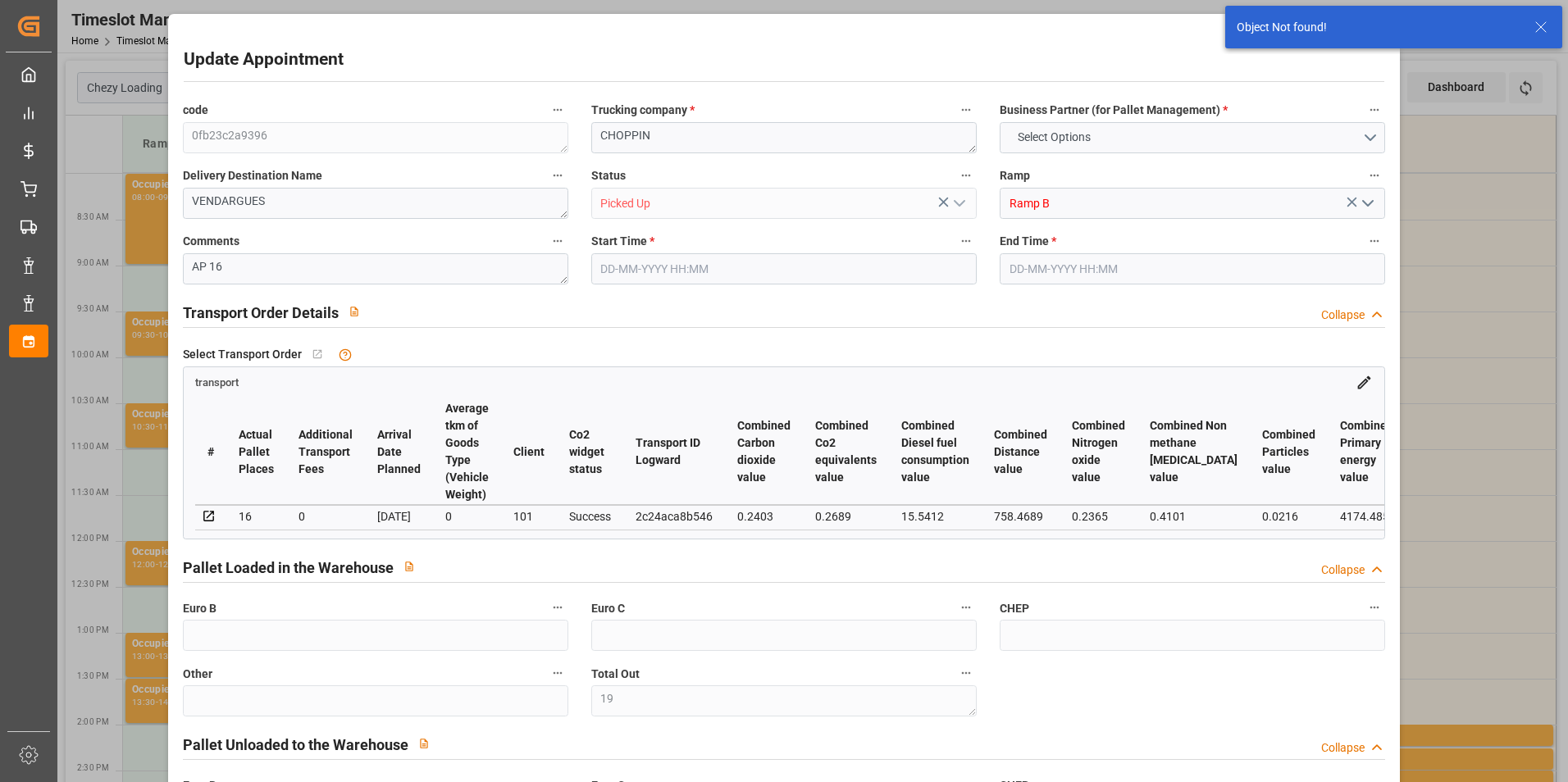
type input "19"
type input "45"
type input "18-08-2025 09:45"
type input "18-08-2025 10:00"
type input "14-08-2025 14:24"
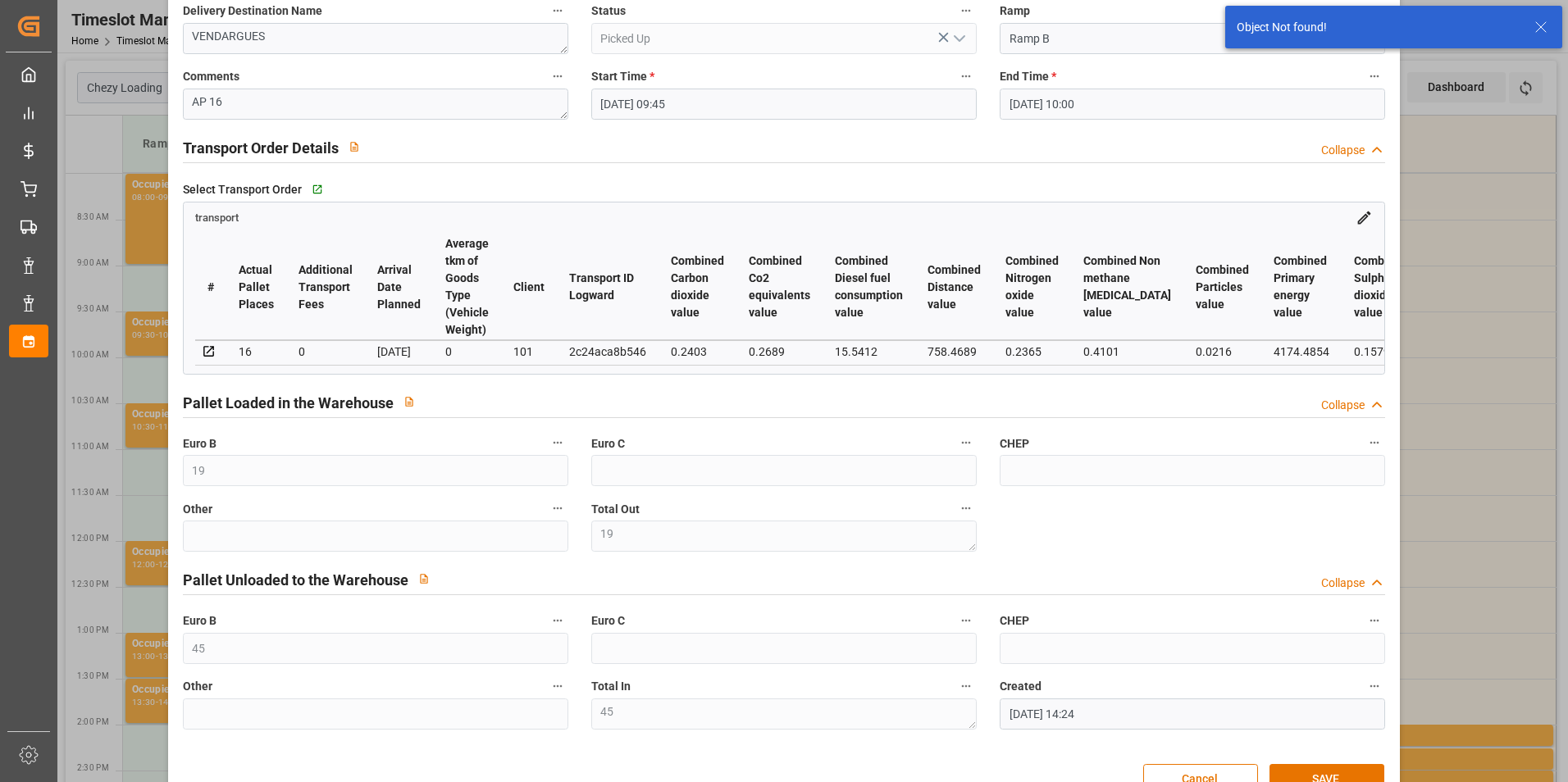
scroll to position [213, 0]
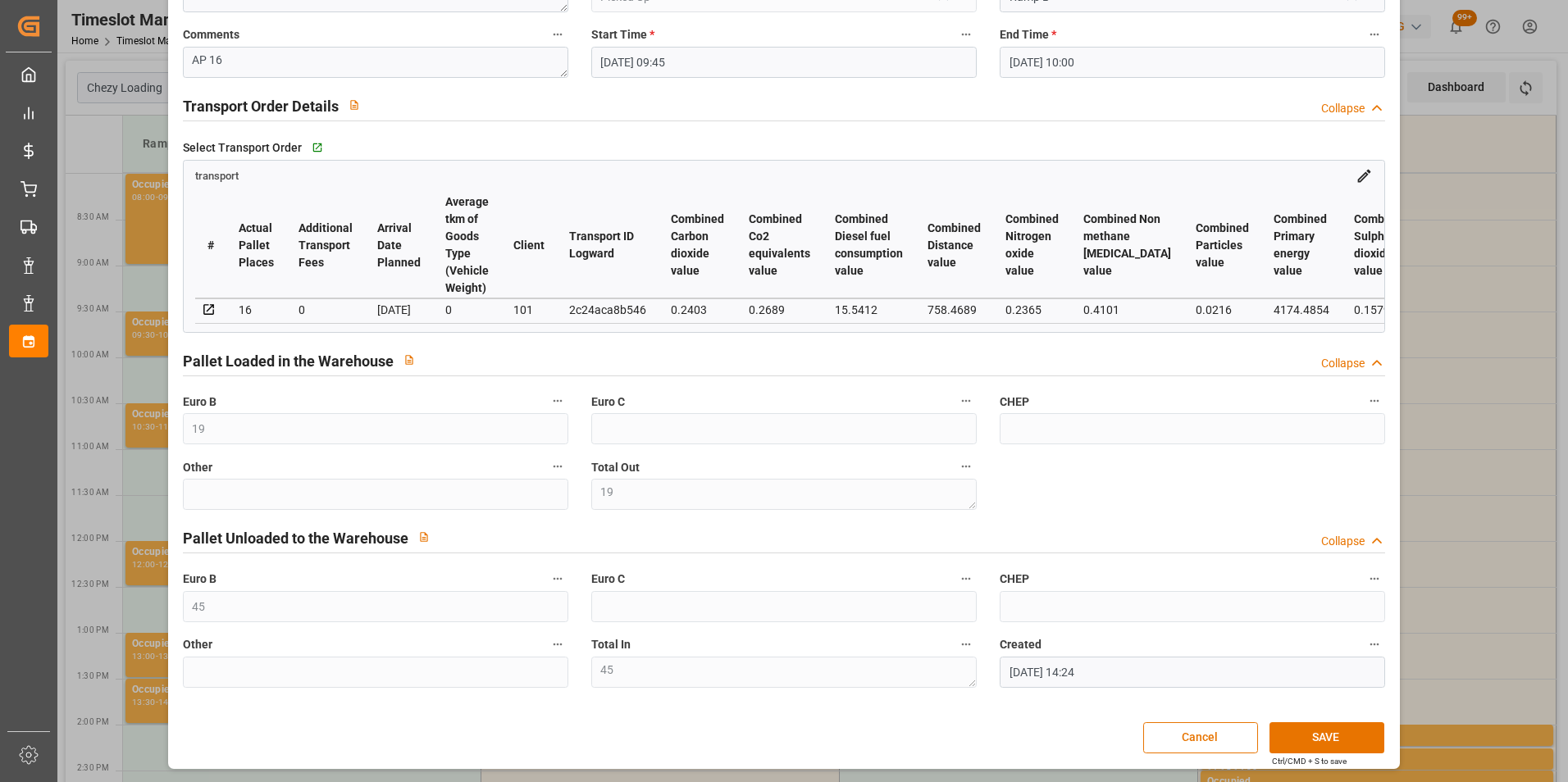
click at [1419, 491] on div "Update Appointment code 0fb23c2a9396 Trucking company * CHOPPIN Business Partne…" at bounding box center [784, 391] width 1568 height 782
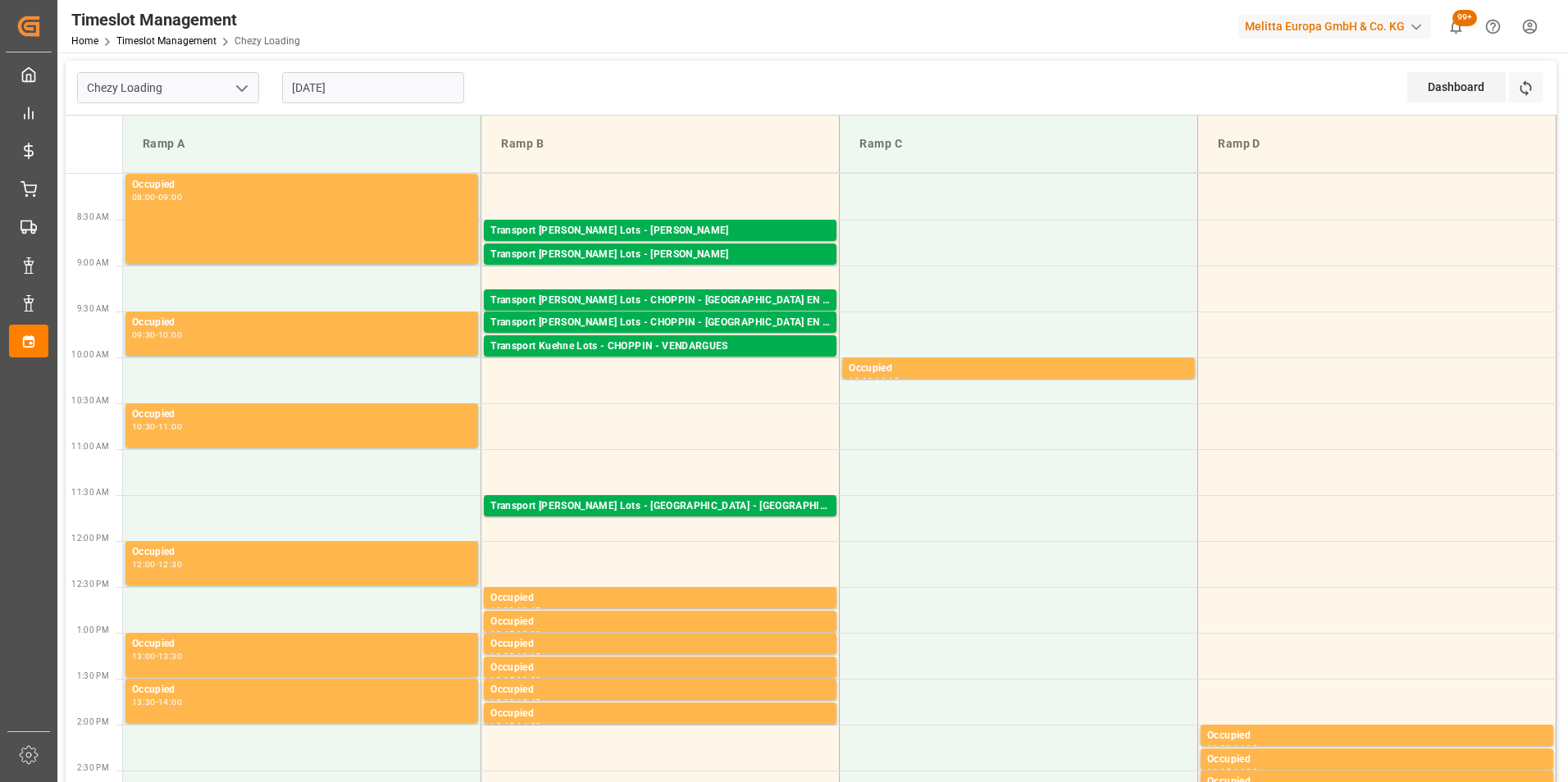
click at [336, 82] on input "18-08-2025" at bounding box center [373, 88] width 182 height 31
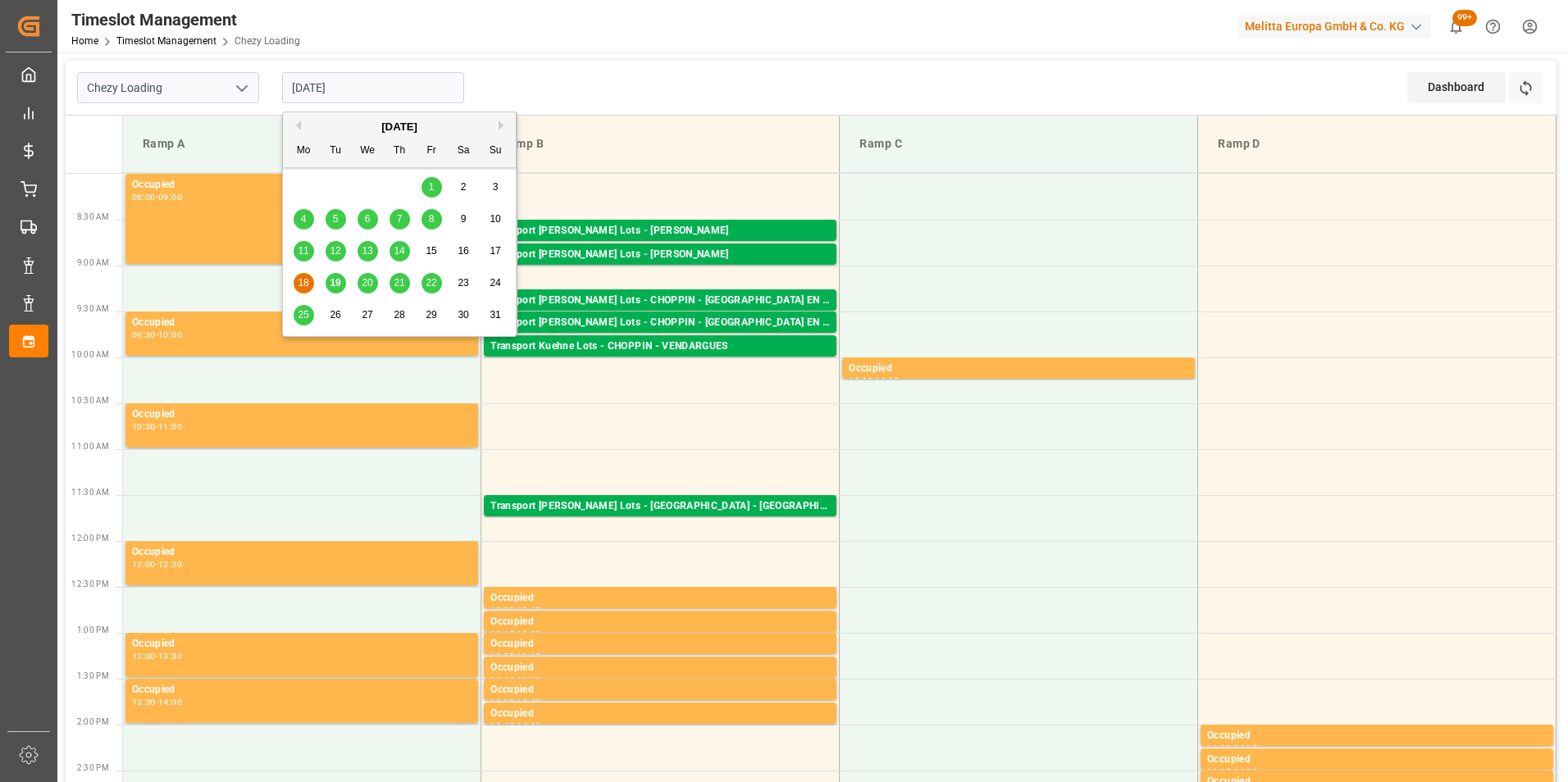
click at [327, 283] on div "19" at bounding box center [335, 283] width 21 height 20
type input "19-08-2025"
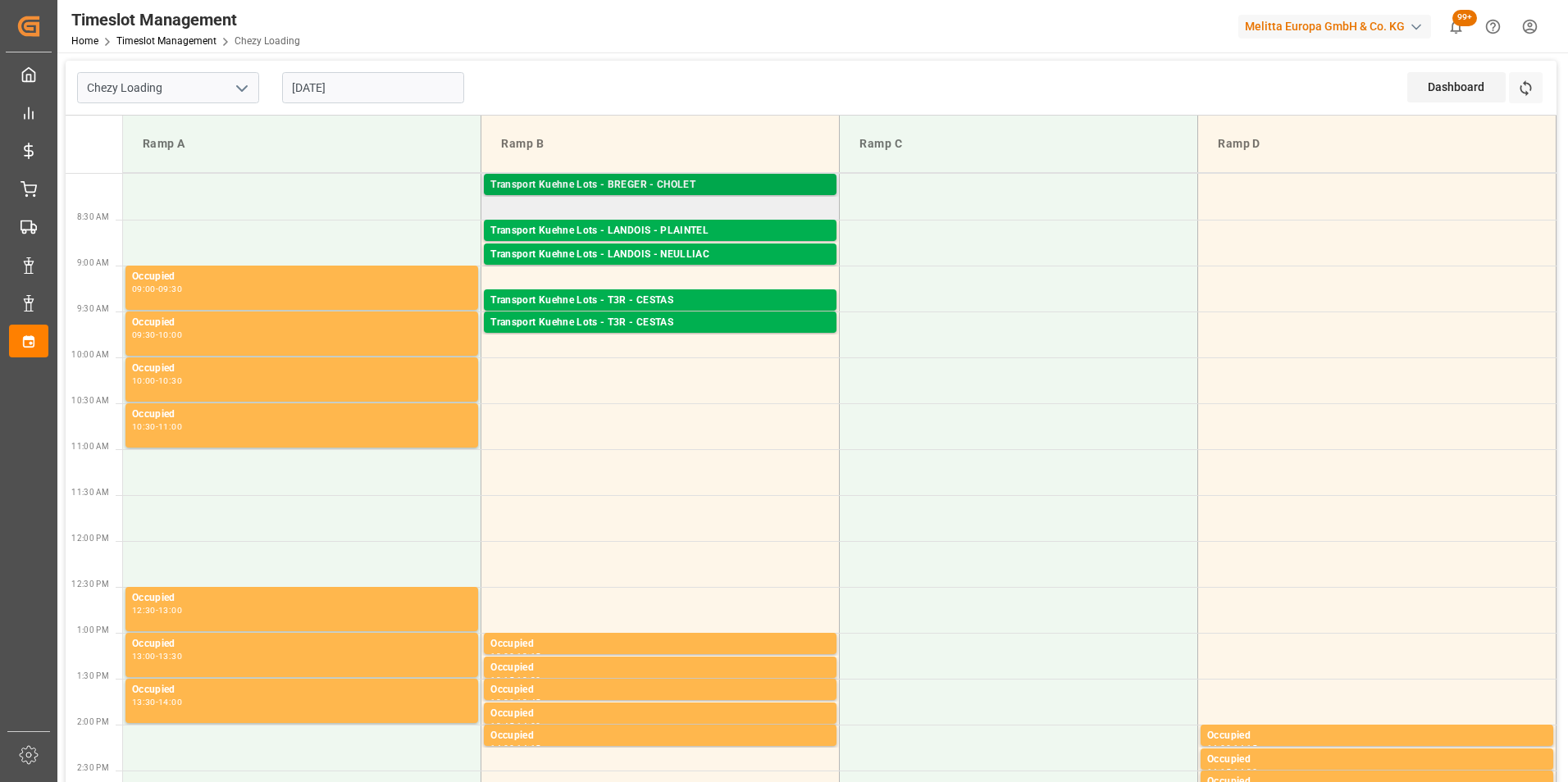
click at [685, 185] on div "Transport Kuehne Lots - BREGER - CHOLET" at bounding box center [660, 185] width 339 height 17
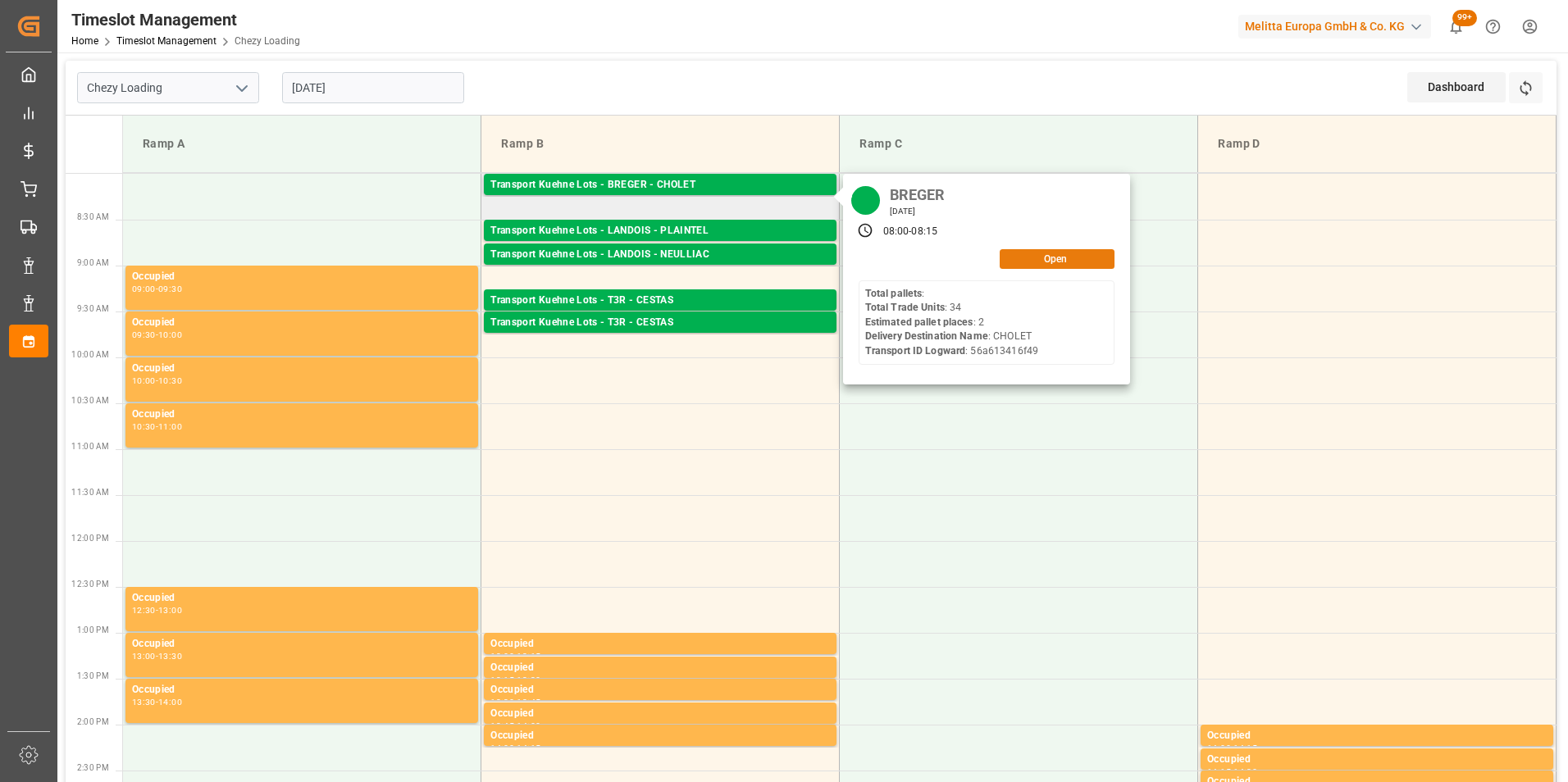
click at [1042, 254] on button "Open" at bounding box center [1056, 259] width 115 height 20
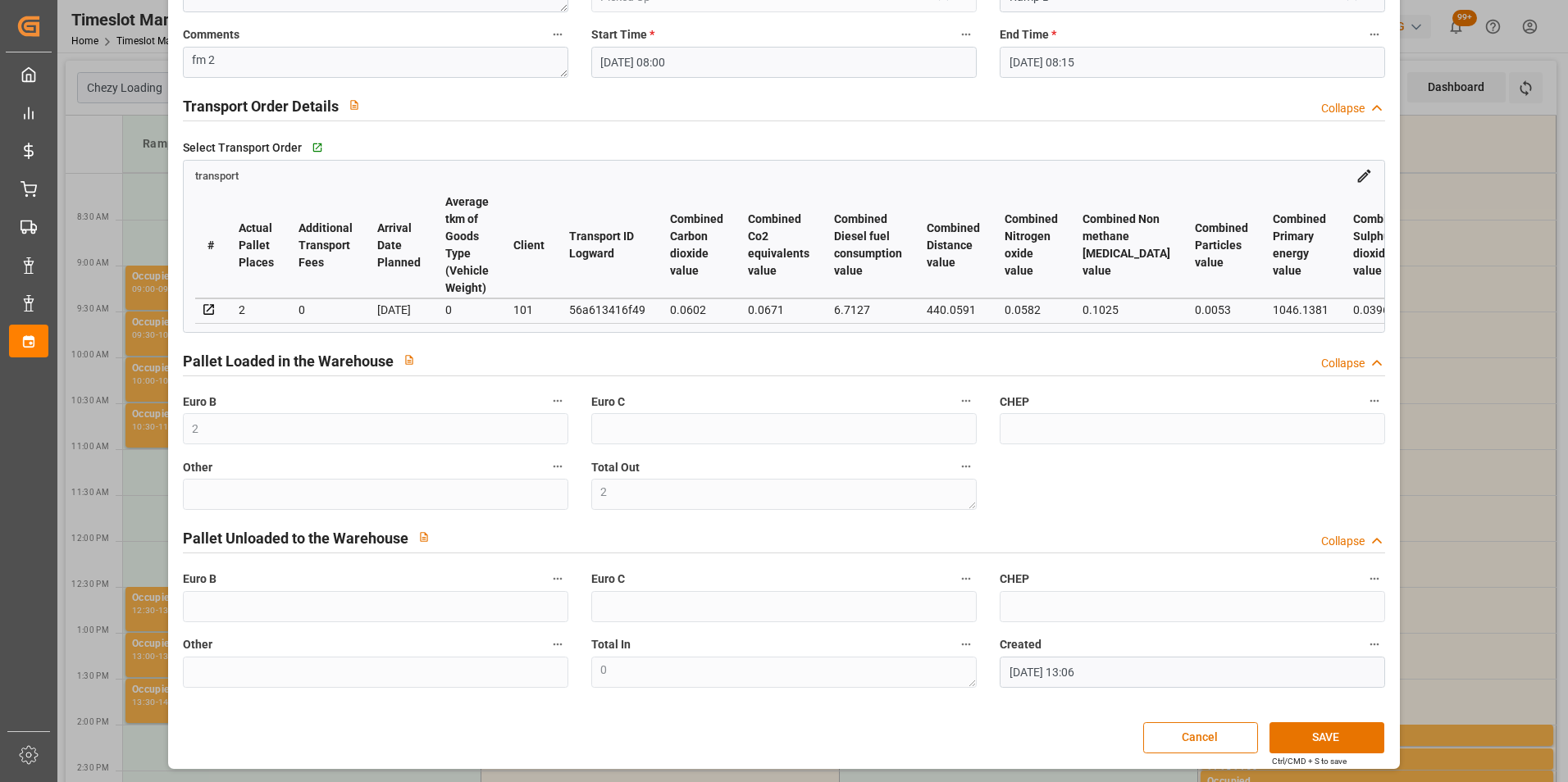
drag, startPoint x: 1494, startPoint y: 406, endPoint x: 1451, endPoint y: 386, distance: 47.4
click at [1494, 406] on div "Update Appointment code f9d74bfb4628 Trucking company * BREGER Business Partner…" at bounding box center [784, 391] width 1568 height 782
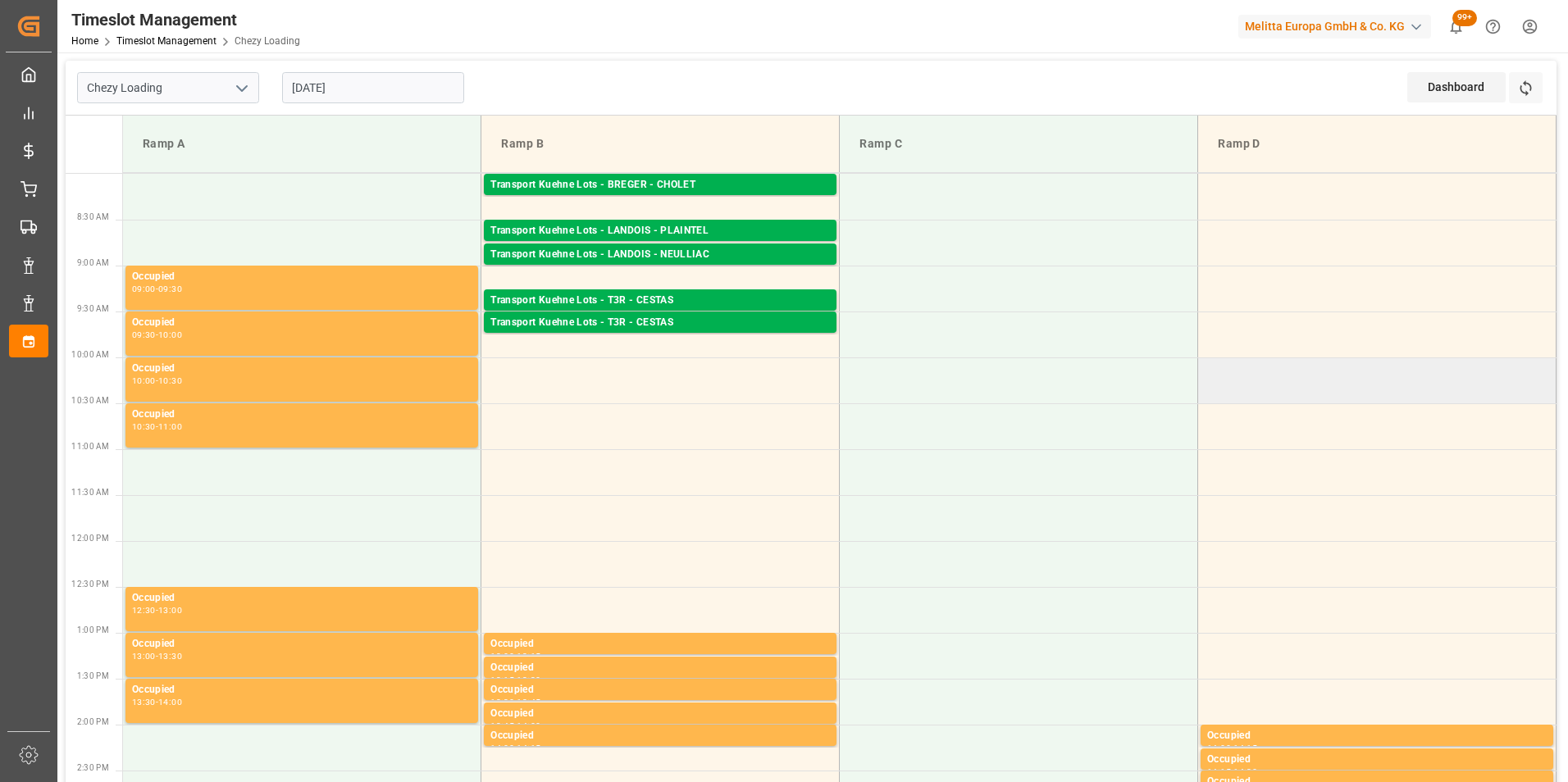
click at [1250, 363] on td at bounding box center [1377, 380] width 359 height 46
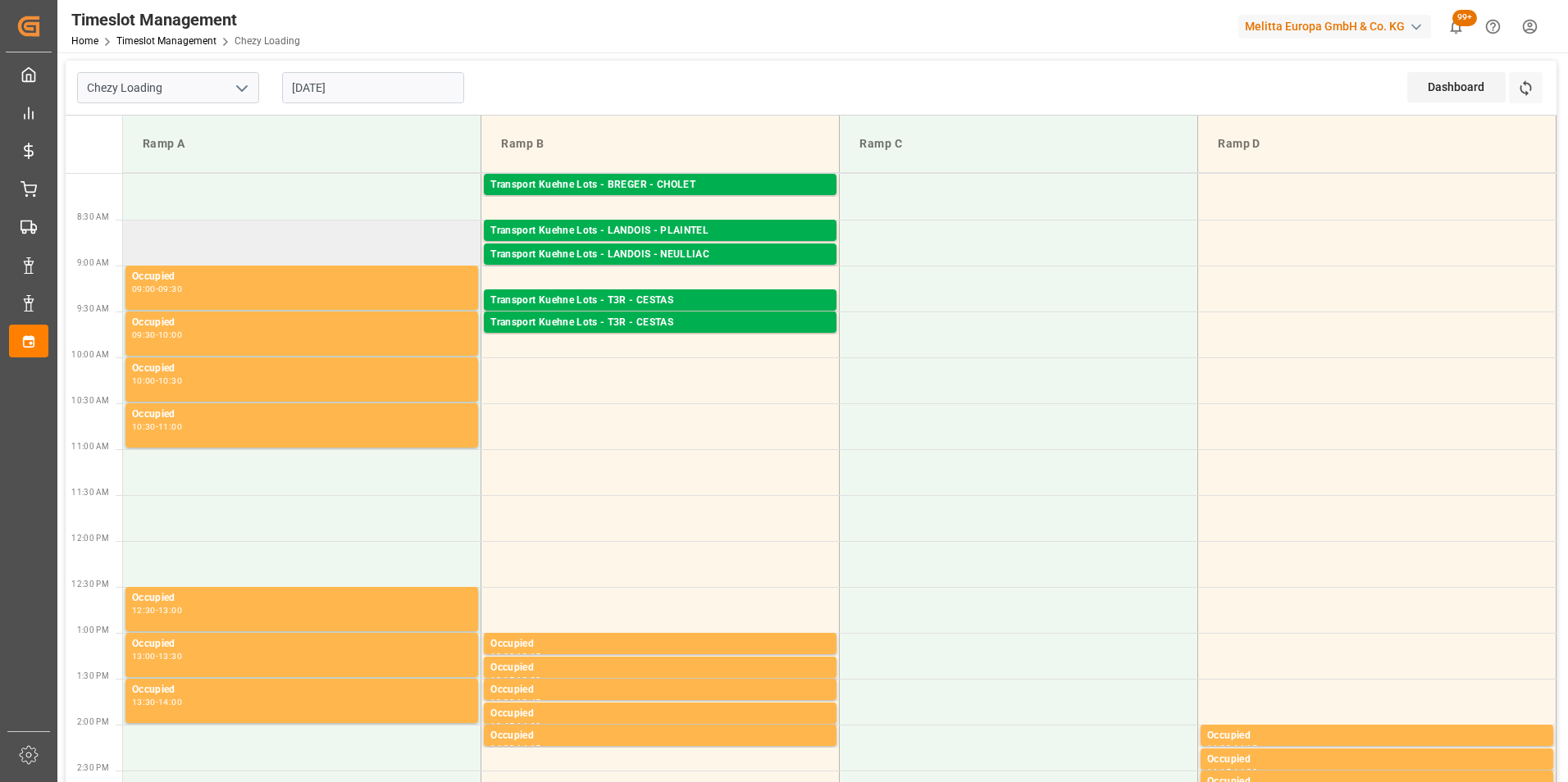
drag, startPoint x: 330, startPoint y: 252, endPoint x: 371, endPoint y: 245, distance: 41.6
click at [330, 252] on td at bounding box center [303, 242] width 359 height 46
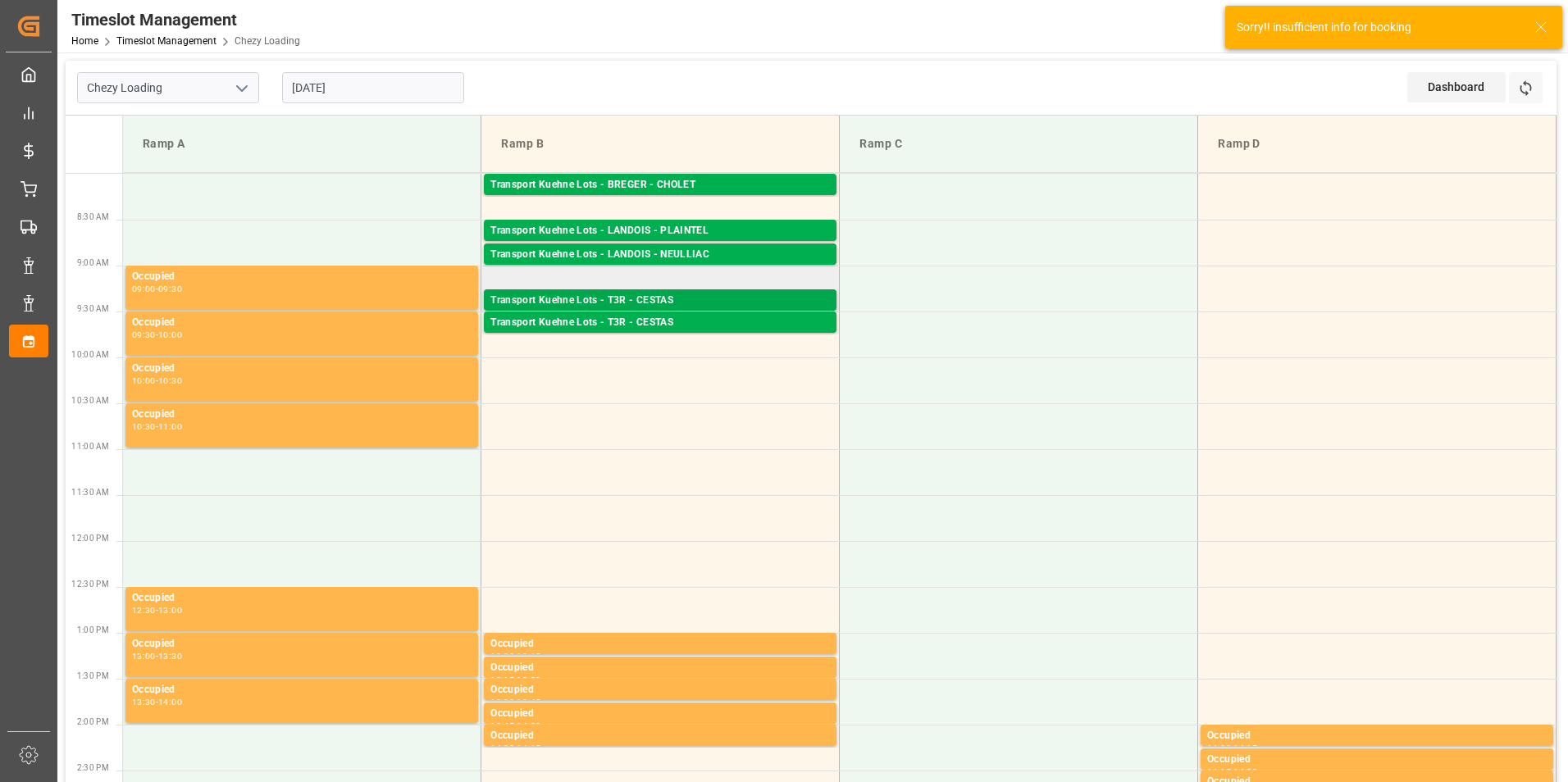
click at [653, 298] on div "Transport Kuehne Lots - T3R - CESTAS" at bounding box center [660, 301] width 339 height 17
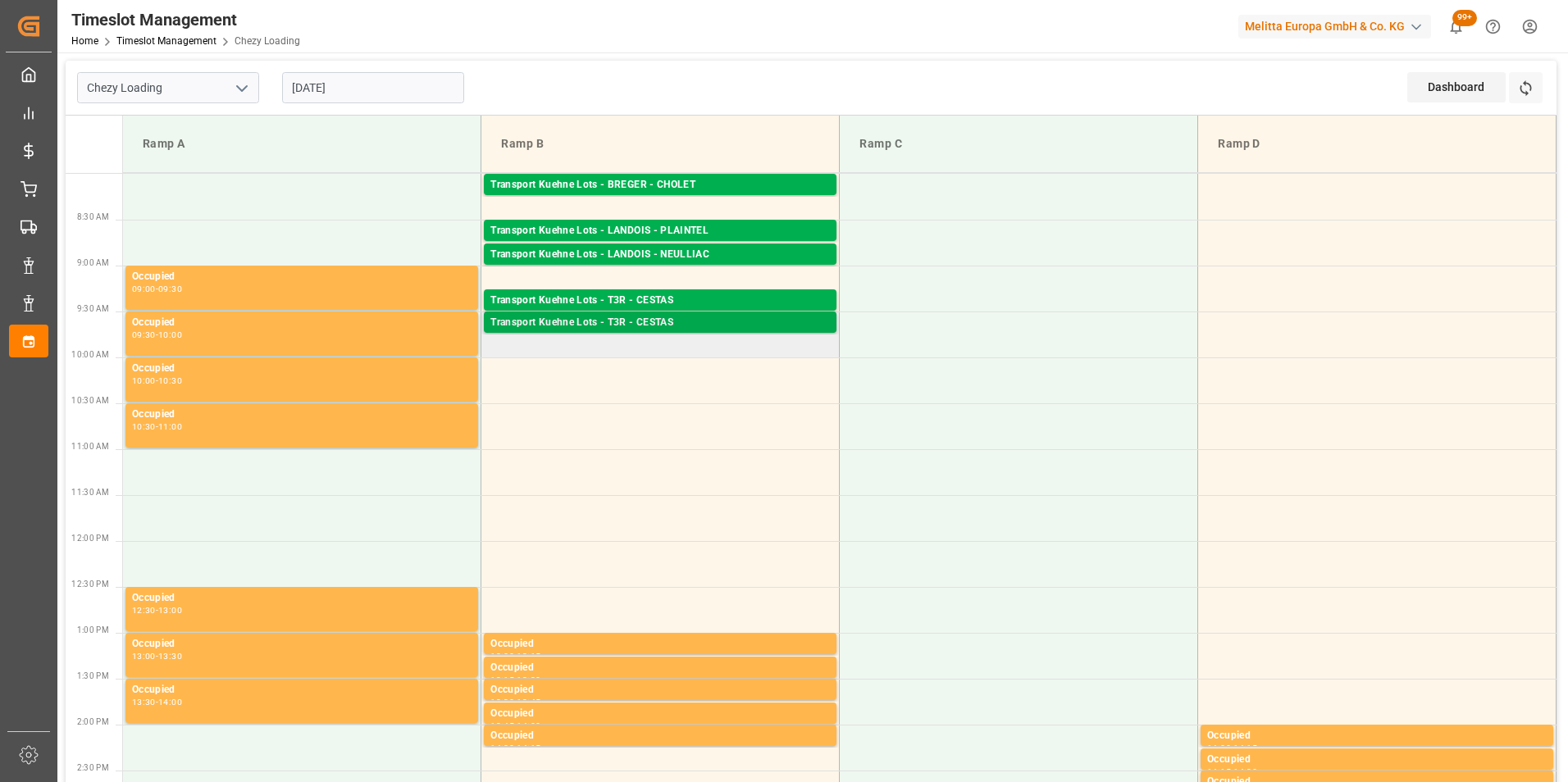
click at [763, 324] on div "Transport Kuehne Lots - T3R - CESTAS" at bounding box center [660, 322] width 339 height 17
click at [763, 326] on div "Transport Kuehne Lots - T3R - CESTAS" at bounding box center [660, 322] width 339 height 17
click at [761, 290] on div "Transport Kuehne Lots - T3R - CESTAS Pallets: 1,TU: 477,City: CESTAS,Arrival: 2…" at bounding box center [661, 300] width 353 height 22
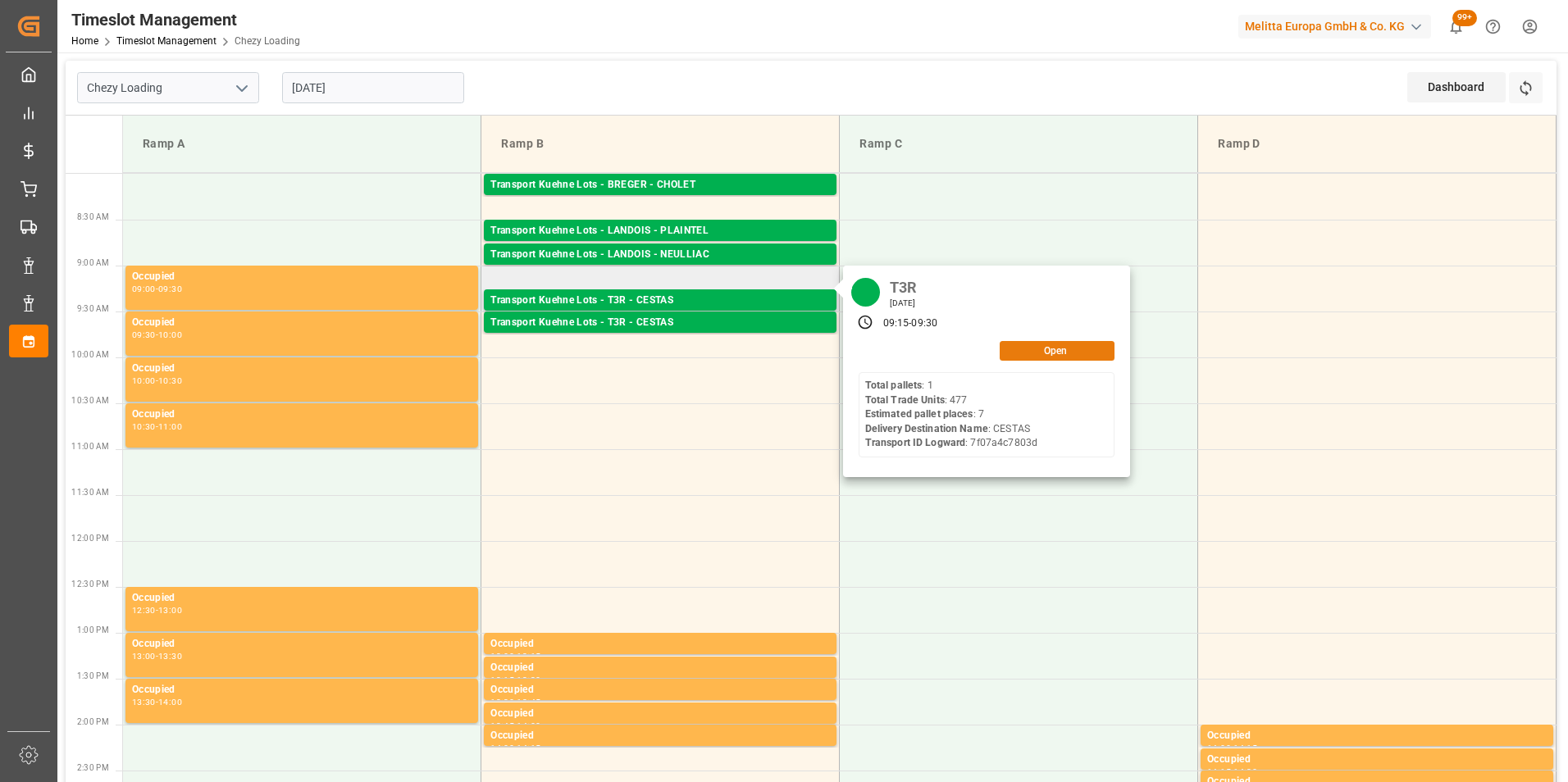
click at [1043, 359] on button "Open" at bounding box center [1056, 351] width 115 height 20
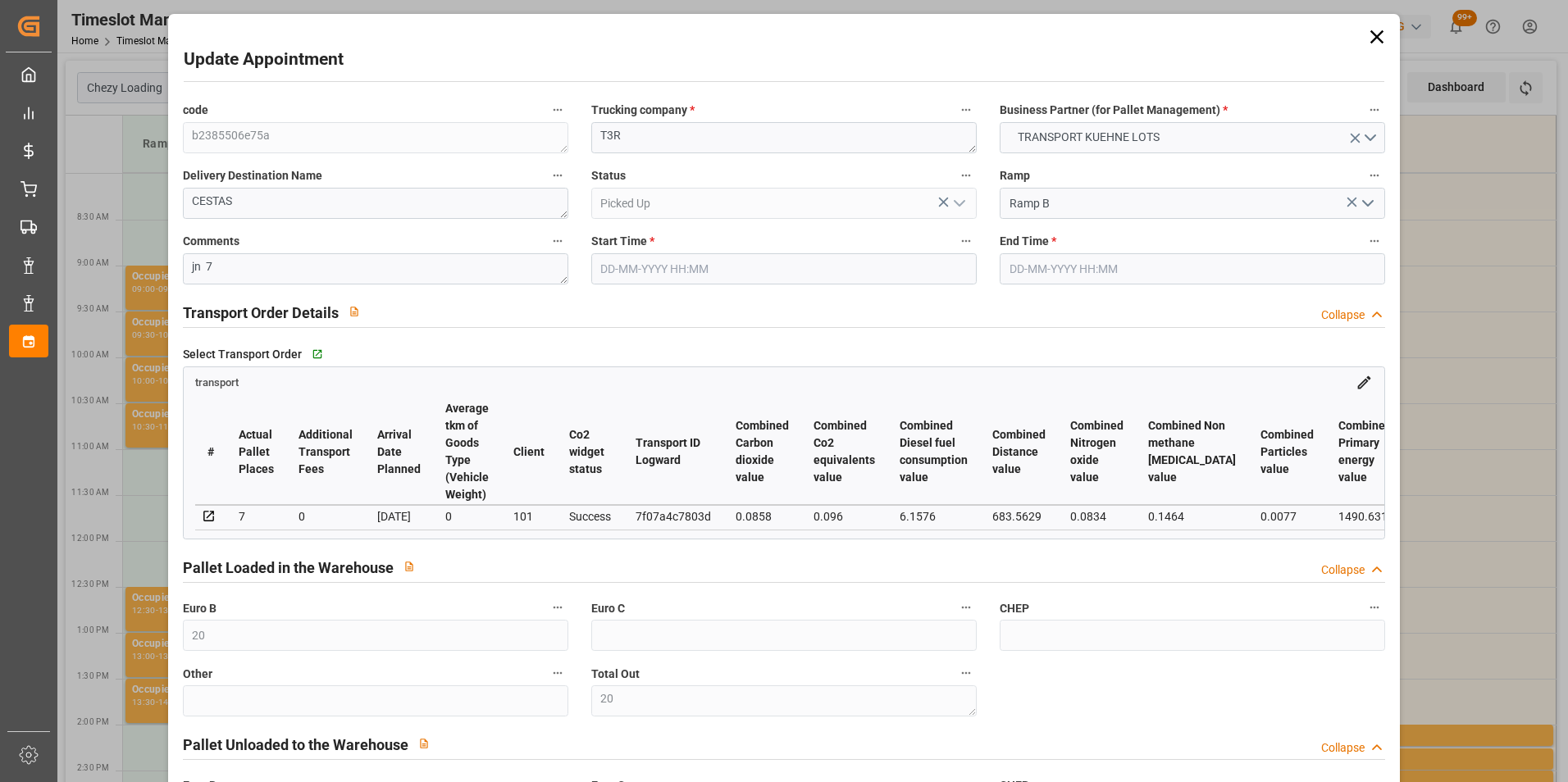
type input "20"
type input "7"
type input "393.84"
type input "0"
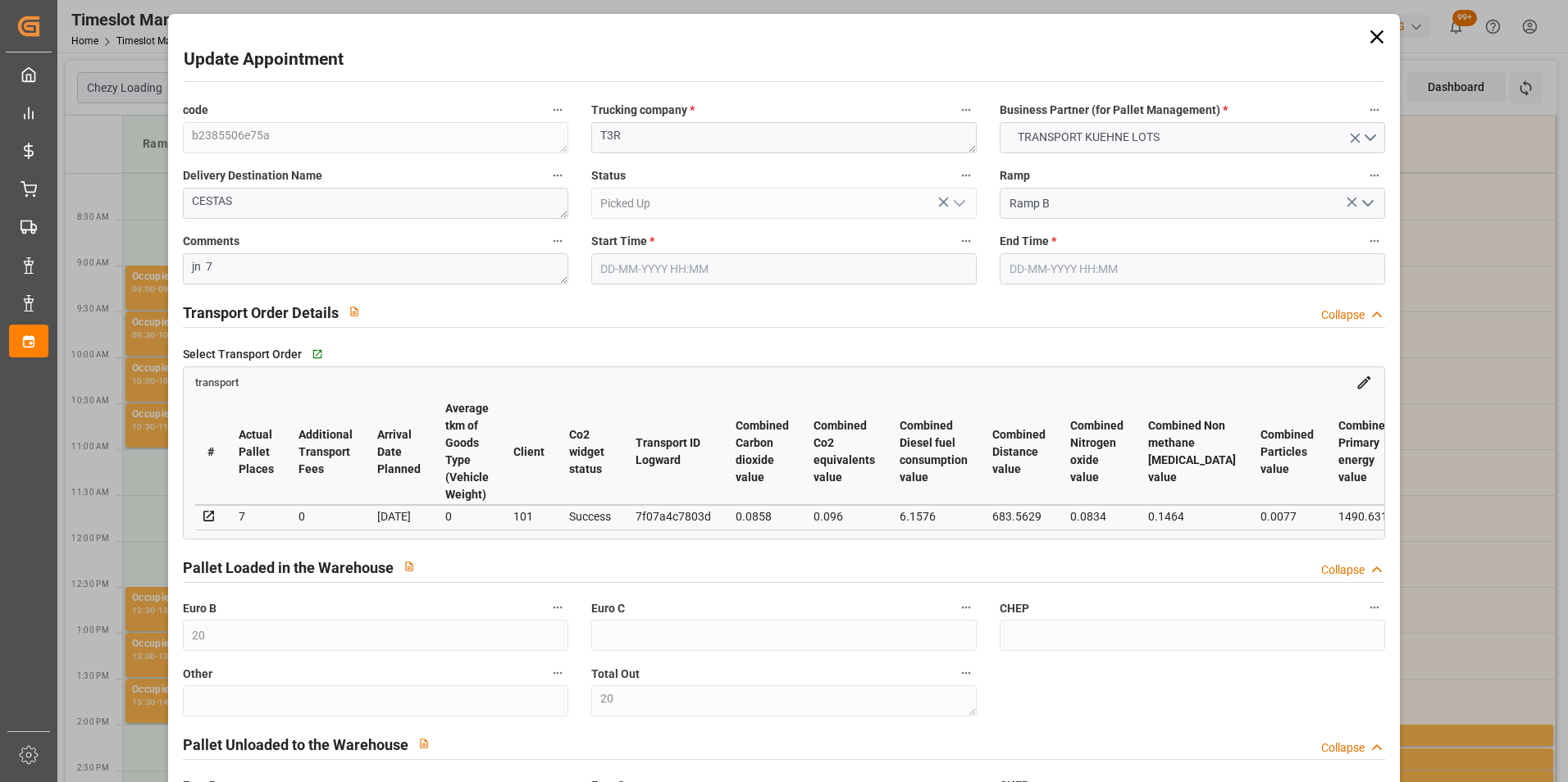
type input "0"
type input "393.84"
type input "0"
type input "20"
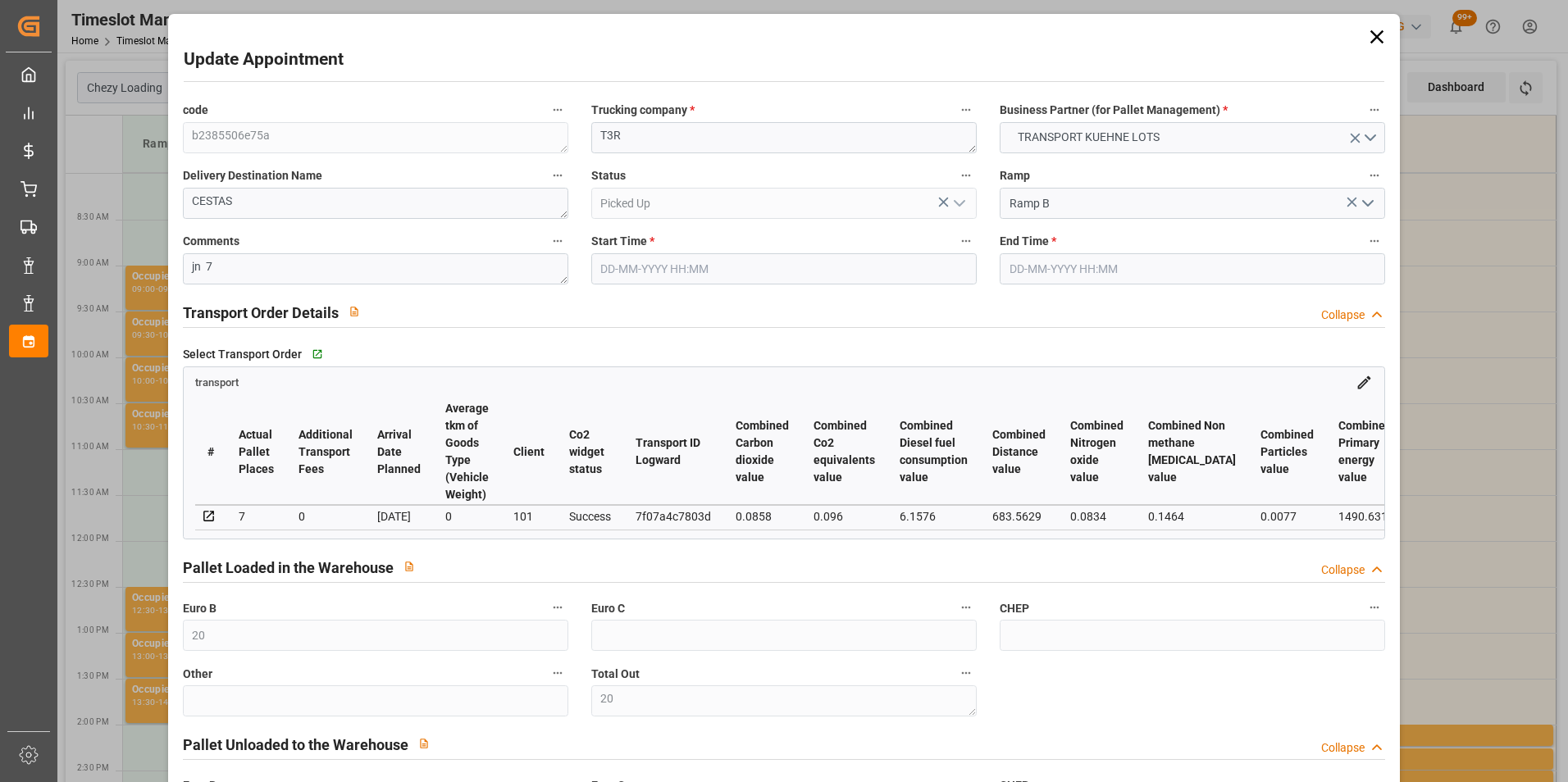
type input "1731.212"
type input "2569.926"
type input "6837.2"
type input "33"
type input "1"
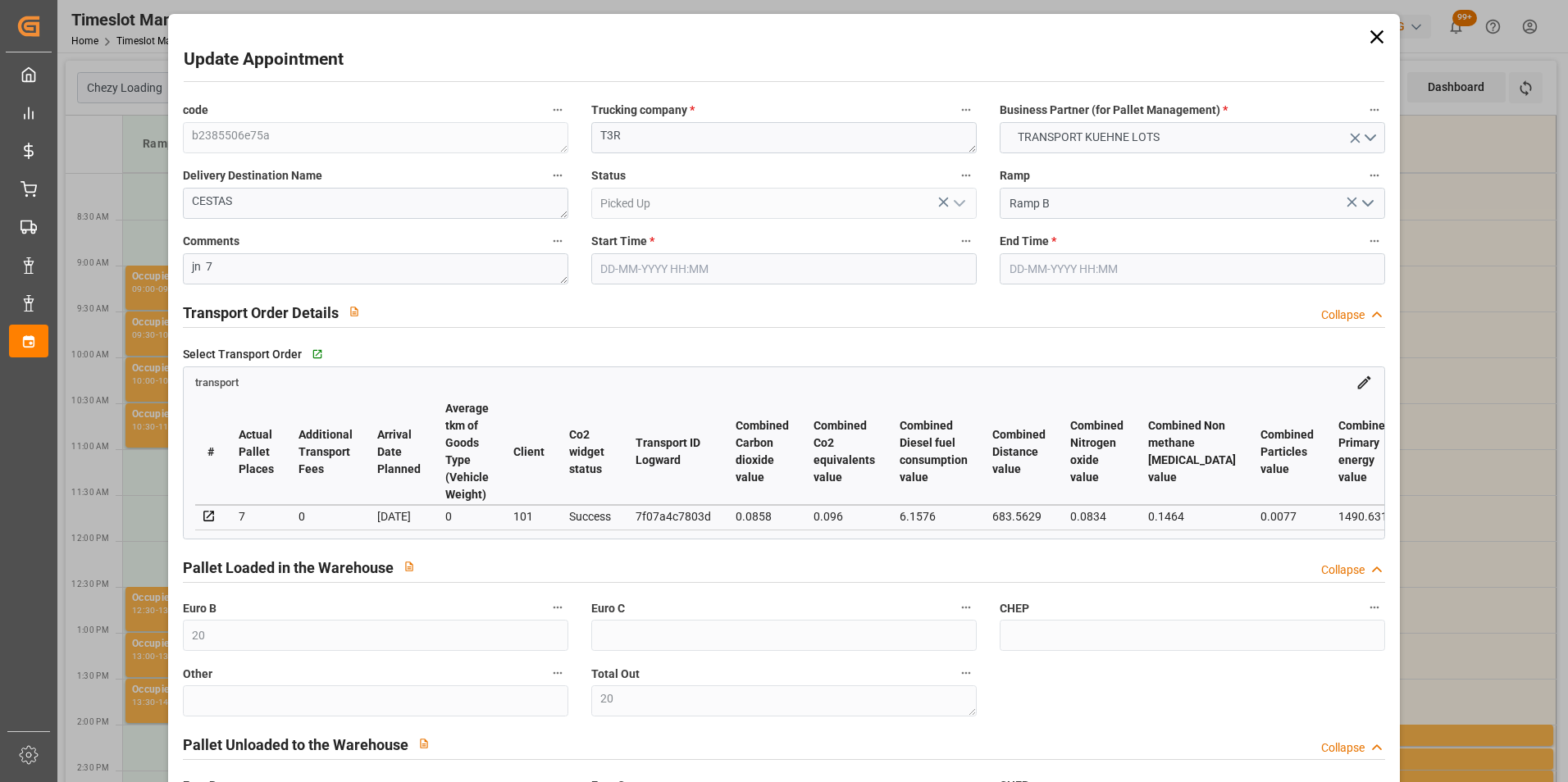
type input "477"
type input "20"
type input "101"
type input "2069.534"
type input "0"
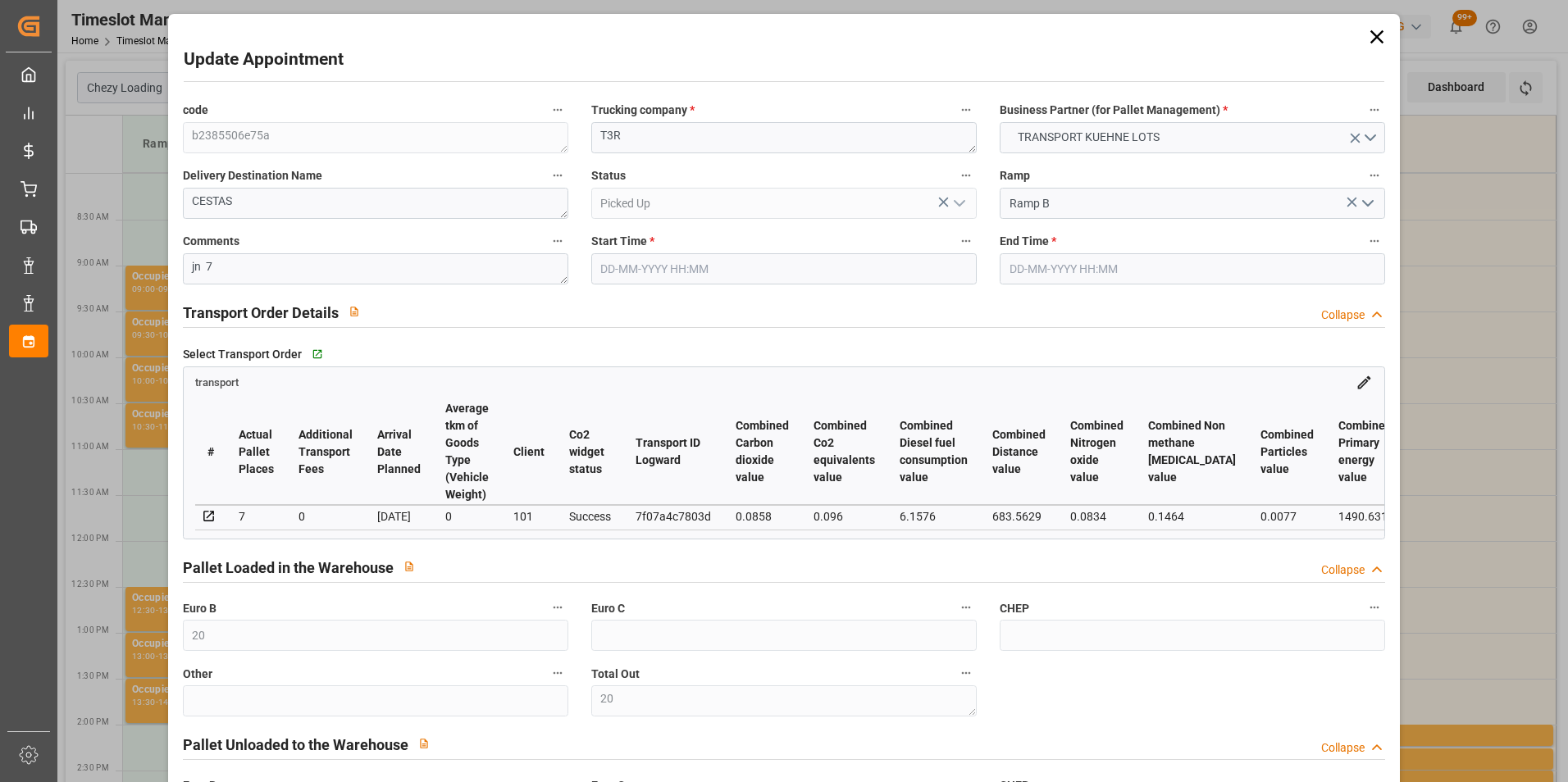
type input "10767.6795"
type input "0"
type input "21"
type input "80"
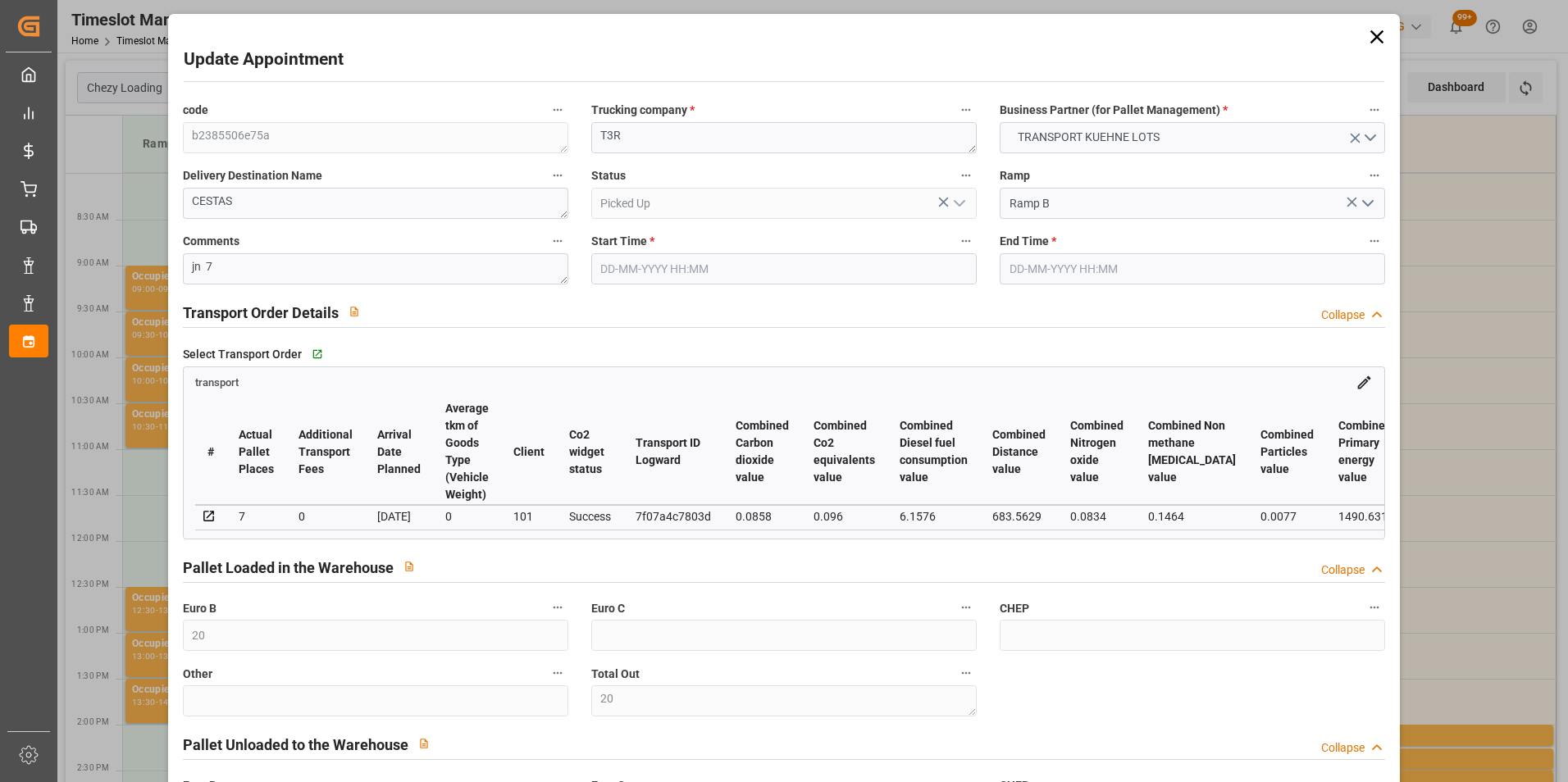
type input "19-08-2025 09:15"
type input "19-08-2025 09:30"
type input "18-08-2025 15:37"
type input "18-08-2025 11:33"
type input "[DATE]"
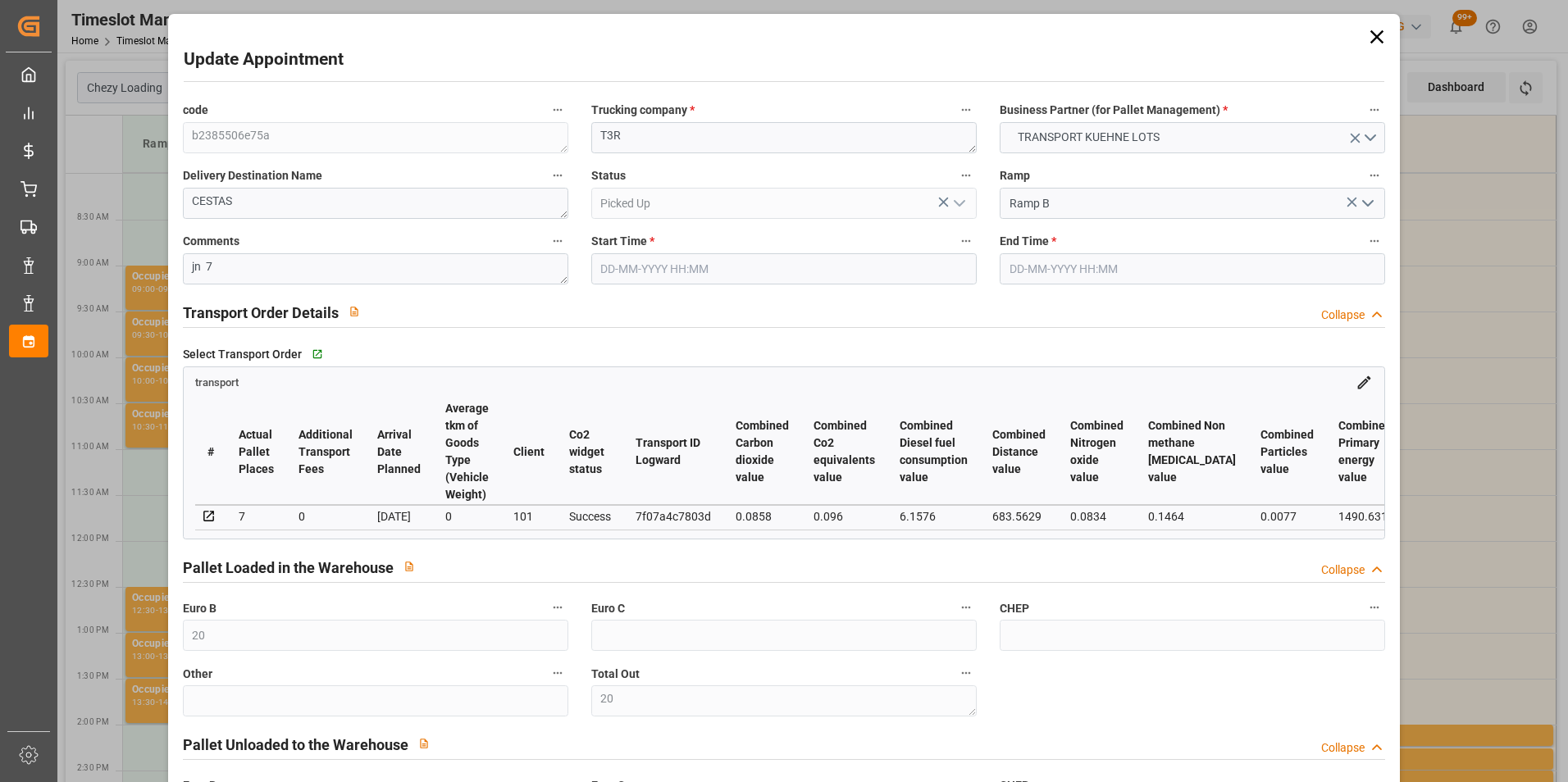
type input "19-08-2025"
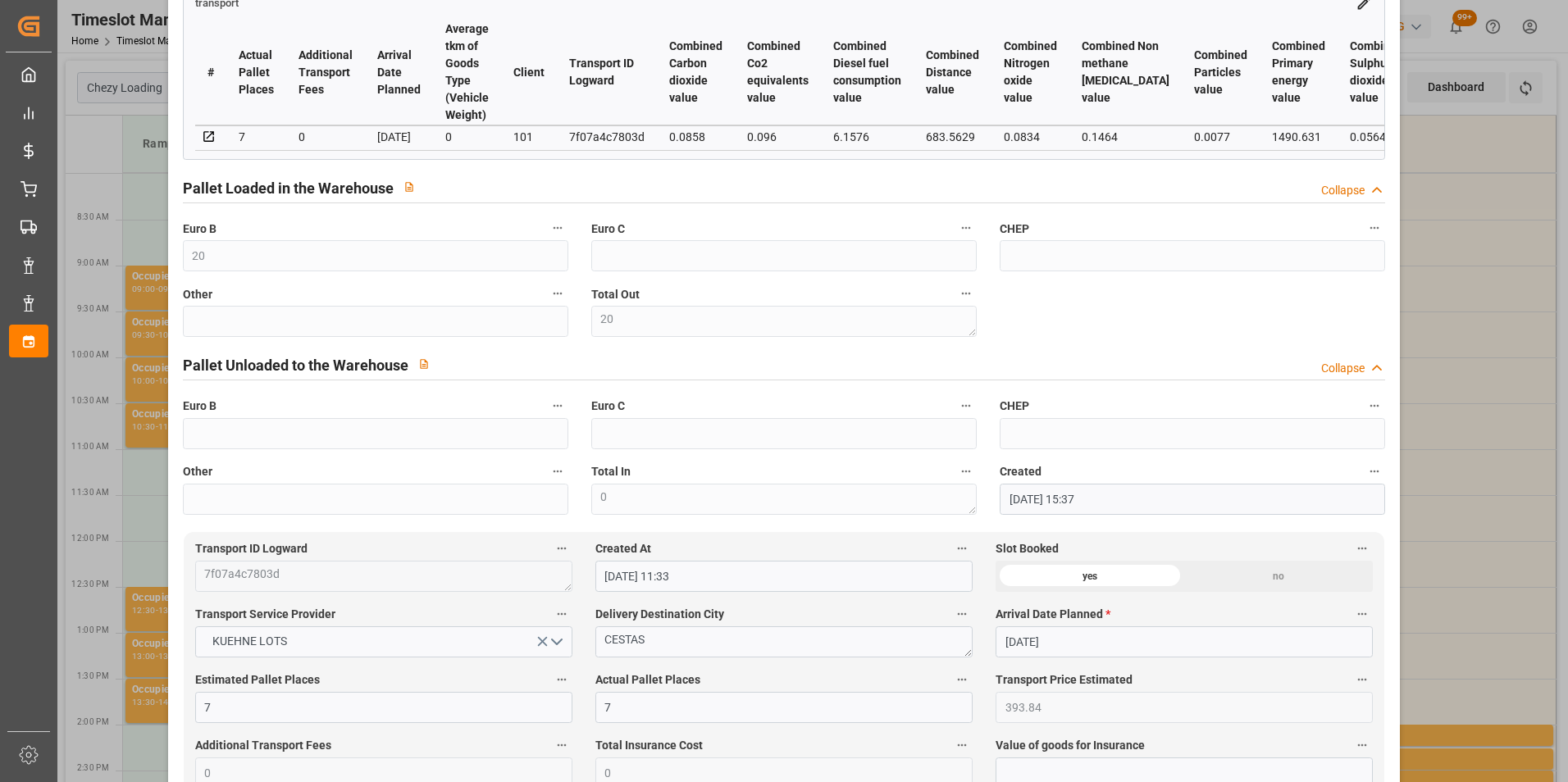
scroll to position [410, 0]
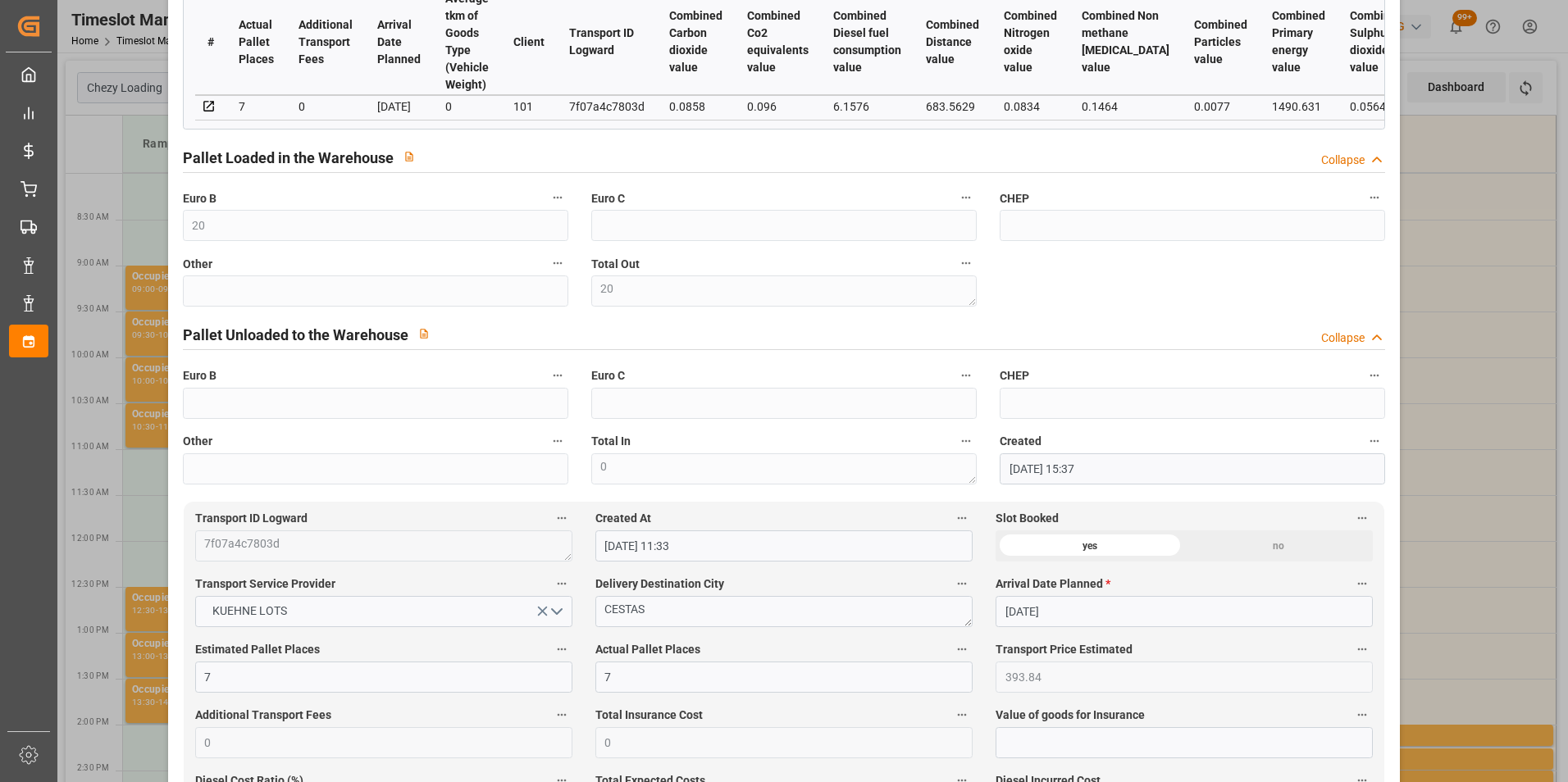
click at [1424, 290] on div "Update Appointment code b2385506e75a Trucking company * T3R Business Partner (f…" at bounding box center [784, 391] width 1568 height 782
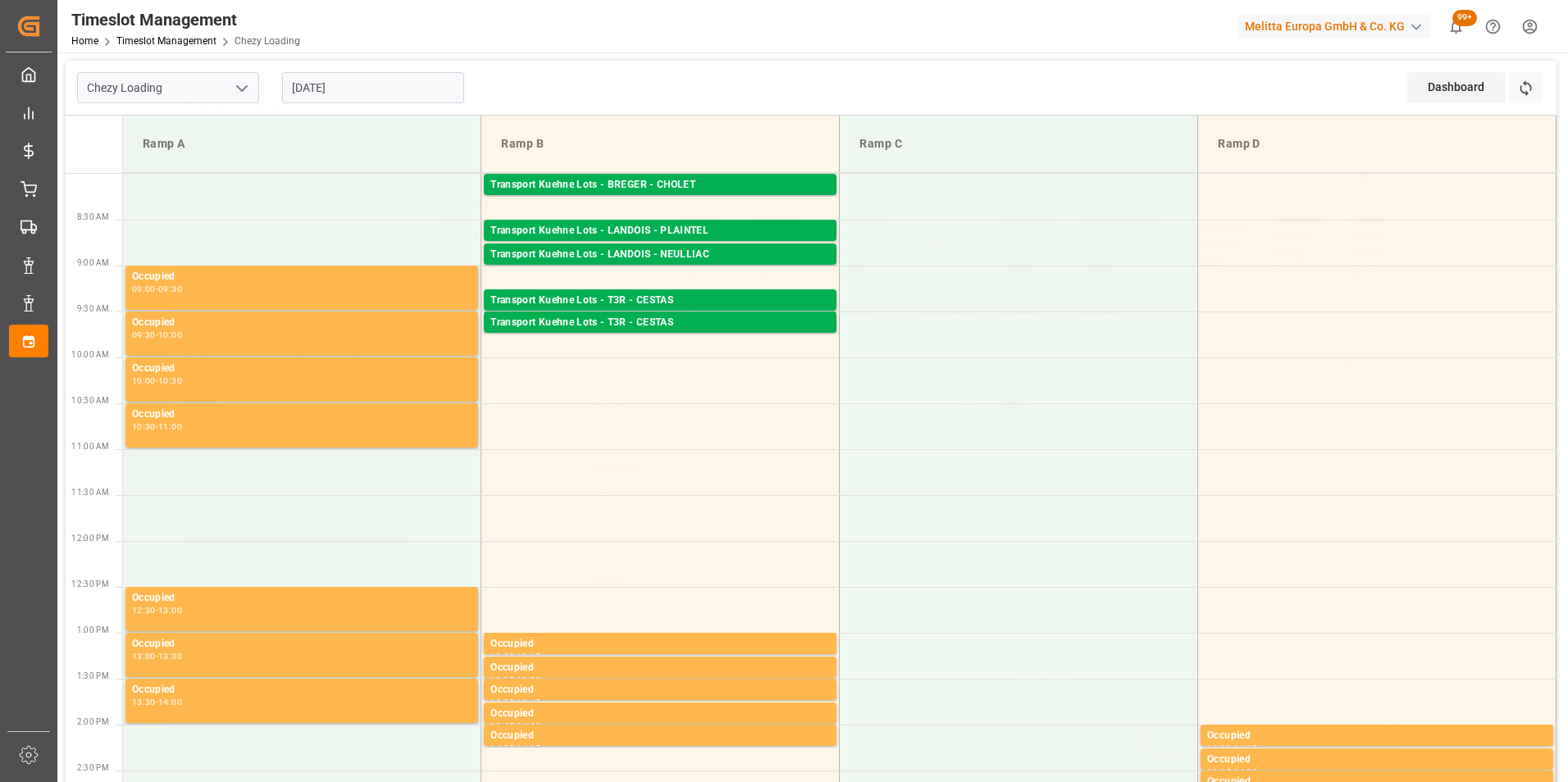
scroll to position [213, 0]
click at [731, 297] on div "Transport Kuehne Lots - T3R - CESTAS" at bounding box center [660, 301] width 339 height 17
click at [731, 318] on div "Transport Kuehne Lots - T3R - CESTAS" at bounding box center [660, 322] width 339 height 17
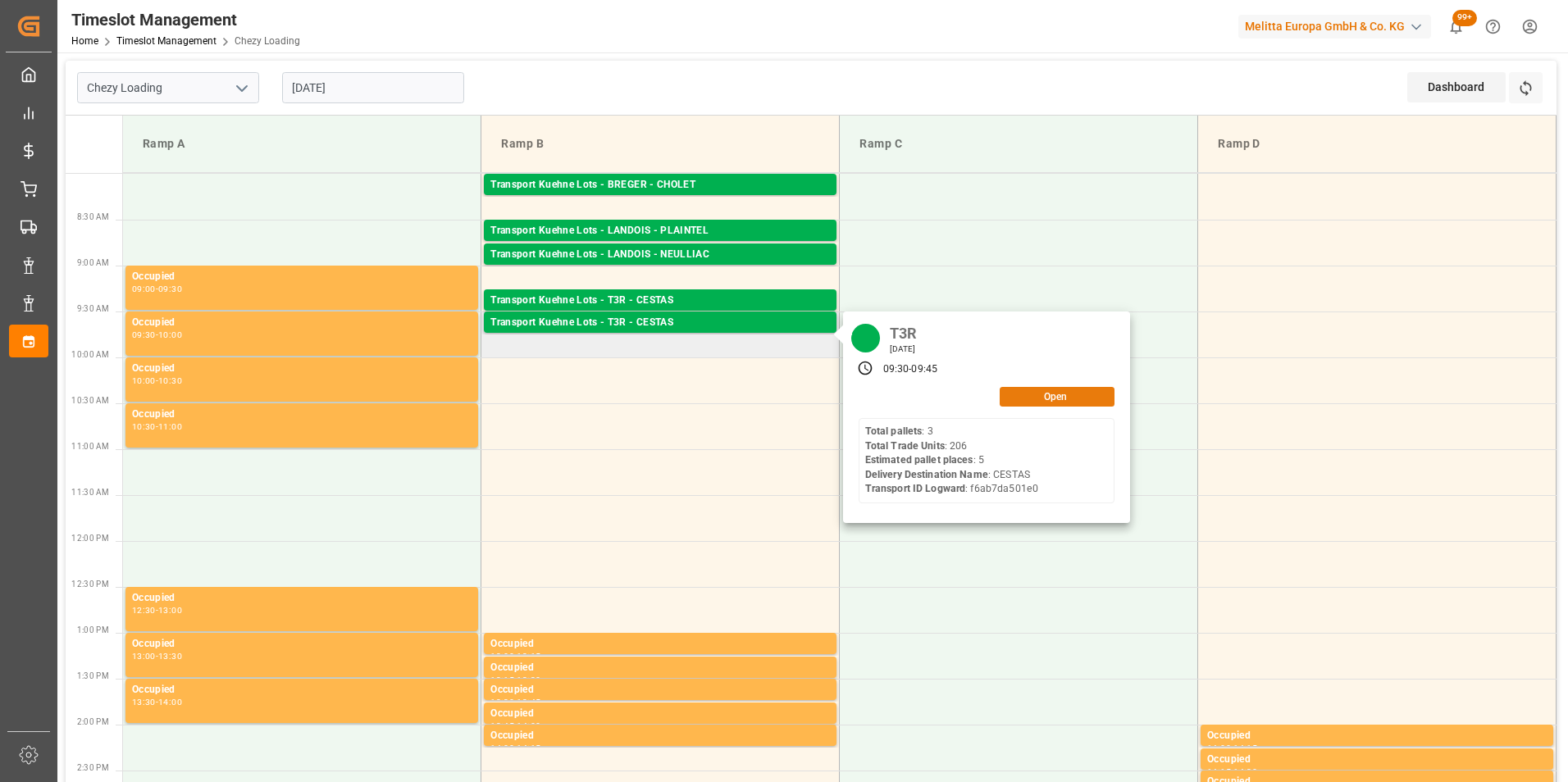
click at [1058, 392] on button "Open" at bounding box center [1056, 397] width 115 height 20
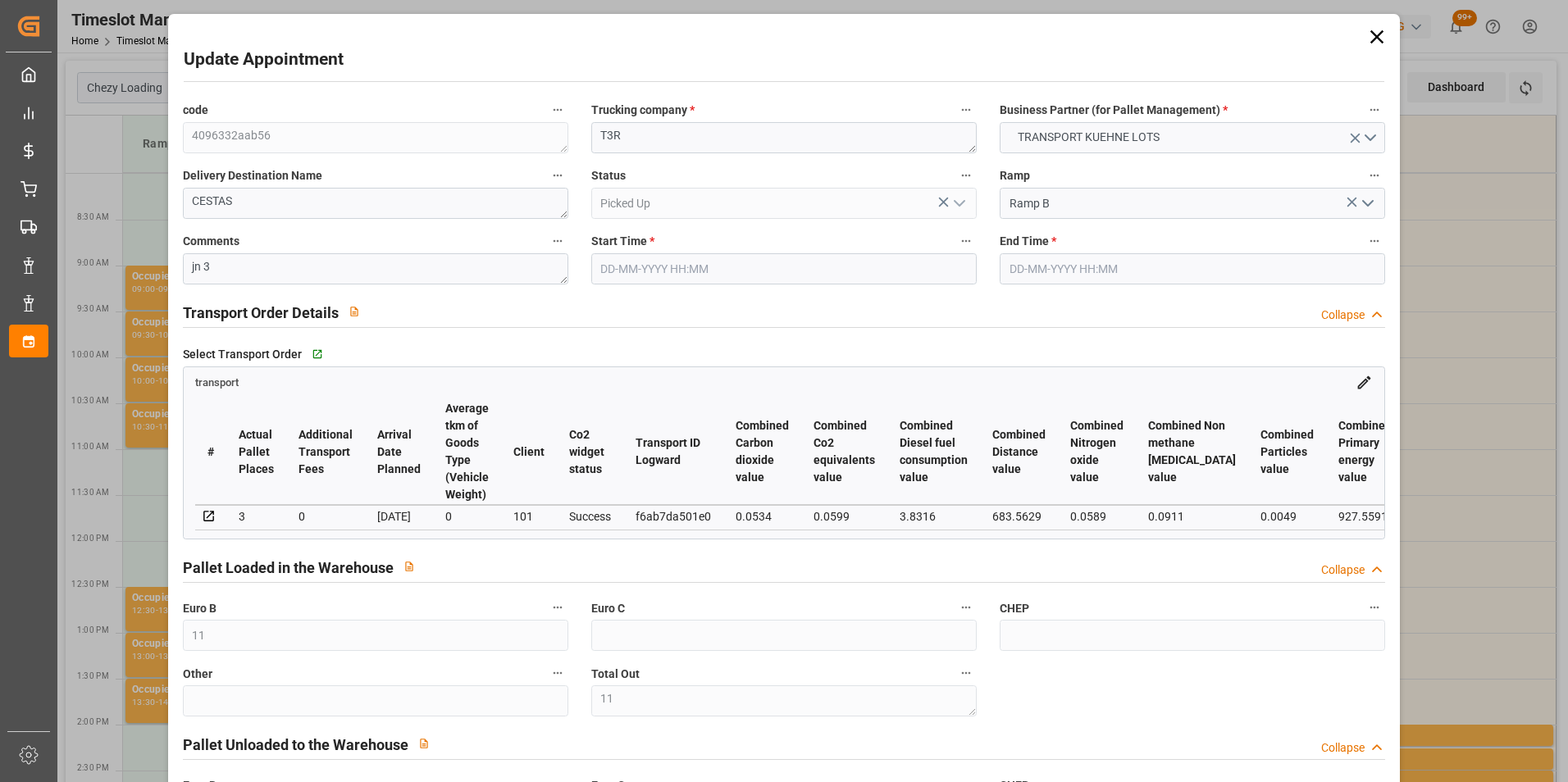
type input "19-08-2025 09:30"
type input "19-08-2025 09:45"
type input "13-08-2025 15:12"
type input "13-08-2025 11:54"
type input "20-08-2025"
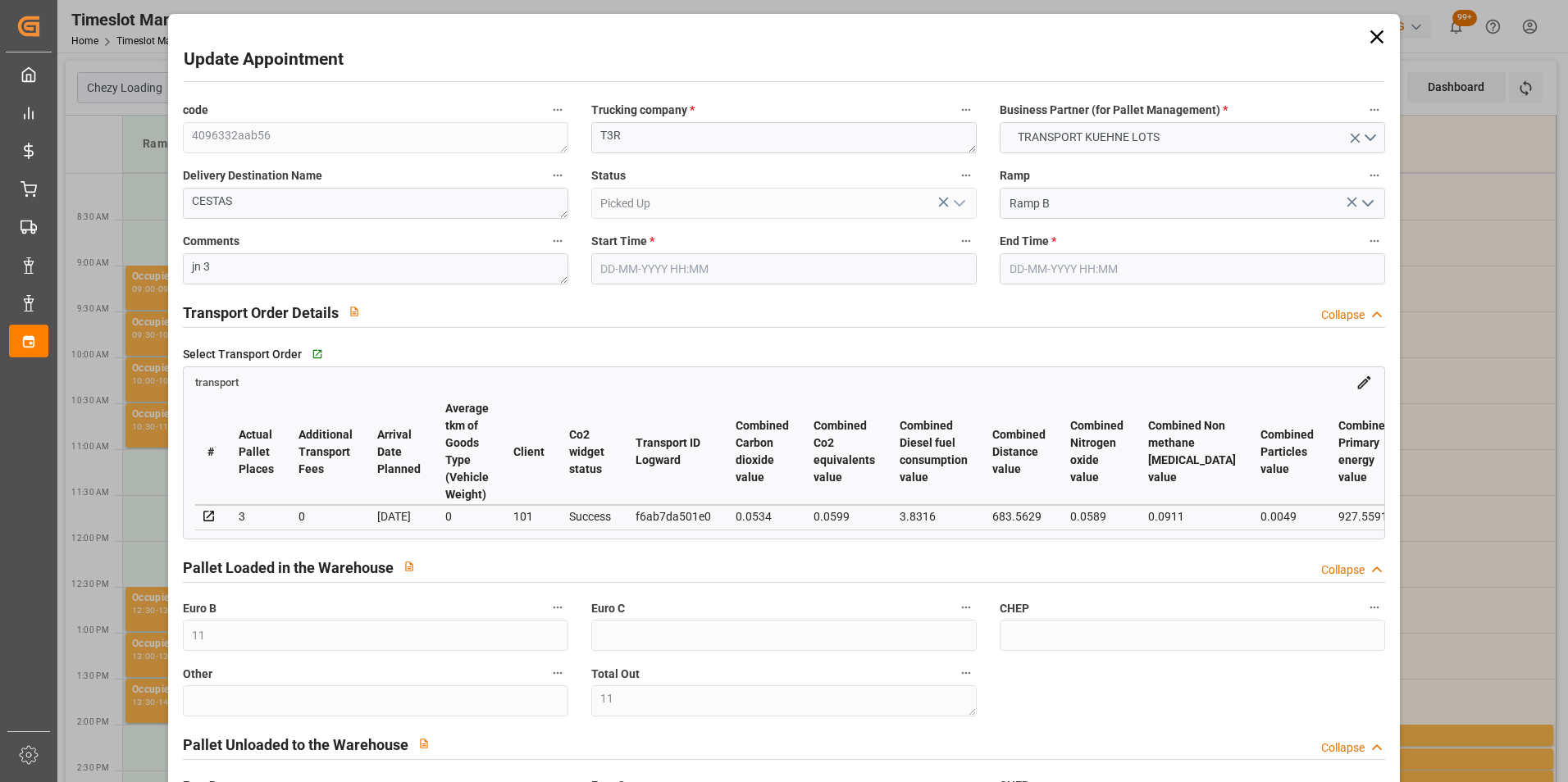
type input "18-08-2025"
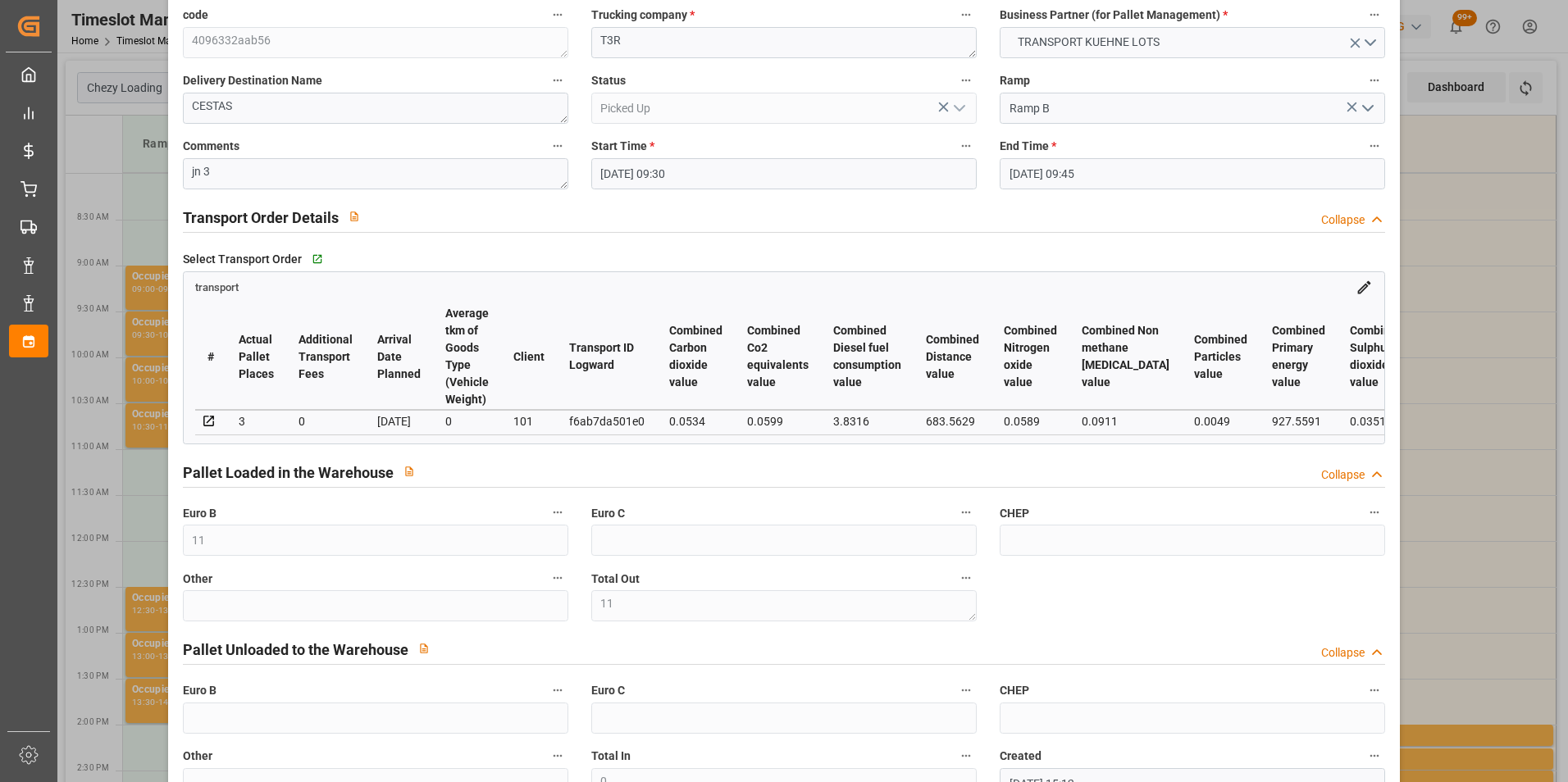
scroll to position [246, 0]
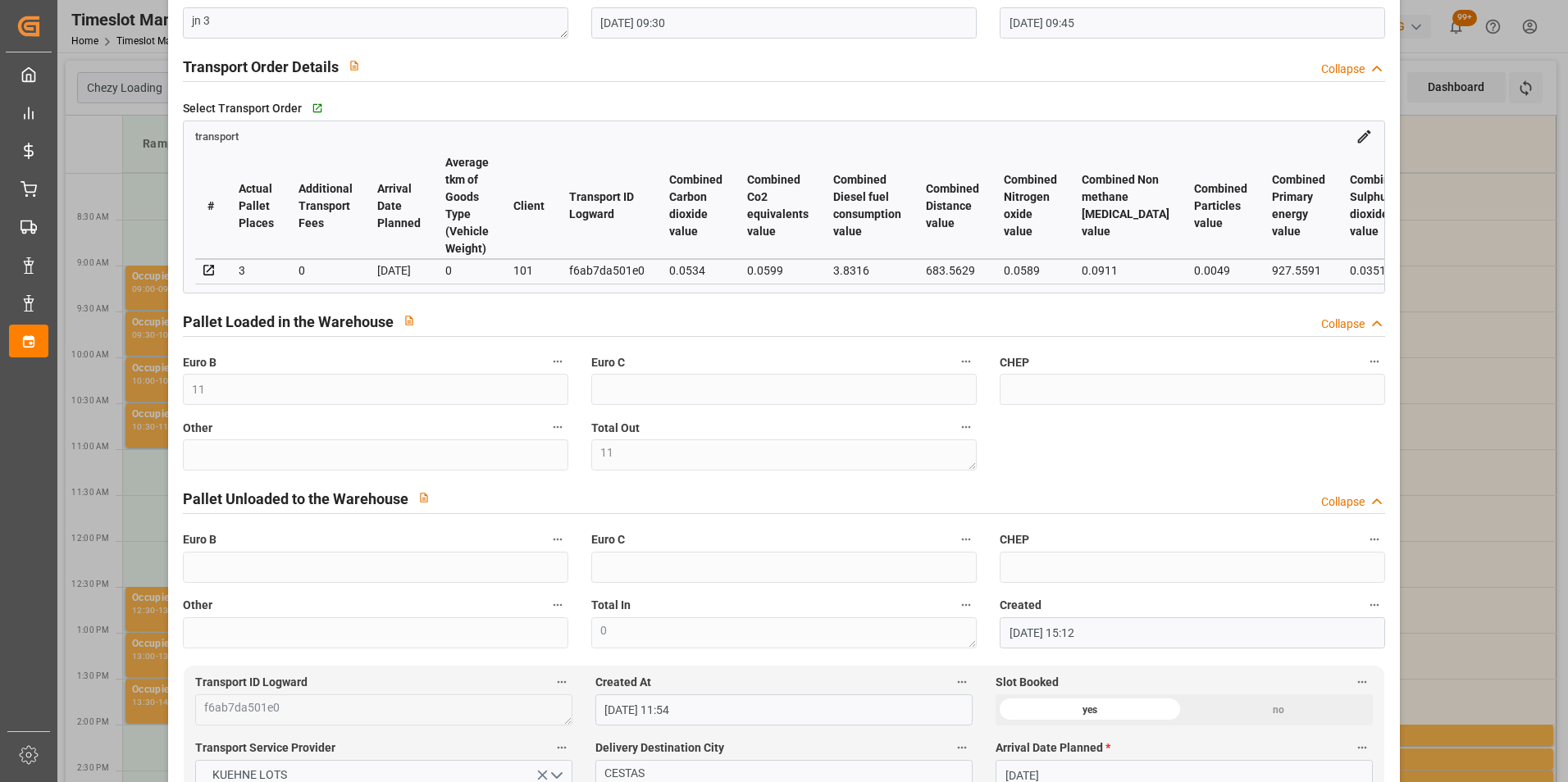
click at [1411, 445] on div "Update Appointment code 4096332aab56 Trucking company * T3R Business Partner (f…" at bounding box center [784, 391] width 1568 height 782
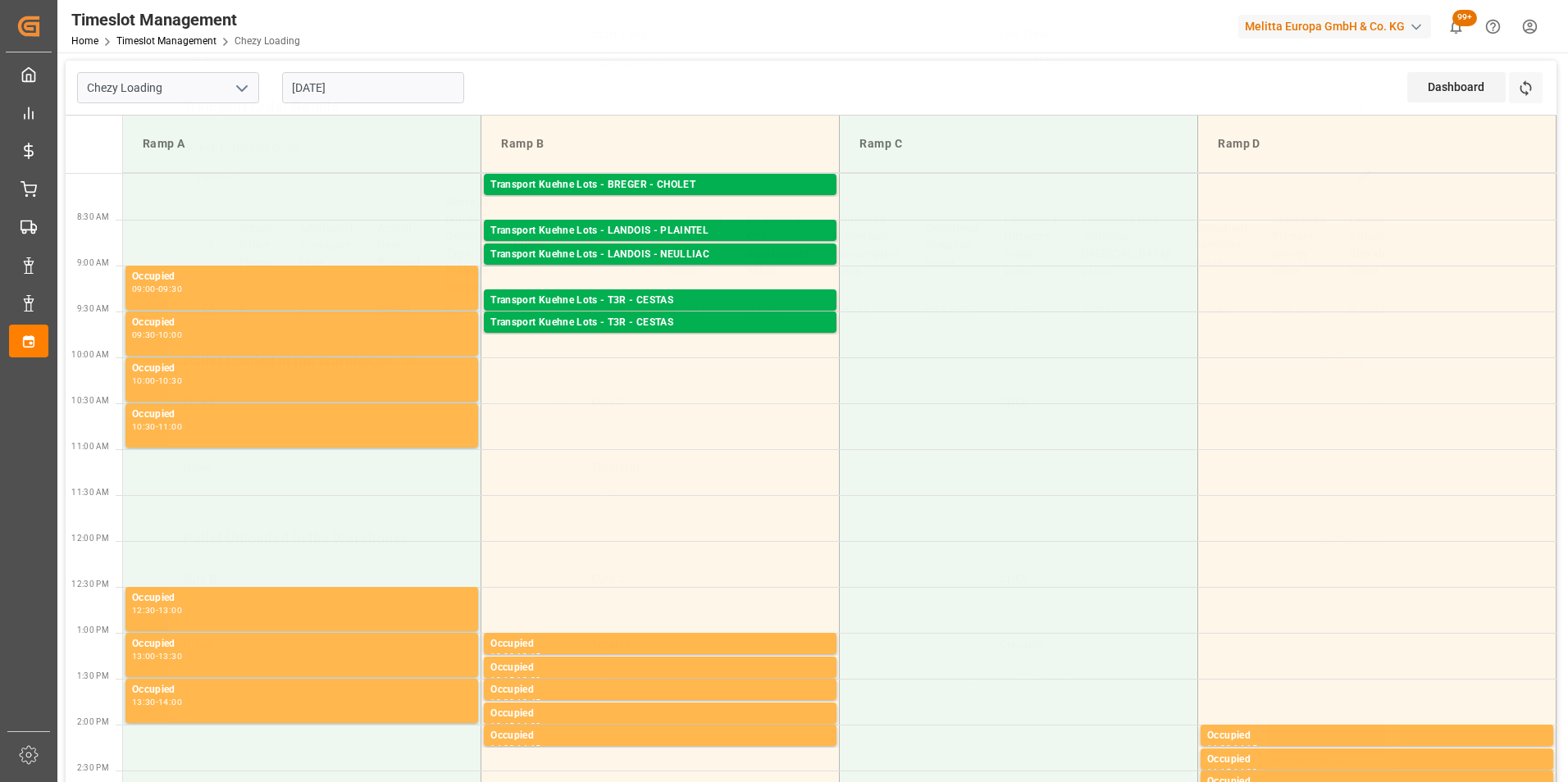
scroll to position [213, 0]
click at [712, 178] on div "Transport Kuehne Lots - BREGER - CHOLET" at bounding box center [660, 185] width 339 height 17
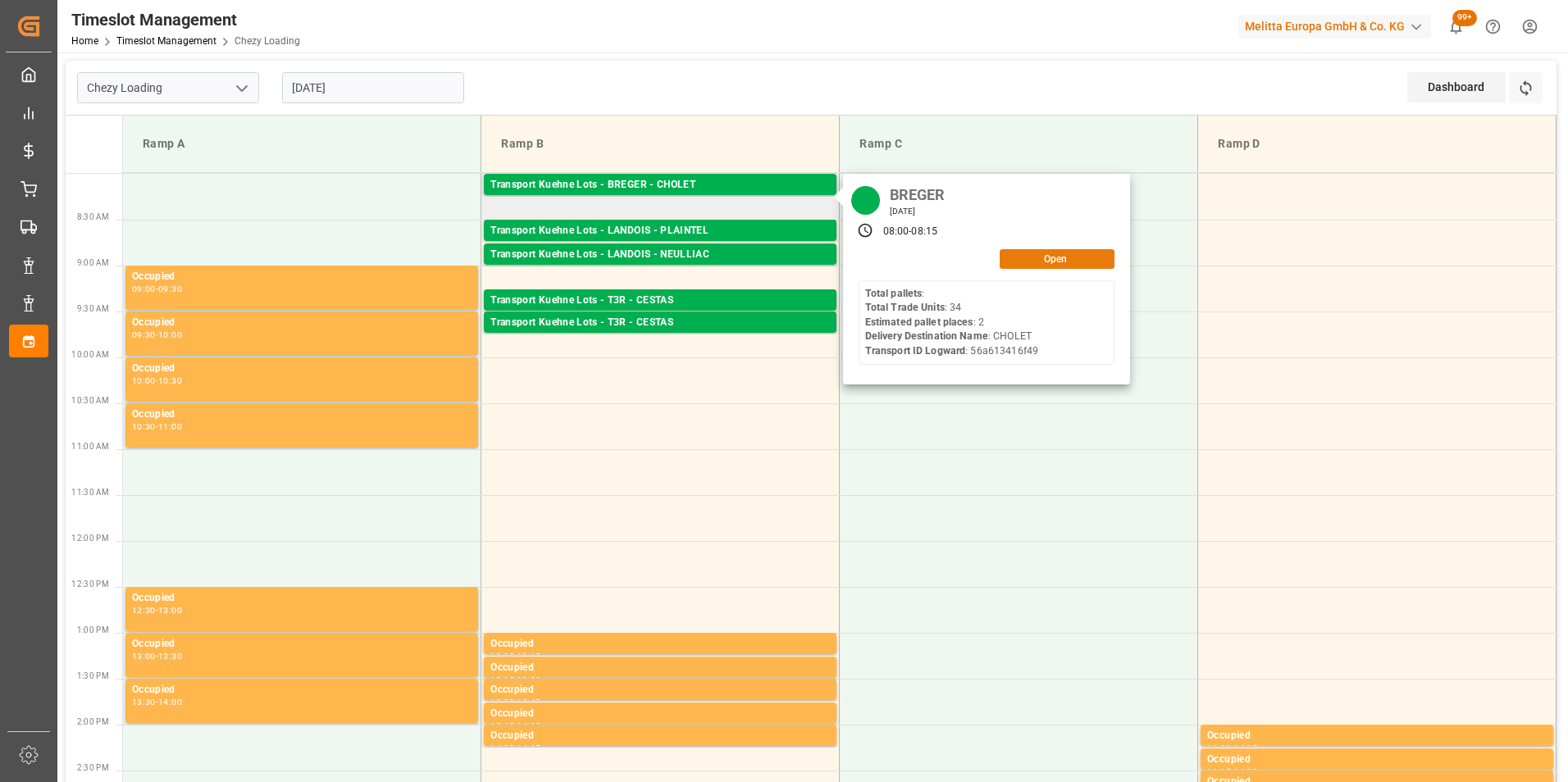
click at [1035, 254] on button "Open" at bounding box center [1056, 259] width 115 height 20
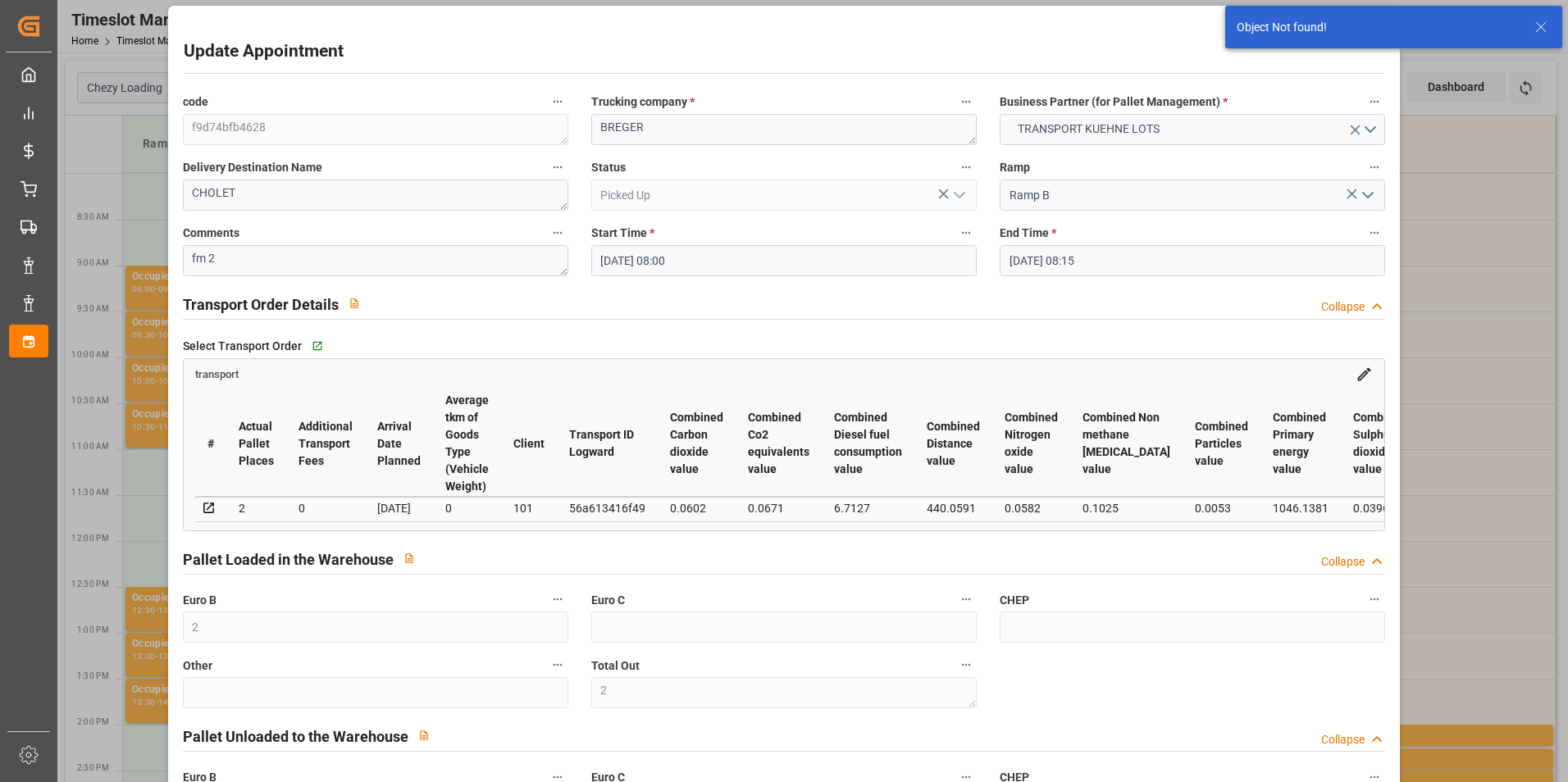
scroll to position [0, 0]
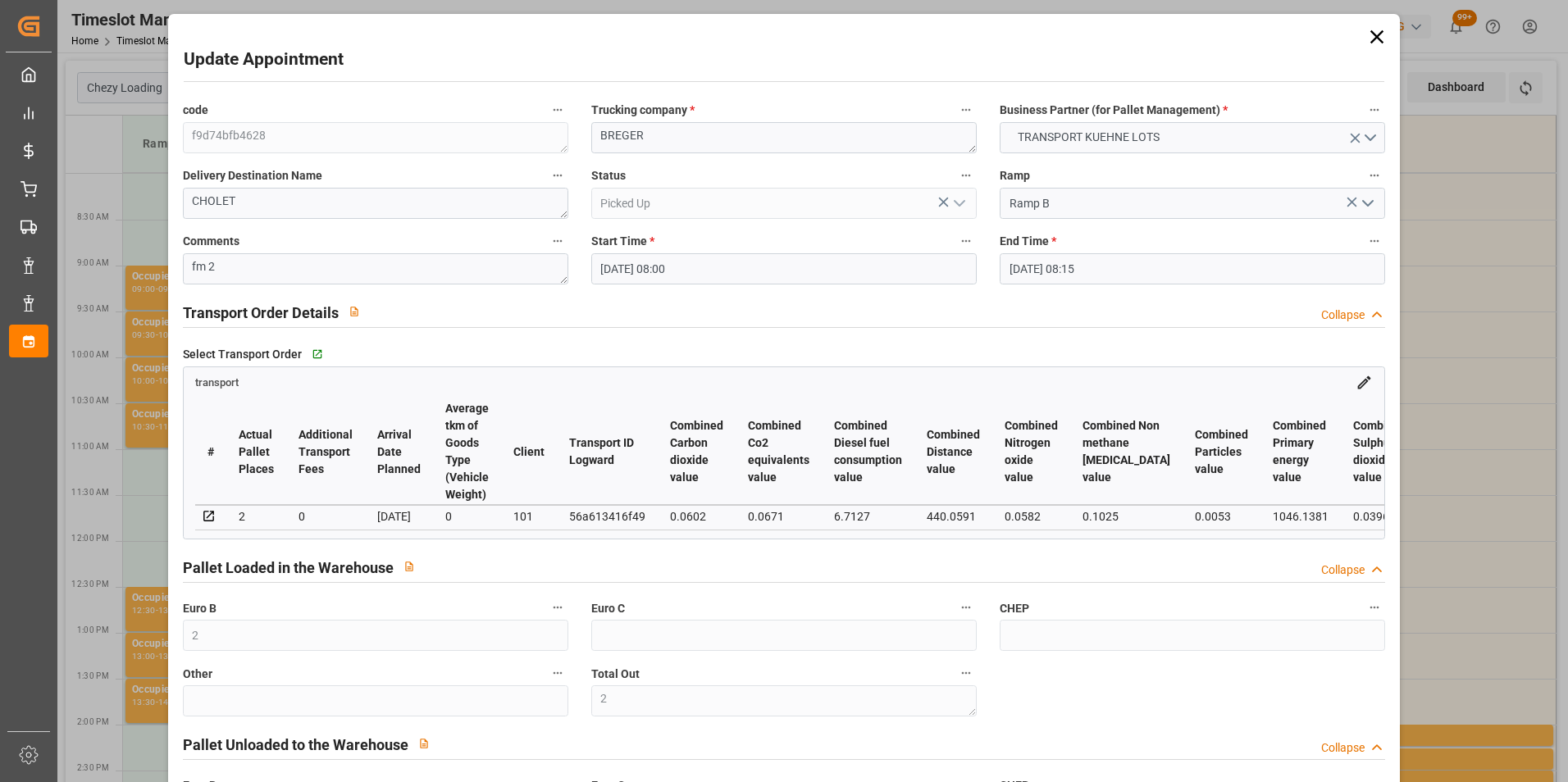
click at [1501, 408] on div "Update Appointment code f9d74bfb4628 Trucking company * BREGER Business Partner…" at bounding box center [784, 391] width 1568 height 782
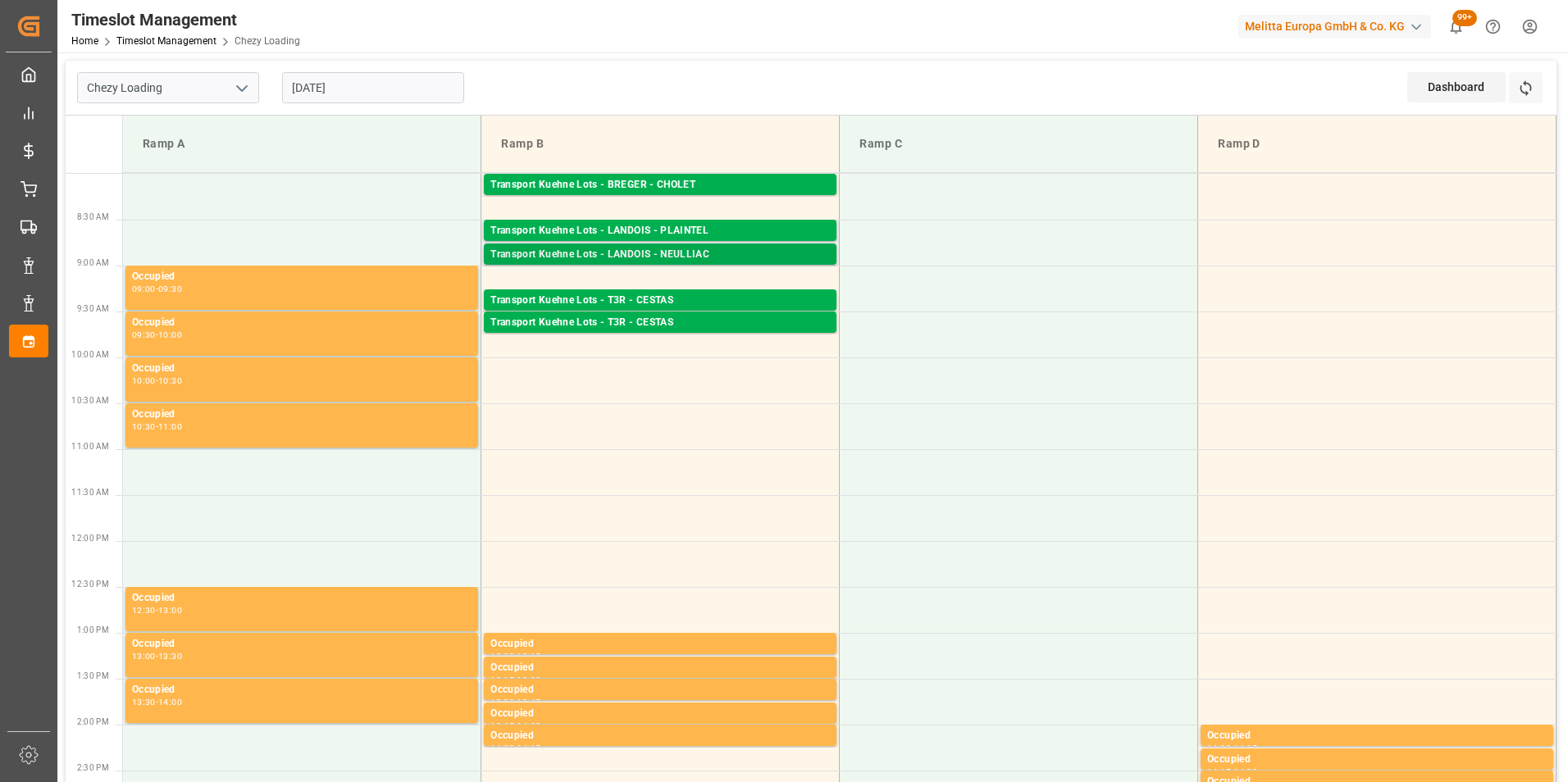
click at [700, 244] on div "Transport Kuehne Lots - LANDOIS - NEULLIAC Pallets: 2,TU: 112,City: NEULLIAC,Ar…" at bounding box center [661, 255] width 353 height 22
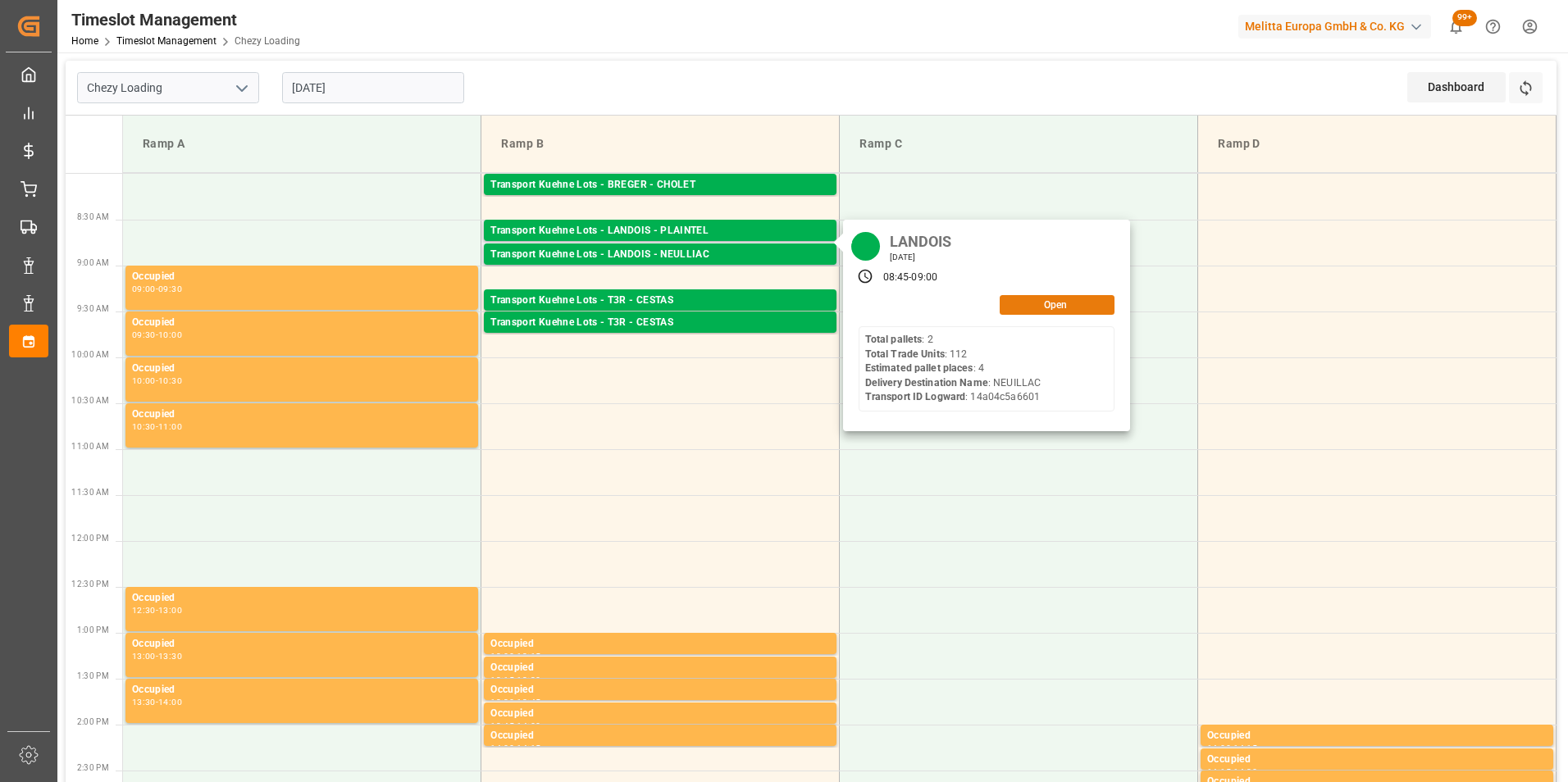
click at [1047, 304] on button "Open" at bounding box center [1056, 305] width 115 height 20
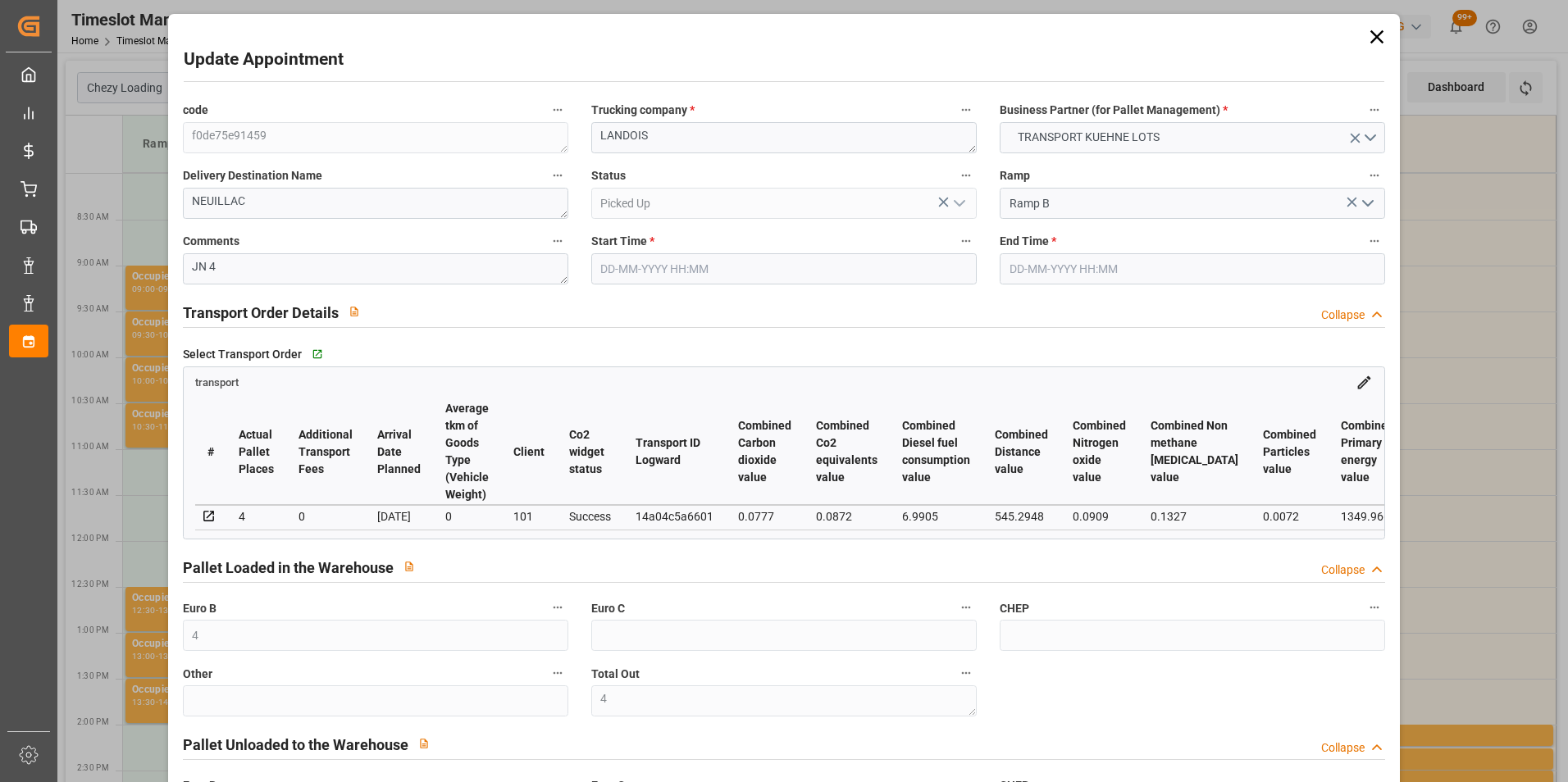
type input "19-08-2025 08:45"
type input "19-08-2025 09:00"
type input "18-08-2025 13:48"
type input "18-08-2025 11:33"
type input "[DATE]"
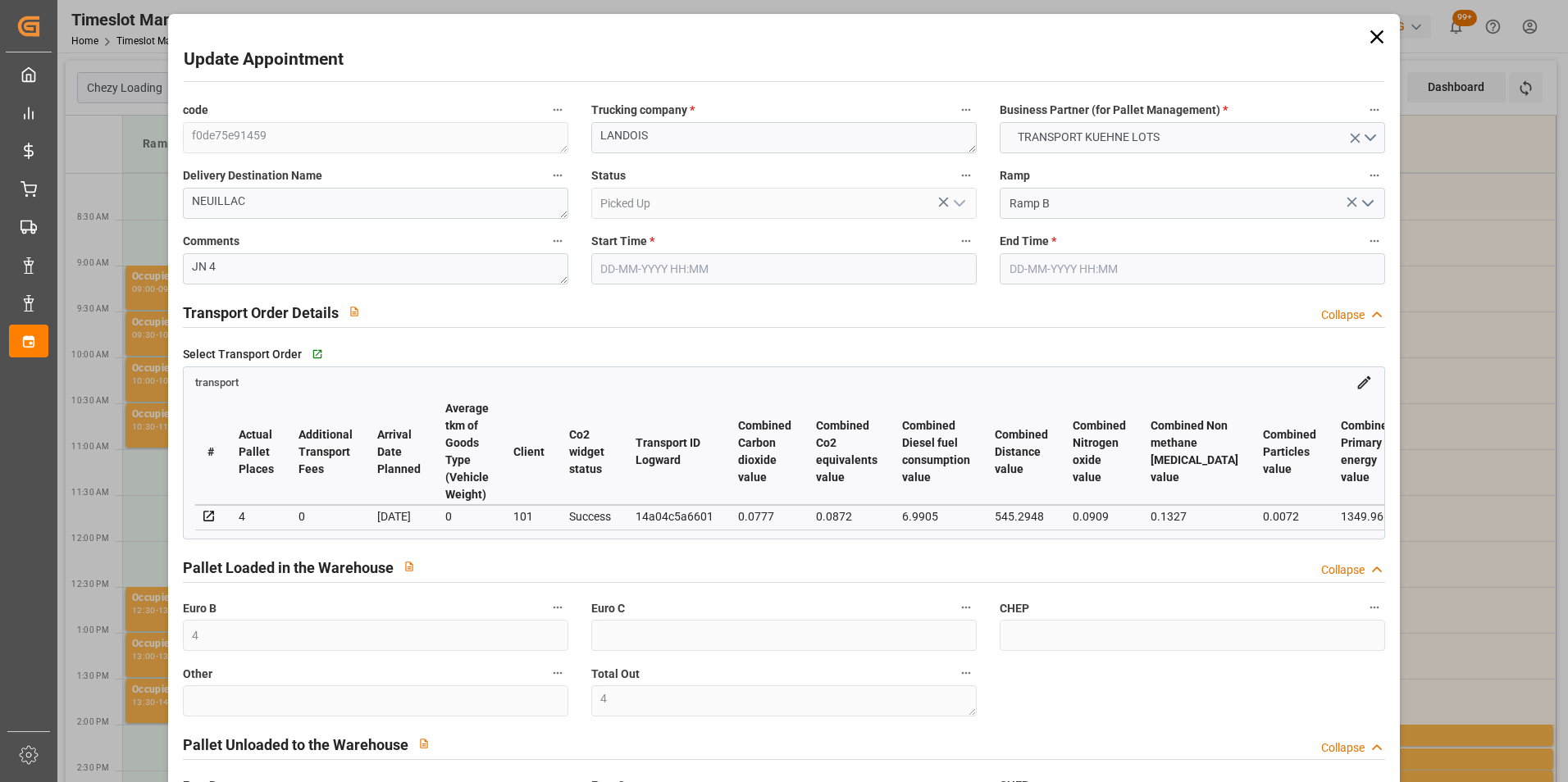
type input "19-08-2025"
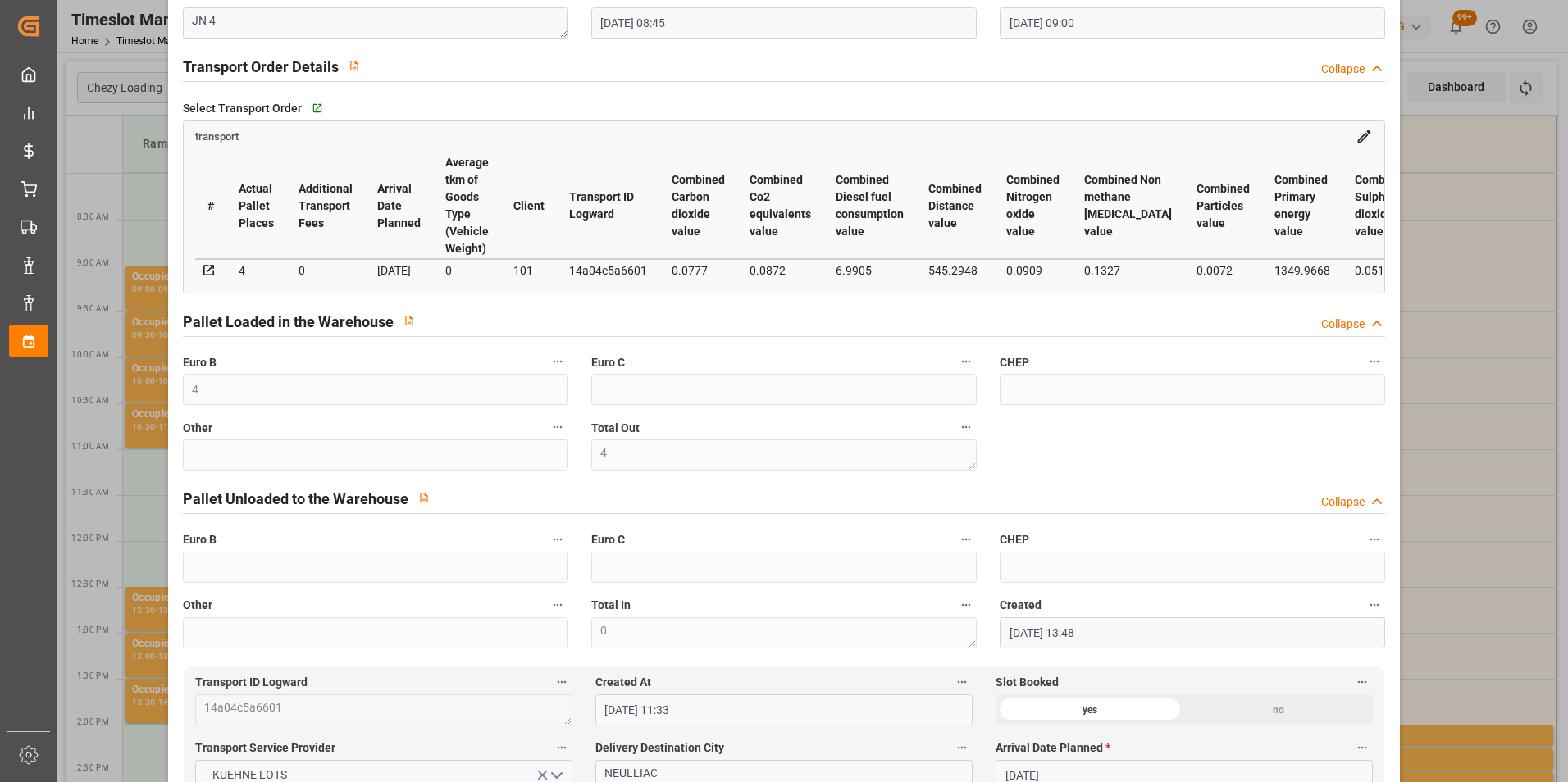
scroll to position [410, 0]
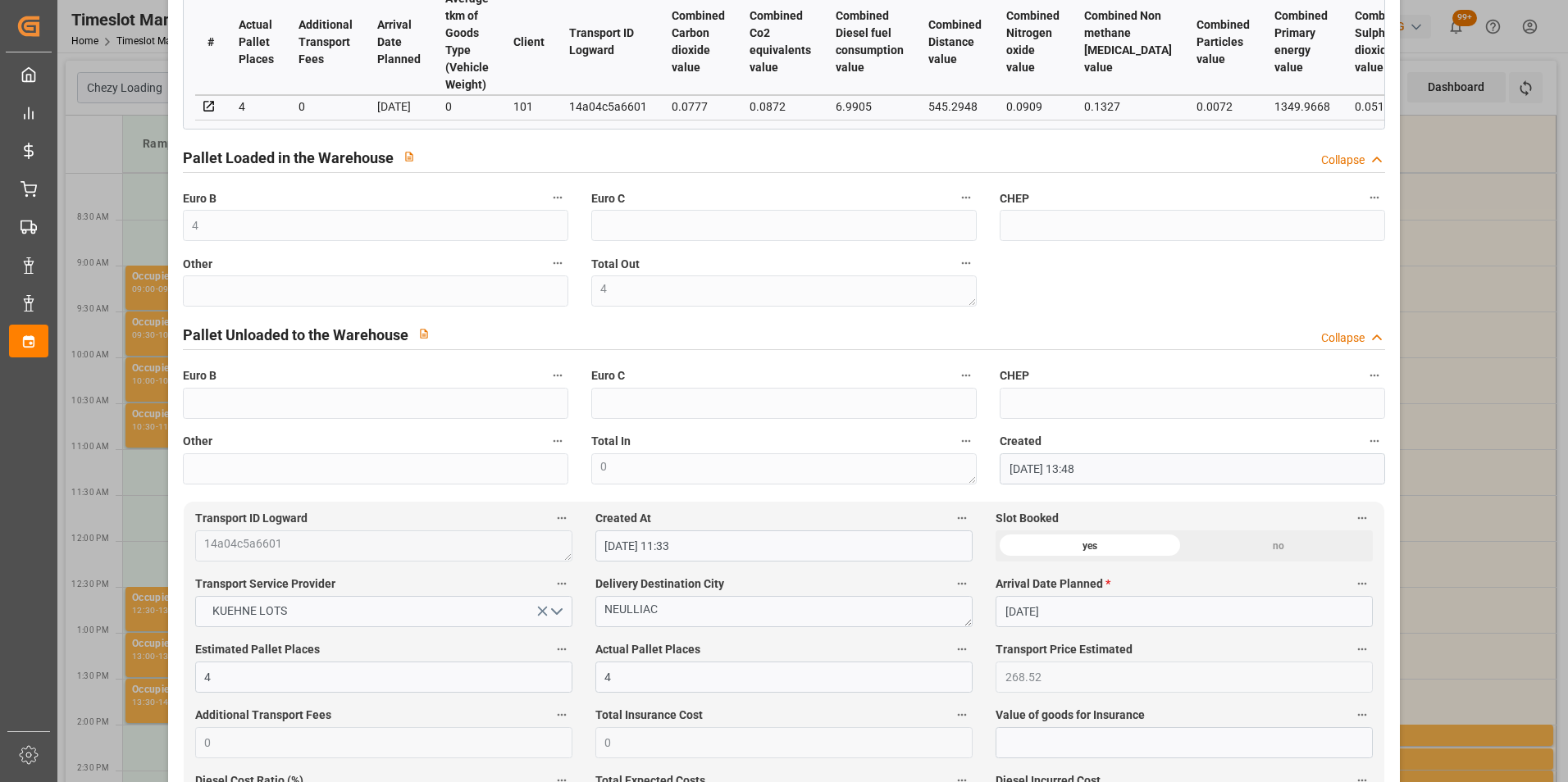
click at [1452, 495] on div "Update Appointment code f0de75e91459 Trucking company * LANDOIS Business Partne…" at bounding box center [784, 391] width 1568 height 782
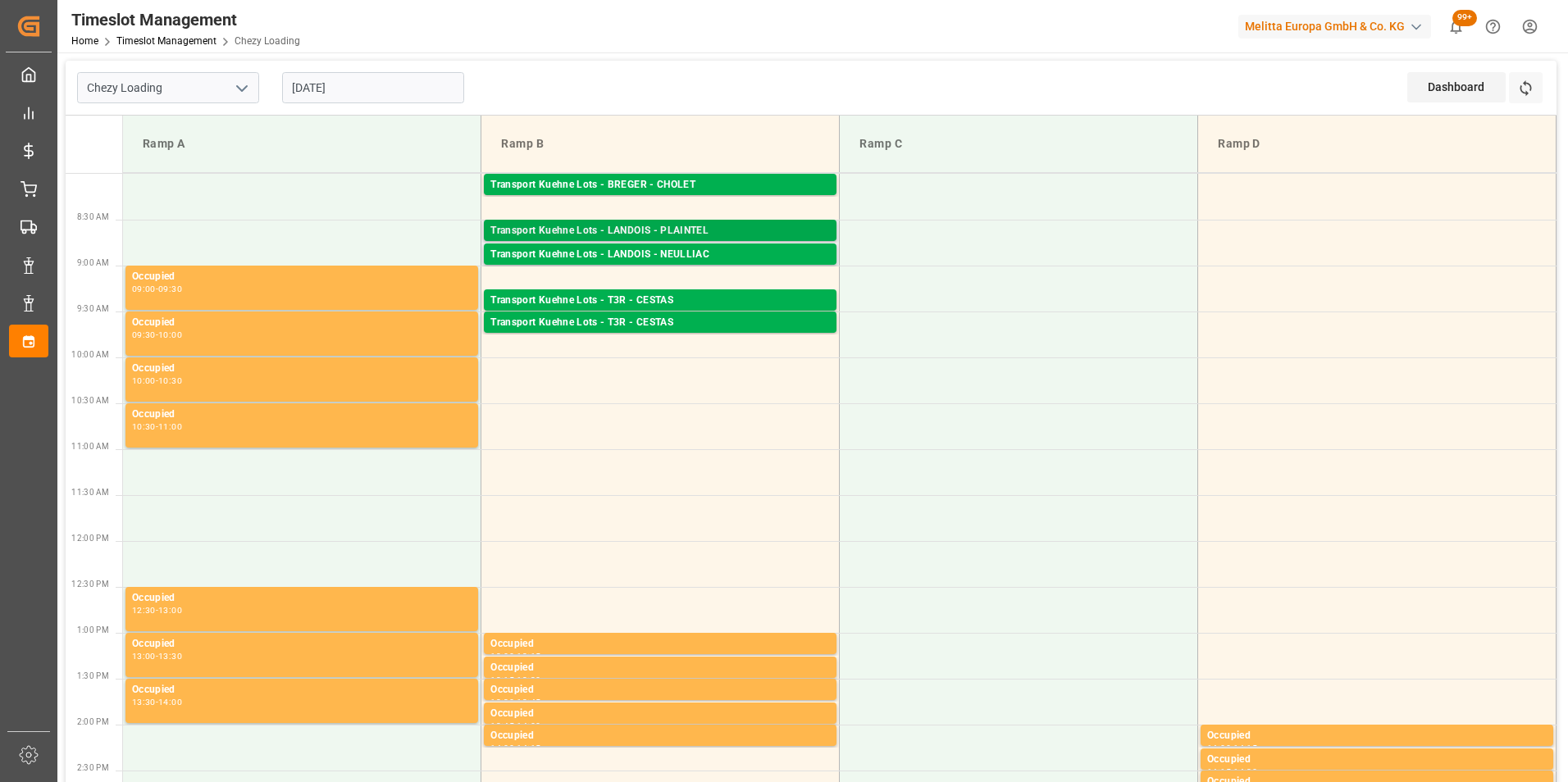
click at [713, 229] on div "Transport Kuehne Lots - LANDOIS - PLAINTEL" at bounding box center [660, 231] width 339 height 17
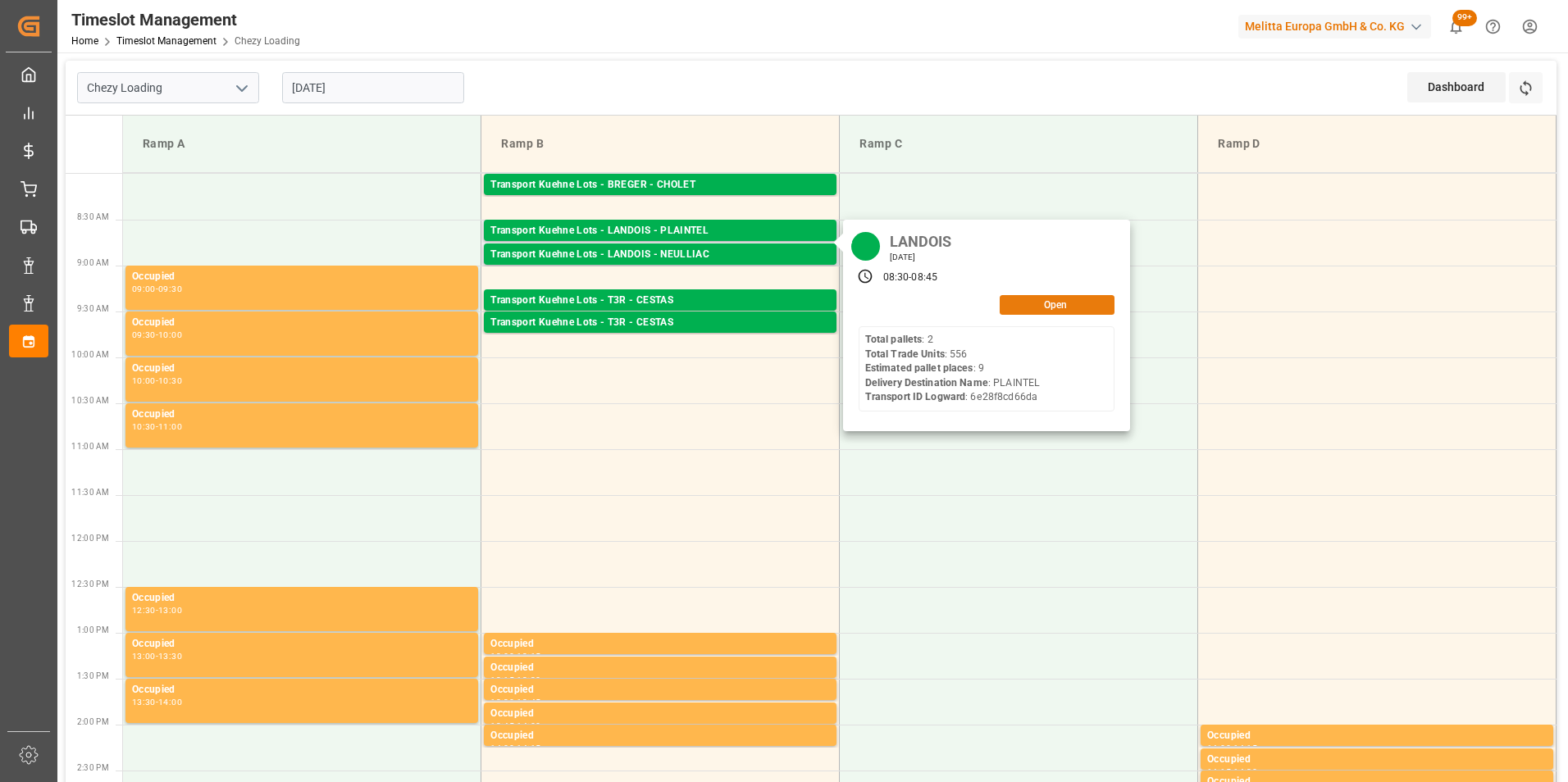
click at [1017, 301] on button "Open" at bounding box center [1056, 305] width 115 height 20
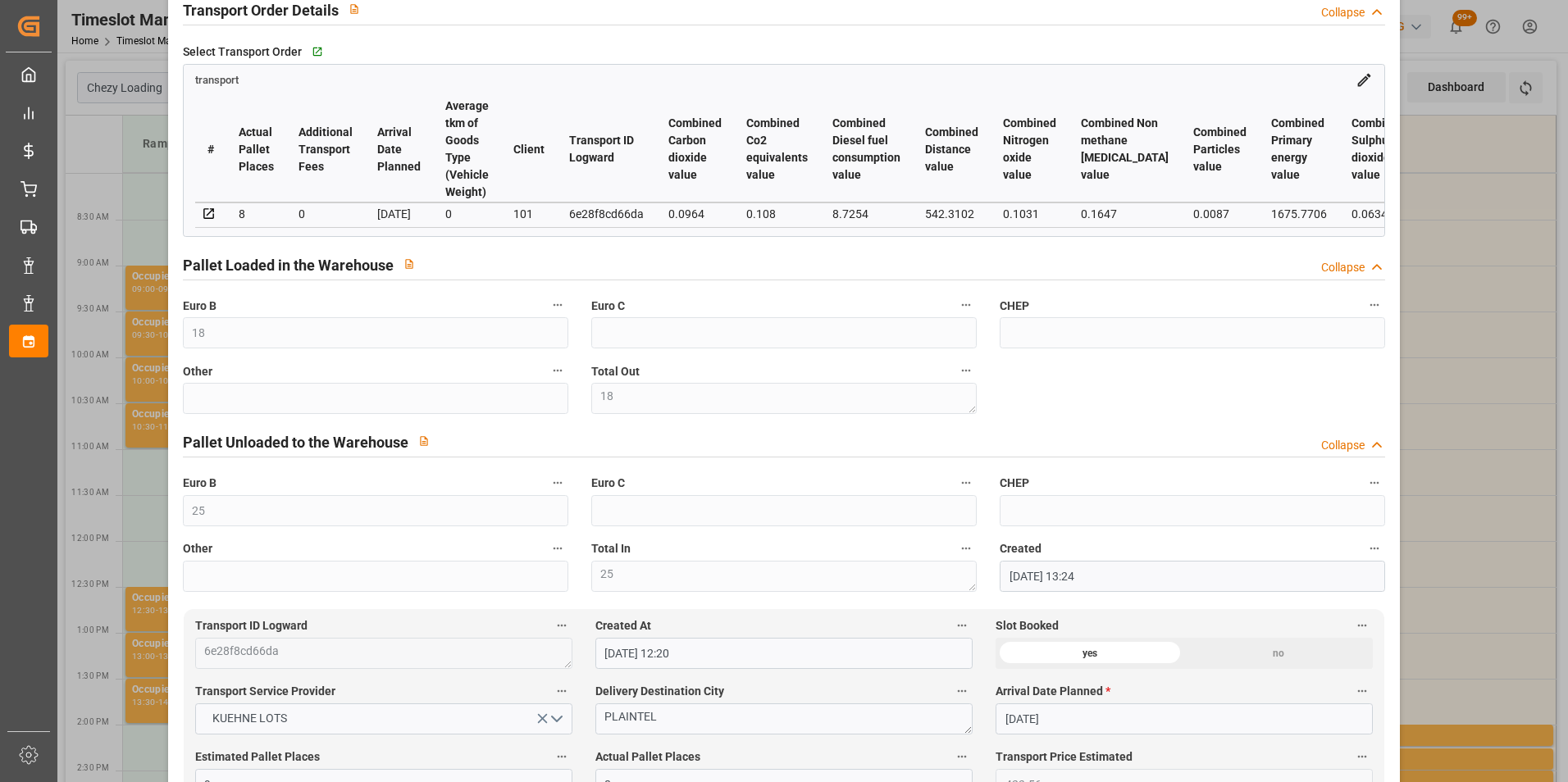
scroll to position [328, 0]
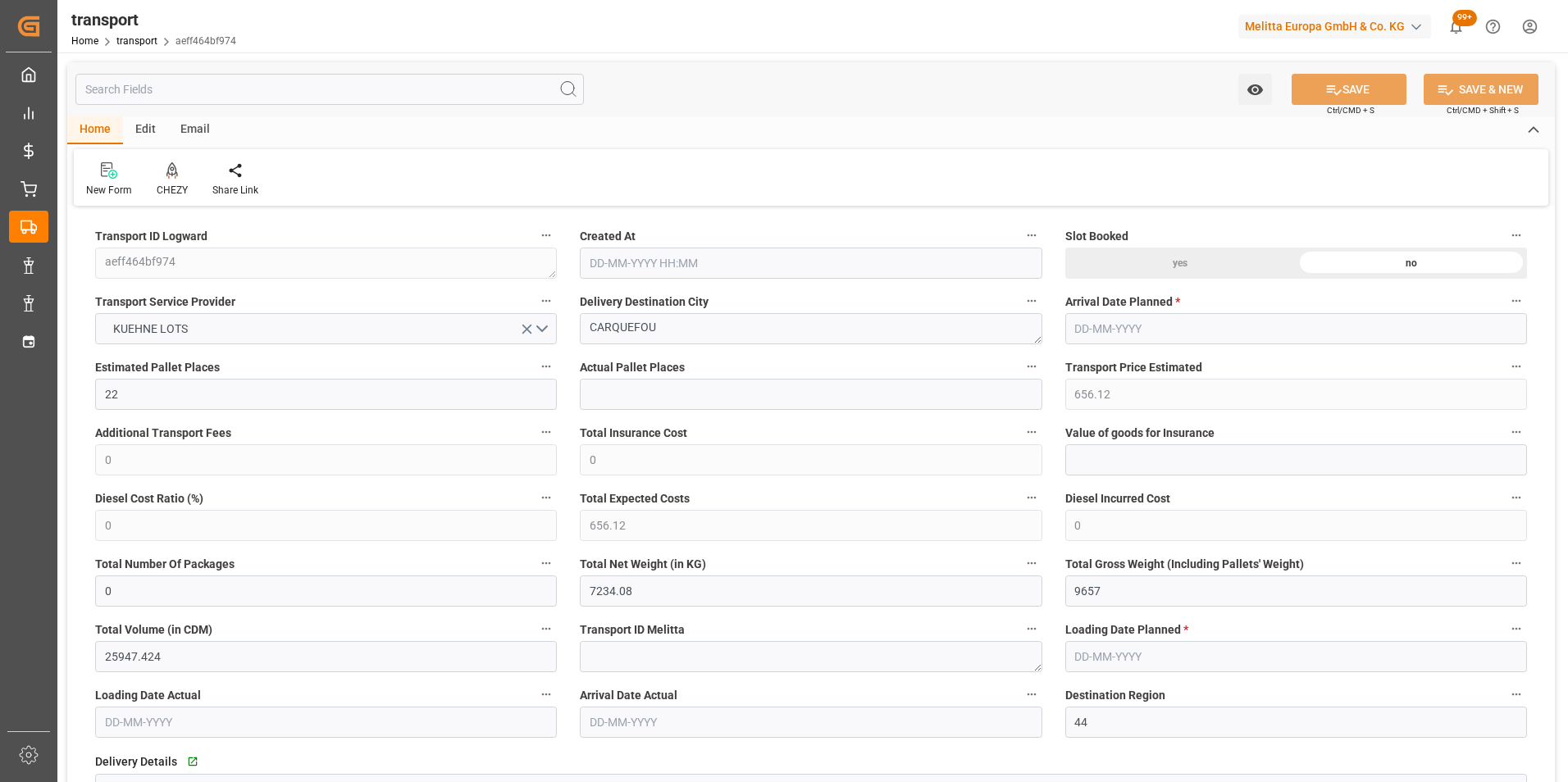
type input "[DATE] 11:27"
type input "[DATE]"
click at [174, 176] on icon at bounding box center [172, 177] width 8 height 3
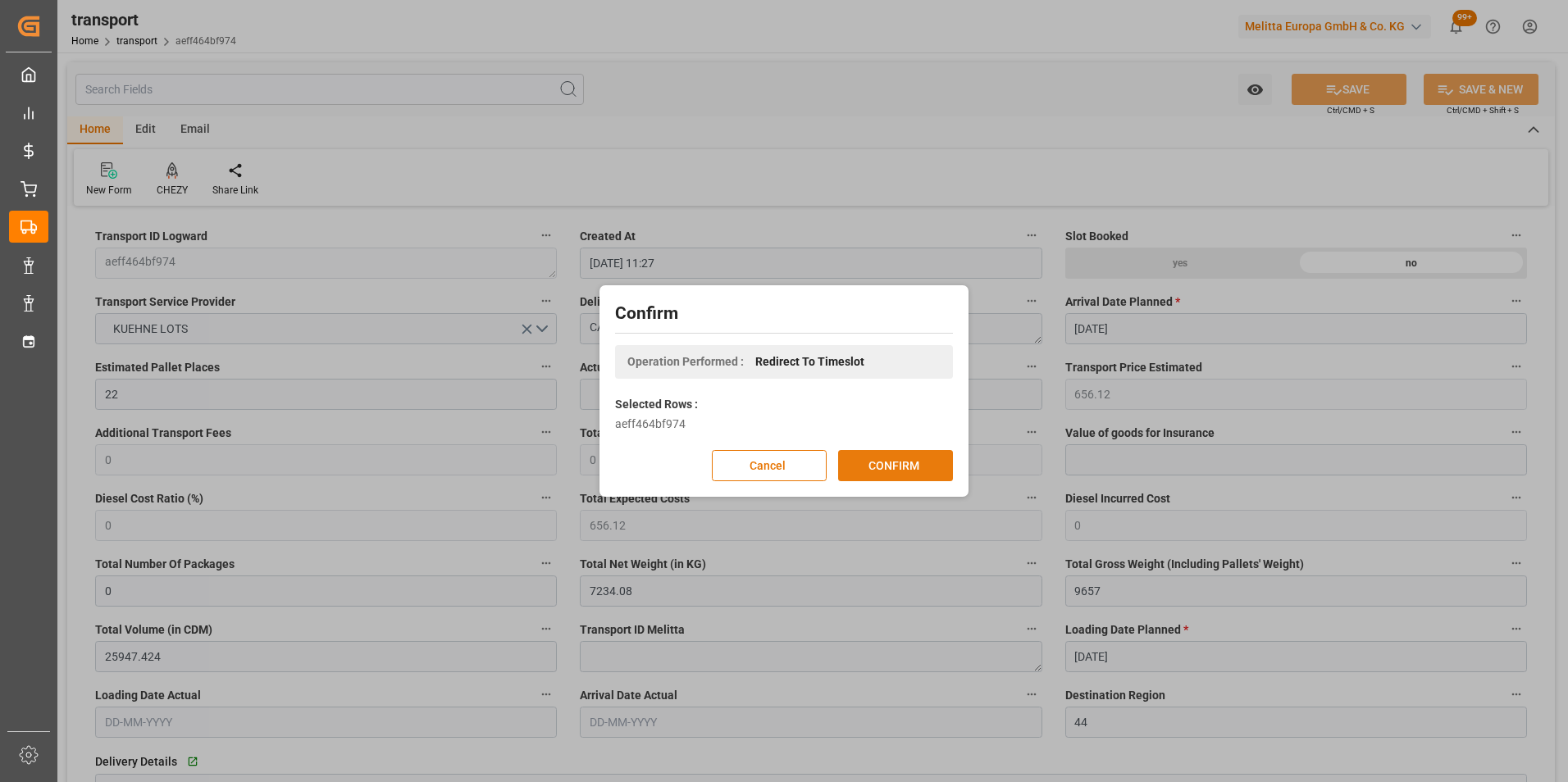
click at [928, 471] on button "CONFIRM" at bounding box center [895, 465] width 115 height 31
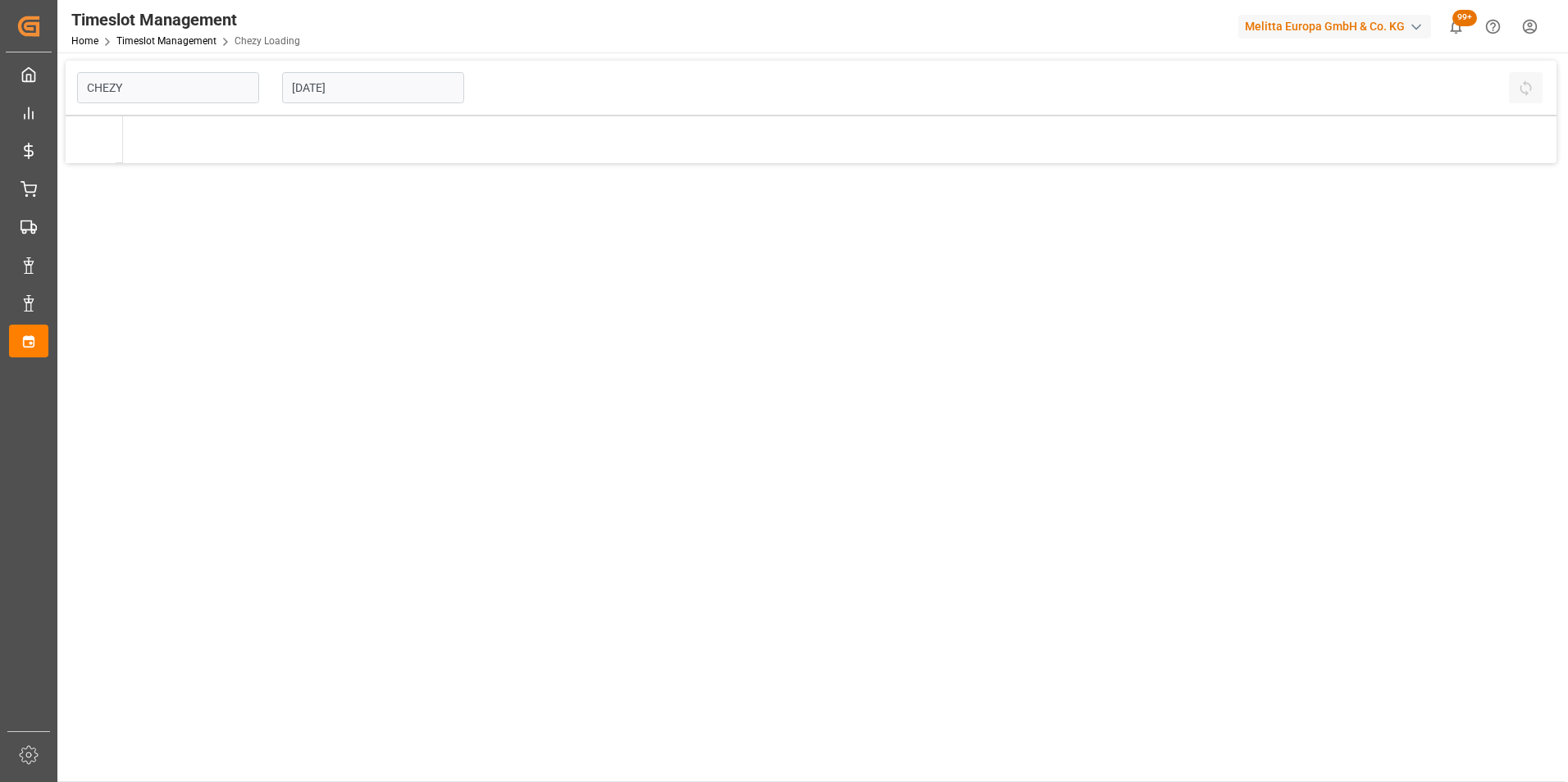
type input "Chezy Loading"
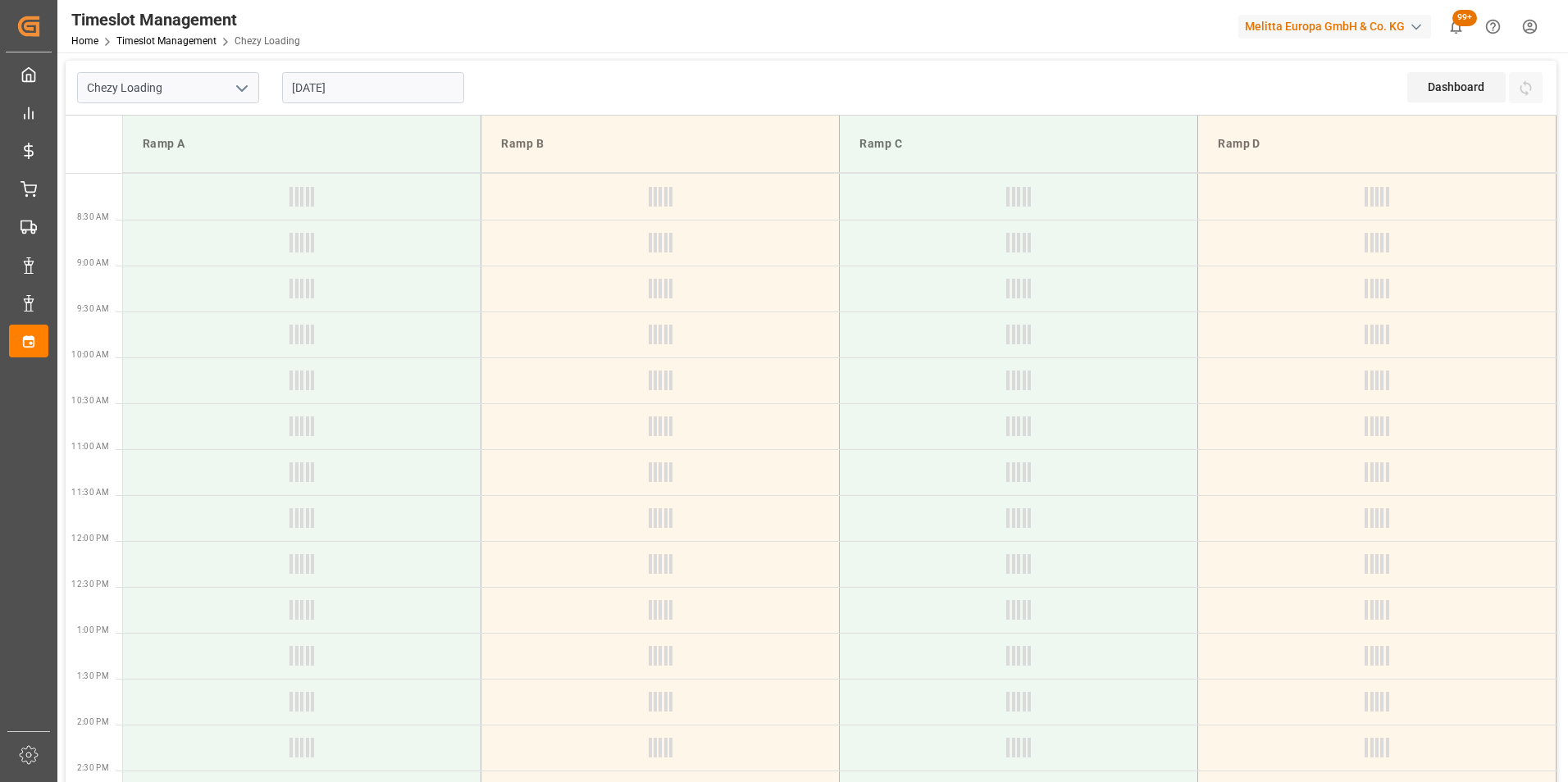
click at [342, 78] on input "[DATE]" at bounding box center [373, 88] width 182 height 31
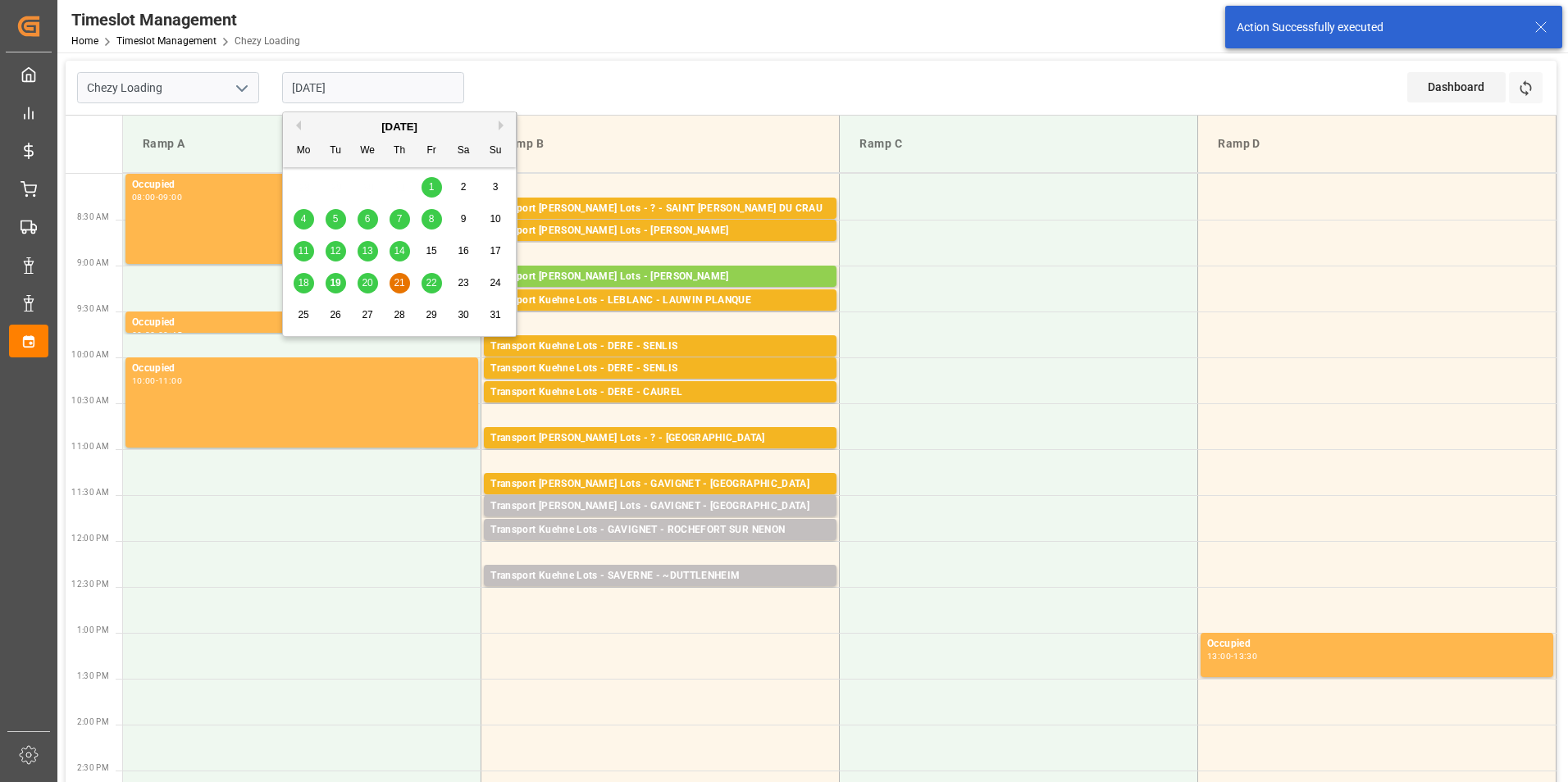
click at [429, 276] on div "22" at bounding box center [431, 283] width 21 height 20
type input "[DATE]"
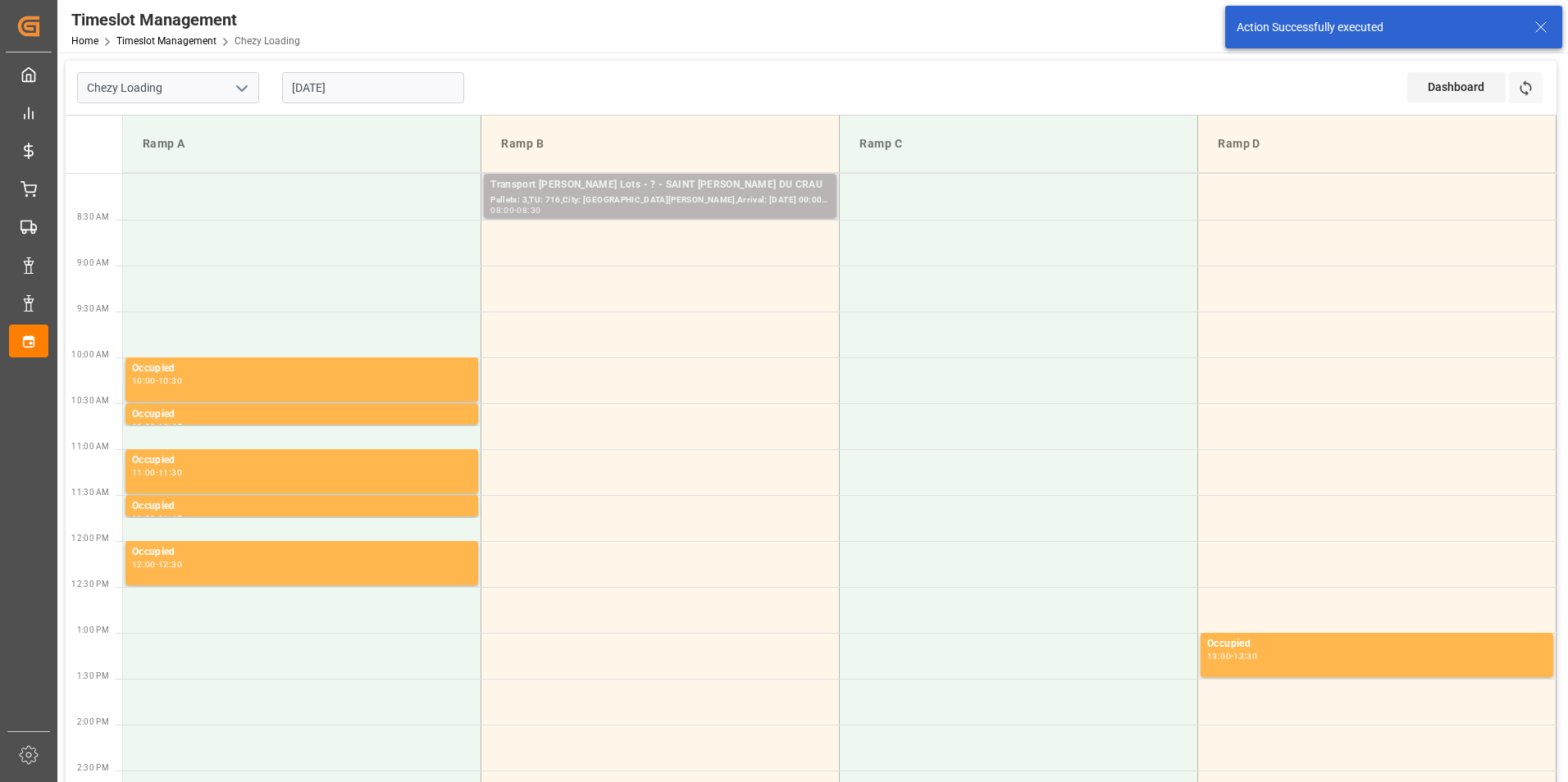
click at [683, 209] on div "08:00 - 08:30" at bounding box center [660, 211] width 339 height 9
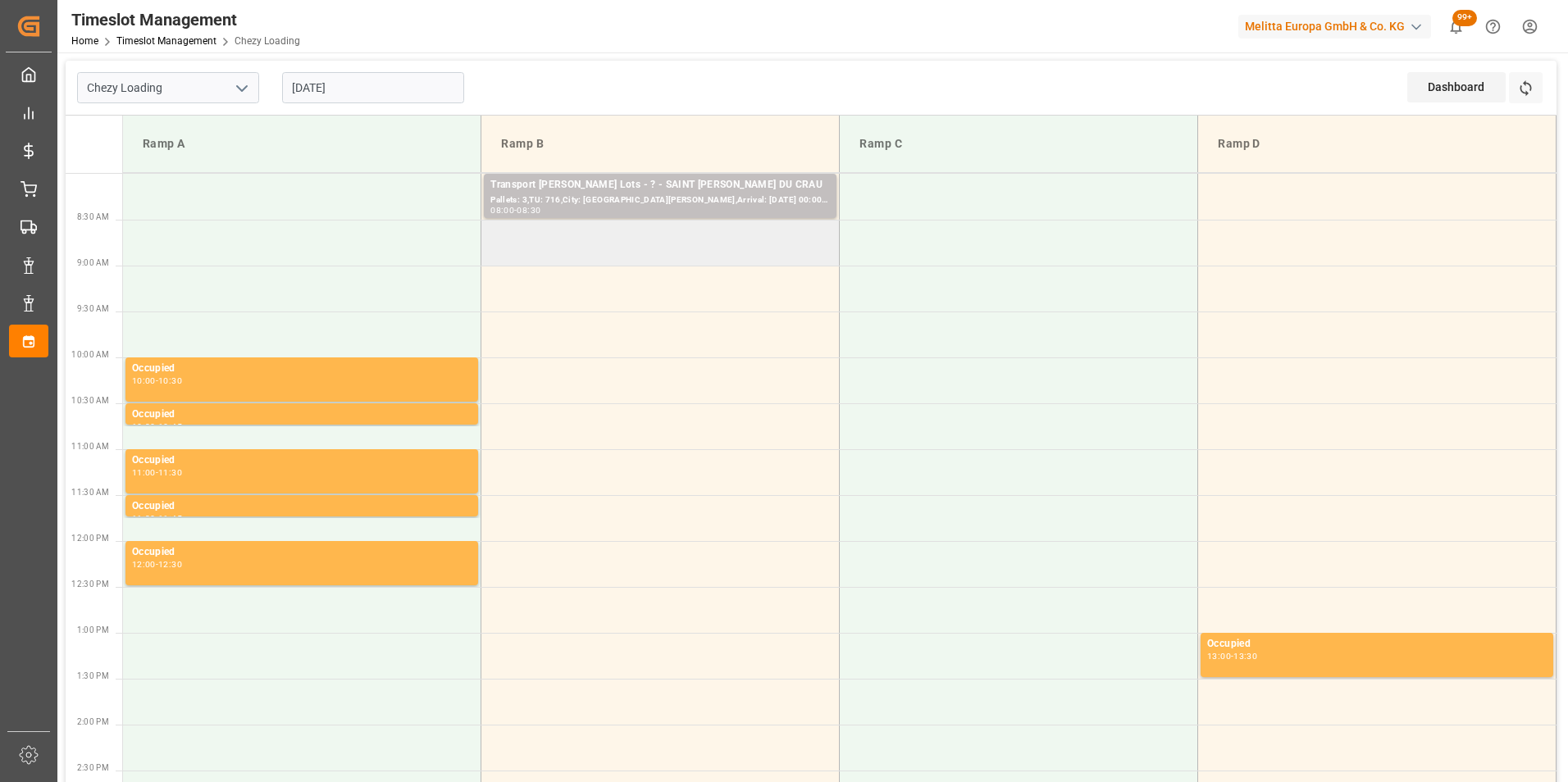
click at [664, 233] on td at bounding box center [661, 242] width 359 height 46
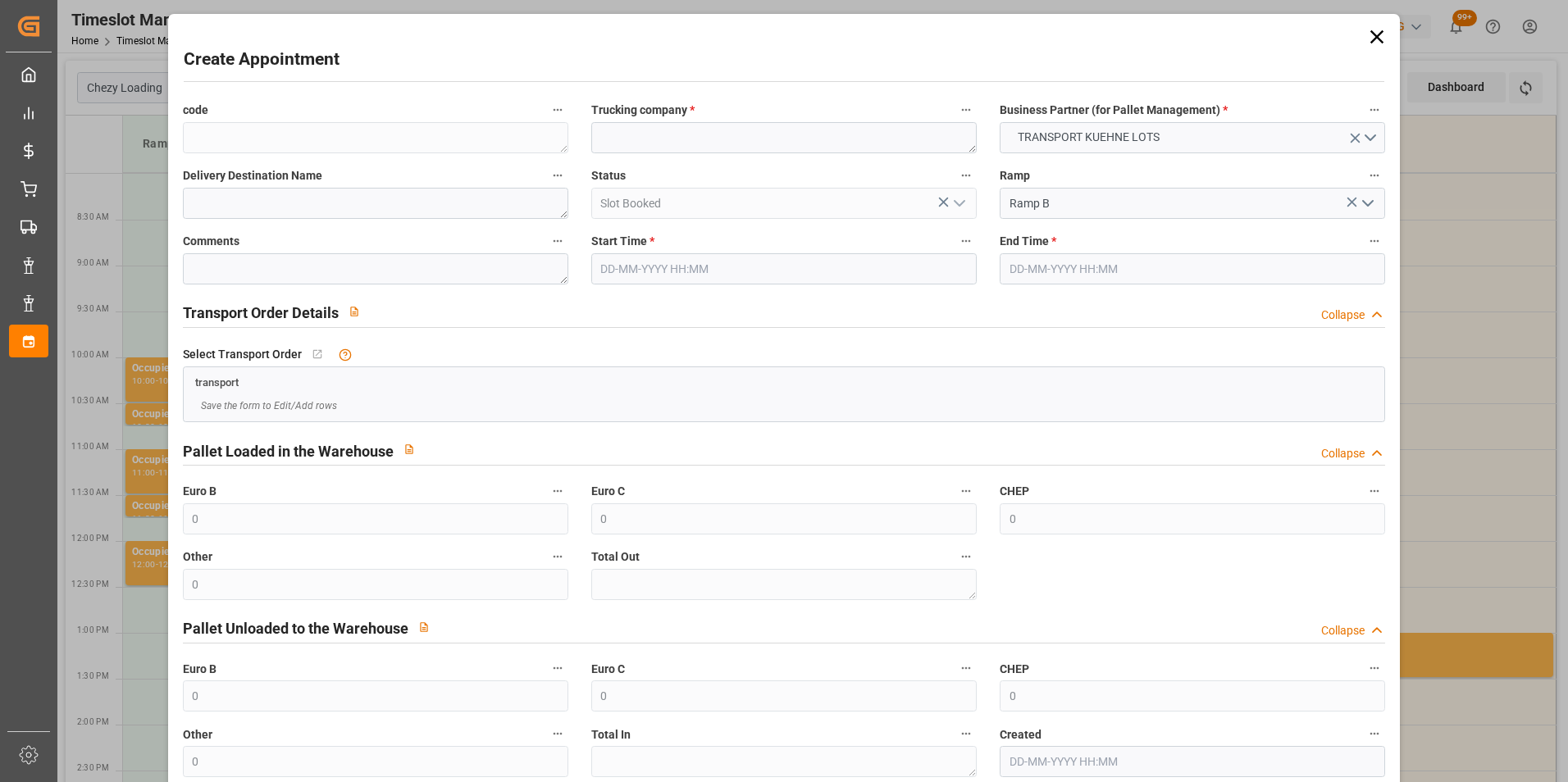
type input "[DATE] 08:30"
type input "[DATE] 09:30"
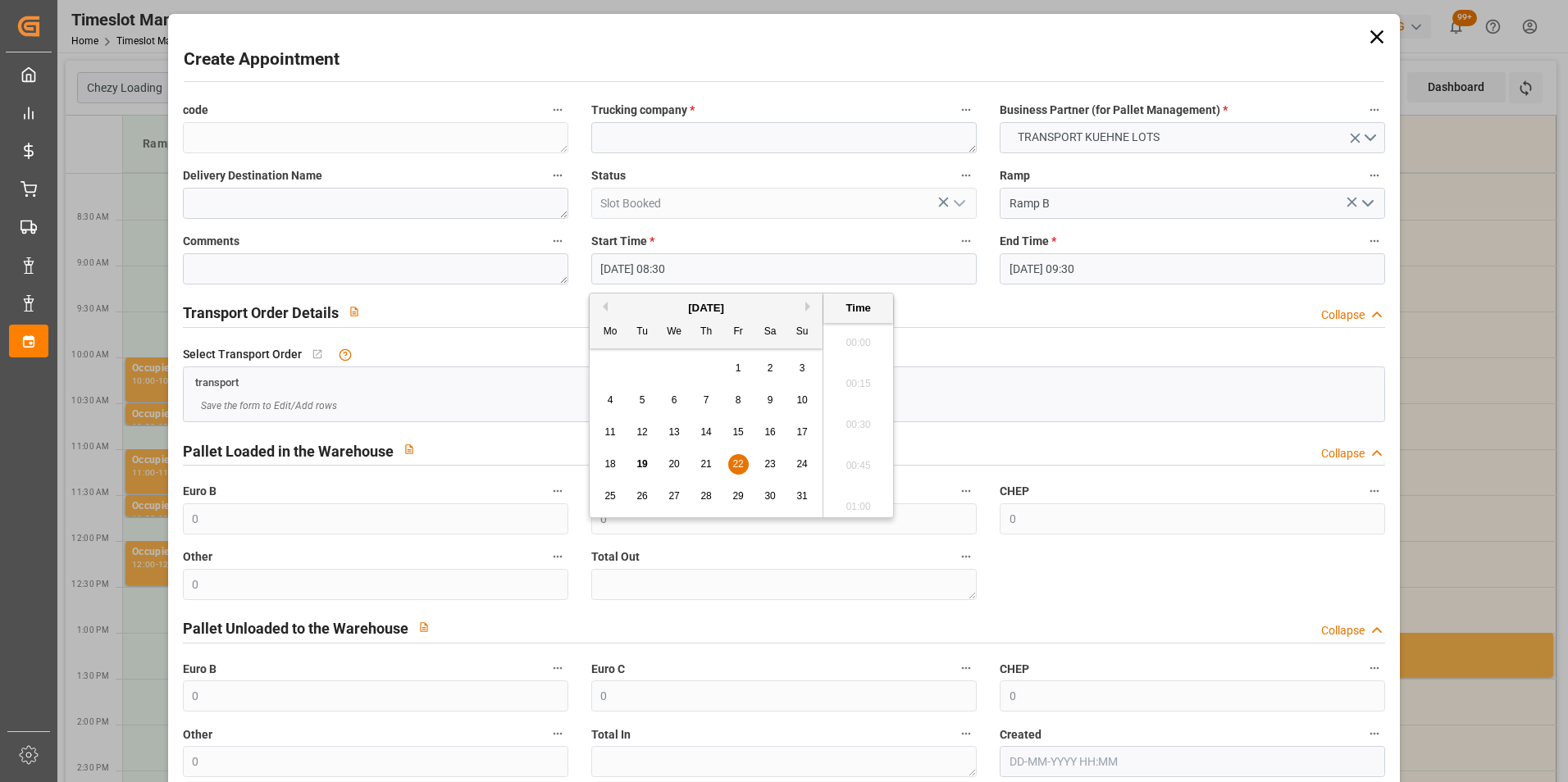
click at [666, 266] on input "[DATE] 08:30" at bounding box center [783, 269] width 385 height 31
click at [736, 464] on span "22" at bounding box center [737, 464] width 11 height 12
click at [853, 465] on li "08:45" at bounding box center [858, 461] width 70 height 41
type input "[DATE] 08:45"
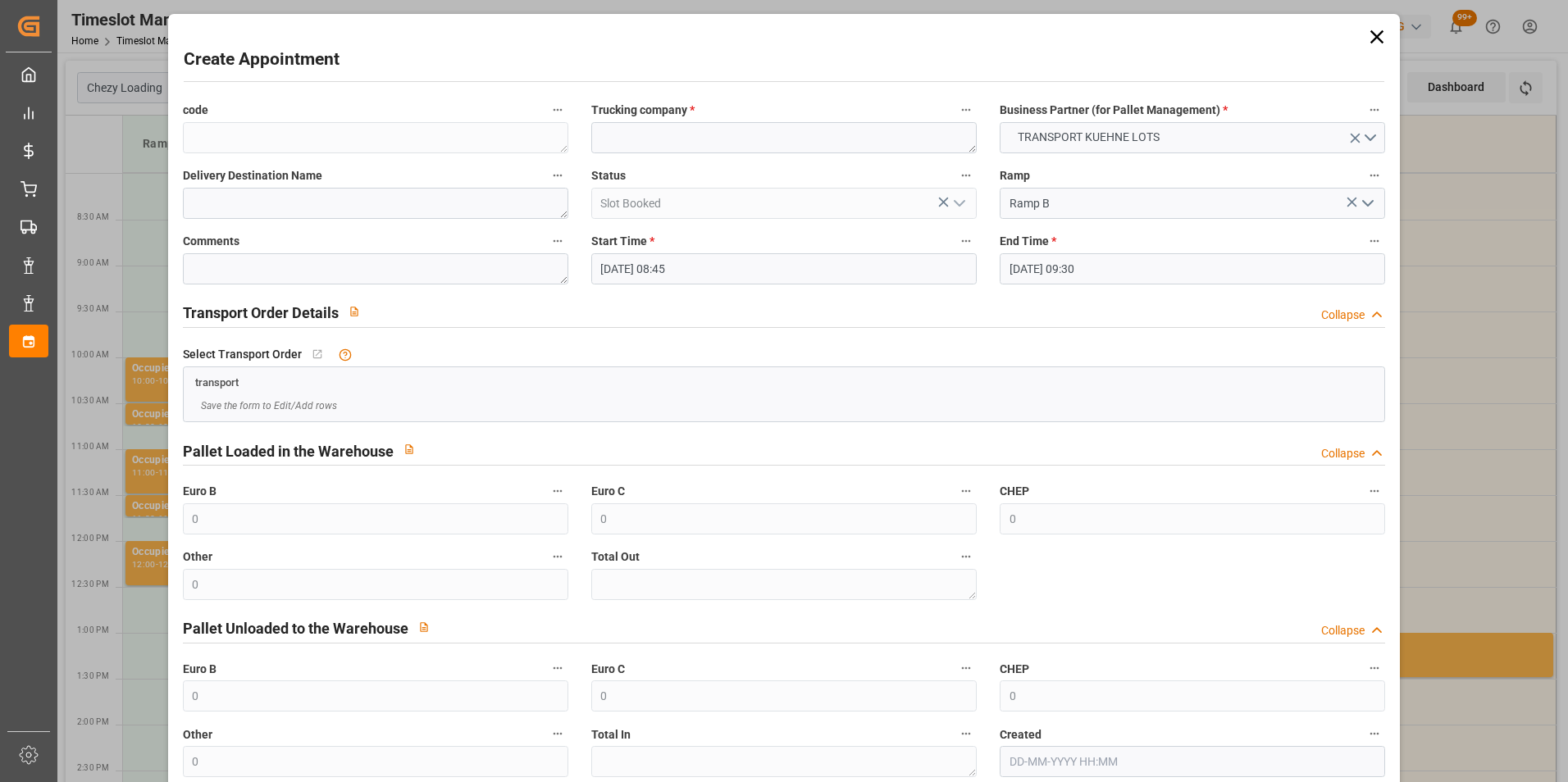
click at [1048, 269] on input "[DATE] 09:30" at bounding box center [1192, 269] width 385 height 31
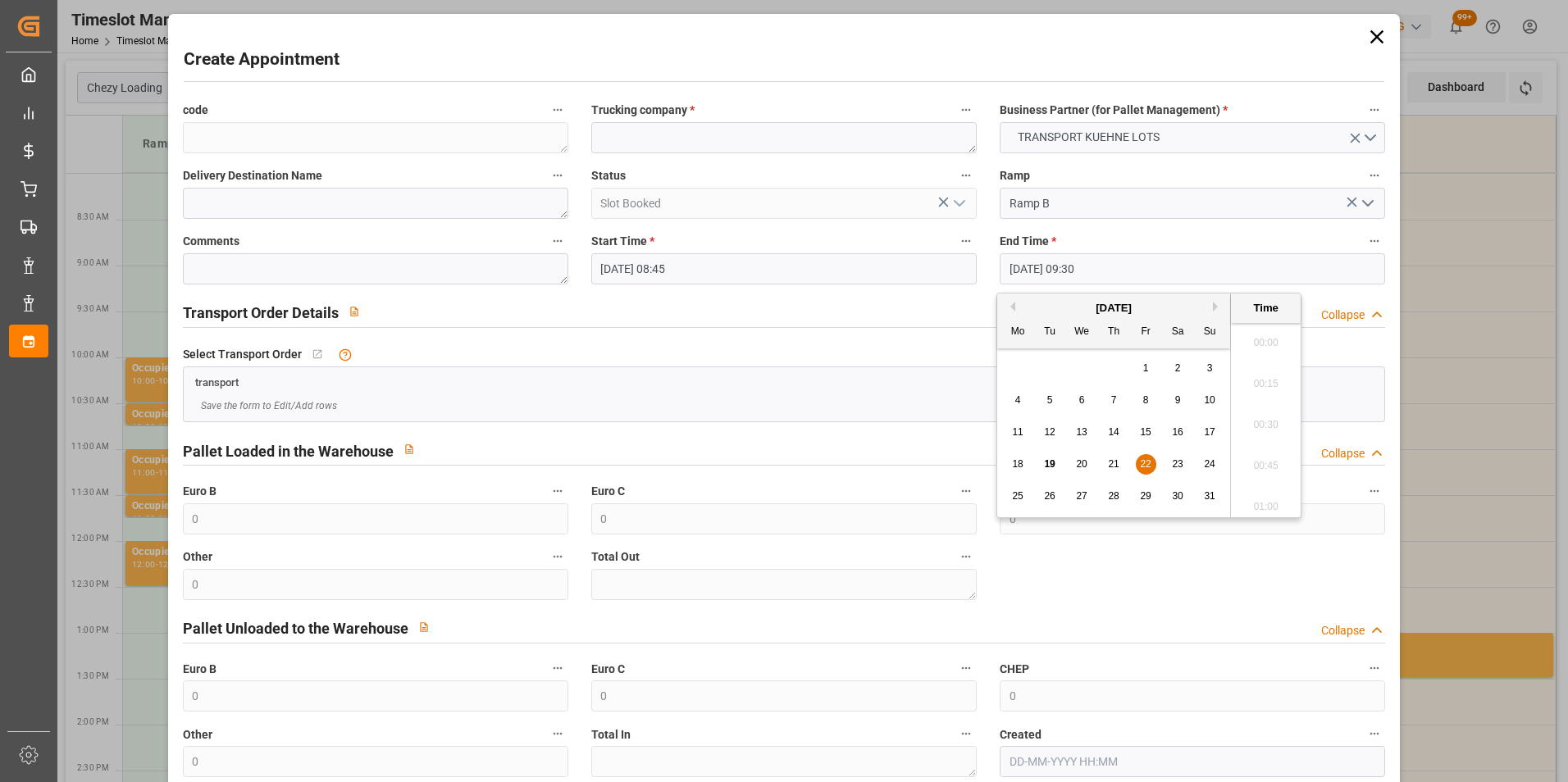
scroll to position [1482, 0]
click at [1145, 460] on span "22" at bounding box center [1145, 464] width 11 height 12
click at [1263, 341] on li "09:00" at bounding box center [1265, 338] width 70 height 41
type input "[DATE] 09:00"
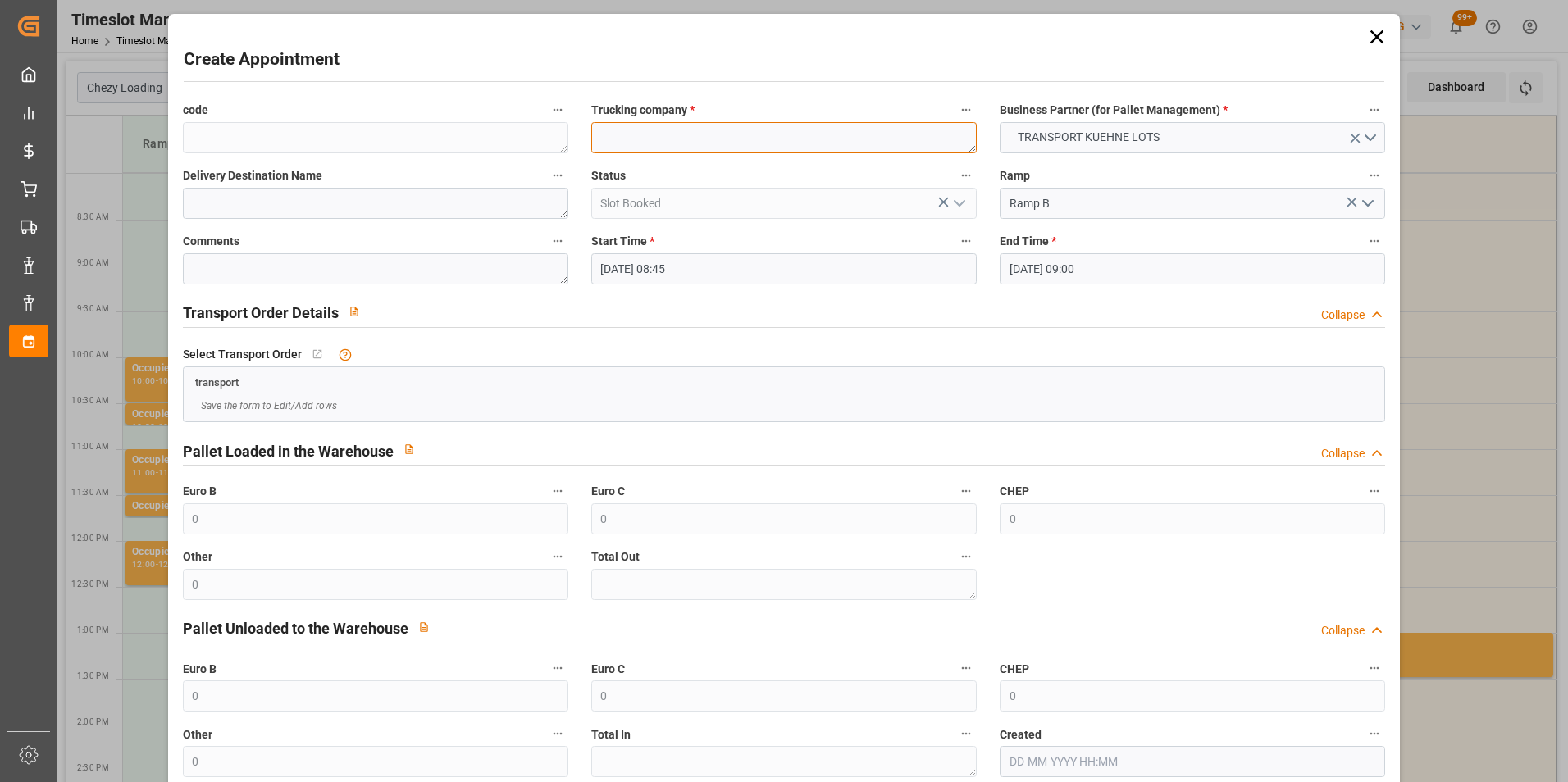
click at [696, 134] on textarea at bounding box center [783, 138] width 385 height 31
type textarea "[PERSON_NAME]"
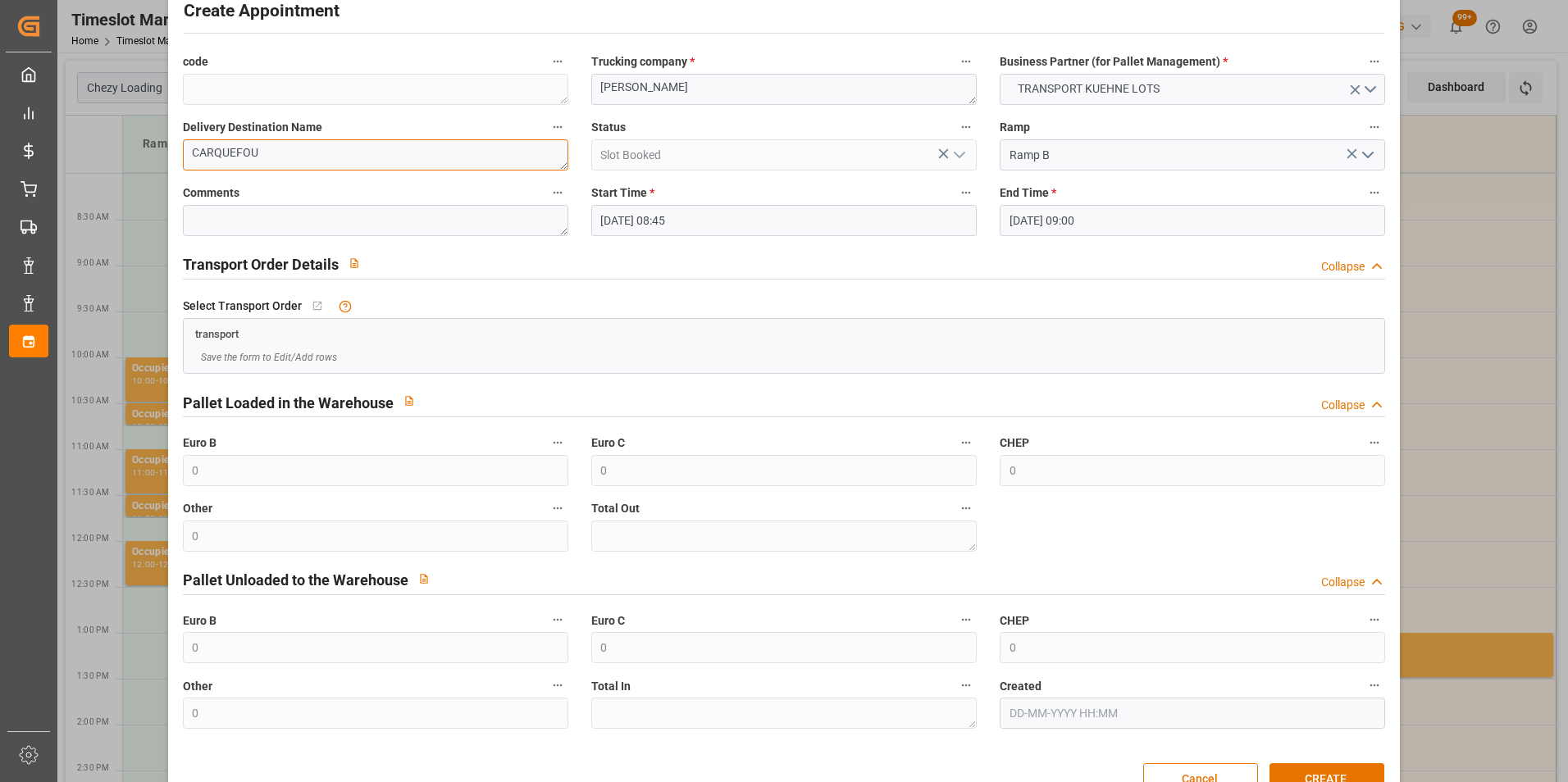
scroll to position [90, 0]
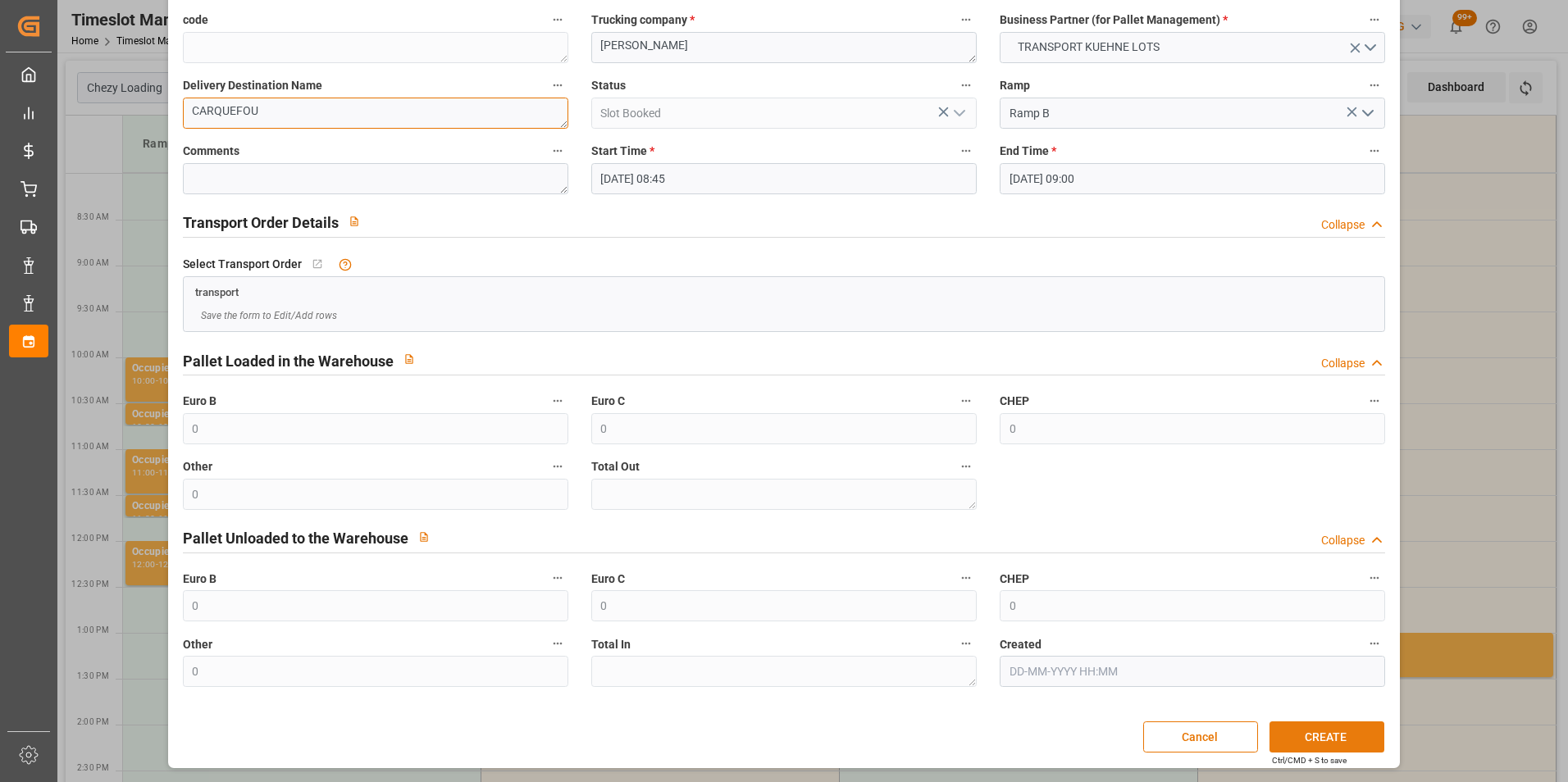
type textarea "CARQUEFOU"
click at [1298, 741] on button "CREATE" at bounding box center [1326, 737] width 115 height 31
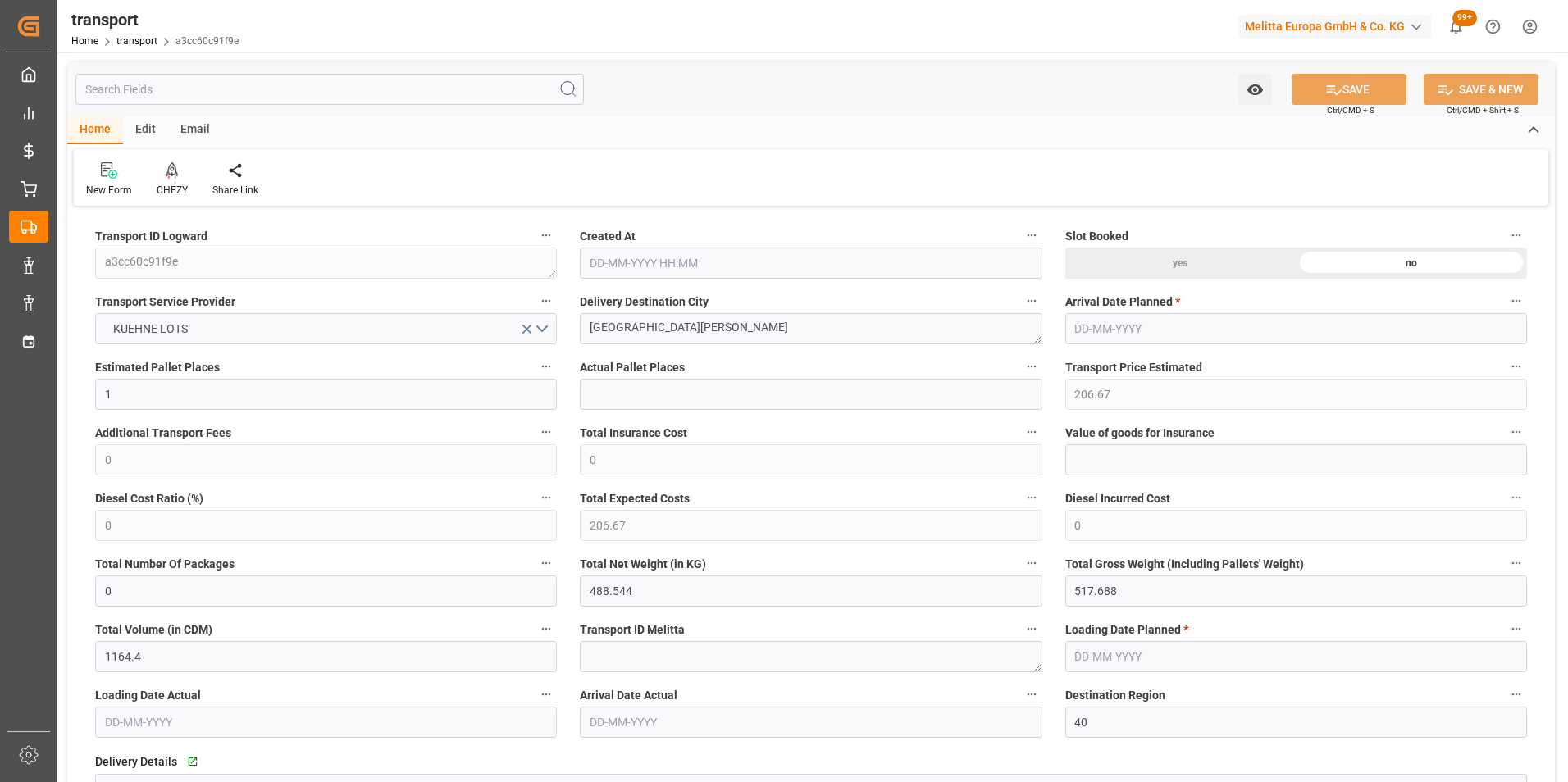
type input "[DATE] 11:28"
type input "[DATE]"
click at [166, 183] on div "CHEZY" at bounding box center [172, 190] width 31 height 15
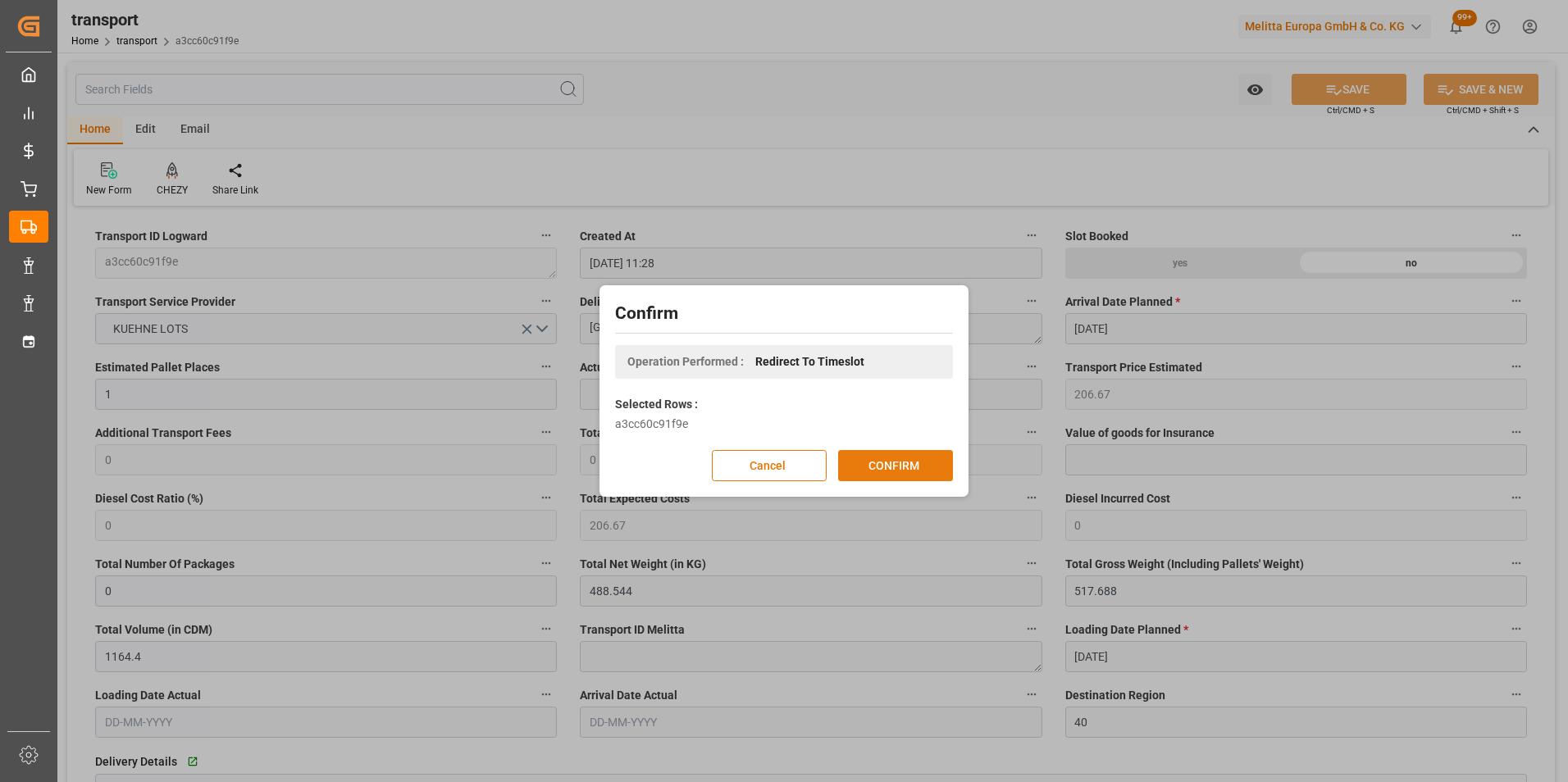
click at [883, 464] on button "CONFIRM" at bounding box center [895, 465] width 115 height 31
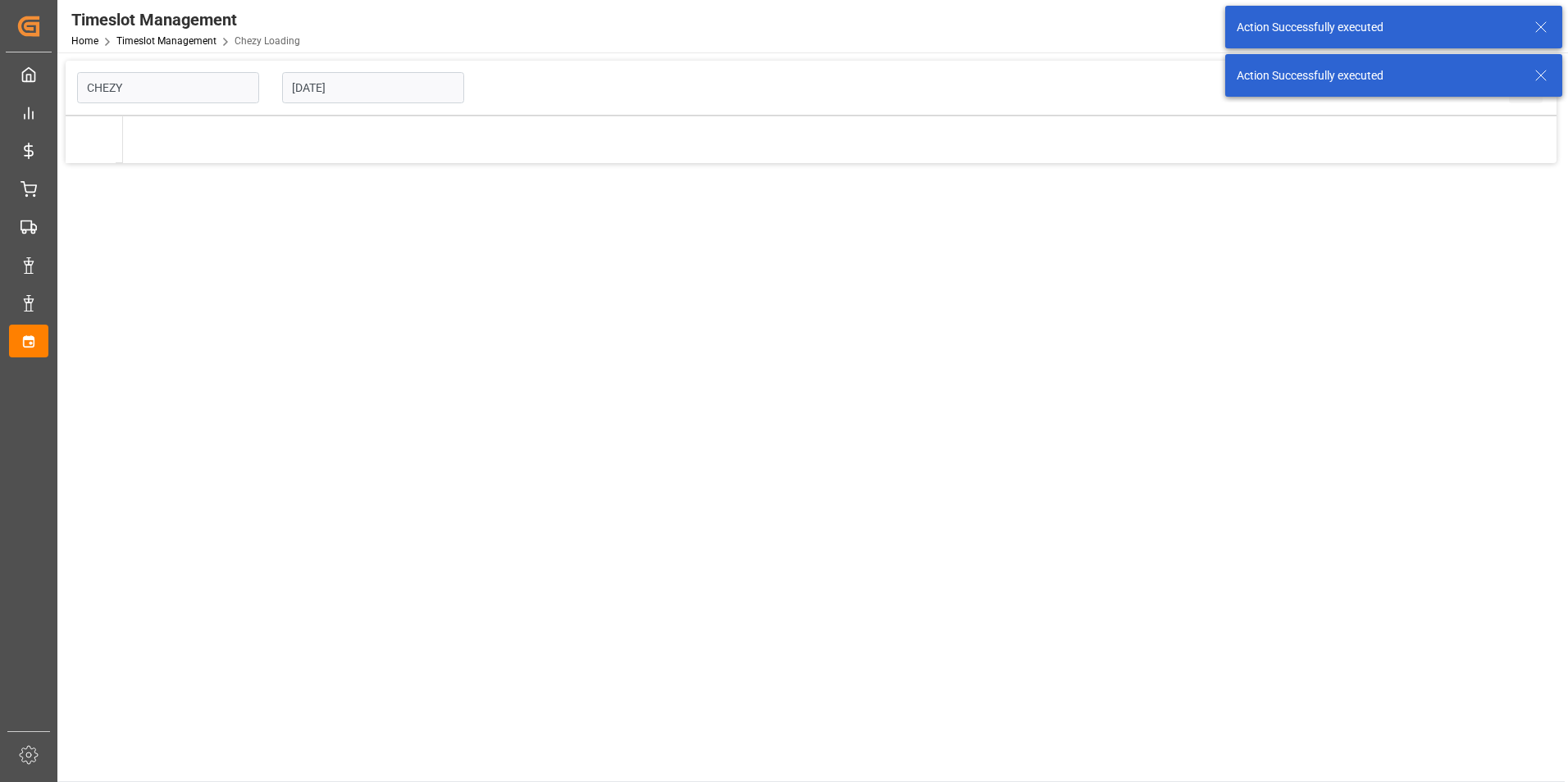
type input "Chezy Loading"
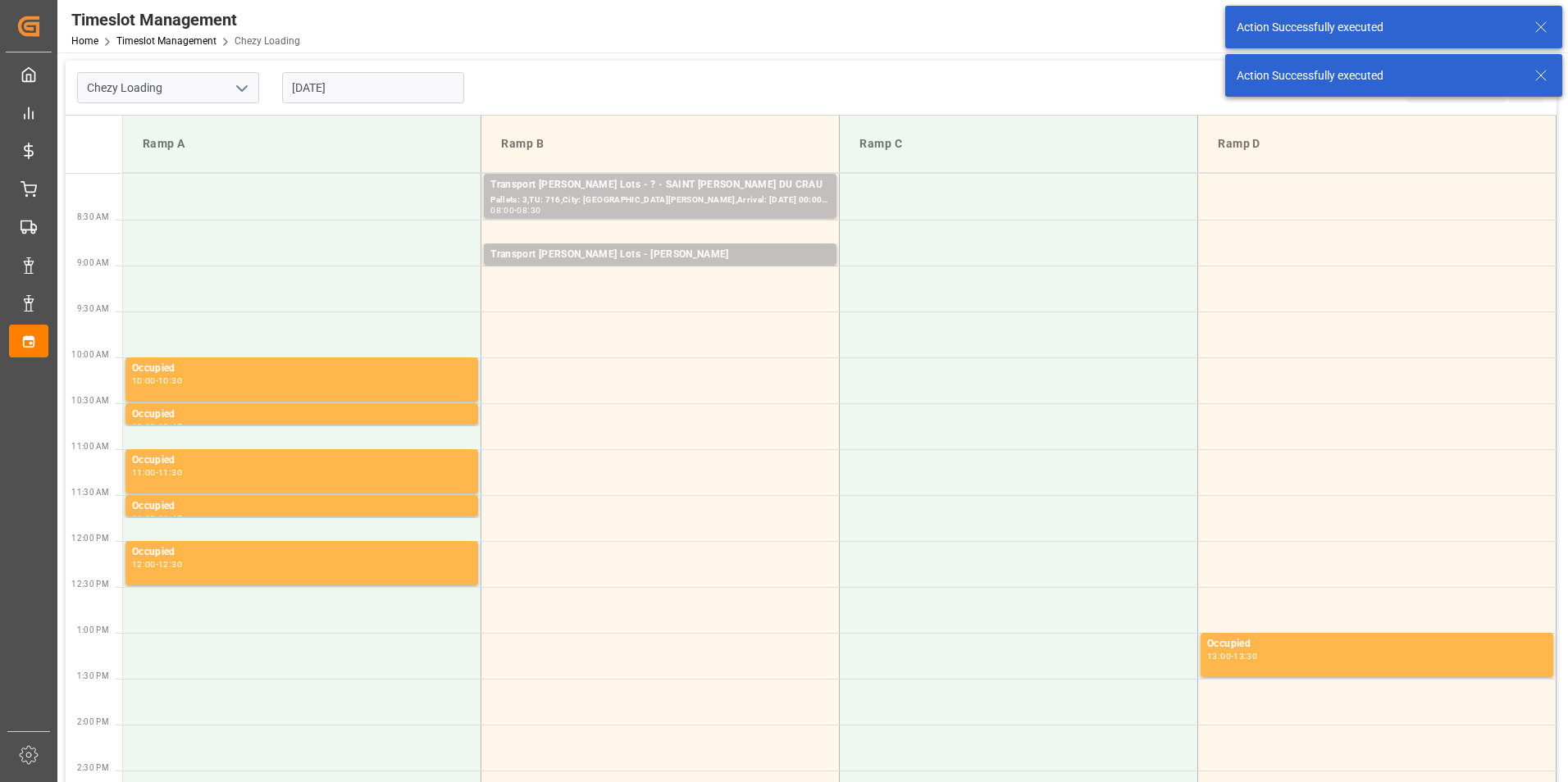
click at [333, 89] on input "[DATE]" at bounding box center [373, 88] width 182 height 31
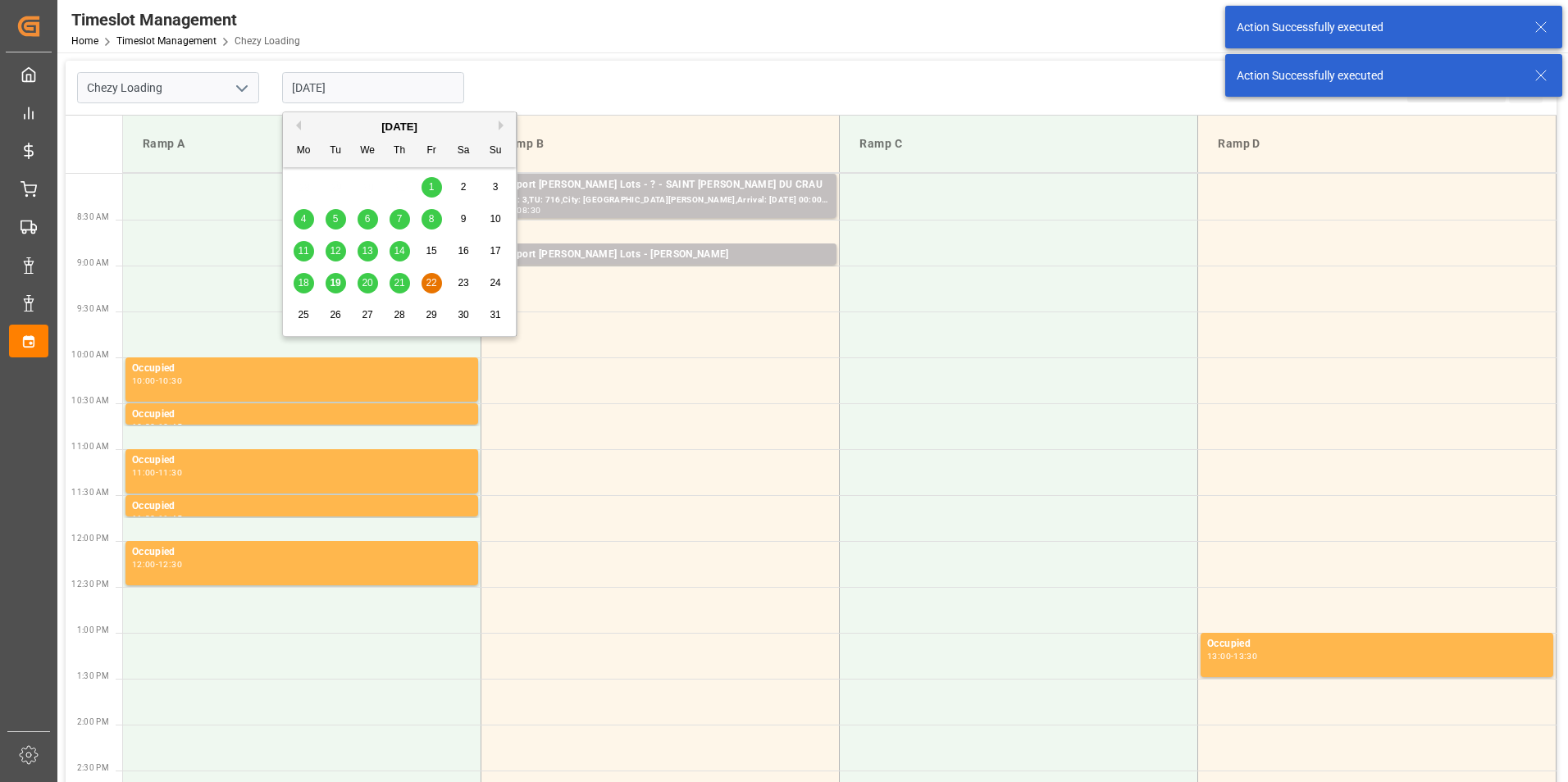
click at [399, 286] on span "21" at bounding box center [399, 283] width 11 height 12
type input "[DATE]"
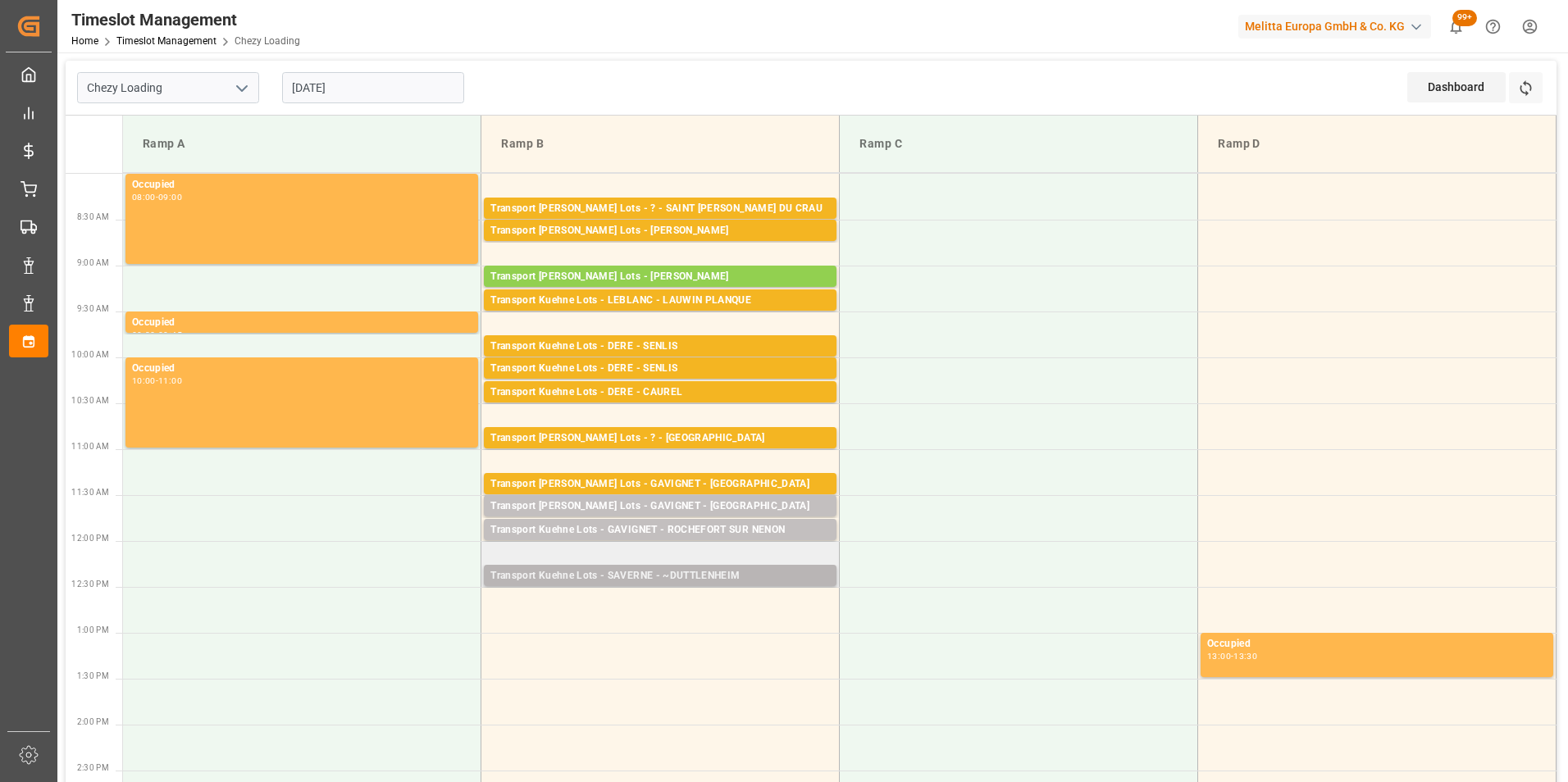
click at [699, 582] on div "Transport Kuehne Lots - SAVERNE - ~DUTTLENHEIM" at bounding box center [660, 576] width 339 height 17
click at [705, 603] on td at bounding box center [661, 610] width 359 height 46
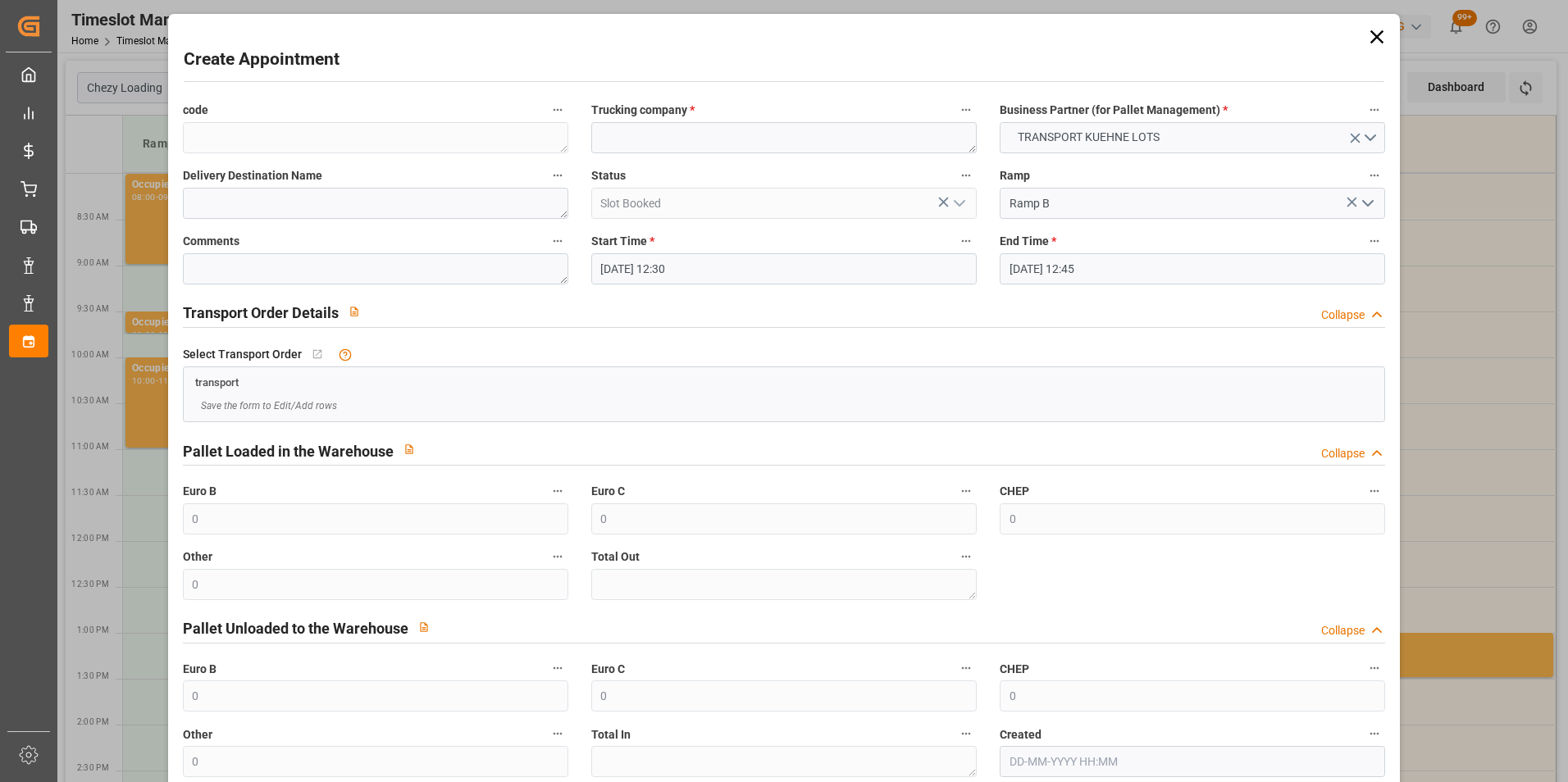
click at [619, 264] on input "21-08-2025 12:30" at bounding box center [783, 269] width 385 height 31
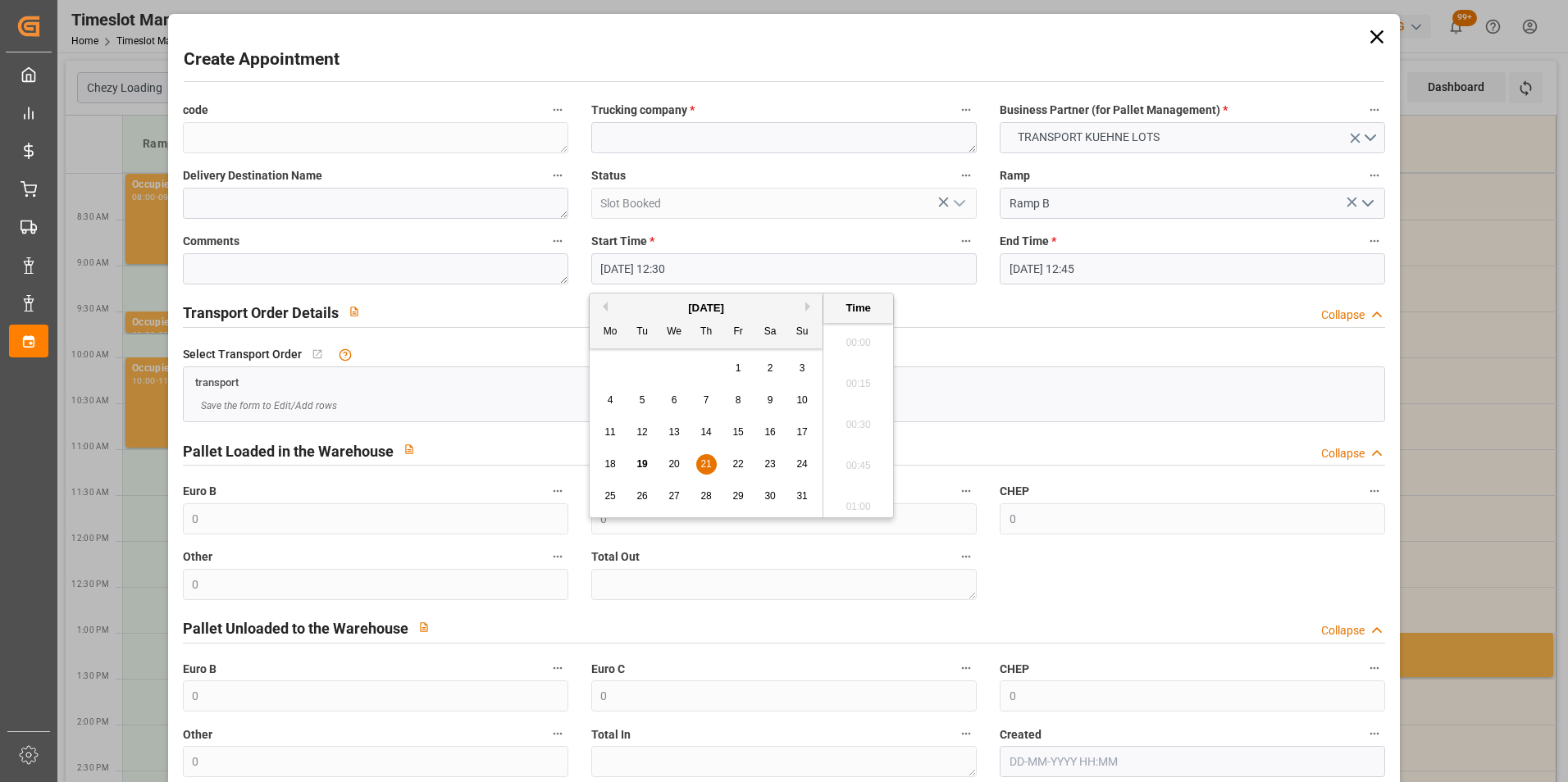
scroll to position [1974, 0]
click at [702, 460] on span "21" at bounding box center [706, 464] width 11 height 12
click at [849, 460] on li "12:45" at bounding box center [858, 461] width 70 height 41
type input "21-08-2025 12:45"
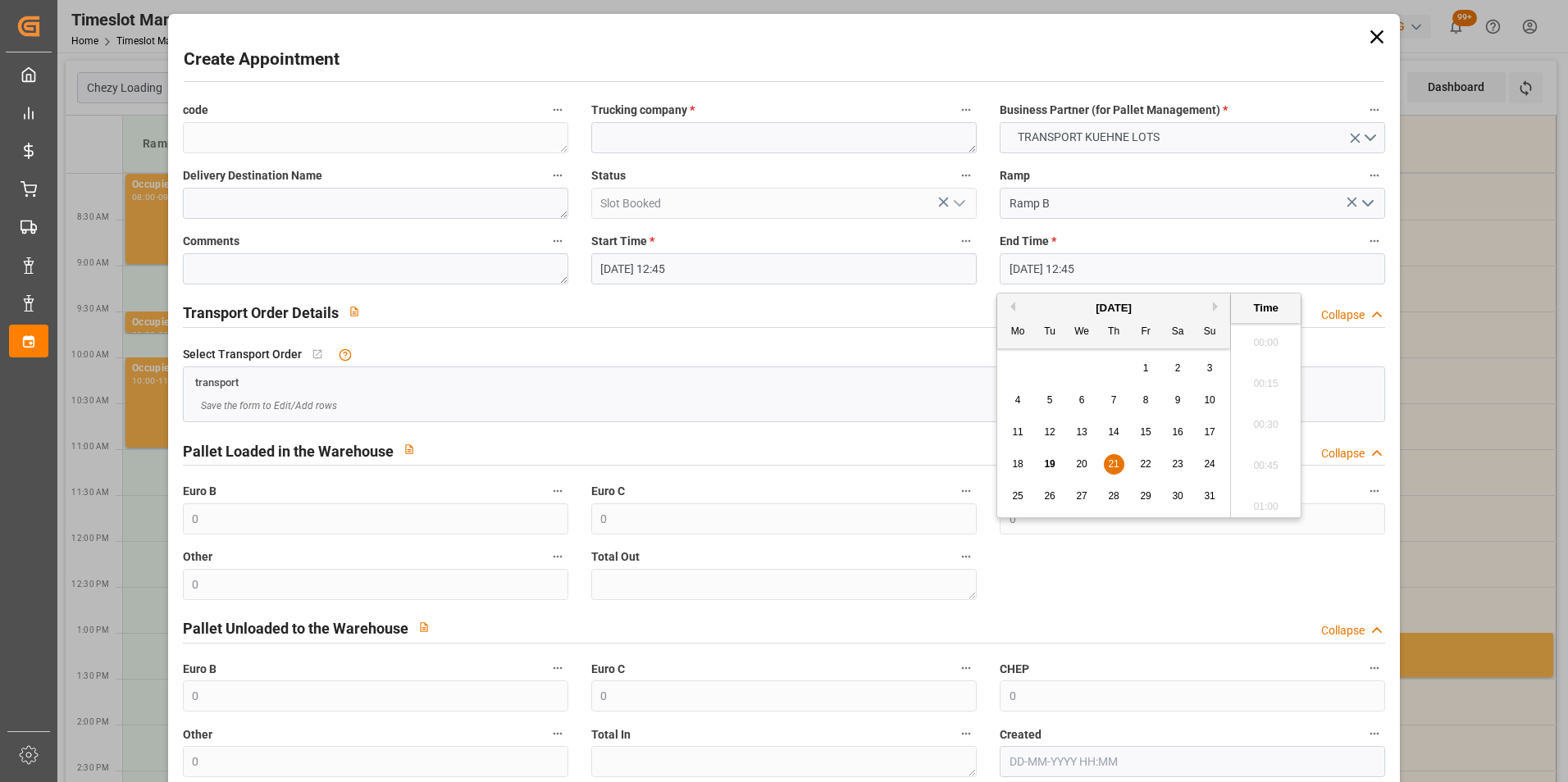
click at [1014, 268] on input "[DATE] 12:45" at bounding box center [1192, 269] width 385 height 31
click at [1116, 467] on span "21" at bounding box center [1112, 464] width 11 height 12
click at [1268, 457] on li "13:00" at bounding box center [1265, 461] width 70 height 41
type input "21-08-2025 13:00"
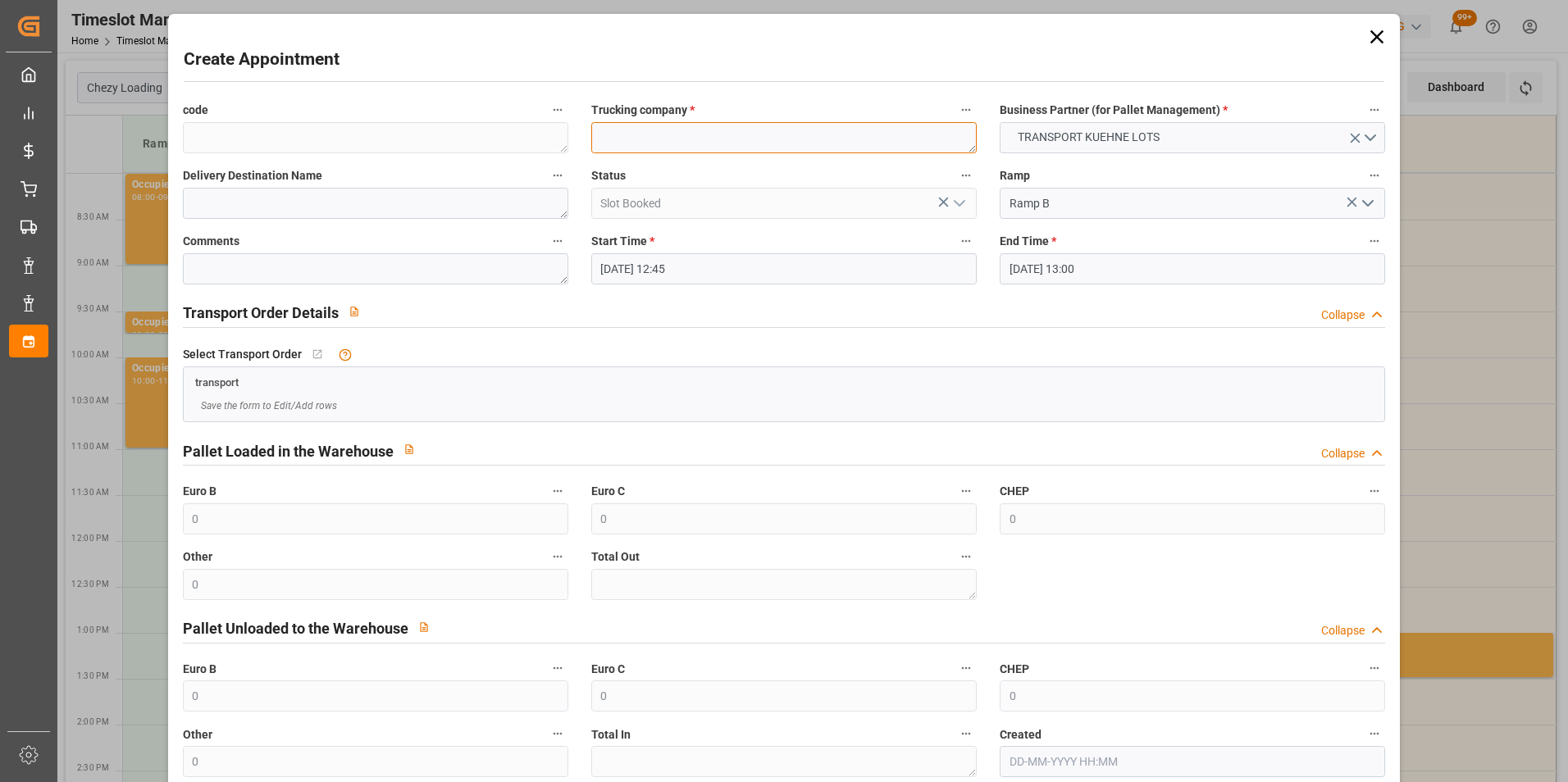
click at [644, 134] on textarea at bounding box center [783, 138] width 385 height 31
click at [606, 128] on textarea "LBLANC" at bounding box center [783, 138] width 385 height 31
type textarea "LEBLANC"
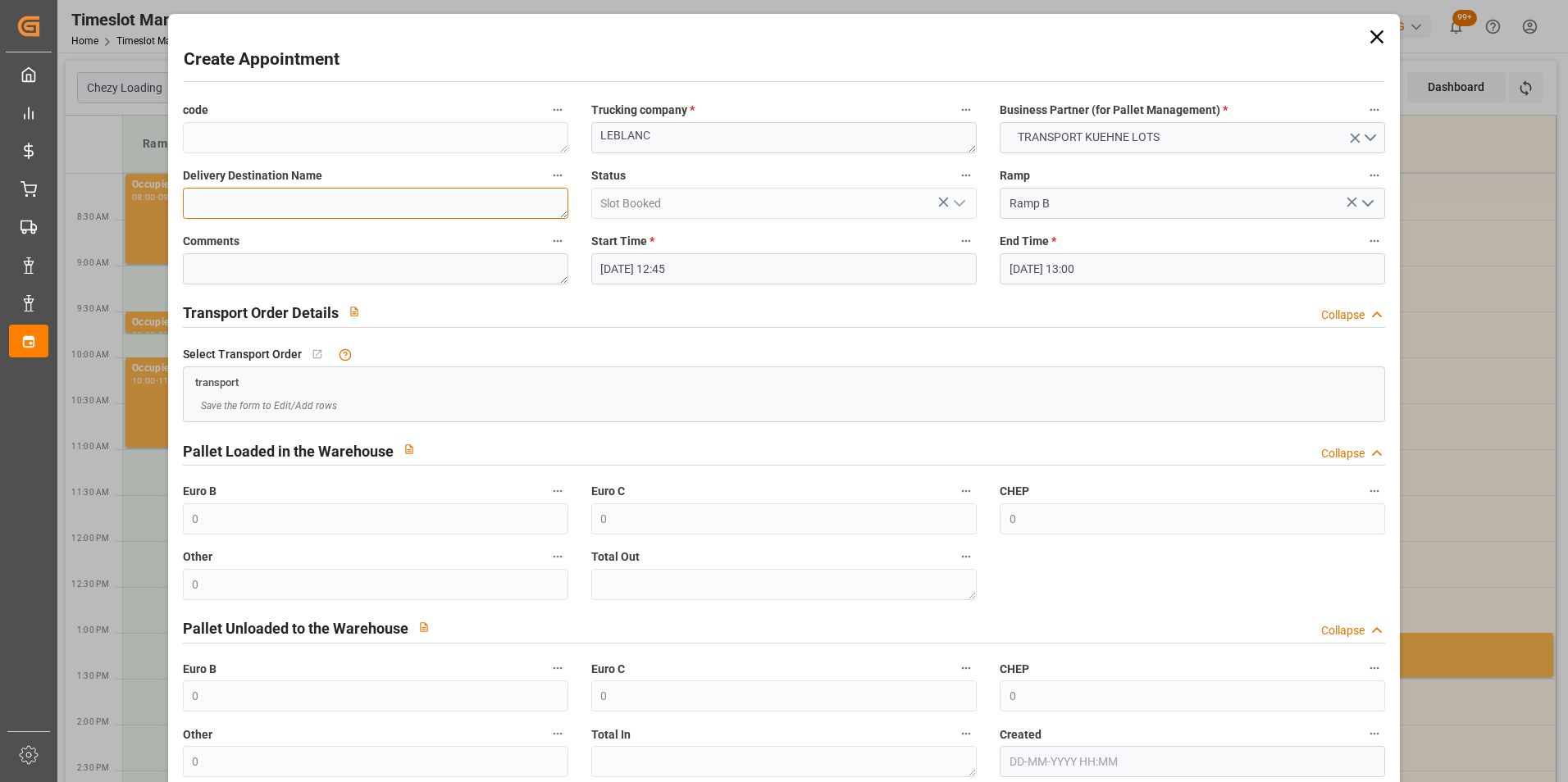
click at [356, 194] on textarea at bounding box center [375, 204] width 385 height 31
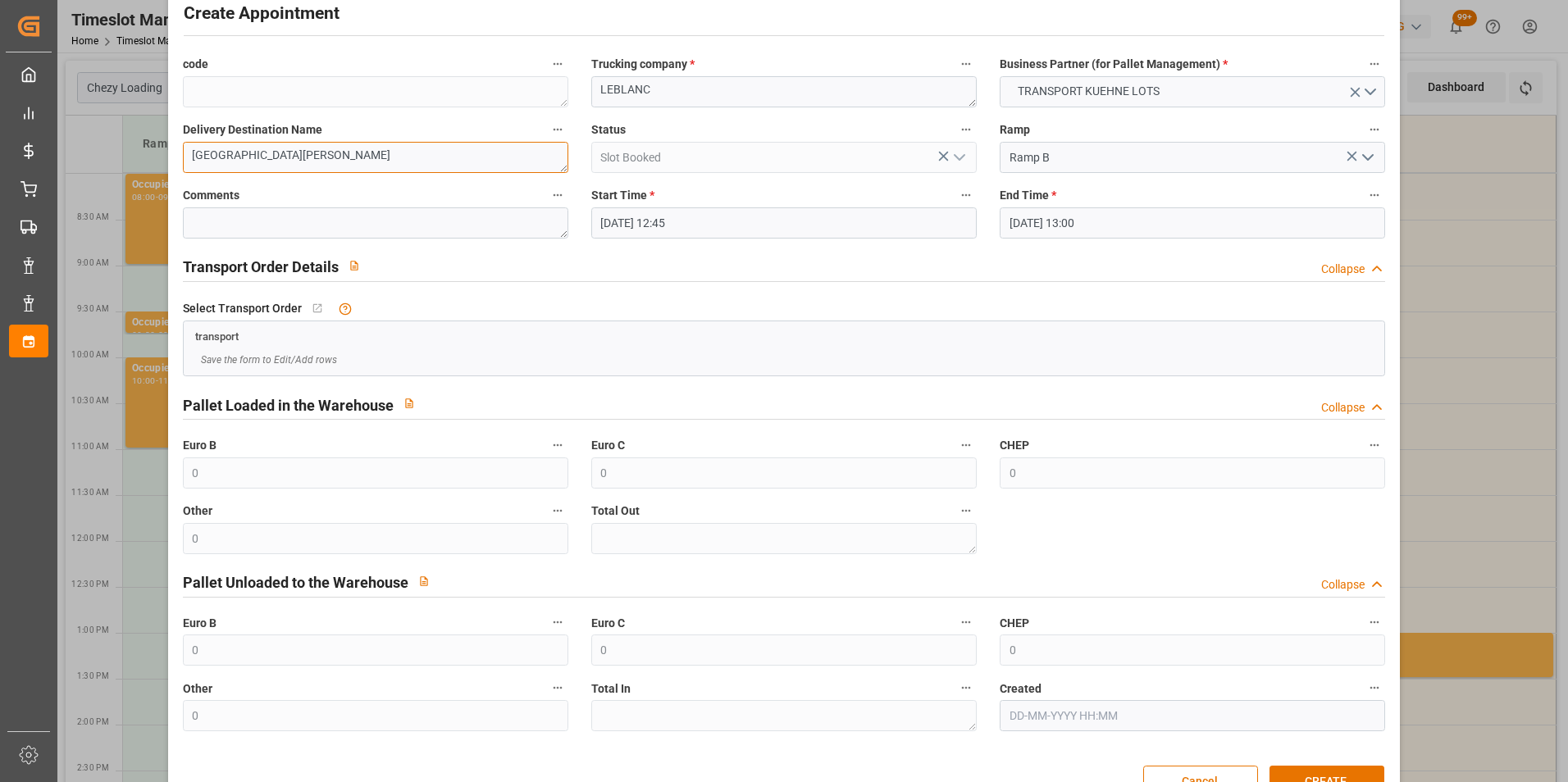
scroll to position [90, 0]
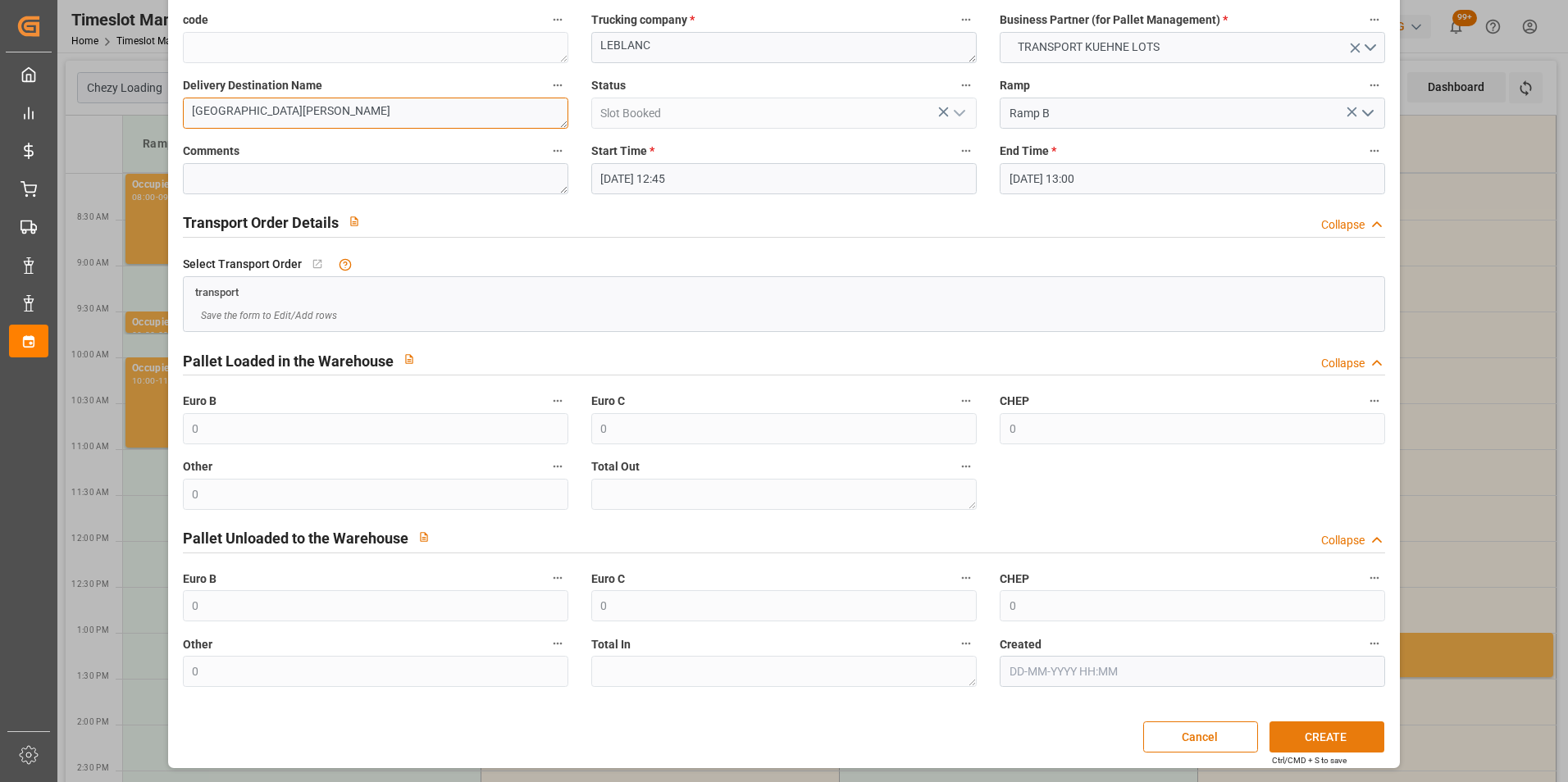
type textarea "MONT DE MARSAN"
click at [1309, 733] on button "CREATE" at bounding box center [1326, 737] width 115 height 31
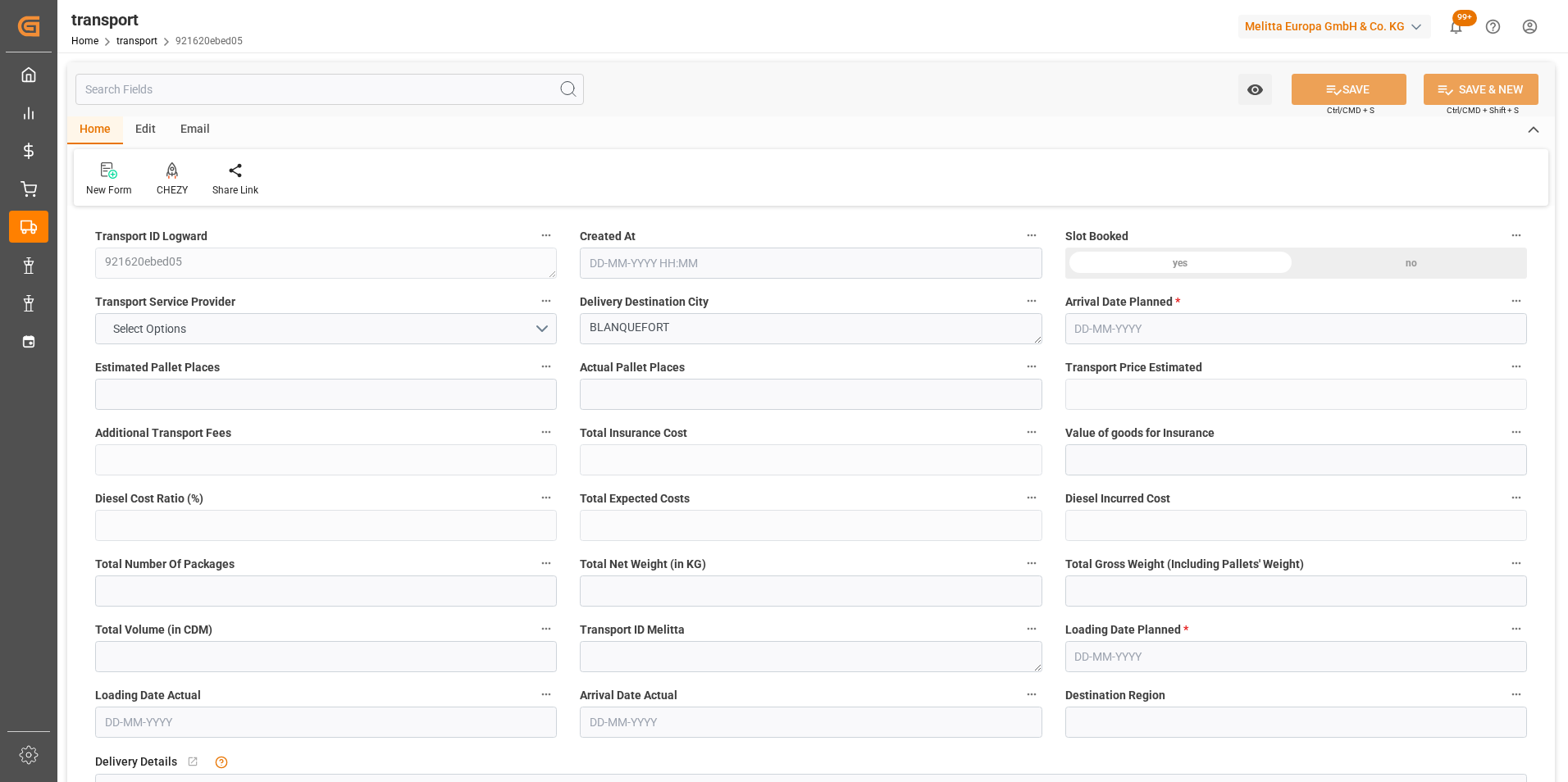
type input "3"
type input "247.36"
type input "0"
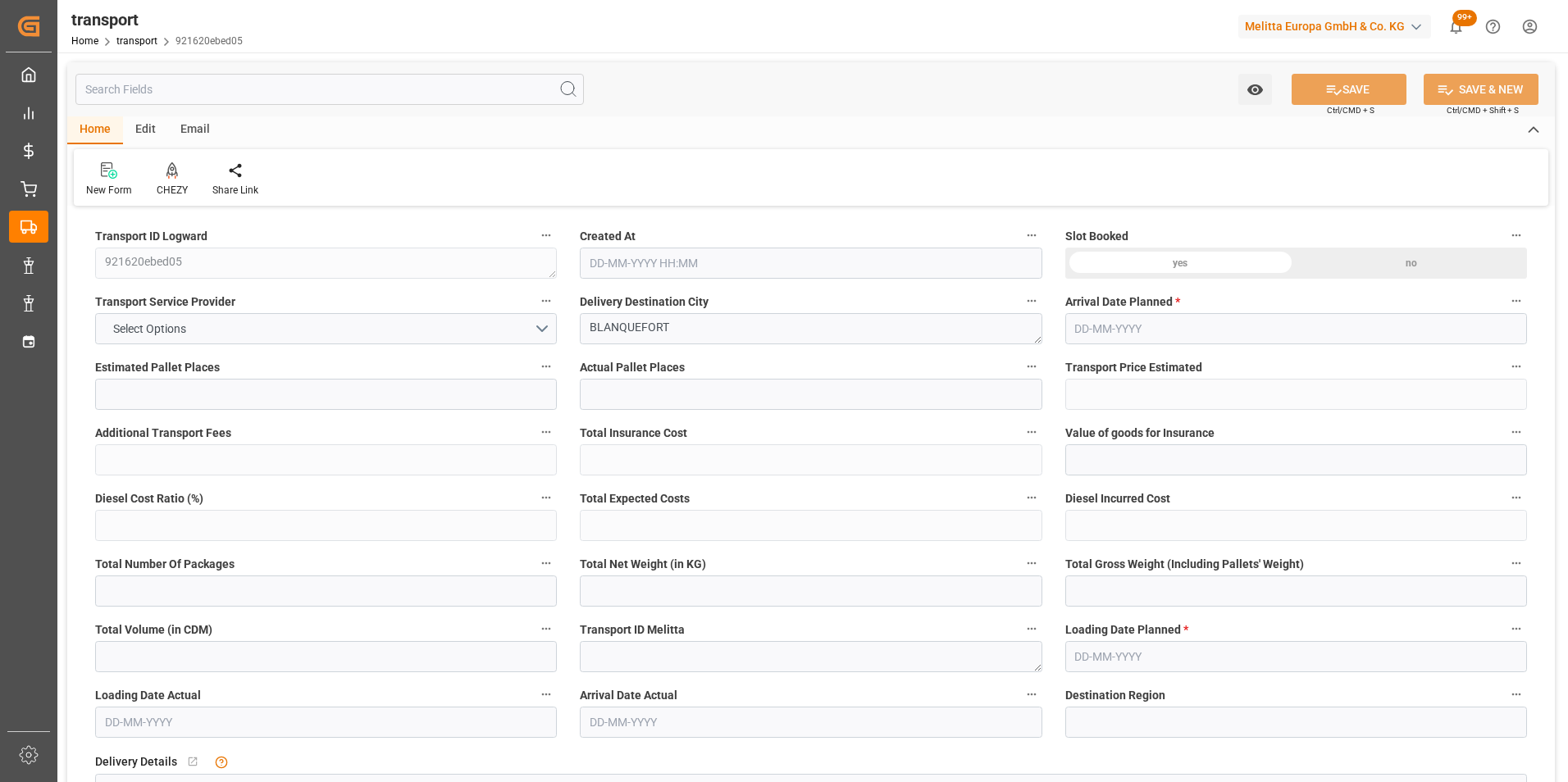
type input "247.36"
type input "0"
type input "318.547"
type input "622.912"
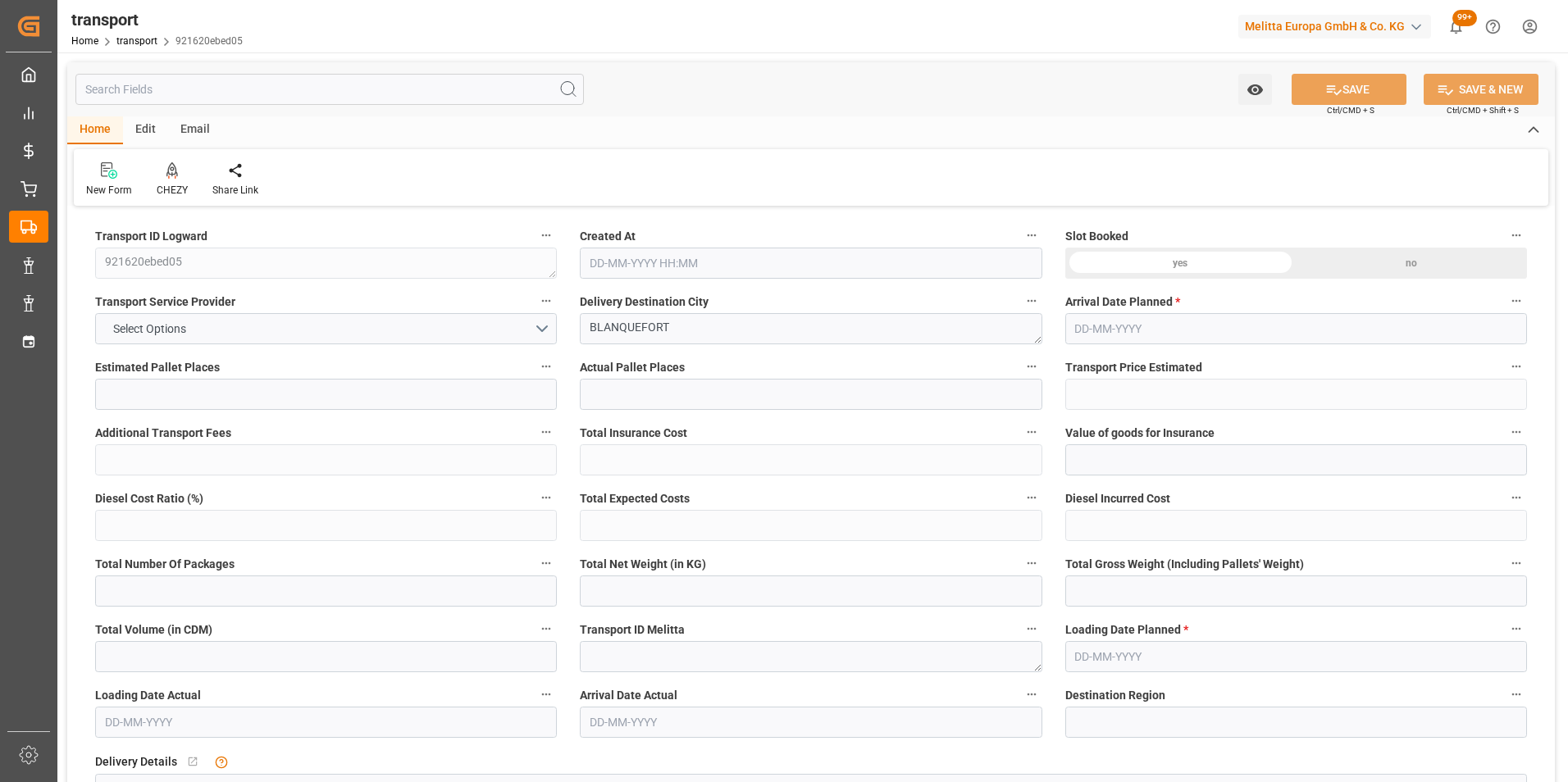
type input "1886.925"
type input "33"
type input "0"
type input "232"
type input "10"
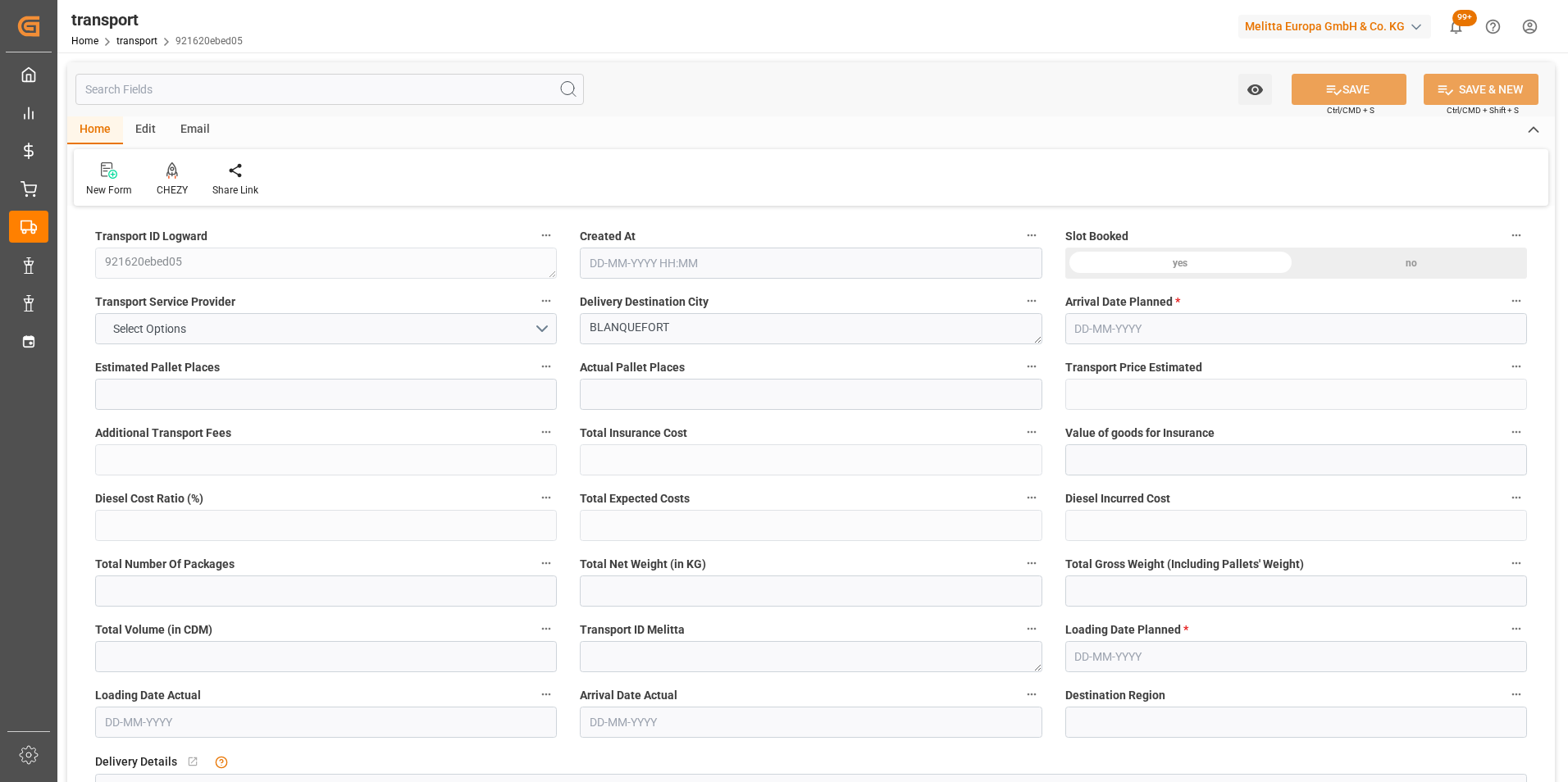
type input "101"
type input "392.912"
type input "0"
type input "4710.8598"
type input "0"
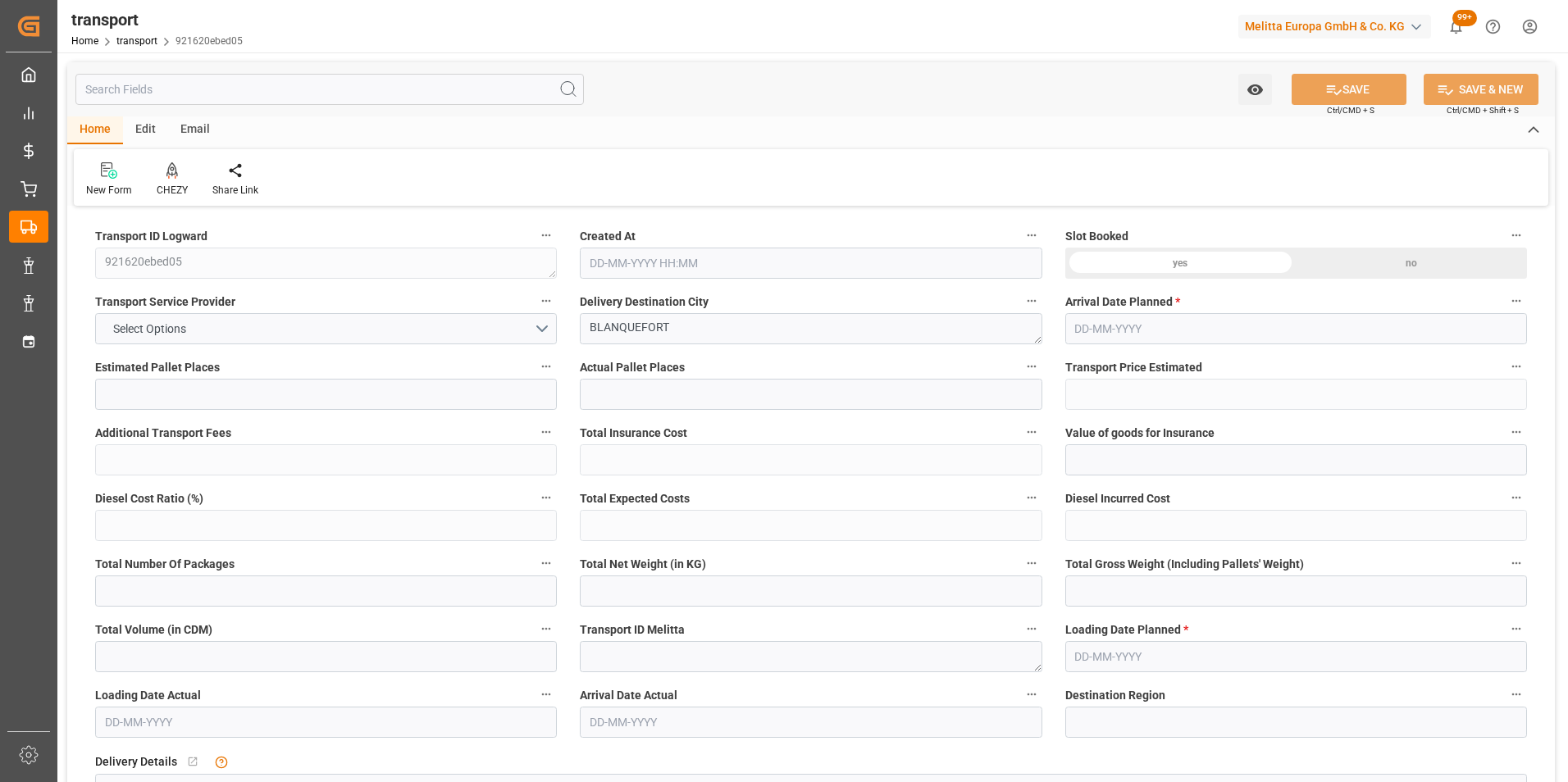
type input "0"
type input "21"
type input "35"
type input "19-08-2025 11:28"
type input "26-08-2025"
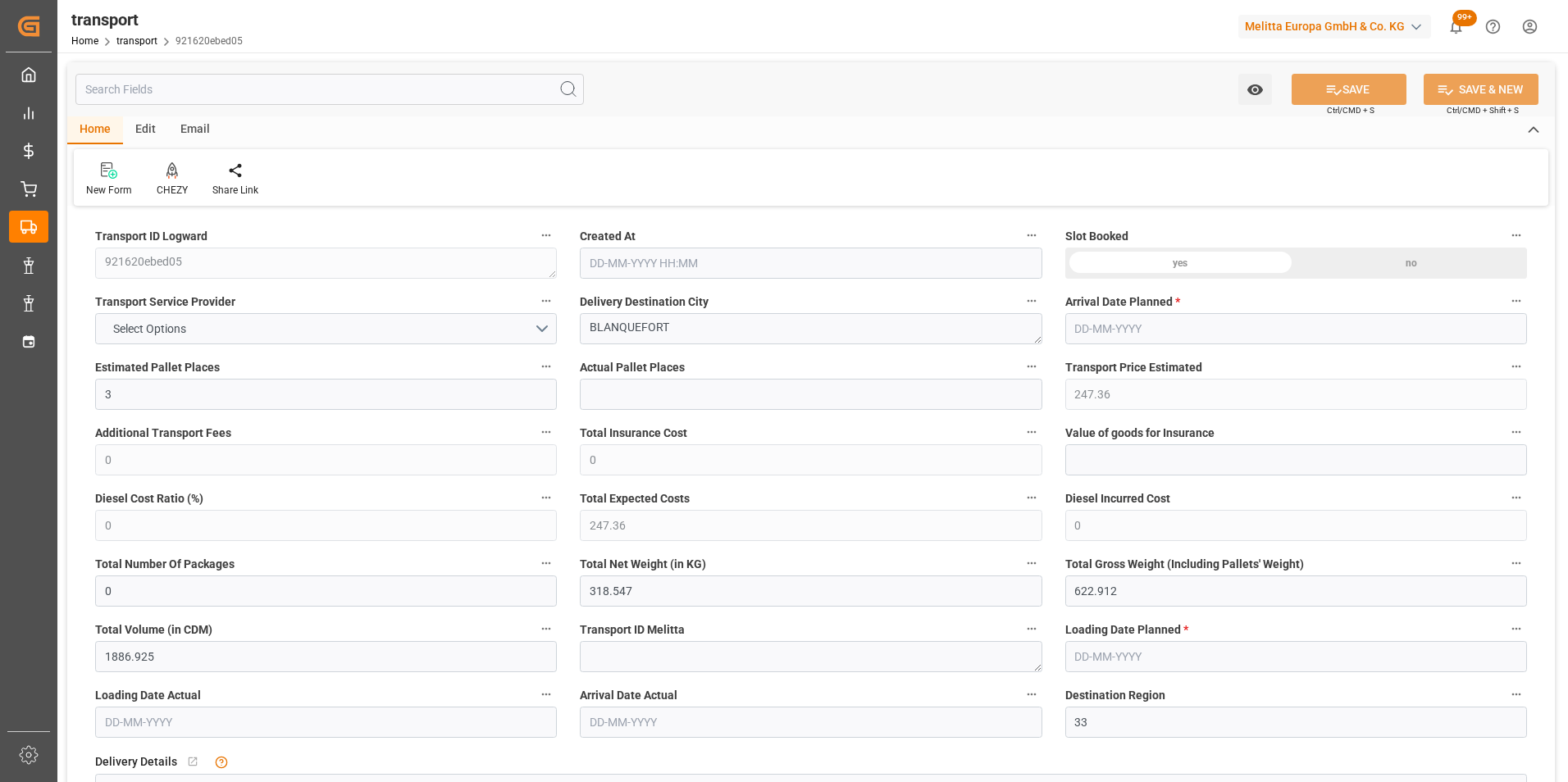
type input "[DATE]"
click at [169, 172] on icon at bounding box center [172, 171] width 12 height 17
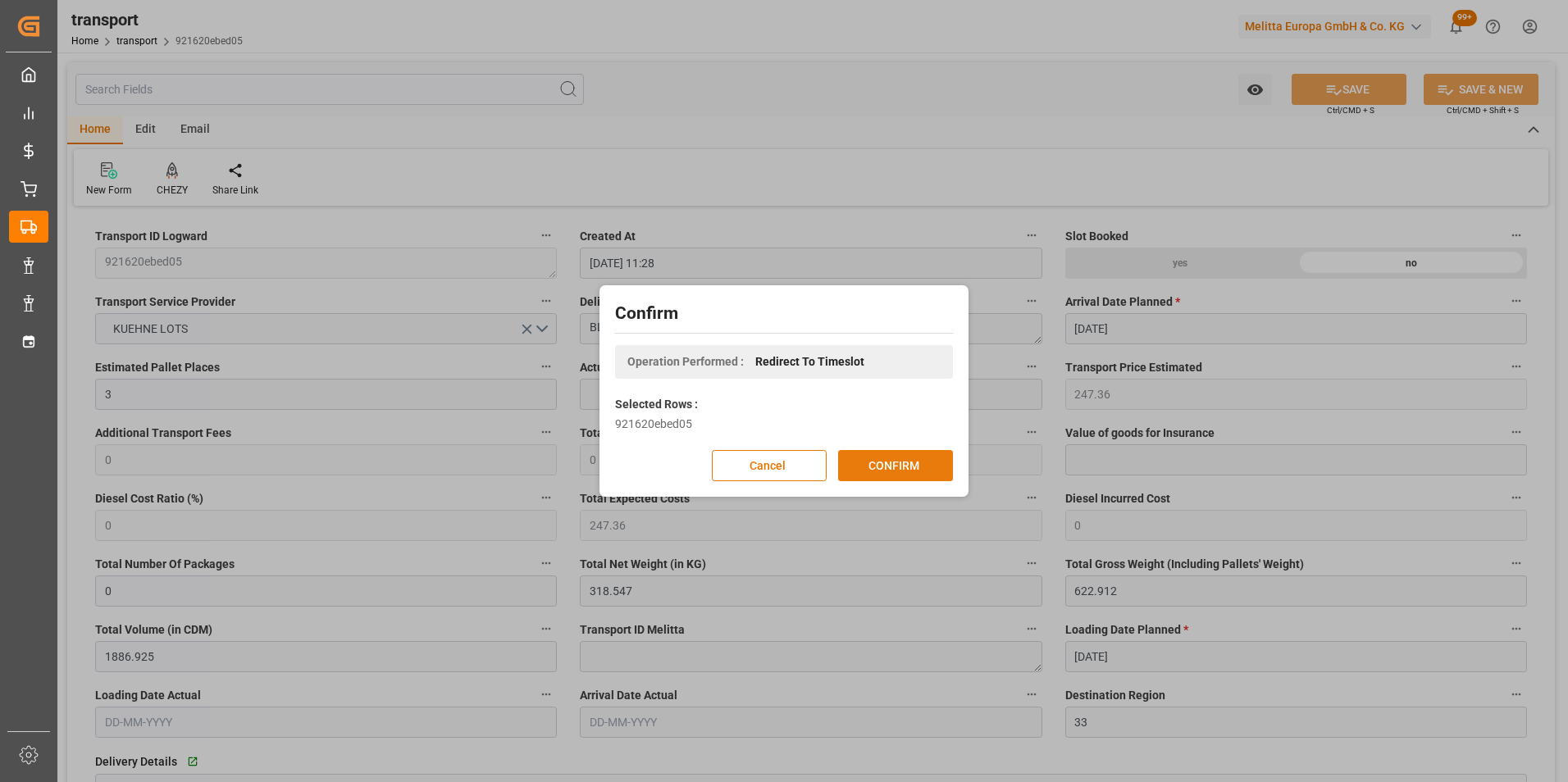
click at [885, 464] on button "CONFIRM" at bounding box center [895, 465] width 115 height 31
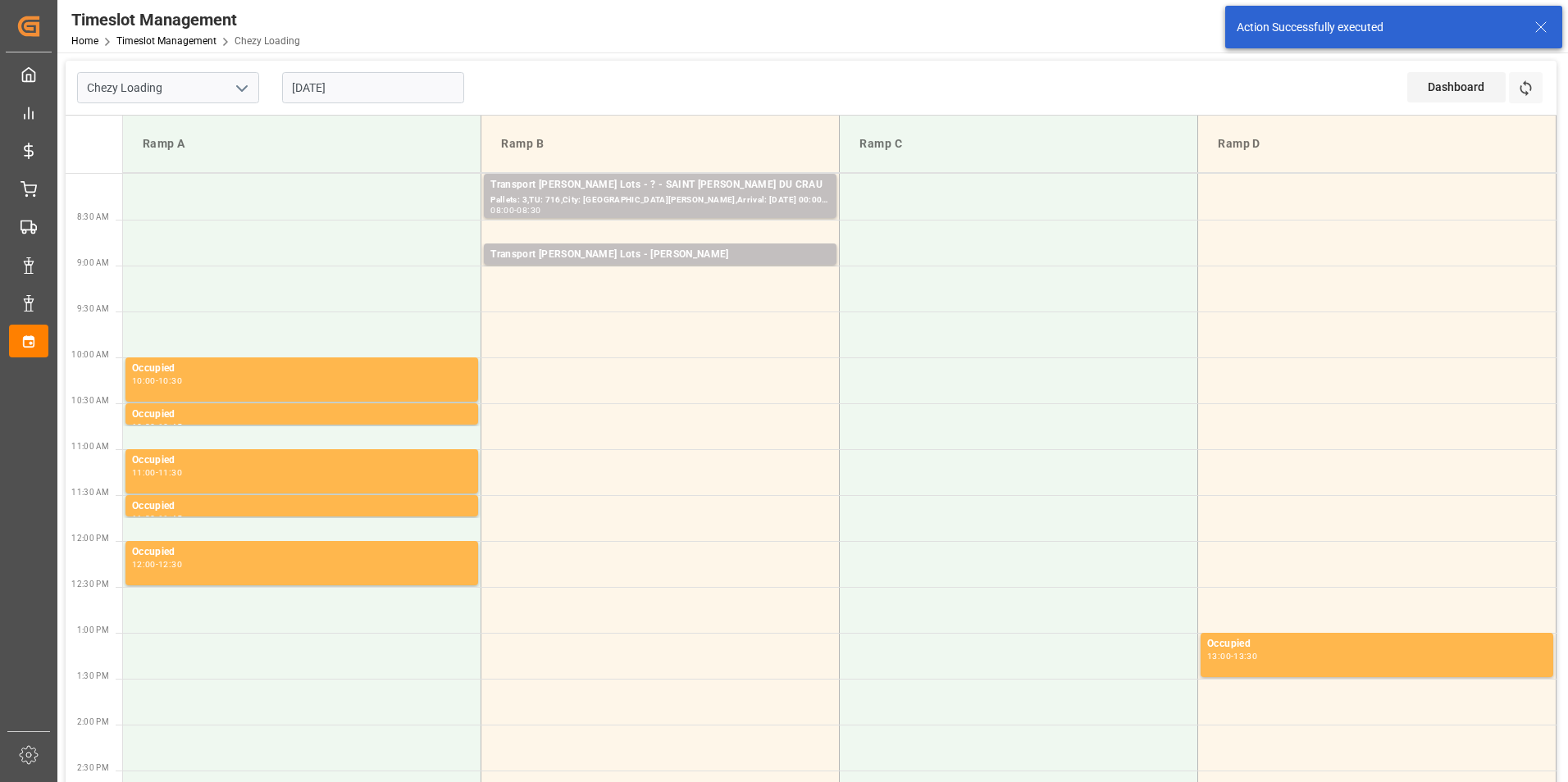
click at [365, 85] on input "[DATE]" at bounding box center [373, 88] width 182 height 31
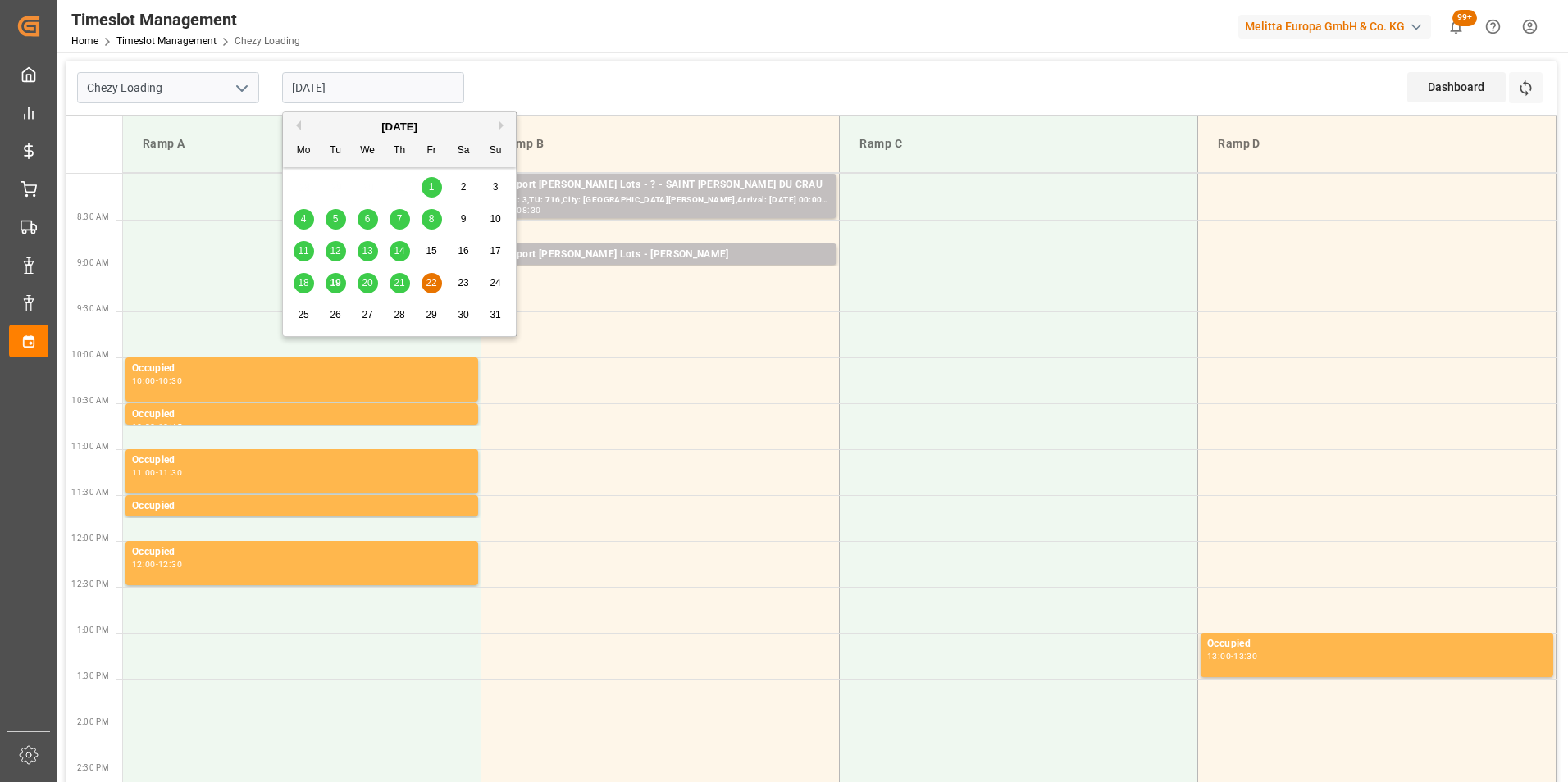
click at [399, 278] on span "21" at bounding box center [399, 283] width 11 height 12
type input "[DATE]"
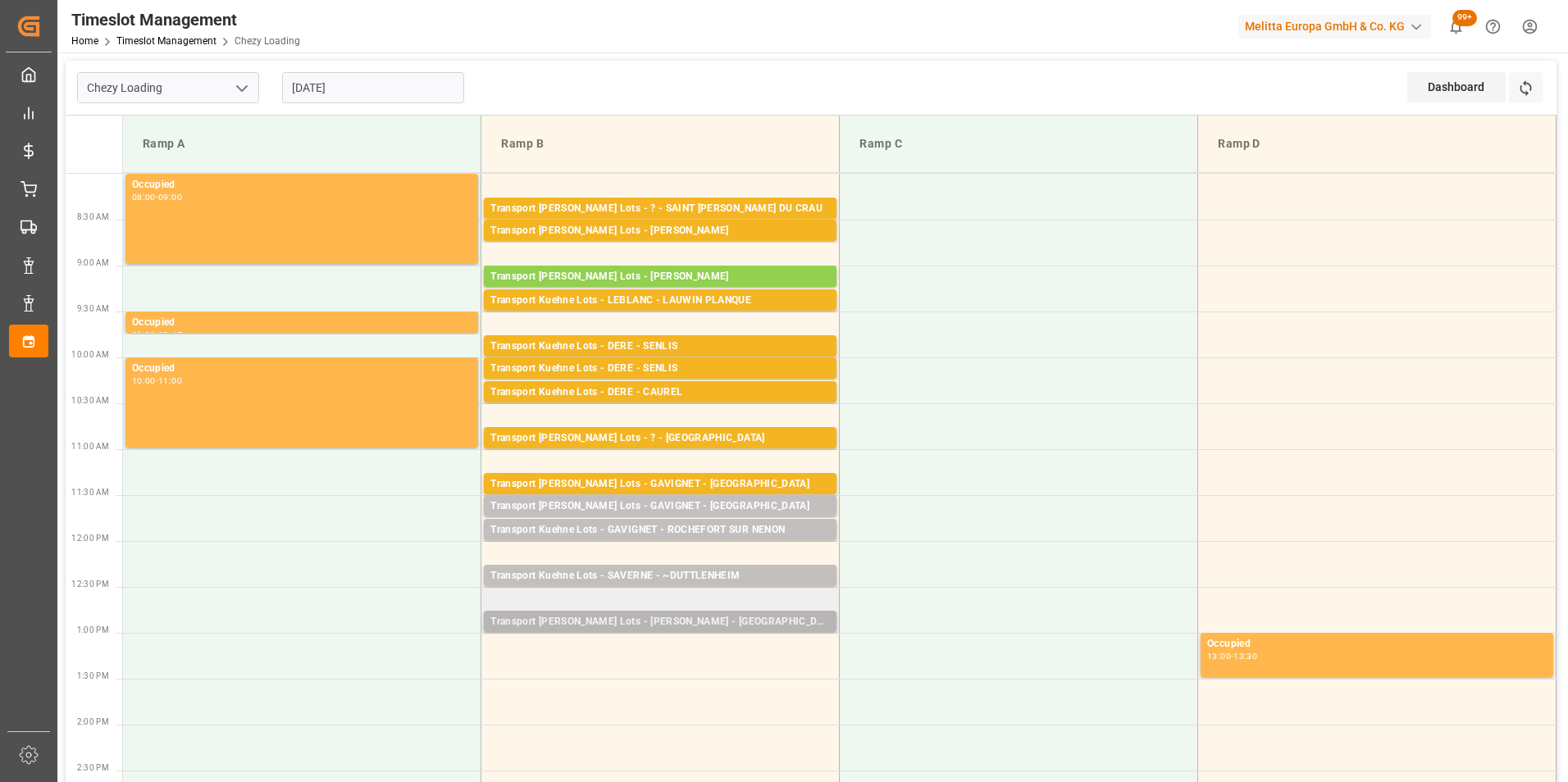
click at [715, 623] on div "Transport [PERSON_NAME] Lots - [PERSON_NAME] - [GEOGRAPHIC_DATA][PERSON_NAME]" at bounding box center [660, 622] width 339 height 17
click at [729, 650] on td at bounding box center [661, 656] width 359 height 46
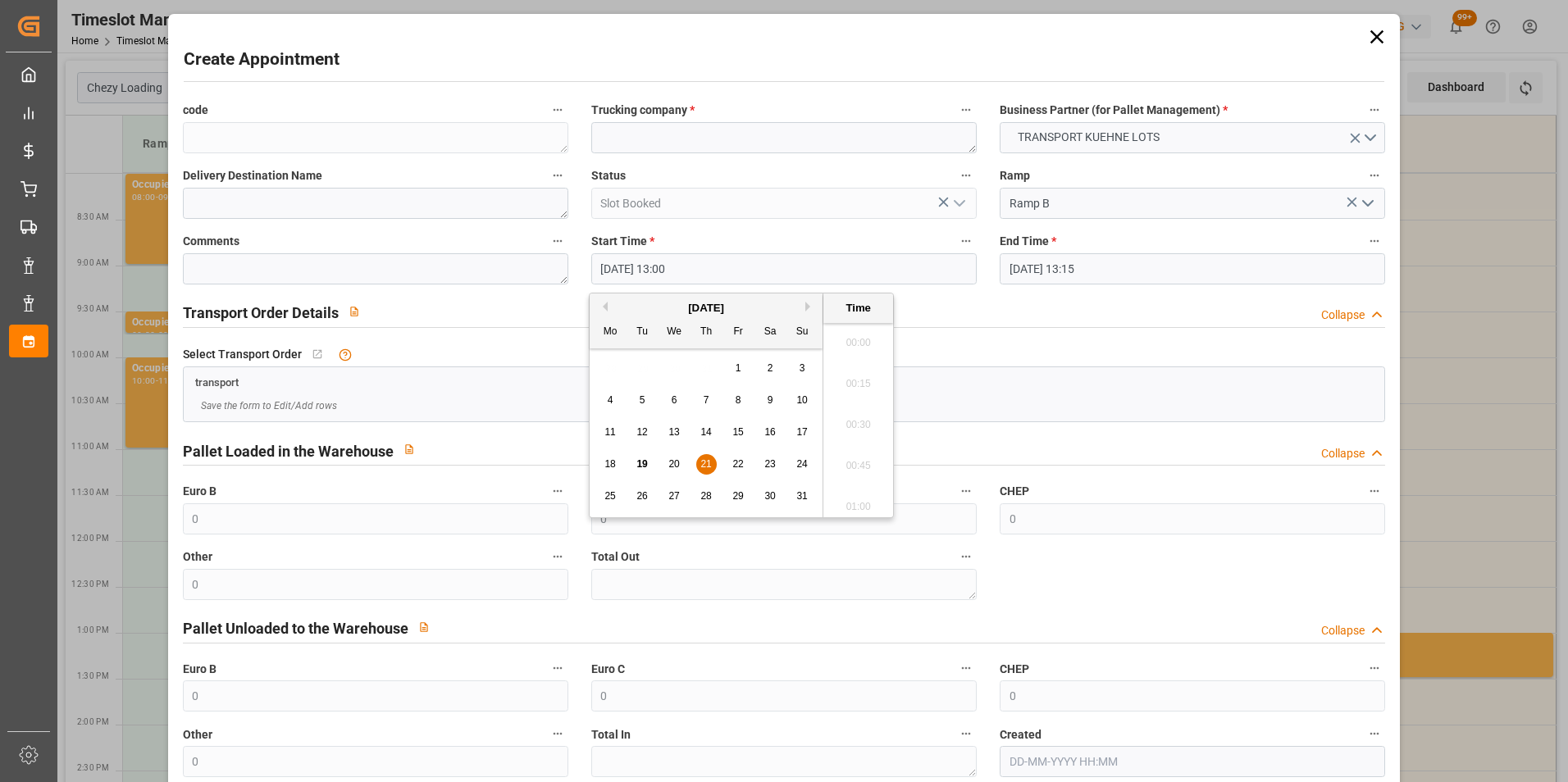
click at [673, 269] on input "[DATE] 13:00" at bounding box center [783, 269] width 385 height 31
click at [711, 461] on div "21" at bounding box center [706, 464] width 21 height 20
click at [849, 458] on li "13:15" at bounding box center [858, 461] width 70 height 41
type input "[DATE] 13:15"
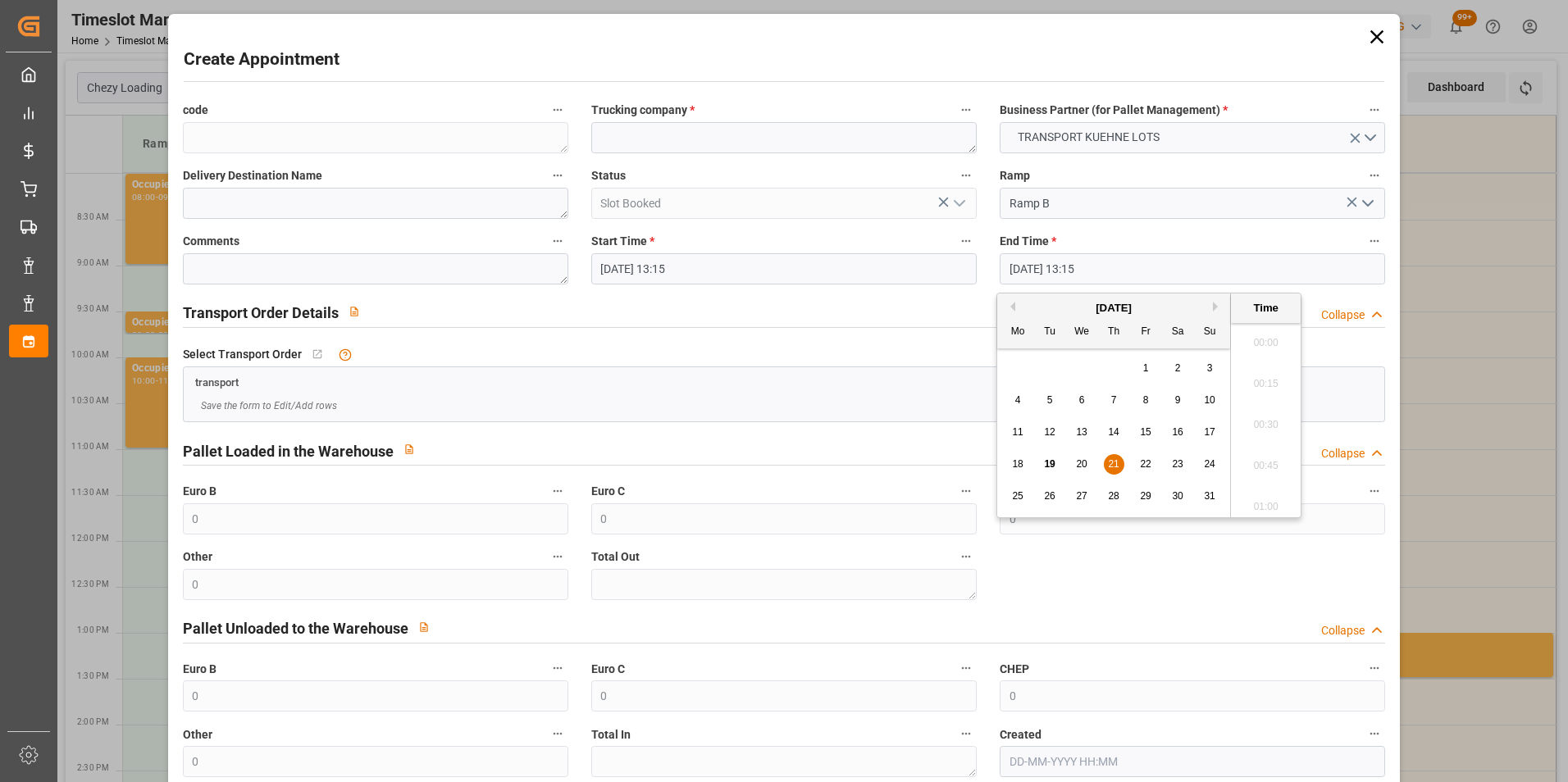
click at [1031, 267] on input "[DATE] 13:15" at bounding box center [1192, 269] width 385 height 31
click at [1114, 463] on span "21" at bounding box center [1112, 464] width 11 height 12
click at [1252, 455] on li "13:30" at bounding box center [1265, 461] width 70 height 41
type input "[DATE] 13:30"
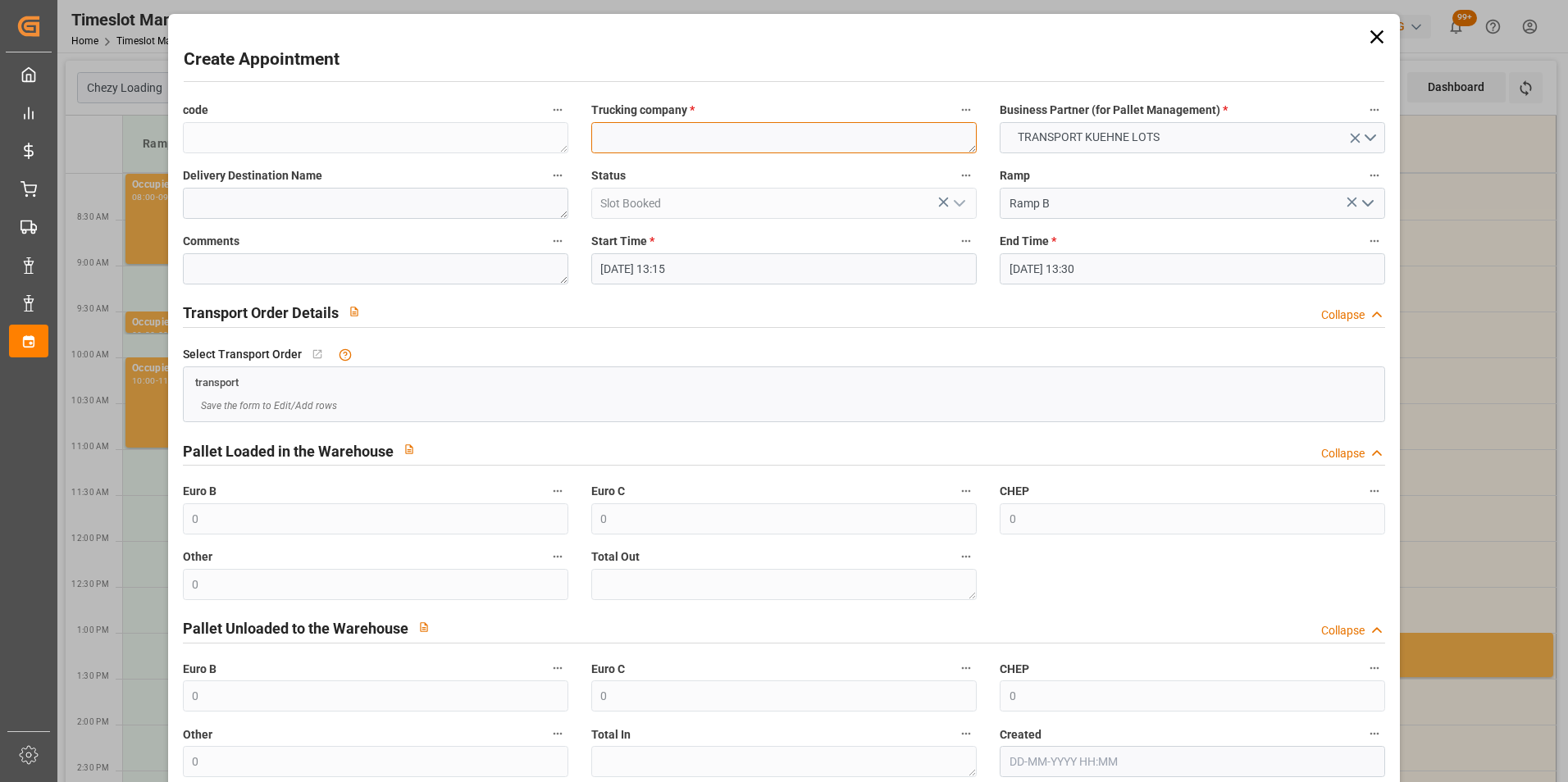
click at [746, 136] on textarea at bounding box center [783, 138] width 385 height 31
type textarea "LEBLANC"
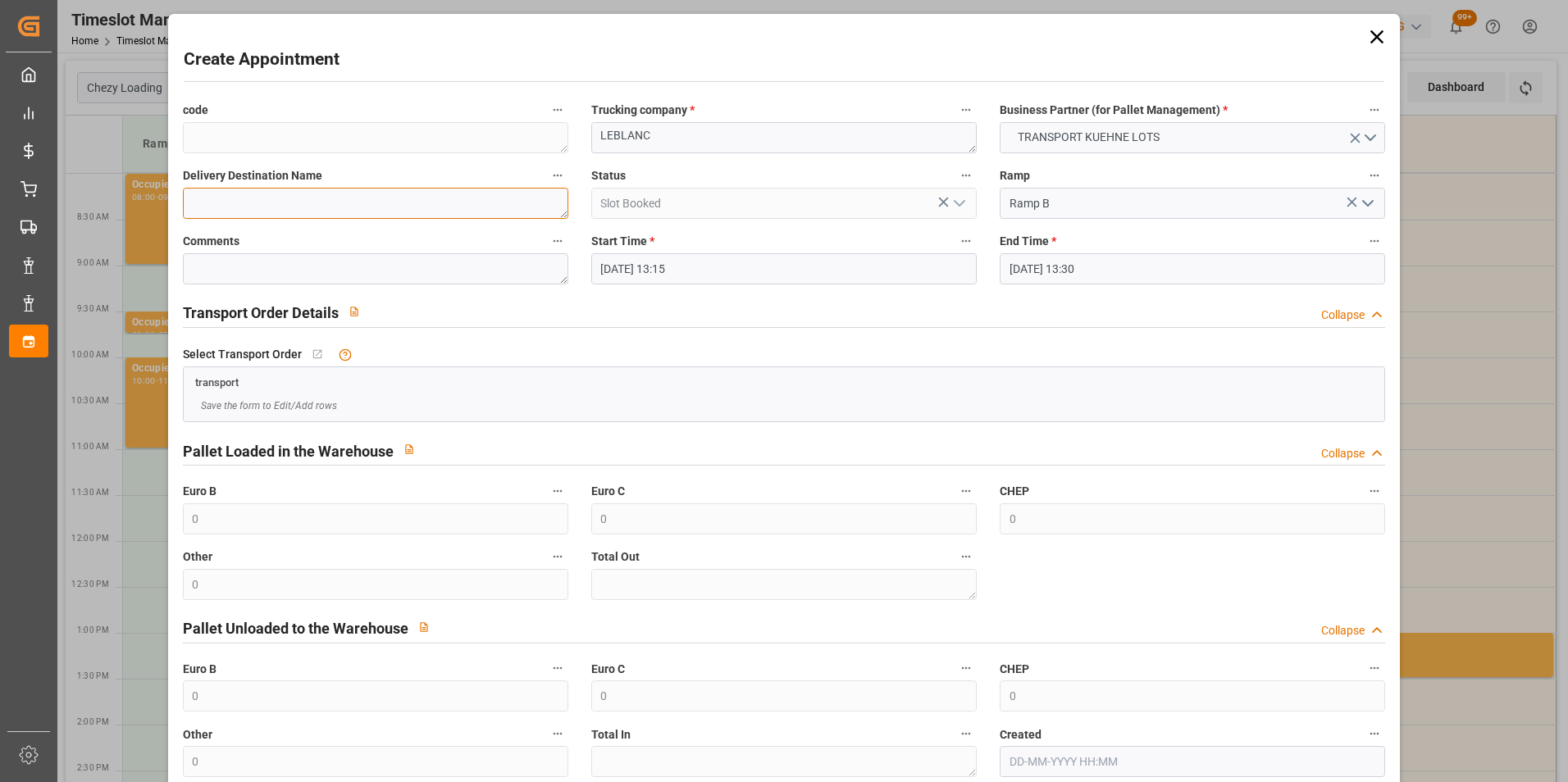
click at [408, 206] on textarea at bounding box center [375, 204] width 385 height 31
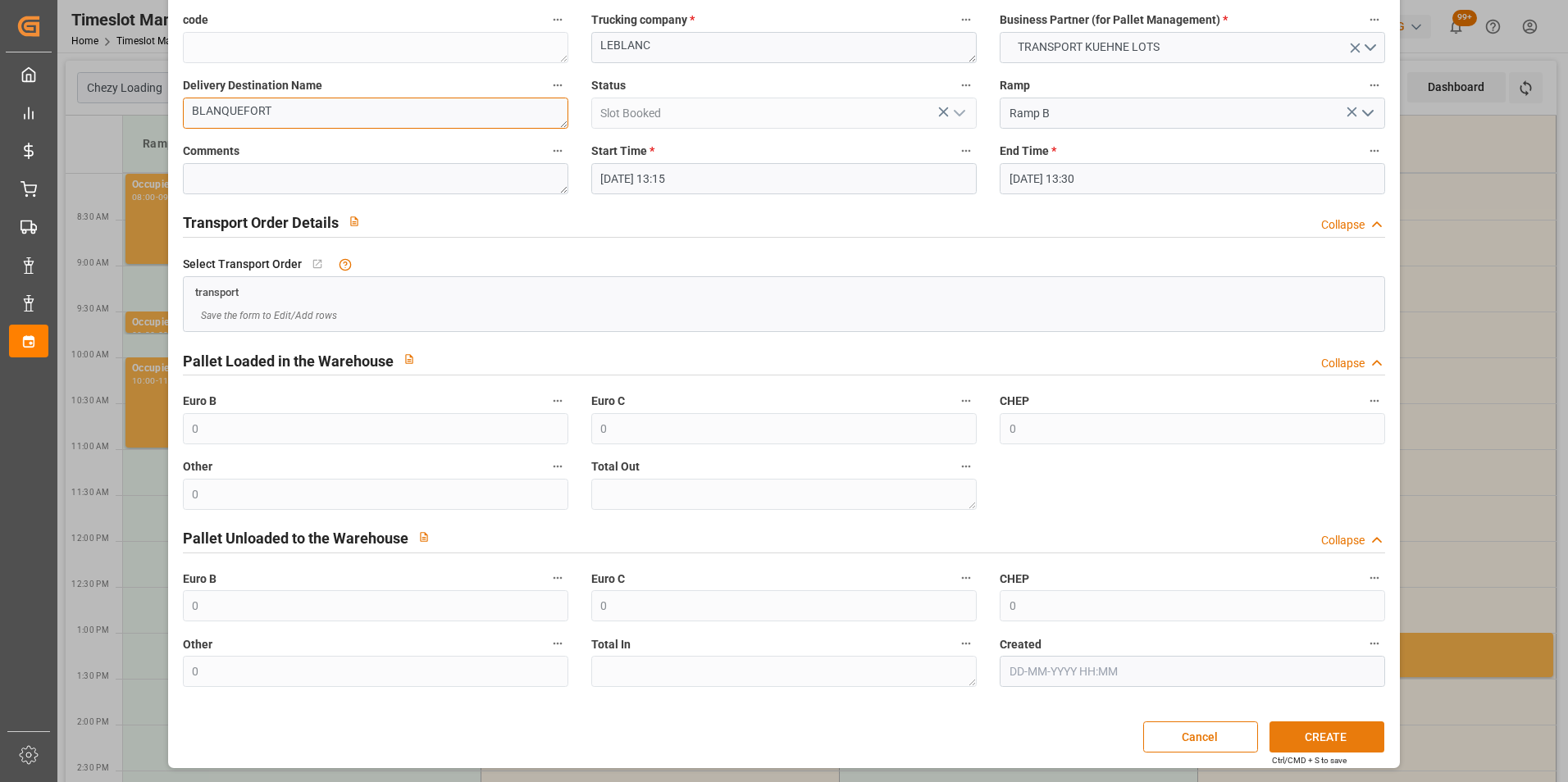
type textarea "BLANQUEFORT"
click at [1285, 729] on button "CREATE" at bounding box center [1326, 737] width 115 height 31
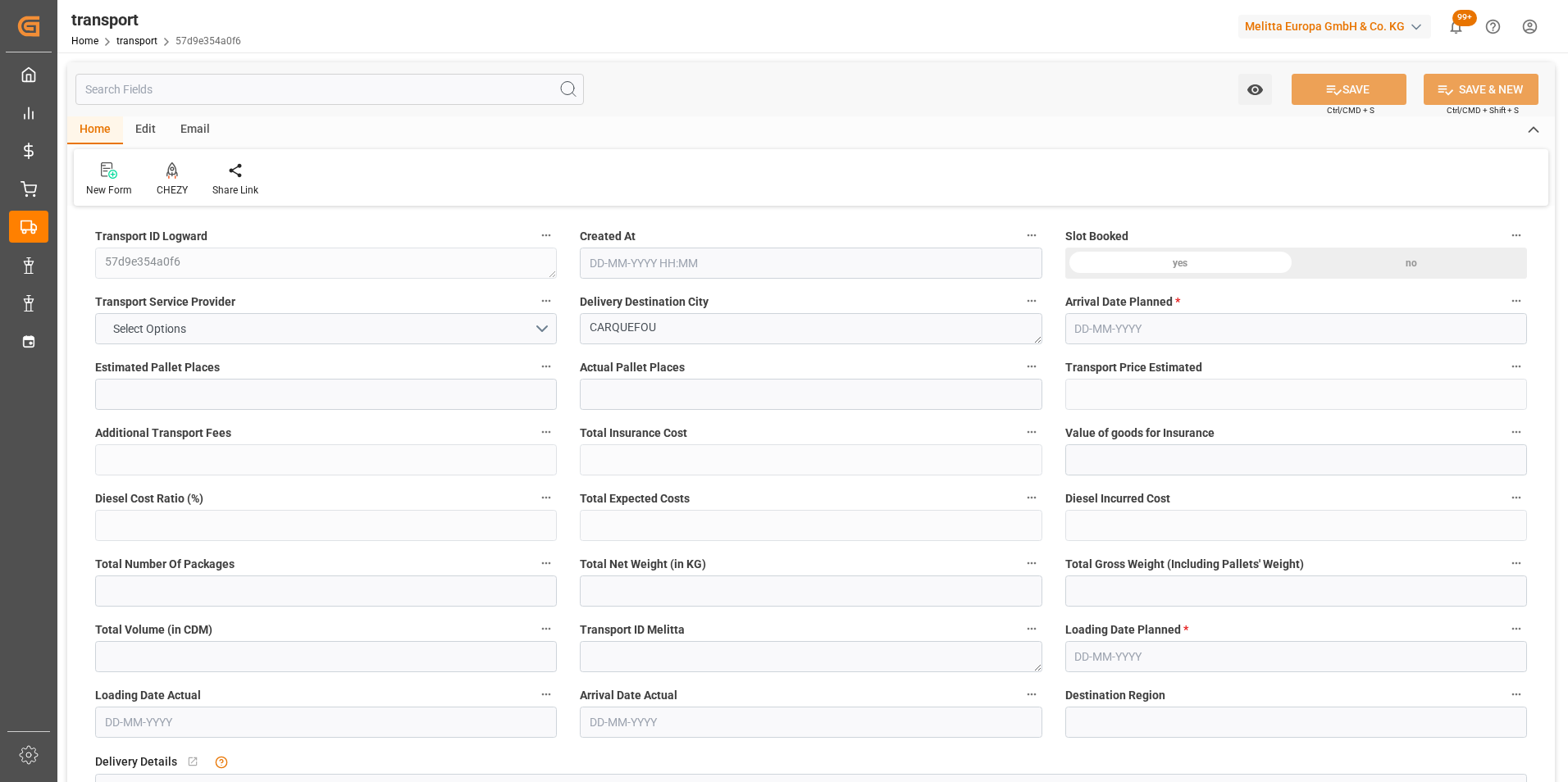
type input "21"
type input "642.64"
type input "0"
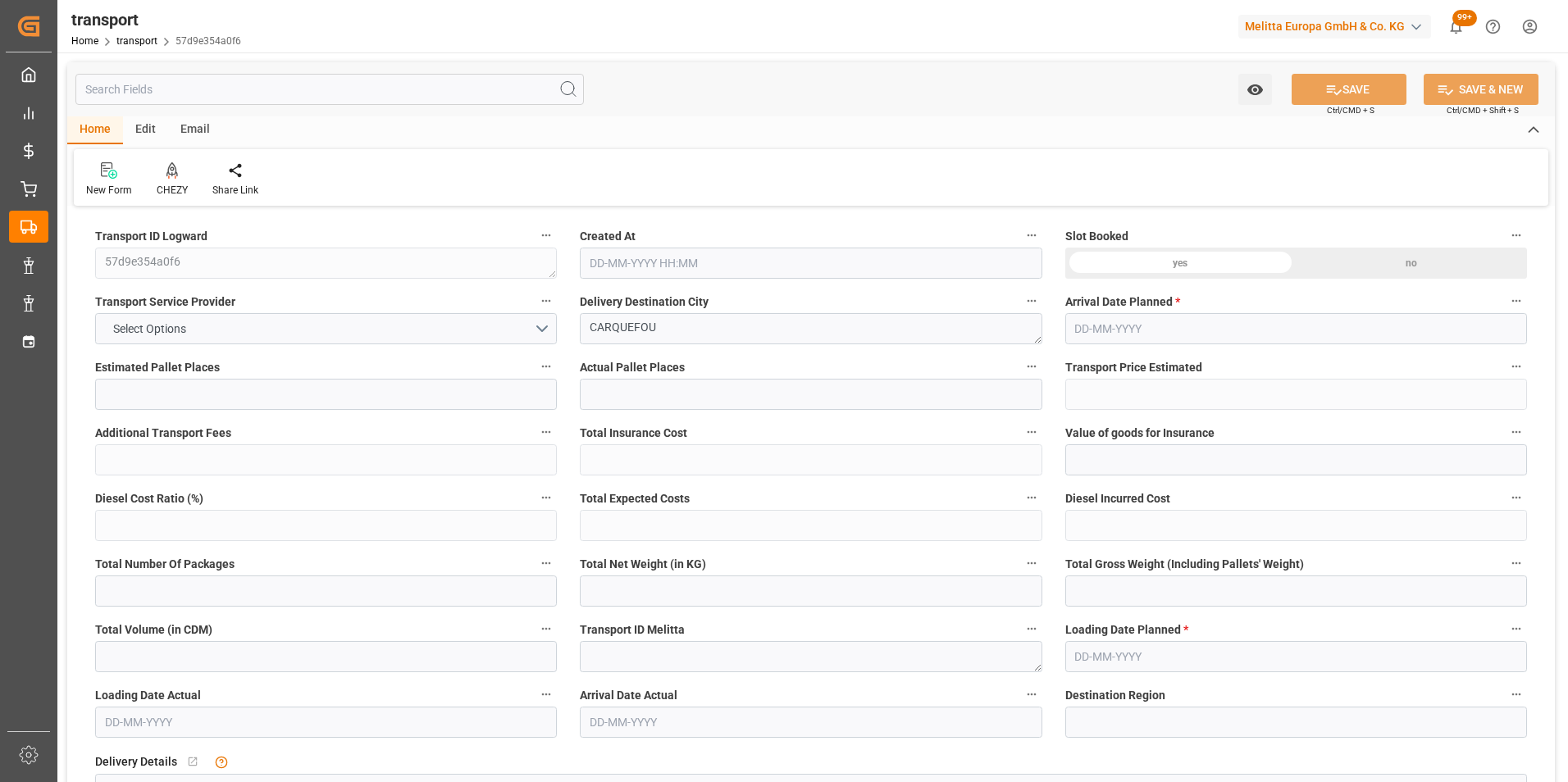
type input "642.64"
type input "0"
type input "3857.728"
type input "6074"
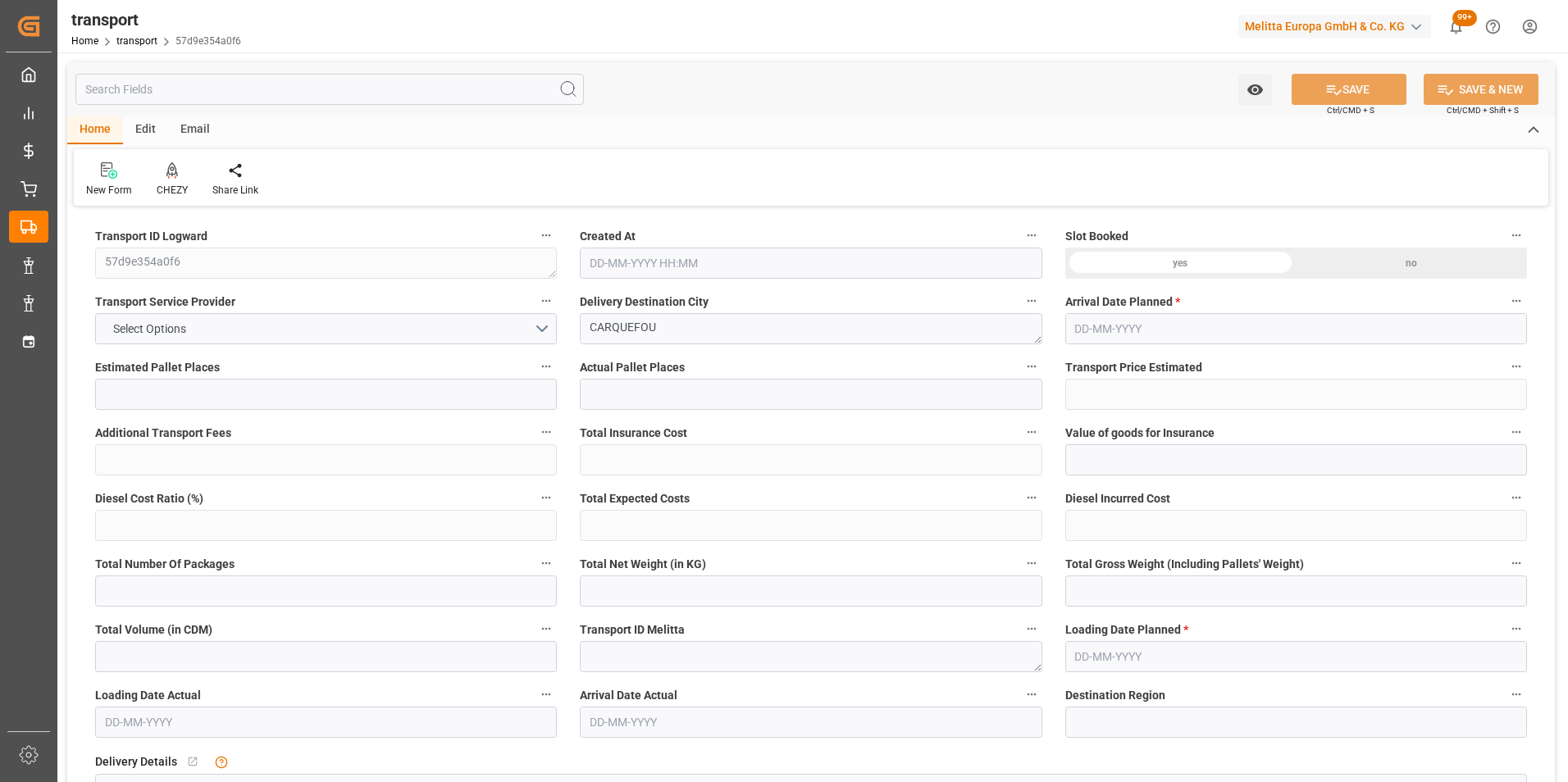
type input "24727.936"
type input "44"
type input "31"
type input "512"
type input "39"
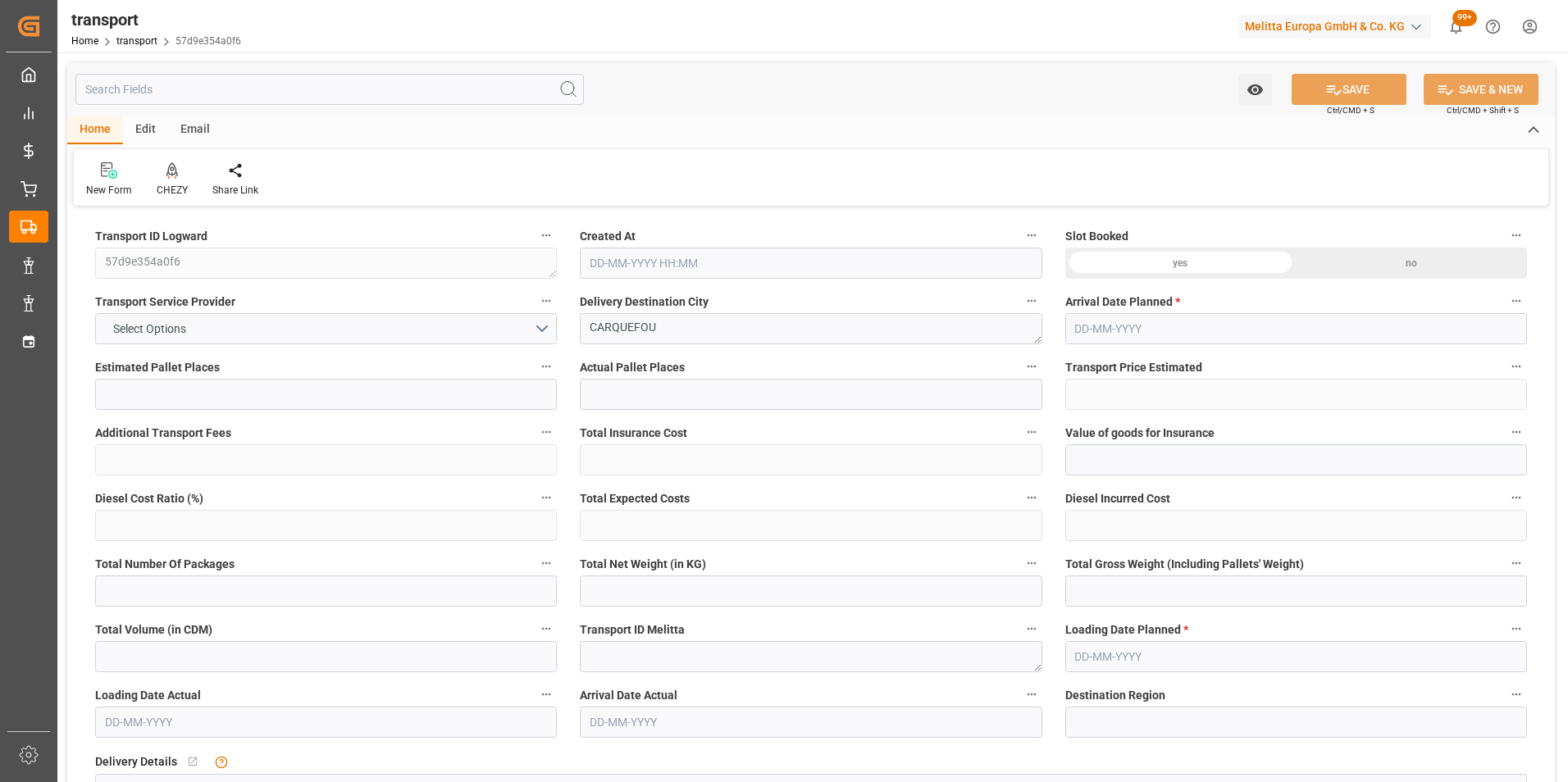
type input "101"
type input "4982.16"
type input "0"
type input "4710.8598"
type input "0"
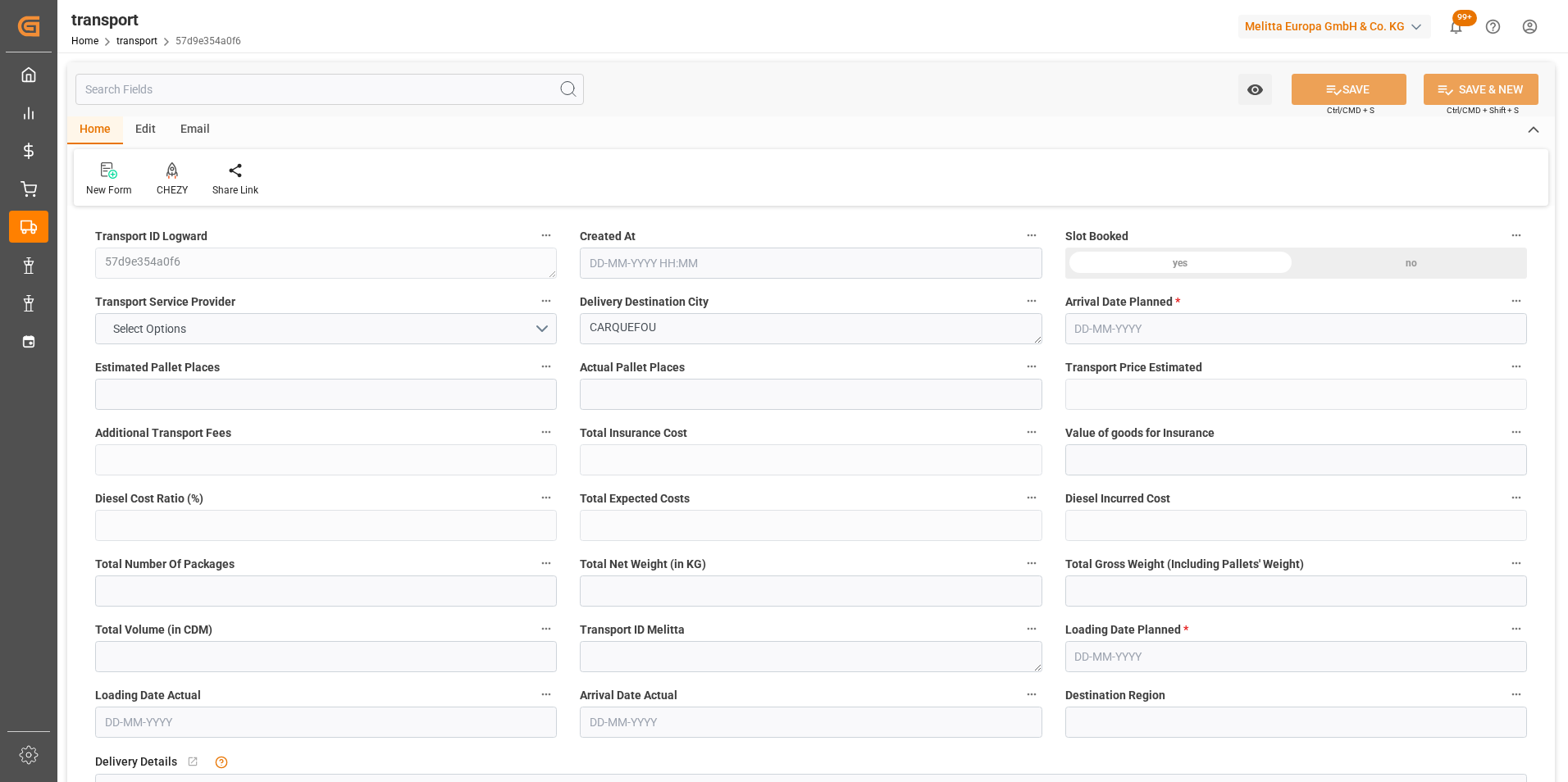
type input "0"
type input "21"
type input "35"
type input "19-08-2025 11:28"
type input "26-08-2025"
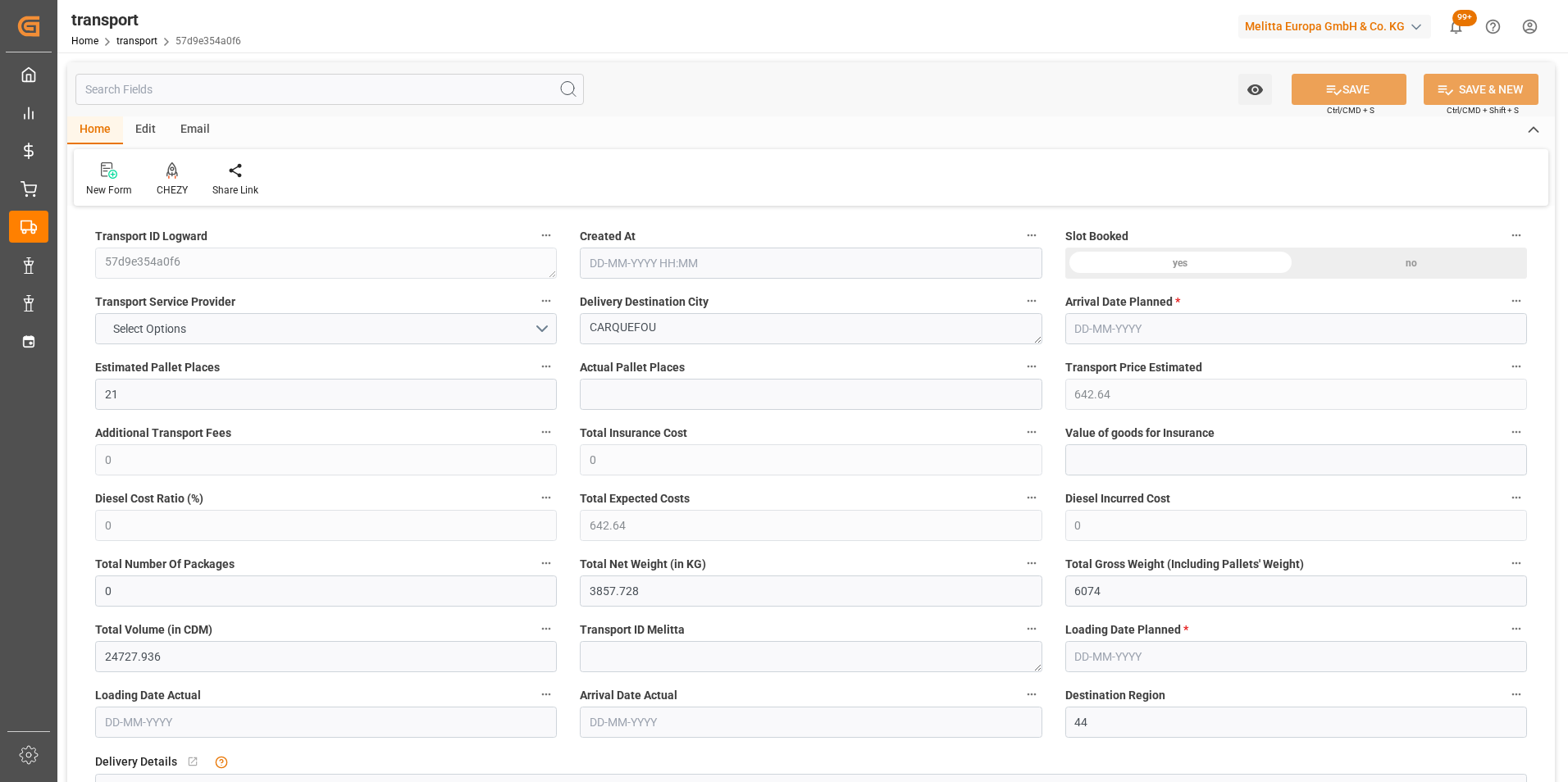
type input "22-08-2025"
click at [298, 157] on div "New Form CHEZY Share Link" at bounding box center [810, 177] width 1474 height 57
click at [174, 174] on icon at bounding box center [172, 171] width 12 height 17
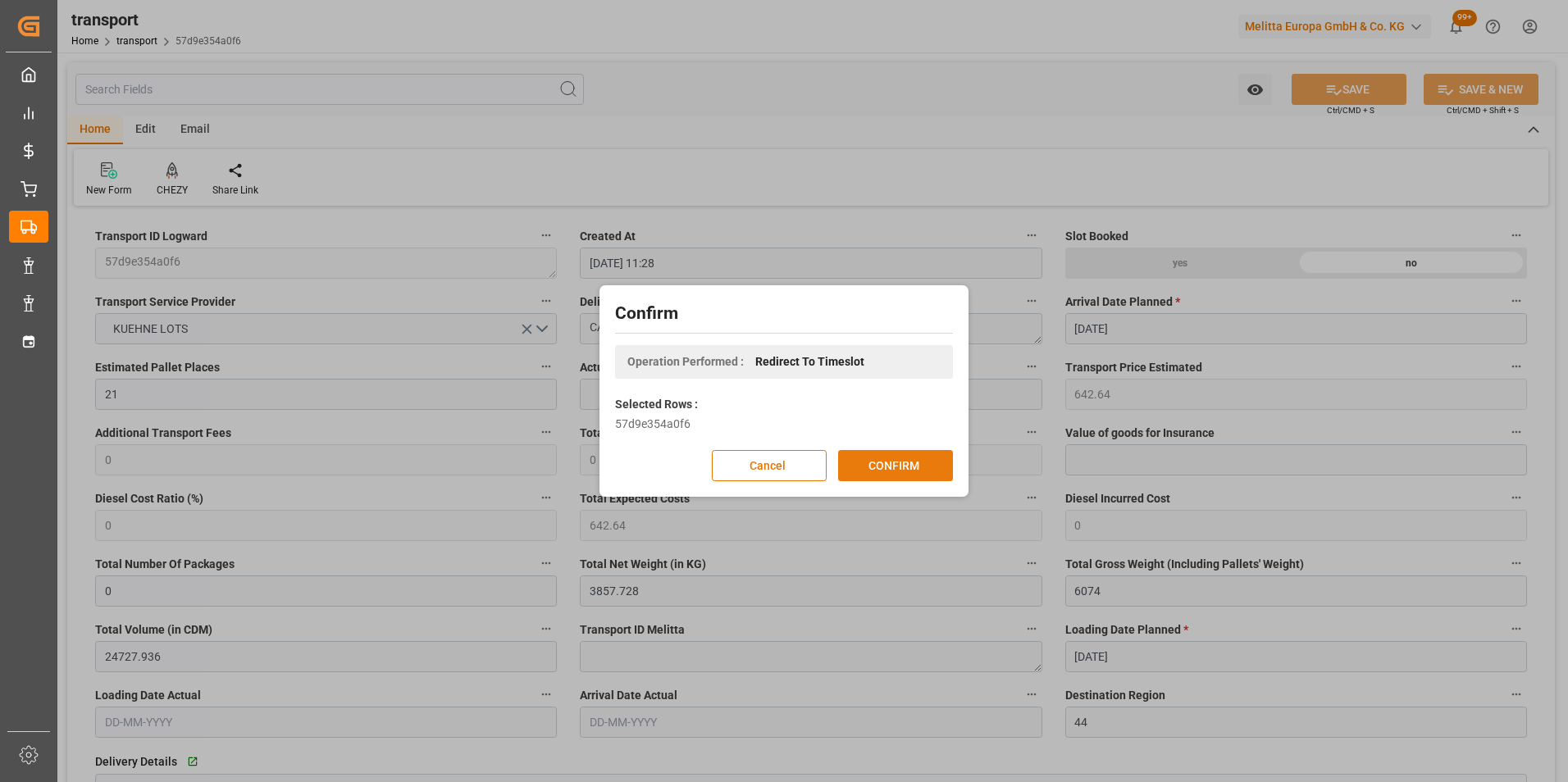
click at [858, 459] on button "CONFIRM" at bounding box center [895, 465] width 115 height 31
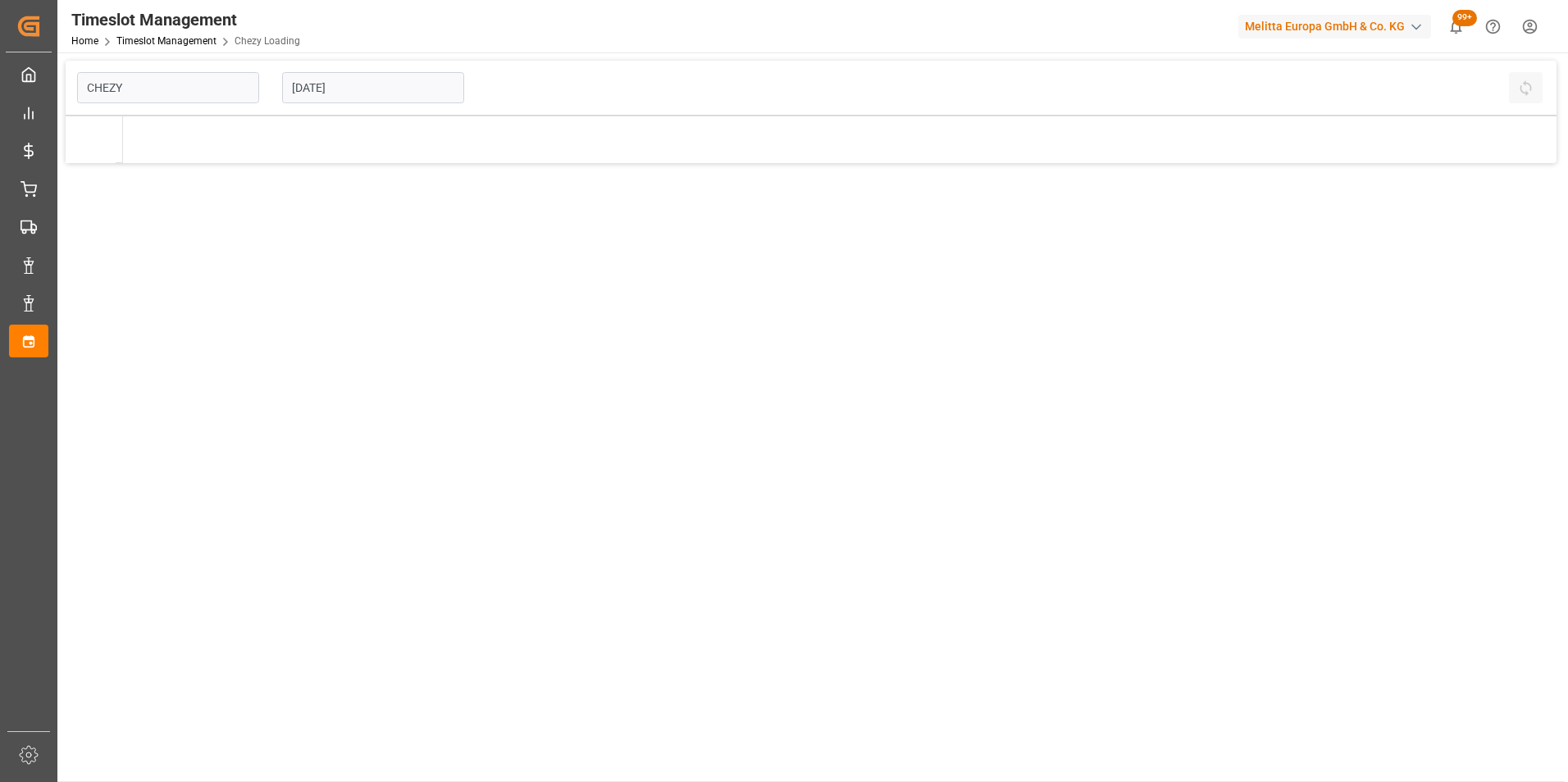
type input "Chezy Loading"
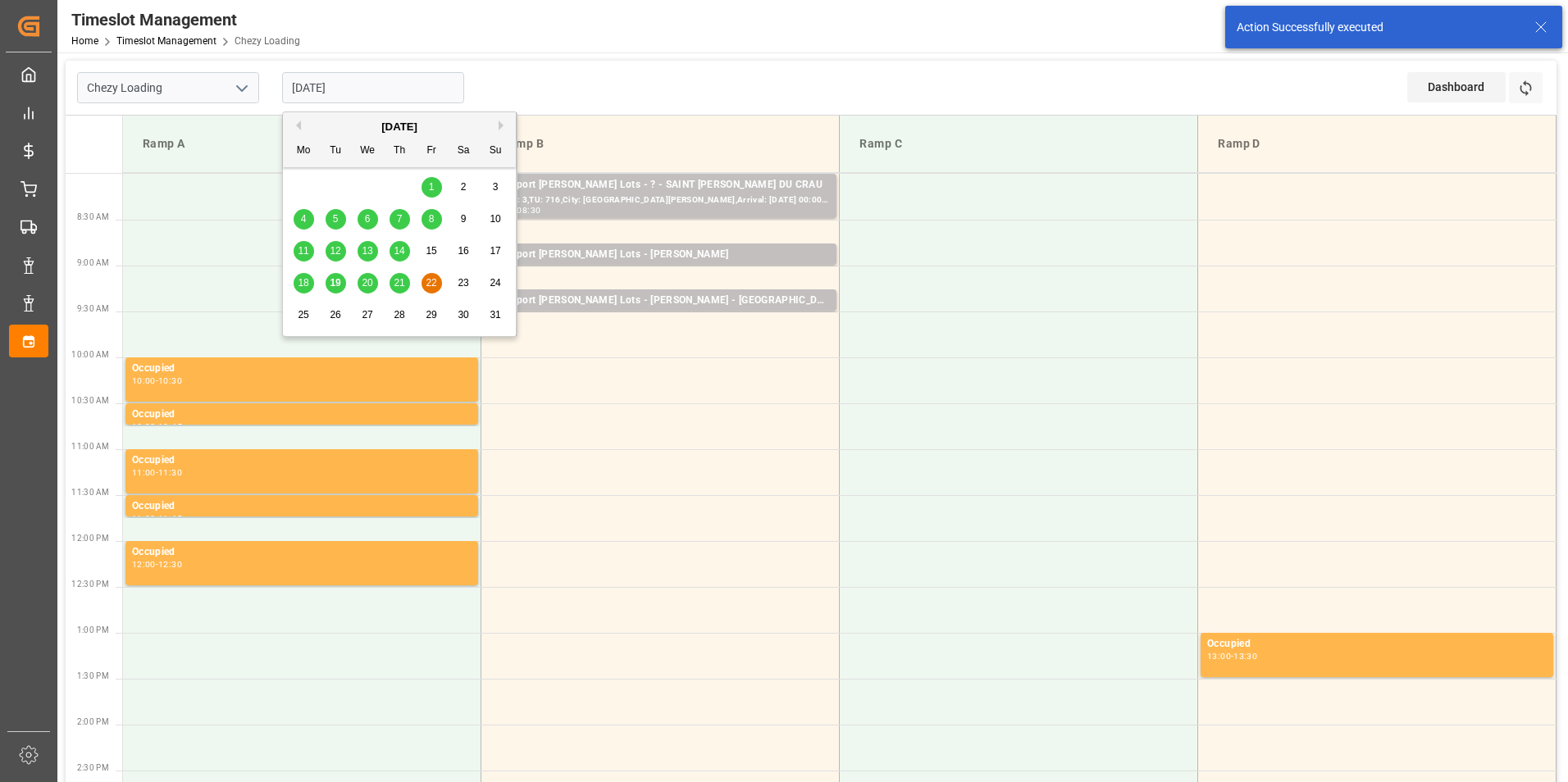
click at [375, 89] on input "[DATE]" at bounding box center [373, 88] width 182 height 31
click at [302, 316] on span "25" at bounding box center [303, 315] width 11 height 12
type input "[DATE]"
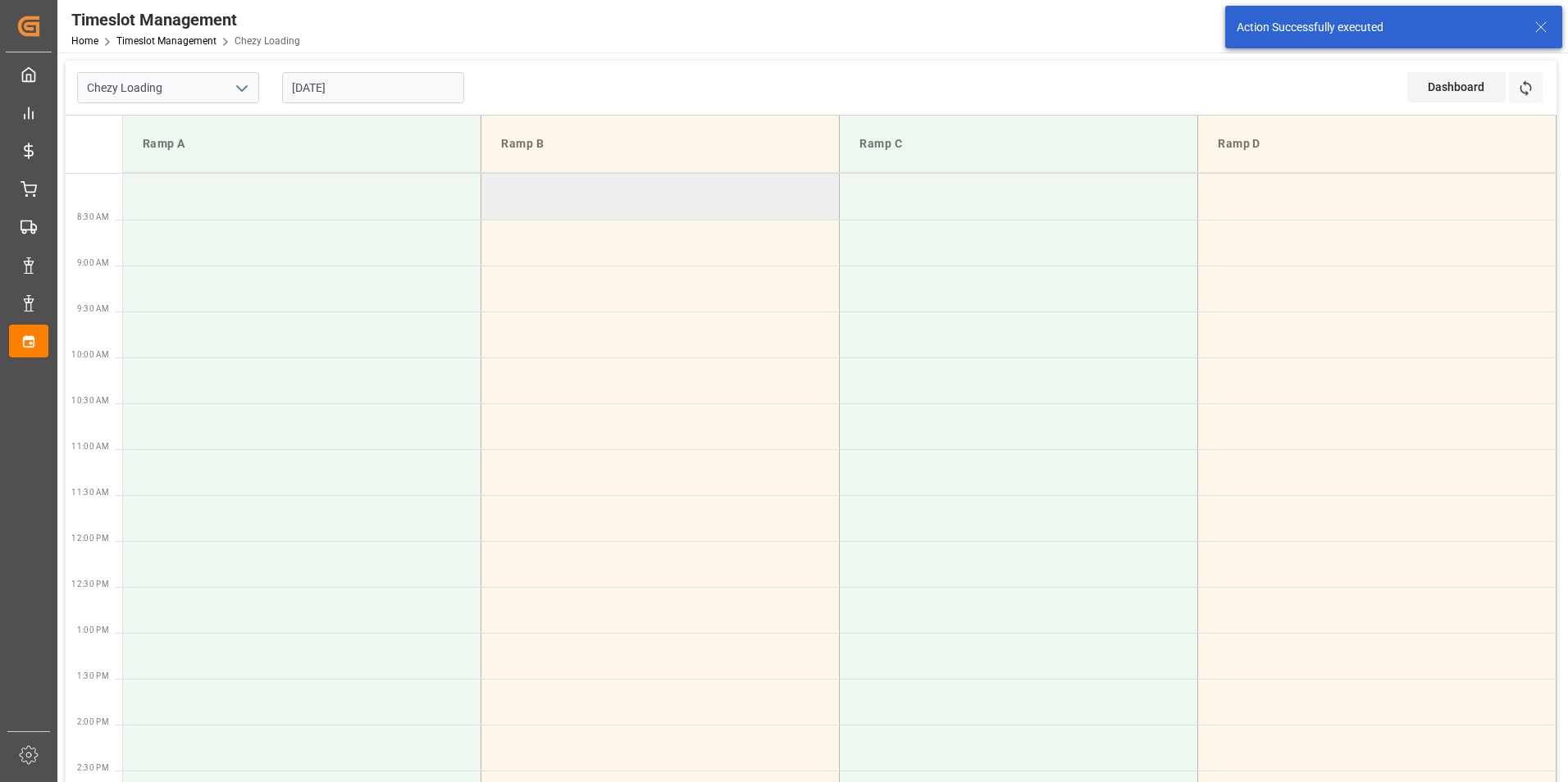
click at [725, 186] on td at bounding box center [661, 196] width 359 height 46
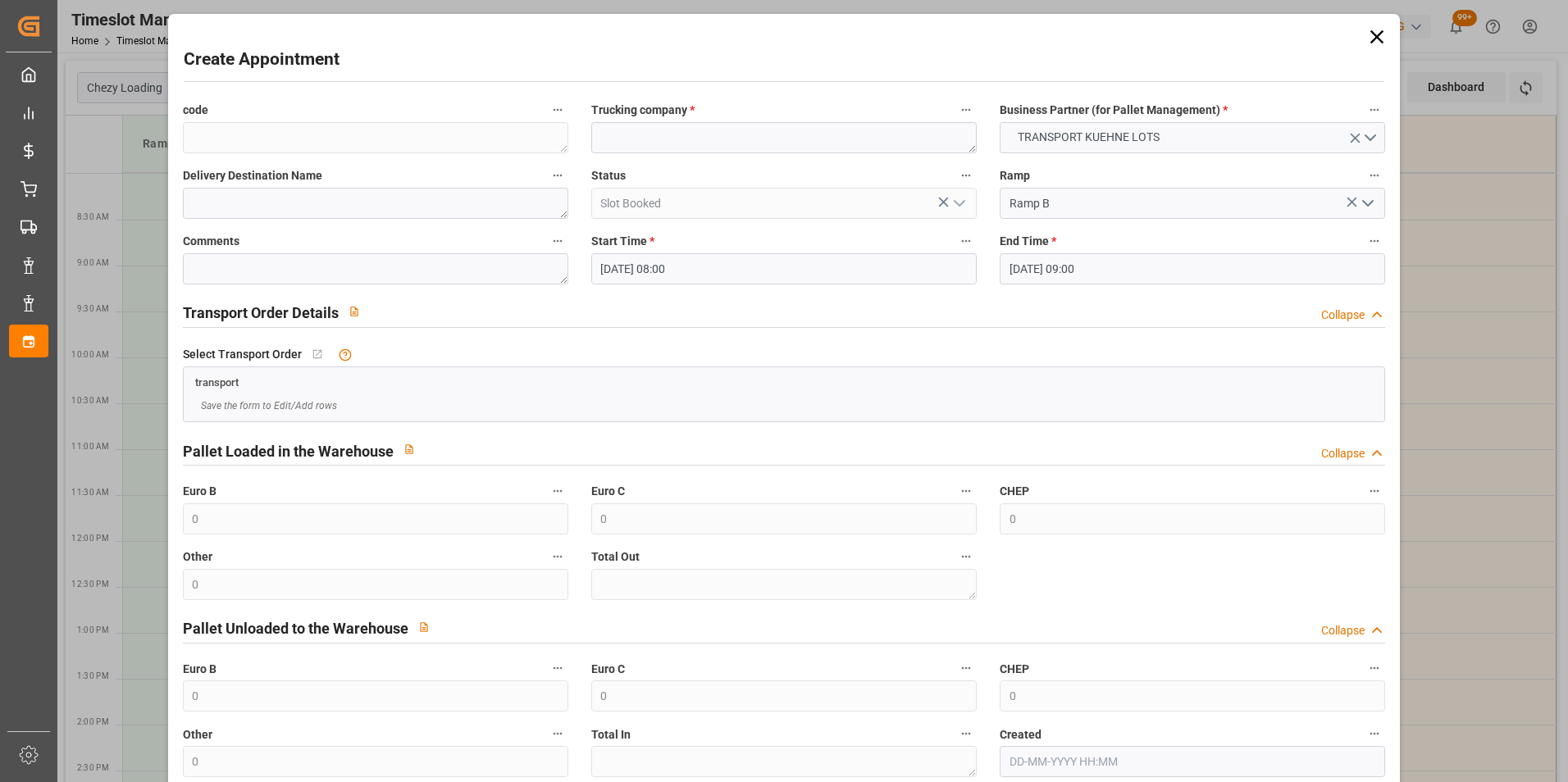
click at [1024, 276] on input "[DATE] 09:00" at bounding box center [1192, 269] width 385 height 31
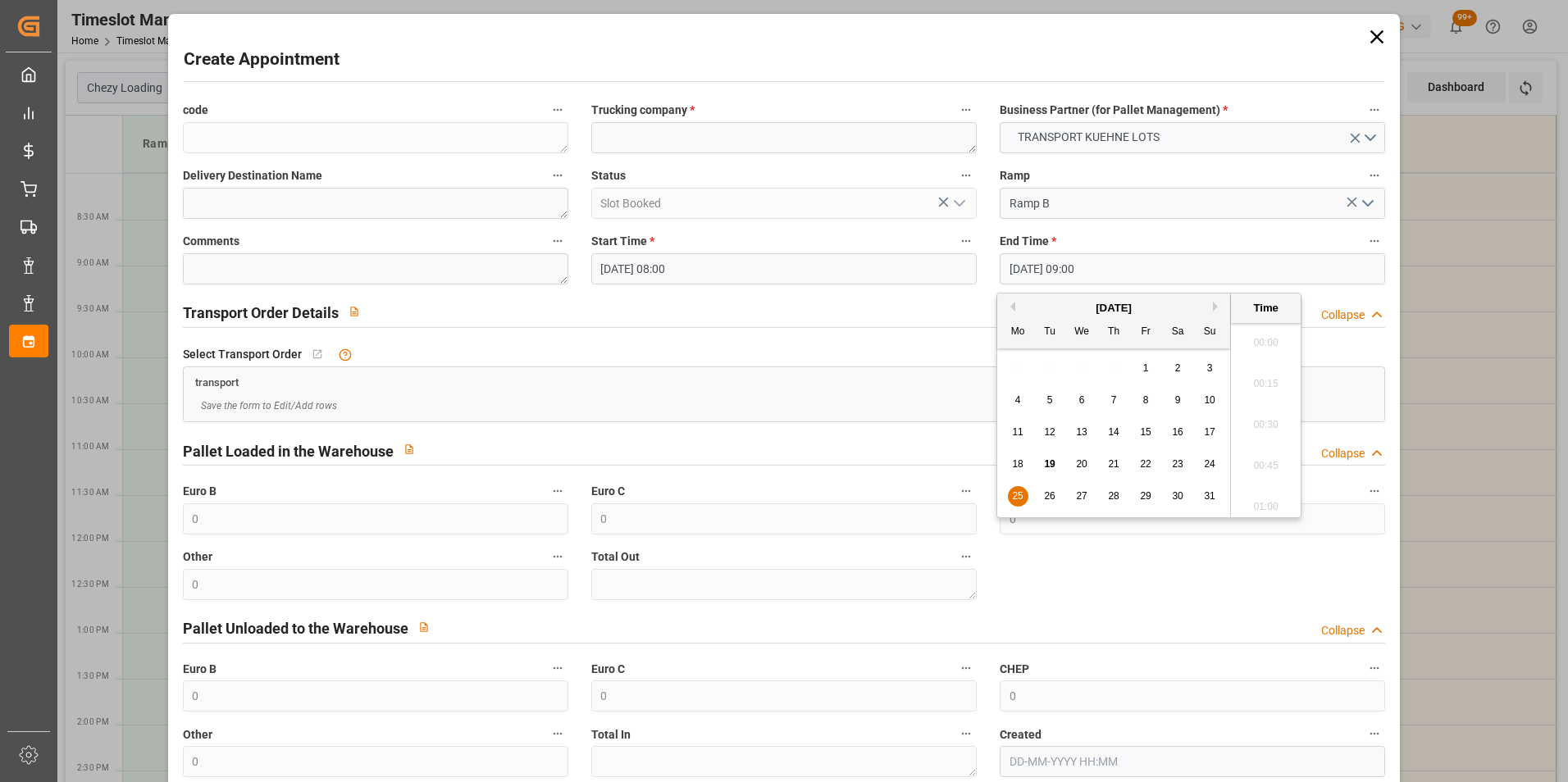
scroll to position [1399, 0]
click at [1018, 497] on span "25" at bounding box center [1017, 496] width 11 height 12
click at [1263, 380] on li "08:15" at bounding box center [1265, 379] width 70 height 41
type input "[DATE] 08:15"
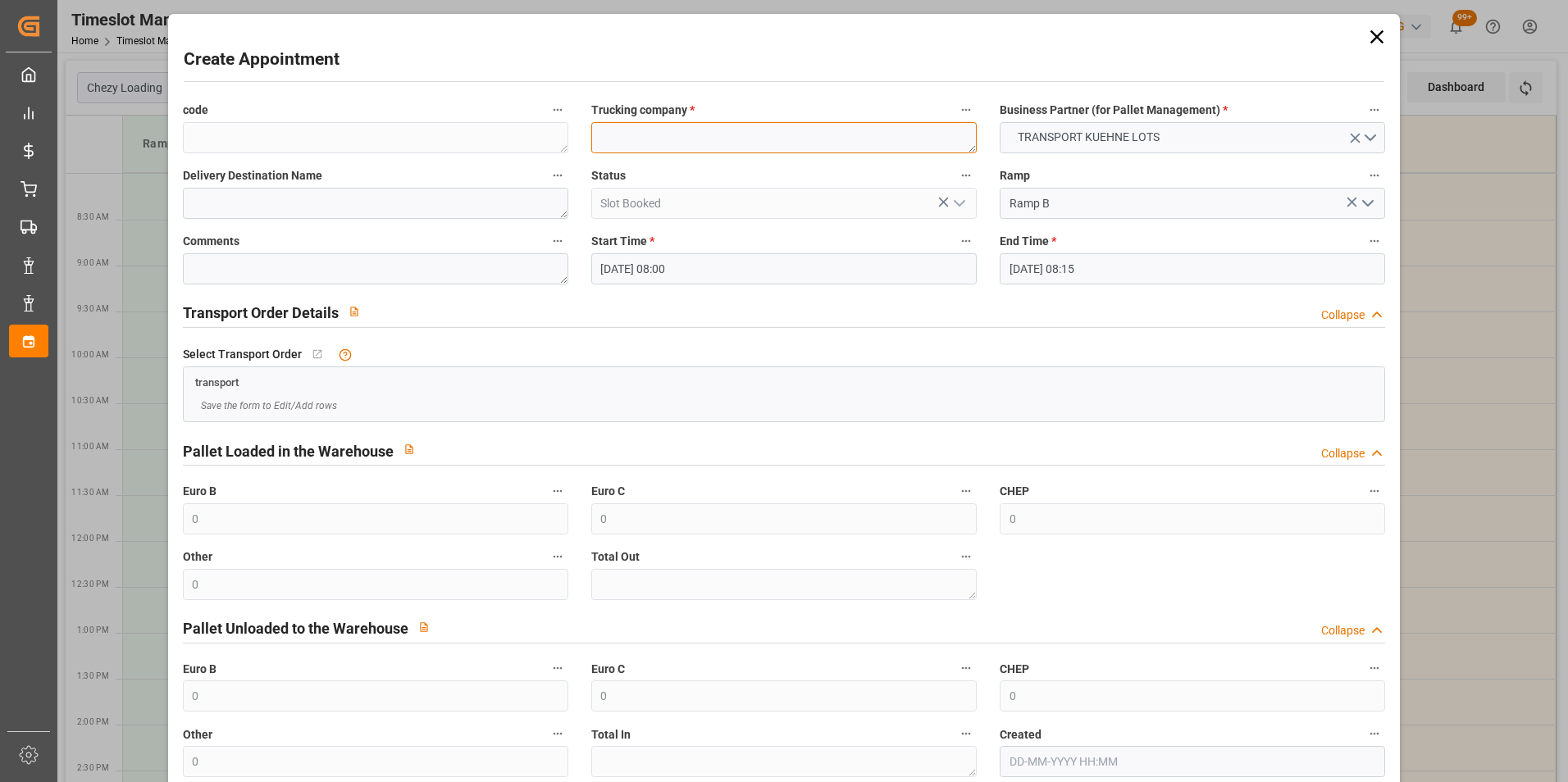
click at [741, 143] on textarea at bounding box center [783, 138] width 385 height 31
type textarea "[PERSON_NAME]"
click at [358, 220] on div "Delivery Destination Name" at bounding box center [375, 191] width 409 height 66
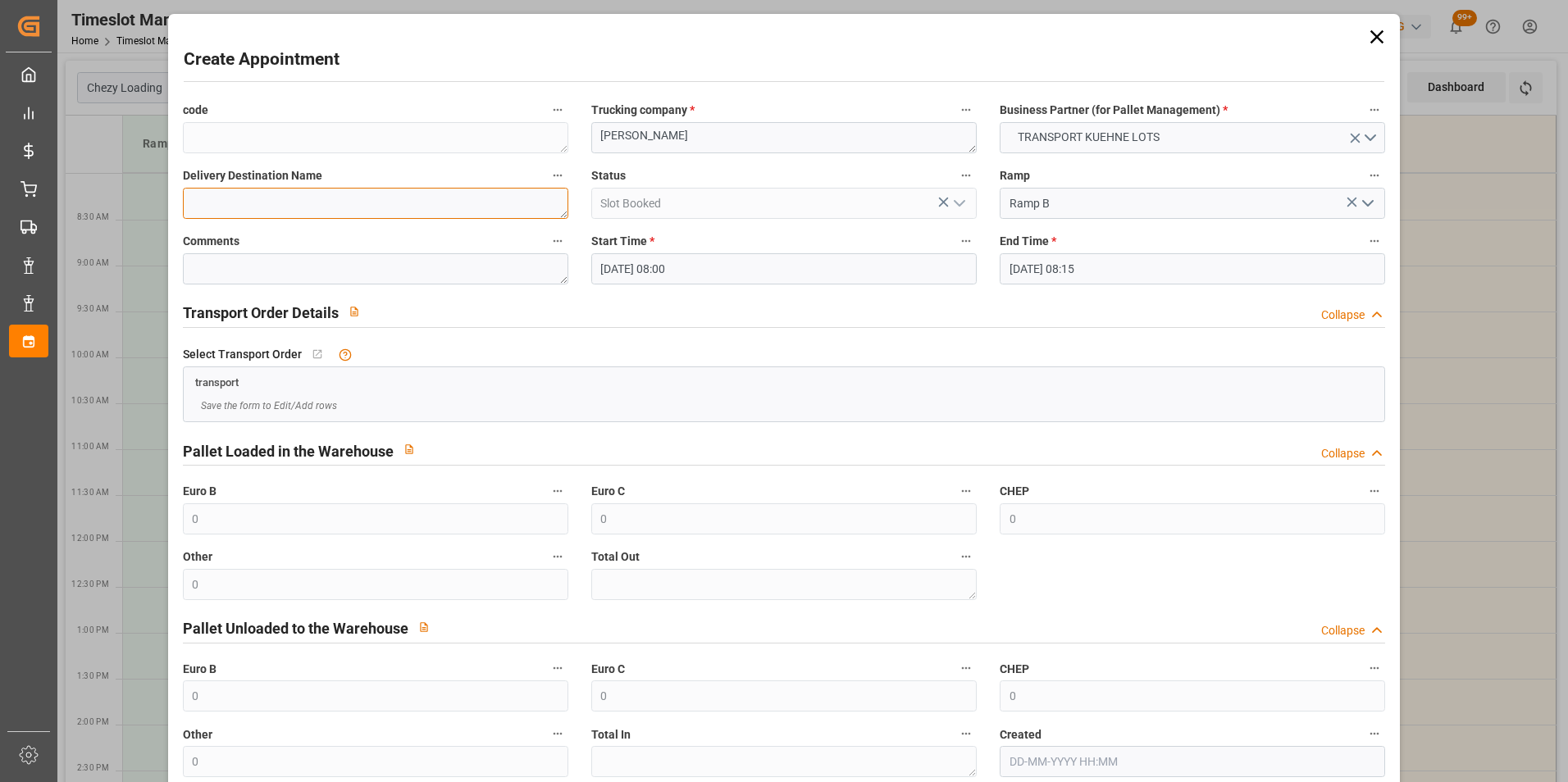
click at [359, 204] on textarea at bounding box center [375, 204] width 385 height 31
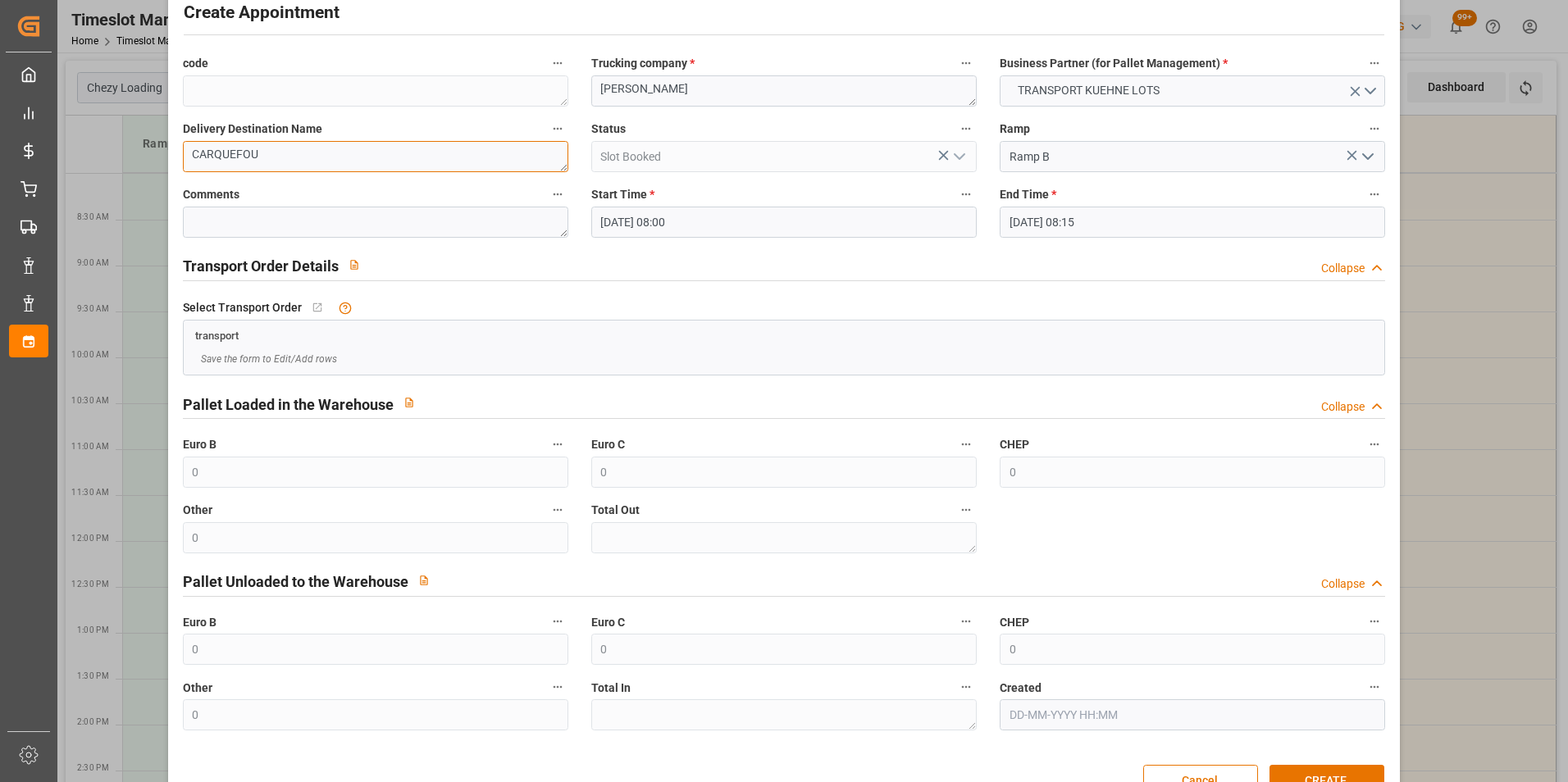
scroll to position [90, 0]
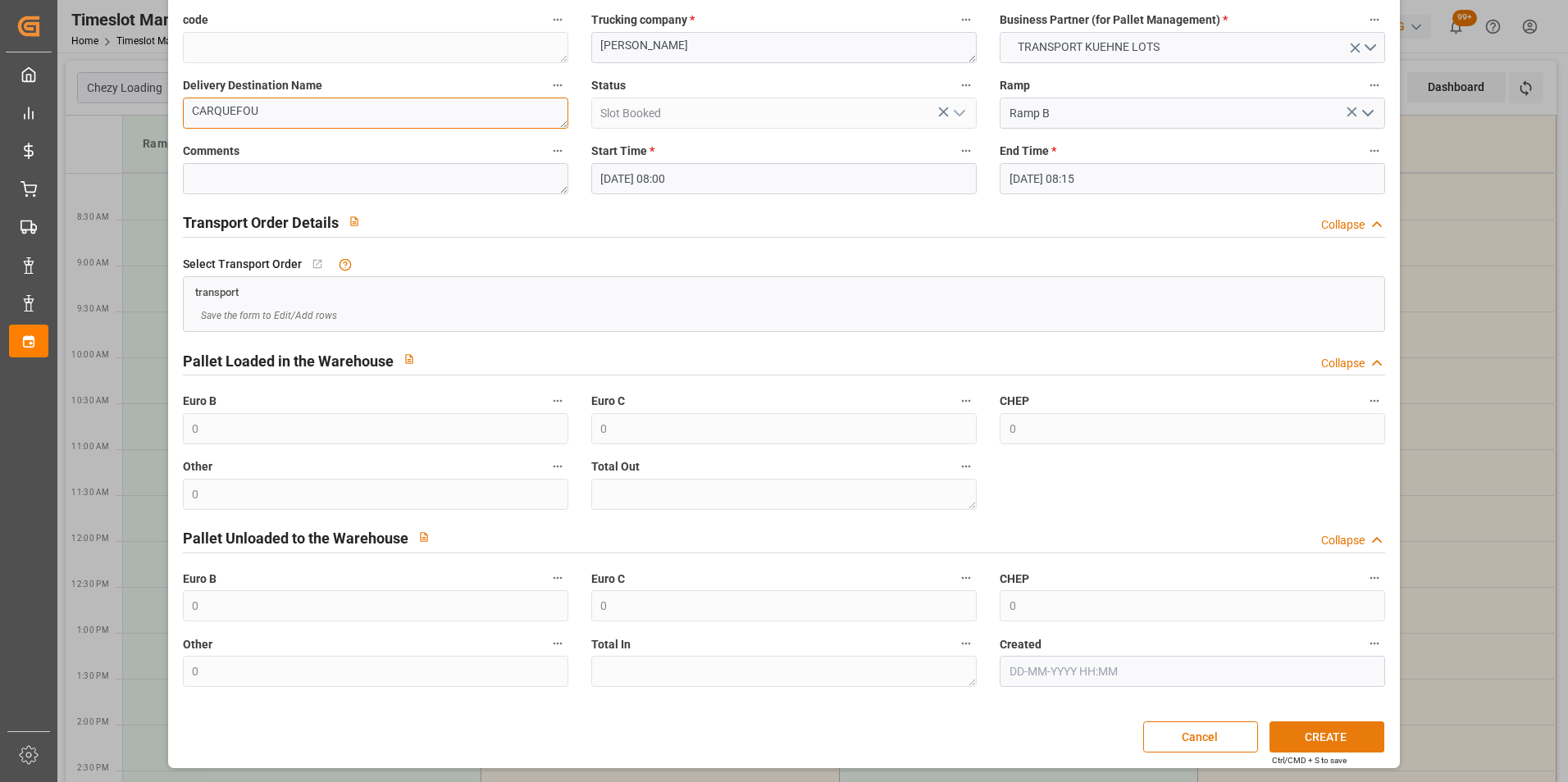
type textarea "CARQUEFOU"
click at [1358, 740] on button "CREATE" at bounding box center [1326, 737] width 115 height 31
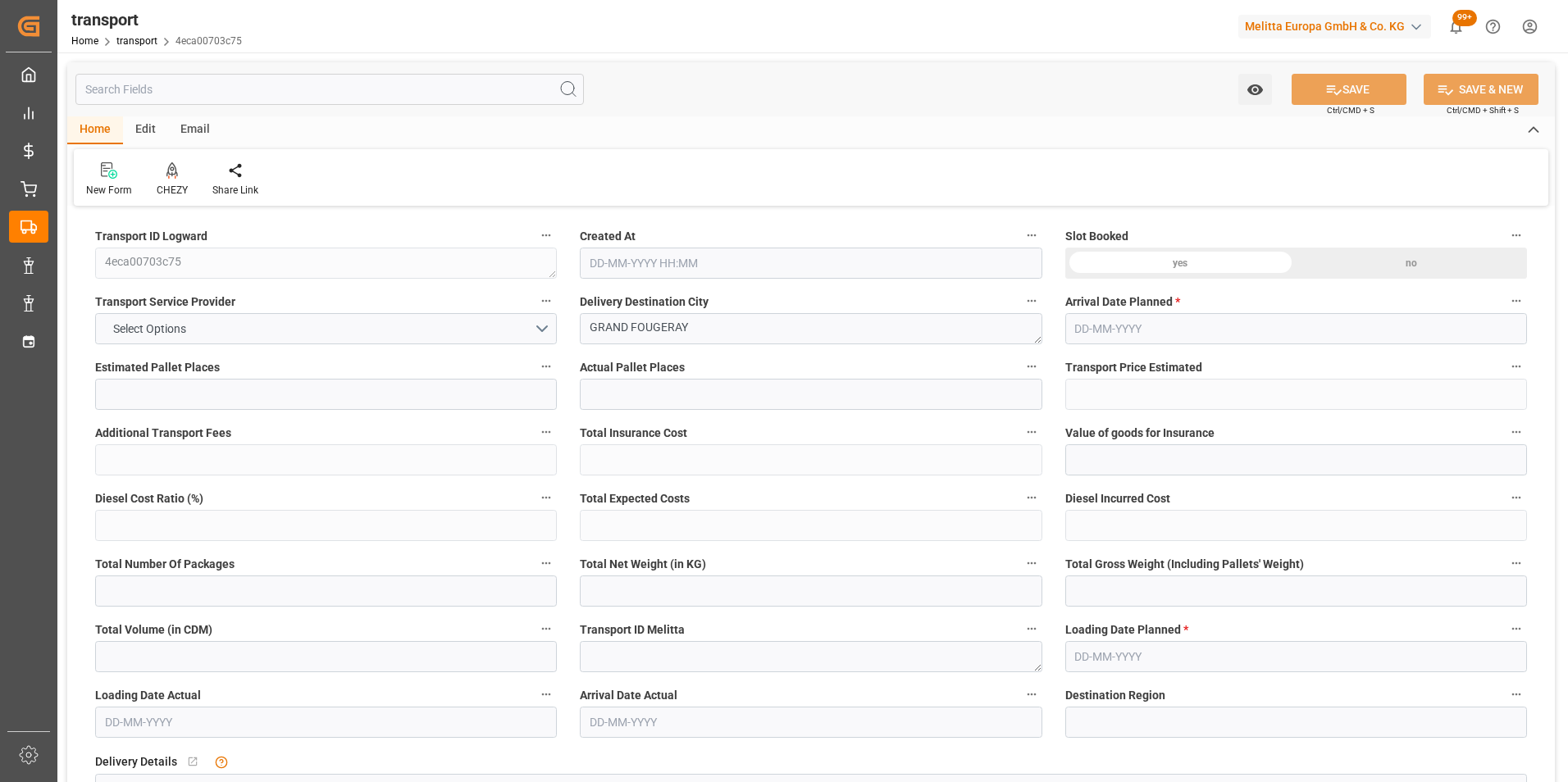
type input "3"
type input "214.09"
type input "0"
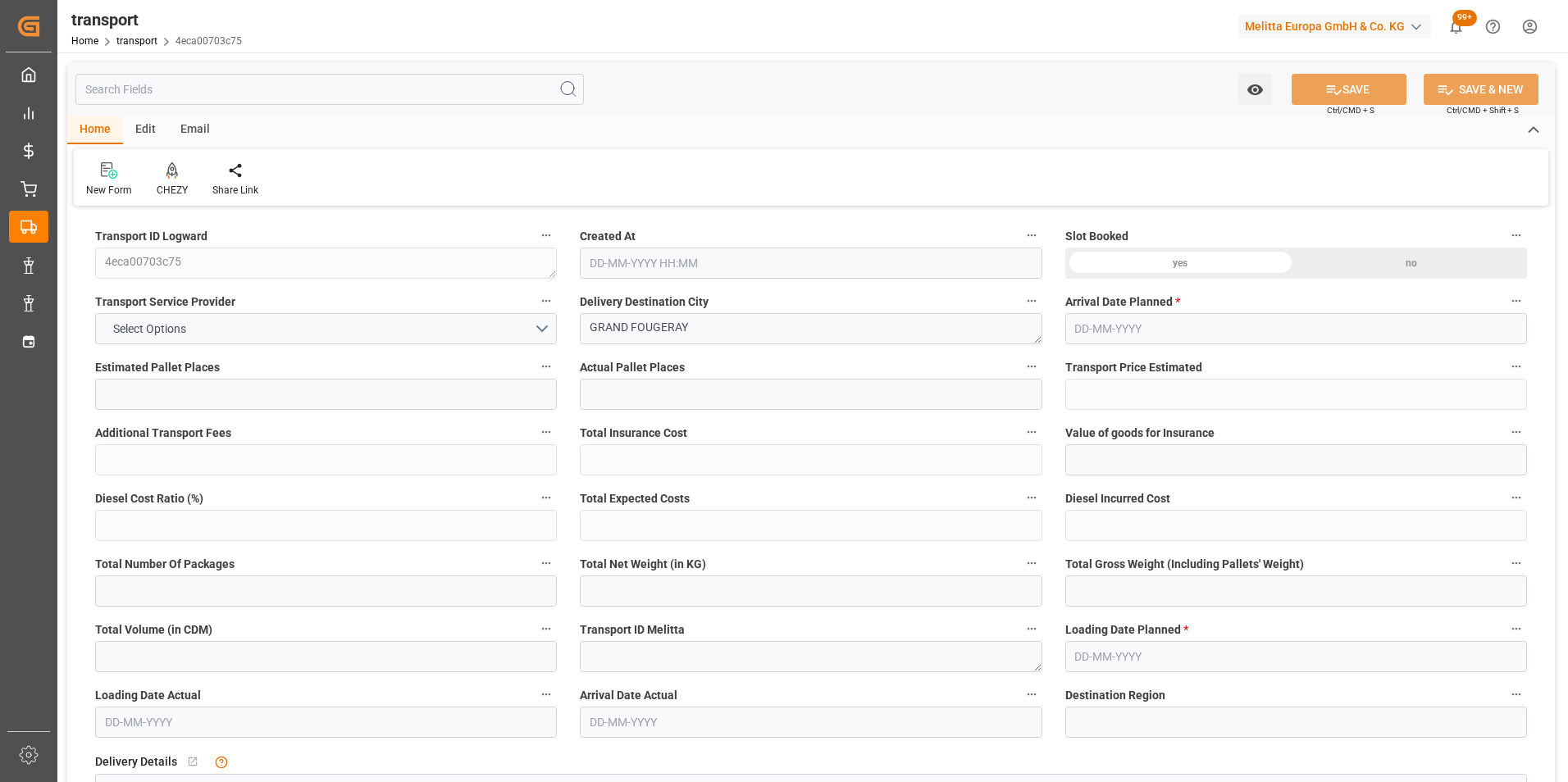
type input "214.09"
type input "0"
type input "259.47"
type input "413.254"
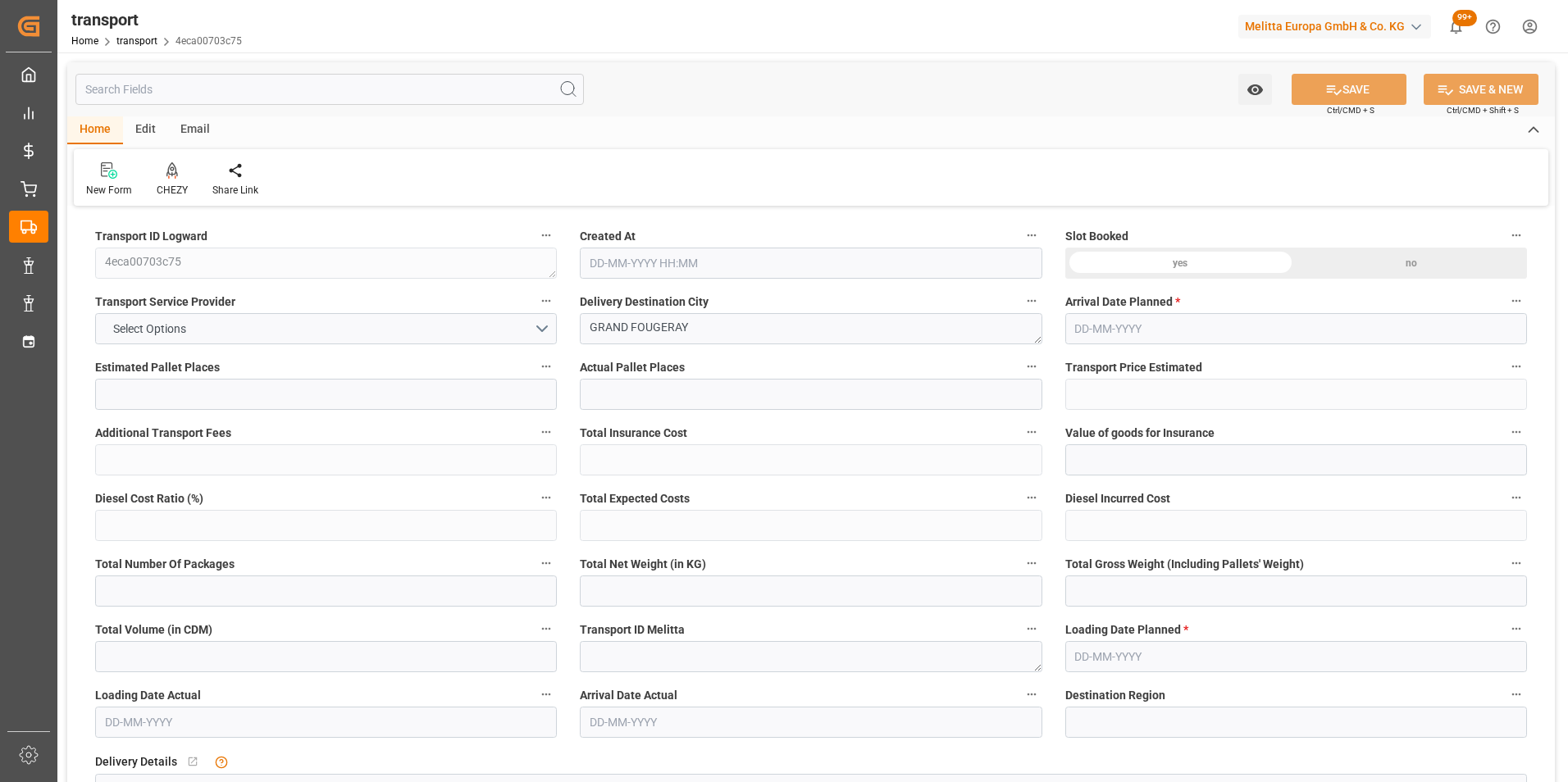
type input "2883"
type input "35"
type input "2"
type input "6"
type input "3"
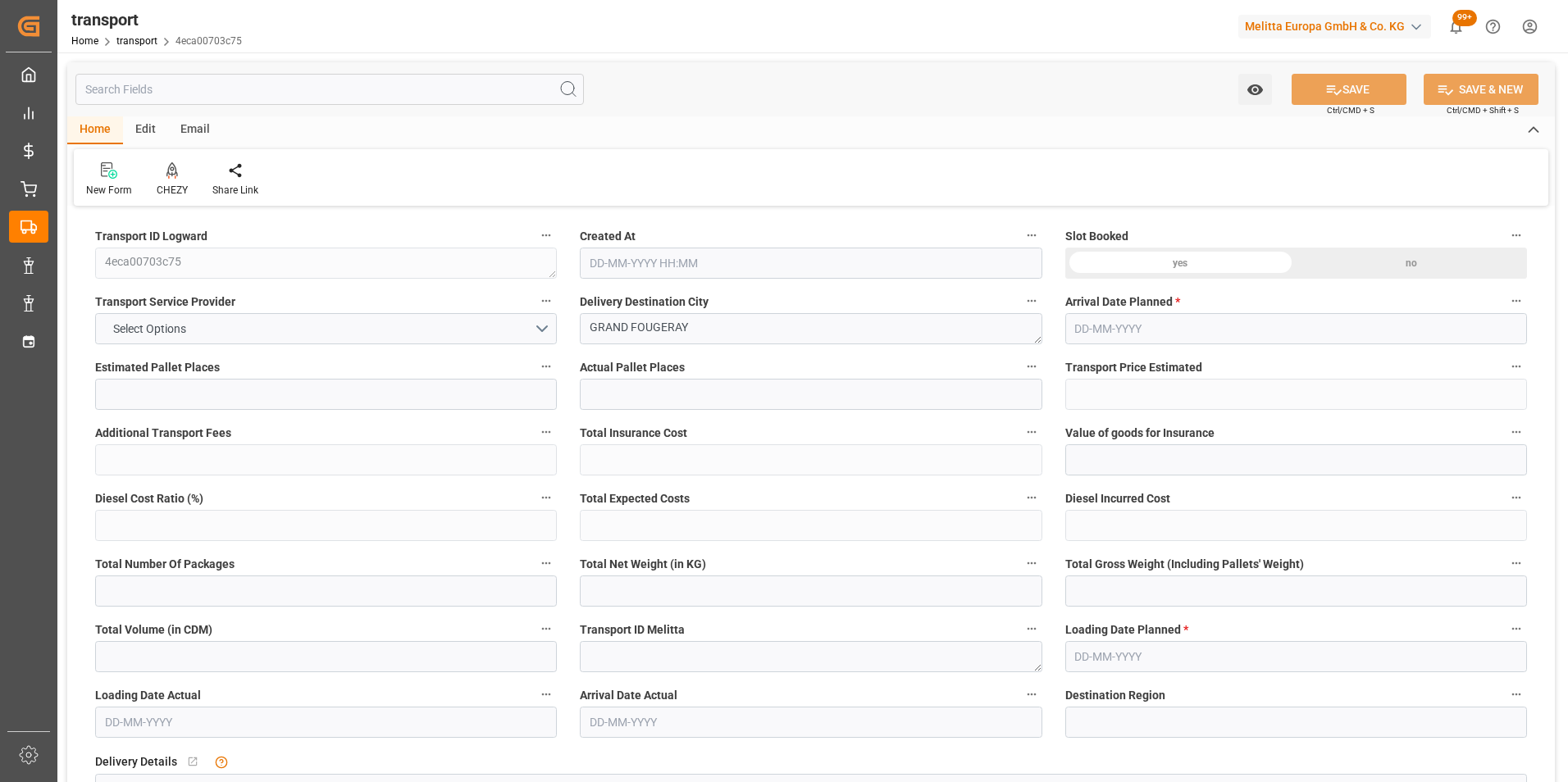
type input "101"
type input "317.874"
type input "0"
type input "4710.8598"
type input "0"
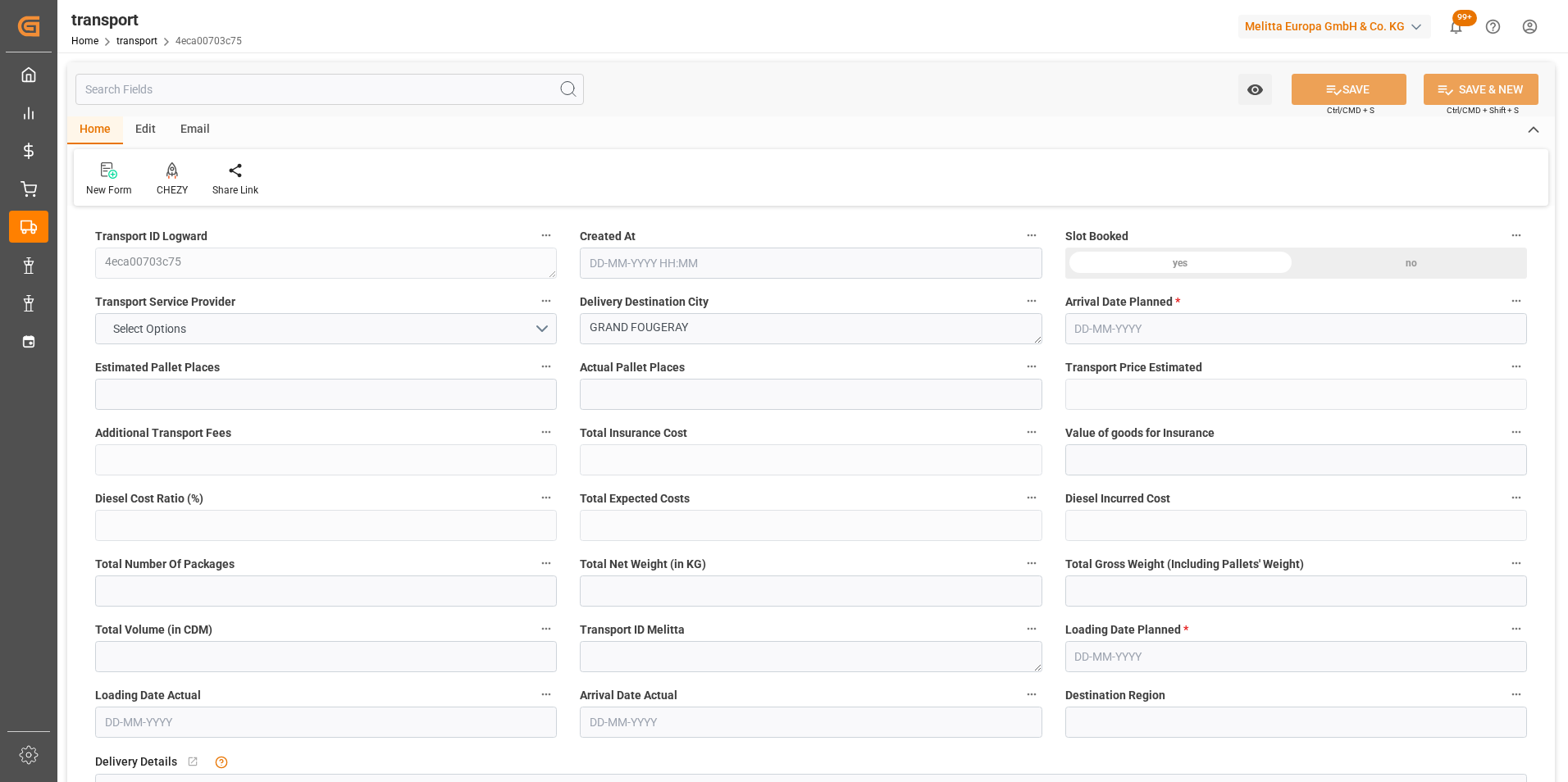
type input "0"
type input "21"
type input "35"
type input "[DATE] 11:28"
type input "[DATE]"
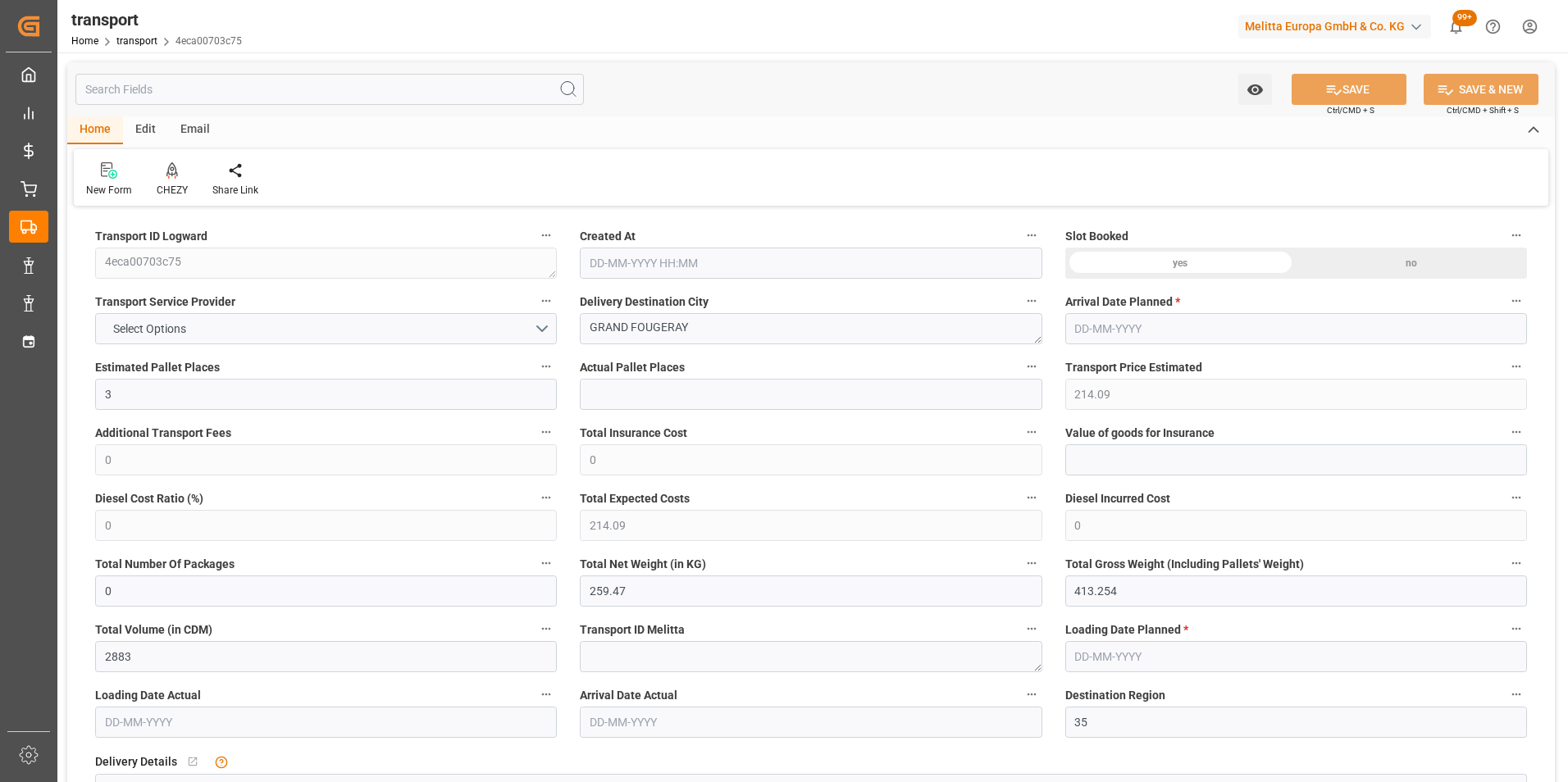
type input "[DATE]"
click at [177, 181] on div "CHEZY" at bounding box center [172, 179] width 56 height 36
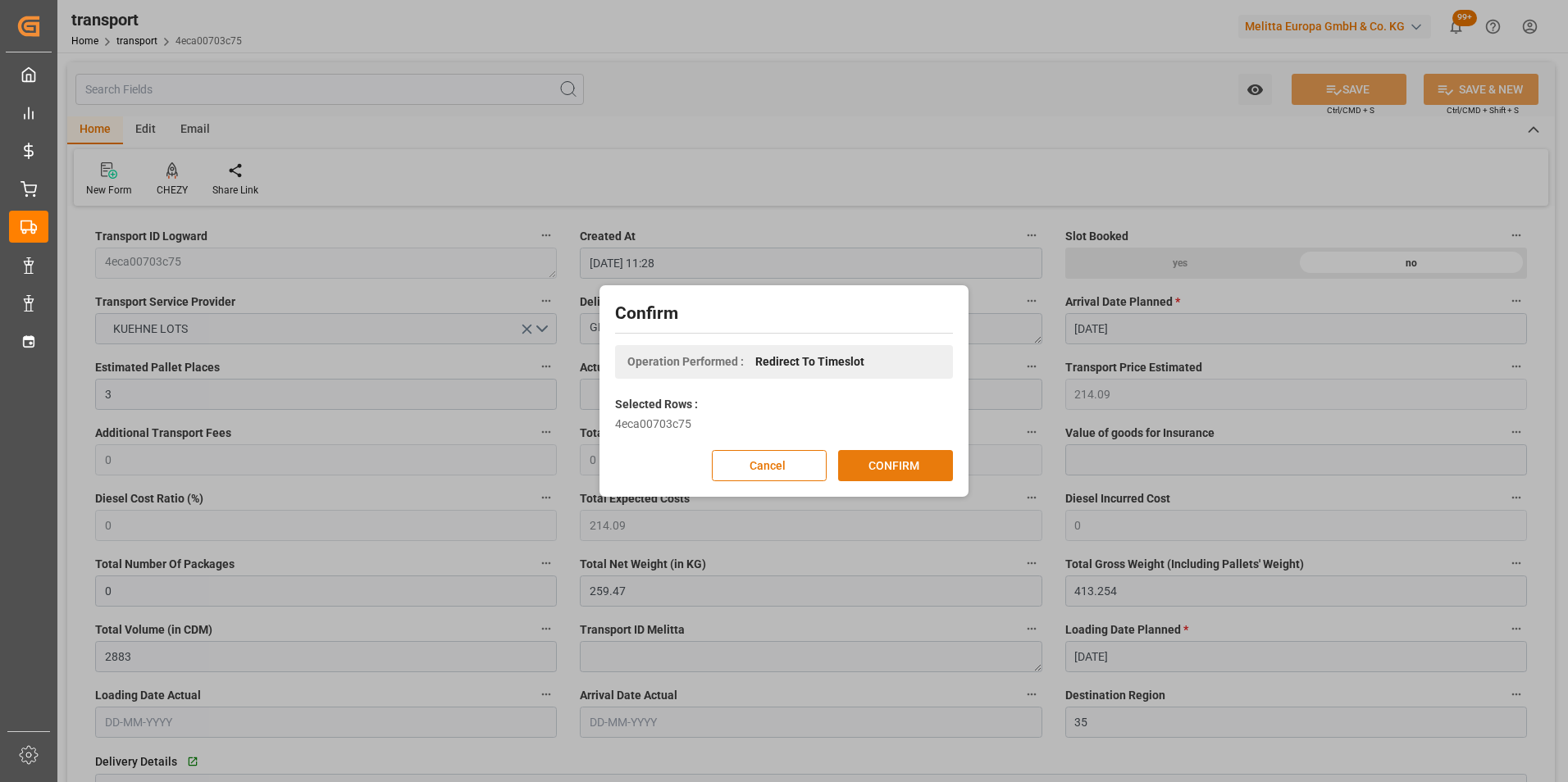
click at [877, 471] on button "CONFIRM" at bounding box center [895, 465] width 115 height 31
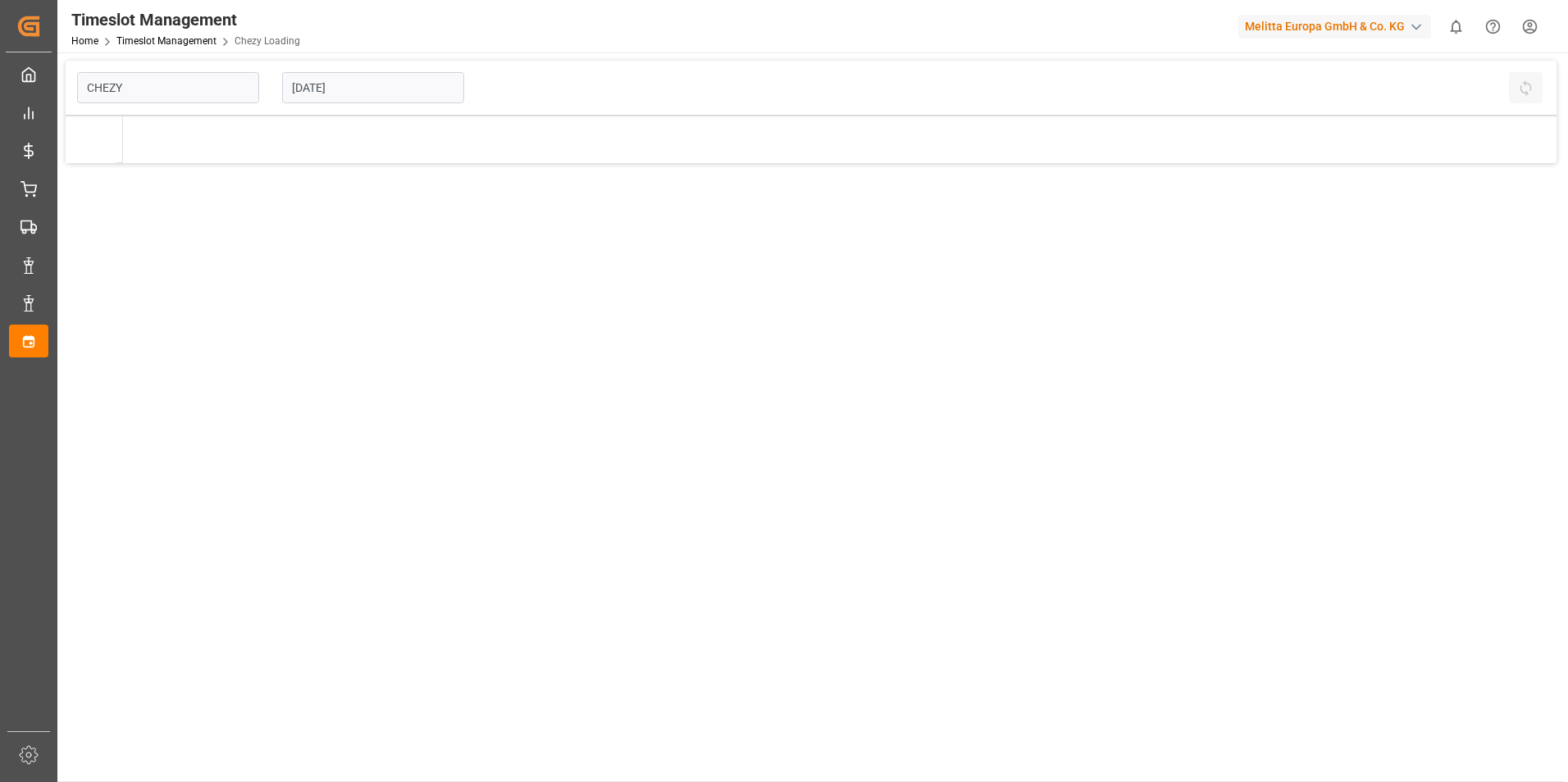
click at [339, 82] on input "[DATE]" at bounding box center [373, 88] width 182 height 31
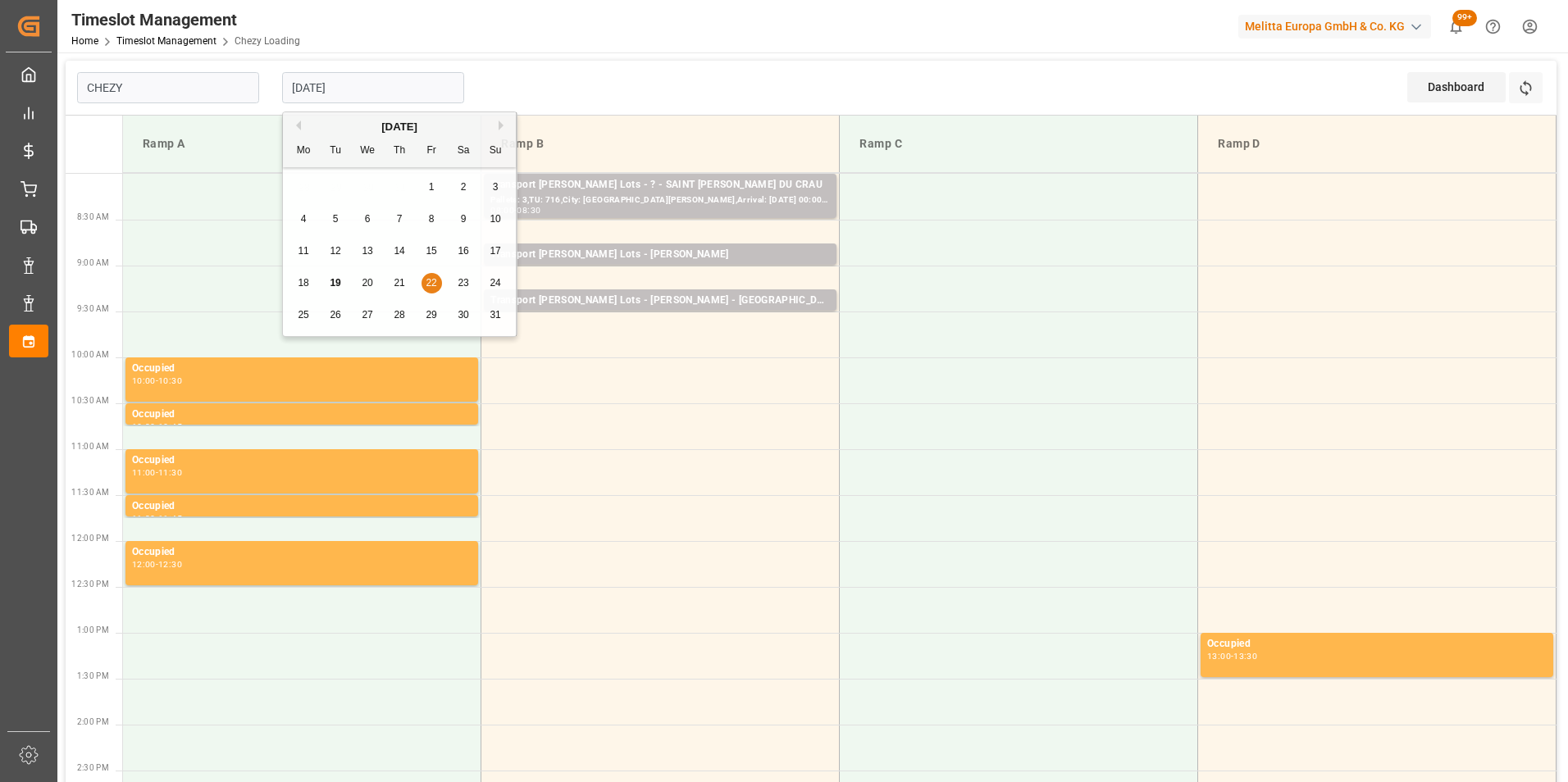
click at [399, 278] on div "Previous Month Next Month [DATE] Mo Tu We Th Fr Sa Su 28 29 30 31 1 2 3 4 5 6 7…" at bounding box center [400, 226] width 235 height 230
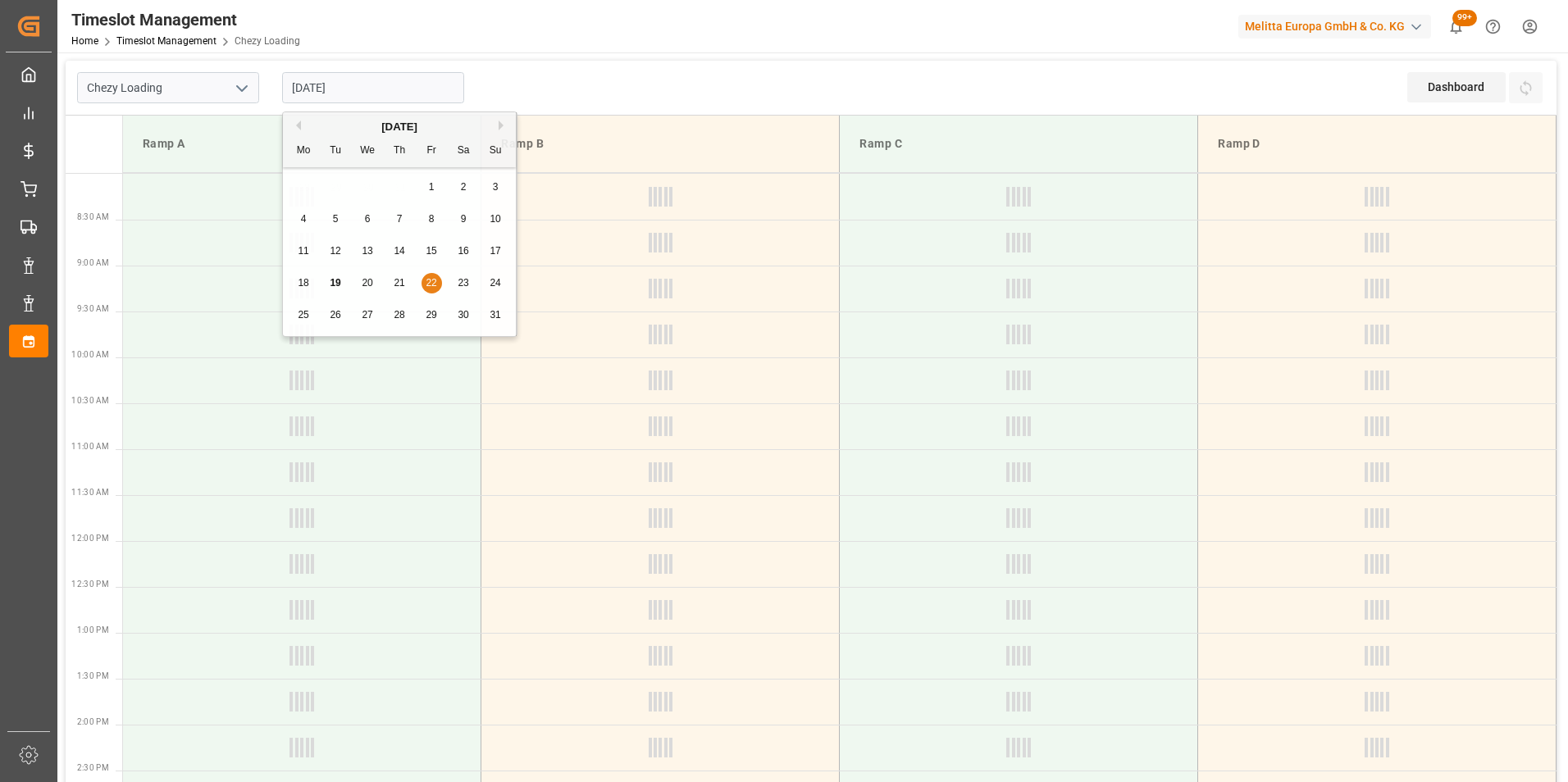
type input "Chezy Loading"
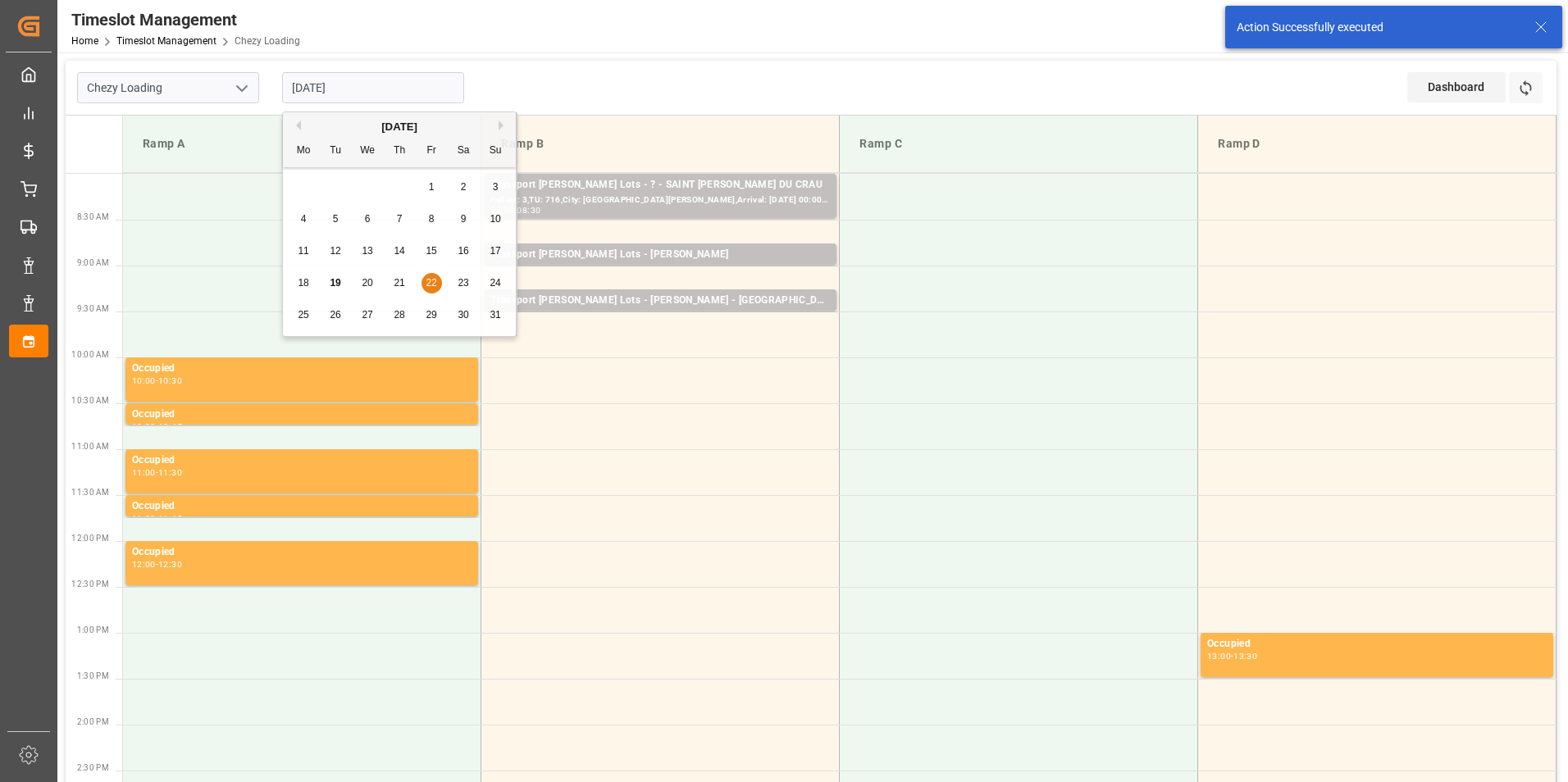
click at [398, 282] on div "Previous Month Next Month [DATE] Mo Tu We Th Fr Sa Su 28 29 30 31 1 2 3 4 5 6 7…" at bounding box center [400, 226] width 235 height 230
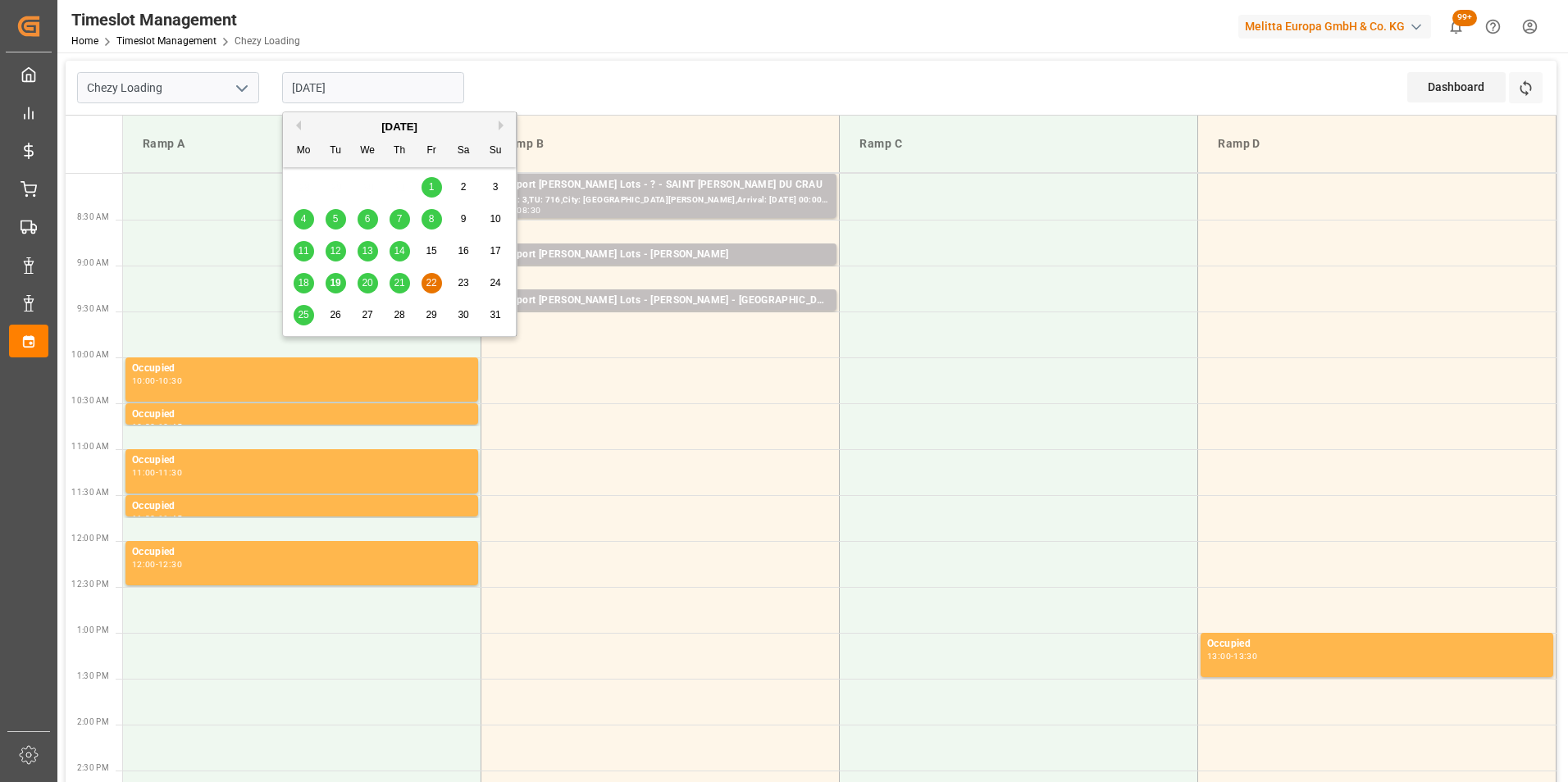
click at [398, 281] on span "21" at bounding box center [399, 283] width 11 height 12
type input "[DATE]"
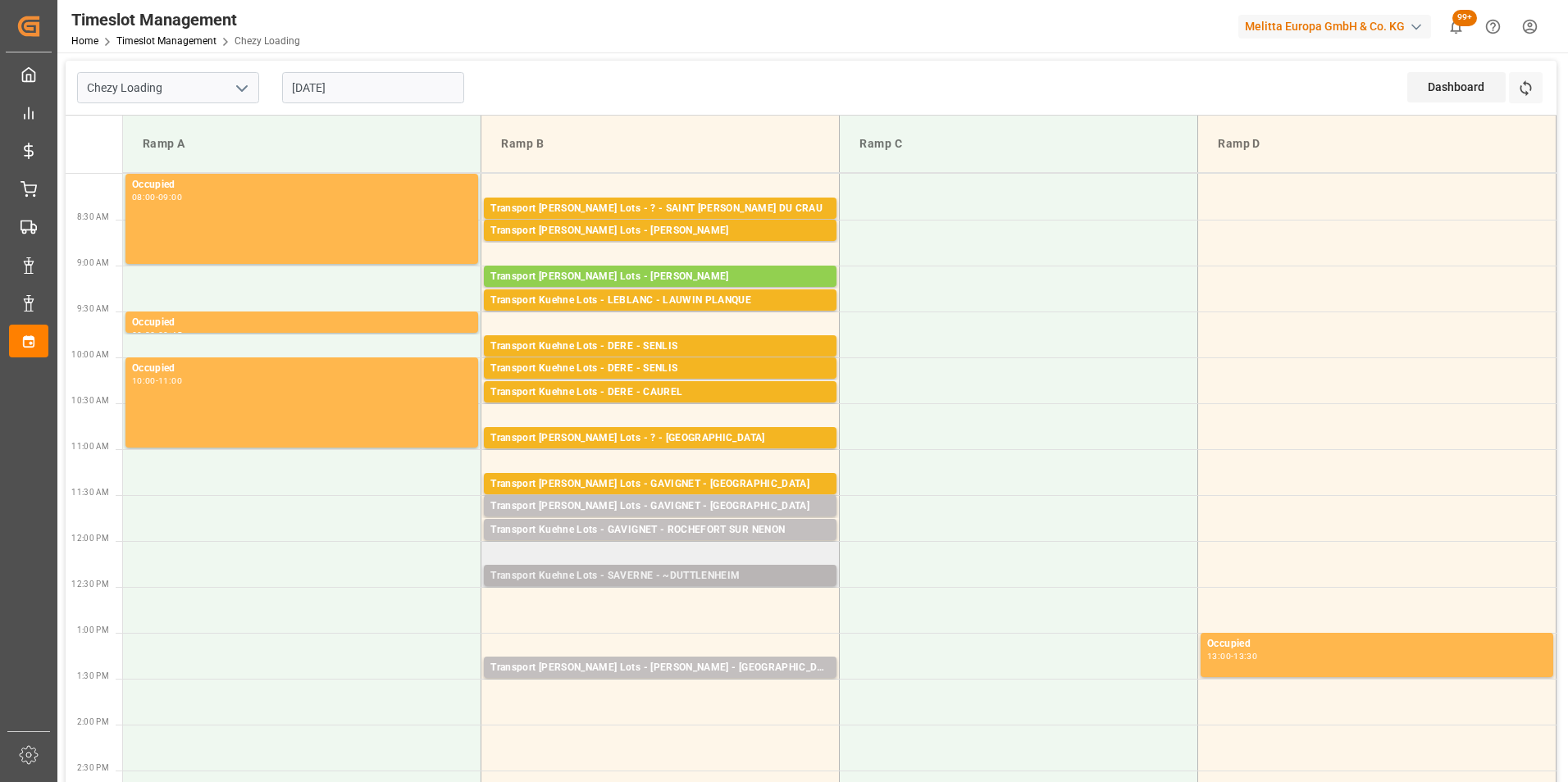
click at [681, 576] on div "Transport Kuehne Lots - SAVERNE - ~DUTTLENHEIM" at bounding box center [660, 576] width 339 height 17
click at [671, 606] on td at bounding box center [661, 610] width 359 height 46
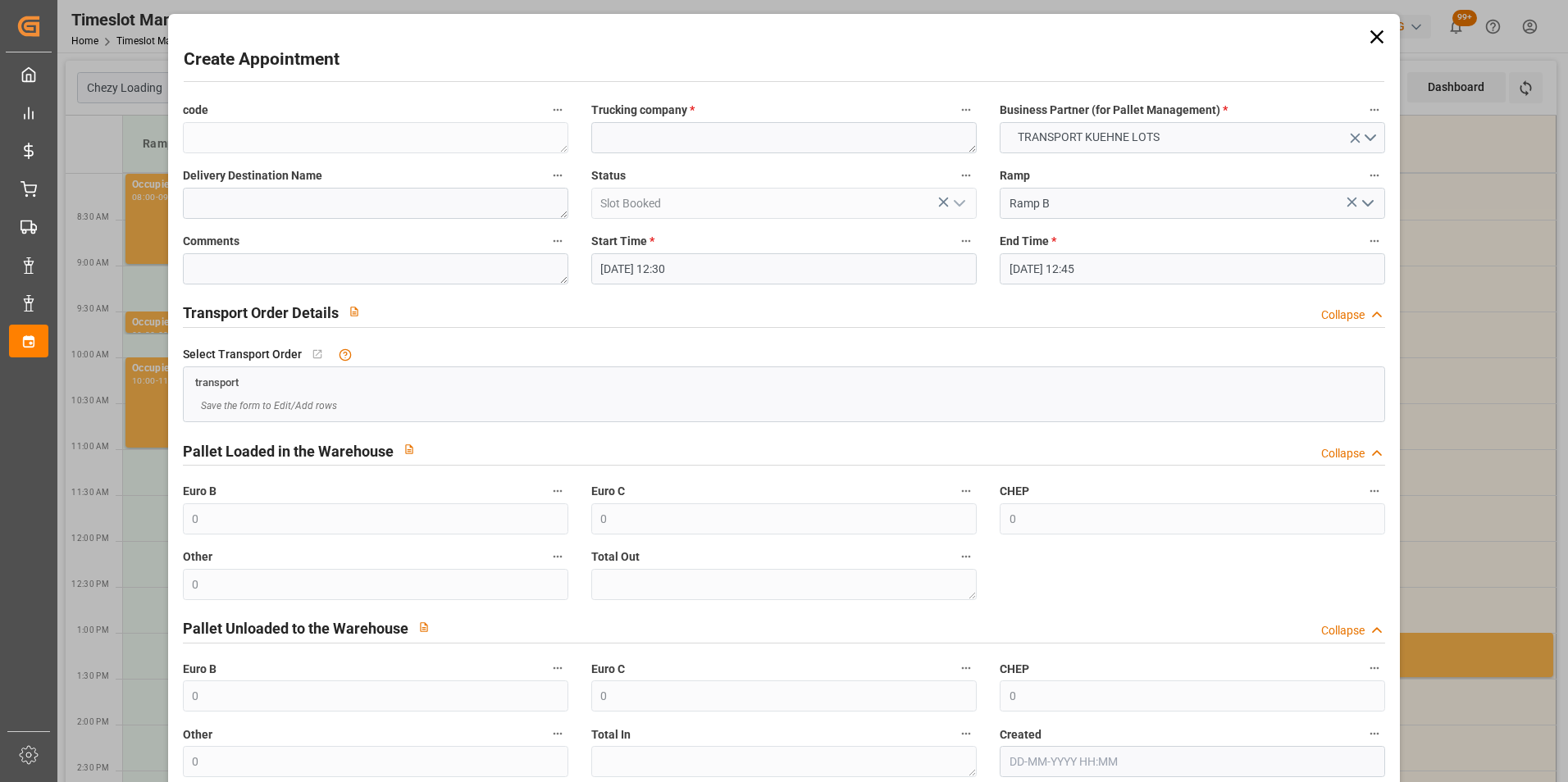
click at [679, 269] on input "[DATE] 12:30" at bounding box center [783, 269] width 385 height 31
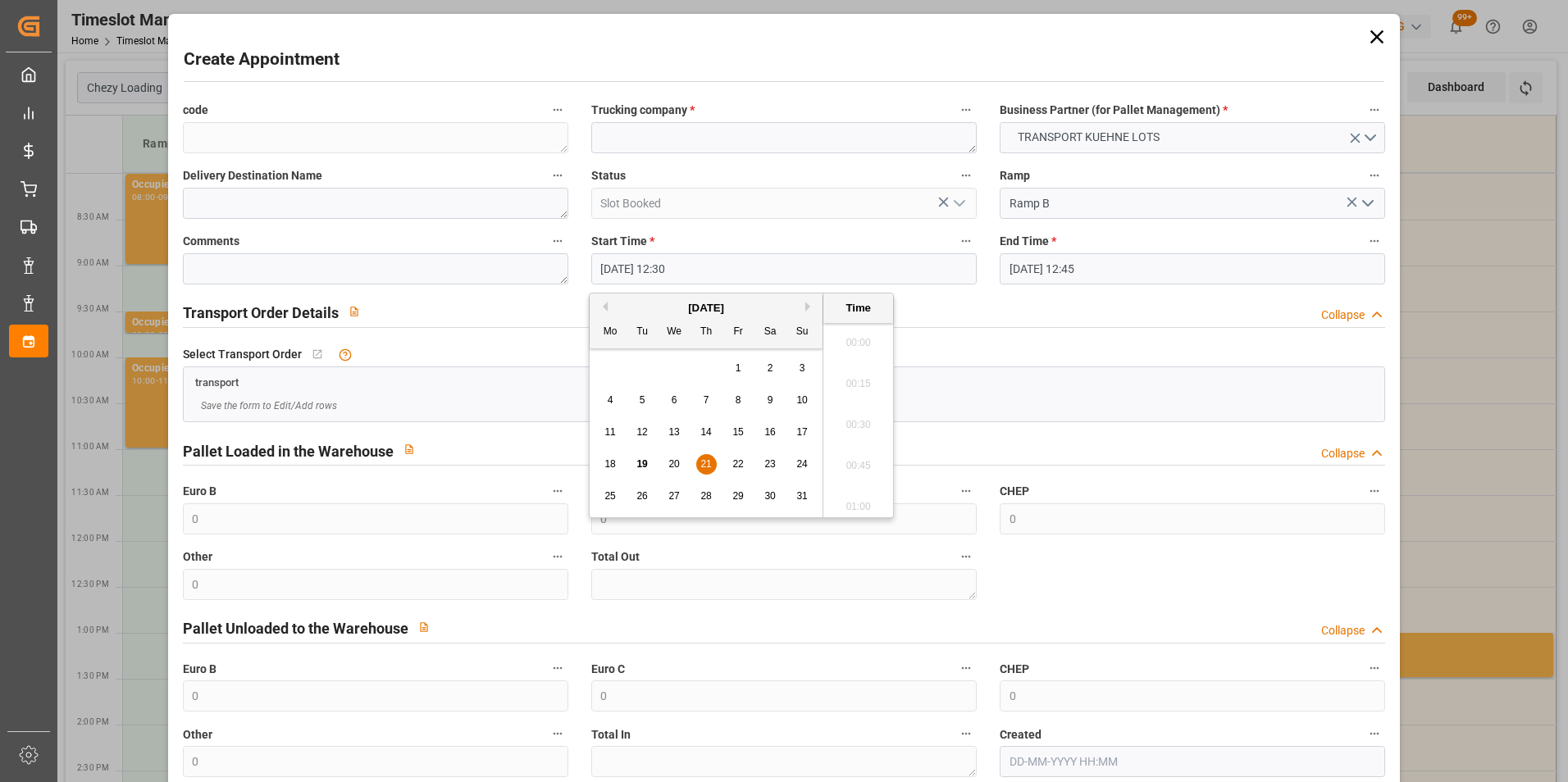
scroll to position [1974, 0]
click at [702, 464] on span "21" at bounding box center [706, 464] width 11 height 12
click at [853, 457] on li "12:45" at bounding box center [858, 461] width 70 height 41
type input "[DATE] 12:45"
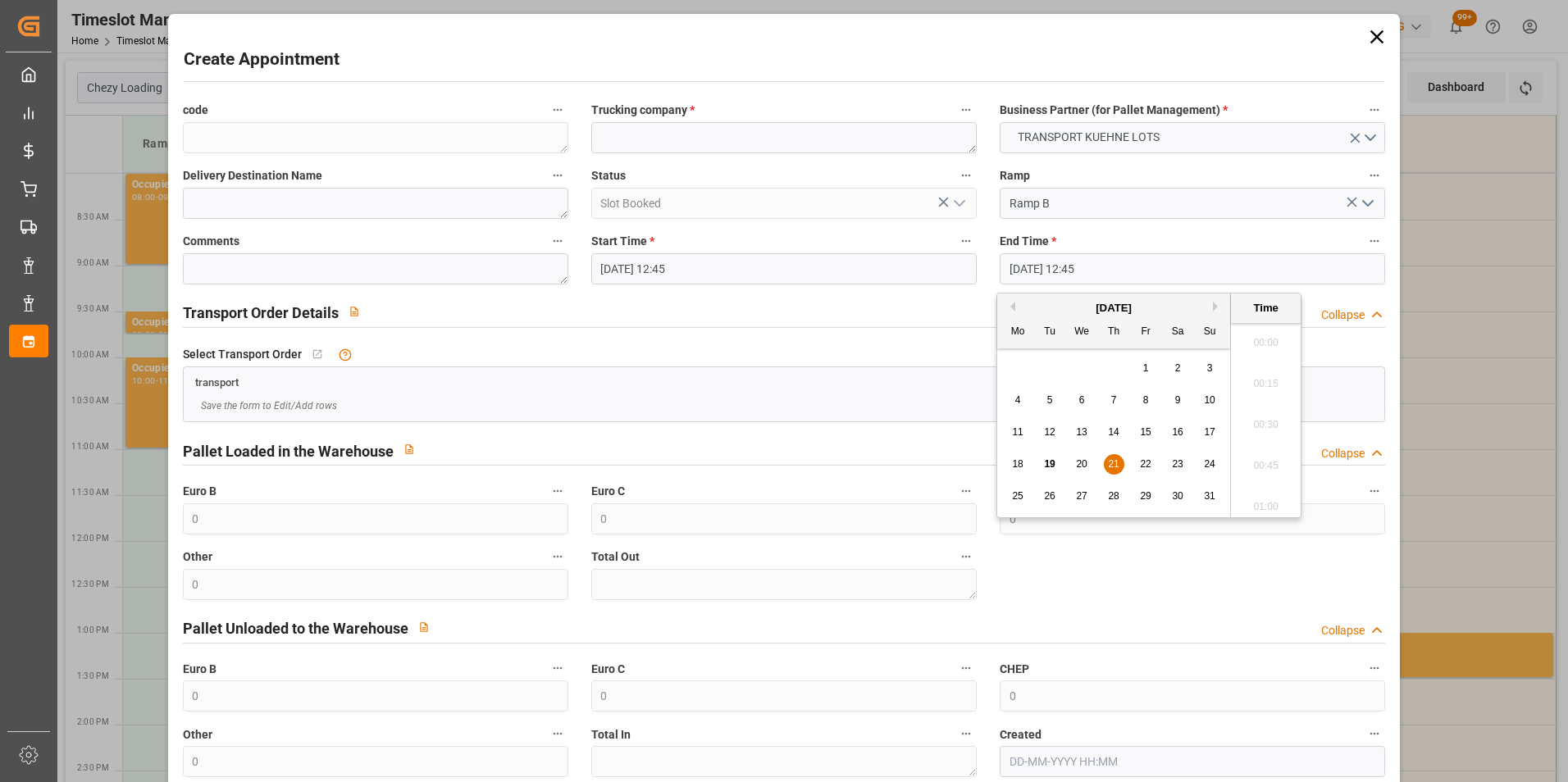
click at [1059, 269] on input "[DATE] 12:45" at bounding box center [1192, 269] width 385 height 31
click at [1114, 465] on span "21" at bounding box center [1112, 464] width 11 height 12
click at [1249, 468] on li "13:00" at bounding box center [1265, 461] width 70 height 41
type input "[DATE] 13:00"
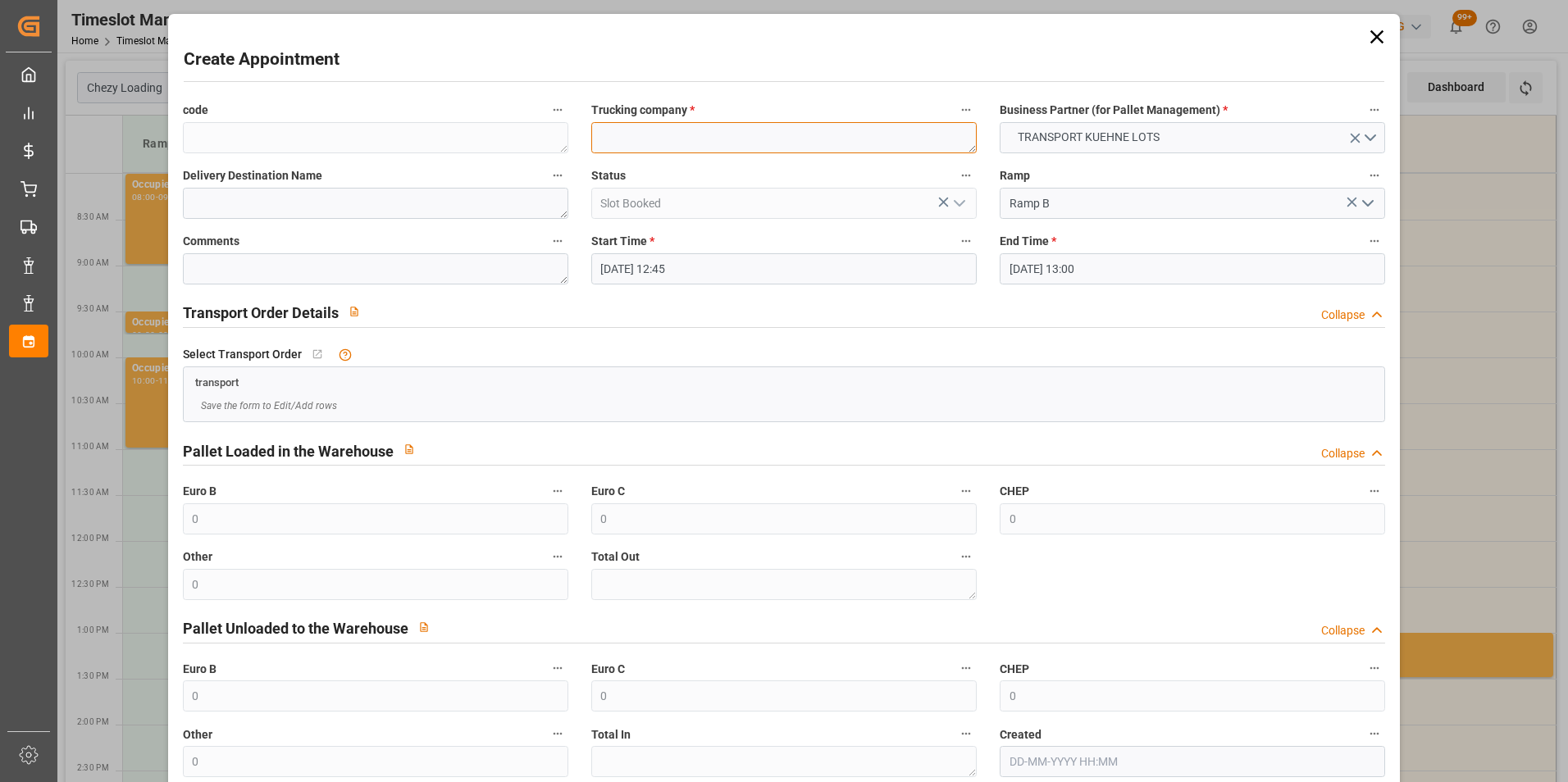
click at [680, 133] on textarea at bounding box center [783, 138] width 385 height 31
type textarea "BREGER"
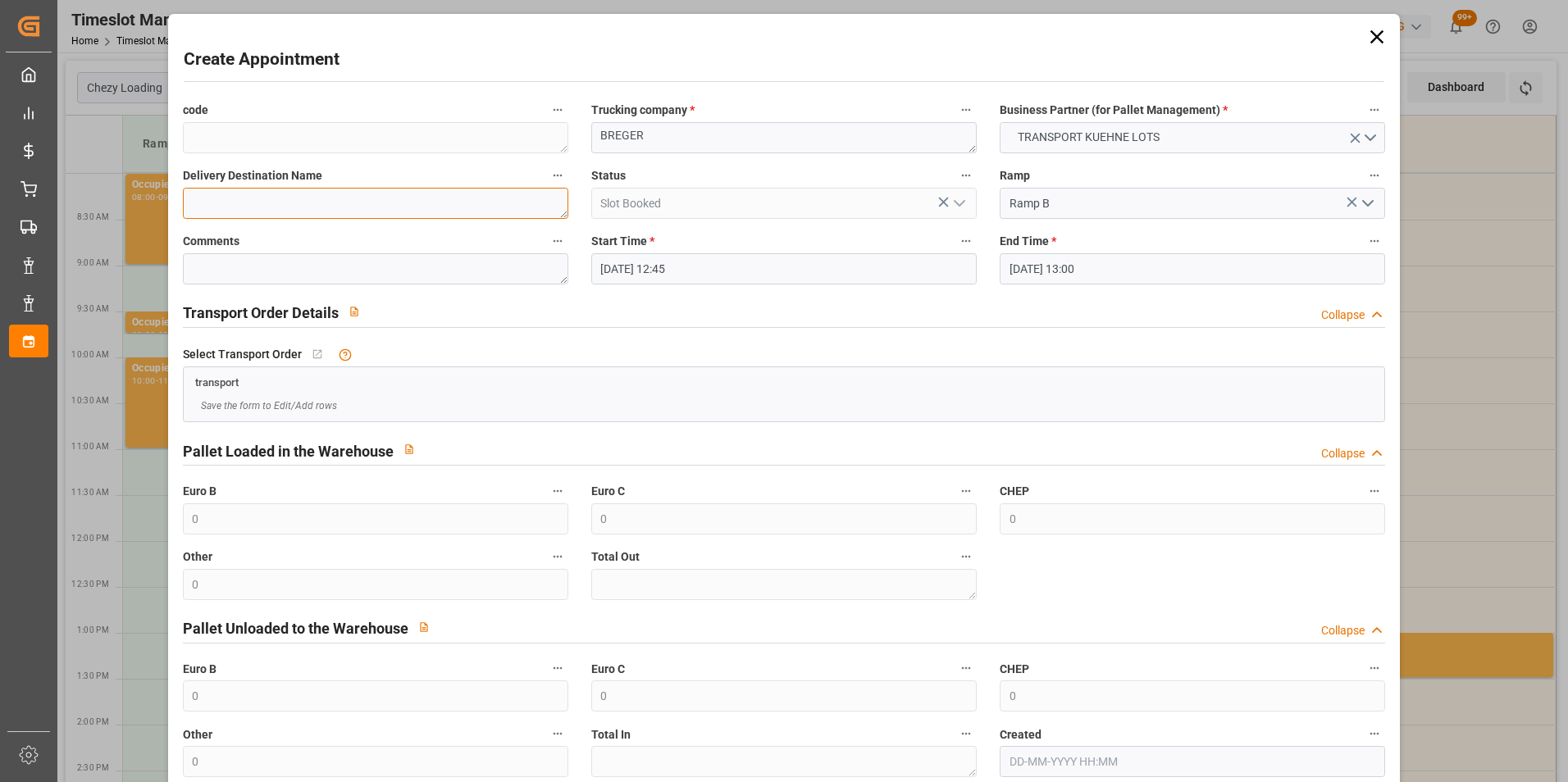
click at [397, 215] on textarea at bounding box center [375, 204] width 385 height 31
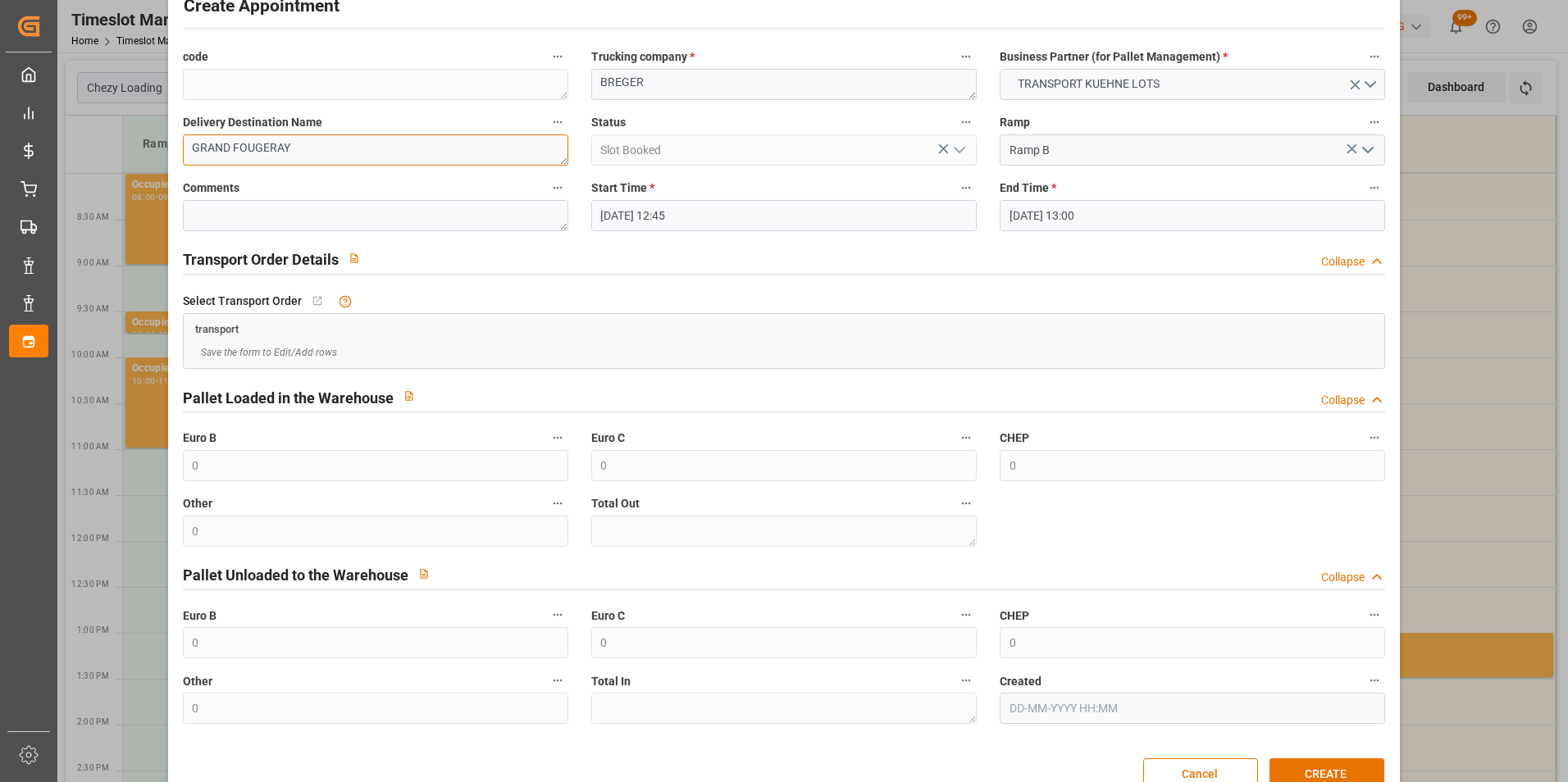
scroll to position [90, 0]
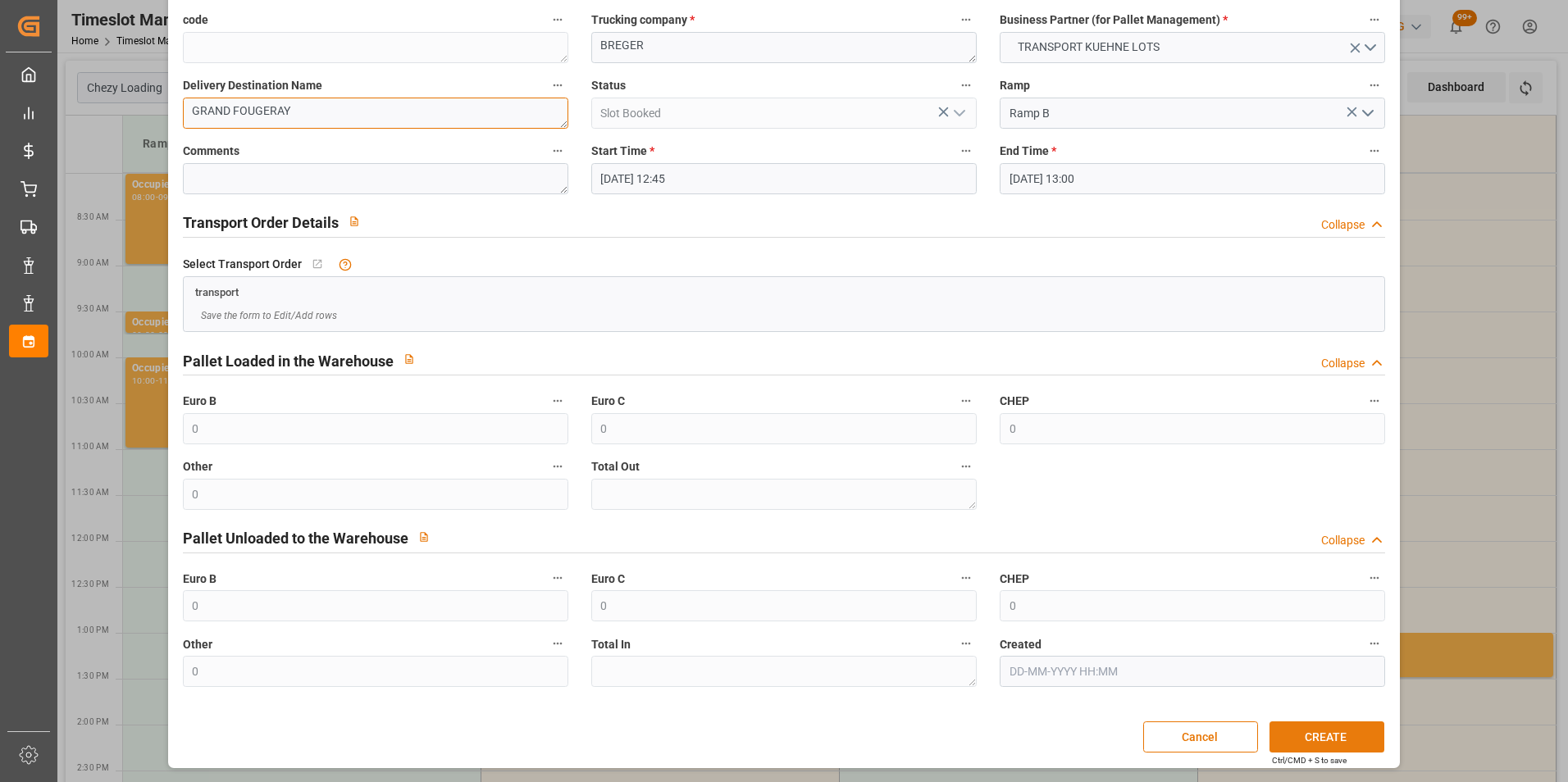
type textarea "GRAND FOUGERAY"
click at [1311, 743] on button "CREATE" at bounding box center [1326, 737] width 115 height 31
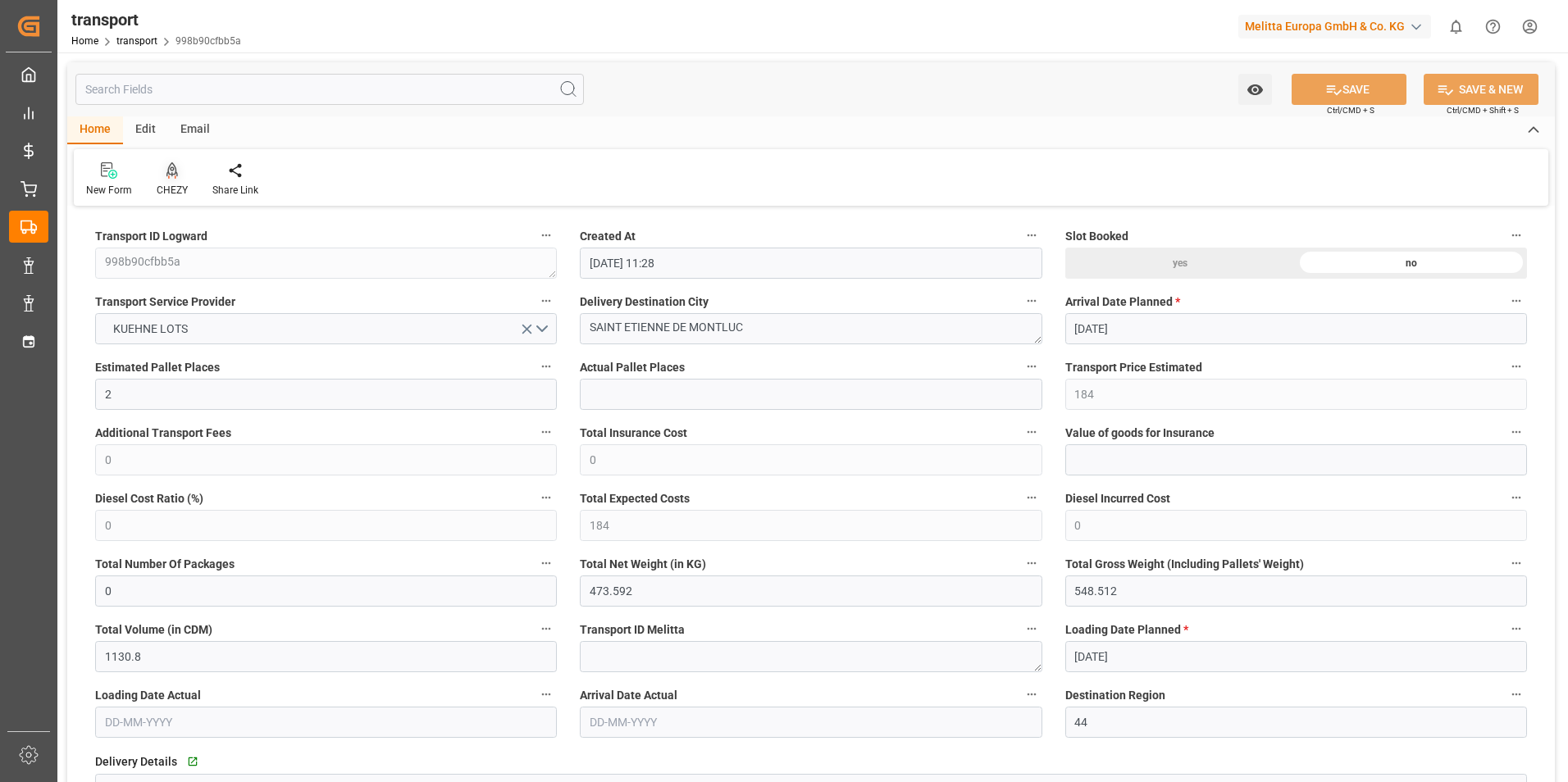
click at [170, 174] on icon at bounding box center [172, 170] width 12 height 14
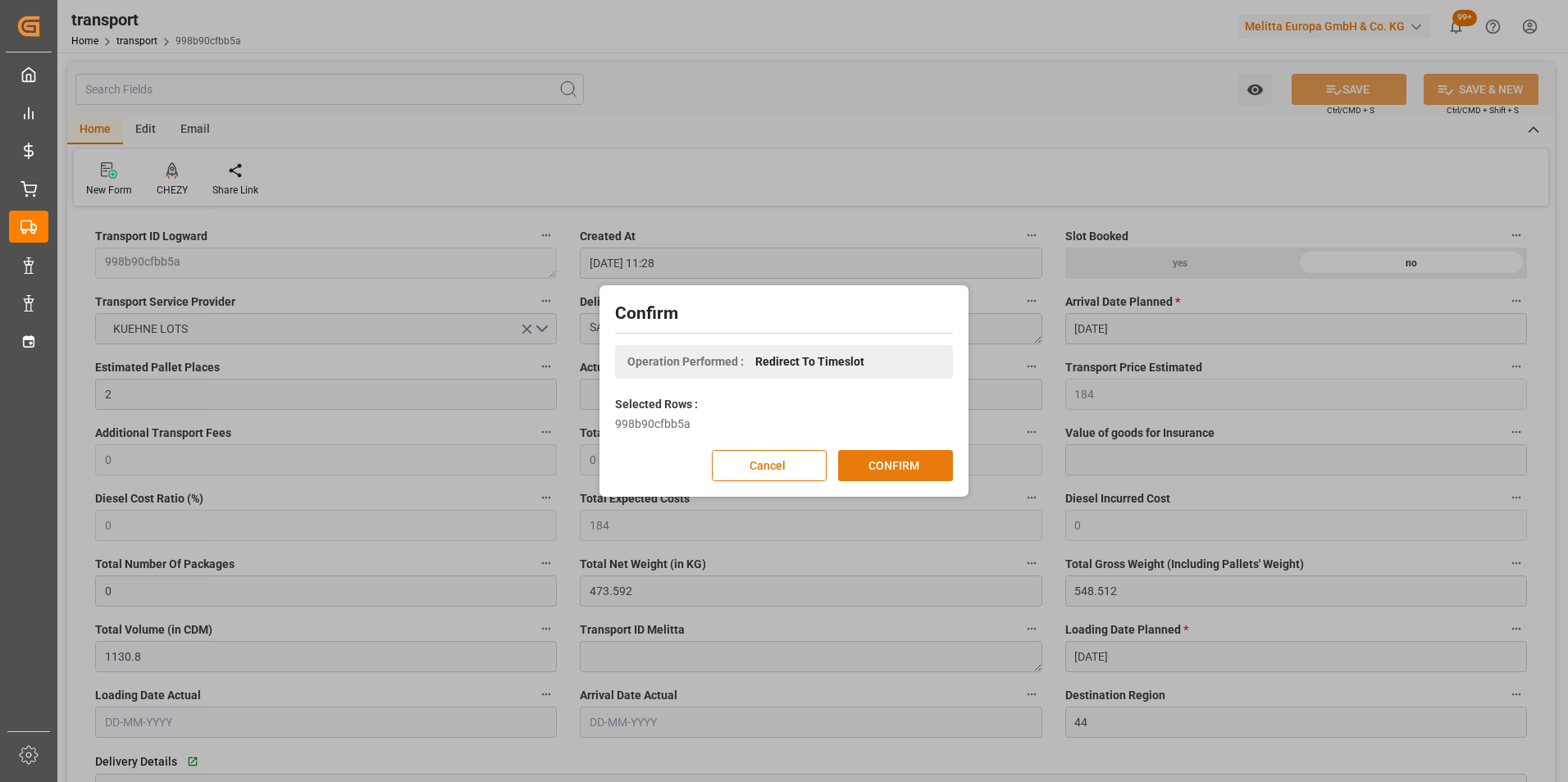
click at [917, 462] on button "CONFIRM" at bounding box center [895, 465] width 115 height 31
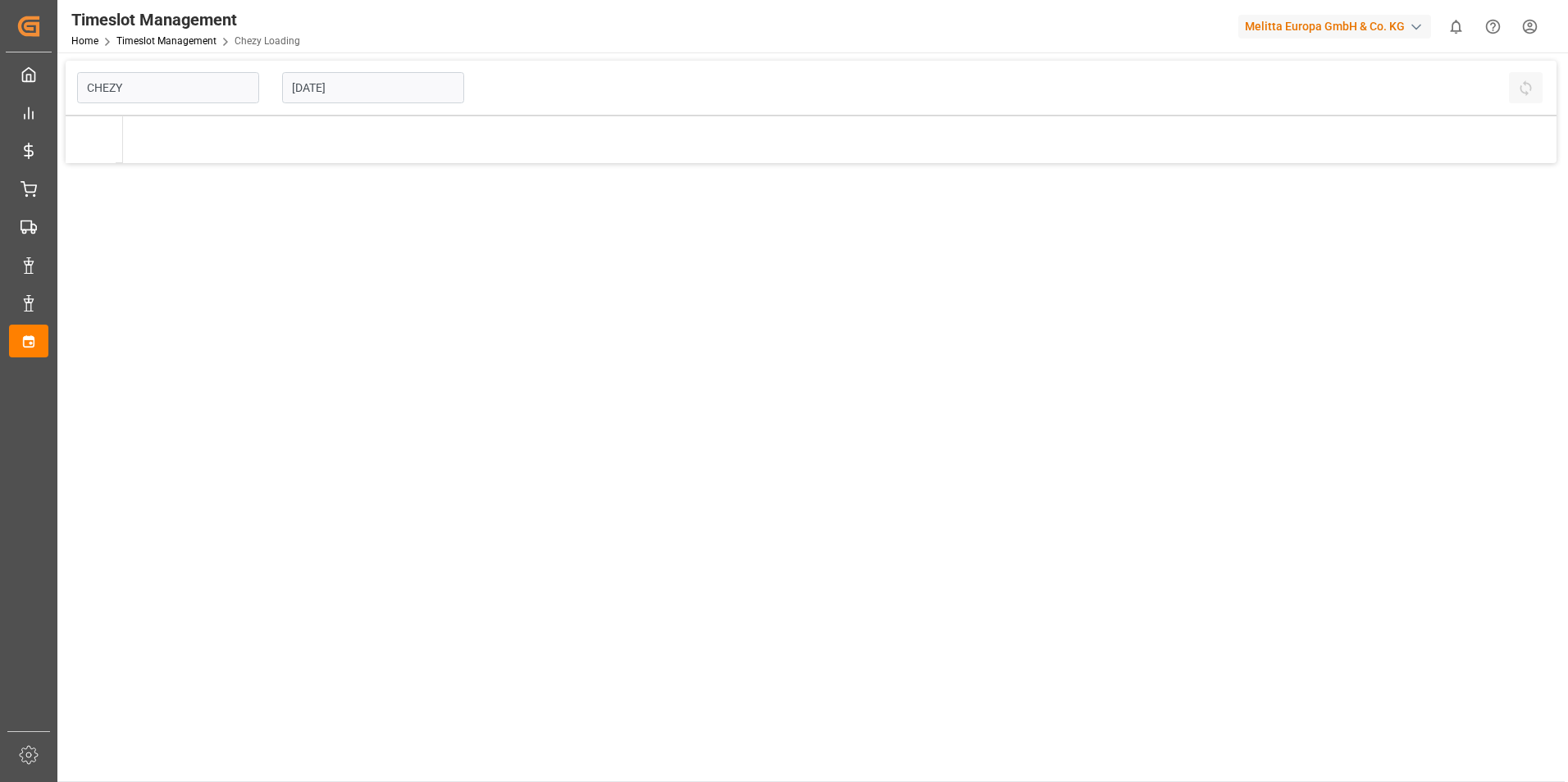
type input "Chezy Loading"
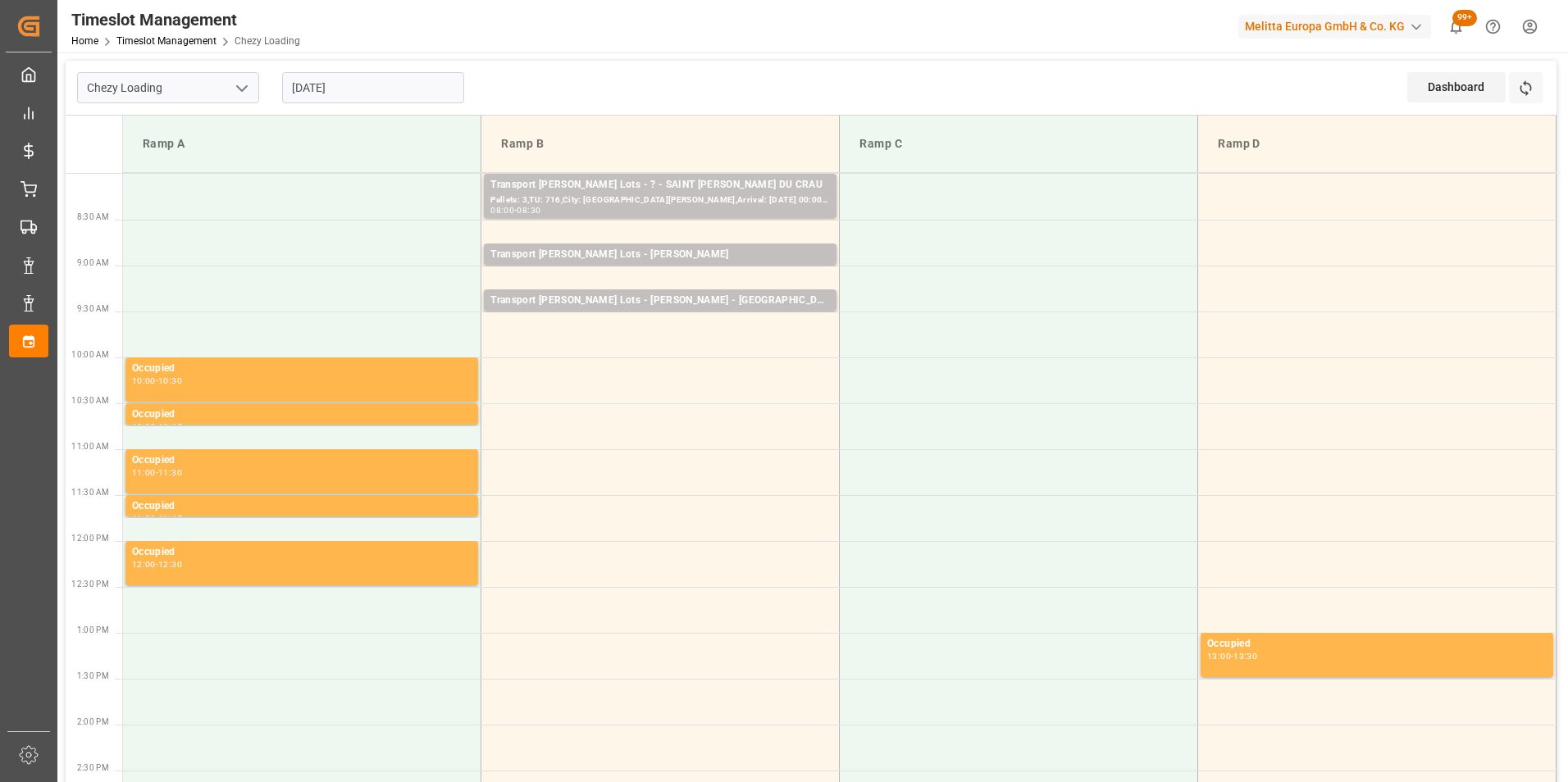
click at [387, 89] on input "[DATE]" at bounding box center [373, 88] width 182 height 31
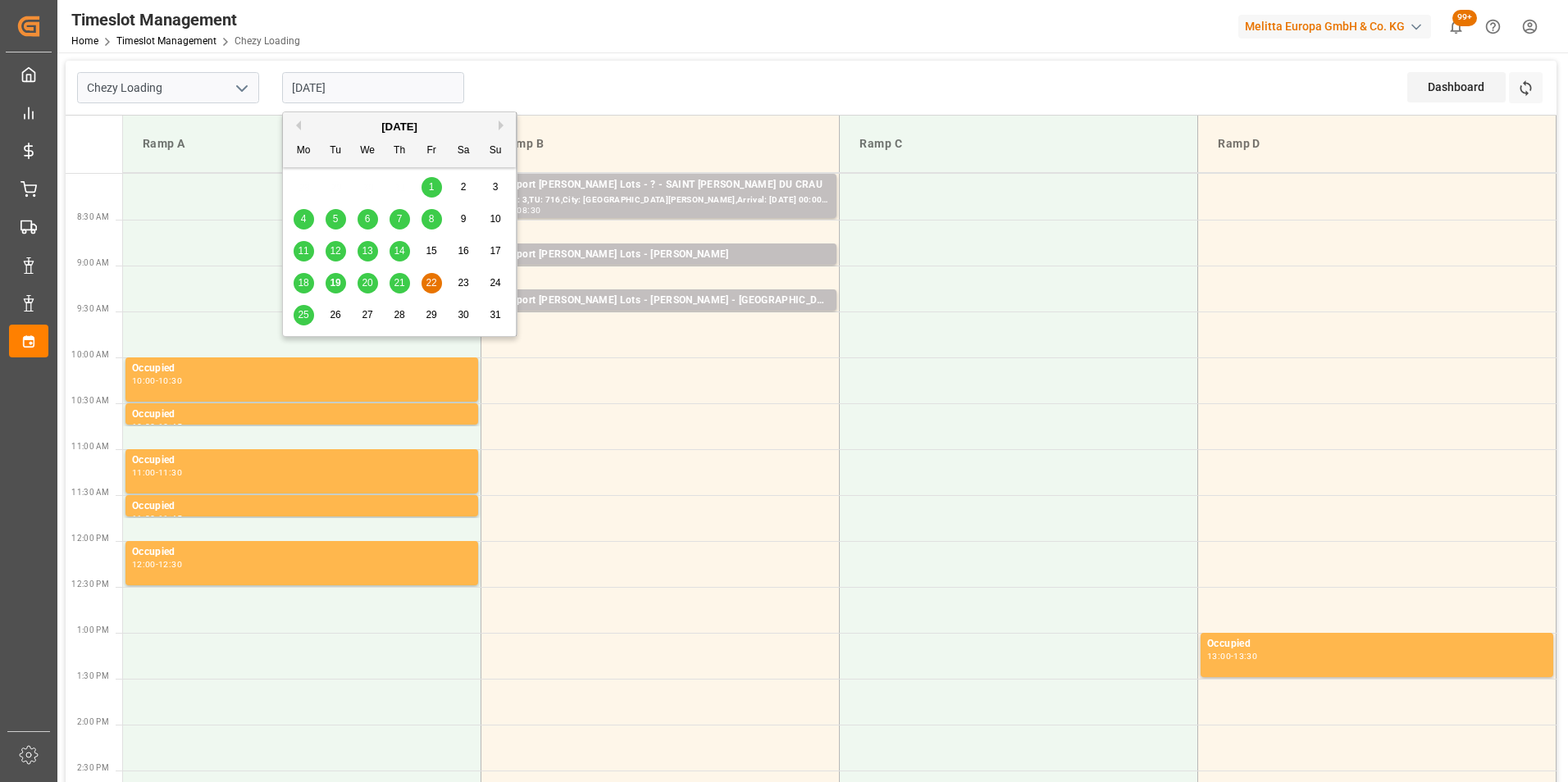
click at [300, 318] on span "25" at bounding box center [303, 315] width 11 height 12
type input "[DATE]"
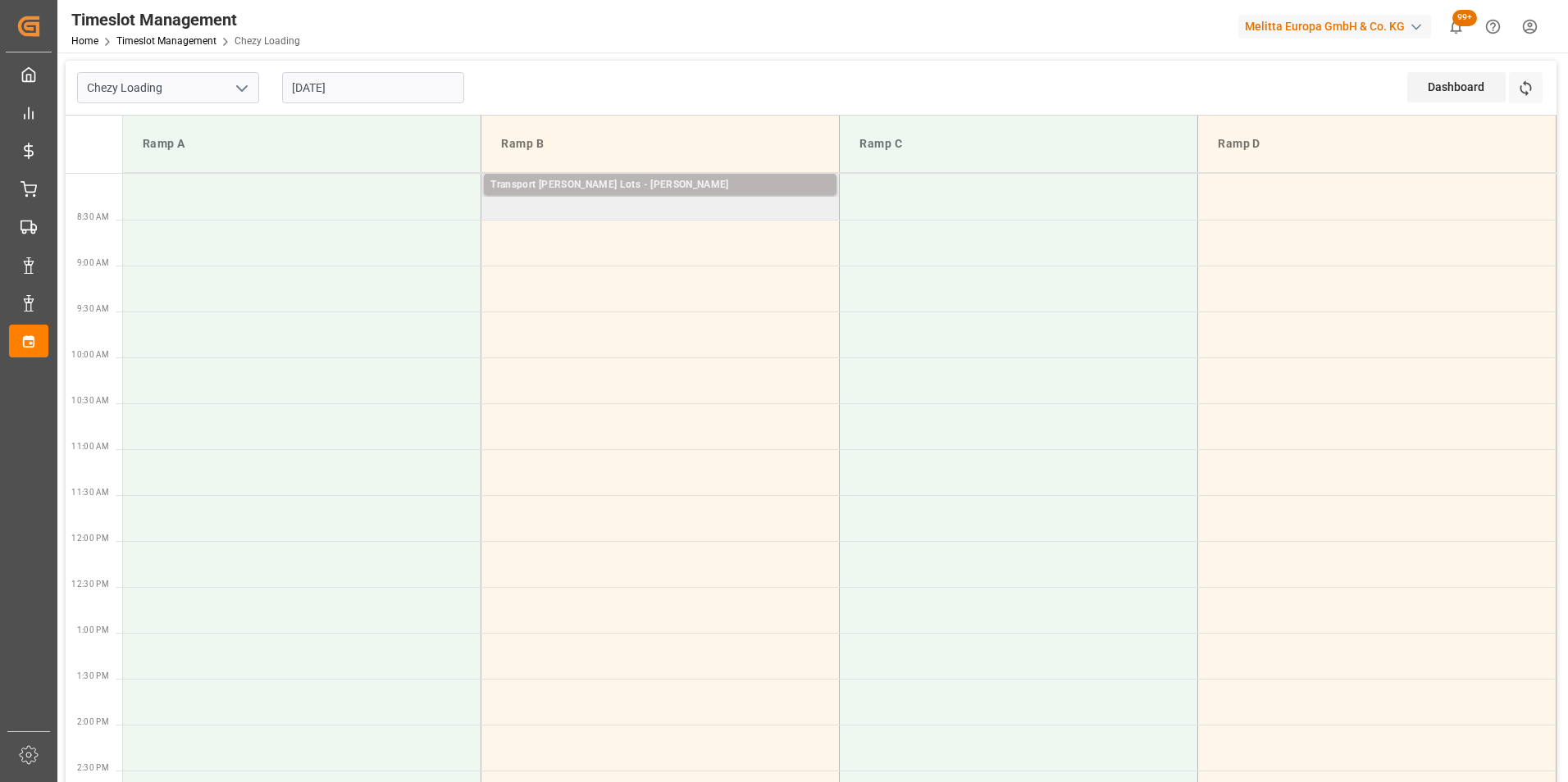
click at [756, 183] on div "Transport [PERSON_NAME] Lots - [PERSON_NAME]" at bounding box center [660, 185] width 339 height 17
click at [745, 214] on td "Transport [PERSON_NAME] Lots - [PERSON_NAME] Pallets: 31,TU: 512,City: CARQUEFO…" at bounding box center [661, 196] width 359 height 46
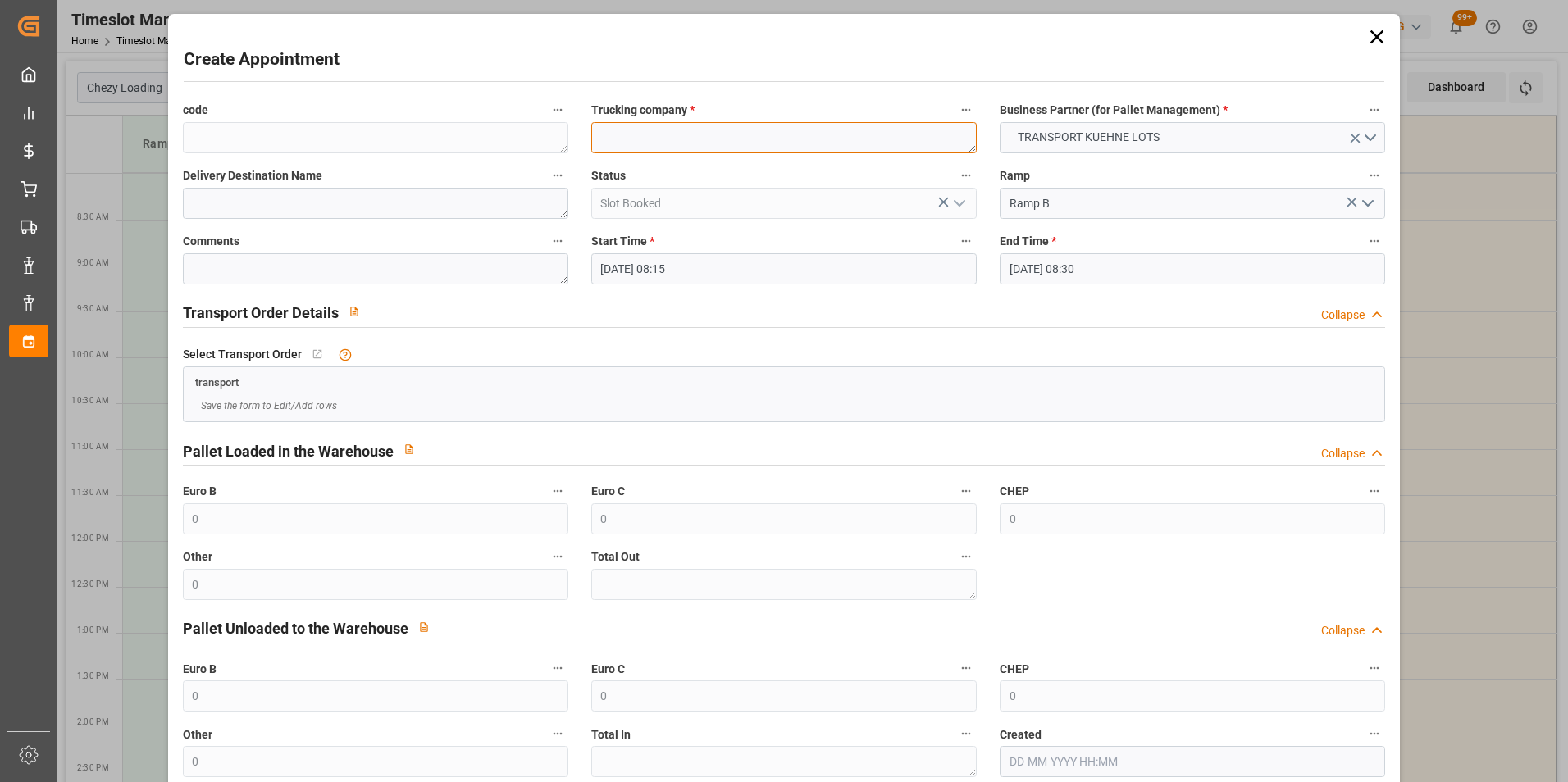
click at [669, 129] on textarea at bounding box center [783, 138] width 385 height 31
type textarea "[PERSON_NAME]"
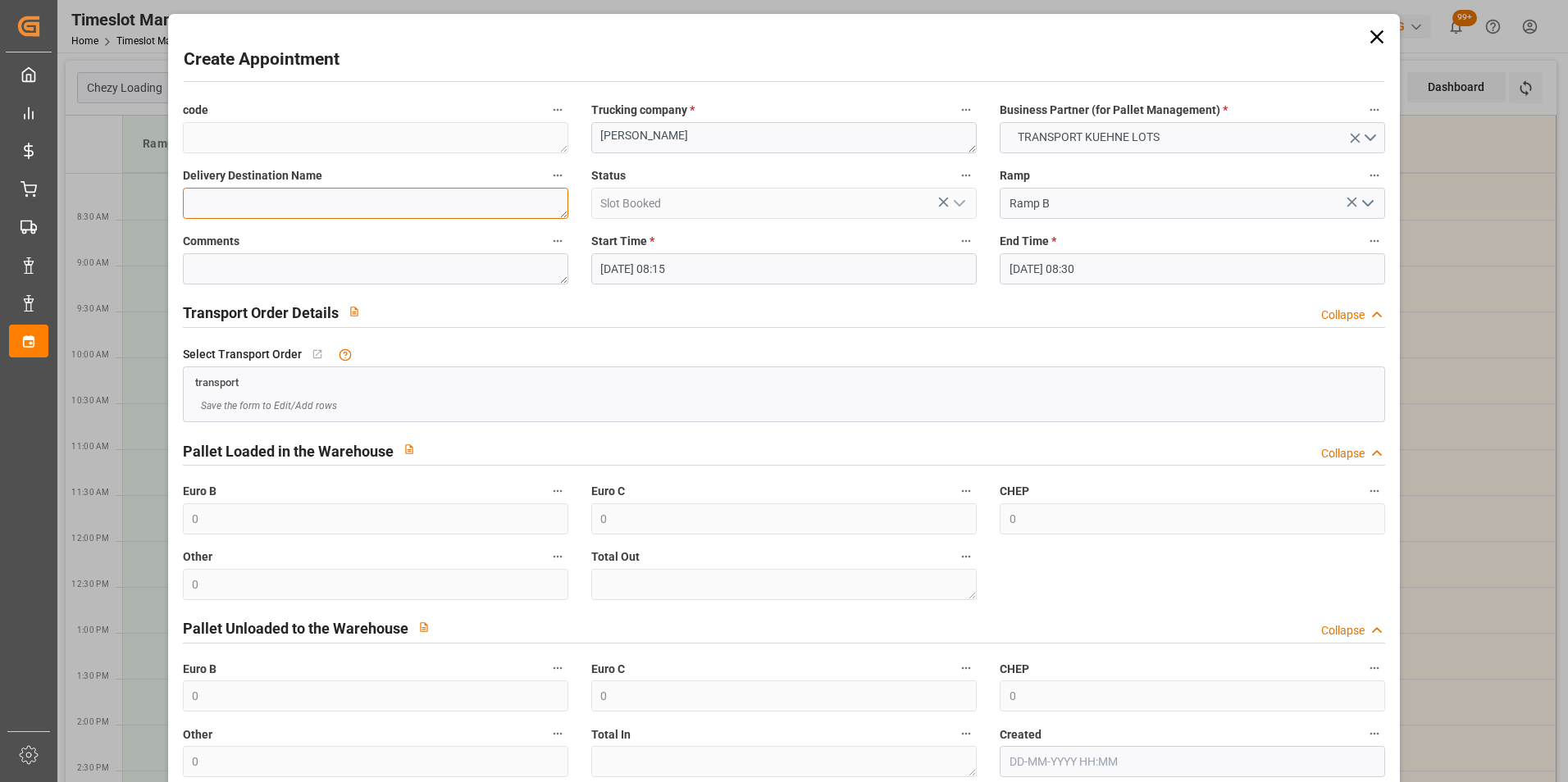
click at [476, 194] on textarea at bounding box center [375, 204] width 385 height 31
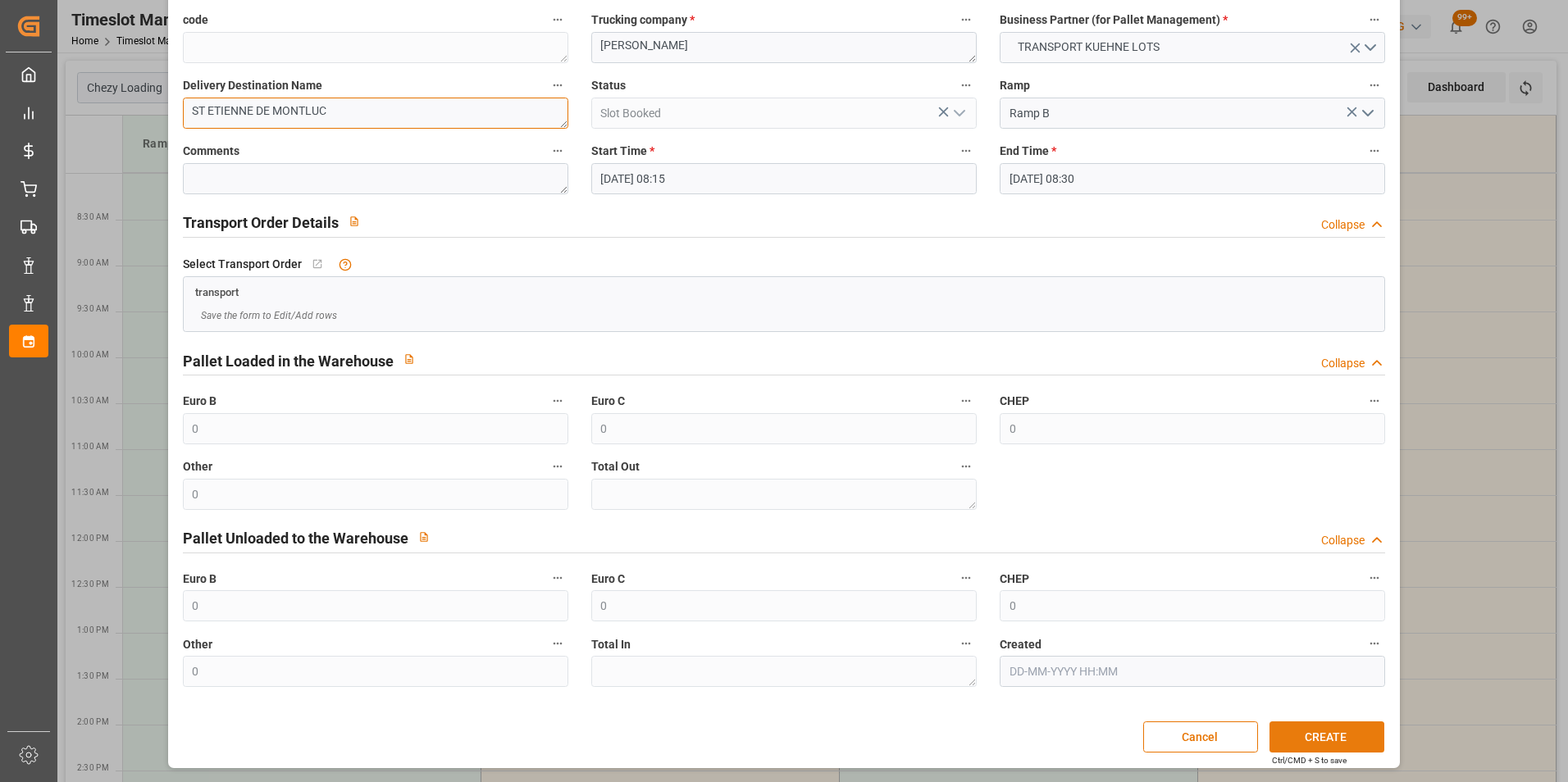
type textarea "ST ETIENNE DE MONTLUC"
click at [1329, 731] on button "CREATE" at bounding box center [1326, 737] width 115 height 31
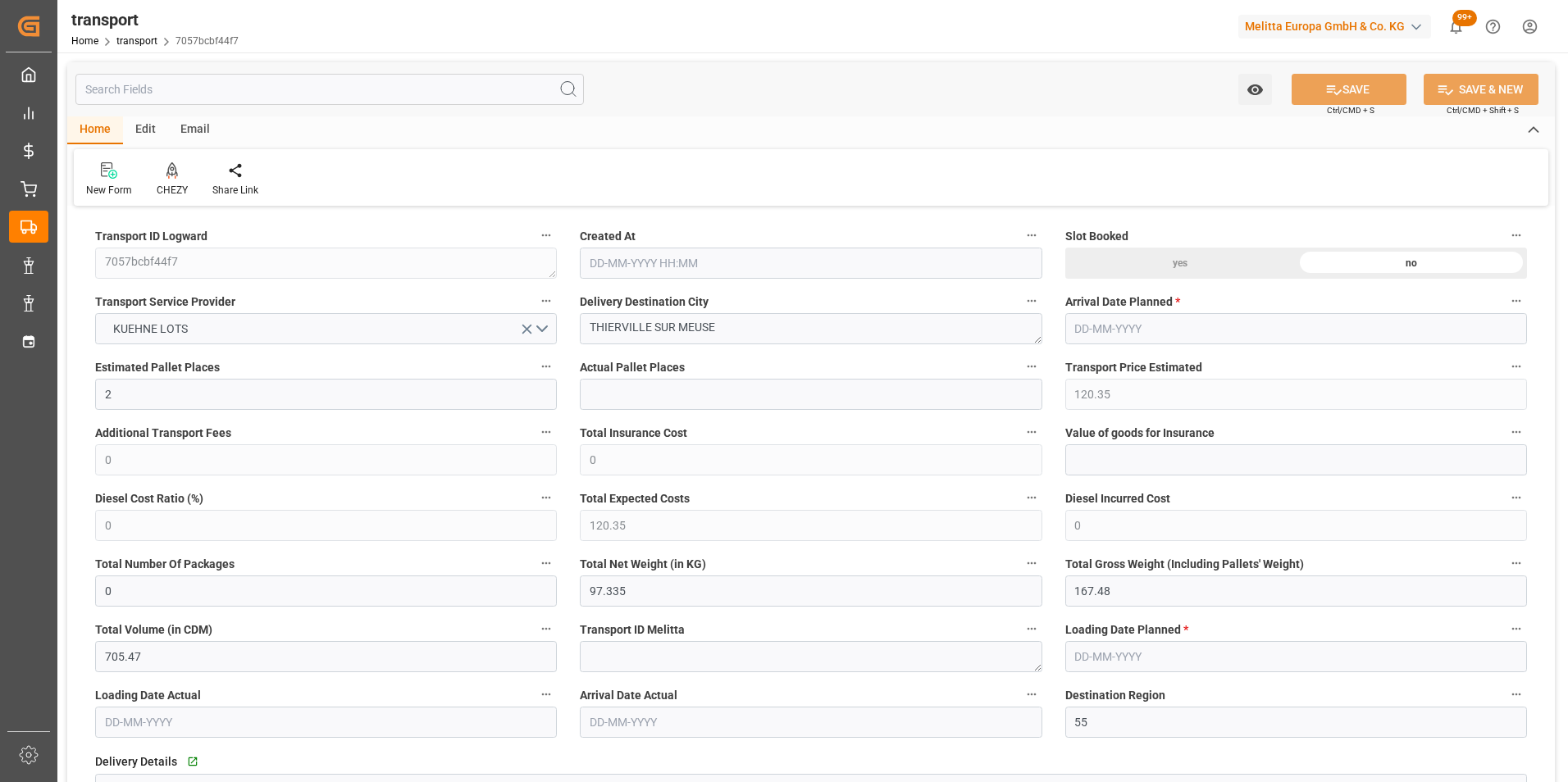
type input "[DATE] 11:29"
type input "[DATE]"
click at [172, 180] on div "CHEZY" at bounding box center [172, 179] width 56 height 36
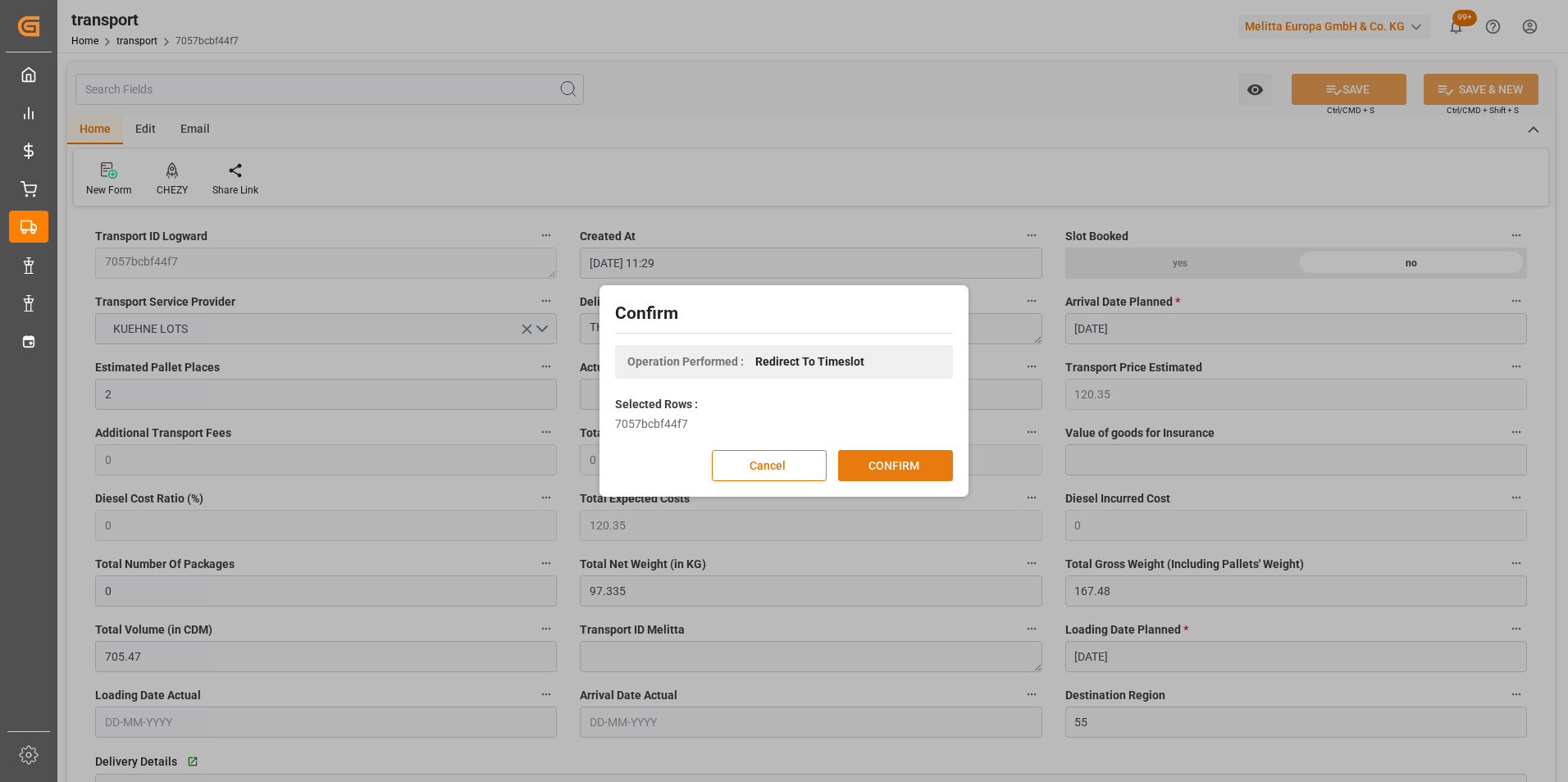
click at [886, 463] on button "CONFIRM" at bounding box center [895, 465] width 115 height 31
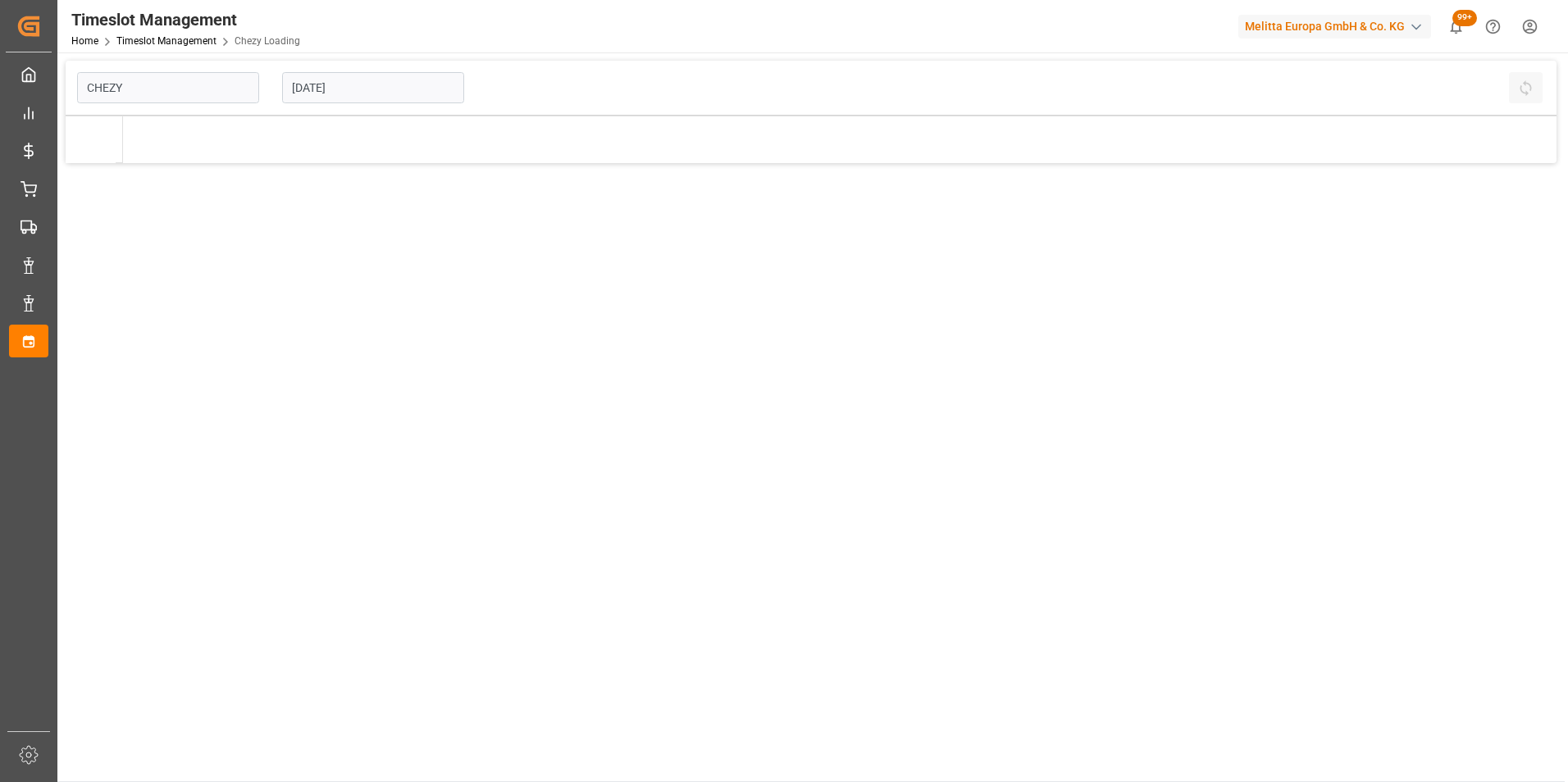
type input "Chezy Loading"
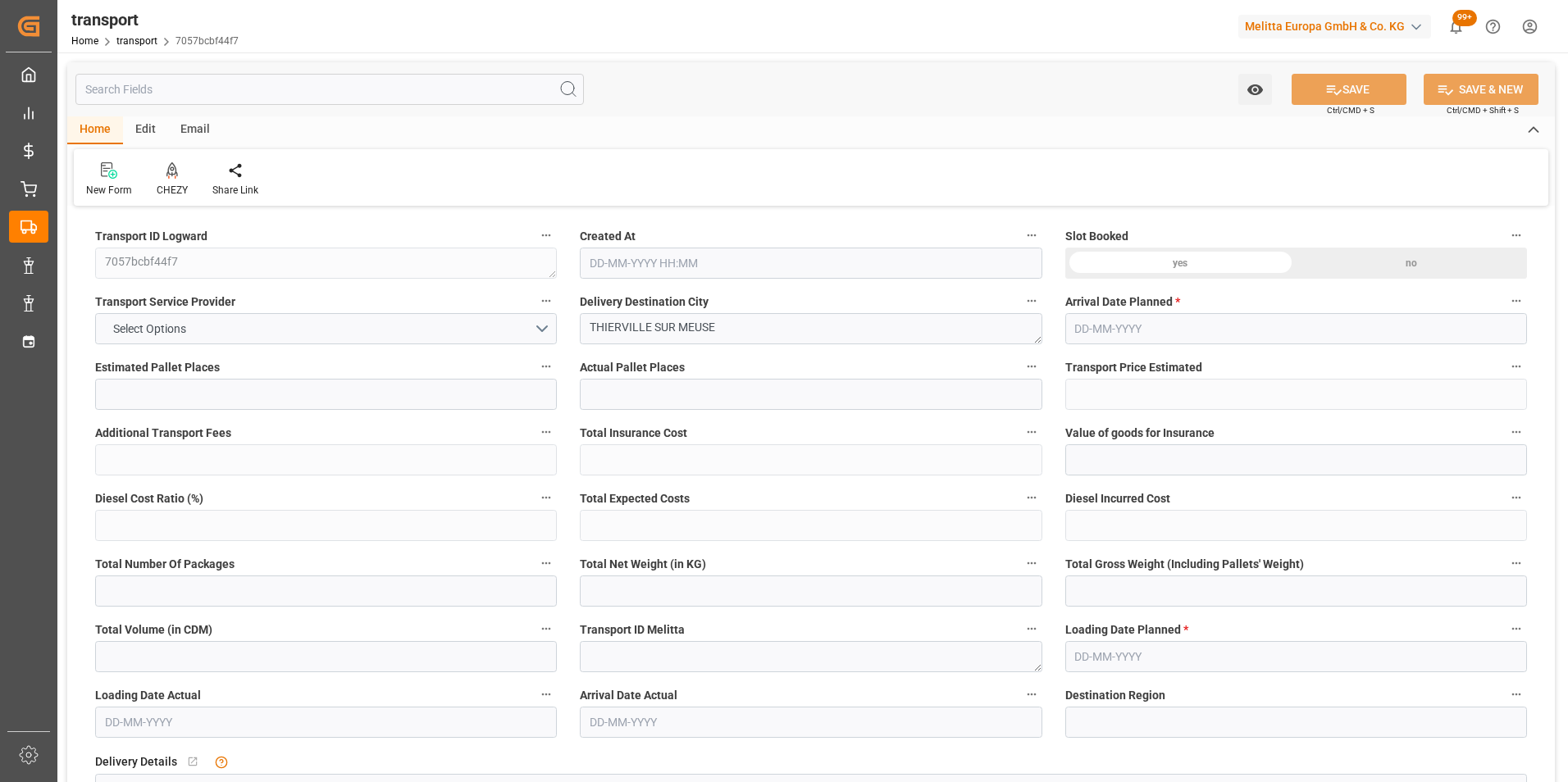
type input "2"
type input "120.35"
type input "0"
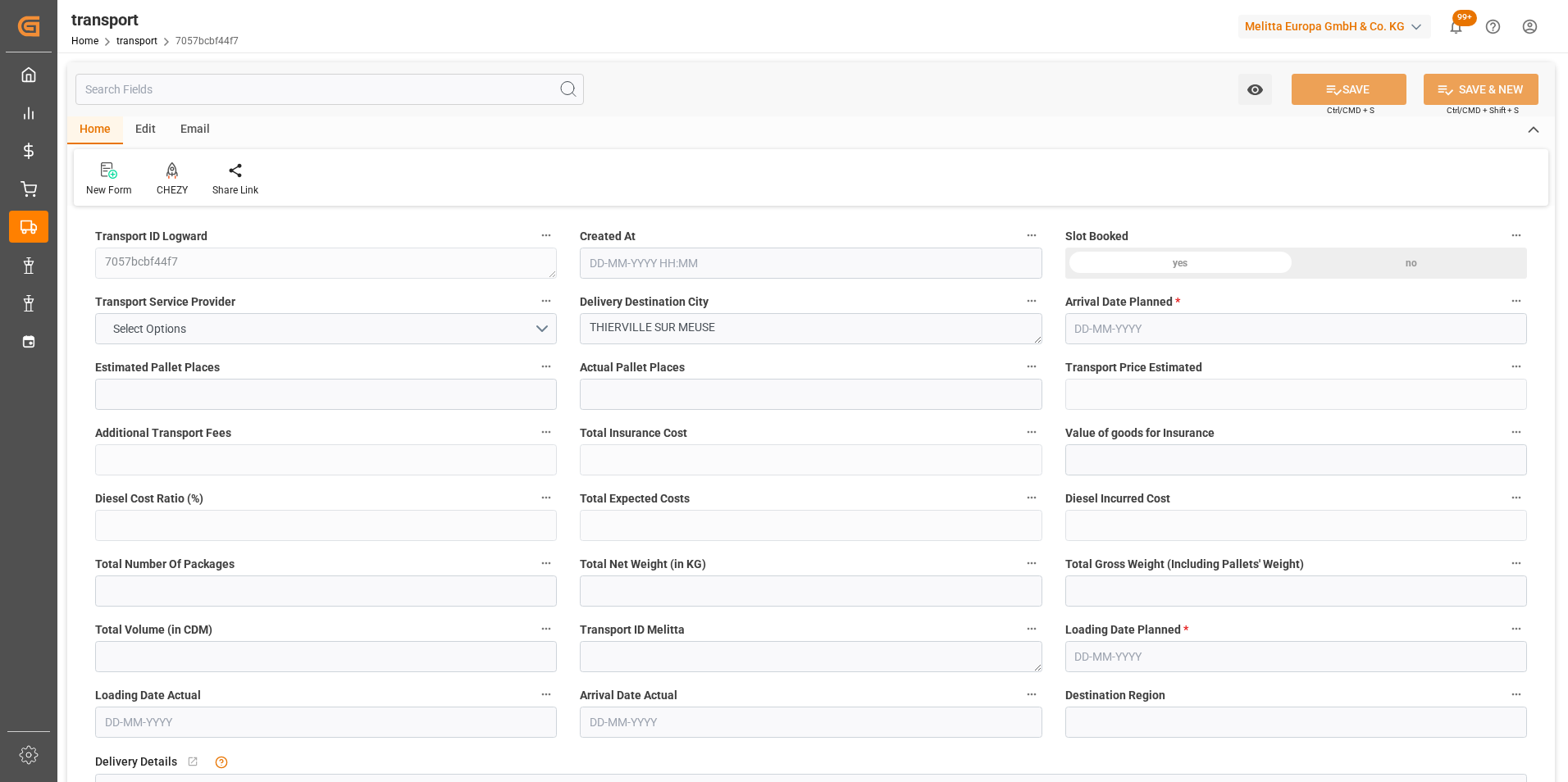
type input "120.35"
type input "0"
type input "97.335"
type input "167.48"
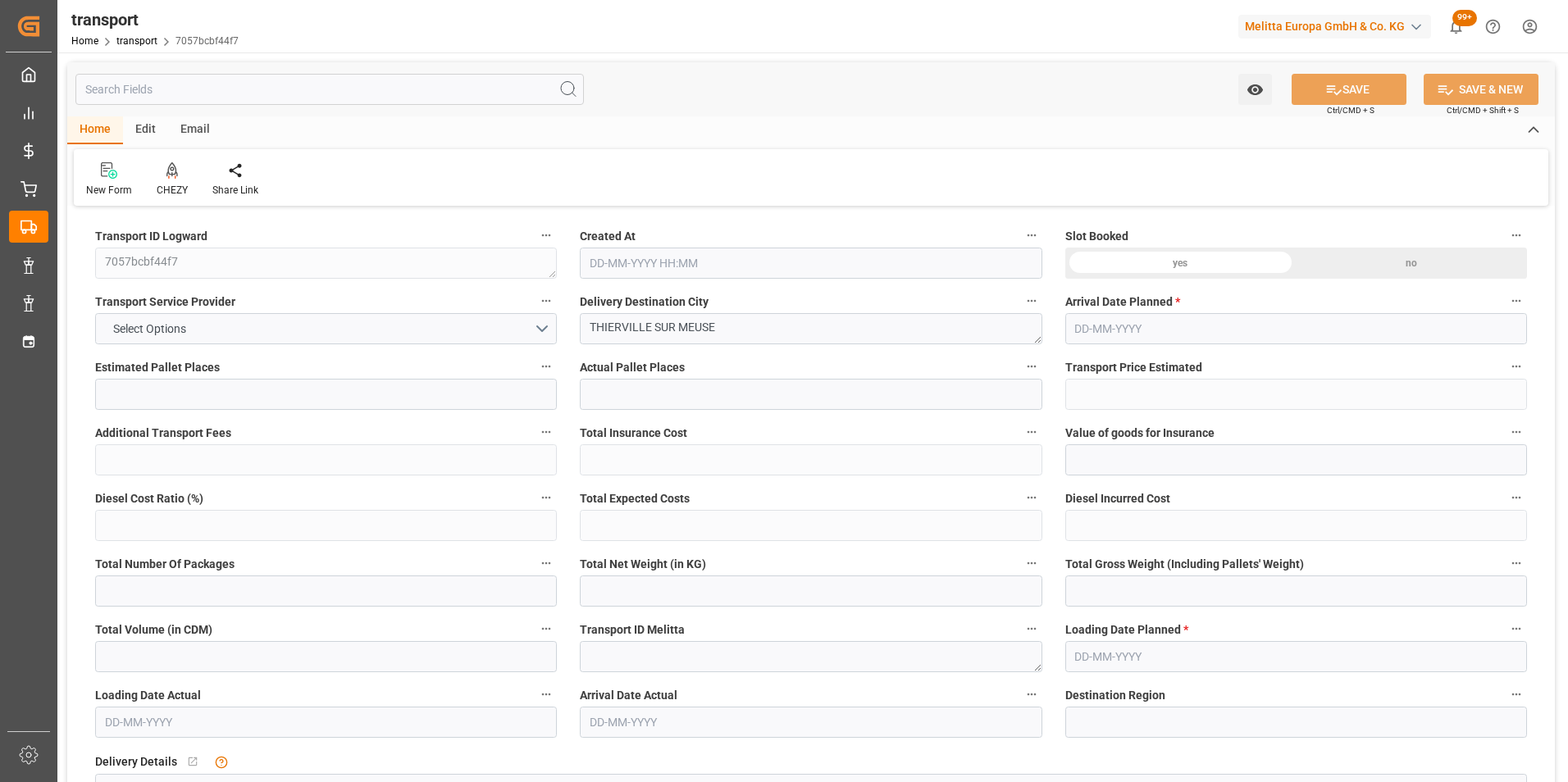
type input "705.47"
type input "55"
type input "1"
type input "5"
type input "2"
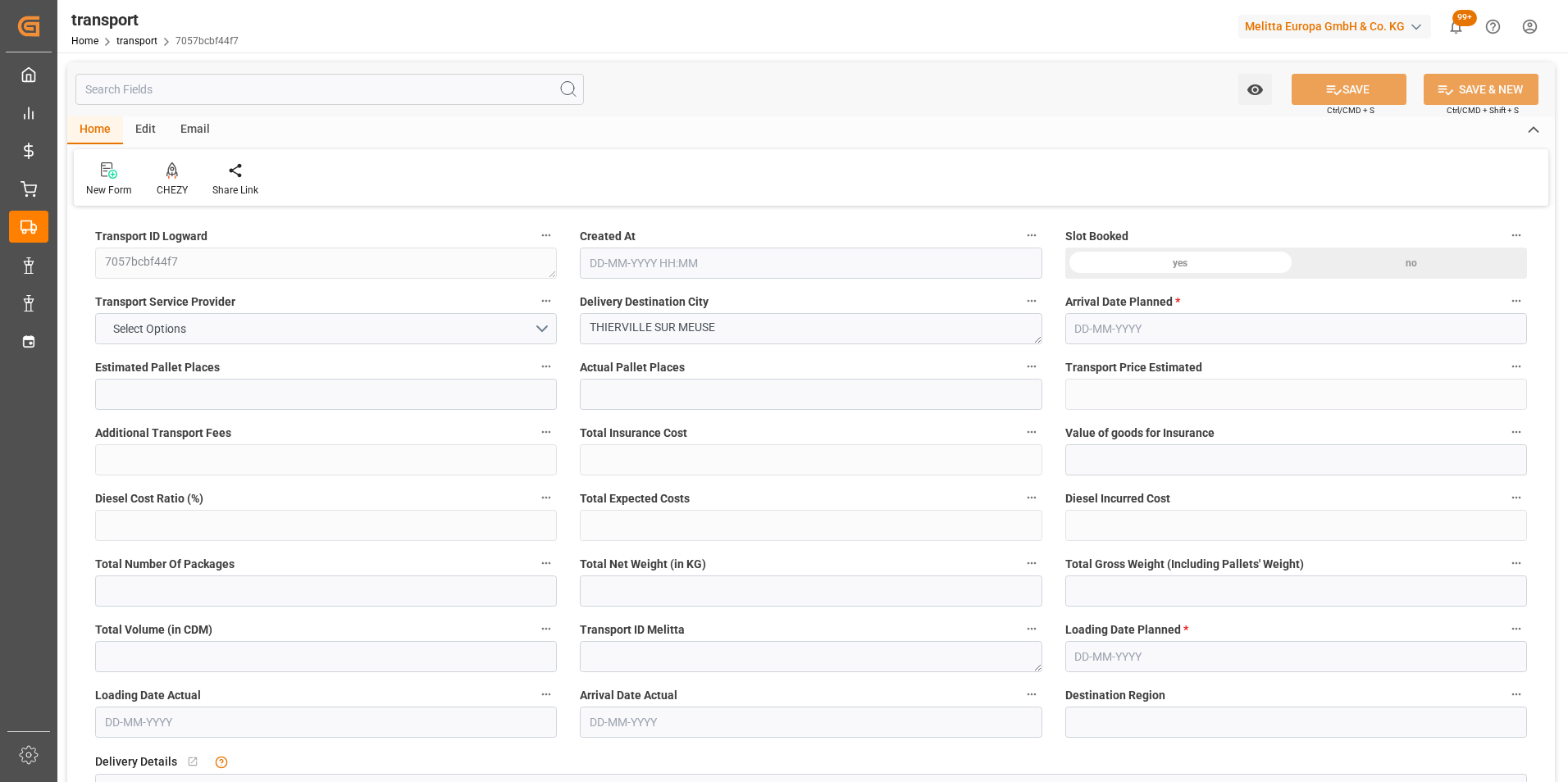
type input "101"
type input "115.536"
type input "0"
type input "4710.8598"
type input "0"
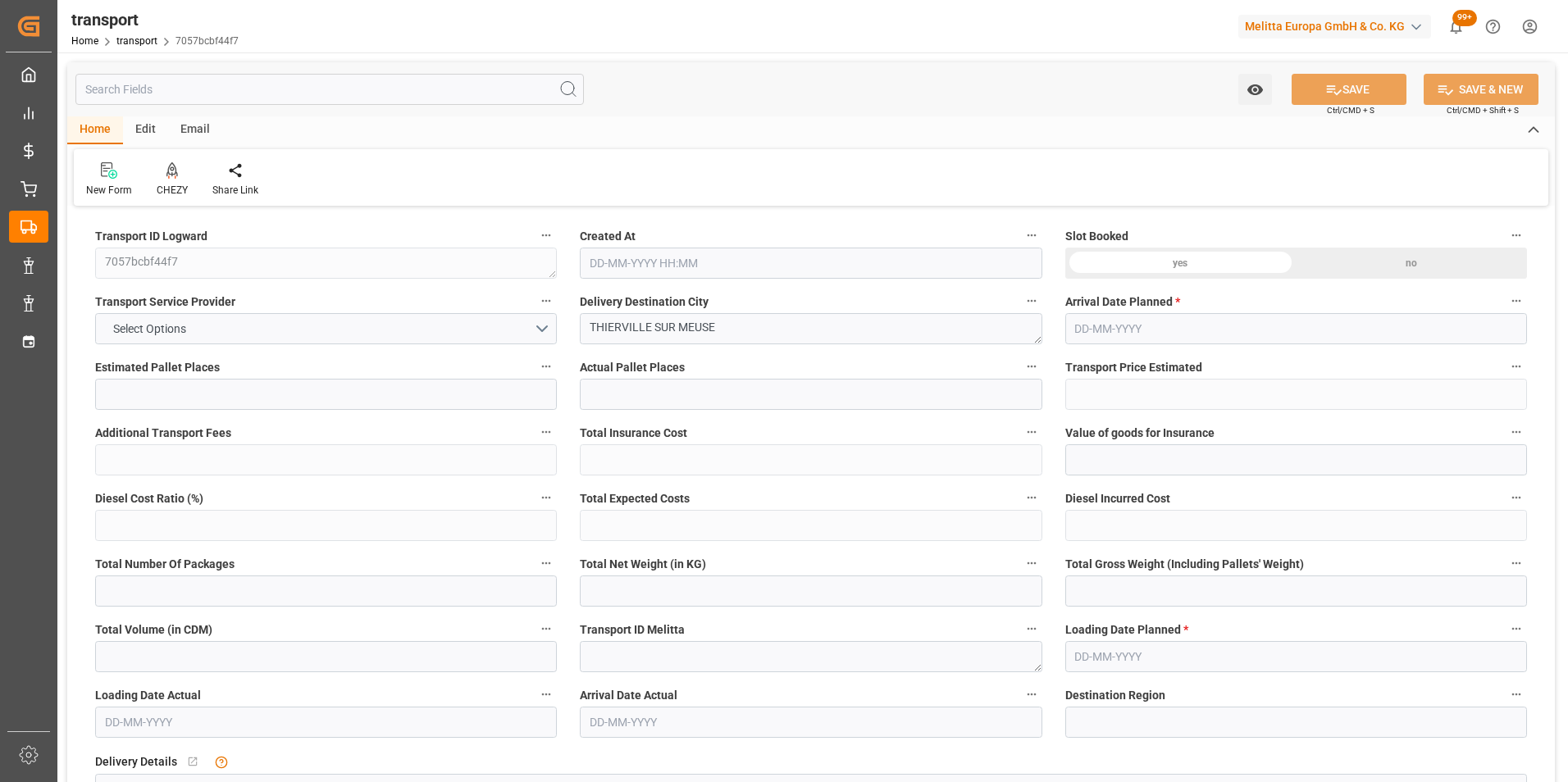
type input "0"
type input "21"
type input "35"
type input "[DATE] 11:29"
type input "[DATE]"
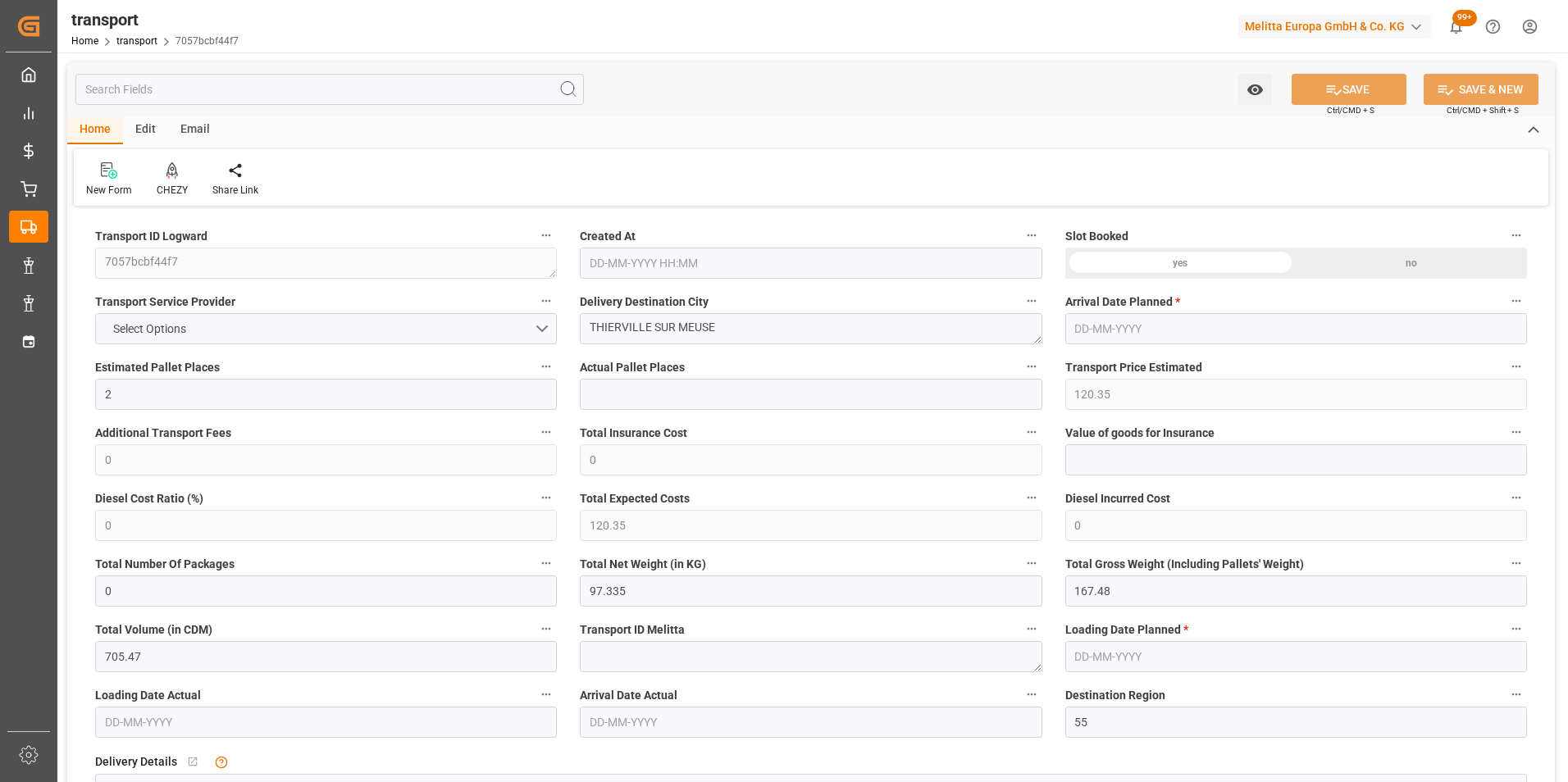
type input "[DATE]"
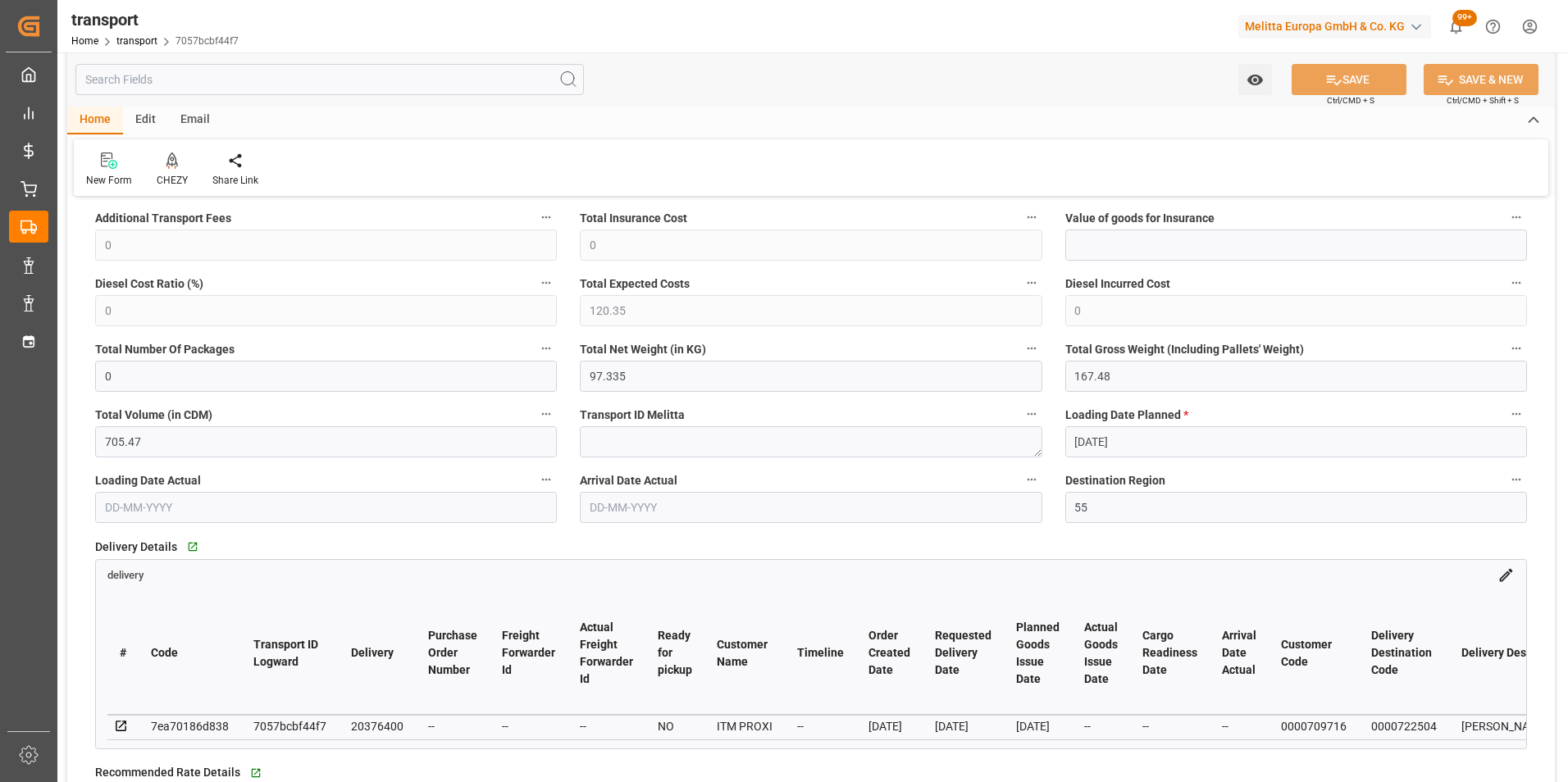
scroll to position [492, 0]
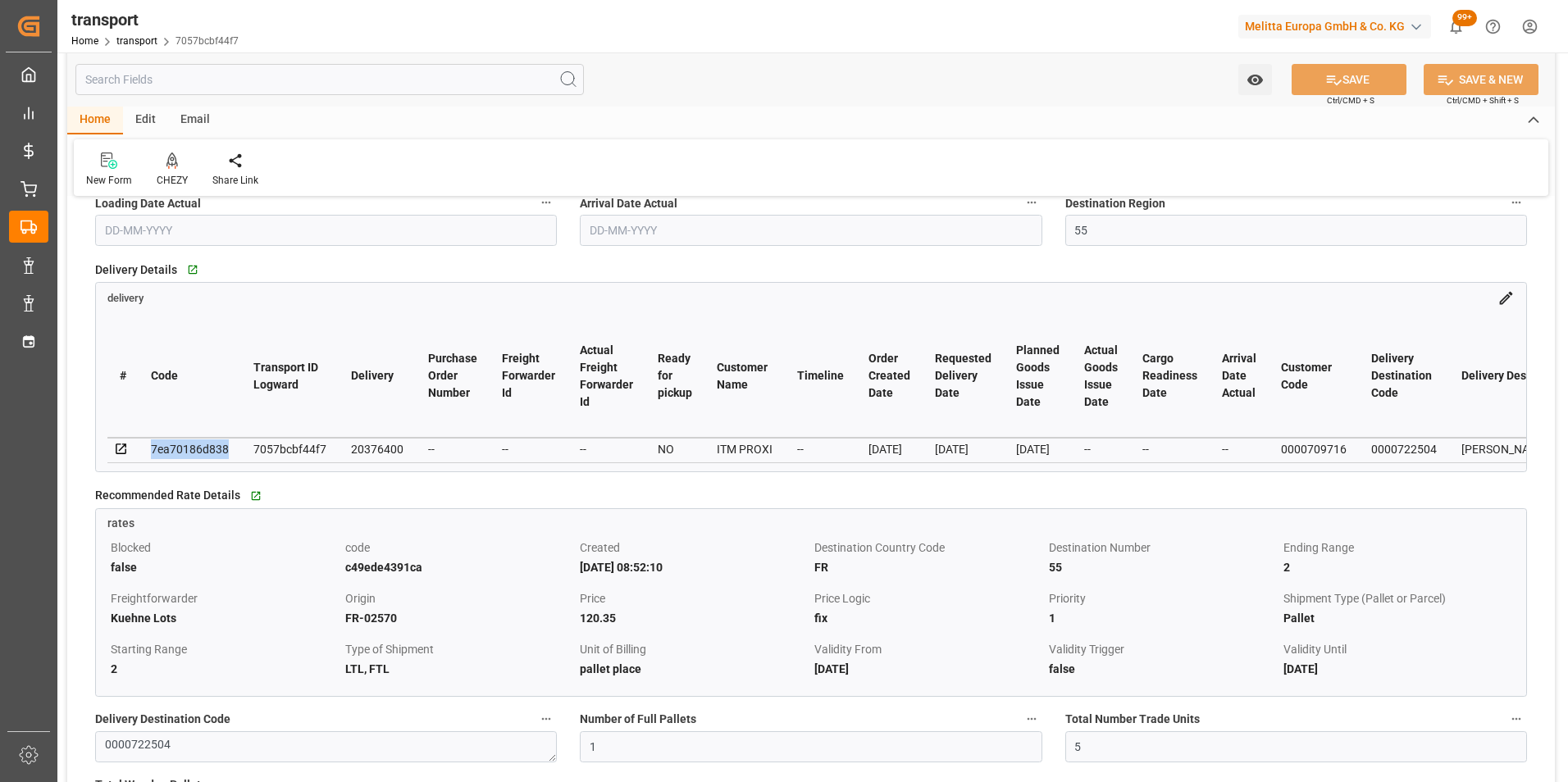
drag, startPoint x: 232, startPoint y: 451, endPoint x: 149, endPoint y: 452, distance: 83.0
click at [149, 452] on td "7ea70186d838" at bounding box center [189, 450] width 103 height 24
drag, startPoint x: 149, startPoint y: 452, endPoint x: 165, endPoint y: 450, distance: 16.1
copy div "7ea70186d838"
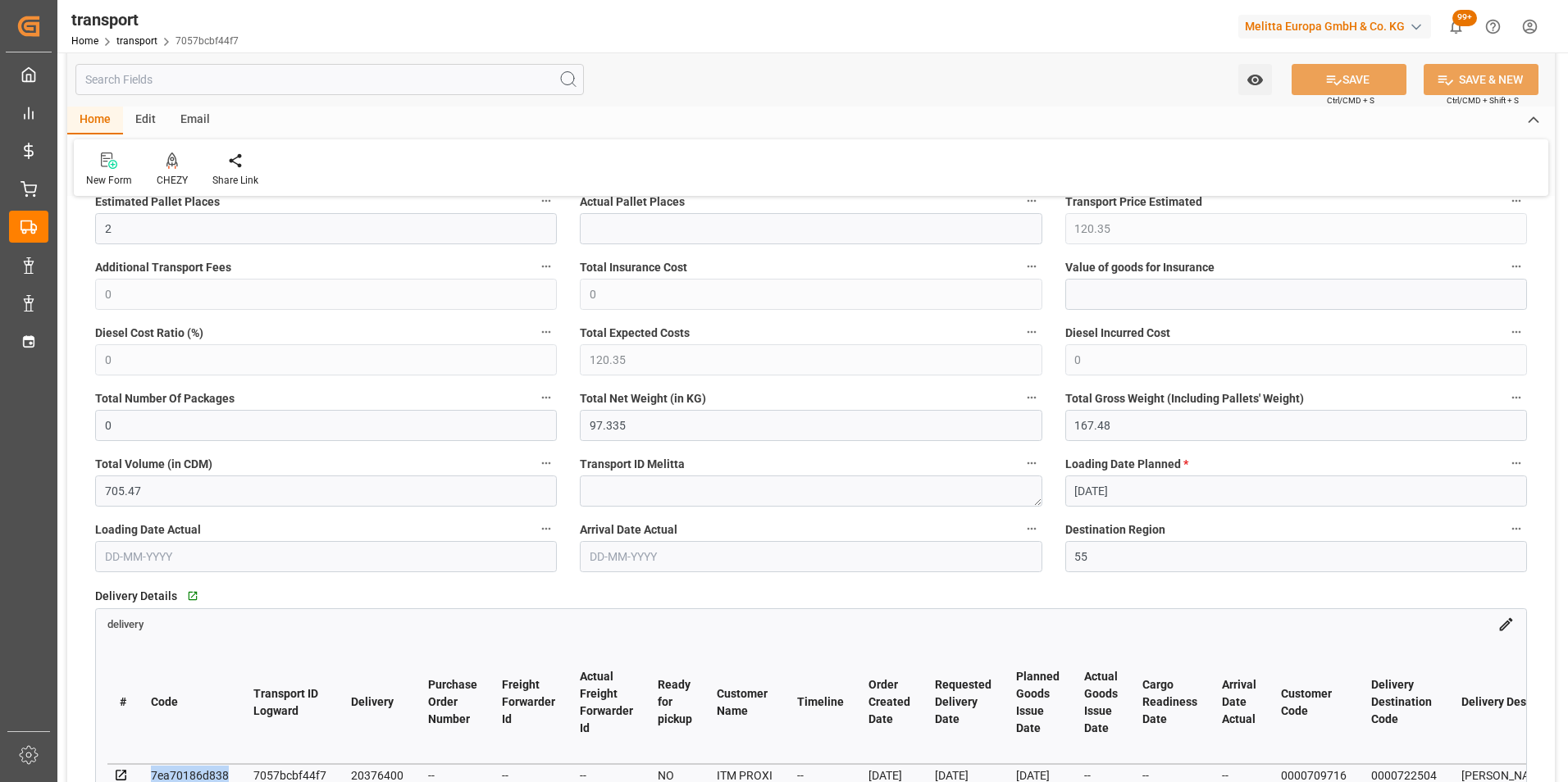
scroll to position [410, 0]
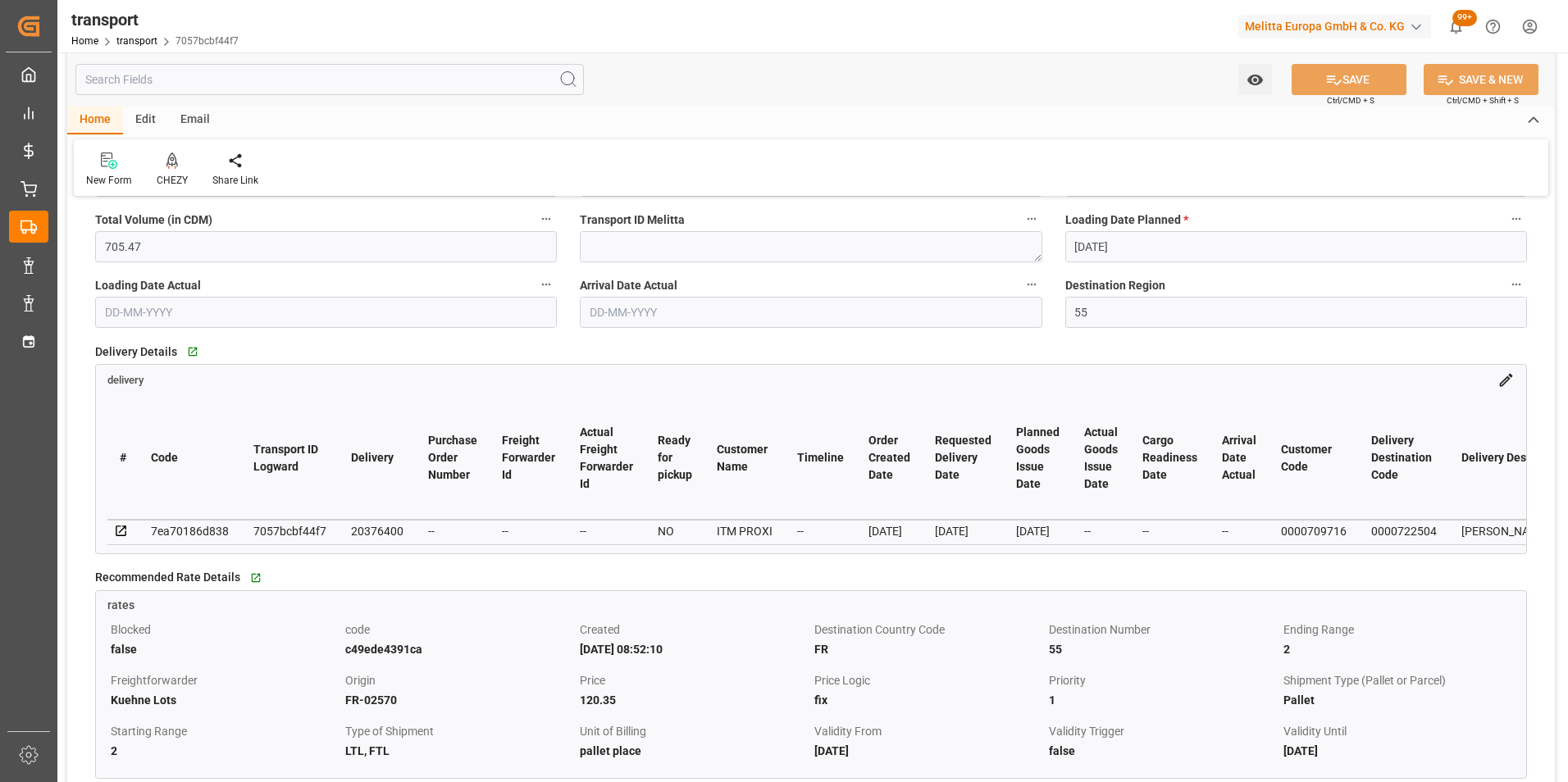
drag, startPoint x: 217, startPoint y: 553, endPoint x: 249, endPoint y: 551, distance: 32.1
click at [249, 551] on div "# Code Transport ID Logward Delivery Purchase Order Number Freight Forwarder Id…" at bounding box center [810, 471] width 1430 height 165
drag, startPoint x: 404, startPoint y: 530, endPoint x: 350, endPoint y: 530, distance: 54.0
click at [350, 530] on td "20376400" at bounding box center [377, 531] width 77 height 24
drag, startPoint x: 350, startPoint y: 530, endPoint x: 359, endPoint y: 530, distance: 9.0
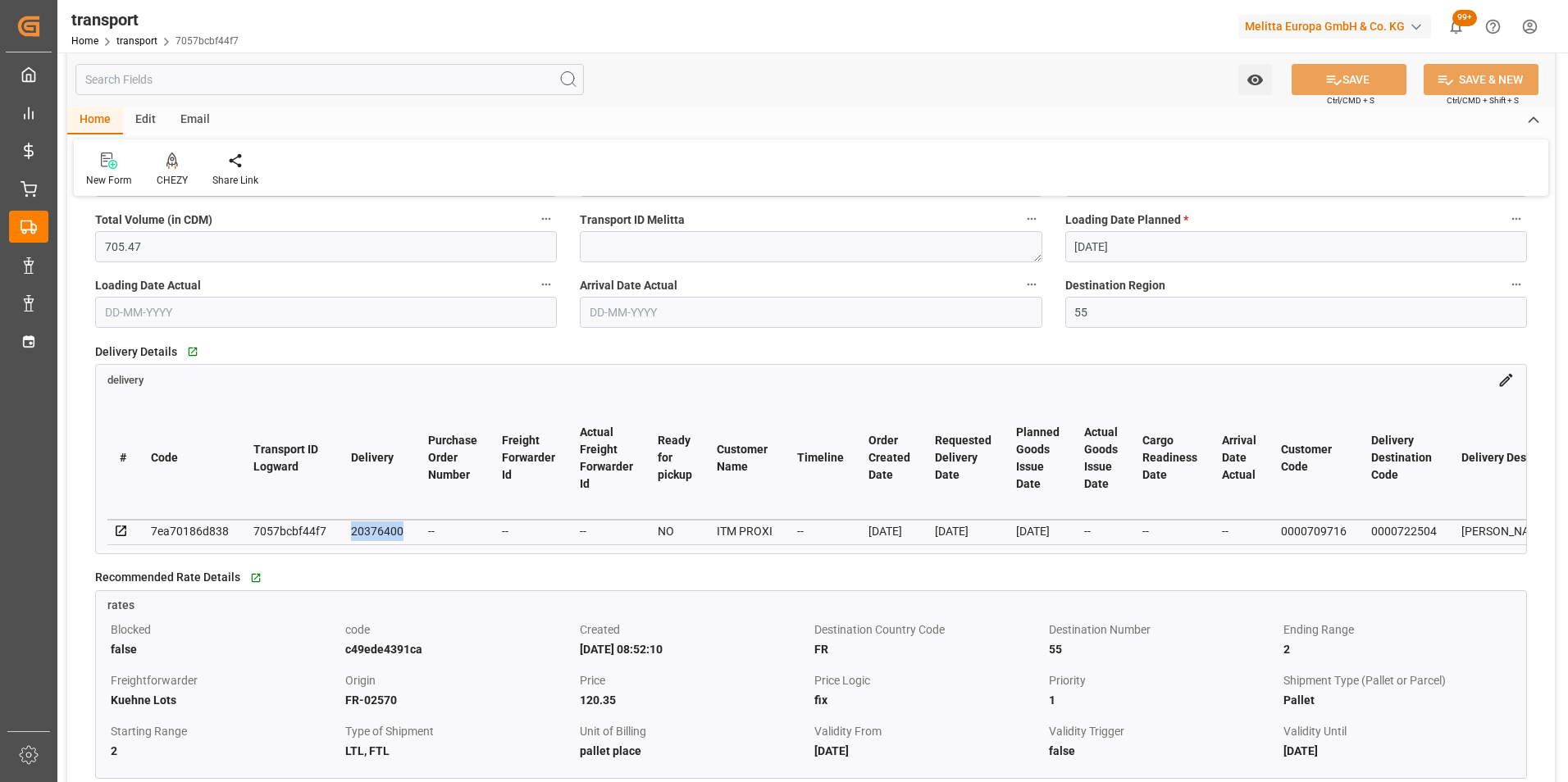
copy div "20376400"
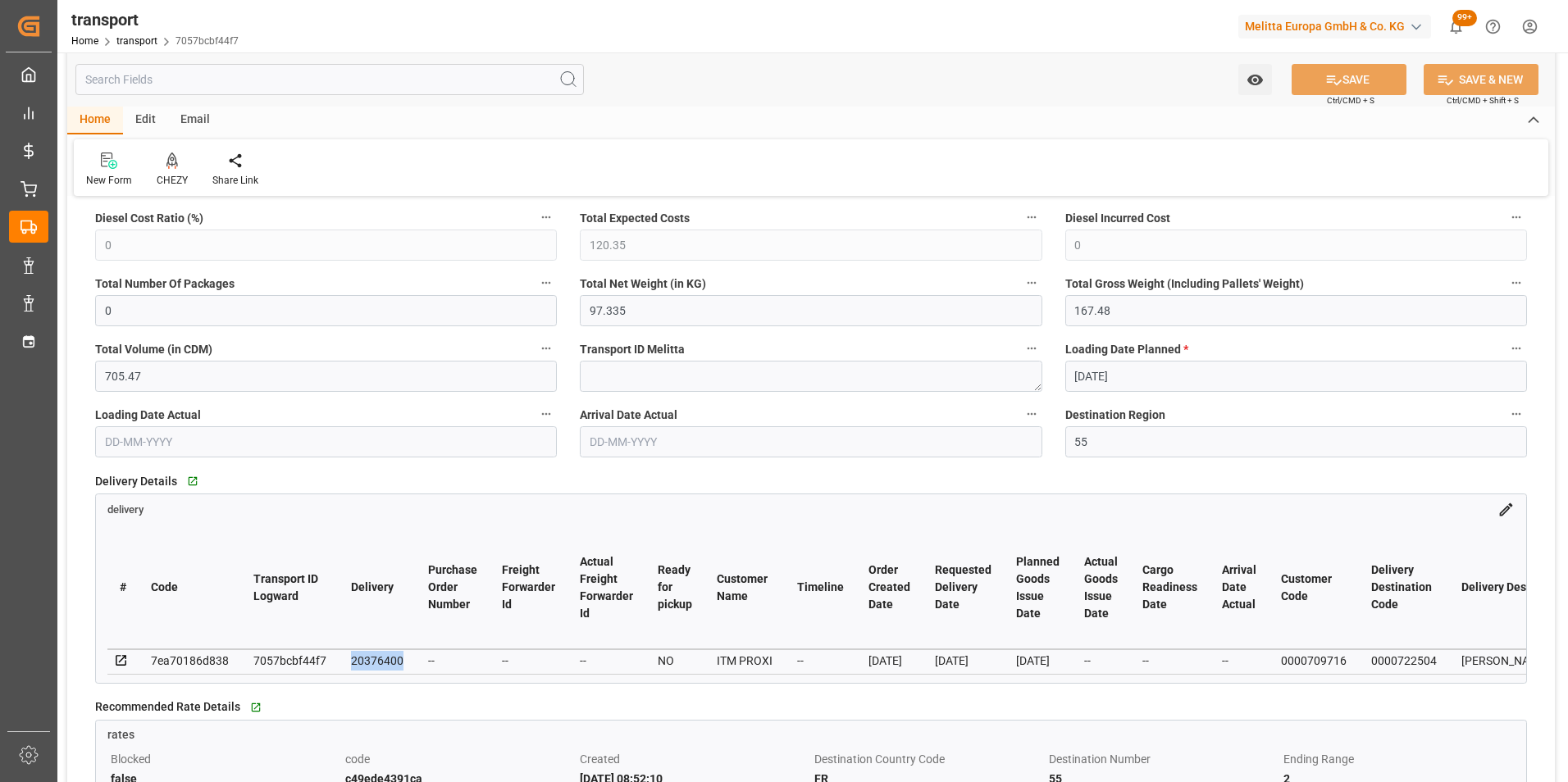
scroll to position [82, 0]
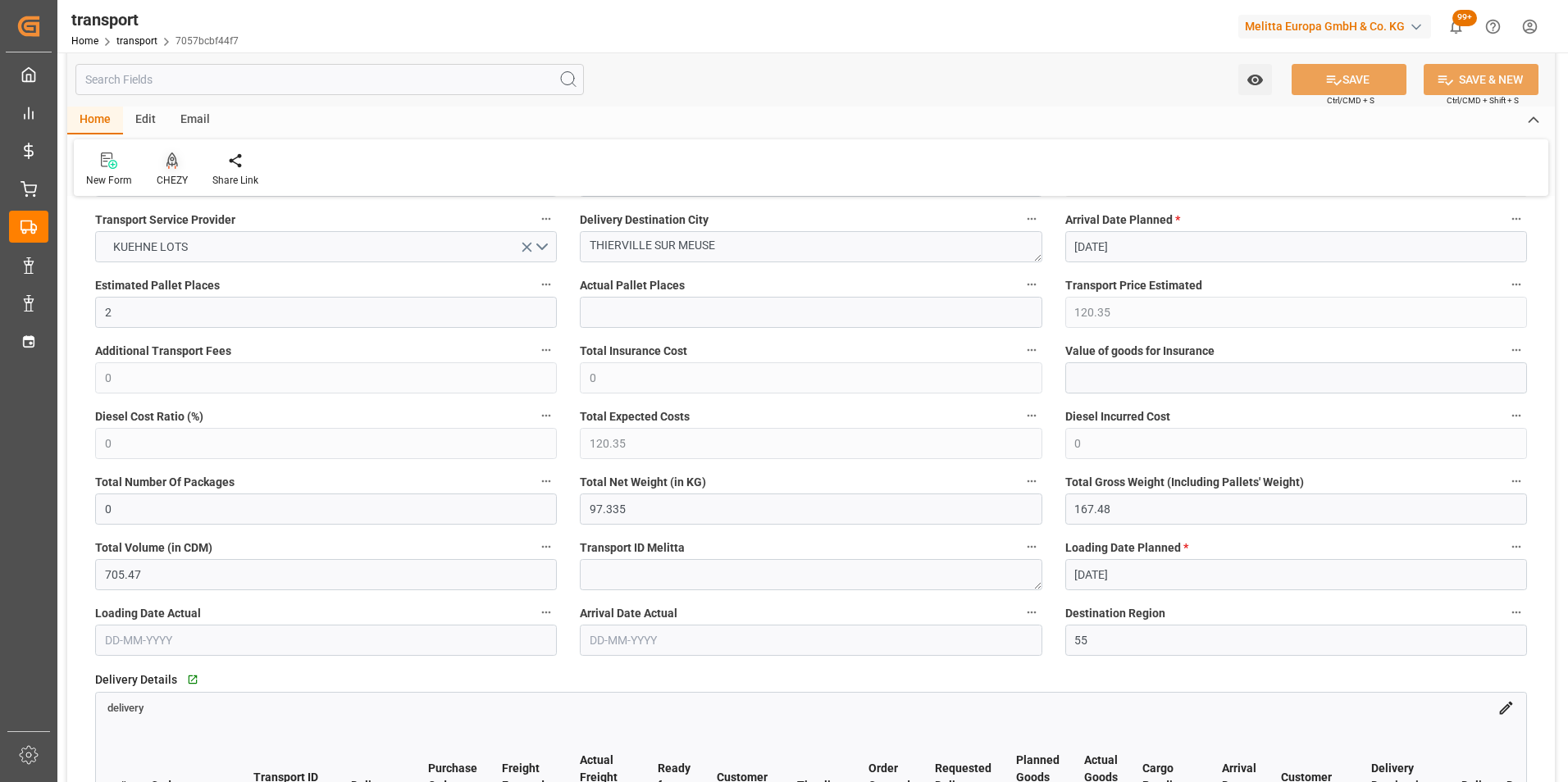
click at [170, 166] on icon at bounding box center [172, 161] width 12 height 17
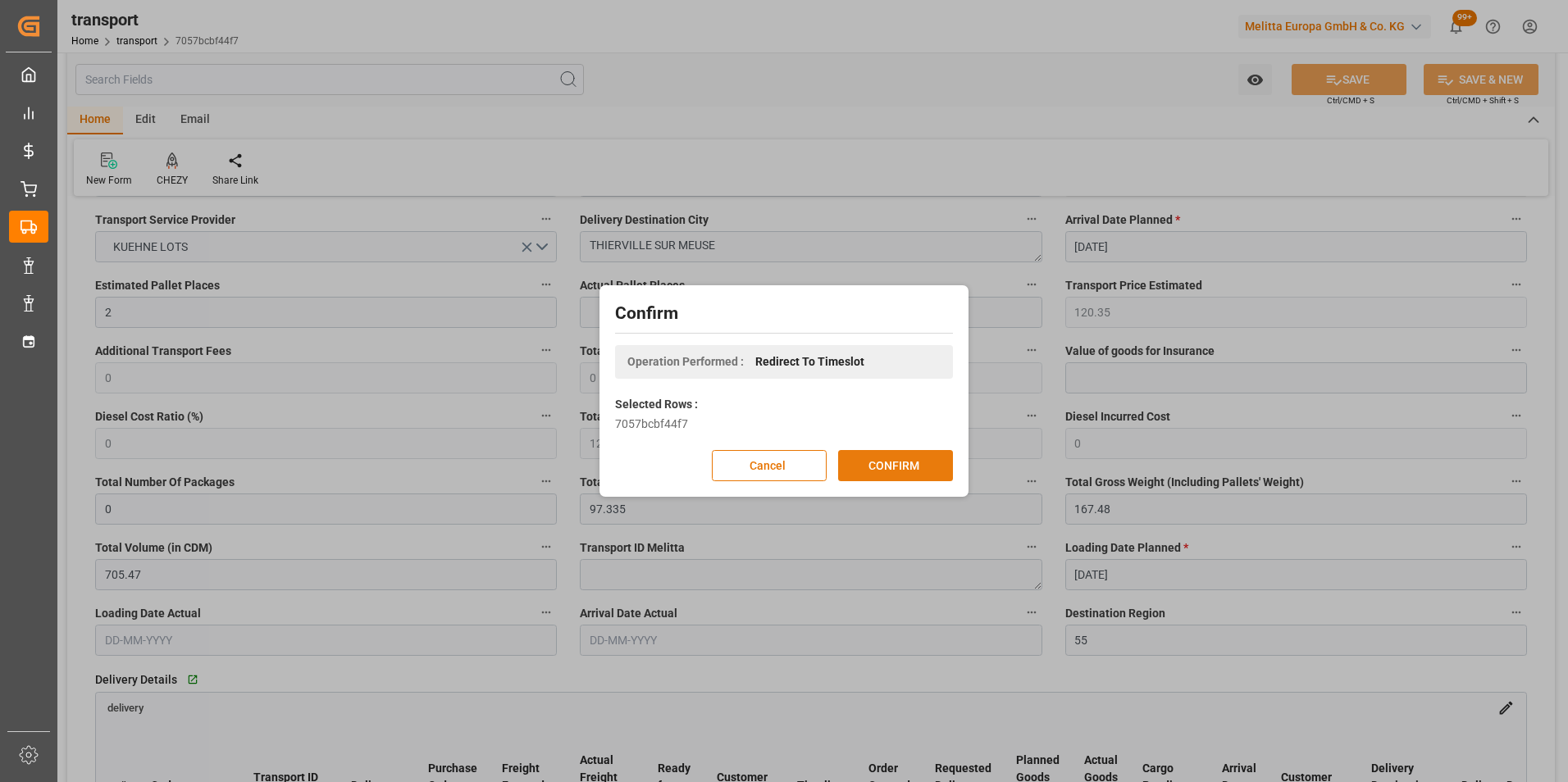
click at [882, 456] on button "CONFIRM" at bounding box center [895, 465] width 115 height 31
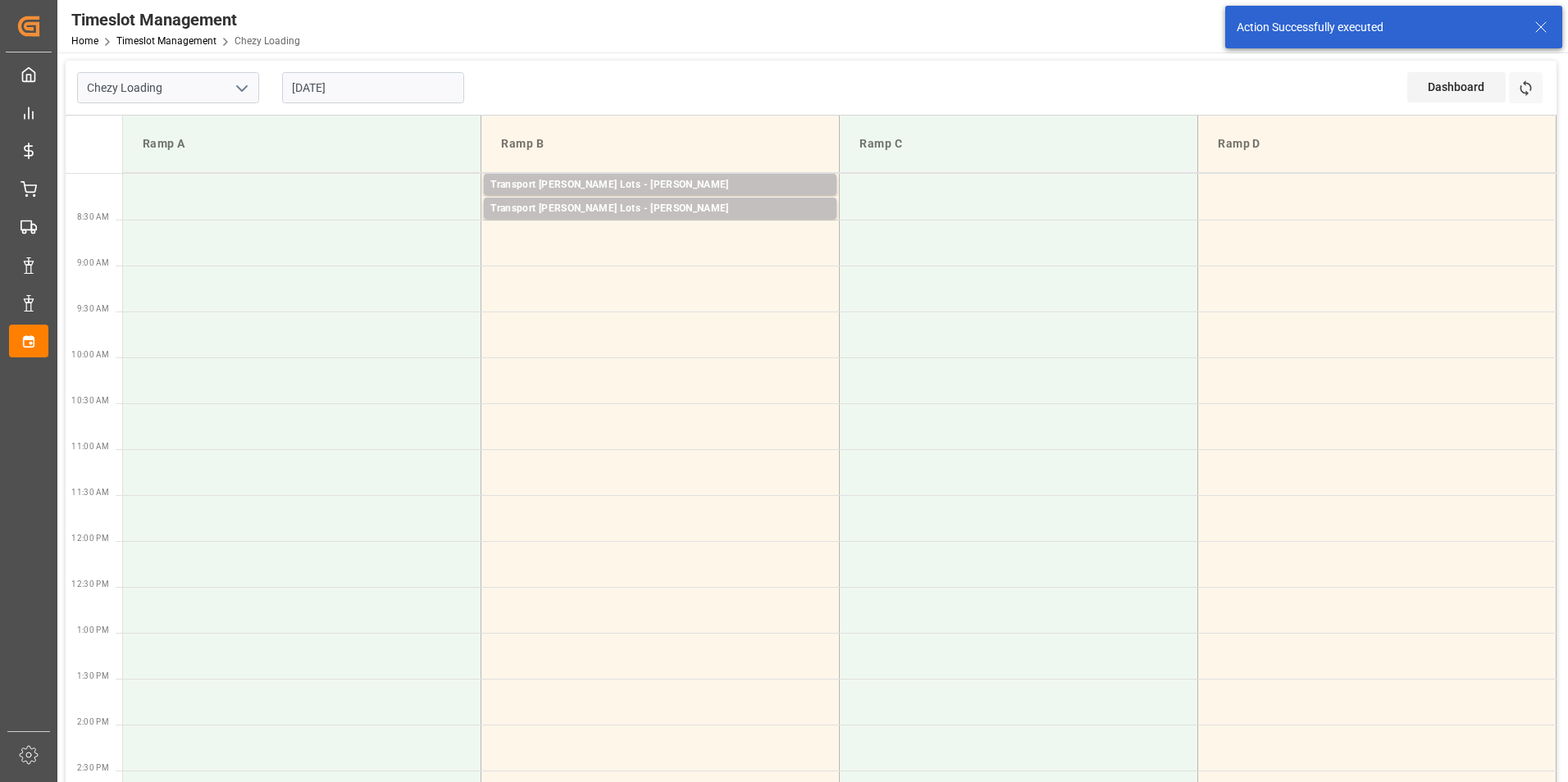
click at [328, 89] on input "[DATE]" at bounding box center [373, 88] width 182 height 31
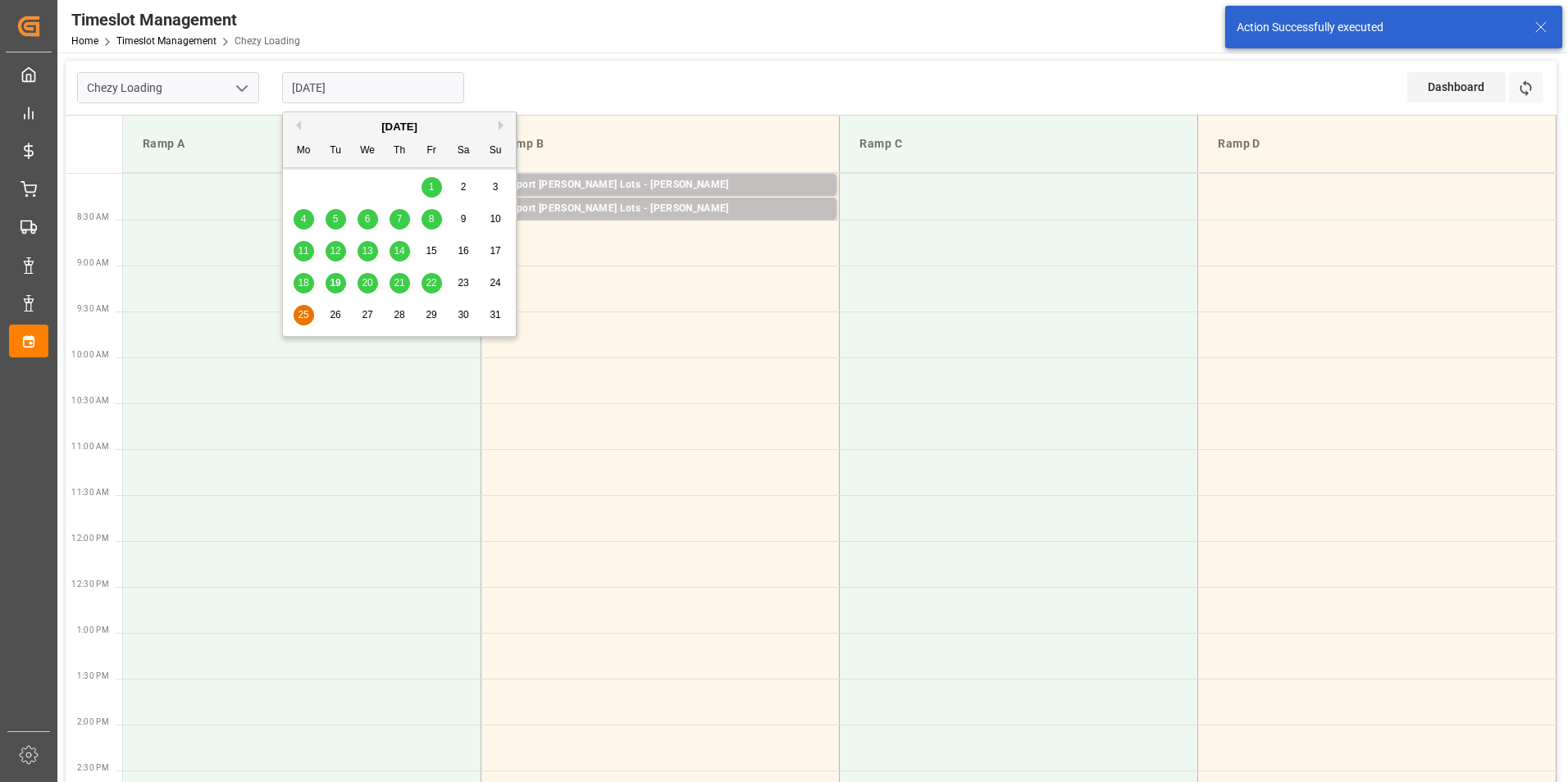
click at [399, 279] on span "21" at bounding box center [399, 283] width 11 height 12
type input "[DATE]"
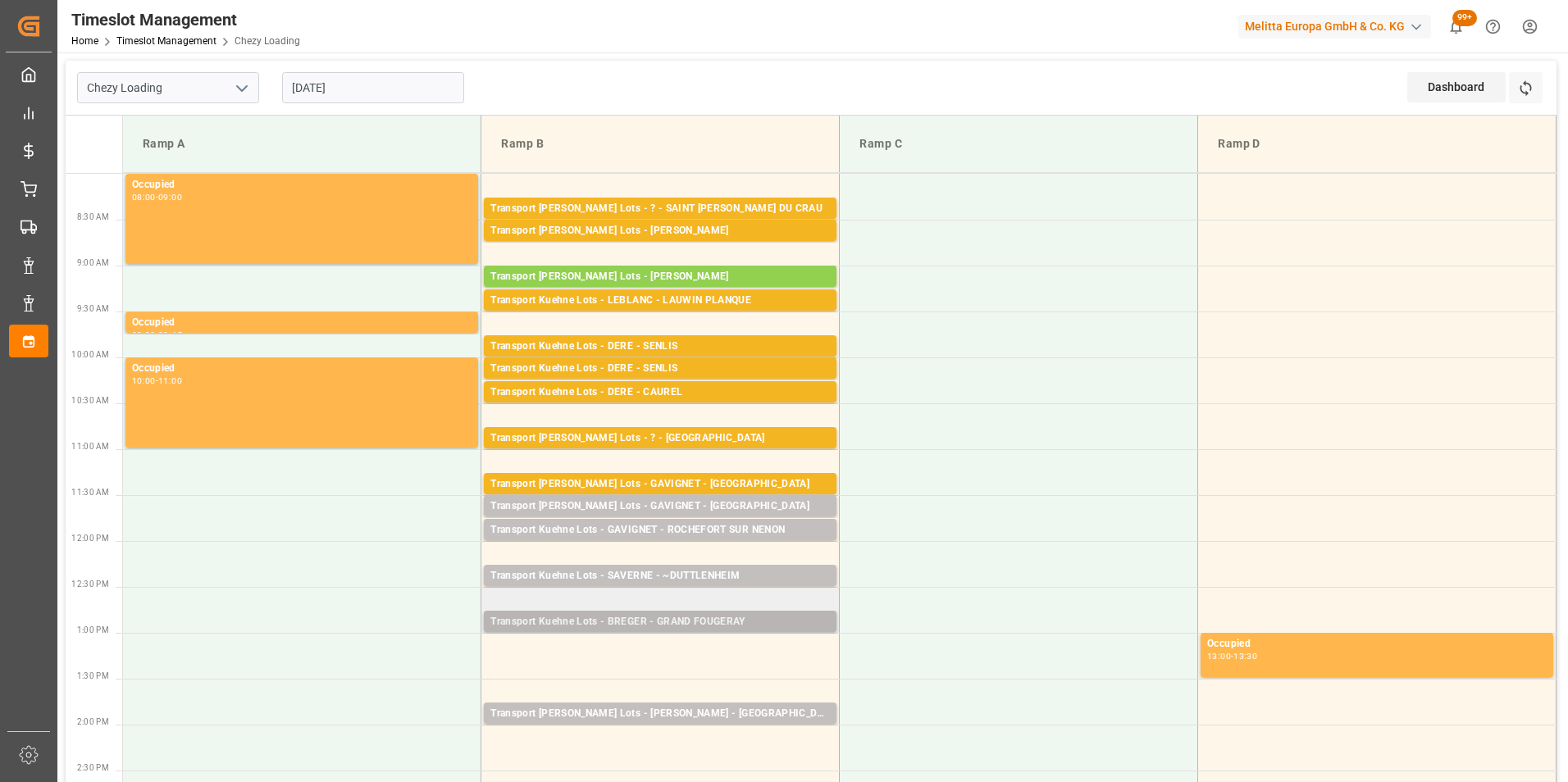
click at [723, 625] on div "Transport Kuehne Lots - BREGER - GRAND FOUGERAY" at bounding box center [660, 622] width 339 height 17
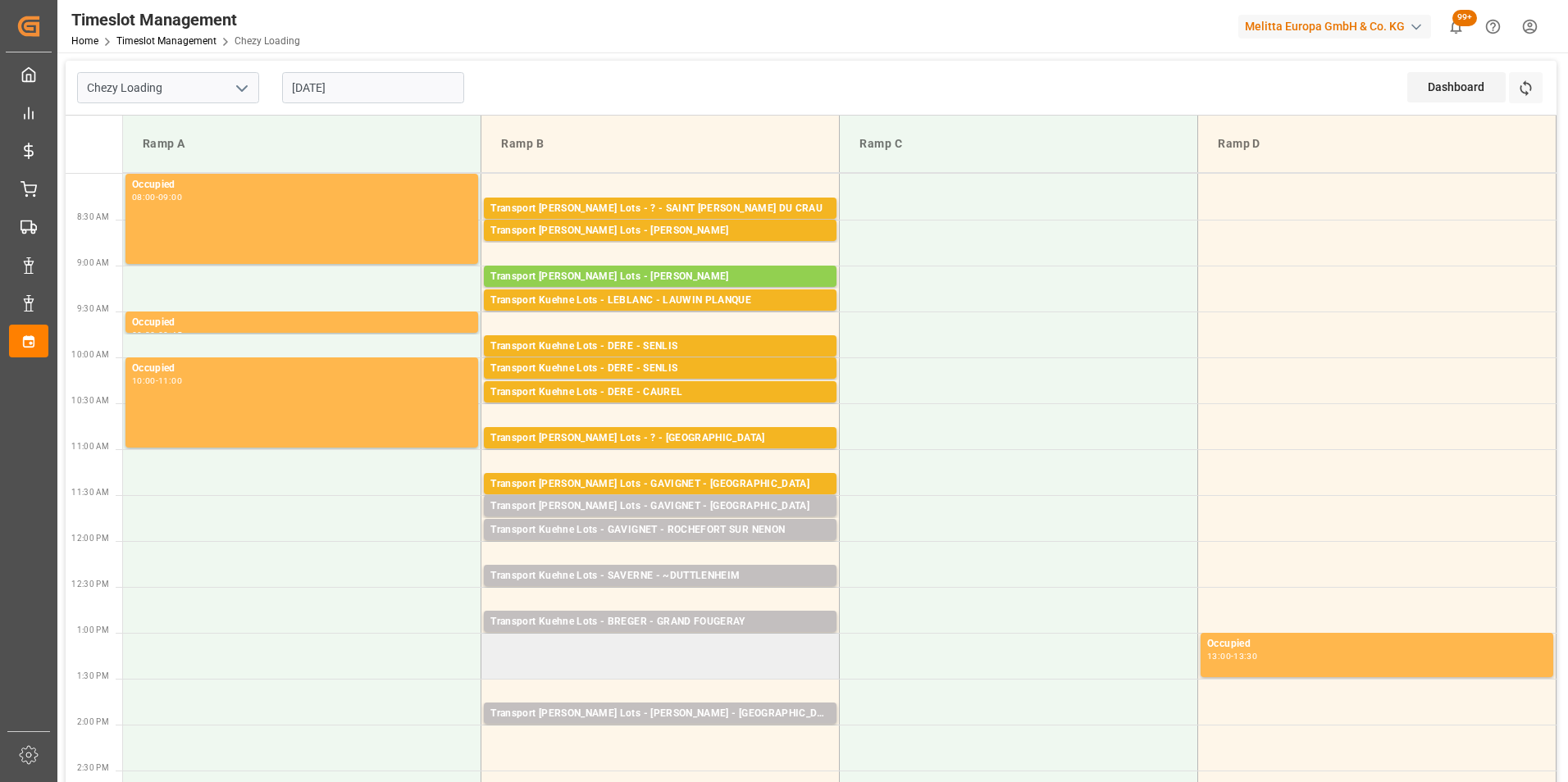
click at [728, 640] on td at bounding box center [661, 656] width 359 height 46
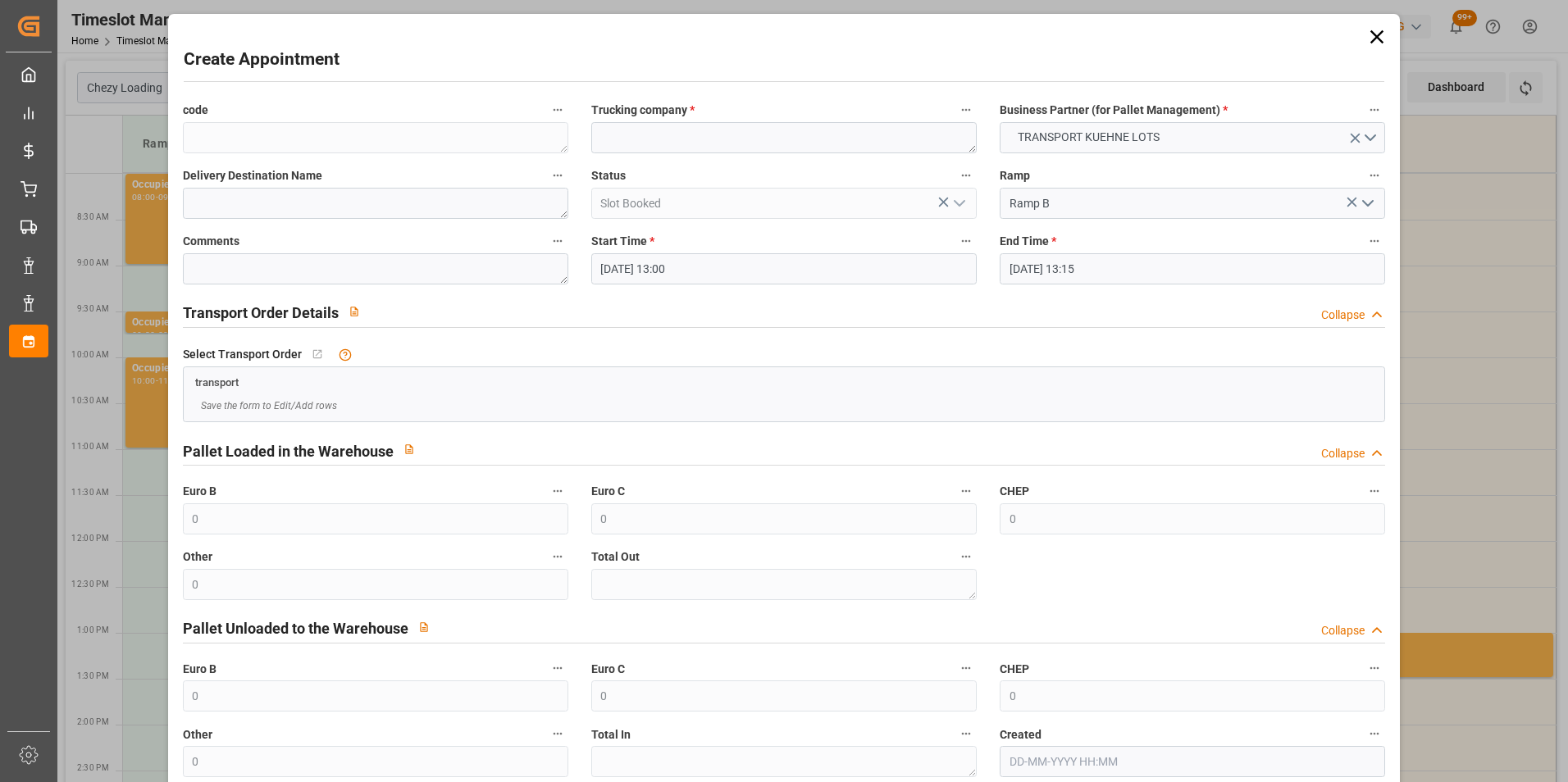
click at [680, 269] on input "[DATE] 13:00" at bounding box center [783, 269] width 385 height 31
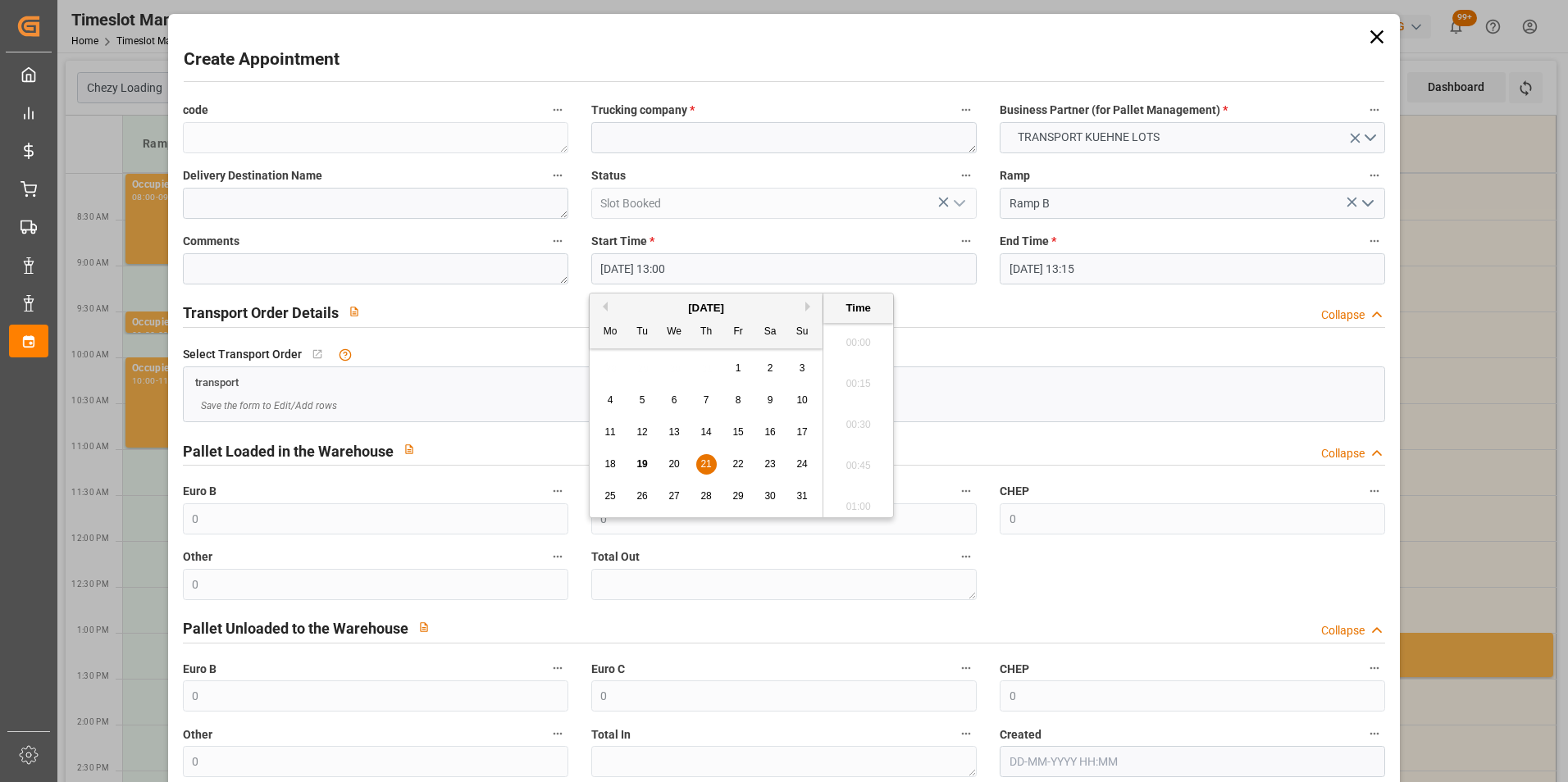
scroll to position [2056, 0]
click at [713, 118] on label "Trucking company *" at bounding box center [783, 110] width 385 height 23
click at [956, 118] on button "Trucking company *" at bounding box center [966, 110] width 22 height 22
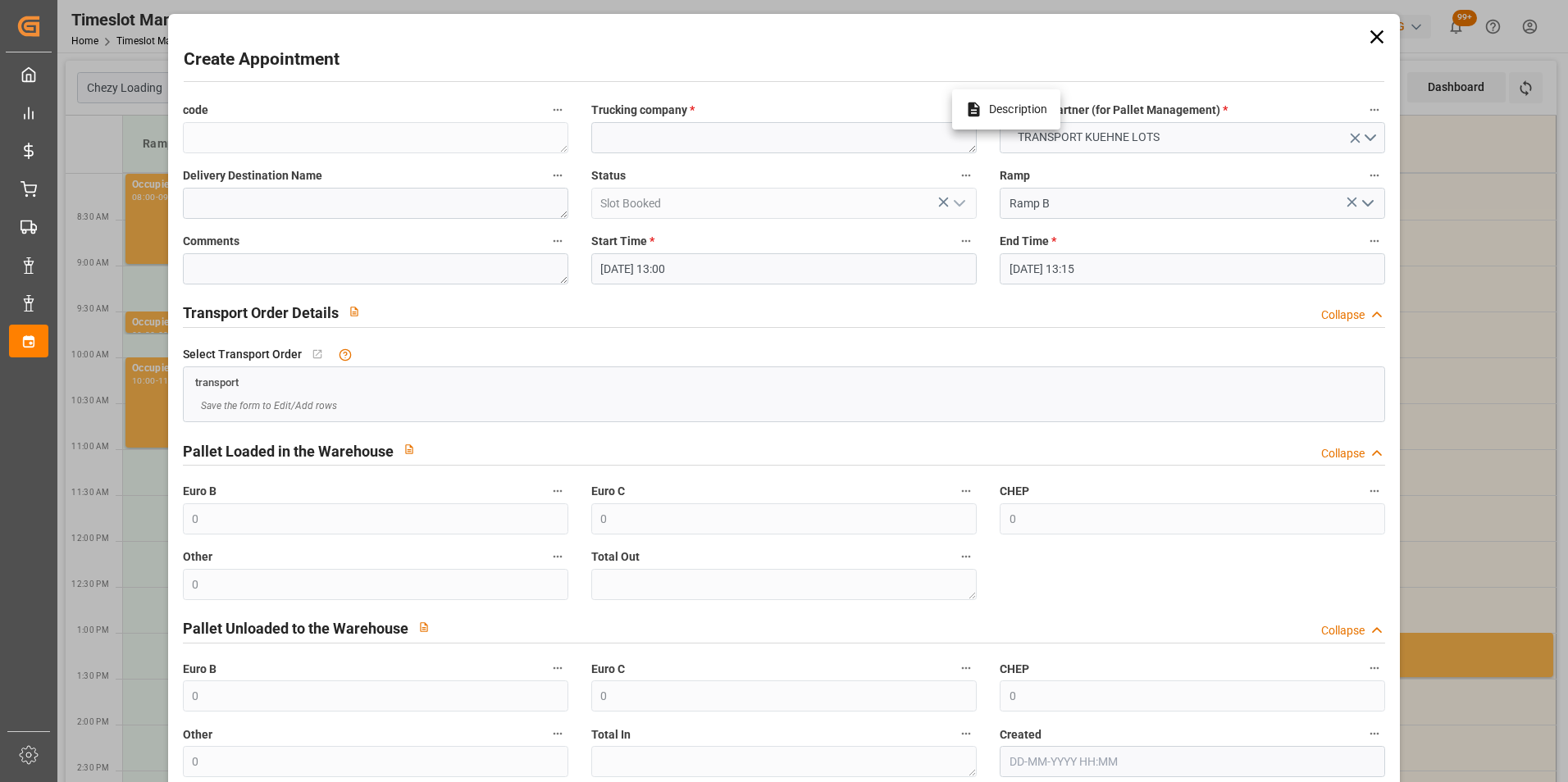
click at [683, 148] on div at bounding box center [784, 391] width 1568 height 782
click at [656, 131] on textarea at bounding box center [783, 138] width 385 height 31
type textarea "BREGER"
click at [445, 203] on textarea at bounding box center [375, 204] width 385 height 31
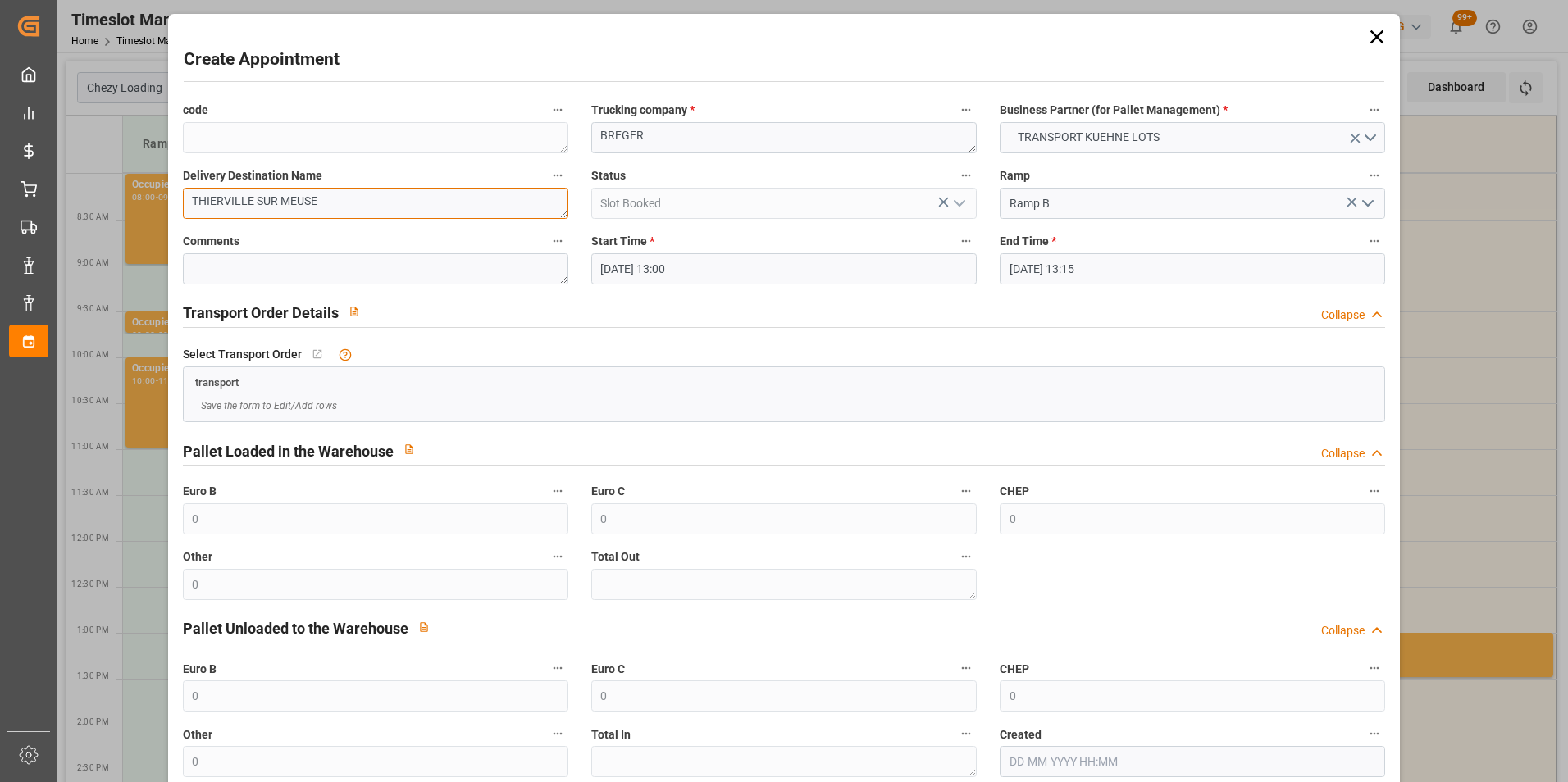
scroll to position [90, 0]
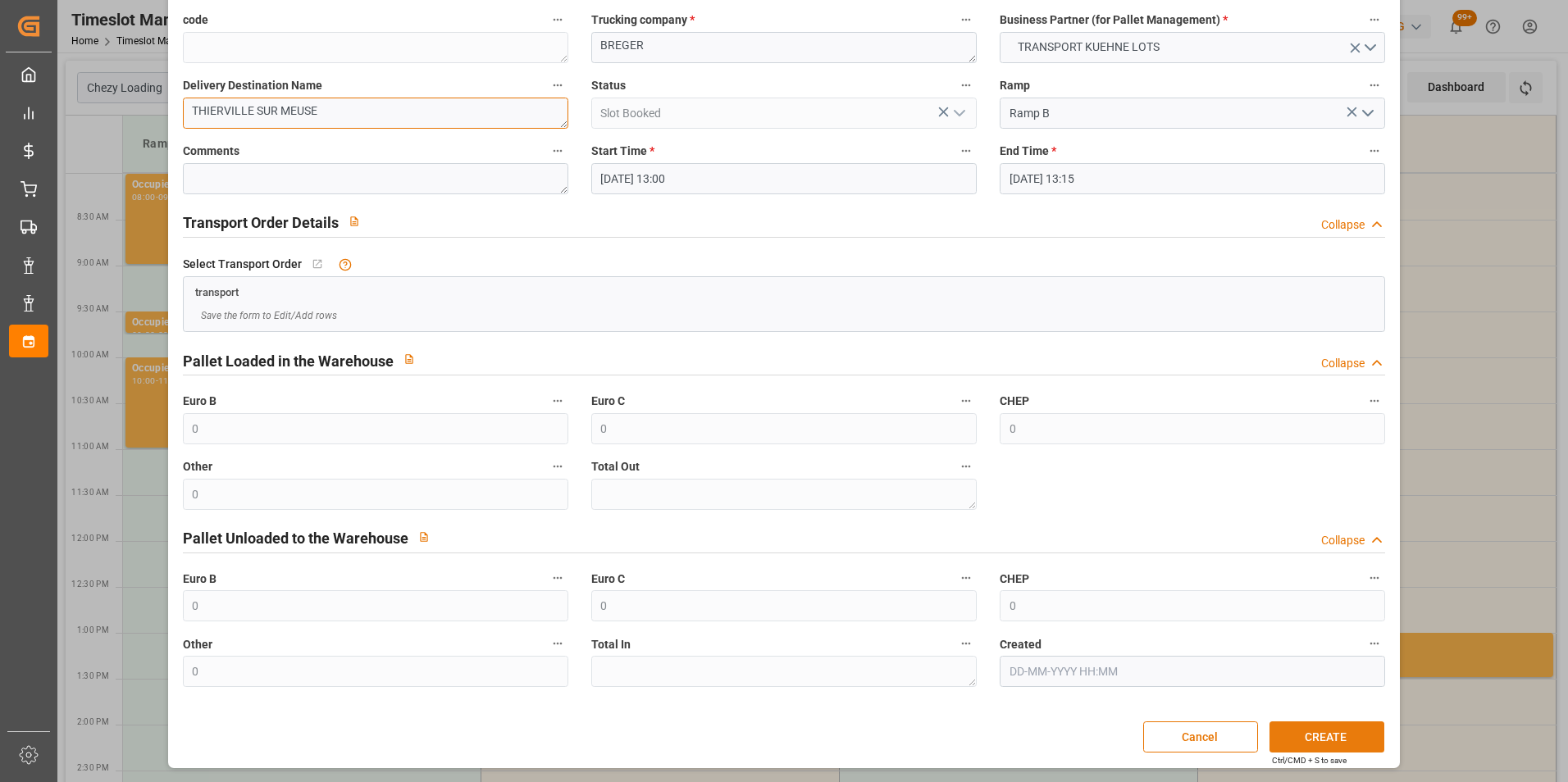
type textarea "THIERVILLE SUR MEUSE"
click at [1357, 736] on button "CREATE" at bounding box center [1326, 737] width 115 height 31
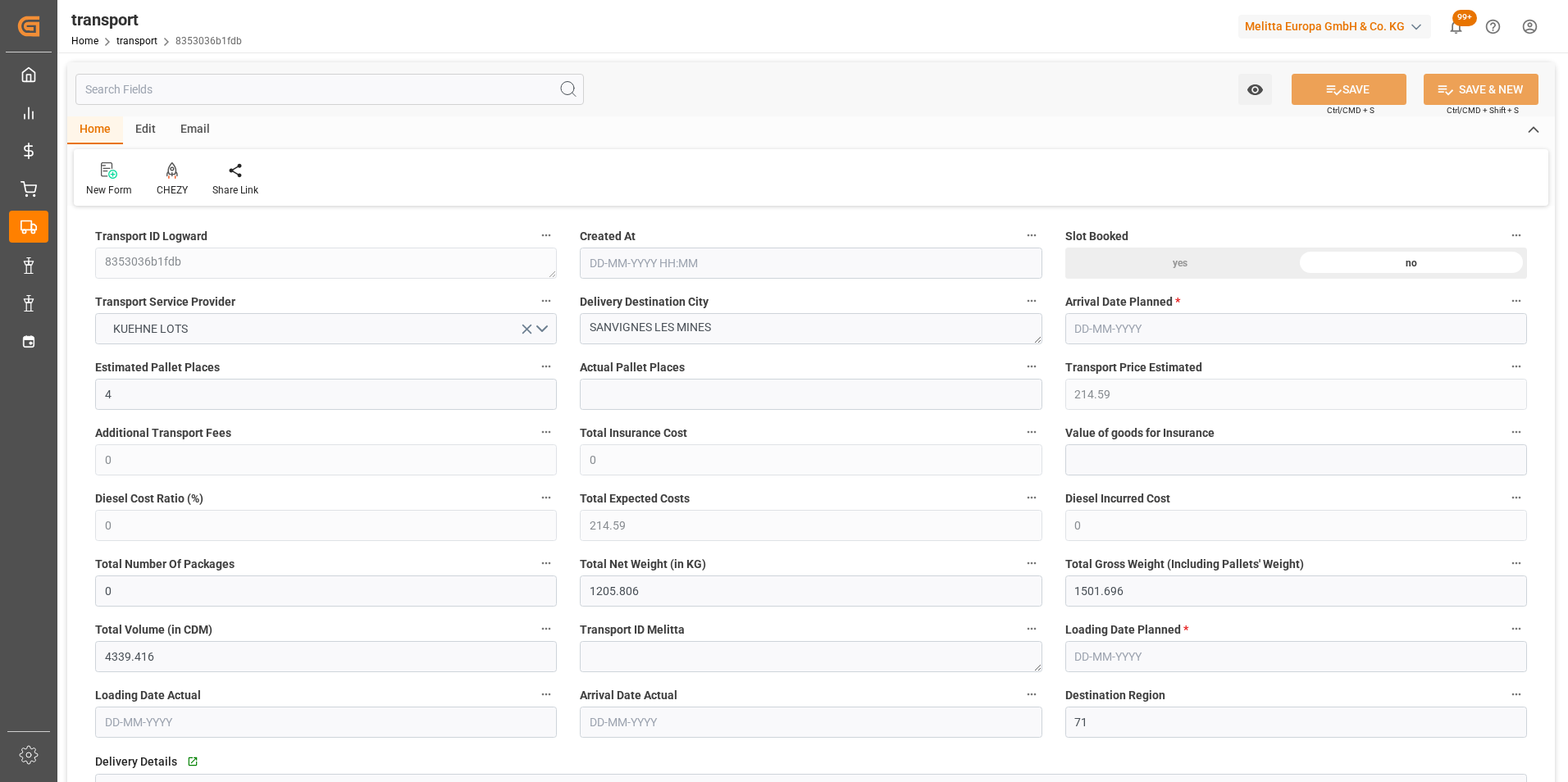
type input "[DATE] 11:29"
type input "[DATE]"
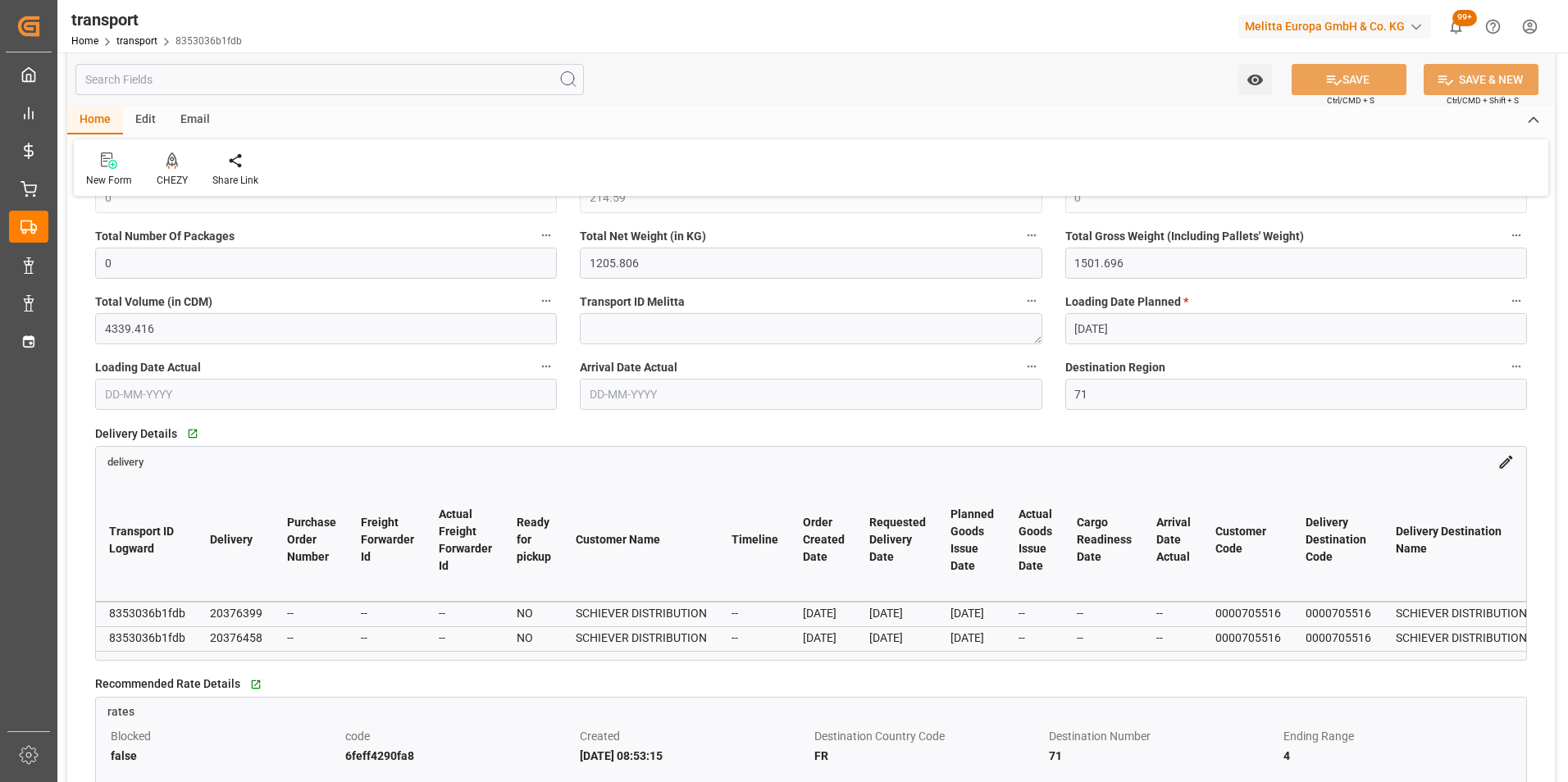
scroll to position [0, 129]
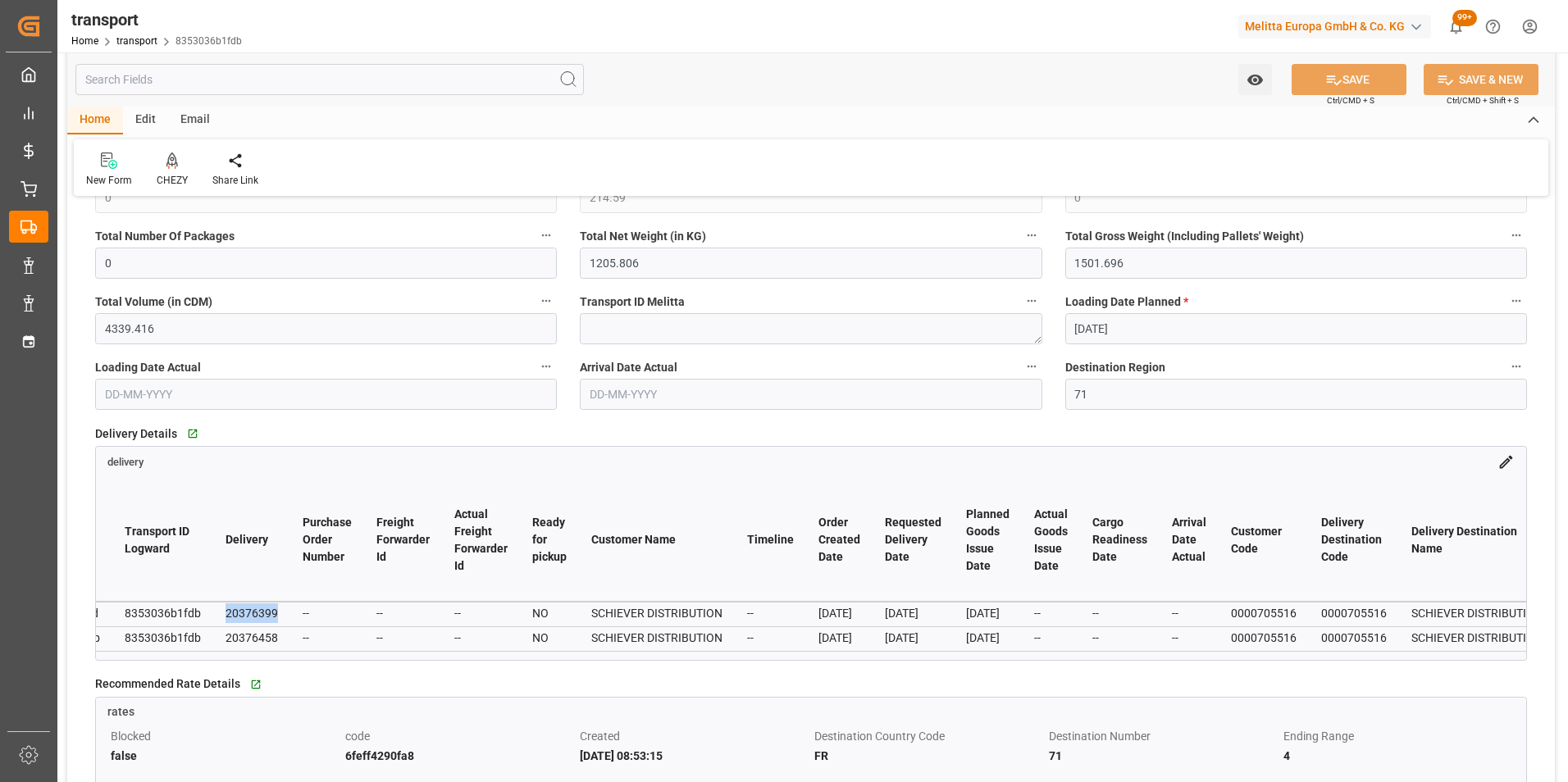
drag, startPoint x: 272, startPoint y: 613, endPoint x: 223, endPoint y: 612, distance: 49.0
click at [225, 612] on div "20376399" at bounding box center [252, 613] width 53 height 20
drag, startPoint x: 223, startPoint y: 612, endPoint x: 233, endPoint y: 613, distance: 10.0
copy div "20376399"
click at [271, 636] on div "20376458" at bounding box center [252, 638] width 53 height 20
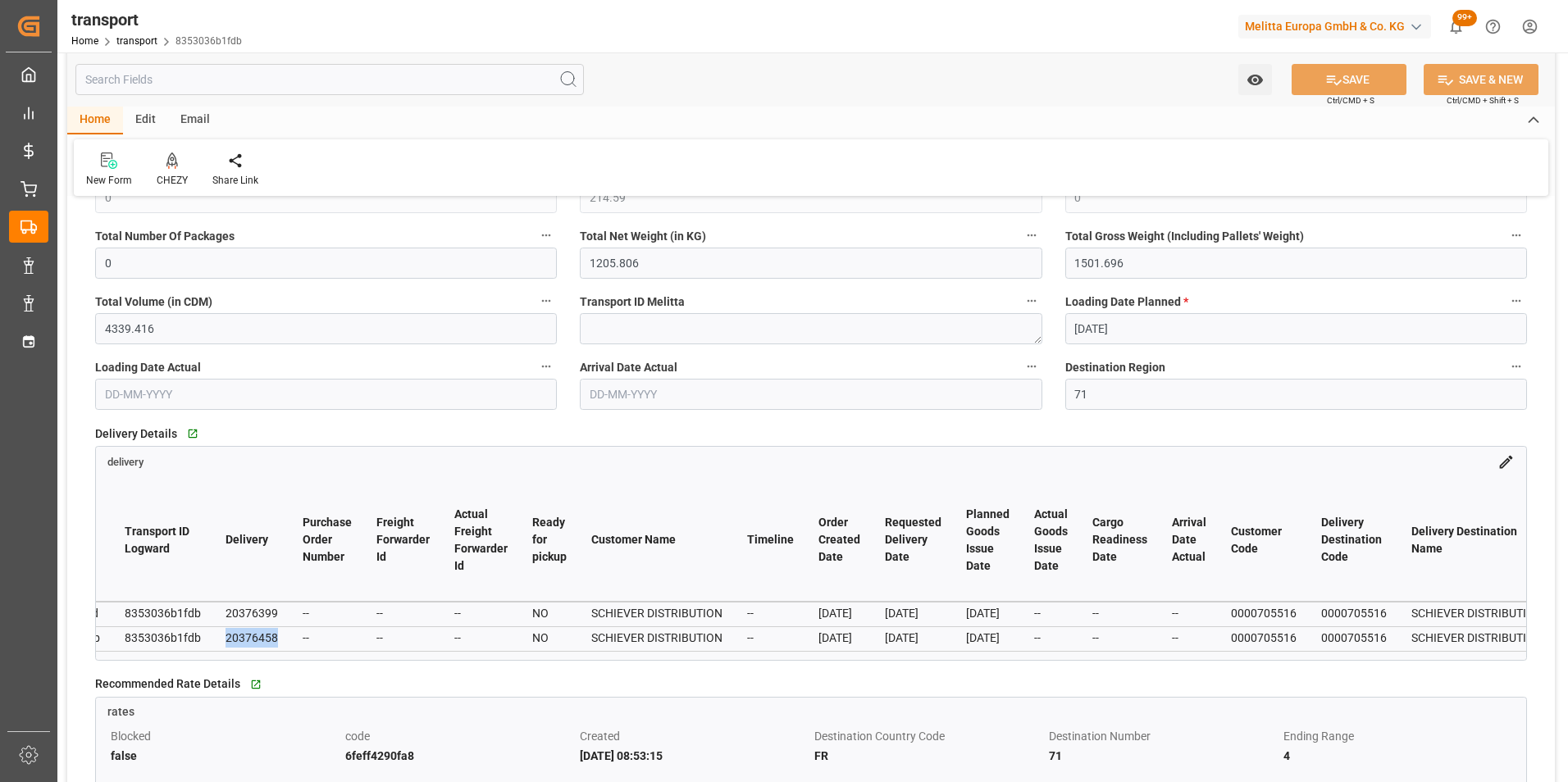
drag, startPoint x: 273, startPoint y: 636, endPoint x: 225, endPoint y: 636, distance: 48.0
click at [225, 636] on div "20376458" at bounding box center [252, 638] width 53 height 20
copy div "20376458"
click at [177, 164] on div at bounding box center [172, 161] width 31 height 18
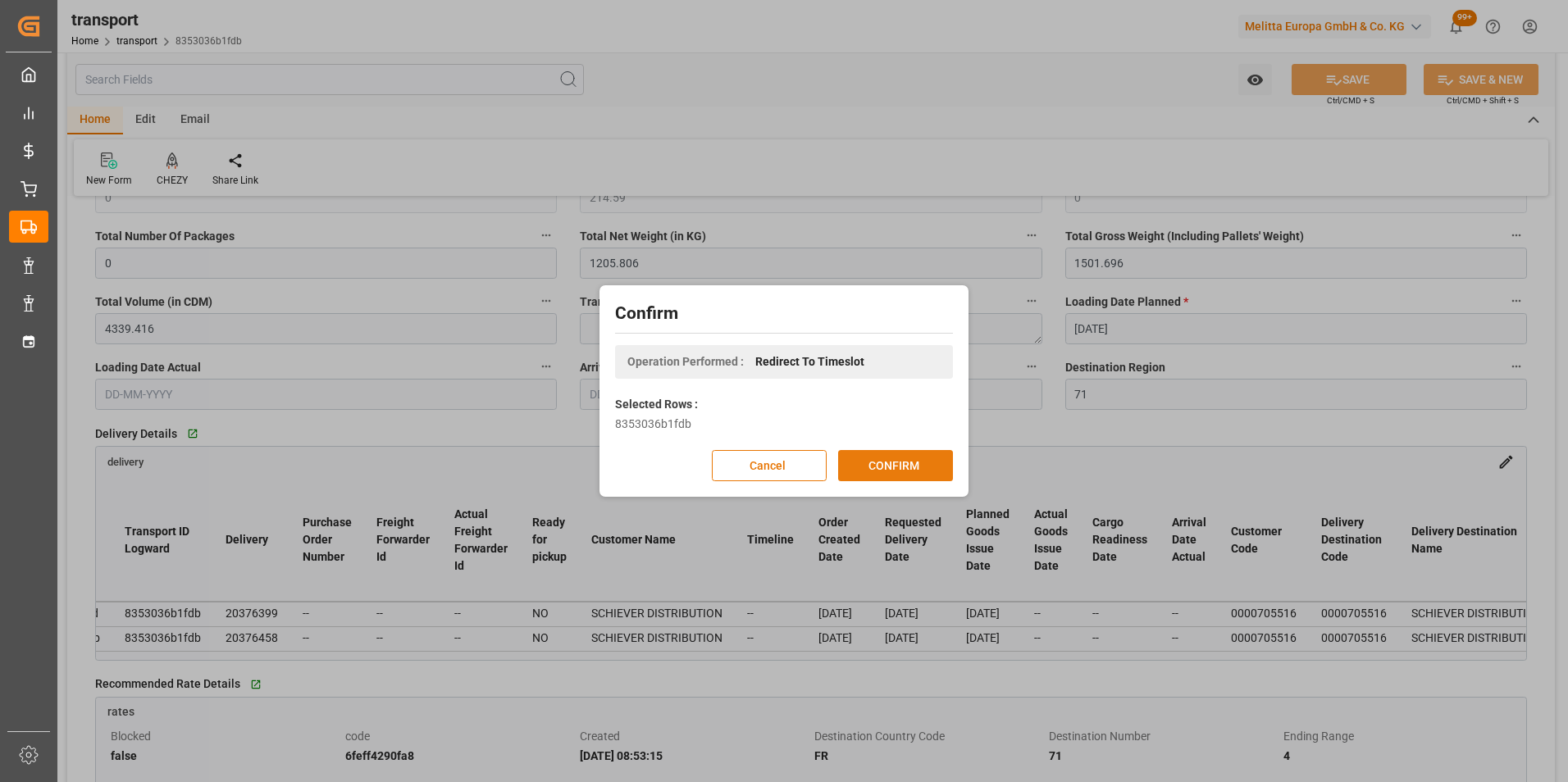
click at [894, 453] on button "CONFIRM" at bounding box center [895, 465] width 115 height 31
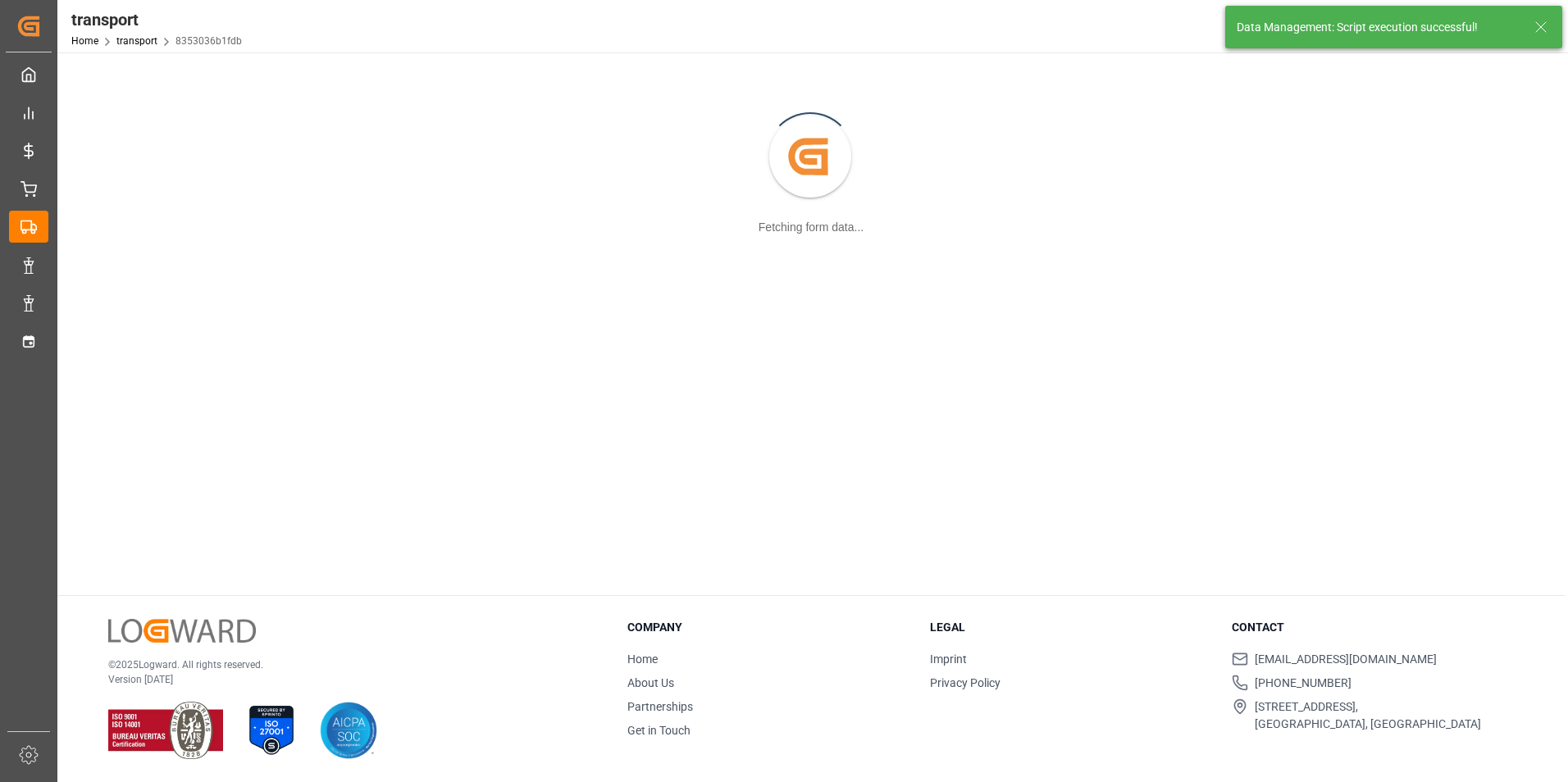
scroll to position [178, 0]
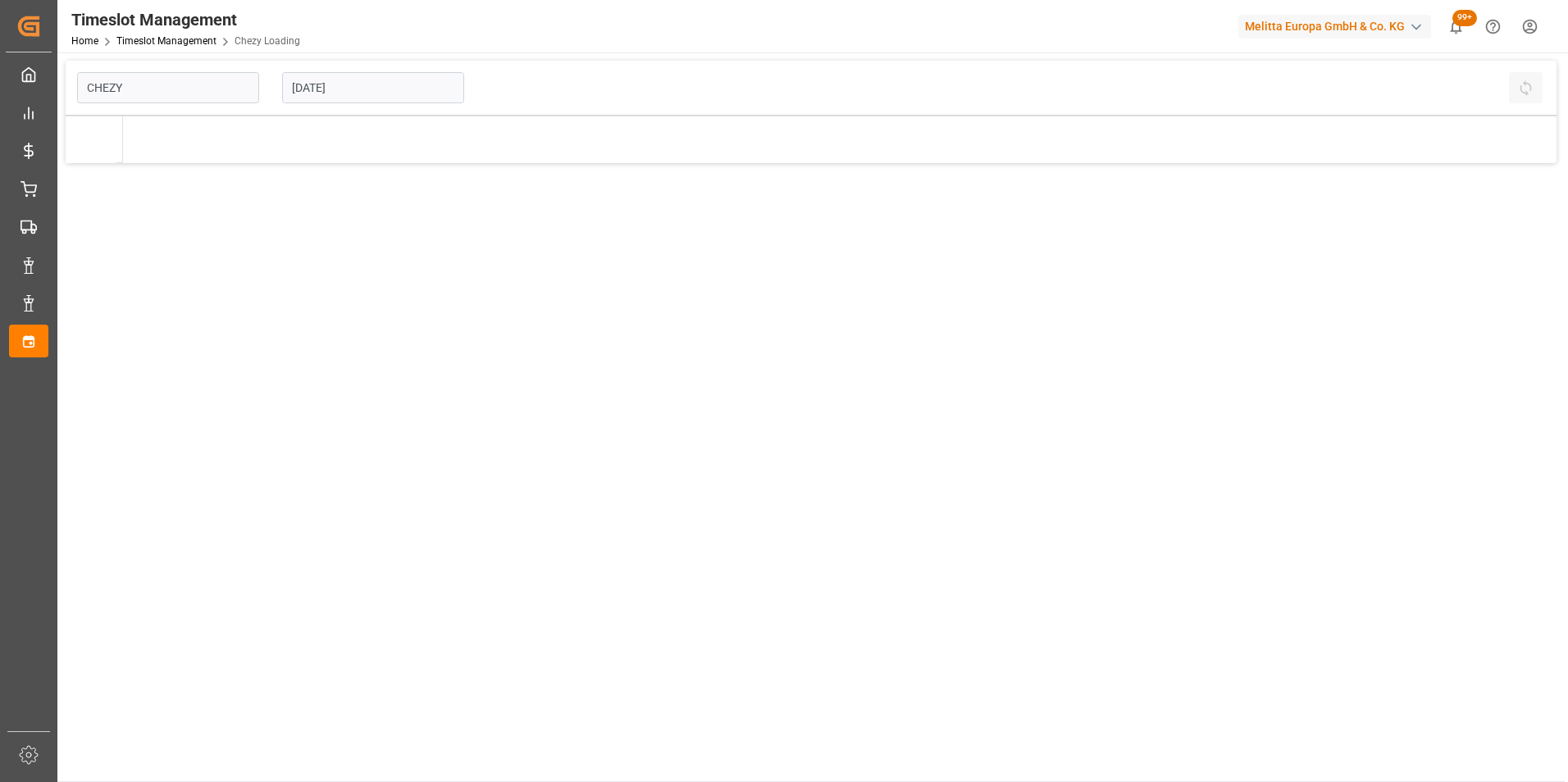
type input "Chezy Loading"
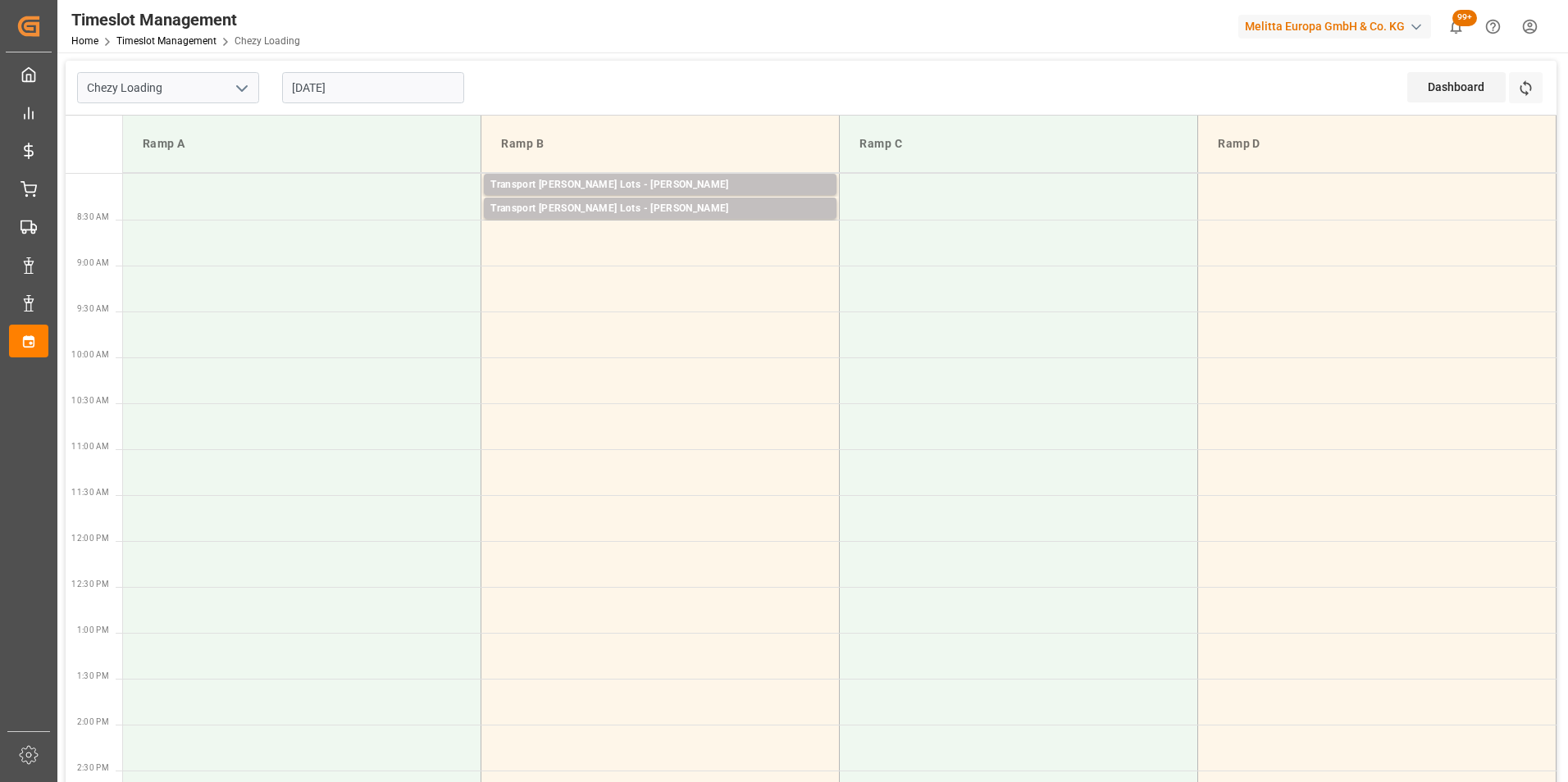
click at [320, 85] on input "[DATE]" at bounding box center [373, 88] width 182 height 31
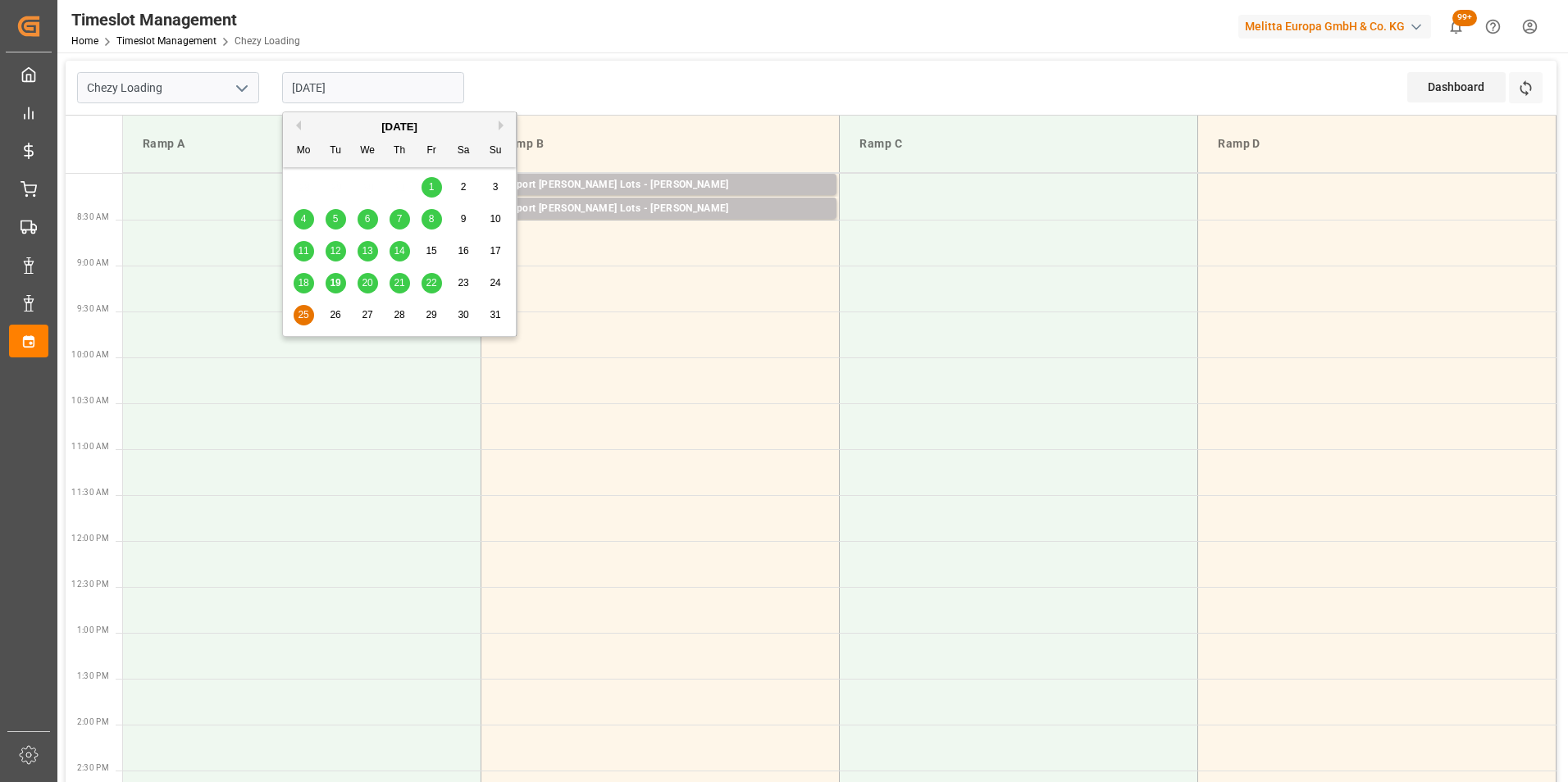
click at [402, 279] on span "21" at bounding box center [399, 283] width 11 height 12
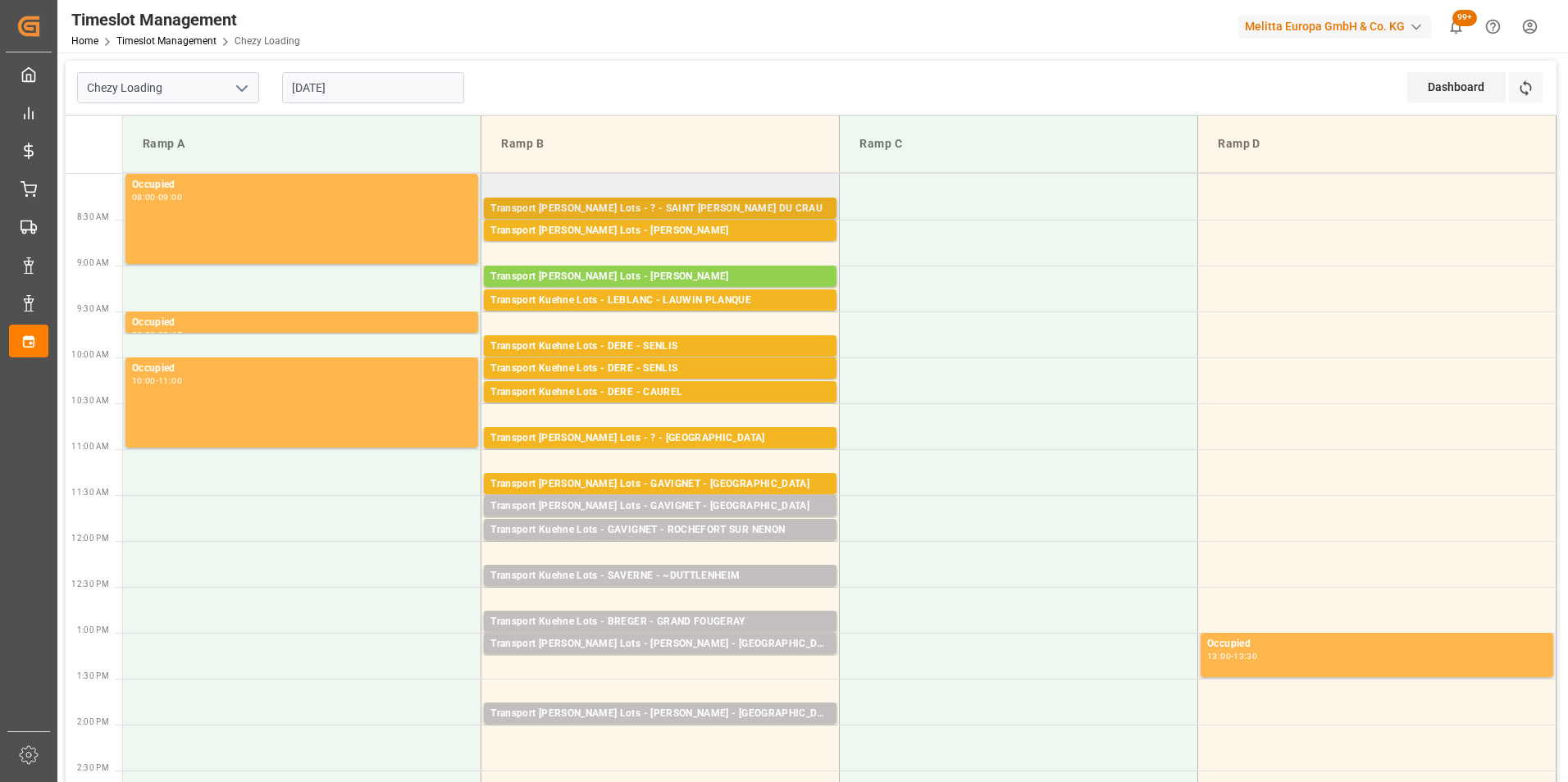
click at [736, 206] on div "Transport [PERSON_NAME] Lots - ? - SAINT [PERSON_NAME] DU CRAU" at bounding box center [660, 209] width 339 height 17
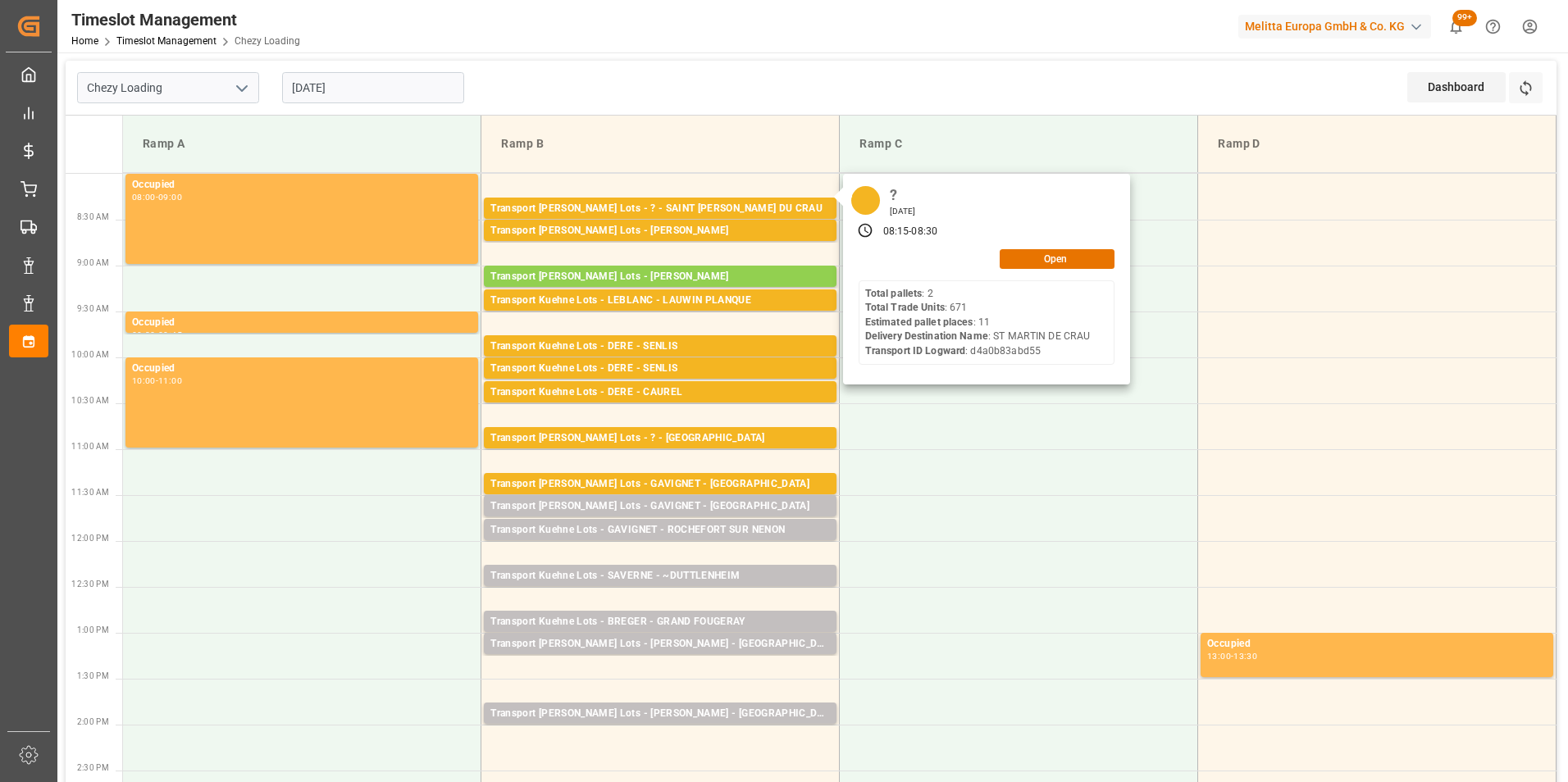
click at [349, 85] on input "21-08-2025" at bounding box center [373, 88] width 182 height 31
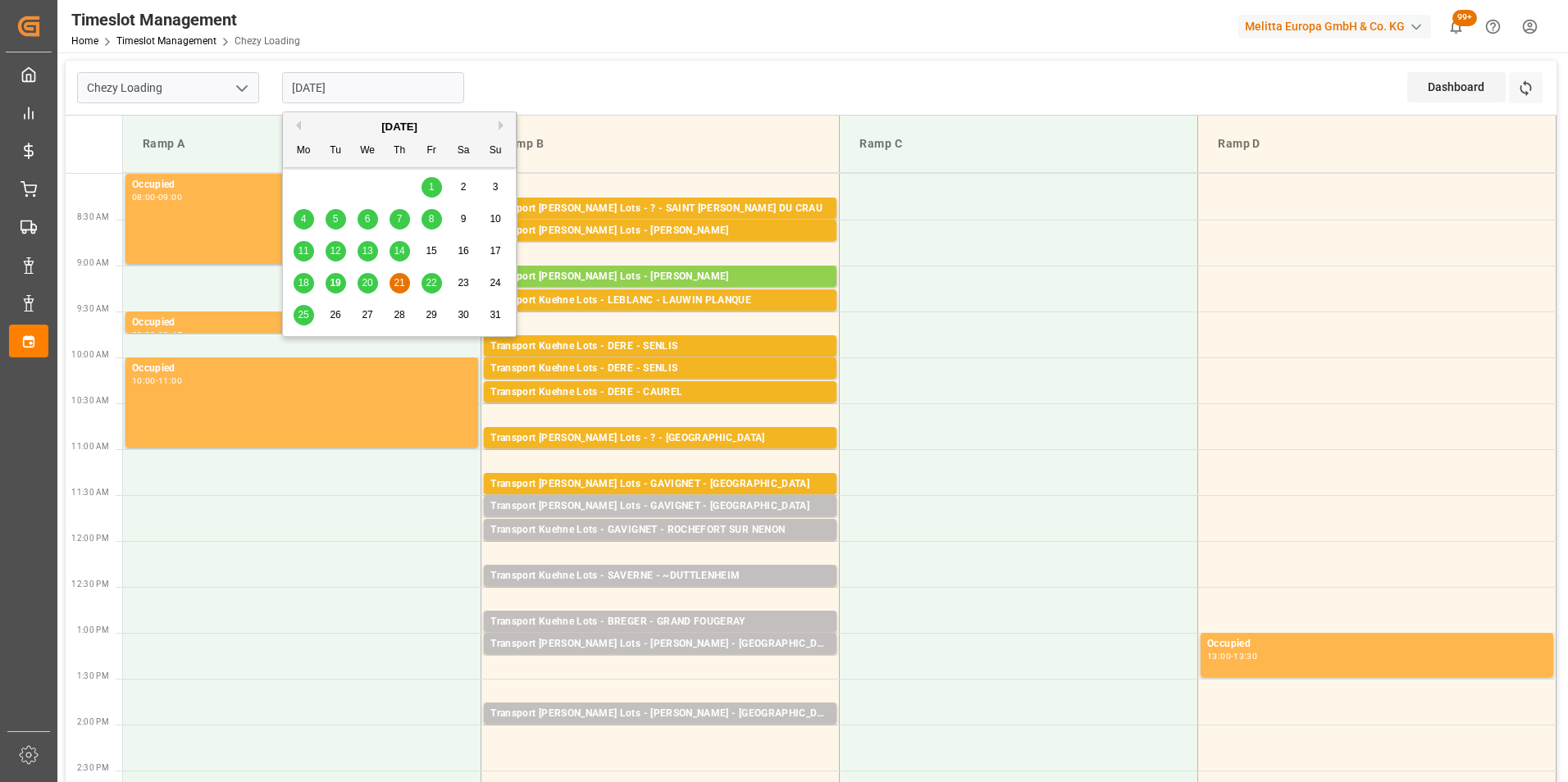
click at [429, 278] on span "22" at bounding box center [430, 283] width 11 height 12
type input "22-08-2025"
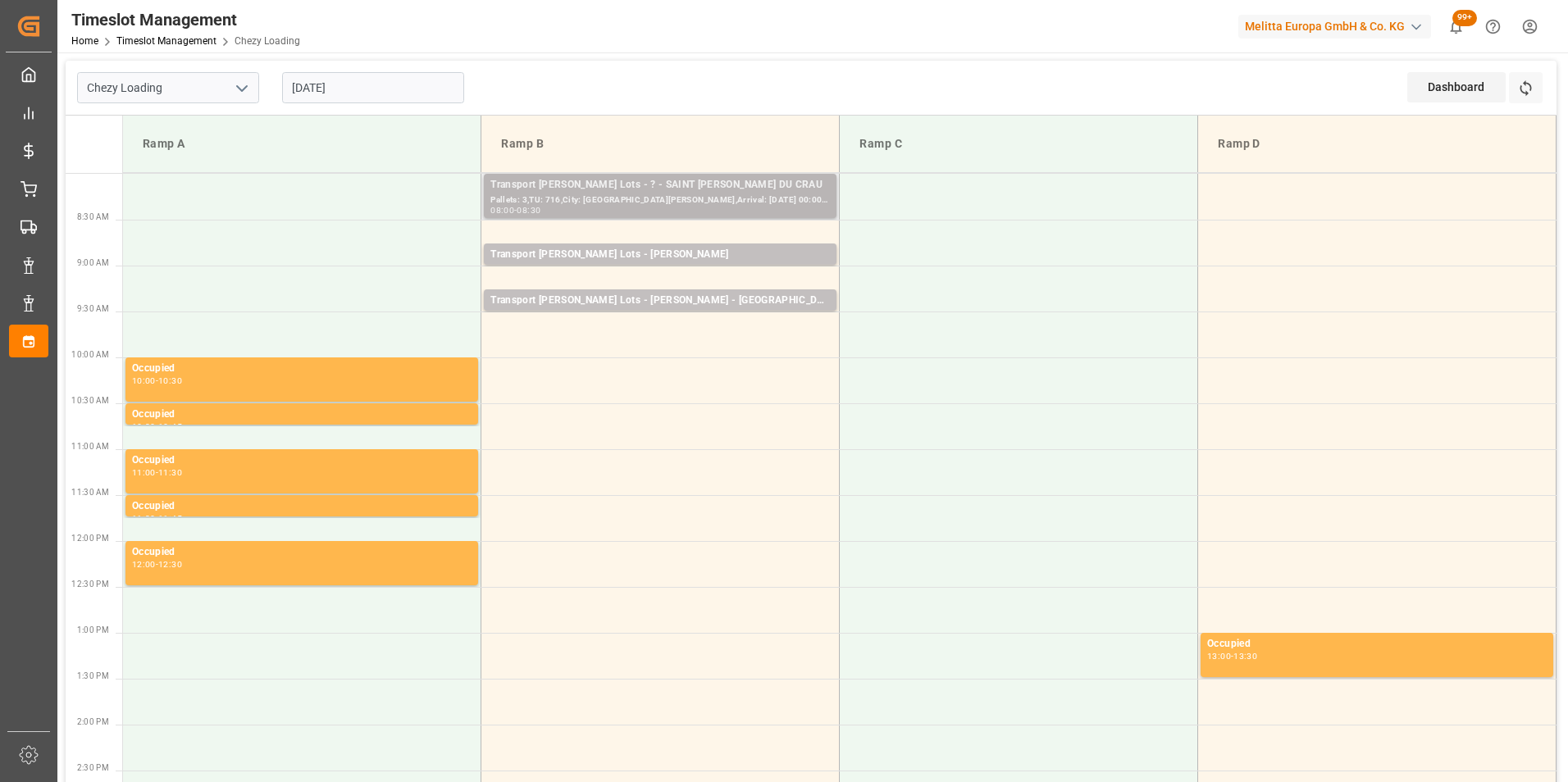
click at [640, 188] on div "Transport Kuehne Lots - ? - SAINT MARTIN DU CRAU" at bounding box center [660, 185] width 339 height 17
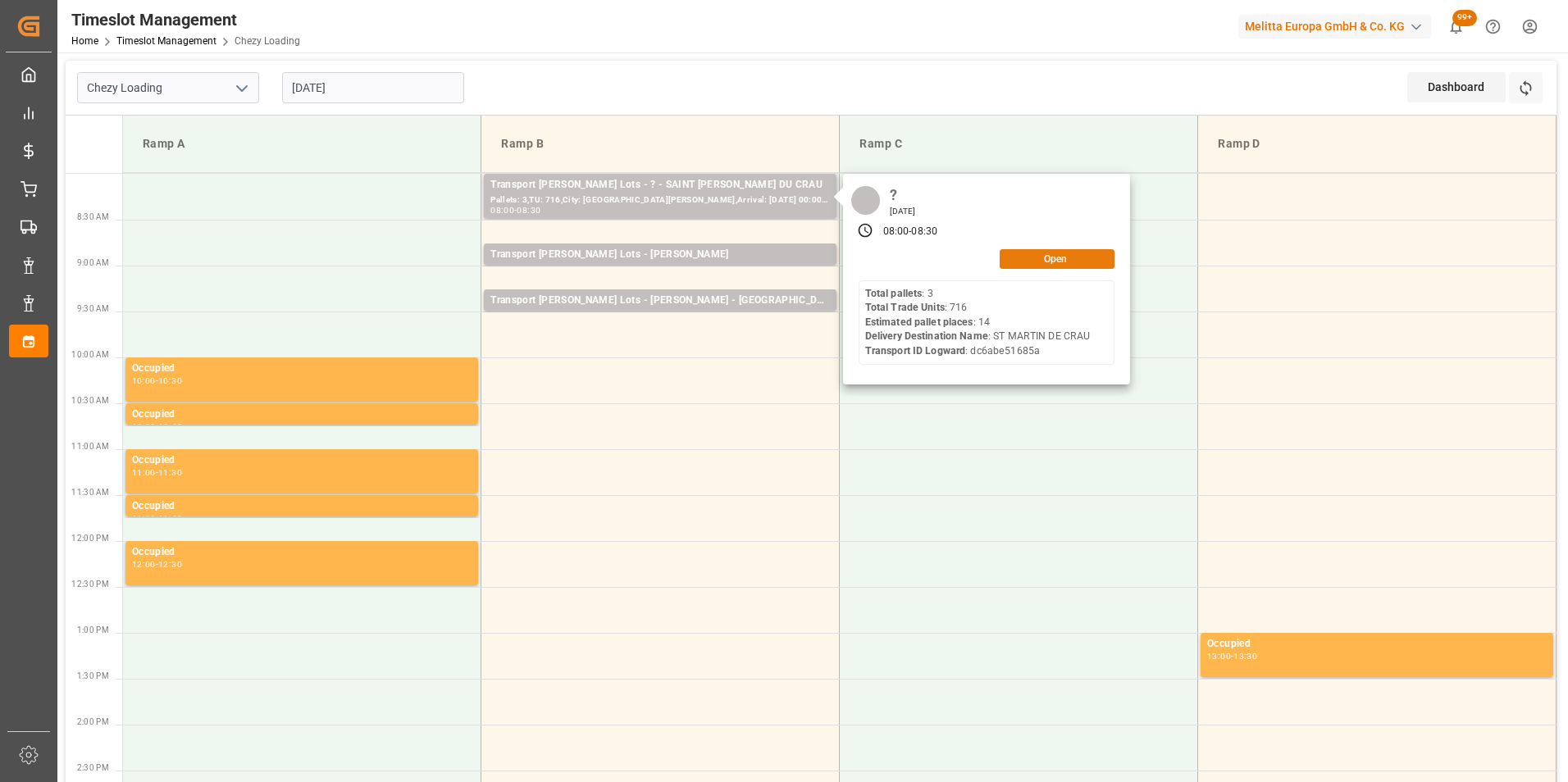
click at [1027, 259] on button "Open" at bounding box center [1056, 259] width 115 height 20
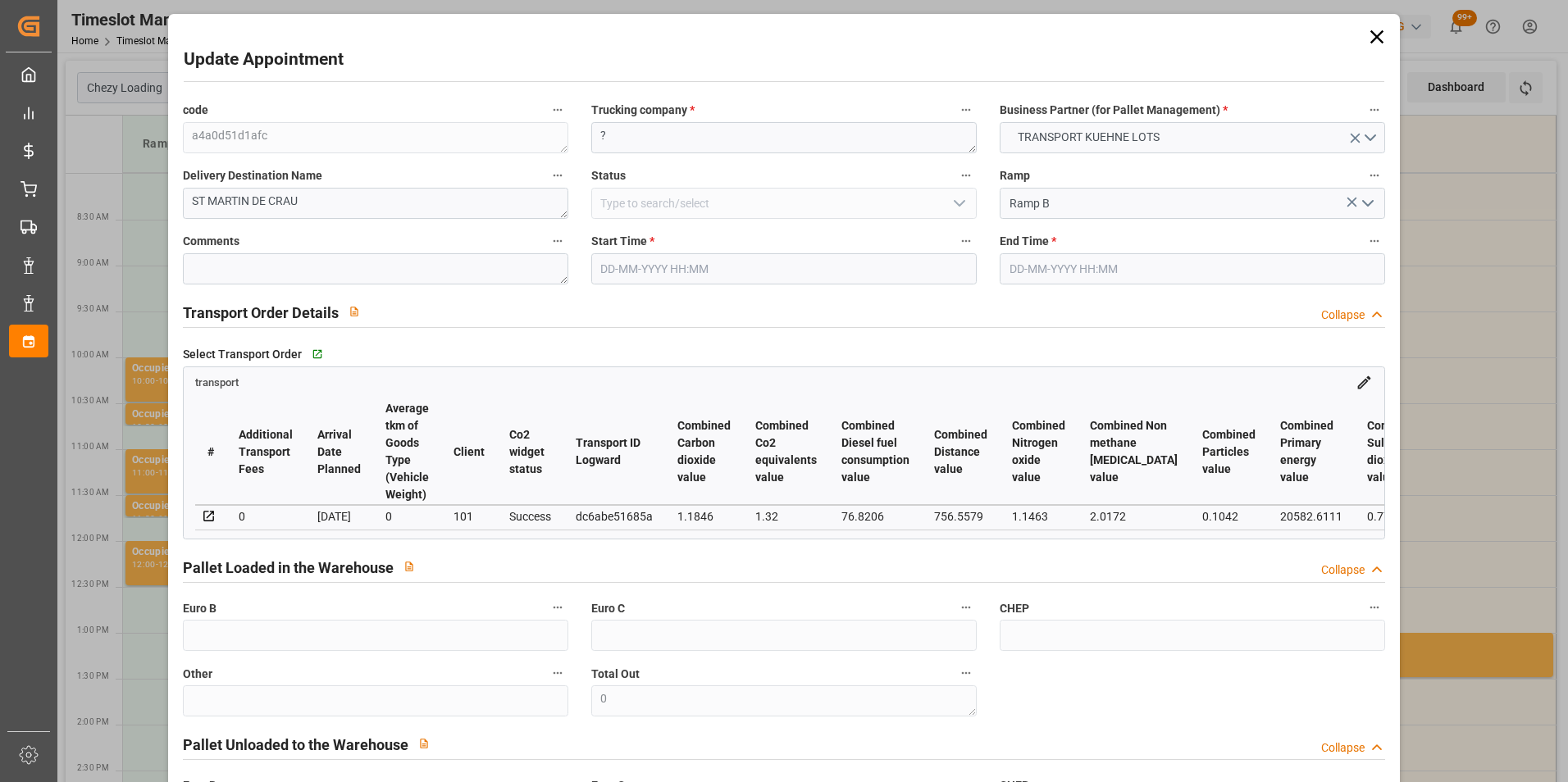
type input "22-08-2025 08:00"
type input "22-08-2025 08:30"
type input "19-08-2025 15:07"
type input "19-08-2025 11:26"
type input "[DATE]"
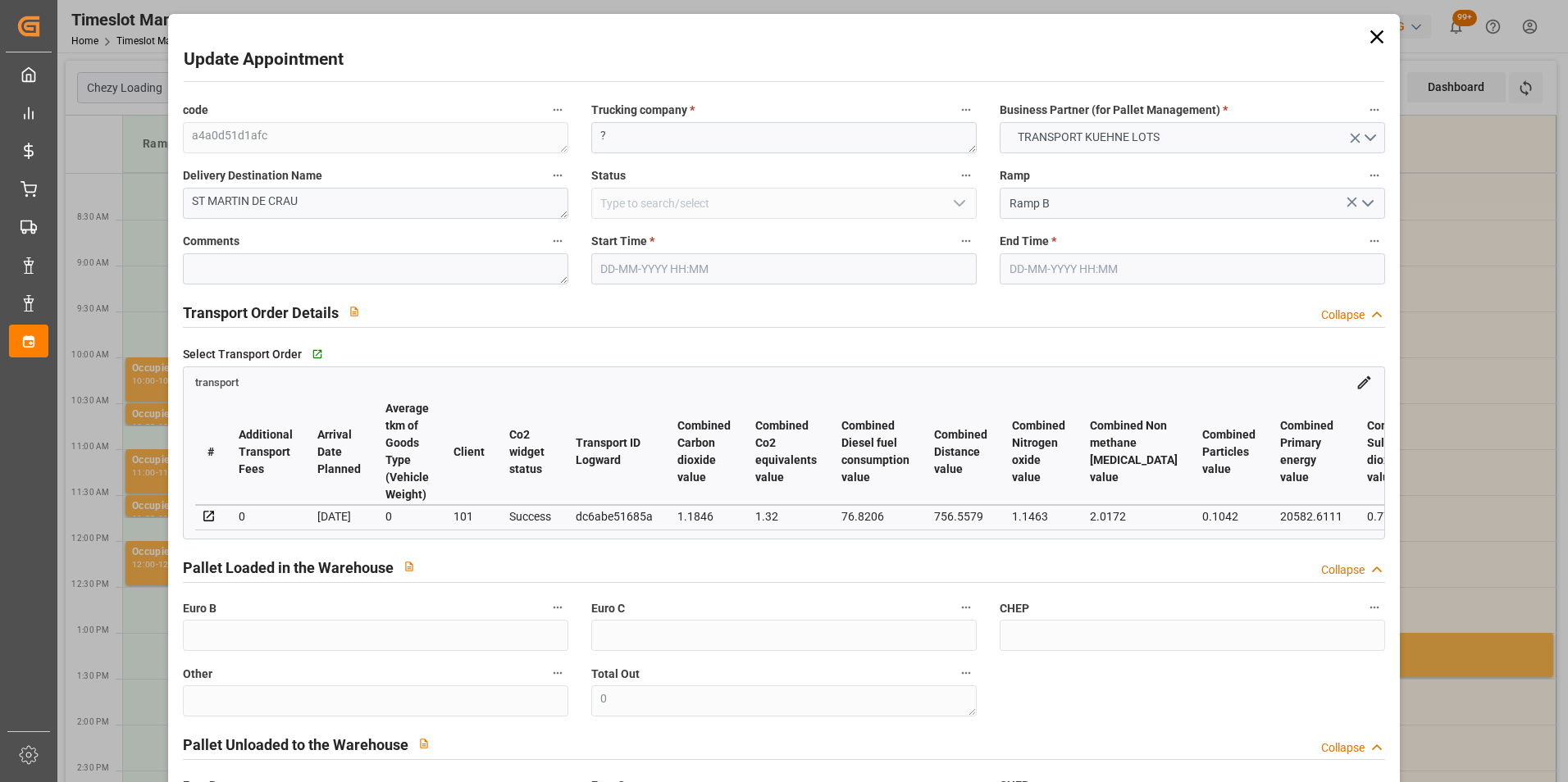
type input "[DATE]"
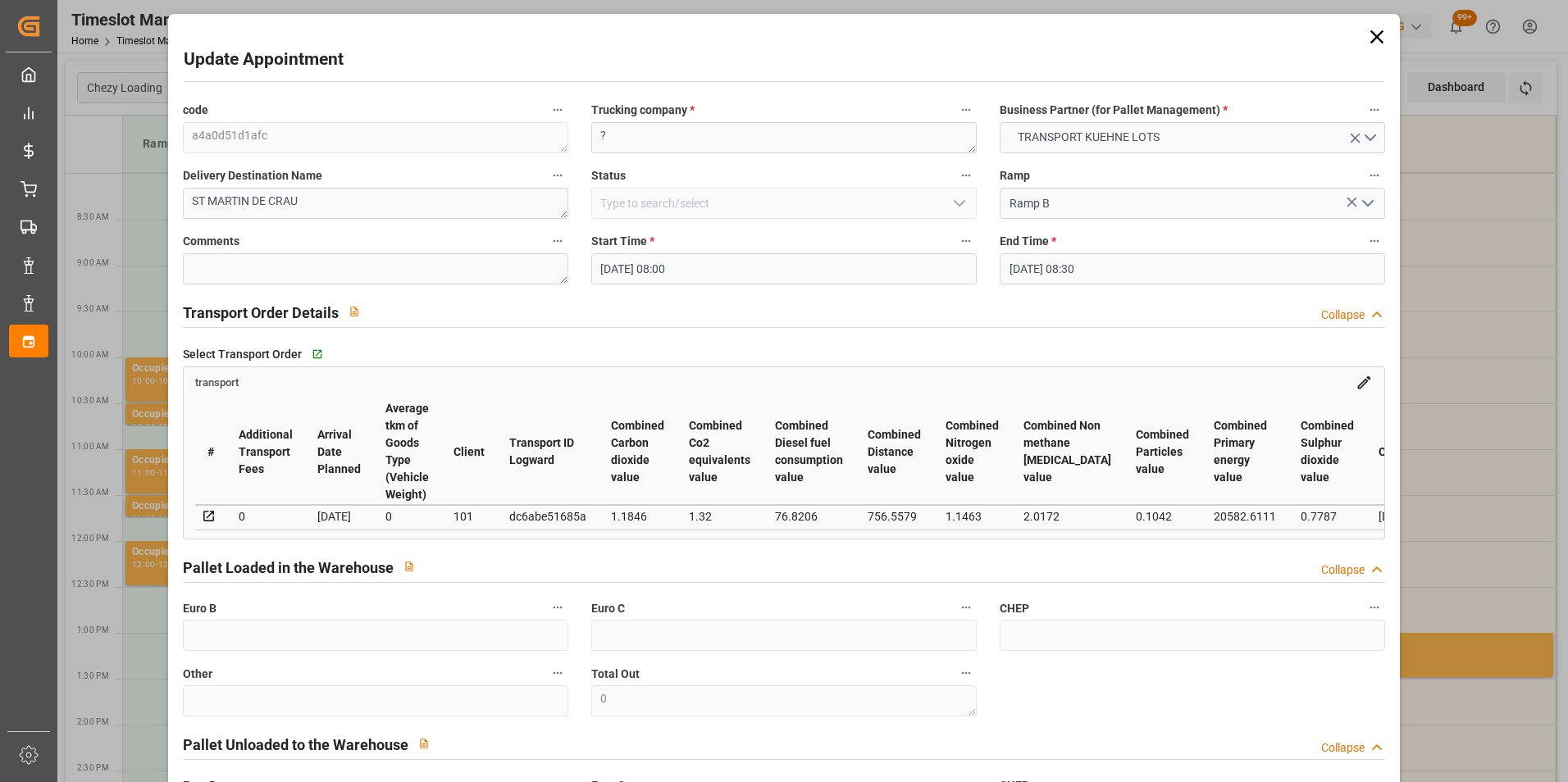
click at [1074, 271] on input "22-08-2025 08:30" at bounding box center [1192, 269] width 385 height 31
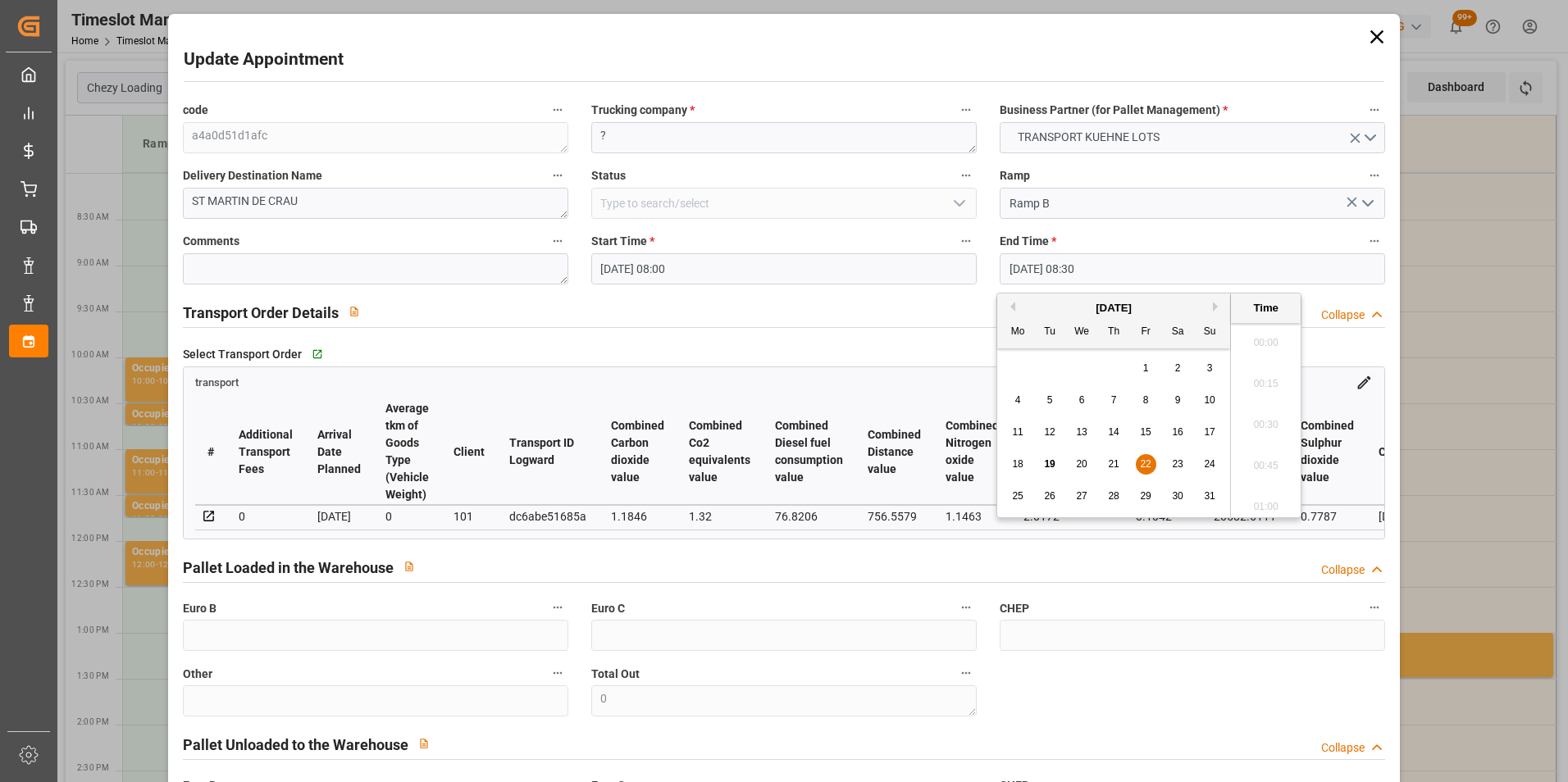
scroll to position [1318, 0]
click at [1141, 464] on span "22" at bounding box center [1145, 464] width 11 height 12
click at [1261, 377] on li "08:15" at bounding box center [1265, 379] width 70 height 41
type input "22-08-2025 08:15"
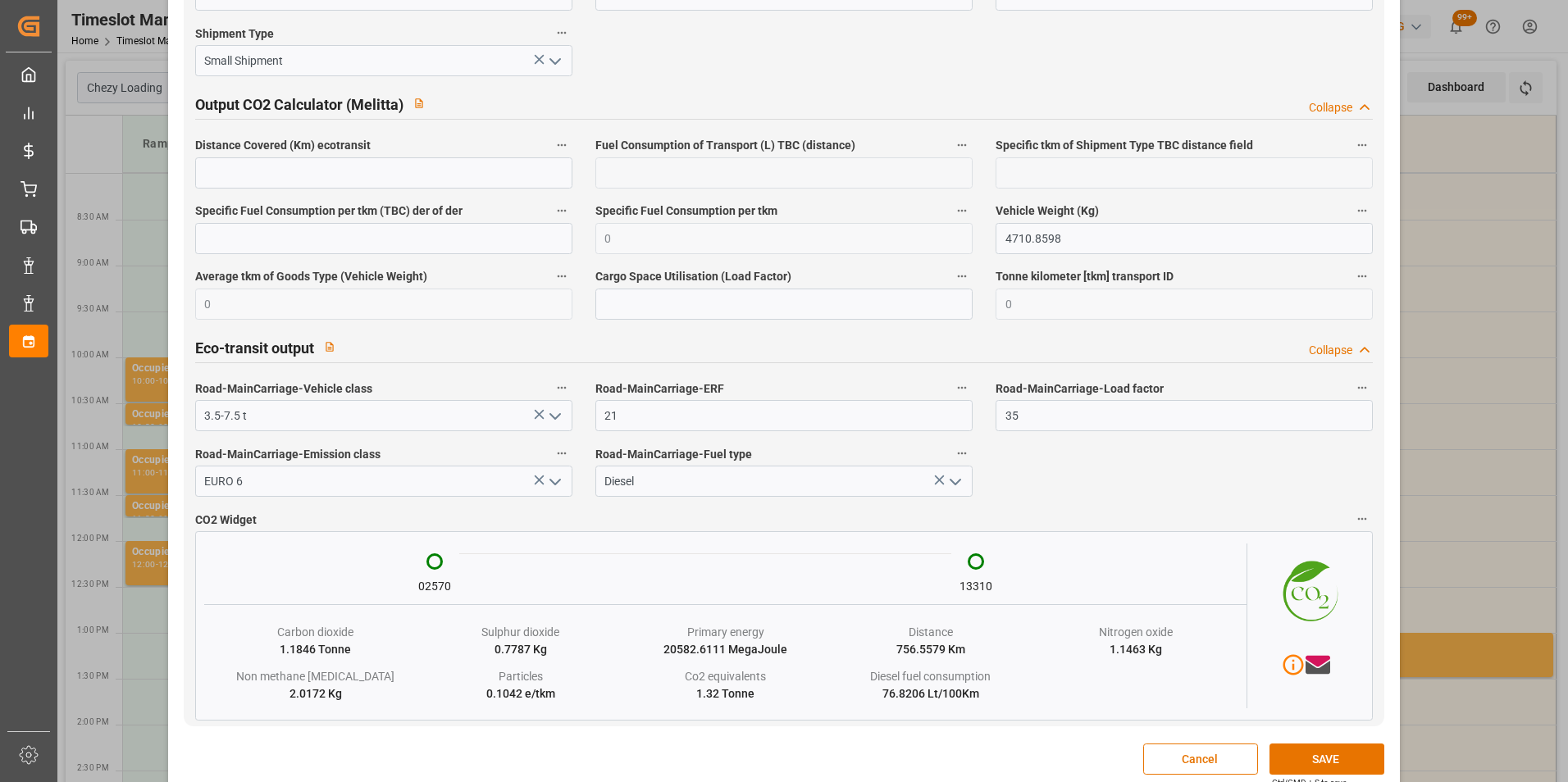
scroll to position [2700, 0]
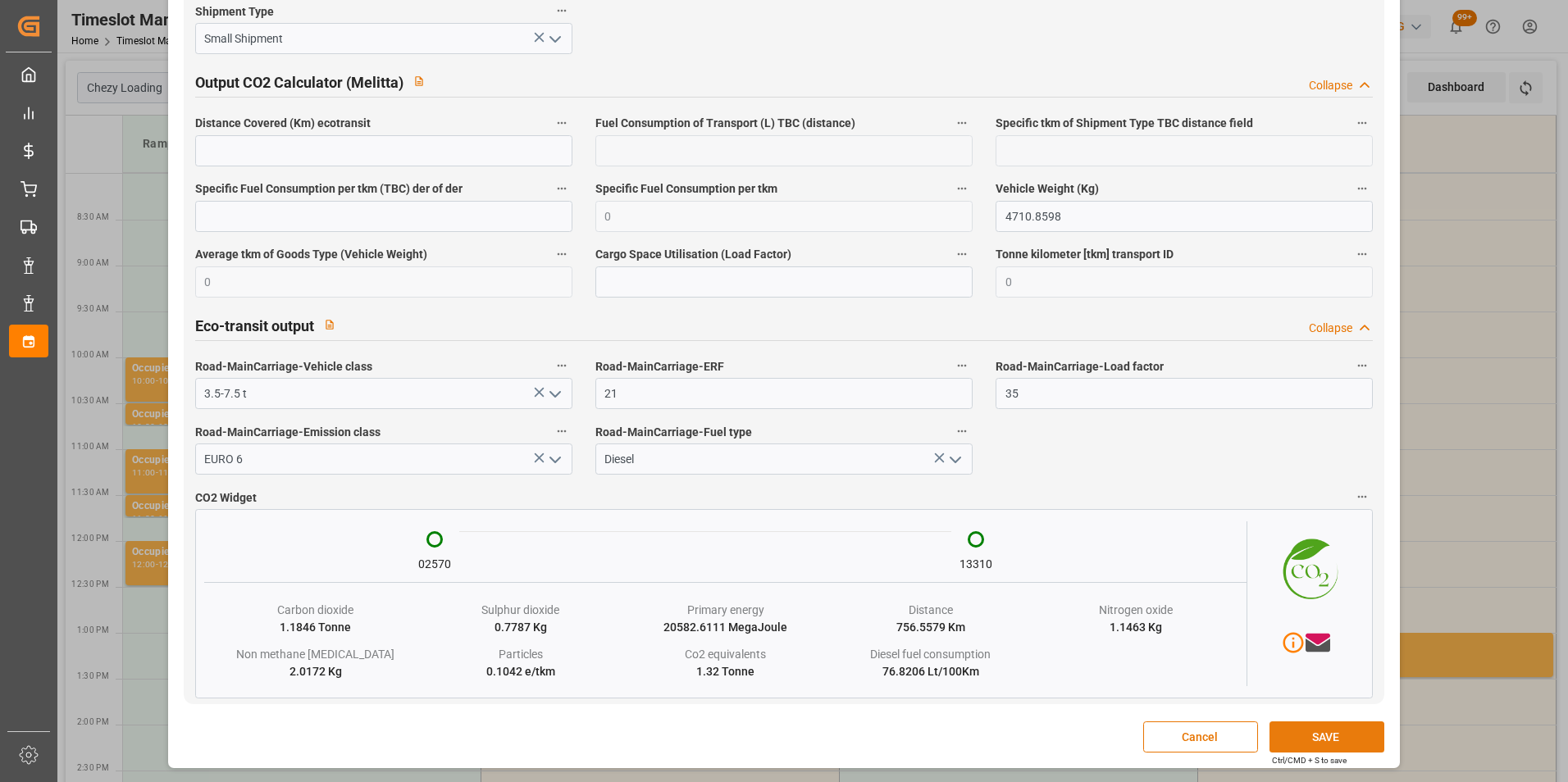
click at [1300, 731] on button "SAVE" at bounding box center [1326, 737] width 115 height 31
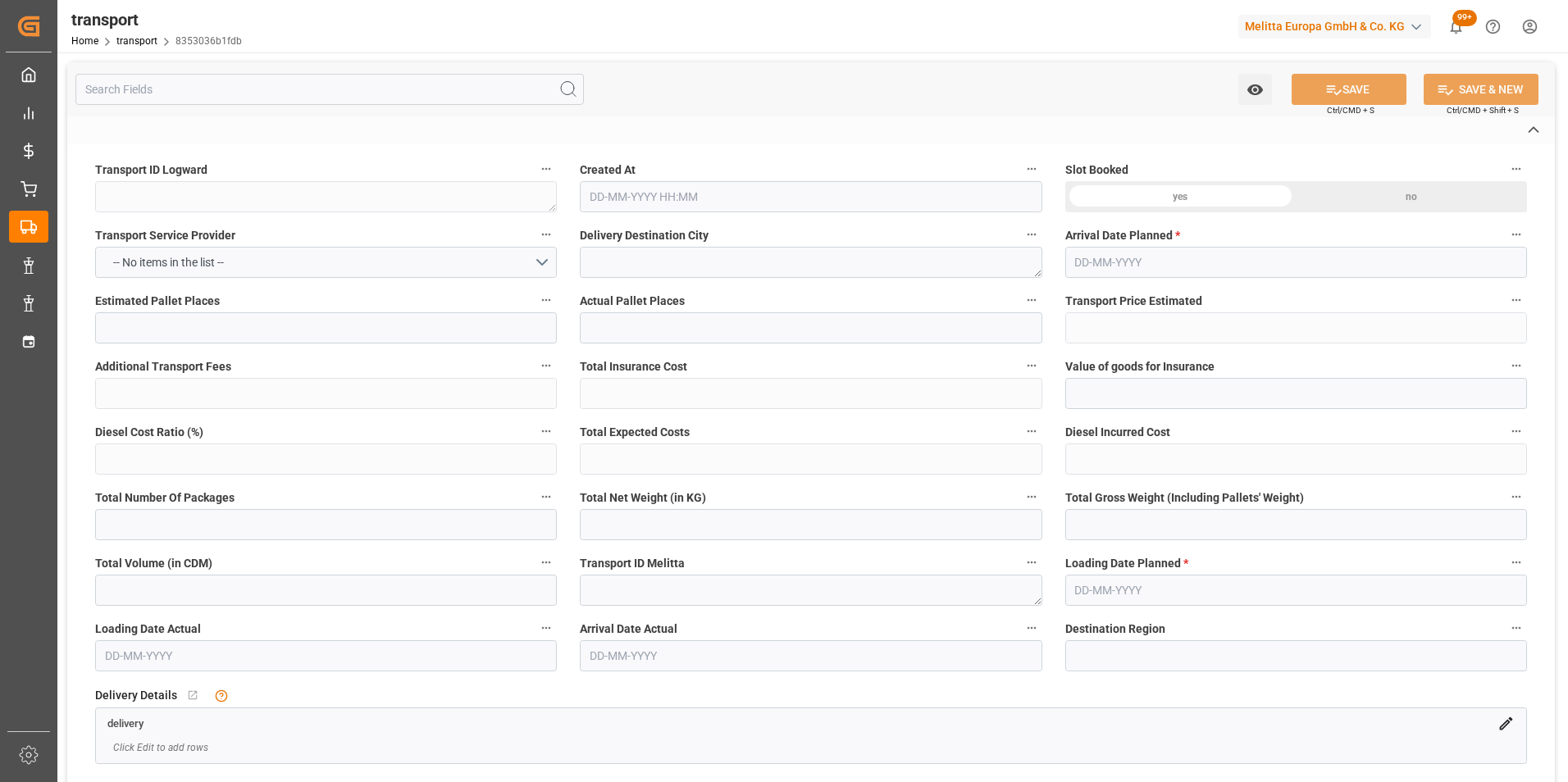
type textarea "8353036b1fdb"
type textarea "SANVIGNES LES MINES"
type textarea "0000705516"
type textarea "FR-02570"
type textarea "FR"
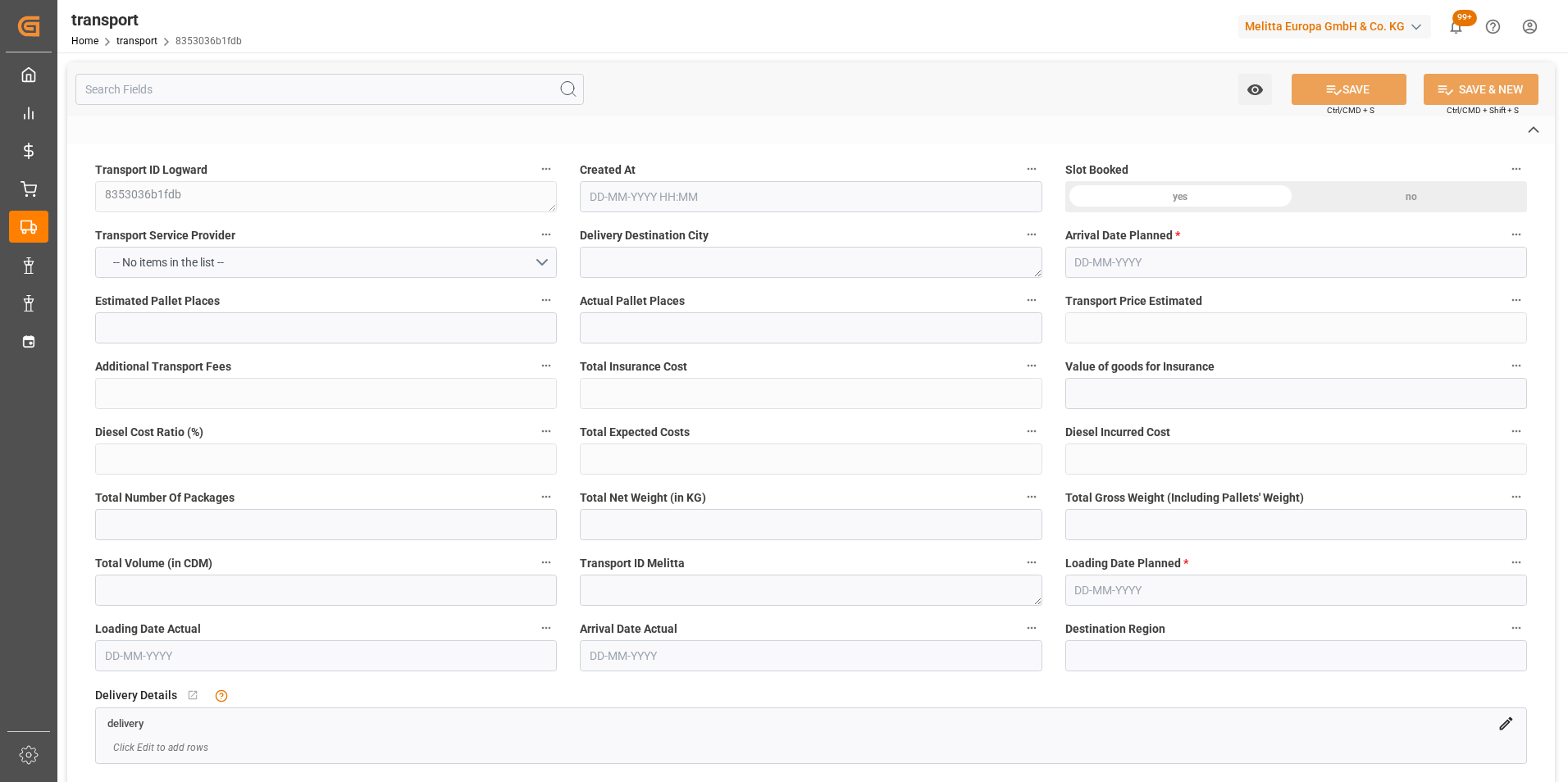
type input "Road"
type input "FR"
type input "02570"
type input "FR"
type input "71410"
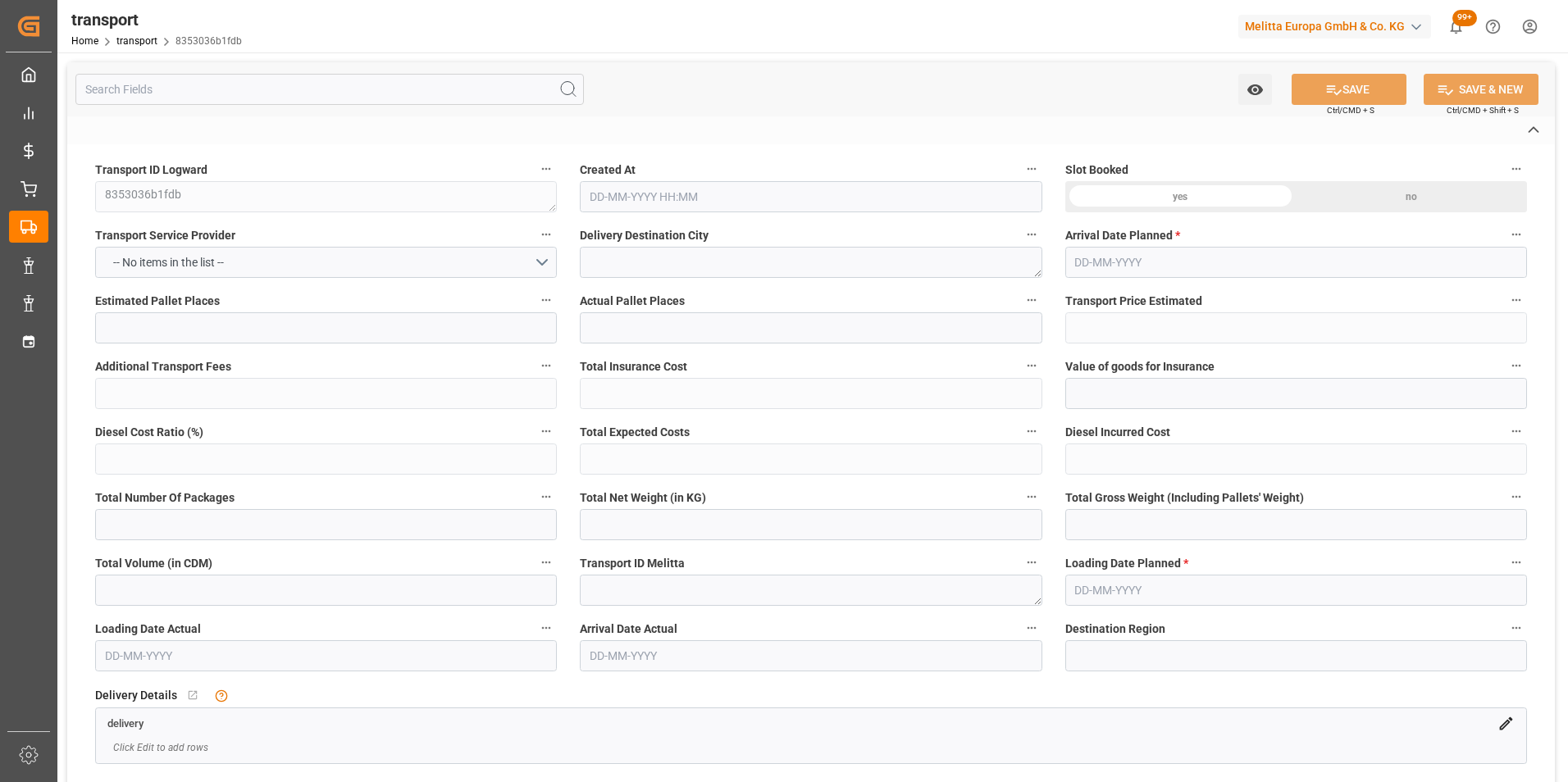
type input "Small Shipment"
type input "3.5-7.5 t"
type input "EURO 6"
type input "Diesel"
type input "4"
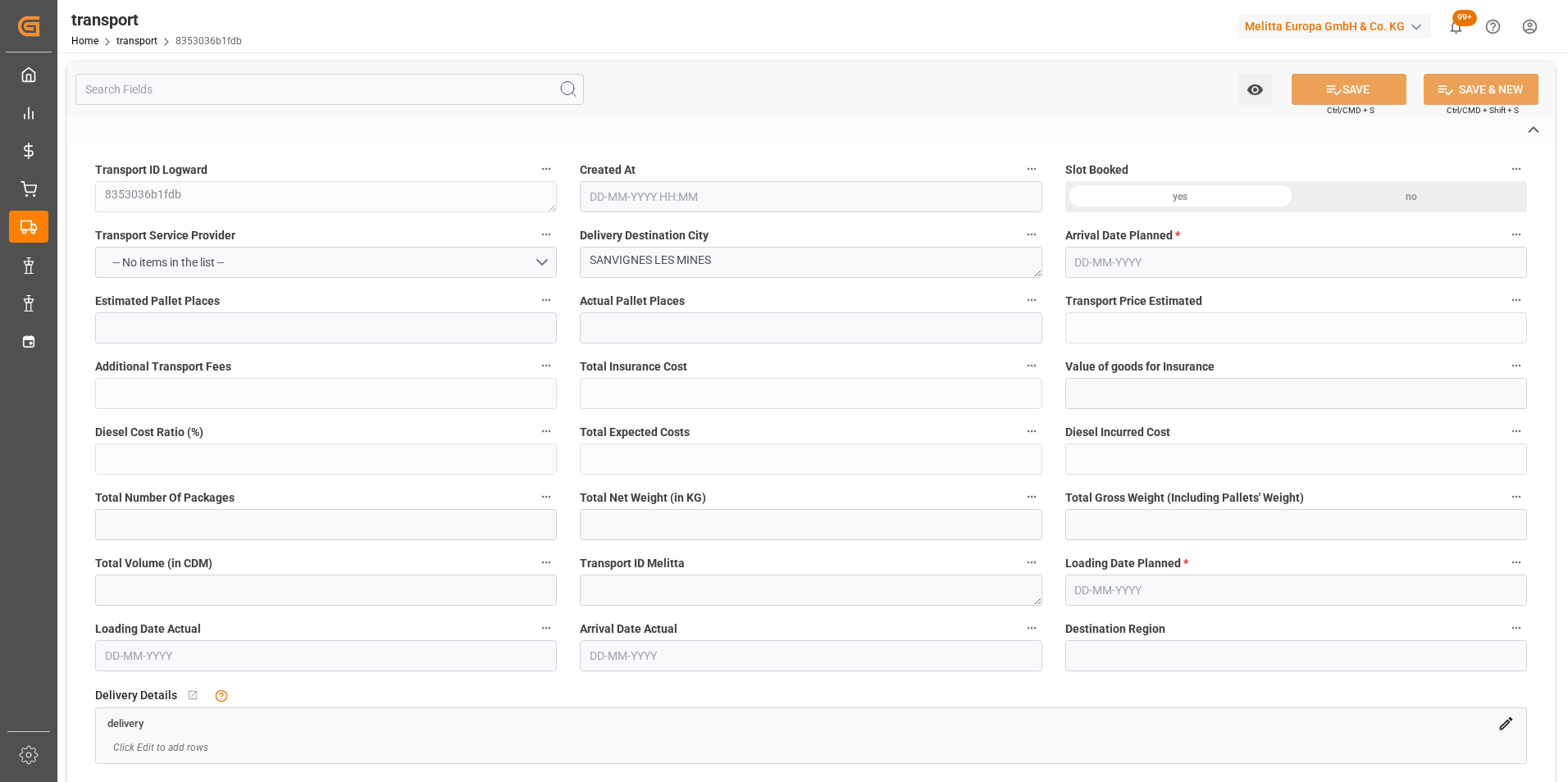
type input "214.59"
type input "0"
type input "214.59"
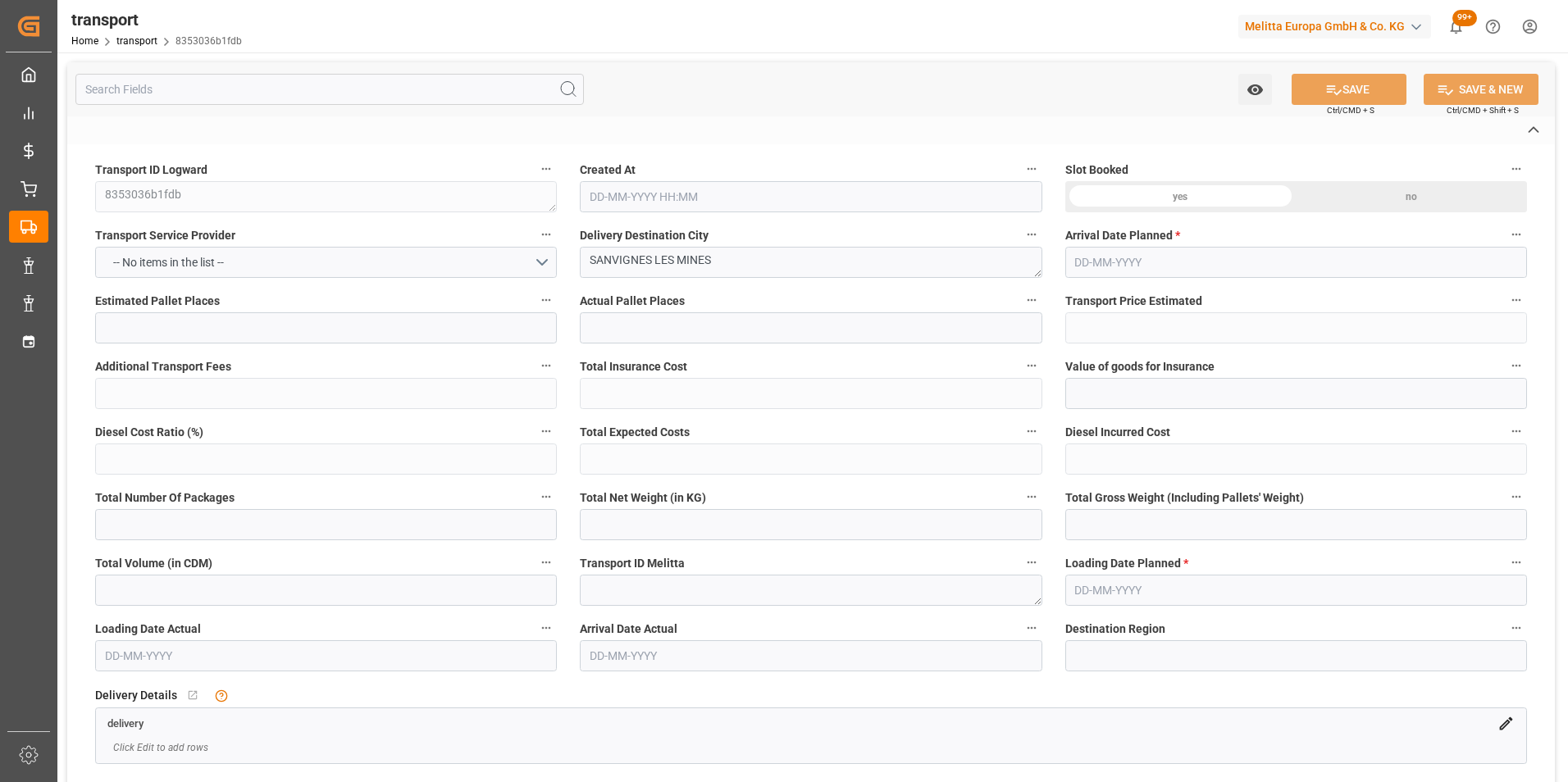
type input "0"
type input "1205.806"
type input "1501.696"
type input "4339.416"
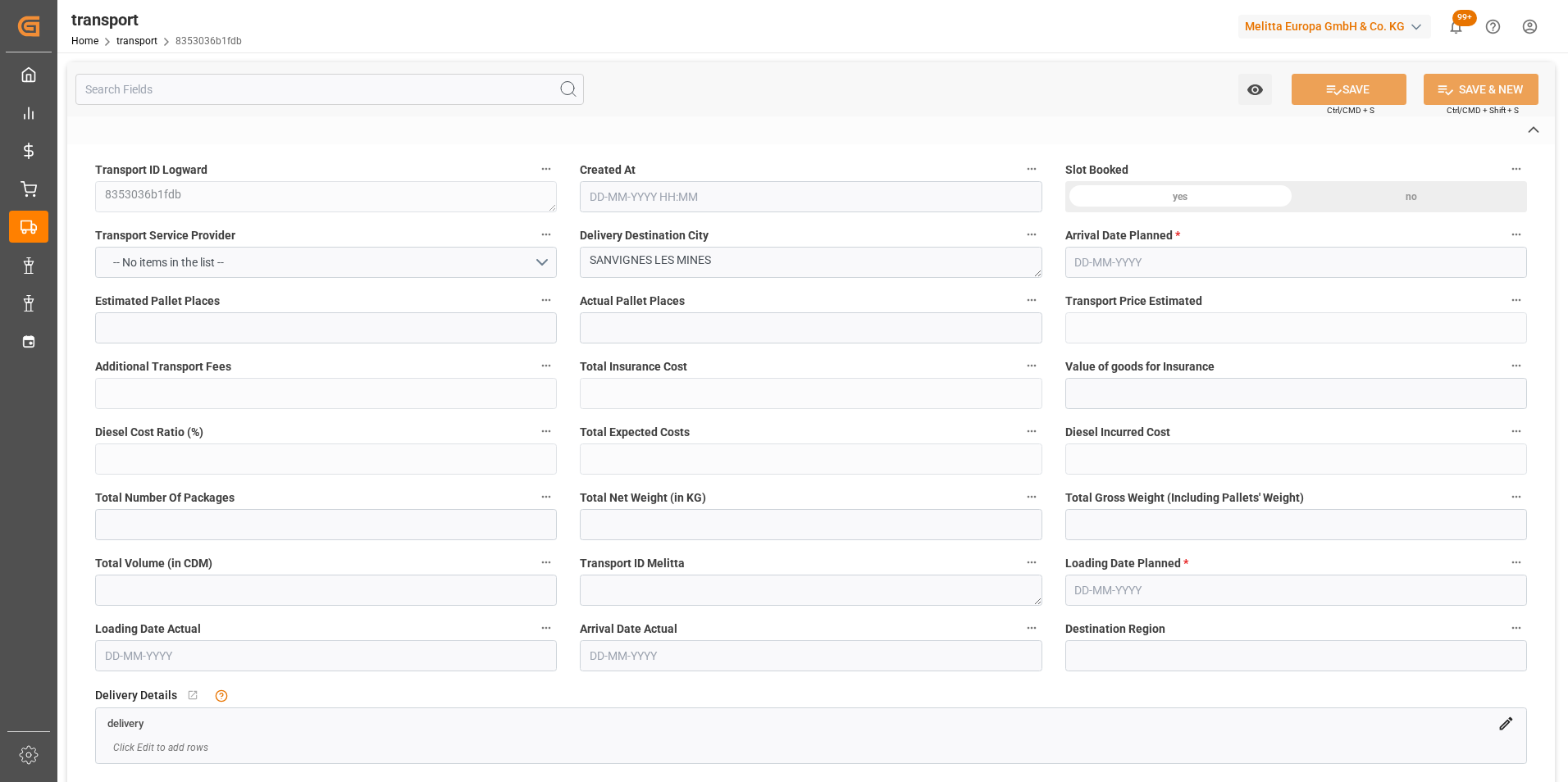
type input "71"
type input "1"
type input "352"
type input "4"
type input "101"
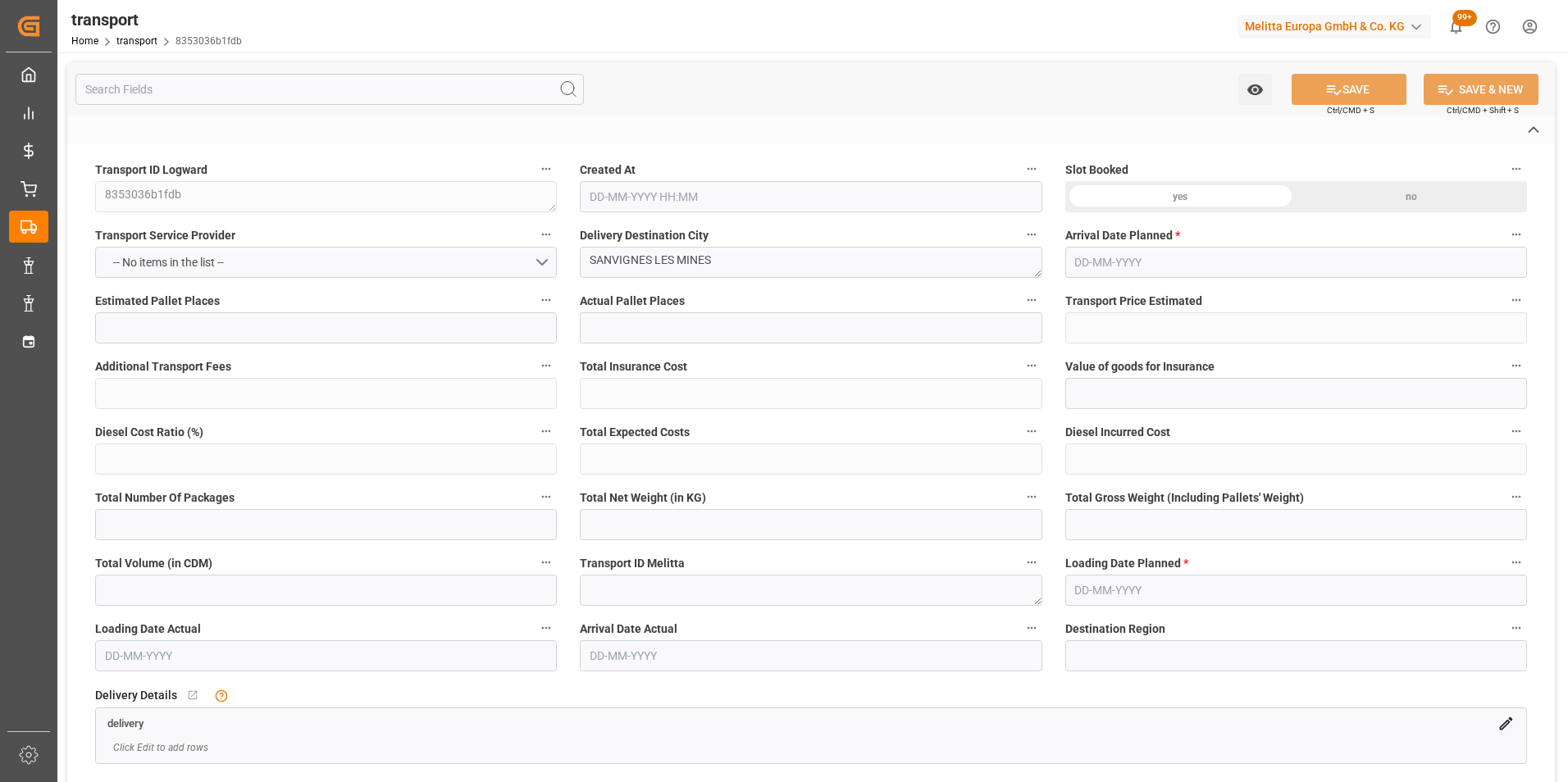
type input "1398.756"
type input "0"
type input "4710.8598"
type input "0"
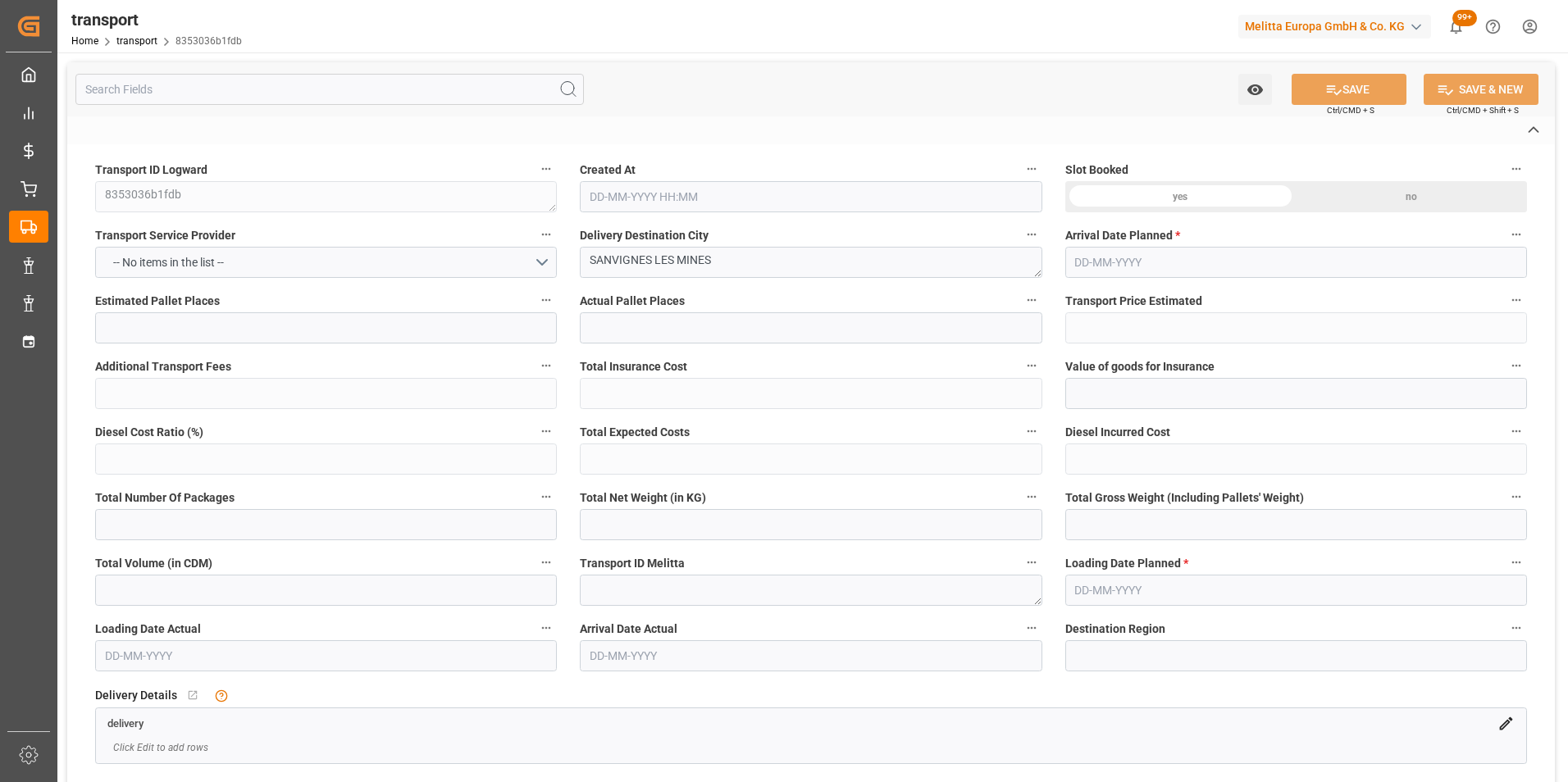
type input "21"
type input "35"
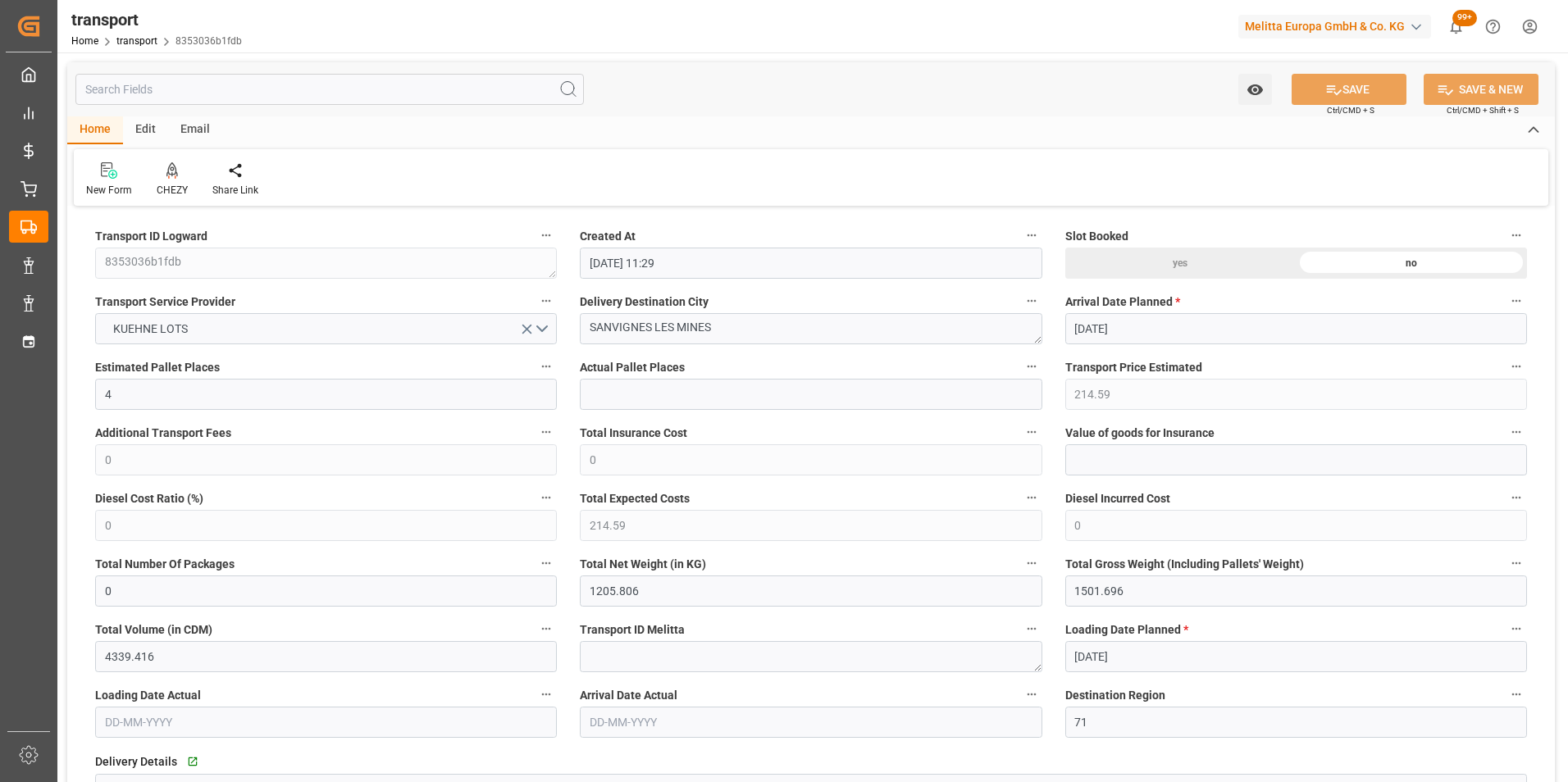
type input "[DATE] 11:29"
type input "[DATE]"
click at [175, 171] on icon at bounding box center [172, 171] width 12 height 17
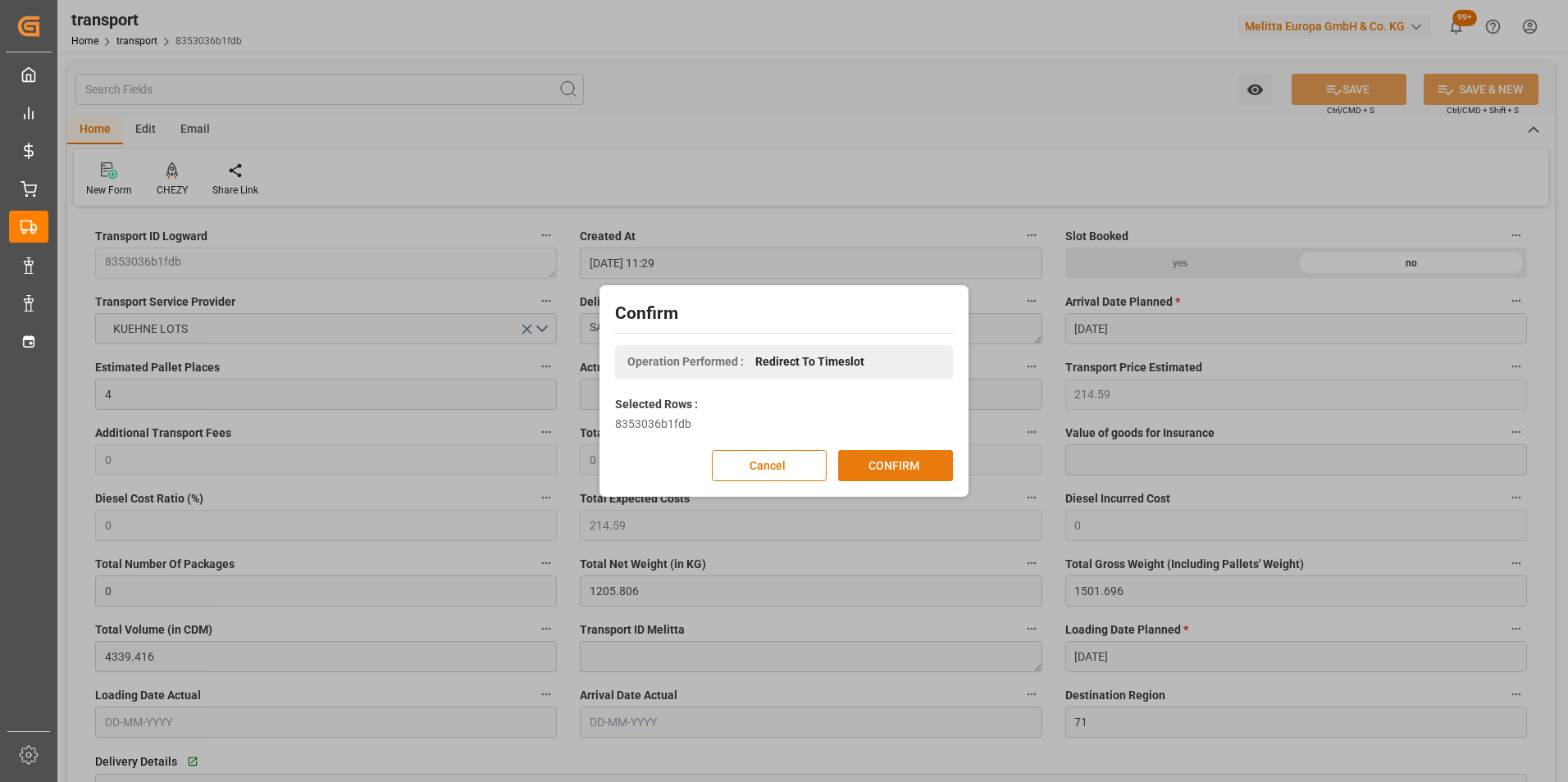
click at [911, 453] on button "CONFIRM" at bounding box center [895, 465] width 115 height 31
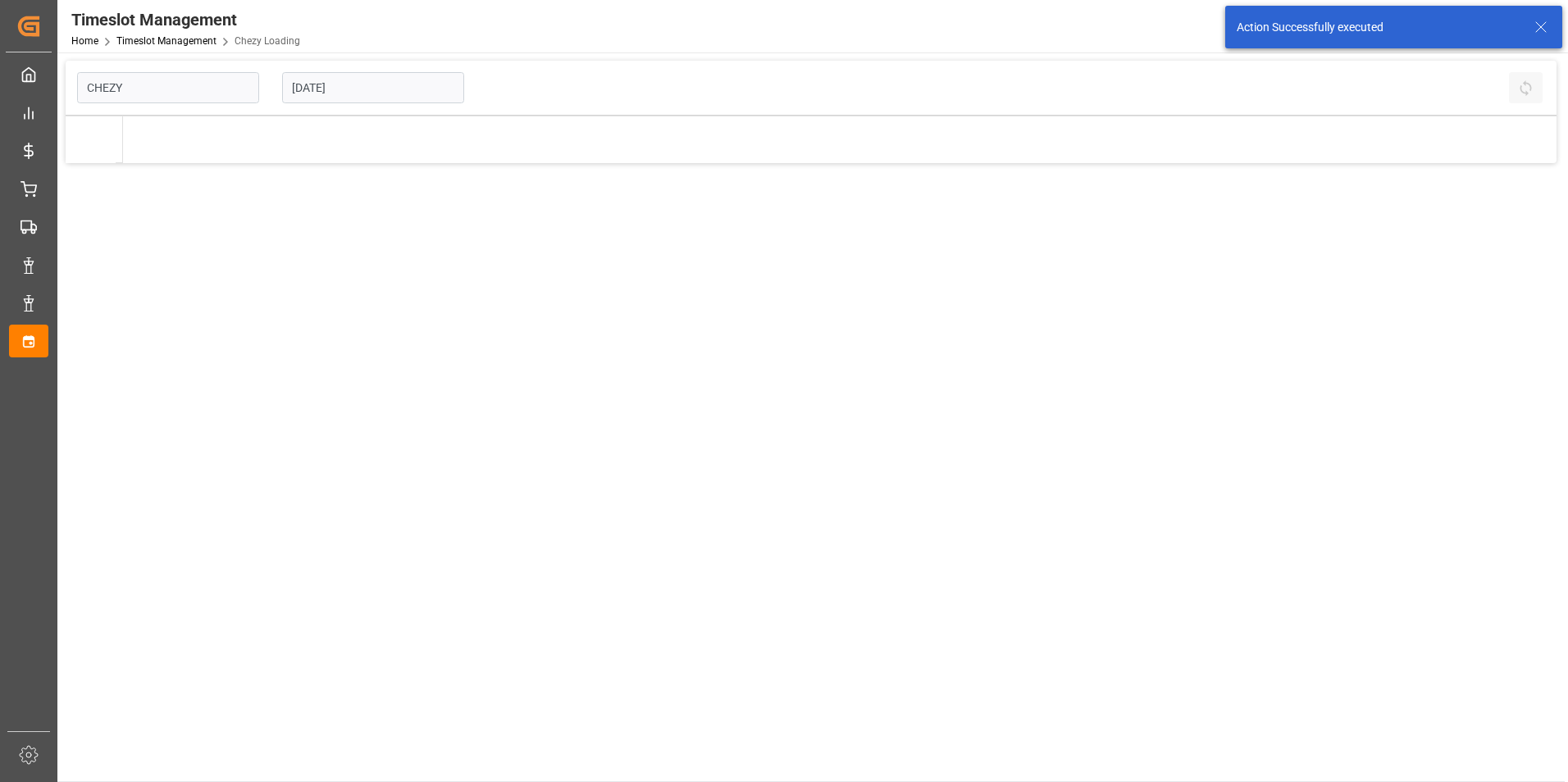
type input "Chezy Loading"
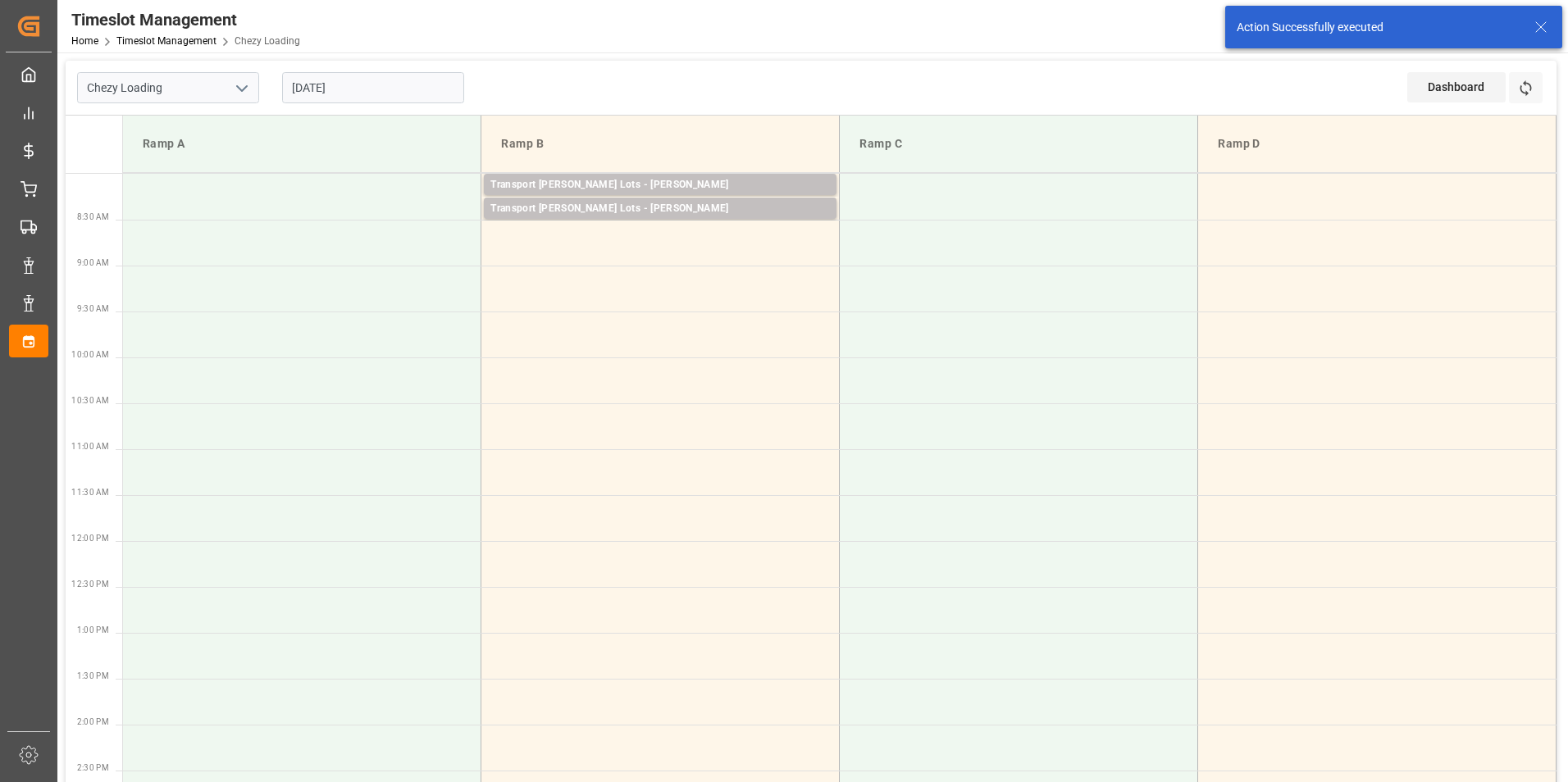
click at [329, 84] on input "[DATE]" at bounding box center [373, 88] width 182 height 31
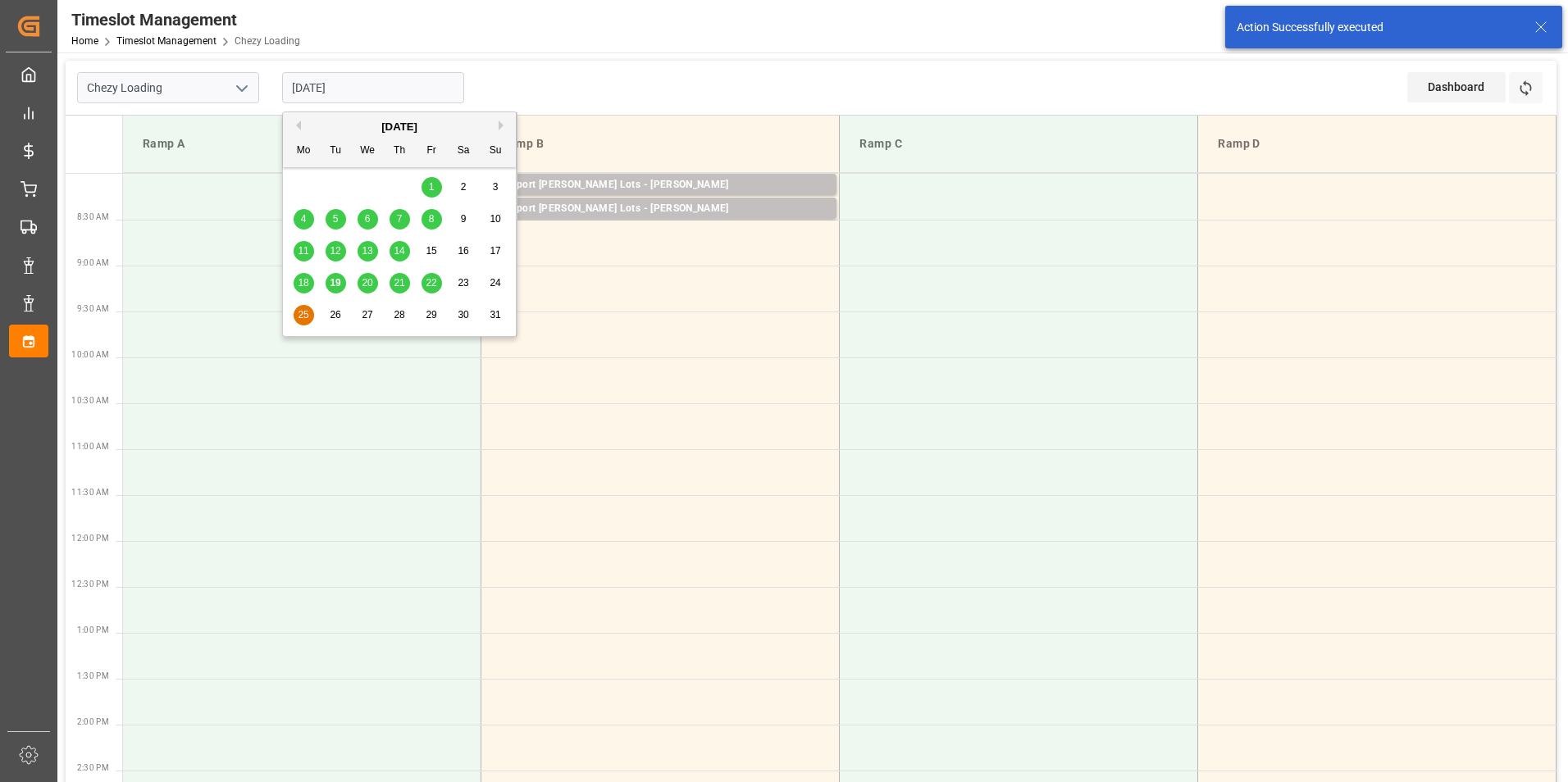
click at [399, 278] on span "21" at bounding box center [399, 283] width 11 height 12
type input "[DATE]"
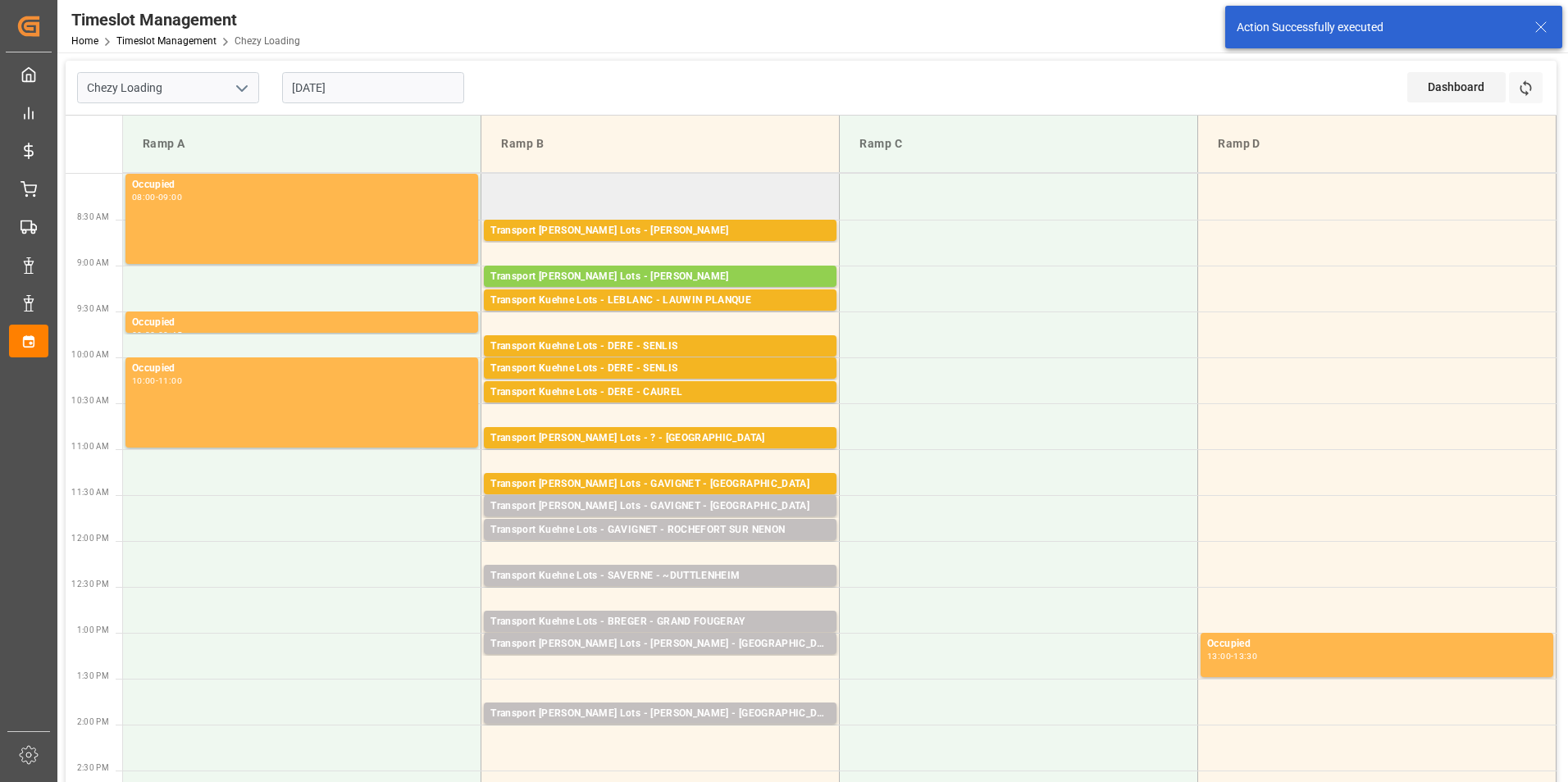
click at [695, 192] on td at bounding box center [661, 196] width 359 height 46
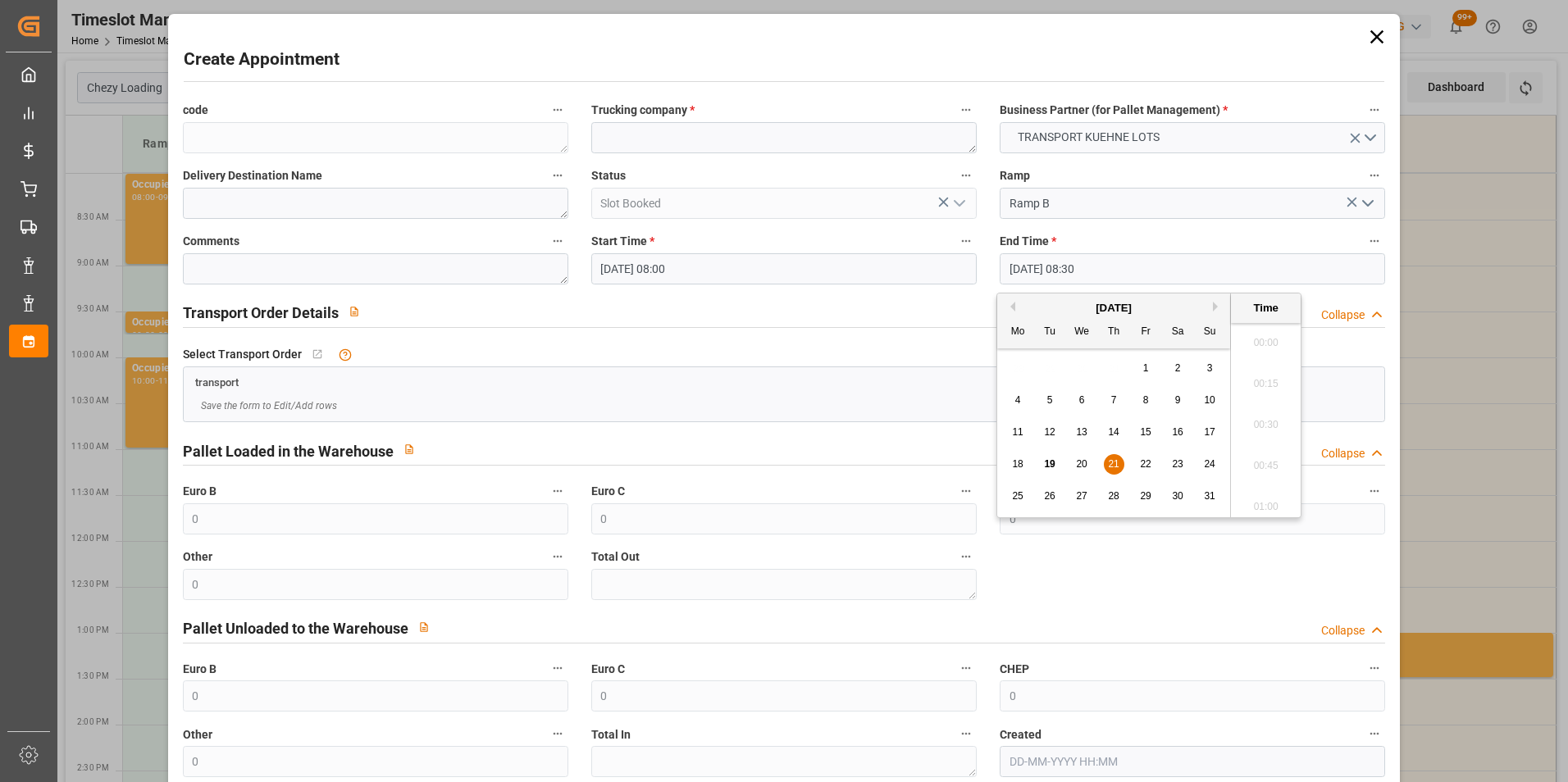
click at [1053, 269] on input "[DATE] 08:30" at bounding box center [1192, 269] width 385 height 31
click at [1112, 464] on span "21" at bounding box center [1112, 464] width 11 height 12
click at [1269, 374] on li "08:15" at bounding box center [1265, 379] width 70 height 41
type input "[DATE] 08:15"
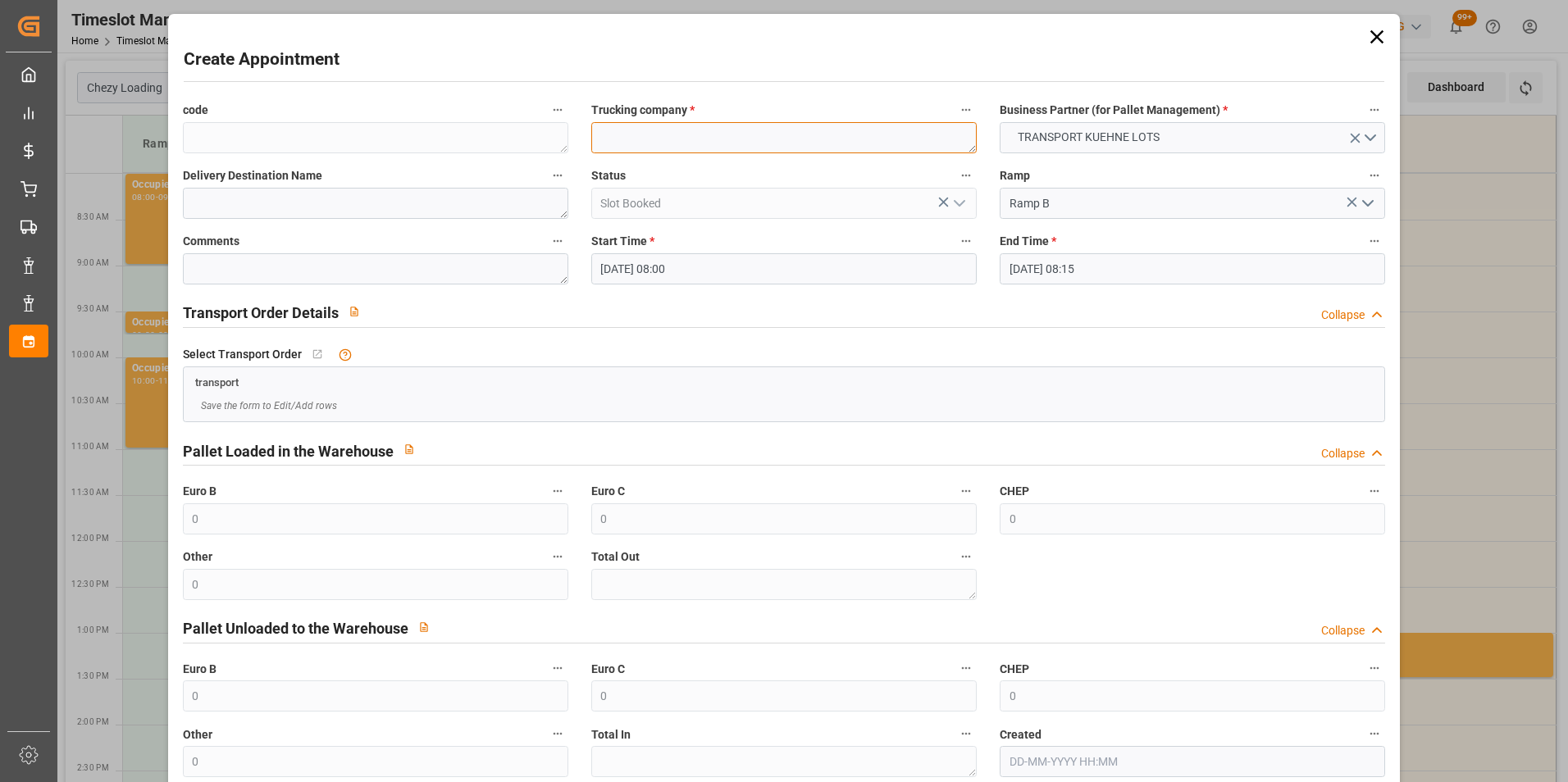
click at [667, 139] on textarea at bounding box center [783, 138] width 385 height 31
type textarea "FOURNIE"
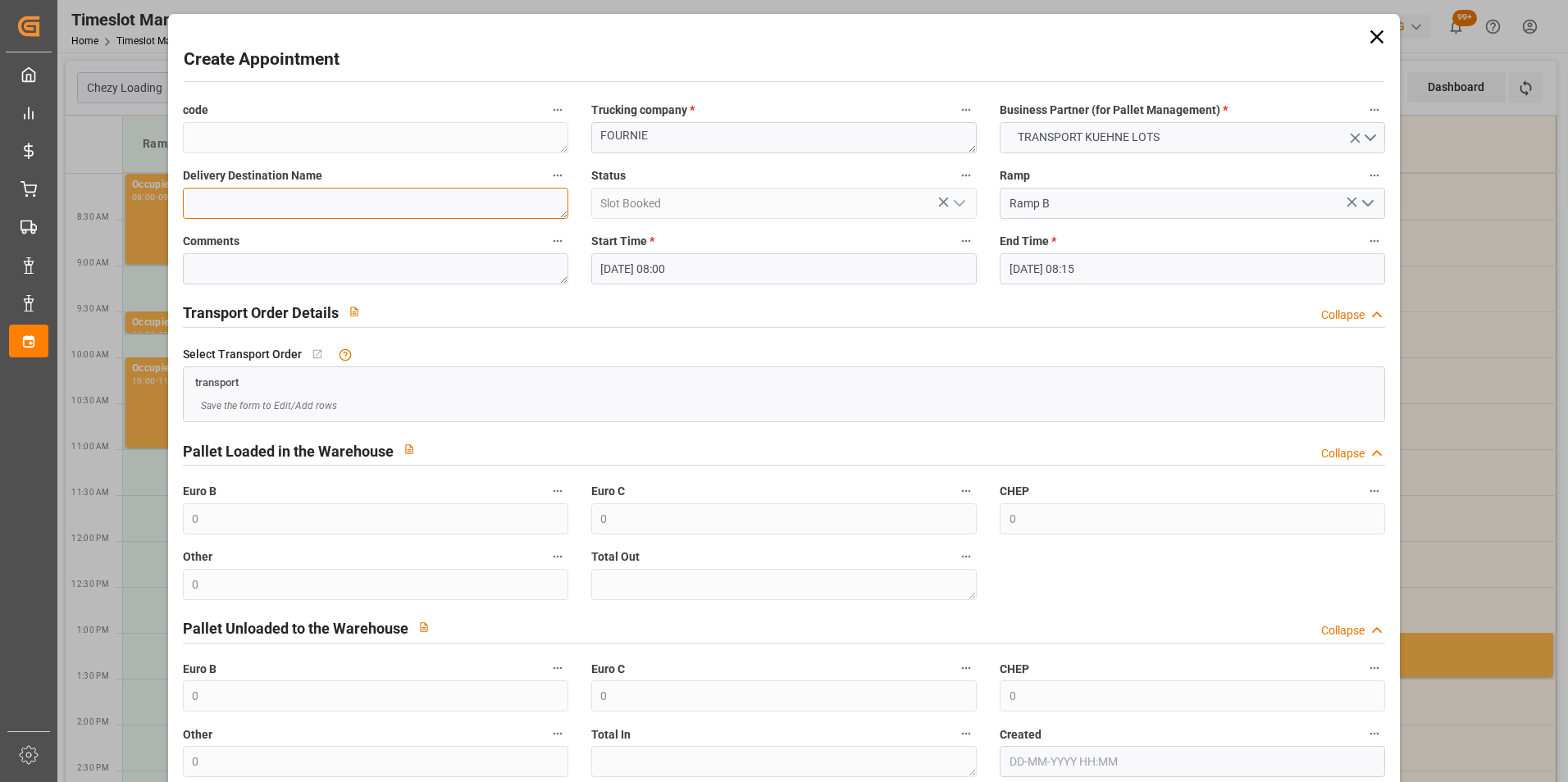
click at [390, 205] on textarea at bounding box center [375, 204] width 385 height 31
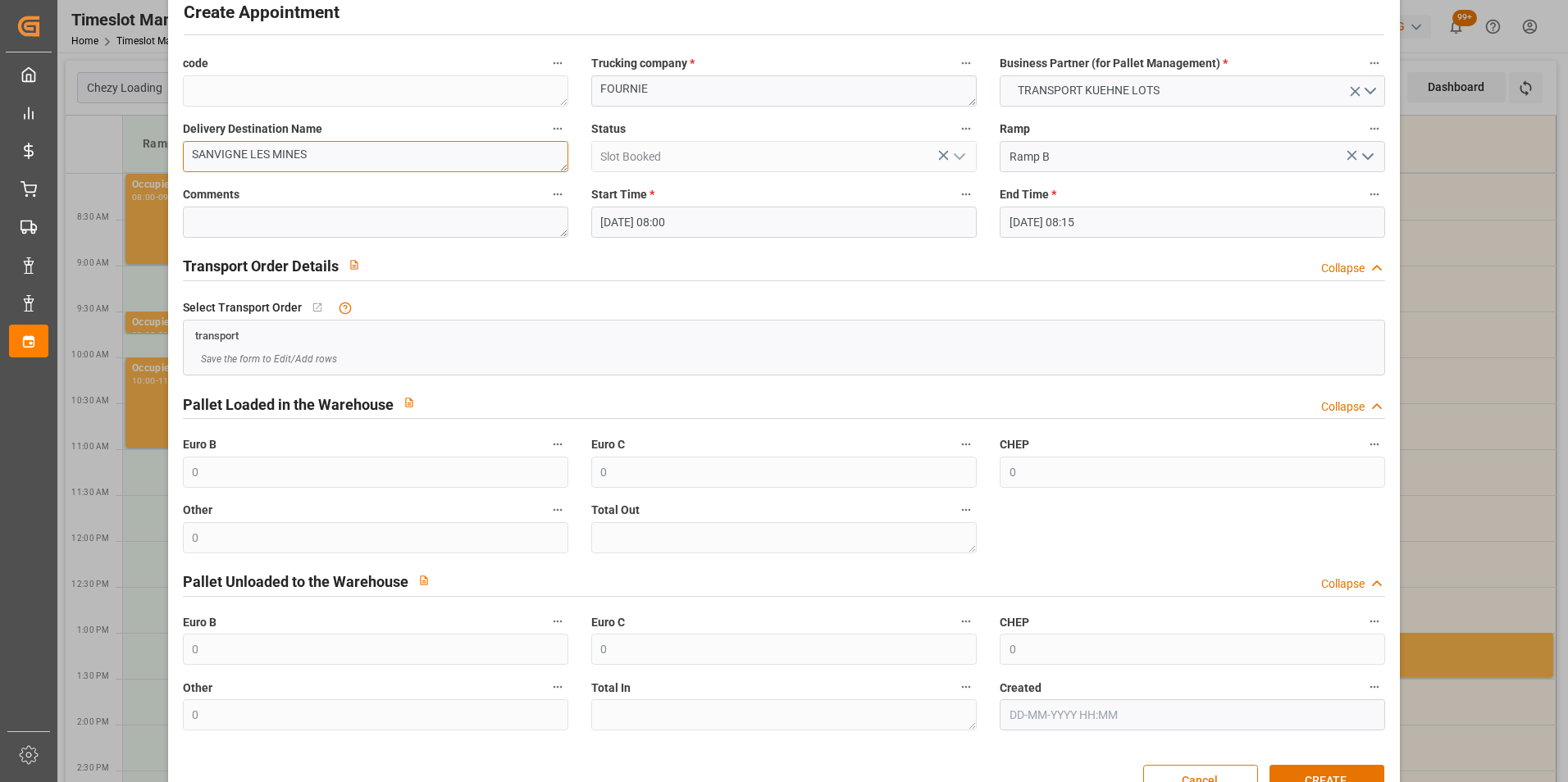
scroll to position [90, 0]
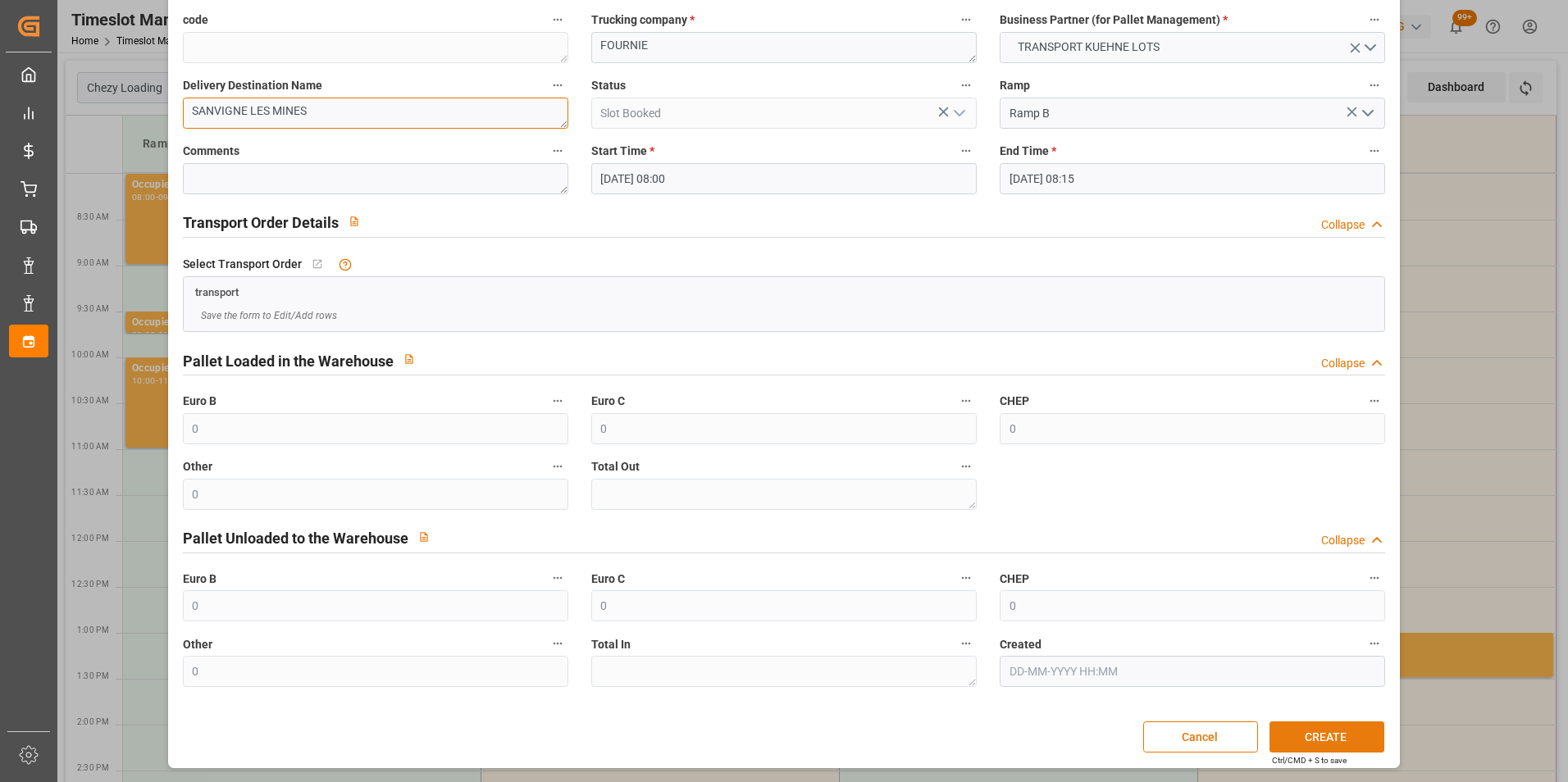
type textarea "SANVIGNE LES MINES"
click at [1303, 736] on button "CREATE" at bounding box center [1326, 737] width 115 height 31
